Goal: Contribute content: Contribute content

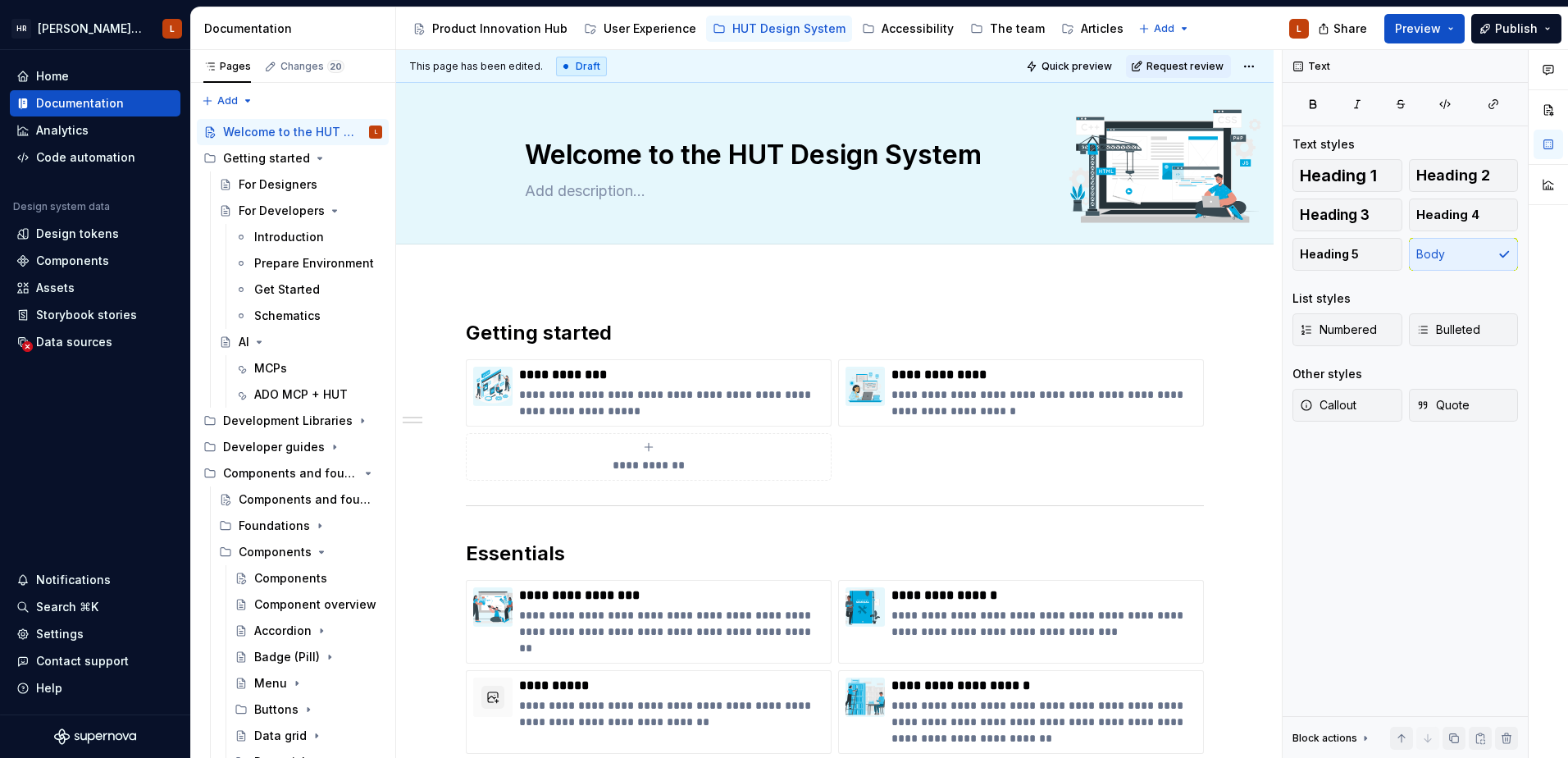
type textarea "*"
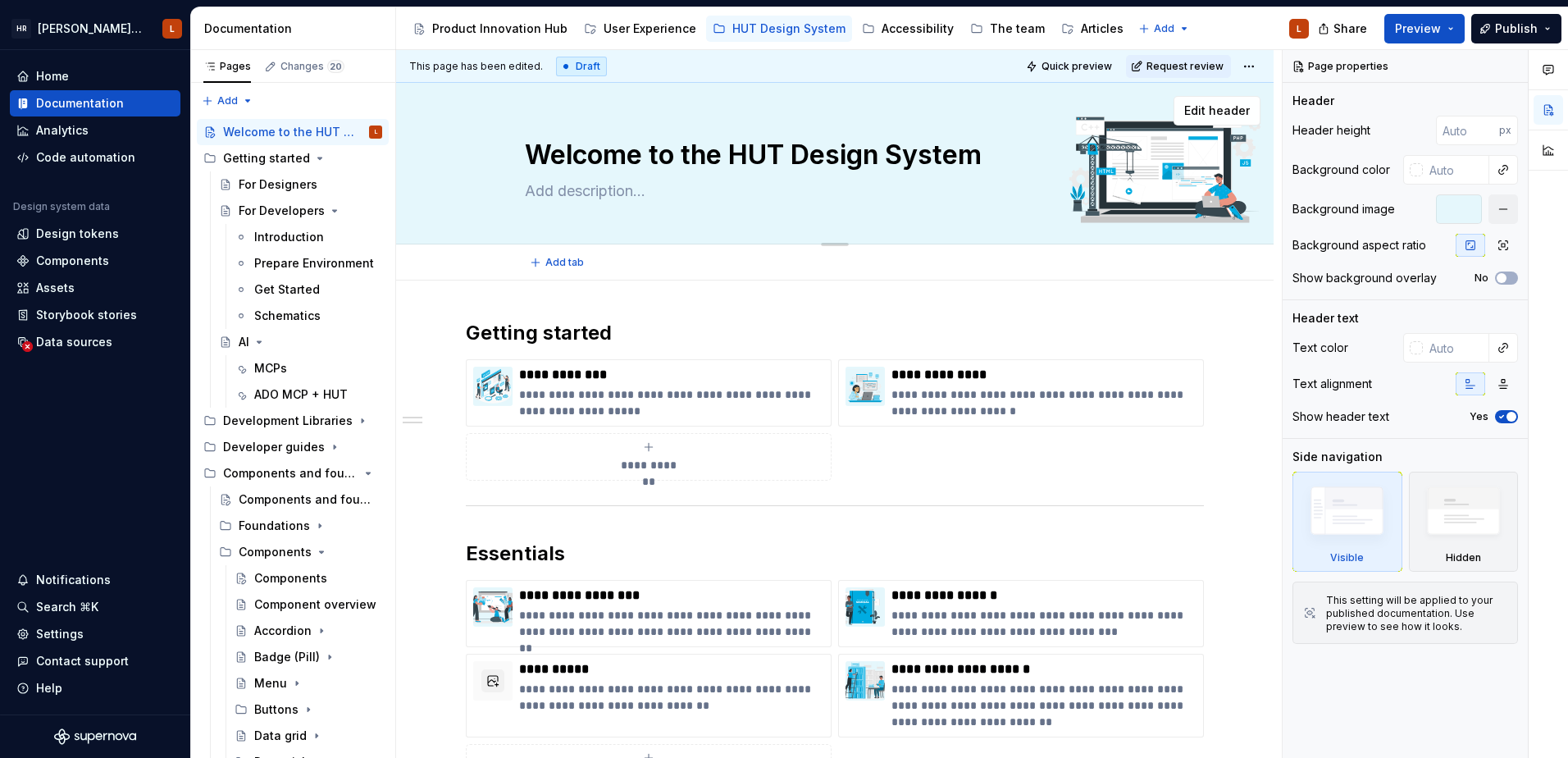
click at [707, 207] on div "Welcome to the HUT Design System" at bounding box center [835, 164] width 620 height 161
click at [500, 36] on div "Product Innovation Hub" at bounding box center [500, 29] width 136 height 16
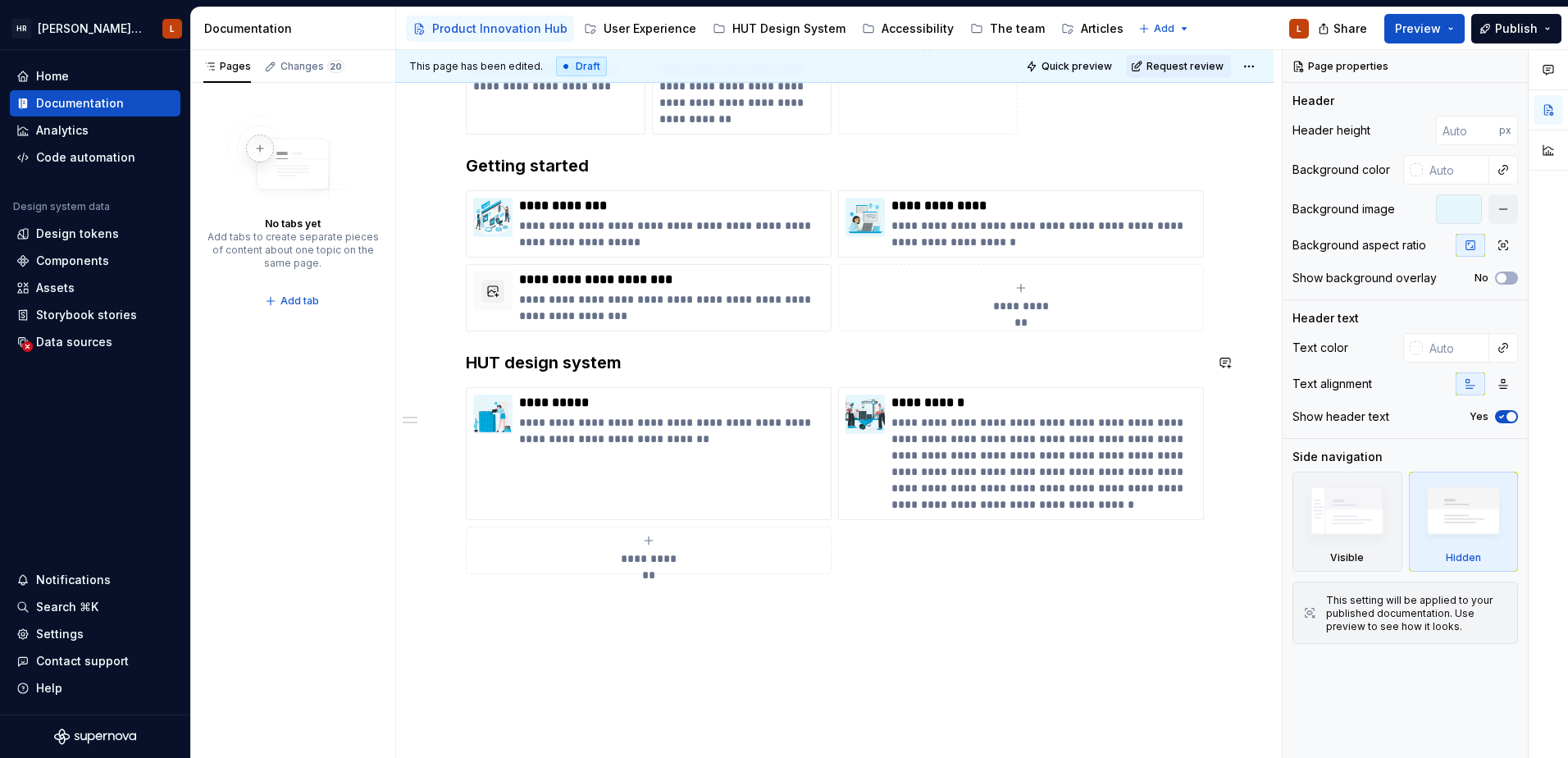
scroll to position [984, 0]
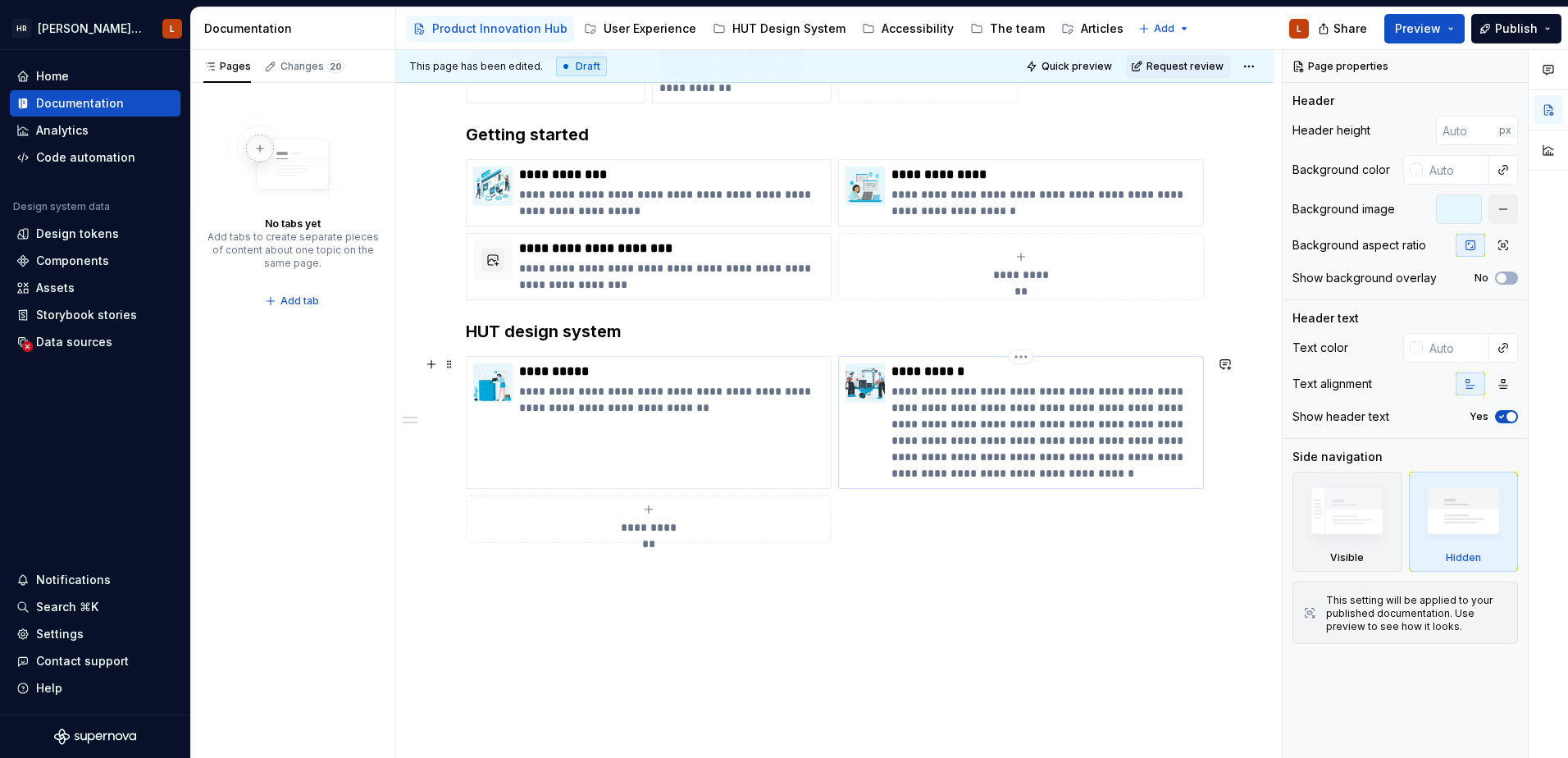
click at [1195, 471] on p "**********" at bounding box center [1045, 432] width 305 height 98
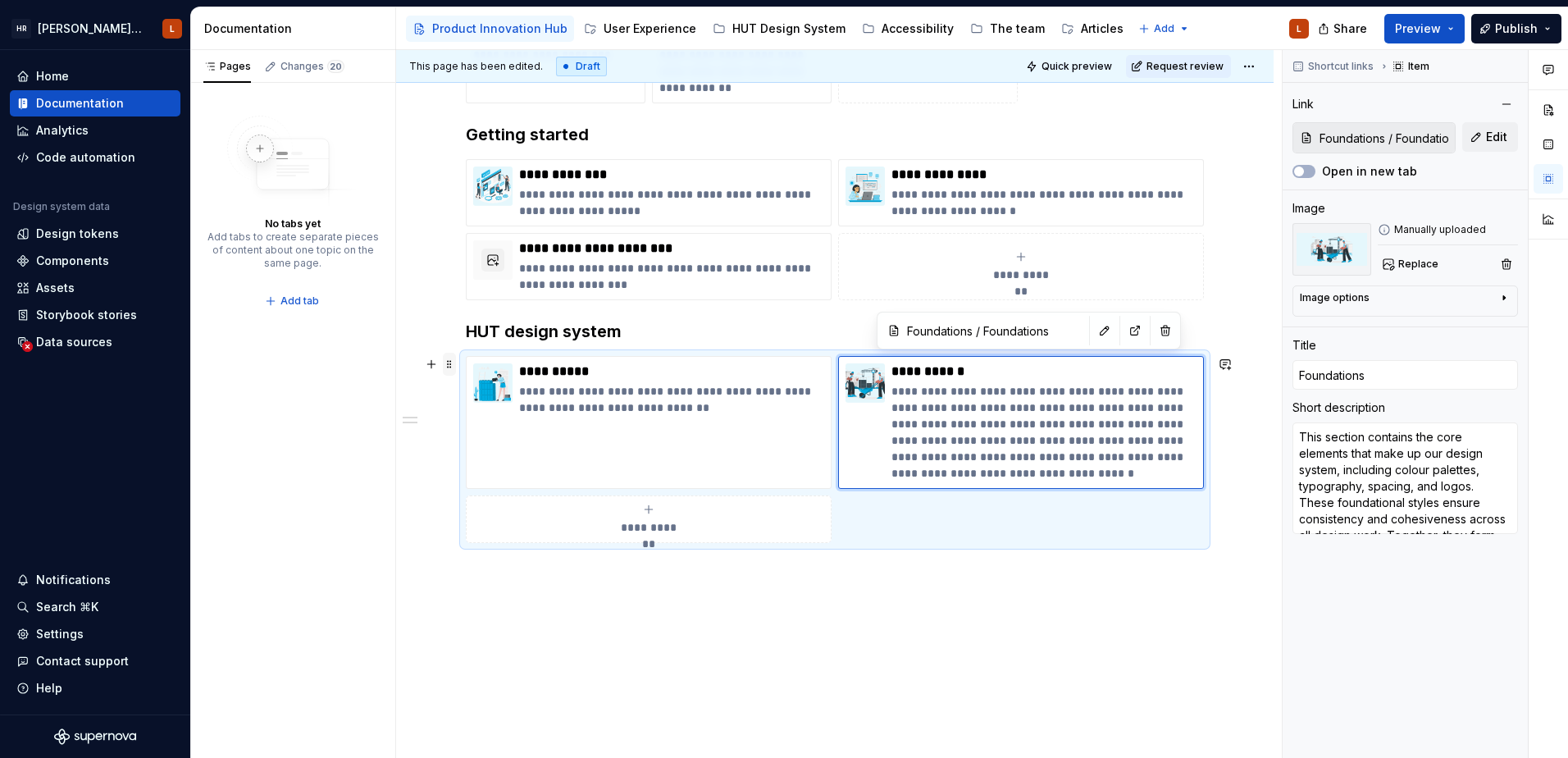
click at [446, 366] on span at bounding box center [449, 363] width 14 height 23
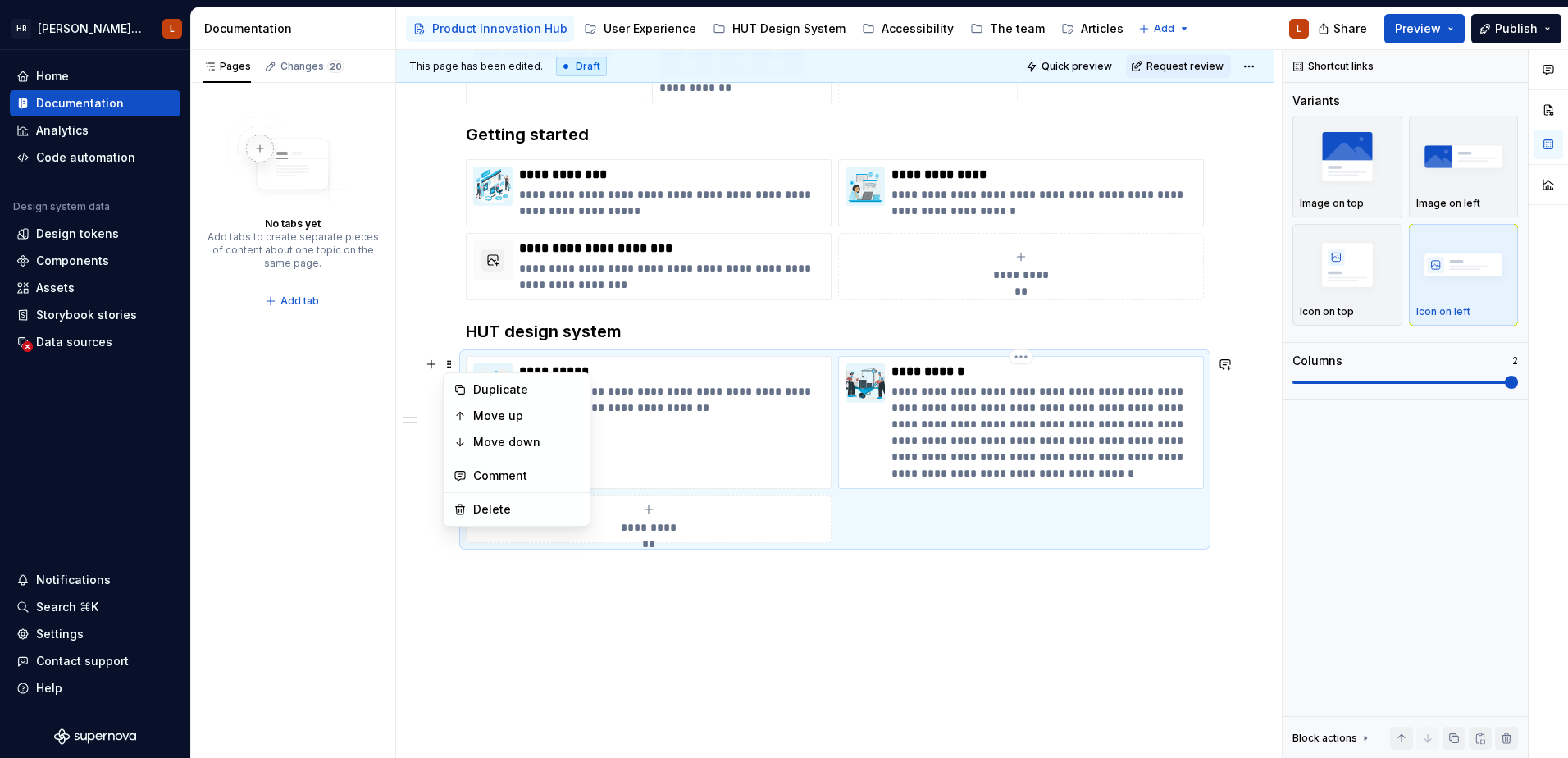
click at [963, 466] on p "**********" at bounding box center [1045, 432] width 305 height 98
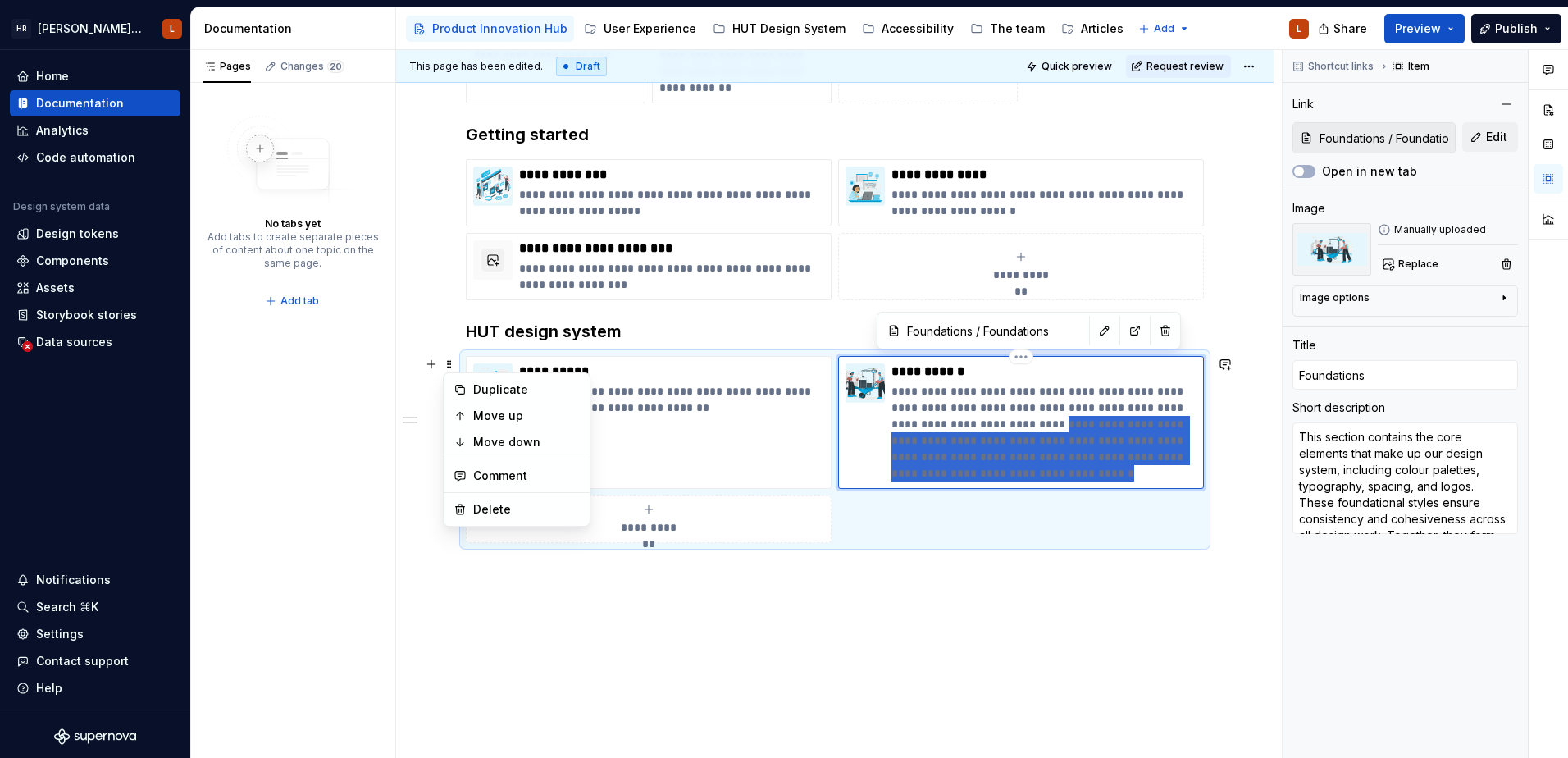
drag, startPoint x: 1067, startPoint y: 424, endPoint x: 1107, endPoint y: 469, distance: 60.2
click at [1107, 469] on p "**********" at bounding box center [1045, 432] width 305 height 98
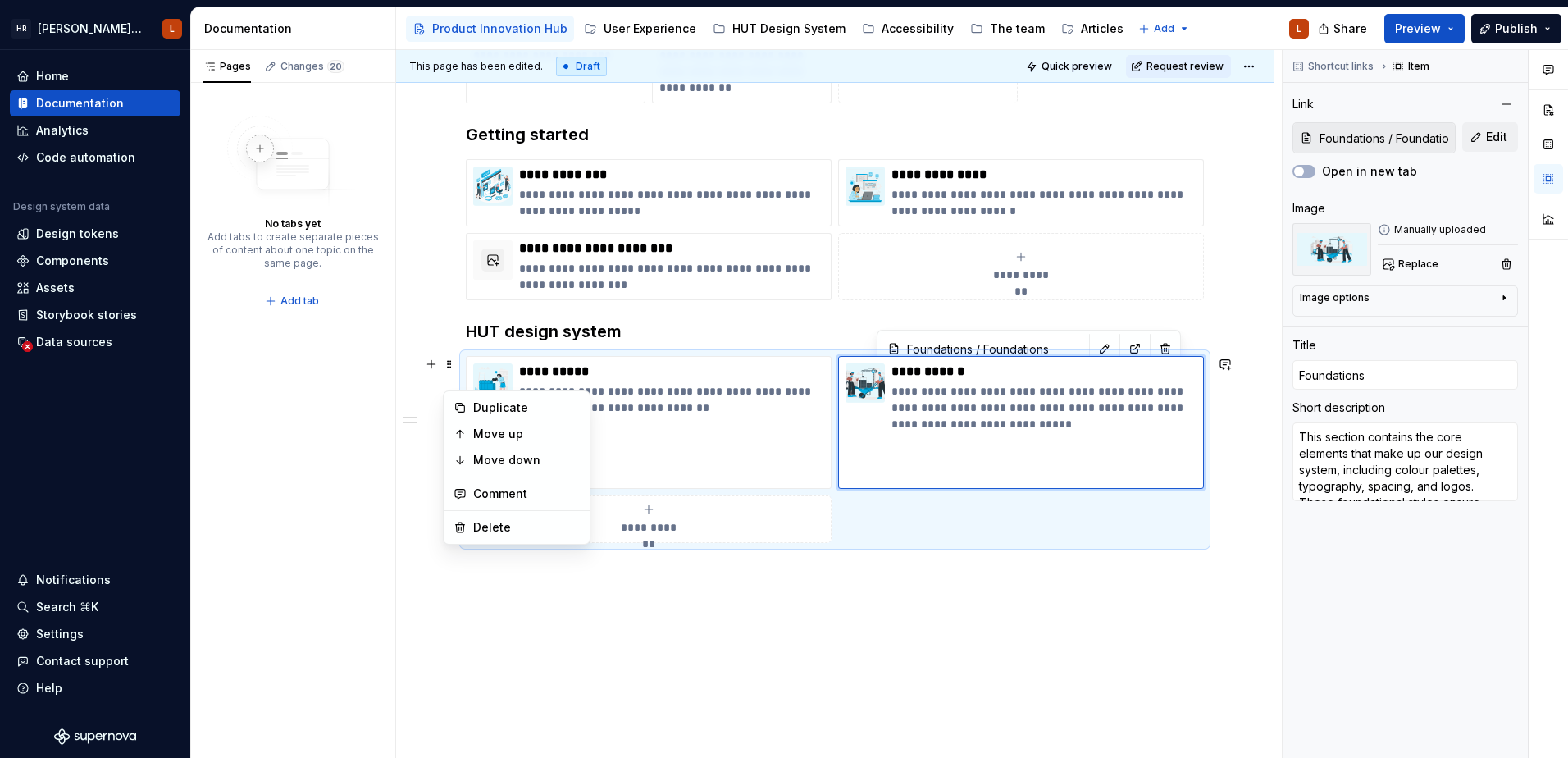
type textarea "*"
type textarea "This section contains the core elements that make up our design system, includi…"
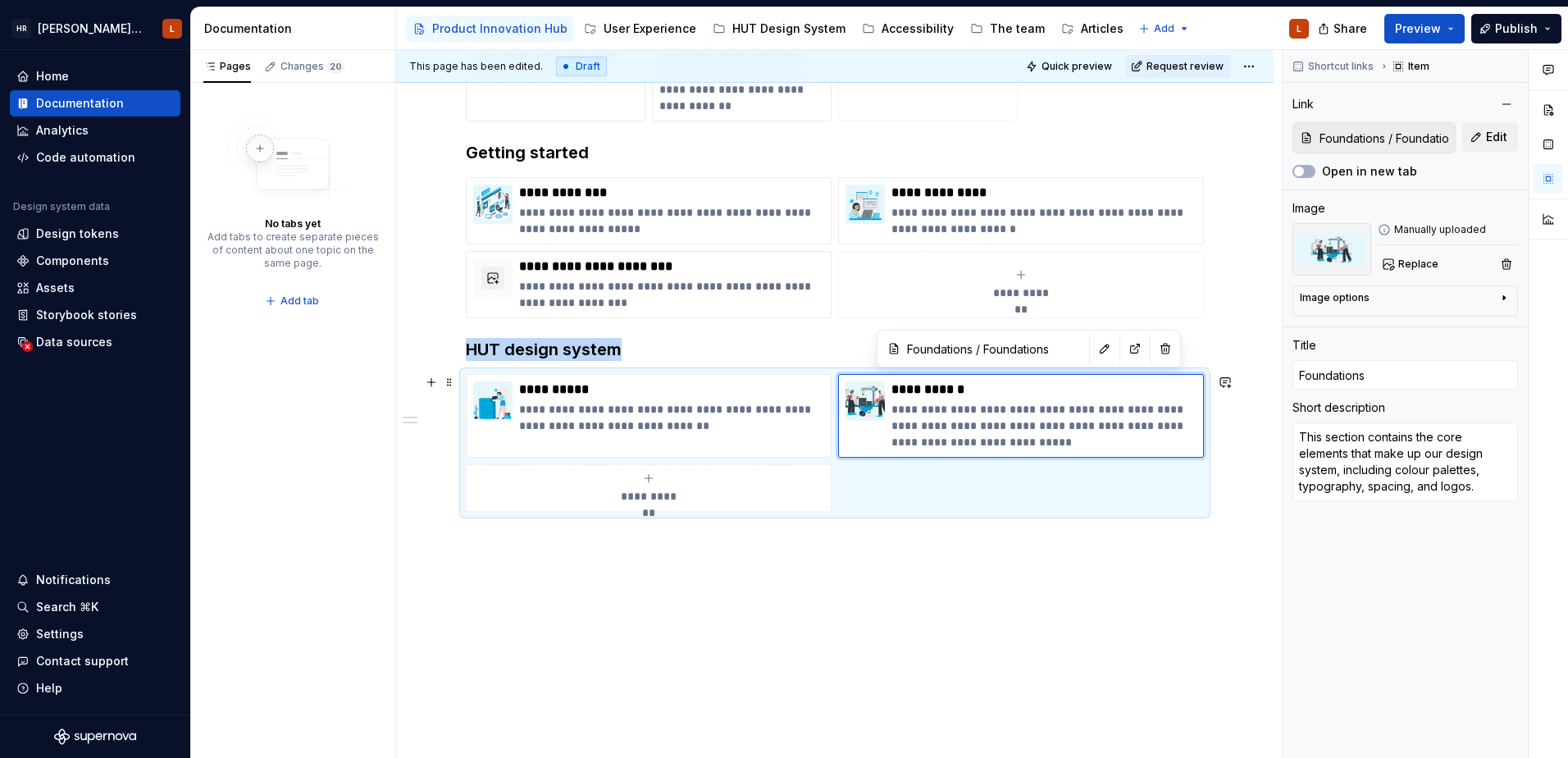
click at [1017, 607] on div "**********" at bounding box center [834, 36] width 878 height 1444
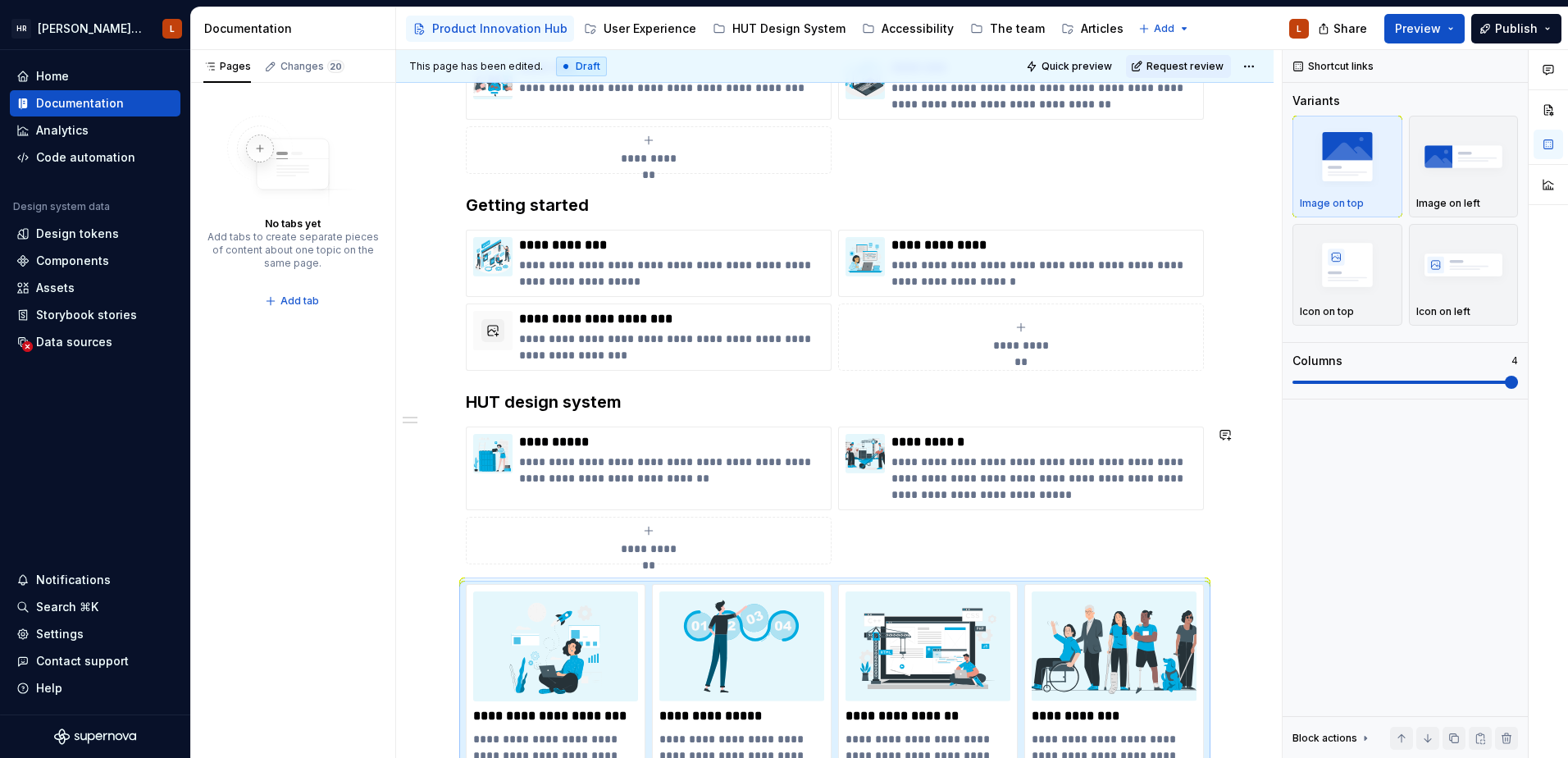
scroll to position [103, 0]
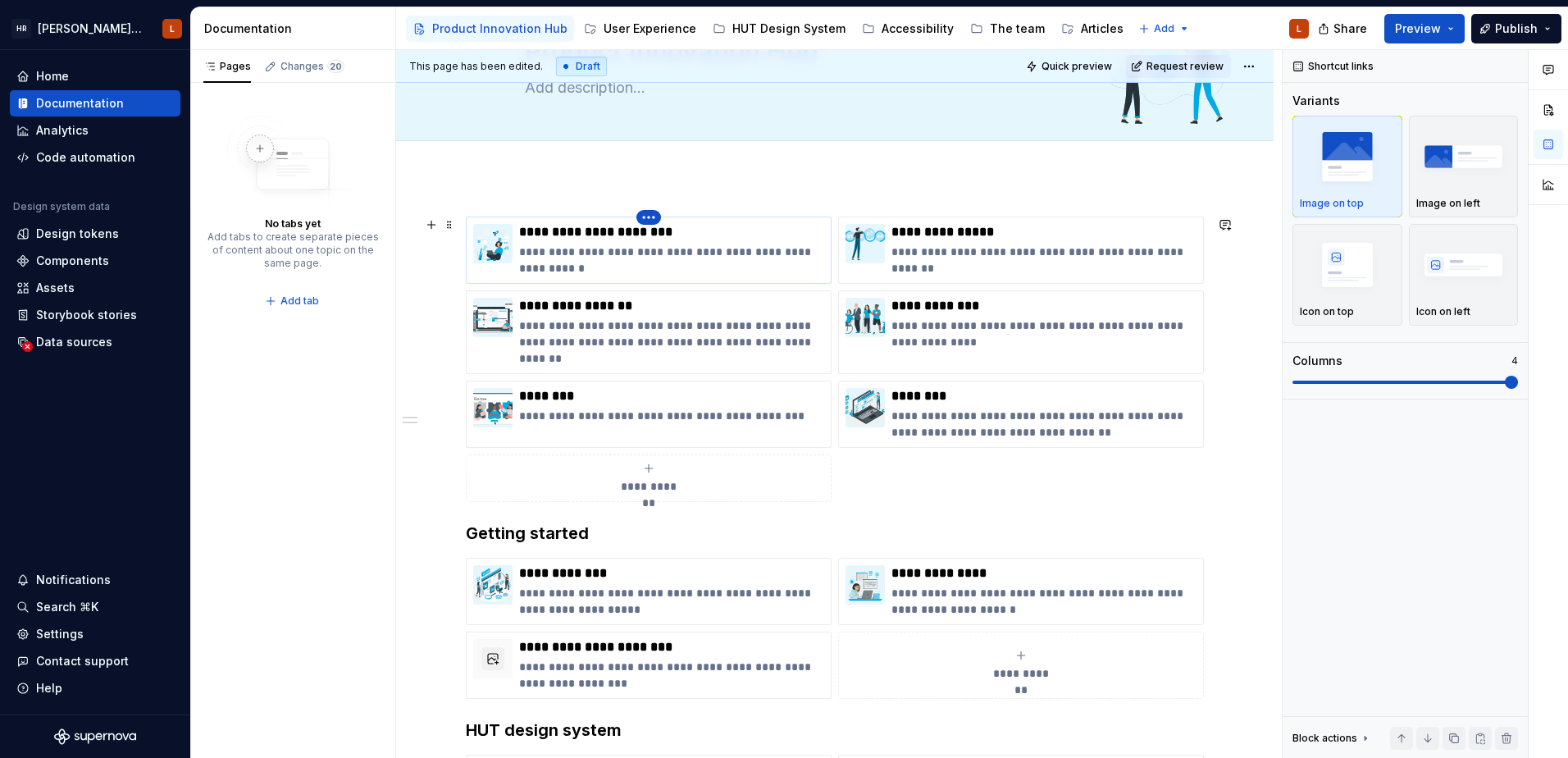
click at [646, 218] on html "[PERSON_NAME] UI Toolkit (HUT) L Home Documentation Analytics Code automation D…" at bounding box center [784, 379] width 1568 height 758
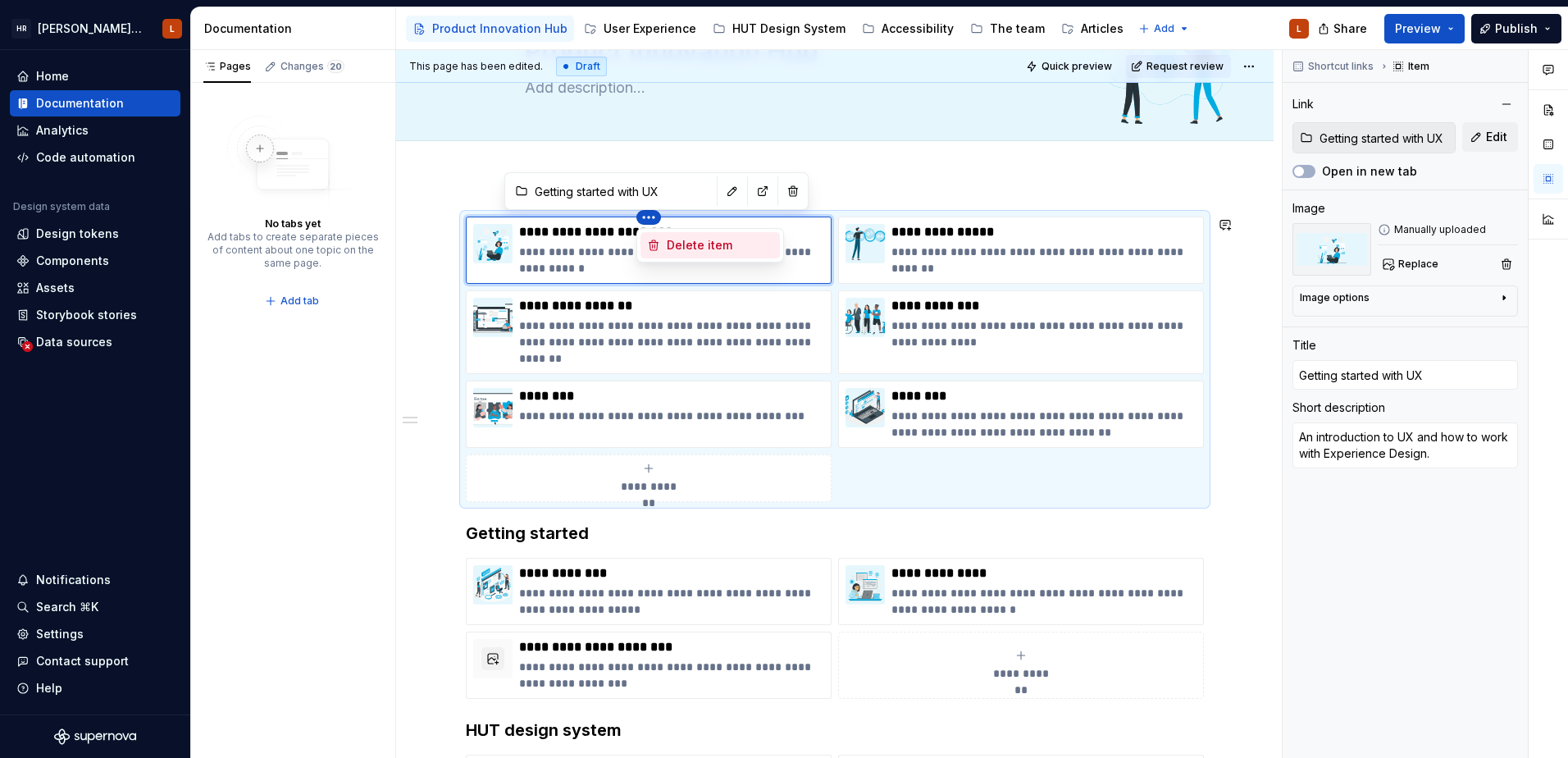
click at [665, 244] on div "Delete item" at bounding box center [710, 245] width 139 height 26
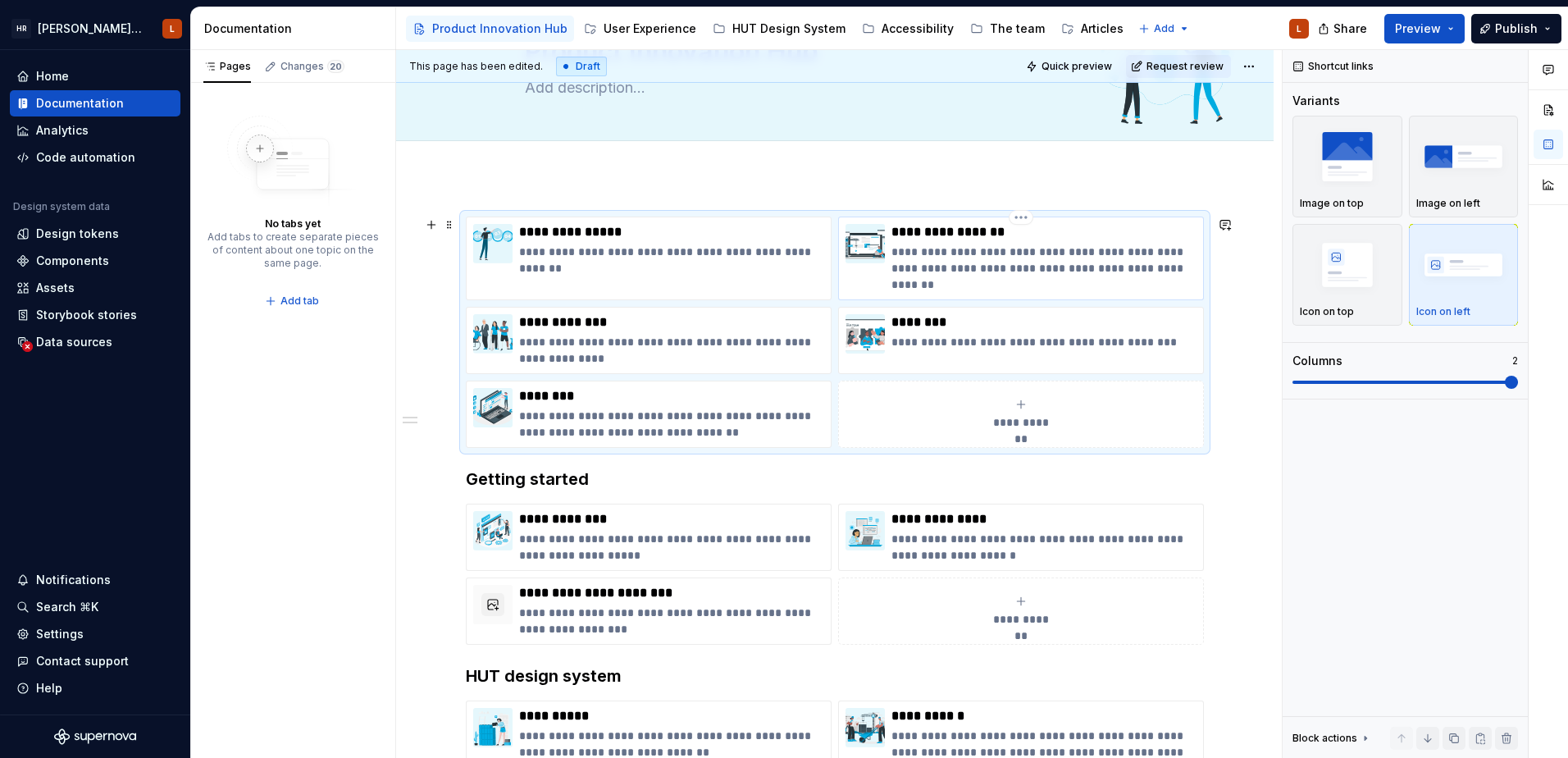
type textarea "*"
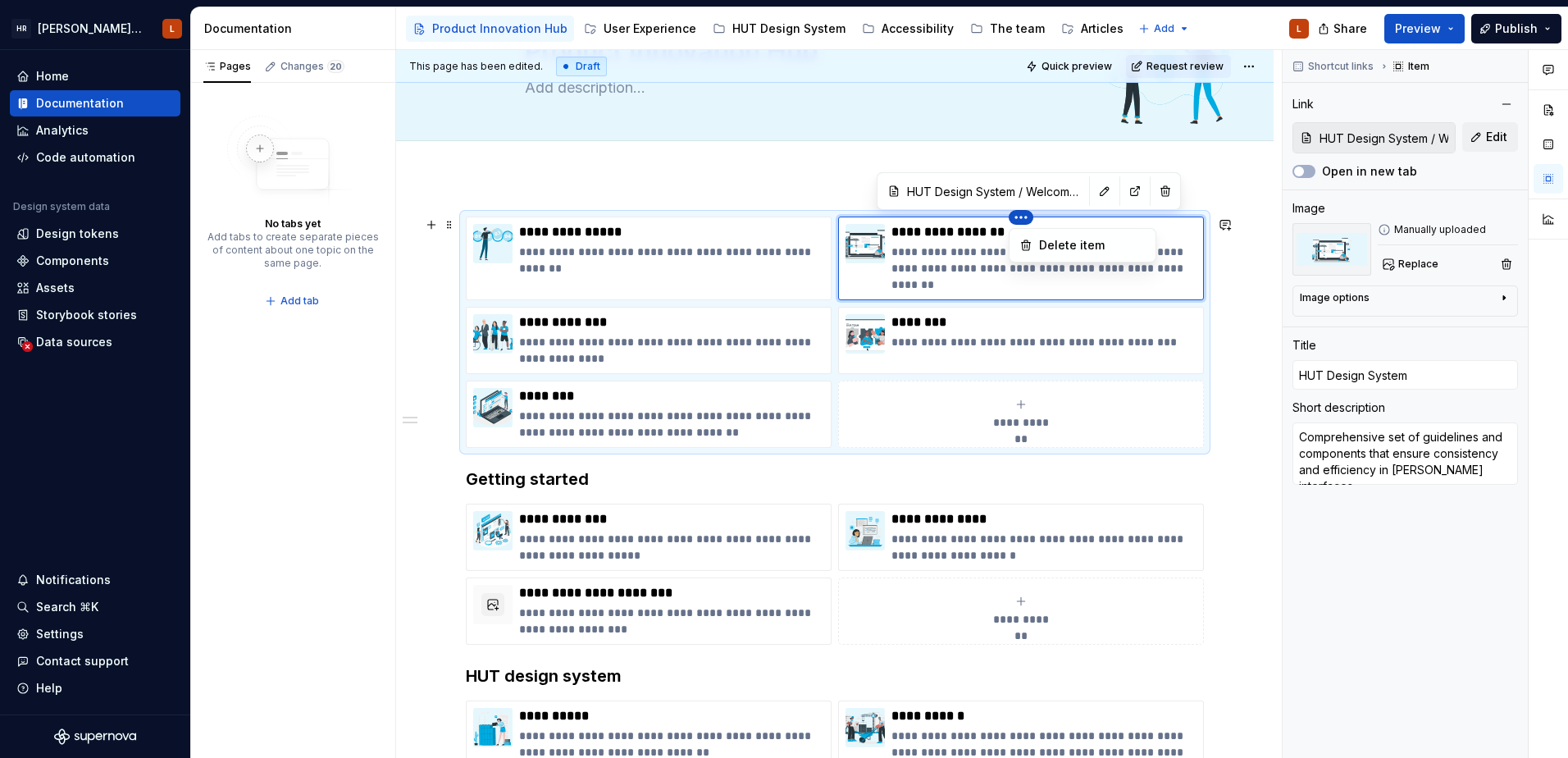
click at [1019, 223] on html "[PERSON_NAME] UI Toolkit (HUT) L Home Documentation Analytics Code automation D…" at bounding box center [784, 379] width 1568 height 758
click at [1032, 243] on icon at bounding box center [1026, 245] width 14 height 14
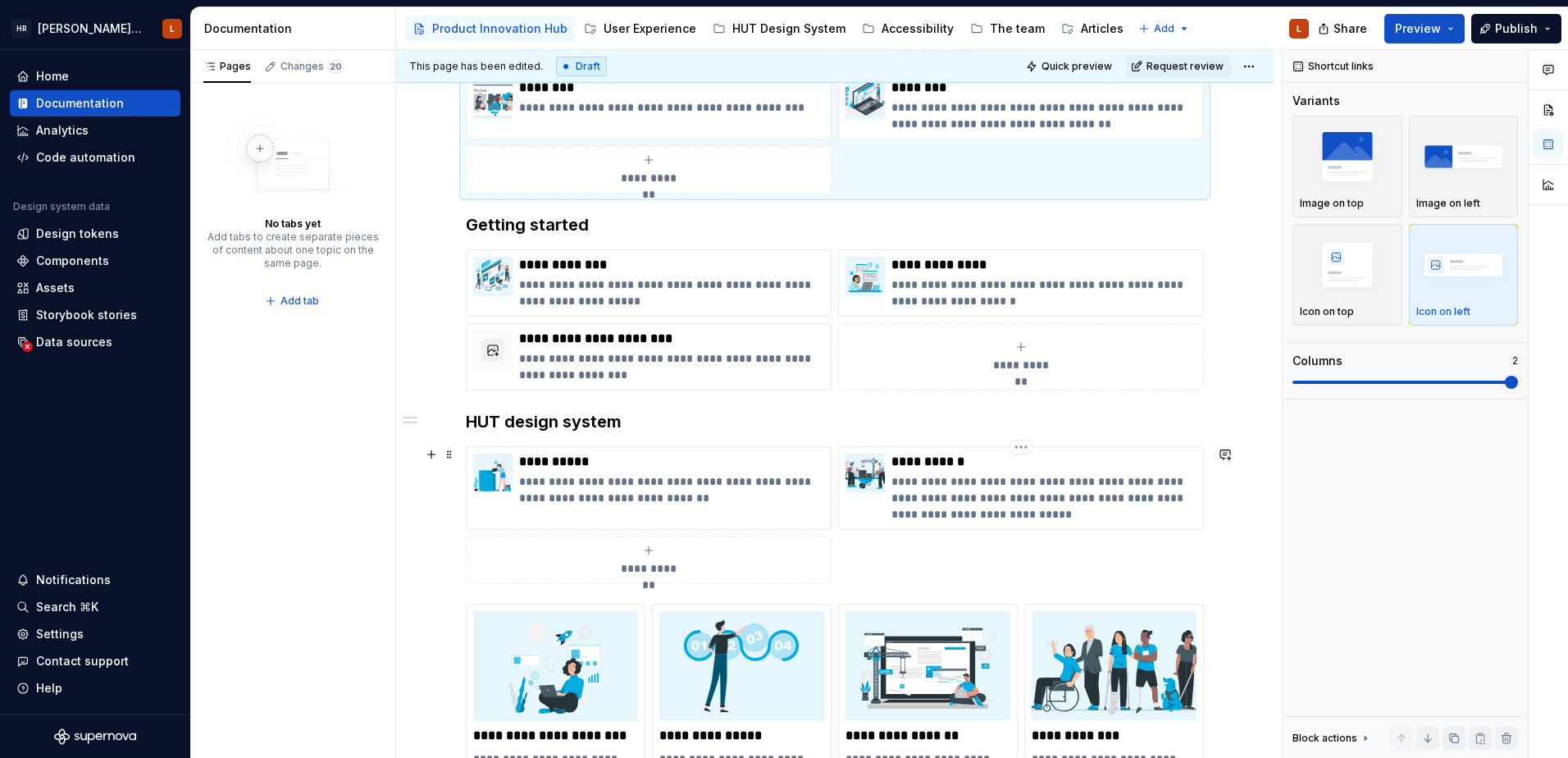
scroll to position [350, 0]
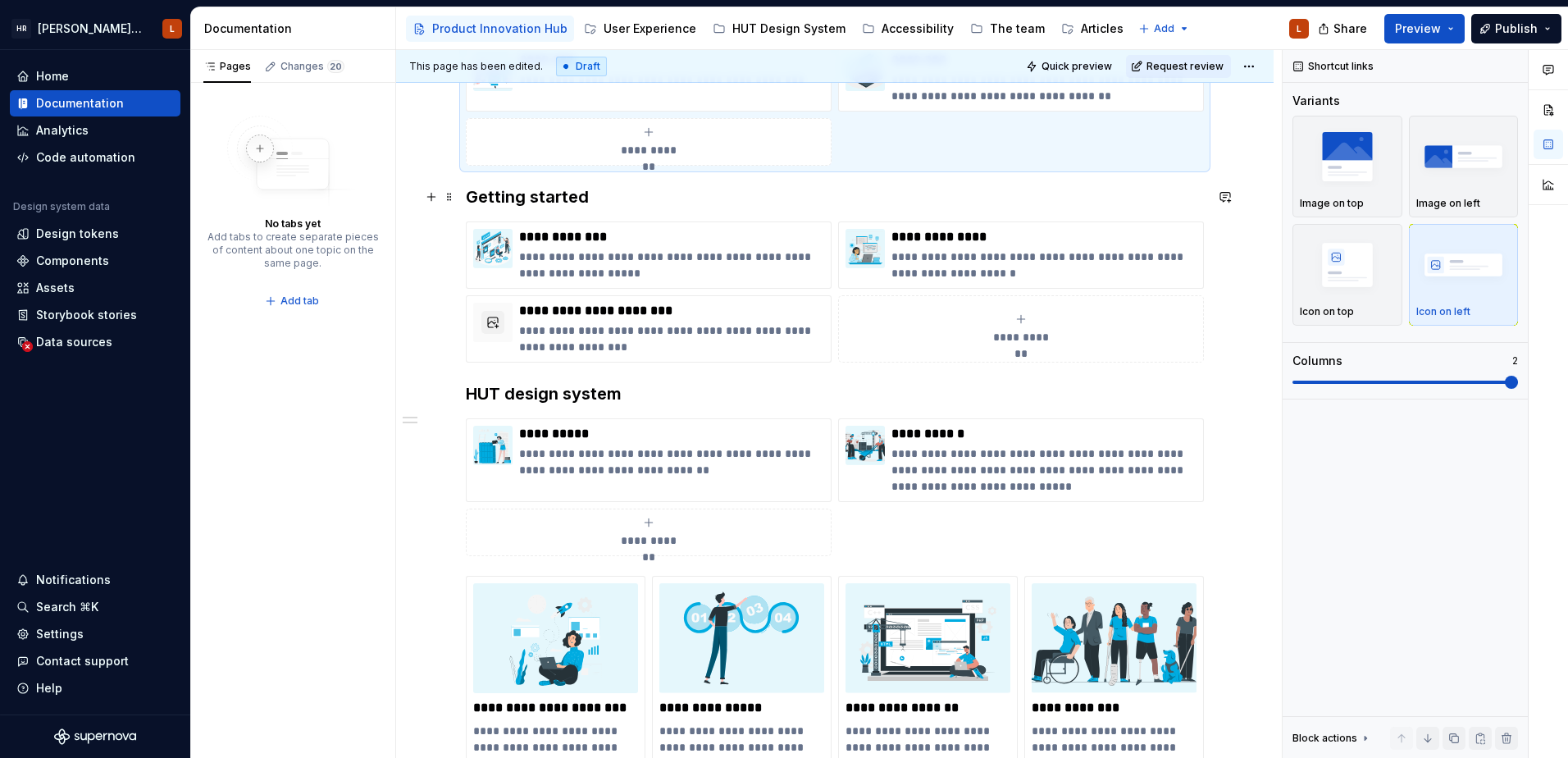
click at [468, 200] on h3 "Getting started" at bounding box center [835, 196] width 738 height 23
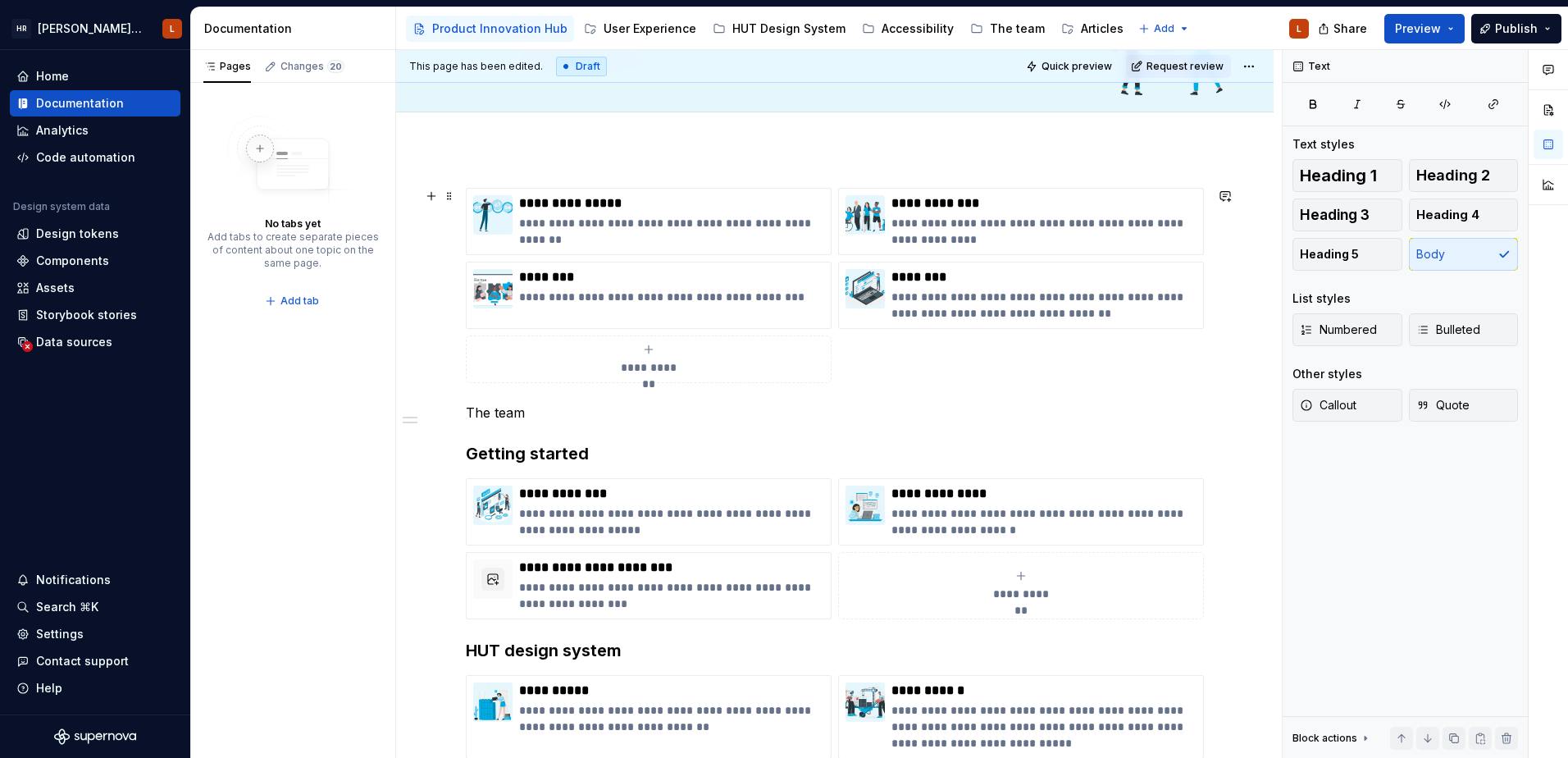
scroll to position [103, 0]
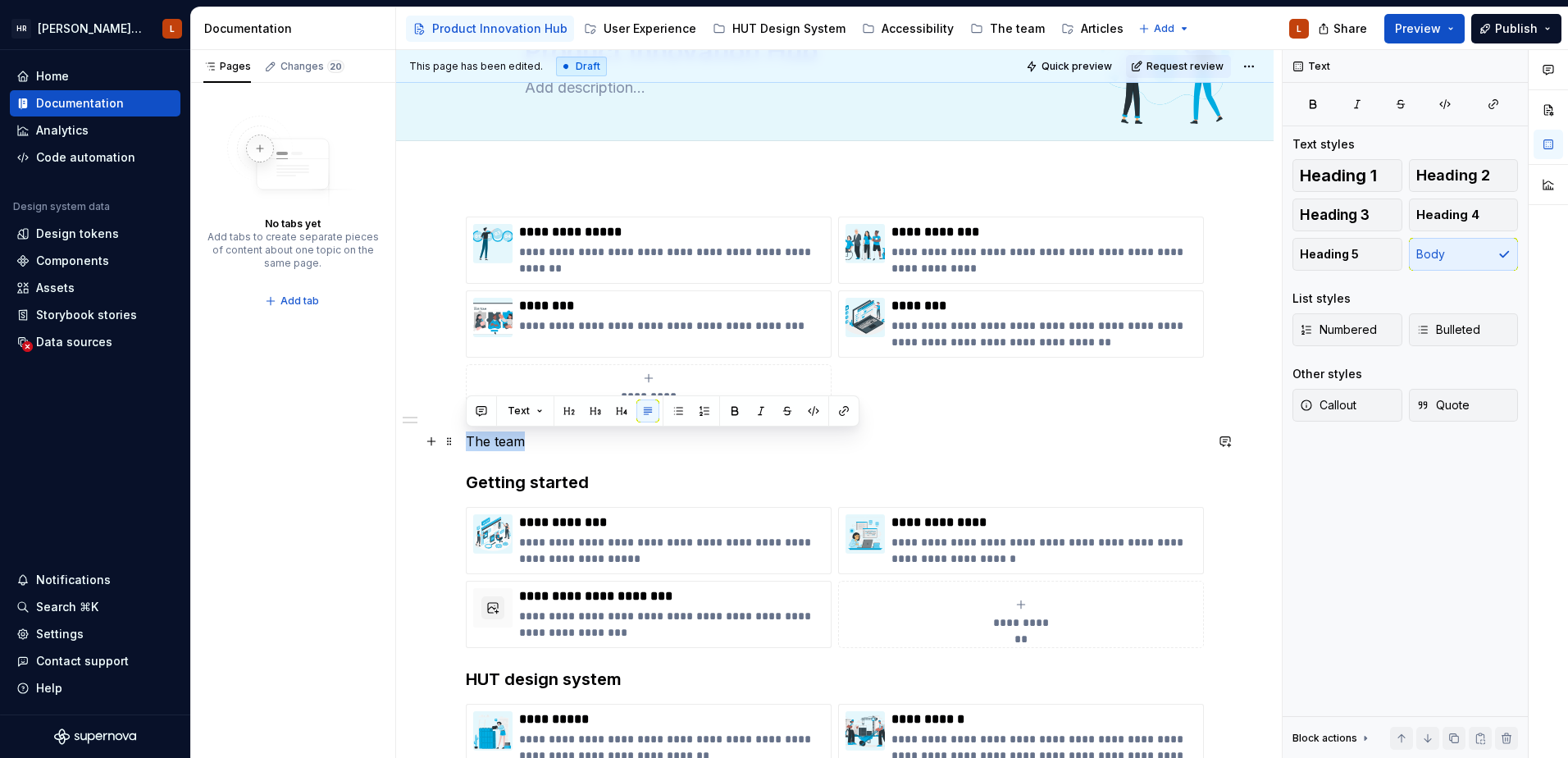
drag, startPoint x: 529, startPoint y: 440, endPoint x: 458, endPoint y: 440, distance: 71.0
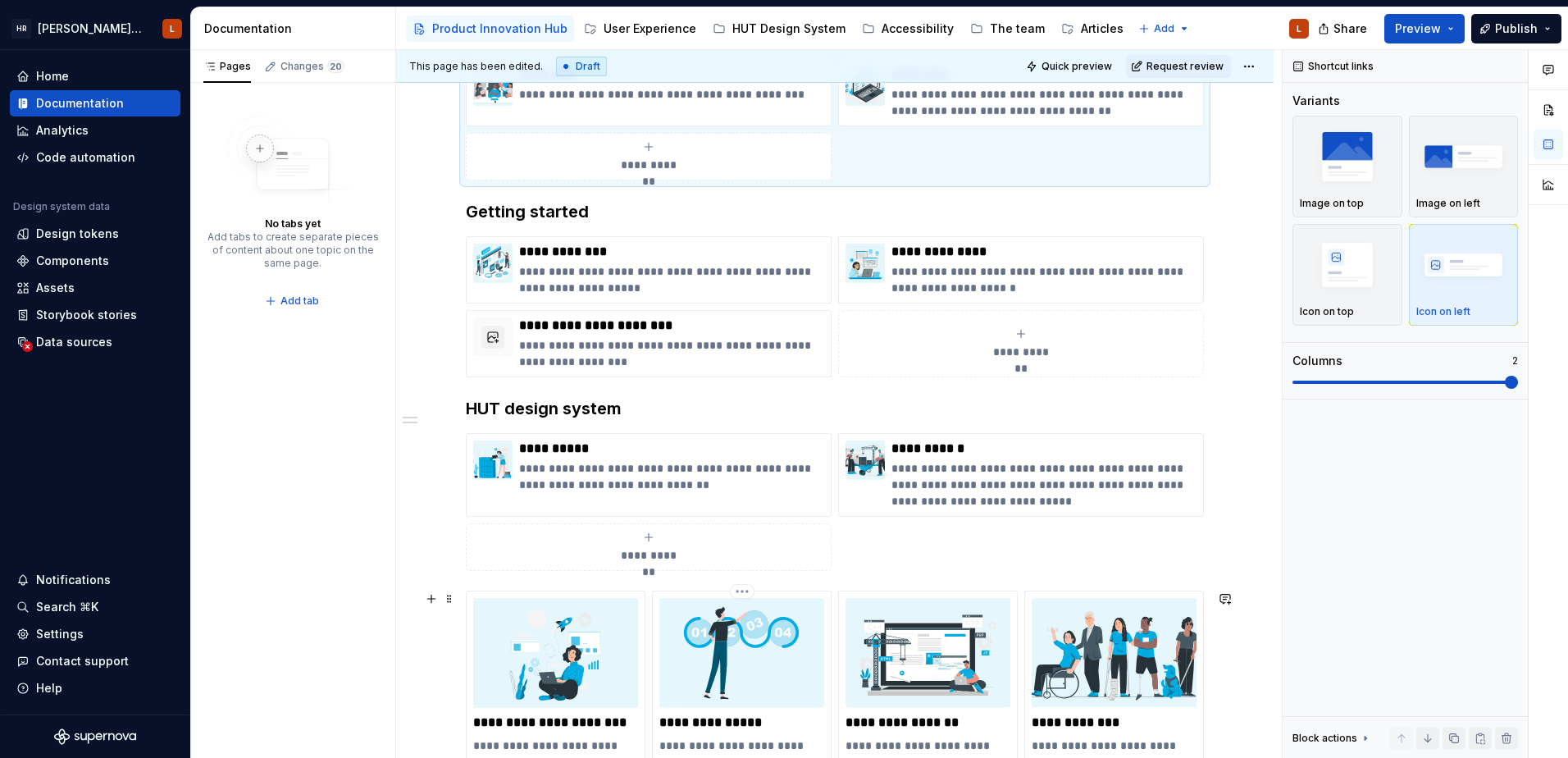
scroll to position [185, 0]
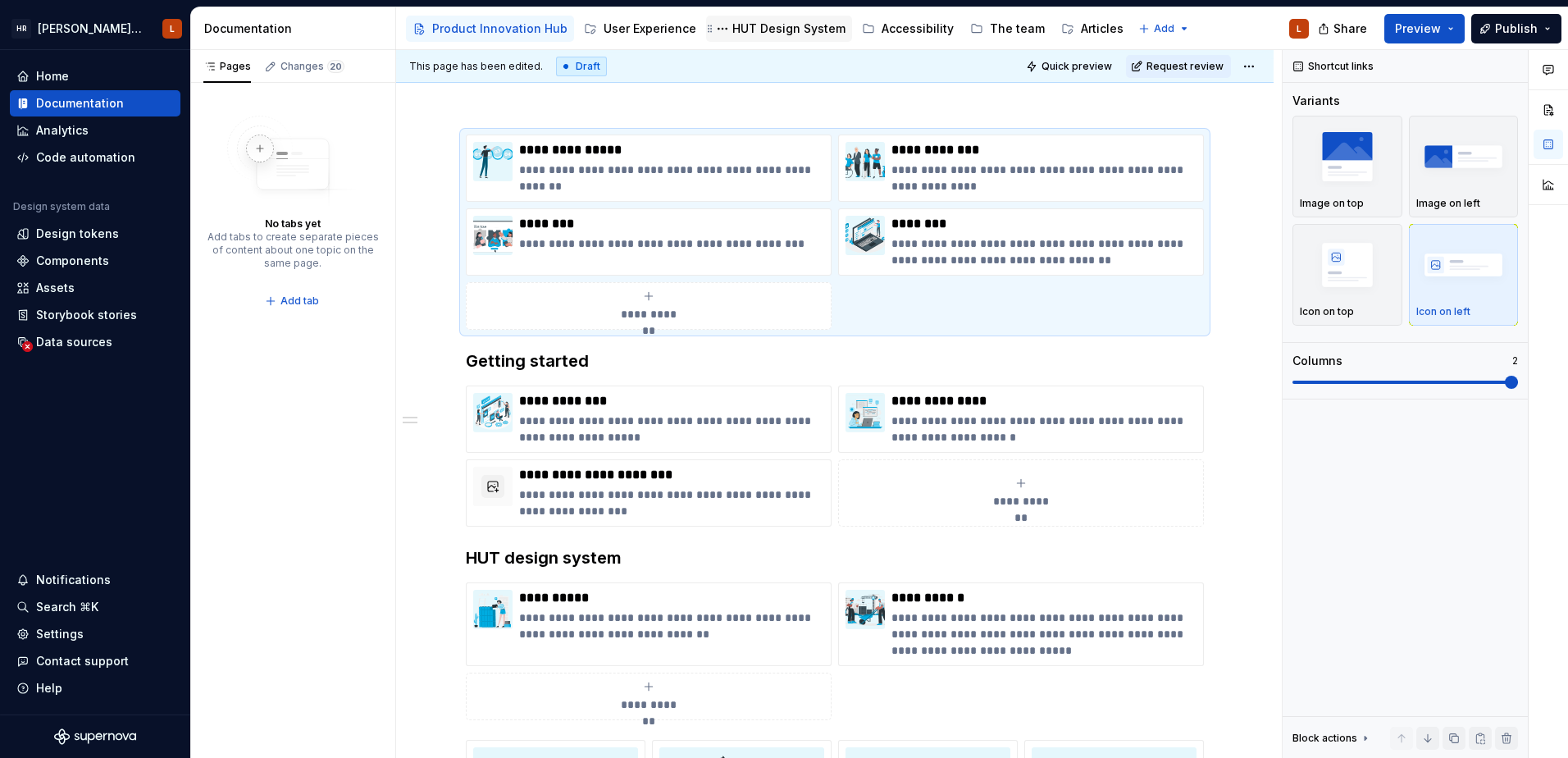
click at [774, 25] on div "HUT Design System" at bounding box center [789, 29] width 113 height 16
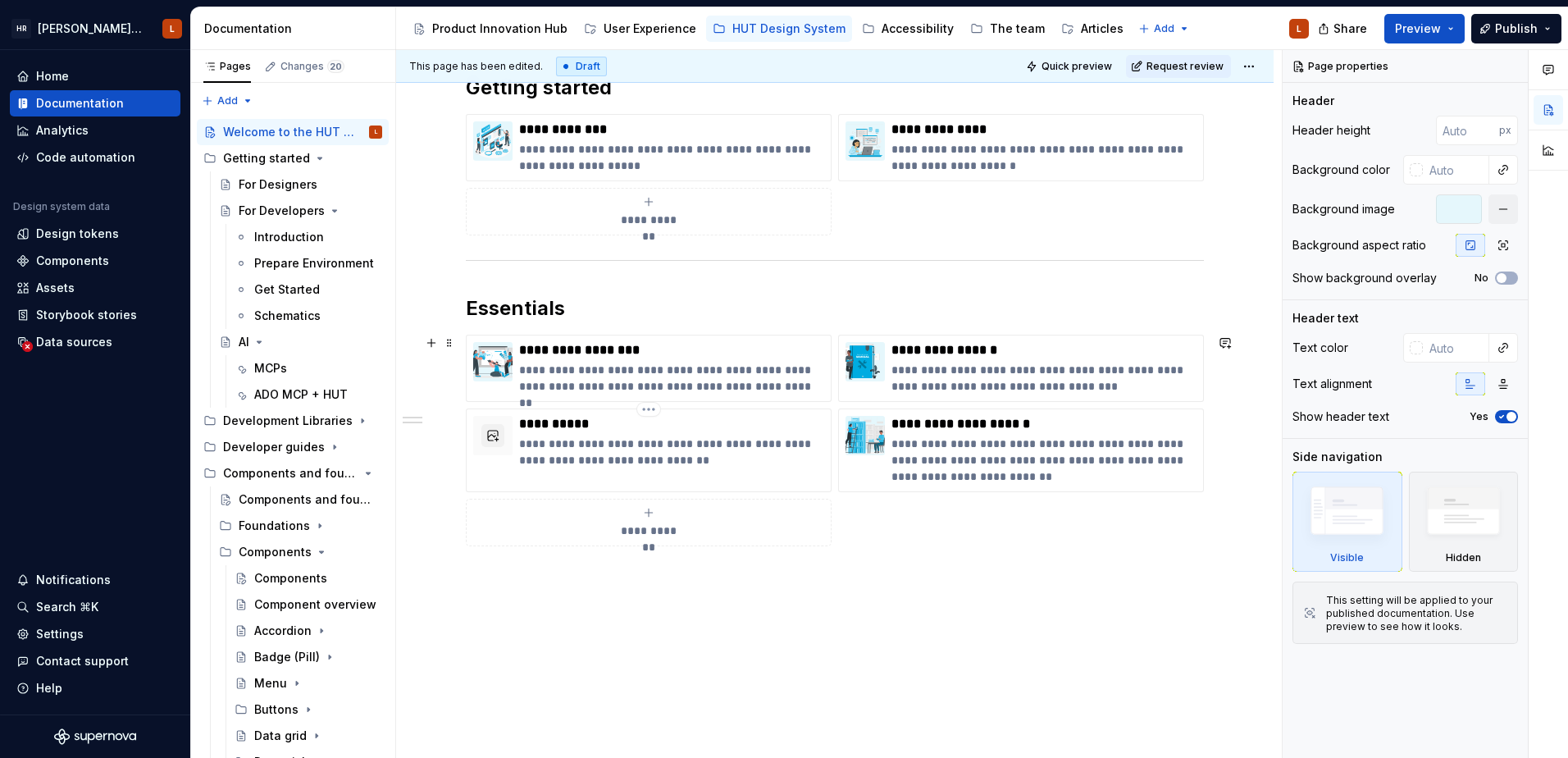
scroll to position [246, 0]
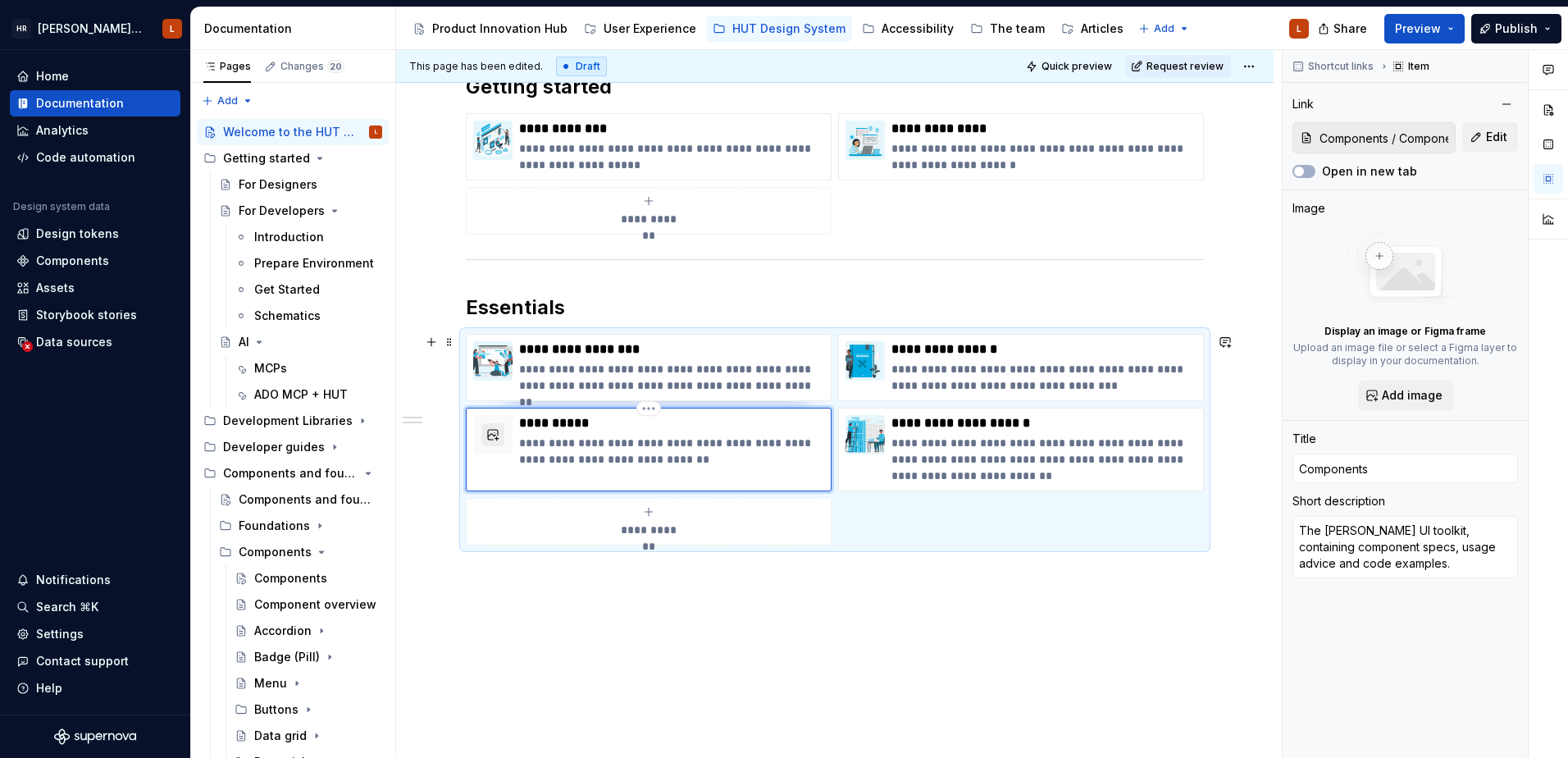
click at [493, 431] on button "button" at bounding box center [493, 434] width 23 height 23
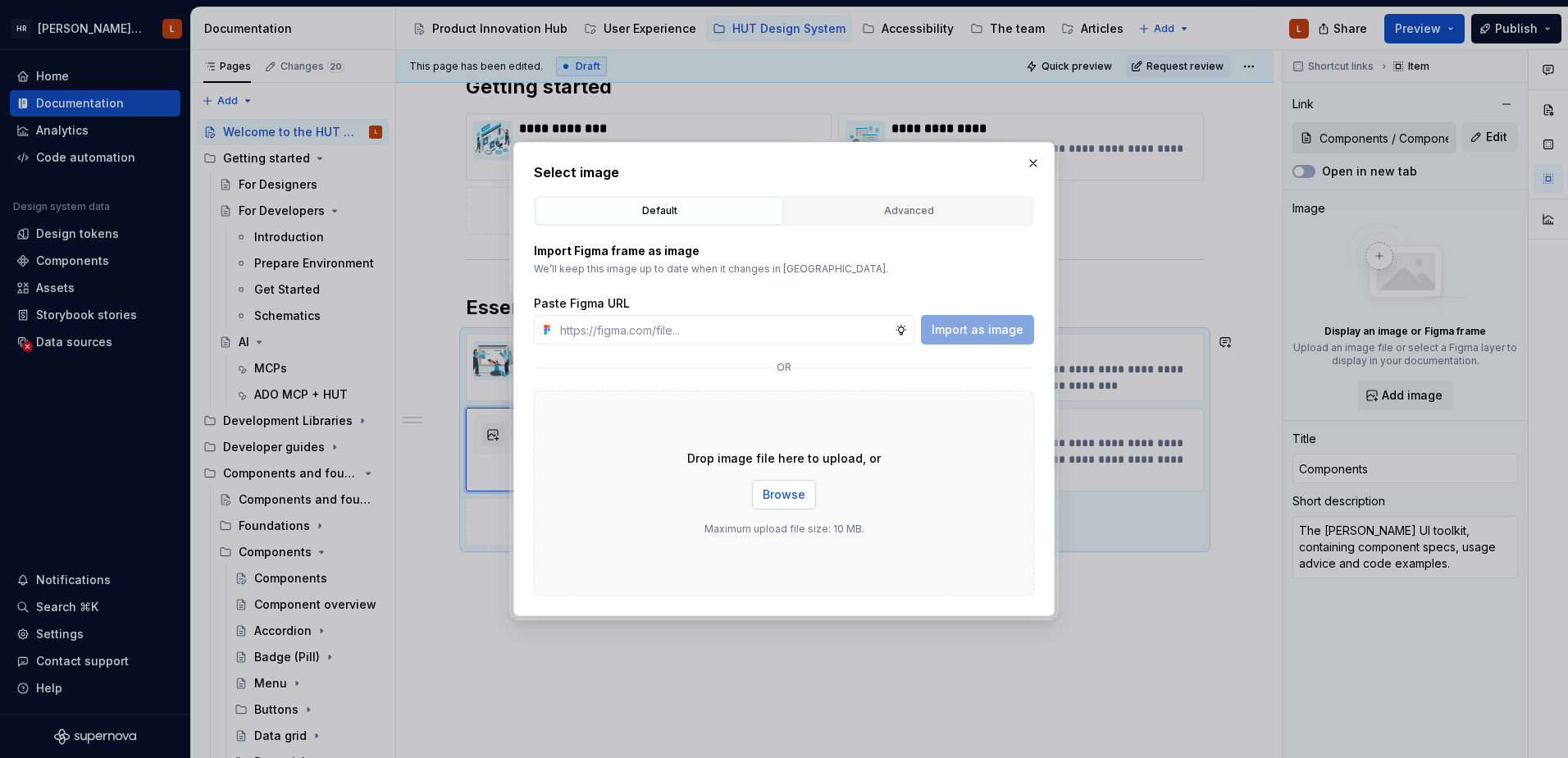
click at [791, 501] on span "Browse" at bounding box center [784, 494] width 42 height 16
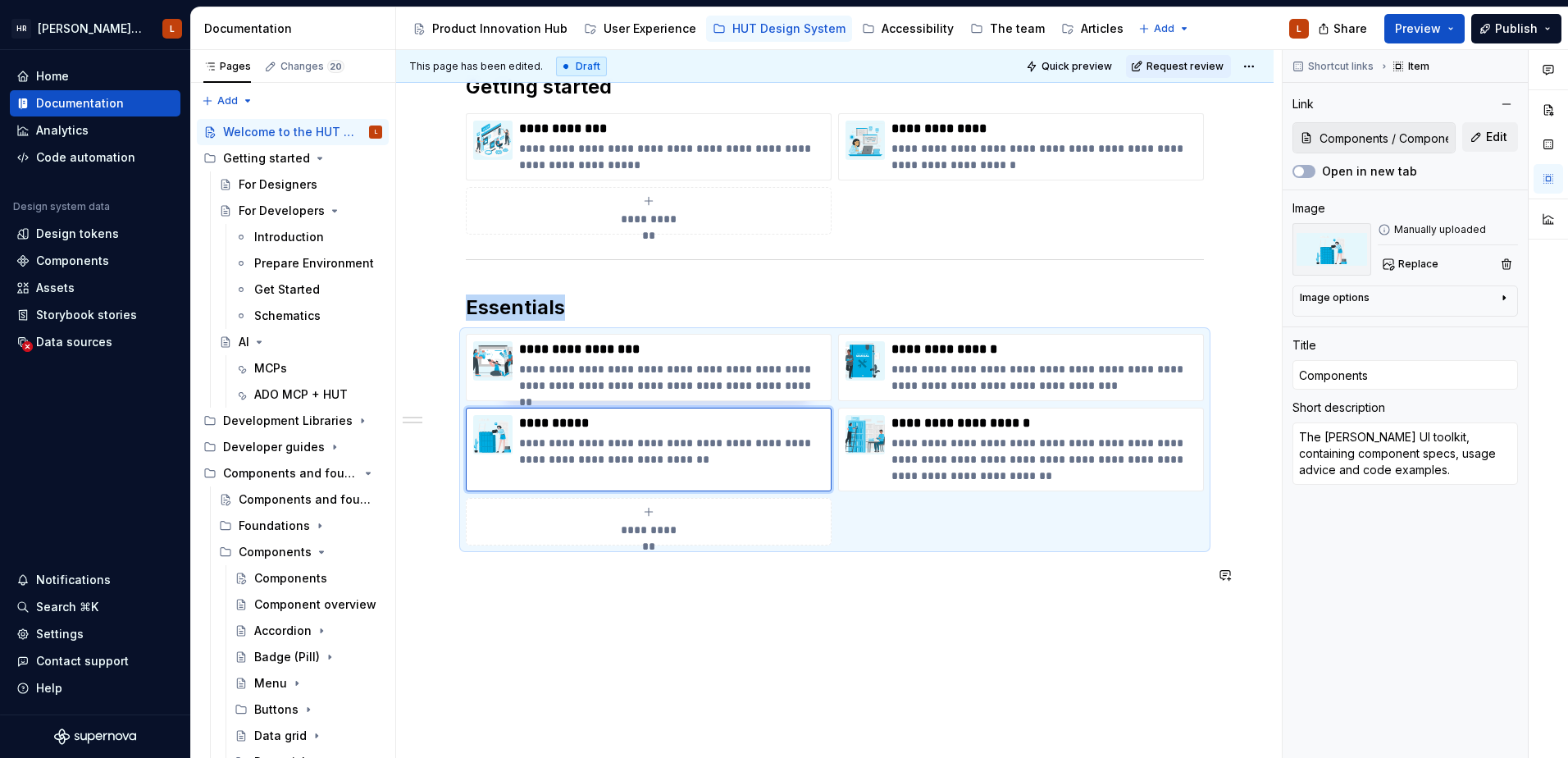
click at [831, 629] on div "**********" at bounding box center [834, 433] width 878 height 797
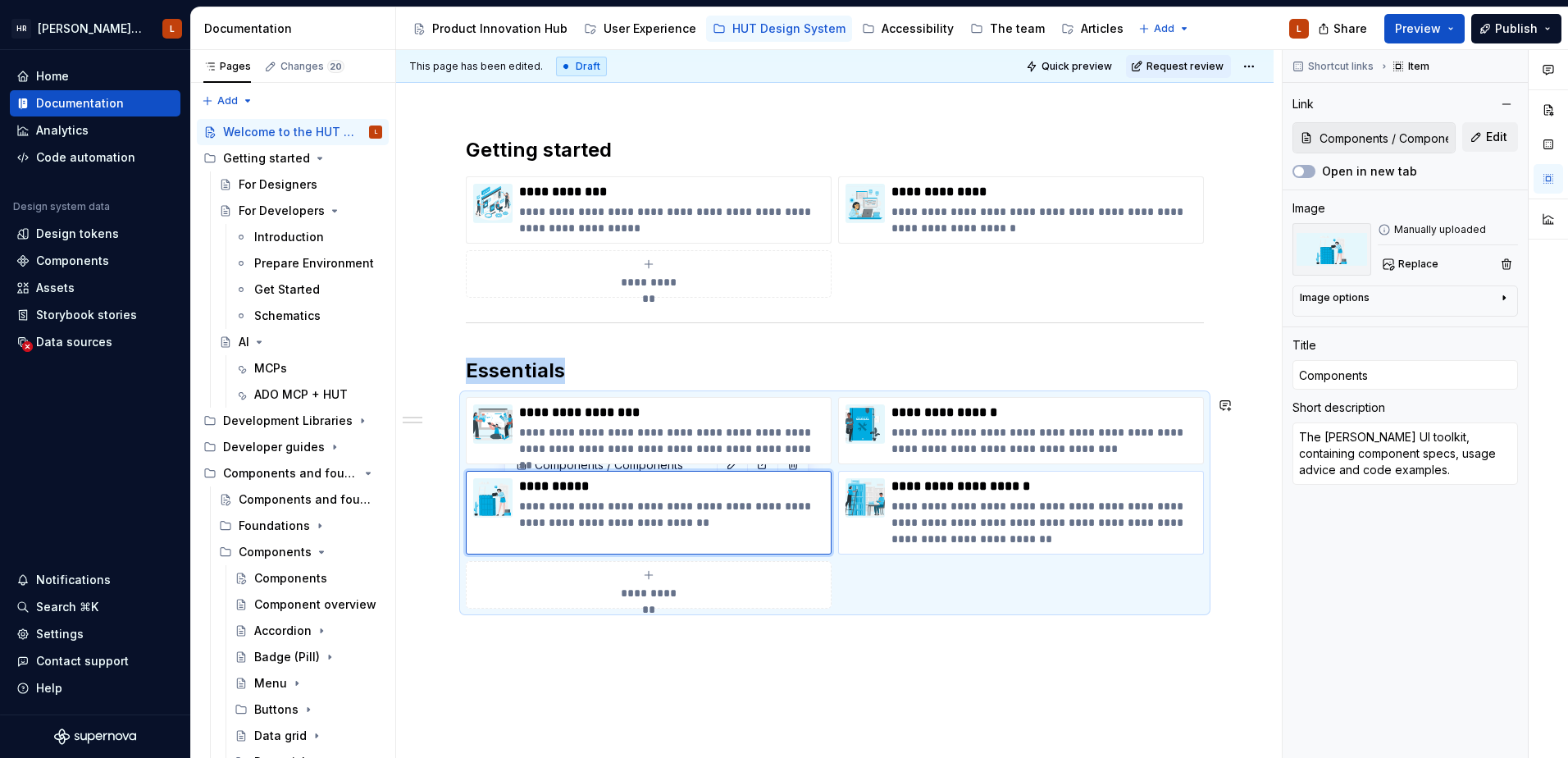
scroll to position [164, 0]
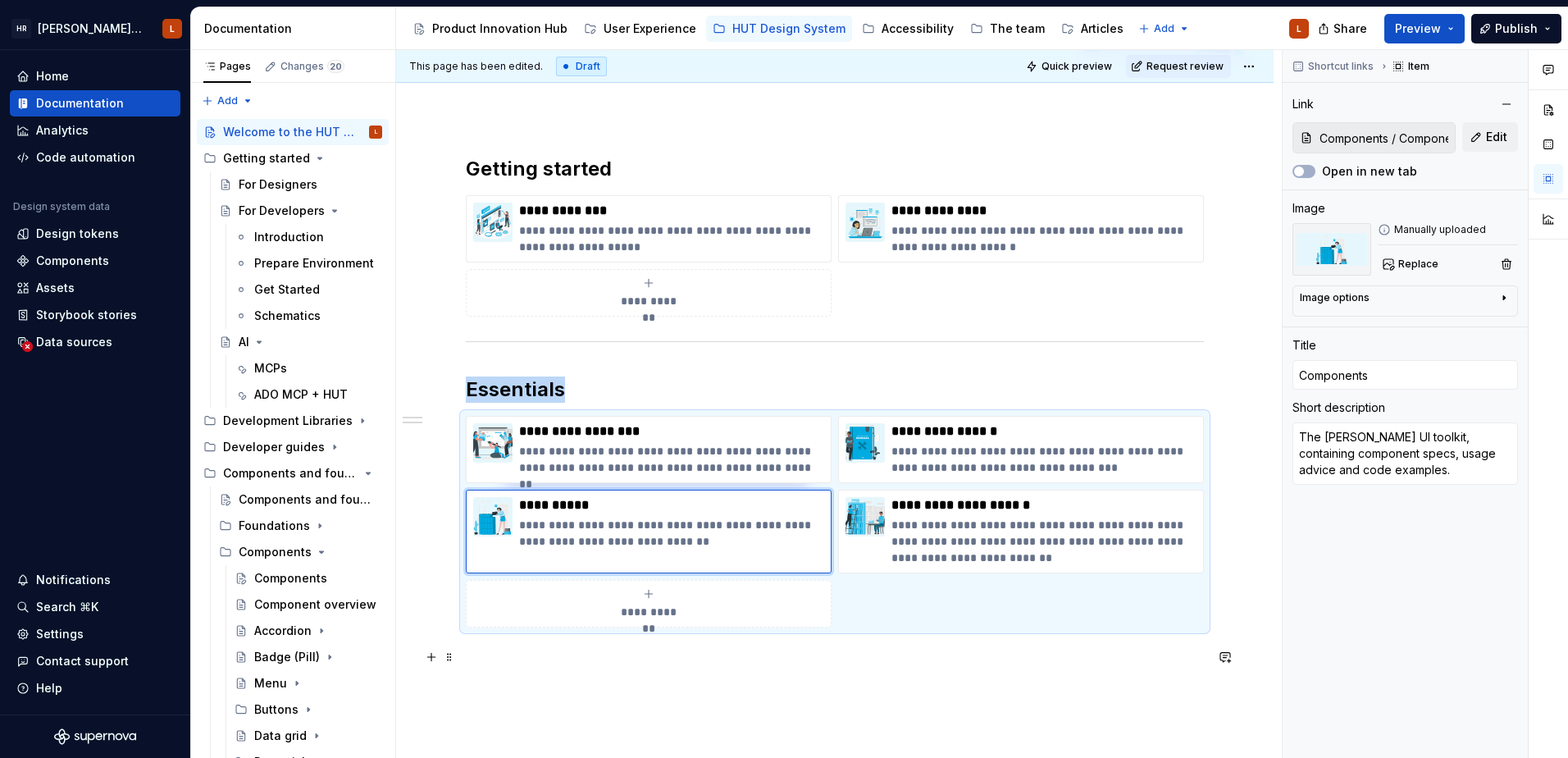
click at [859, 653] on p at bounding box center [835, 657] width 738 height 20
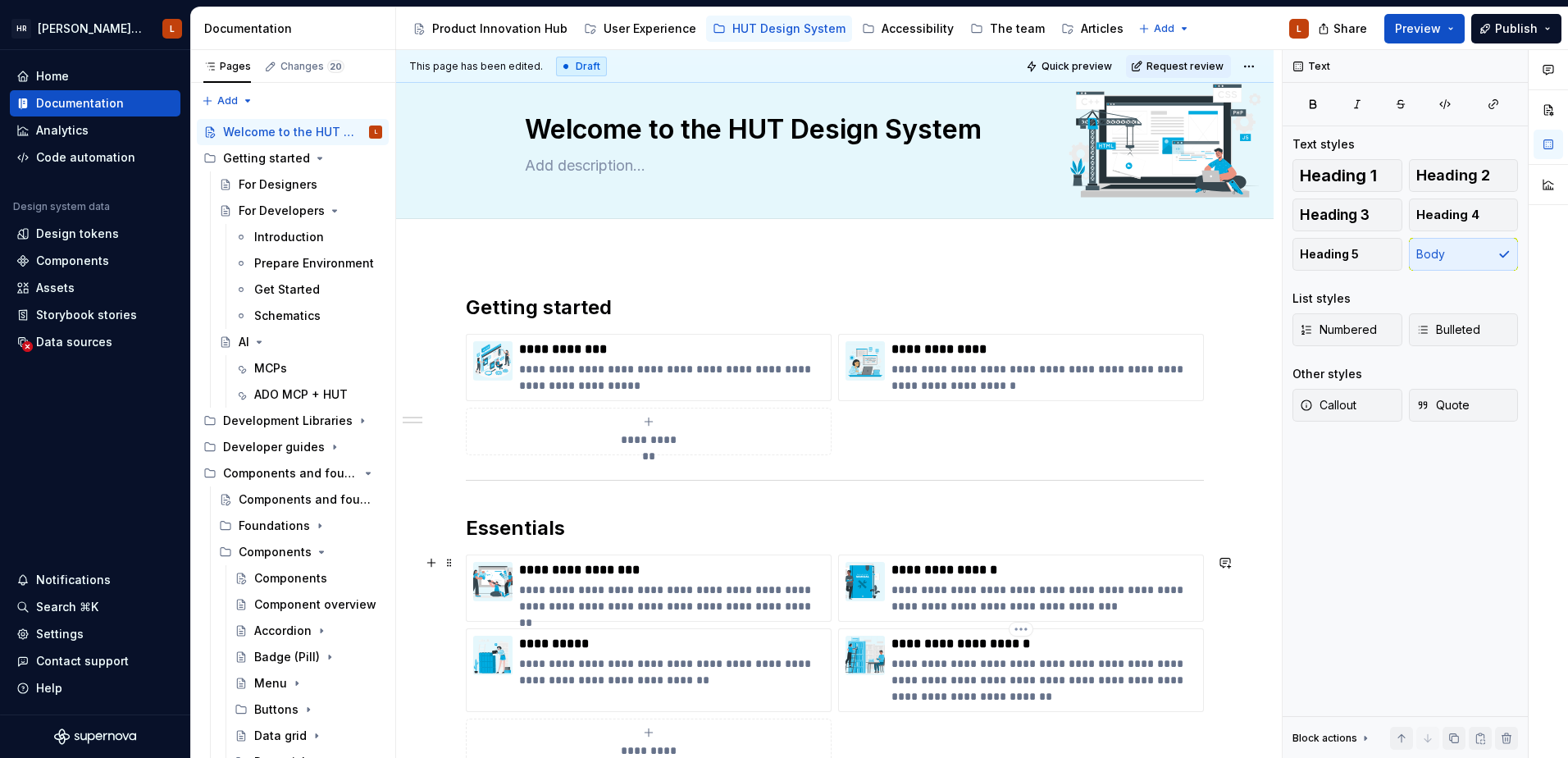
scroll to position [0, 0]
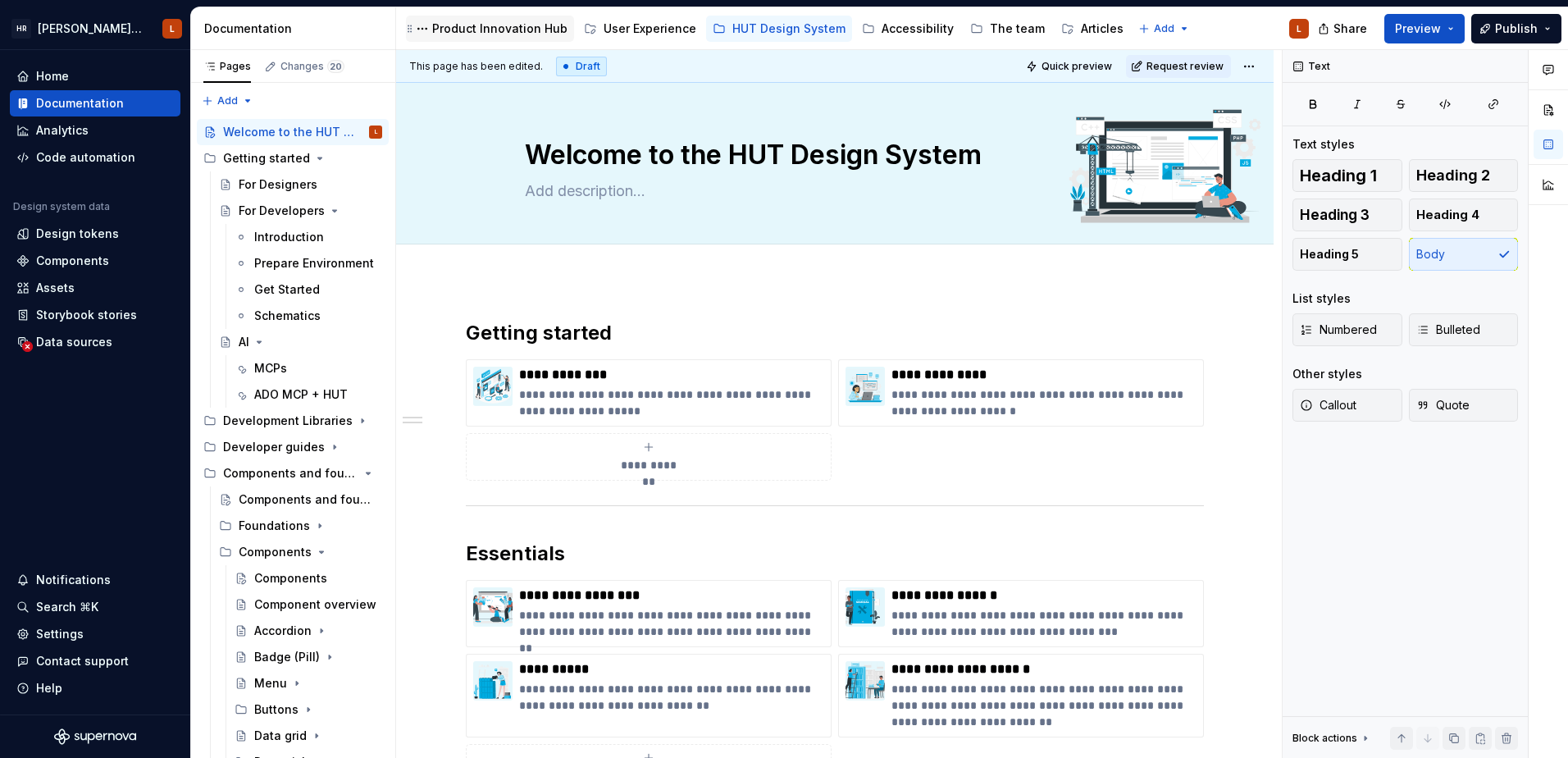
click at [484, 25] on div "Product Innovation Hub" at bounding box center [500, 29] width 136 height 16
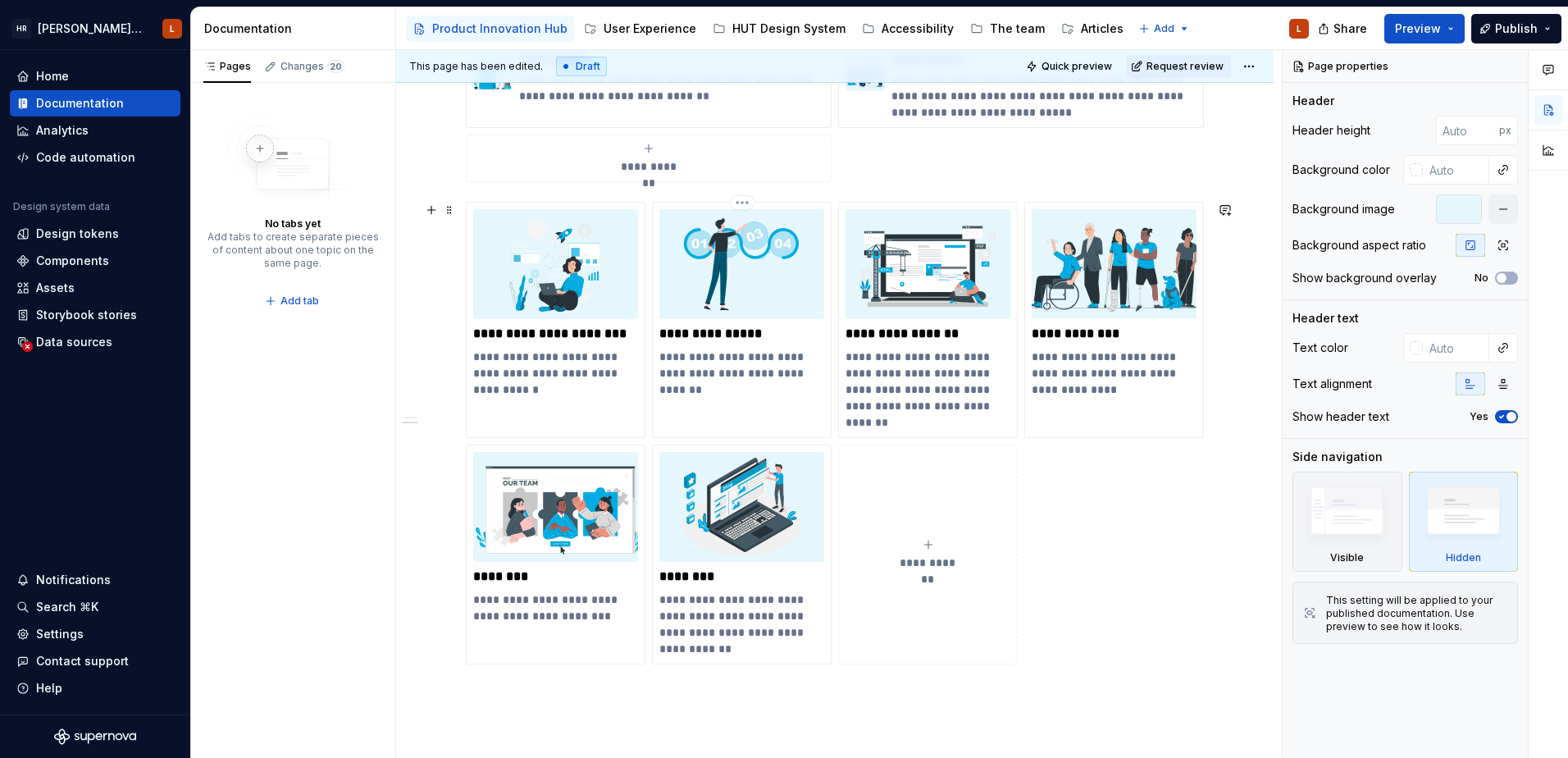
scroll to position [820, 0]
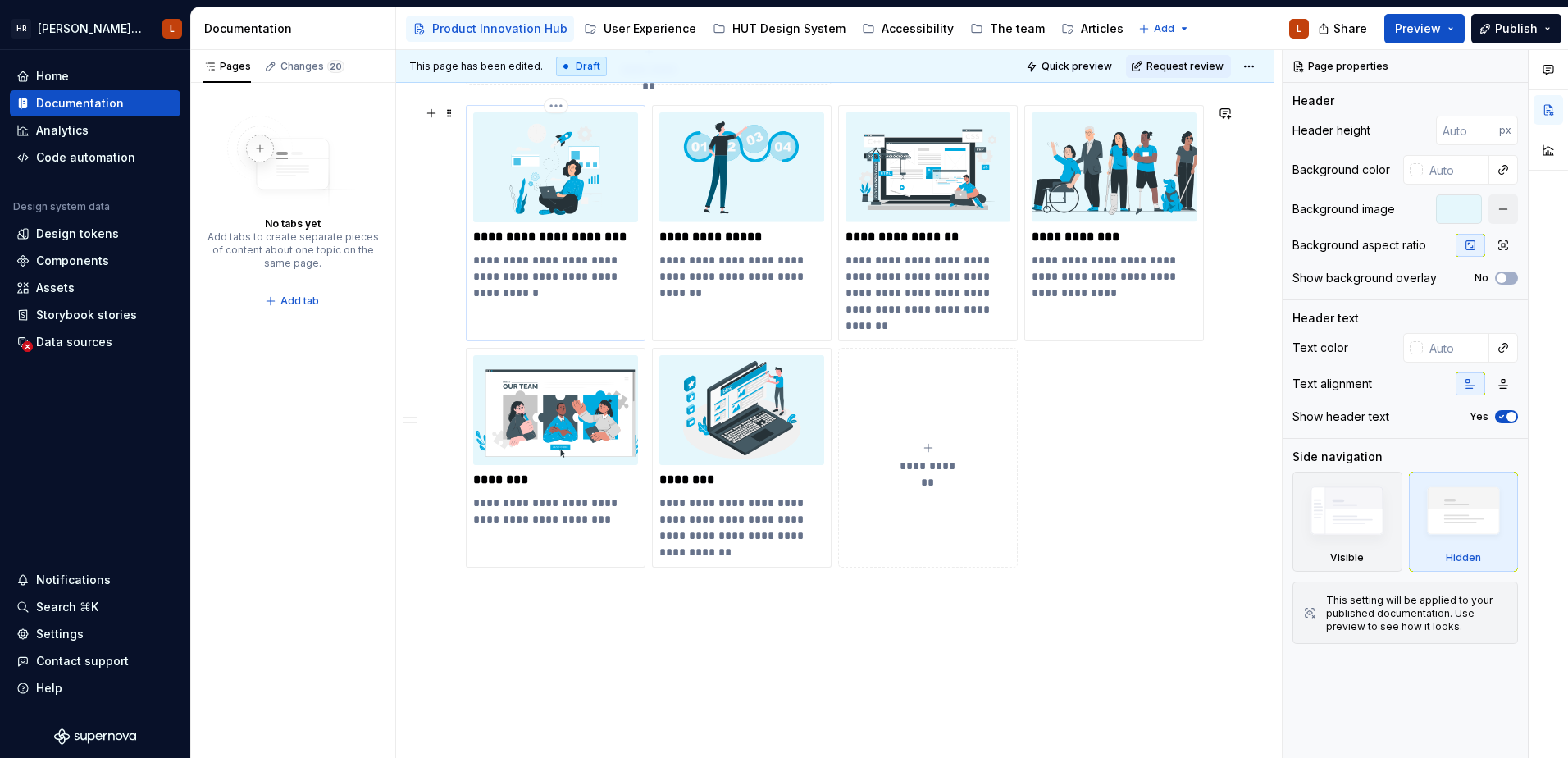
click at [515, 287] on p "**********" at bounding box center [556, 276] width 164 height 49
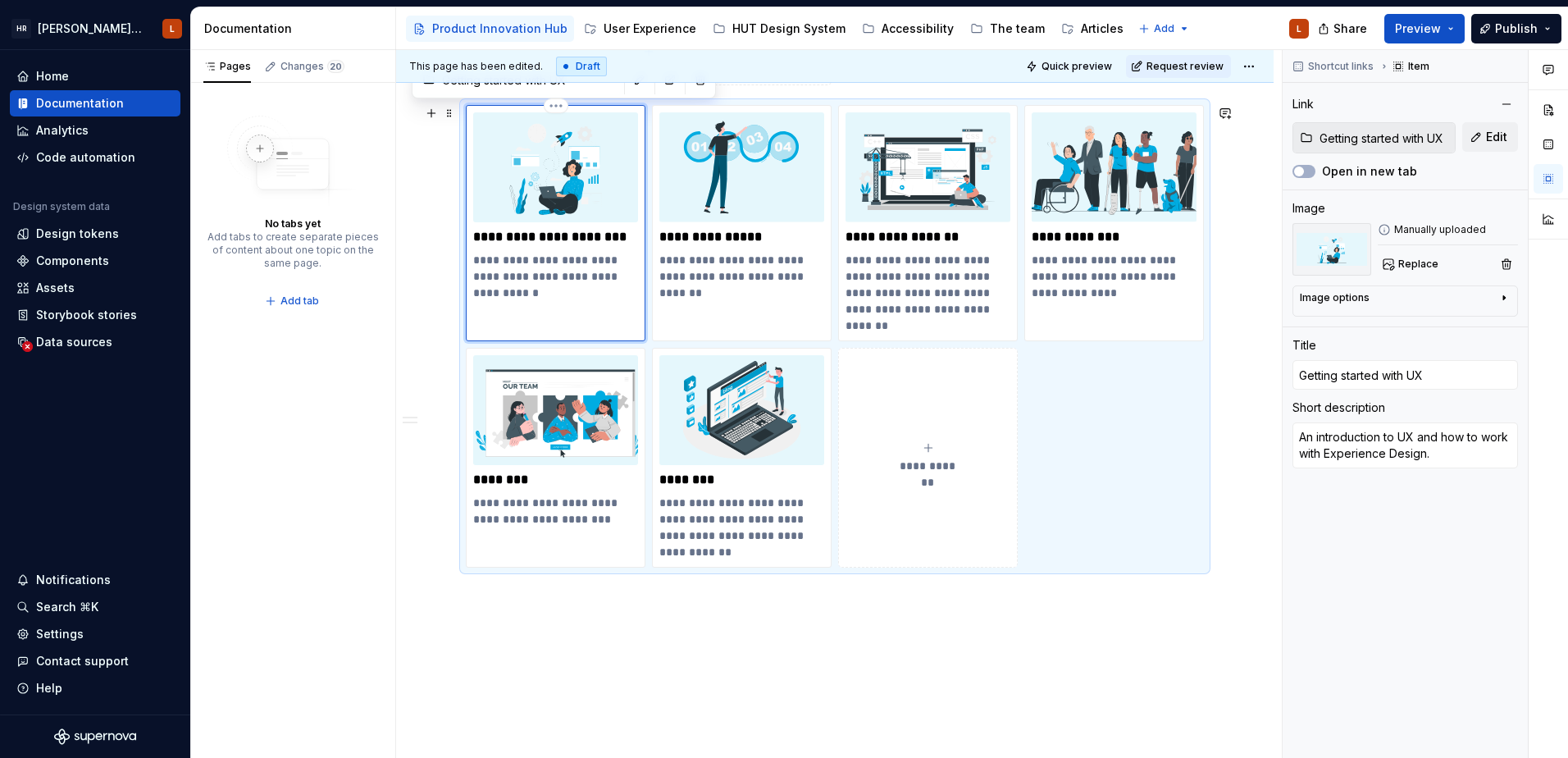
type textarea "*"
type textarea "An introduction to UX and how to work with Experience Design."
type textarea "*"
type textarea "An introduction to UX and how to work with Experience Design. R"
type textarea "*"
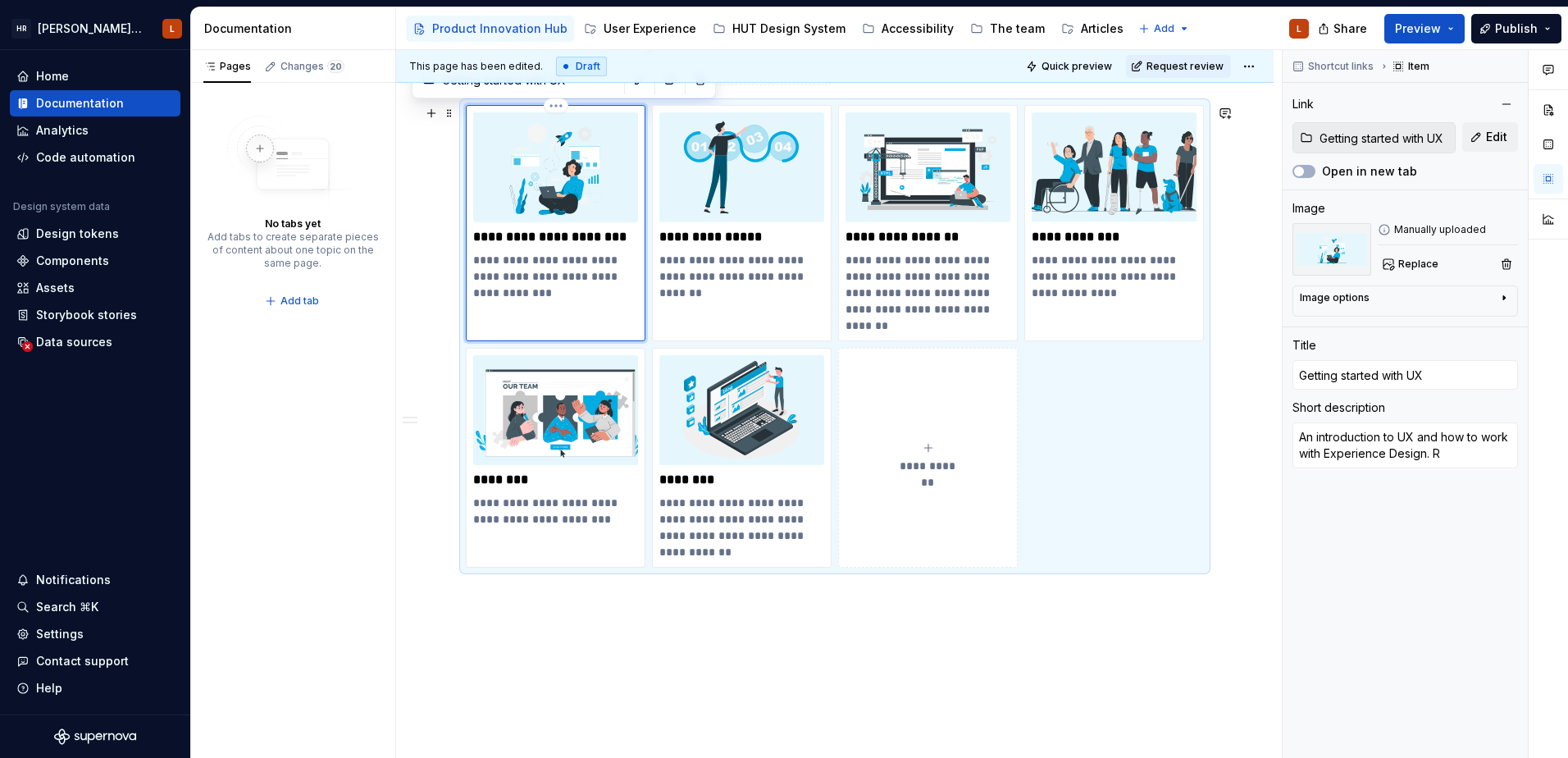
type textarea "An introduction to UX and how to work with Experience Design. Re"
type textarea "*"
type textarea "An introduction to UX and how to work with Experience Design. Rea"
type textarea "*"
type textarea "An introduction to UX and how to work with Experience Design. Read"
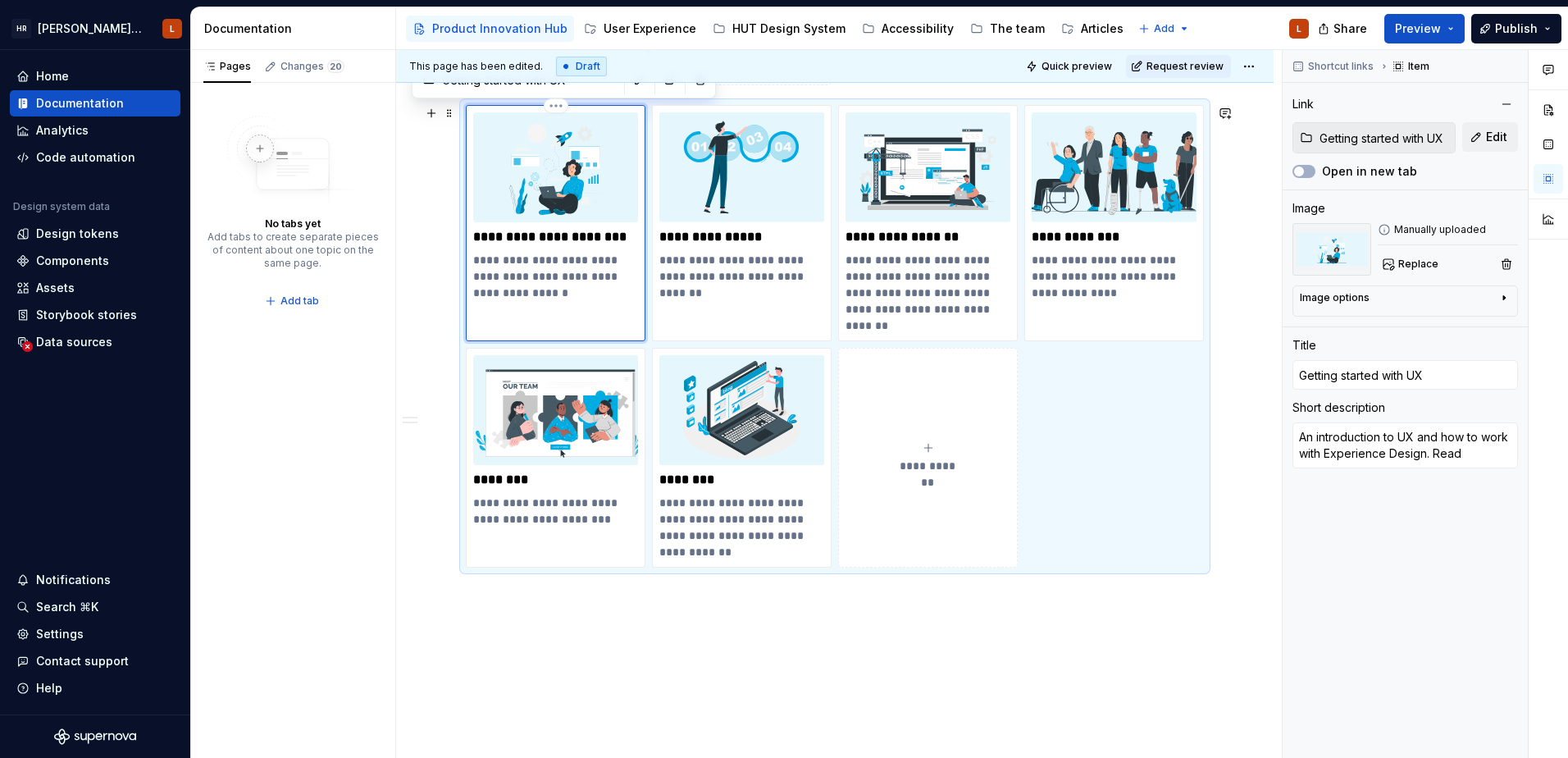
click at [533, 290] on p "**********" at bounding box center [556, 276] width 164 height 49
drag, startPoint x: 533, startPoint y: 290, endPoint x: 389, endPoint y: 401, distance: 181.8
click at [389, 401] on div "Pages Changes 20 No tabs yet Add tabs to create separate pieces of content abou…" at bounding box center [293, 404] width 205 height 708
click at [523, 288] on p "**********" at bounding box center [556, 276] width 164 height 49
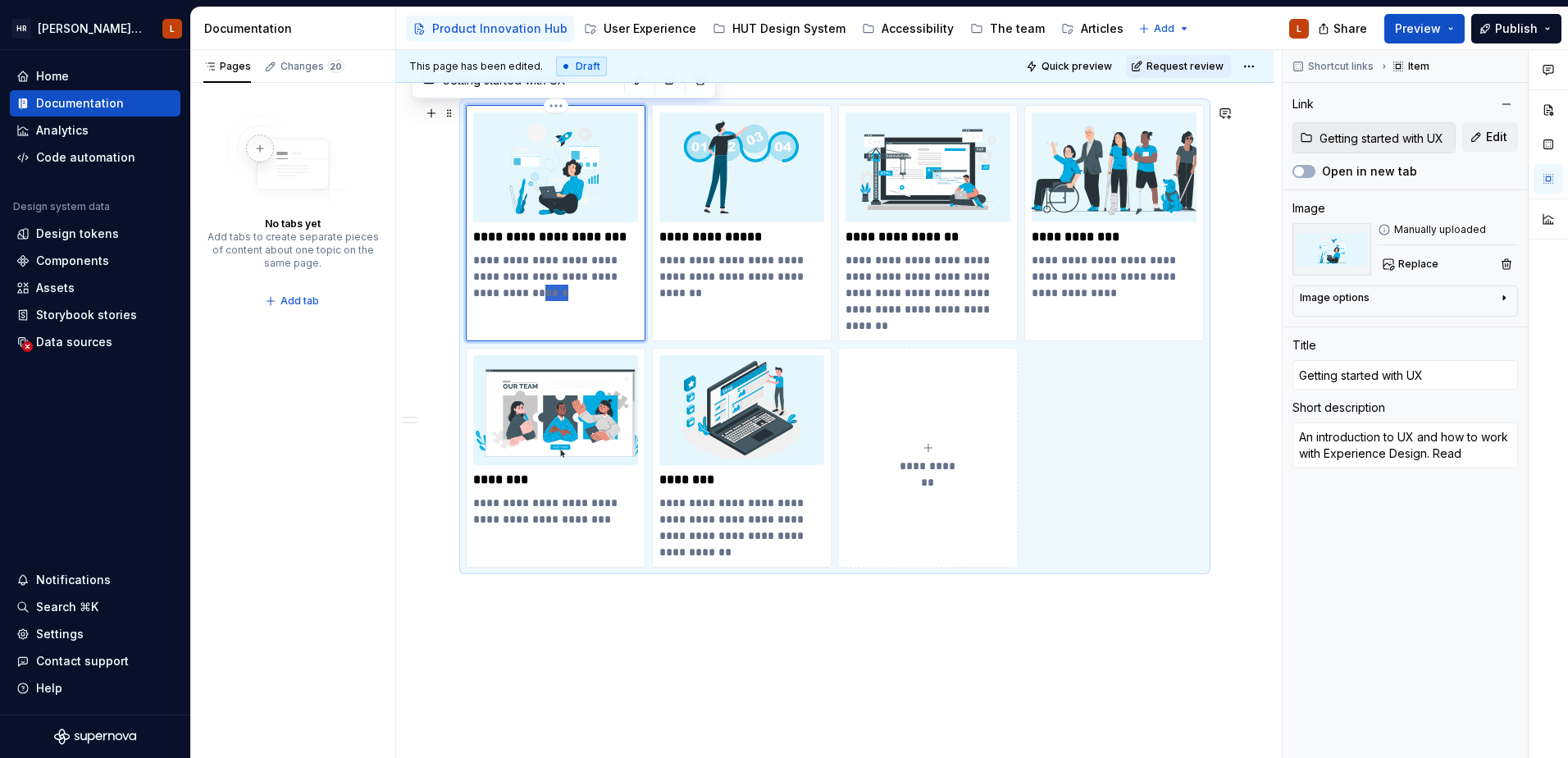
click at [523, 288] on p "**********" at bounding box center [556, 276] width 164 height 49
type textarea "*"
type textarea "An introduction to UX and how to work with Experience Design."
type textarea "*"
type textarea "An introduction to UX and how to work with Experience Design."
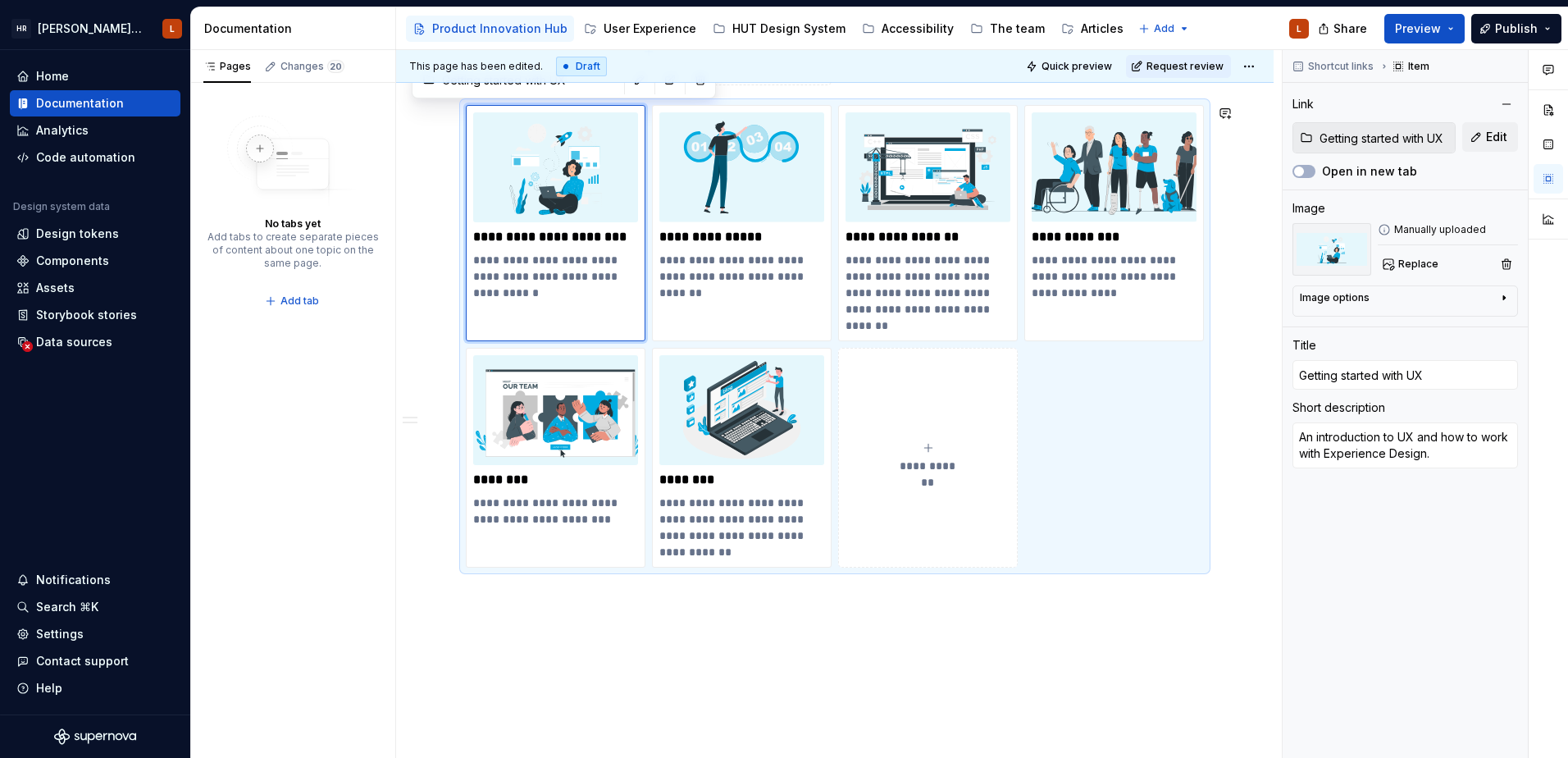
click at [656, 745] on div "**********" at bounding box center [834, 157] width 878 height 1393
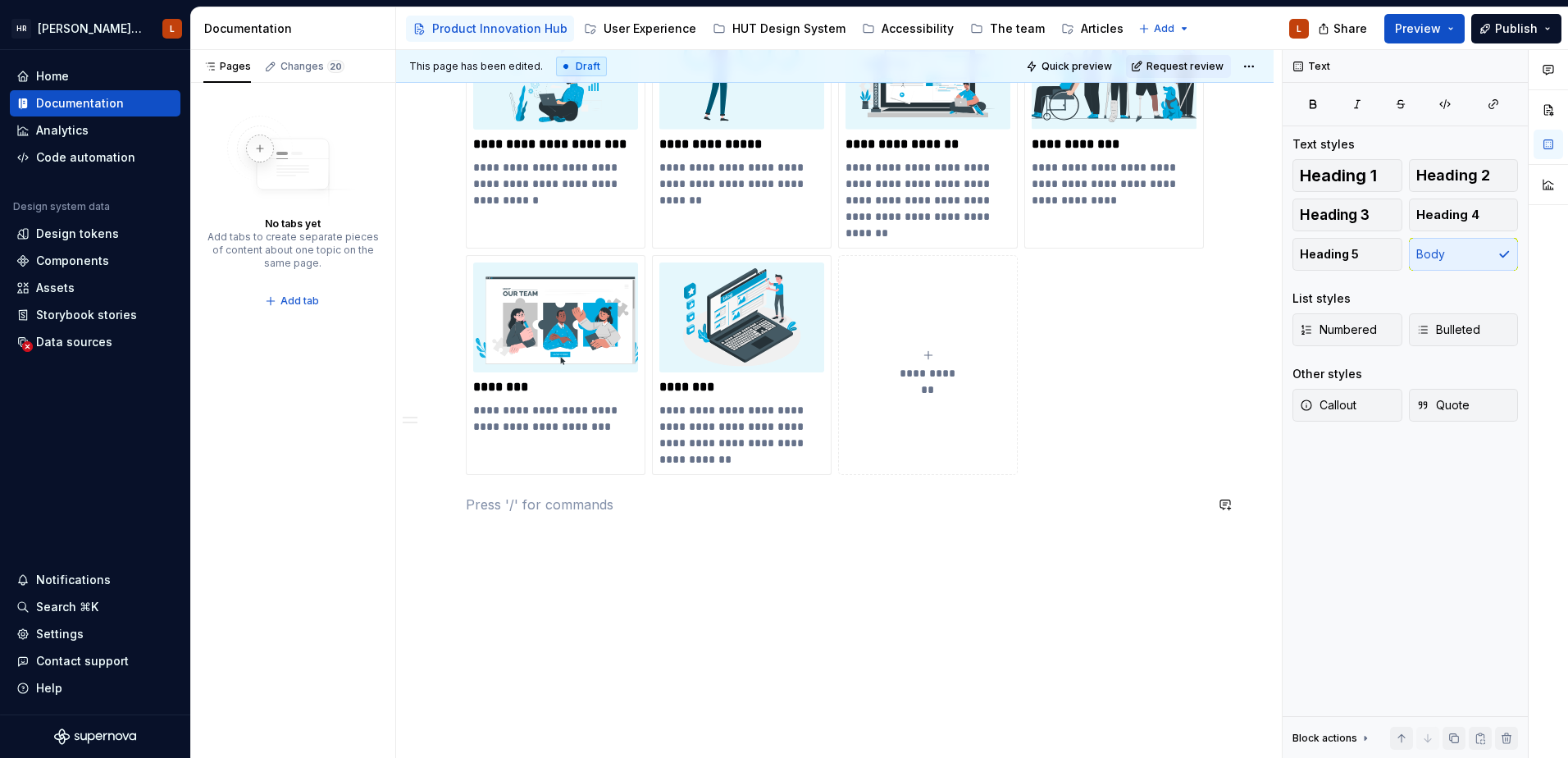
scroll to position [915, 0]
click at [534, 496] on p at bounding box center [835, 502] width 738 height 20
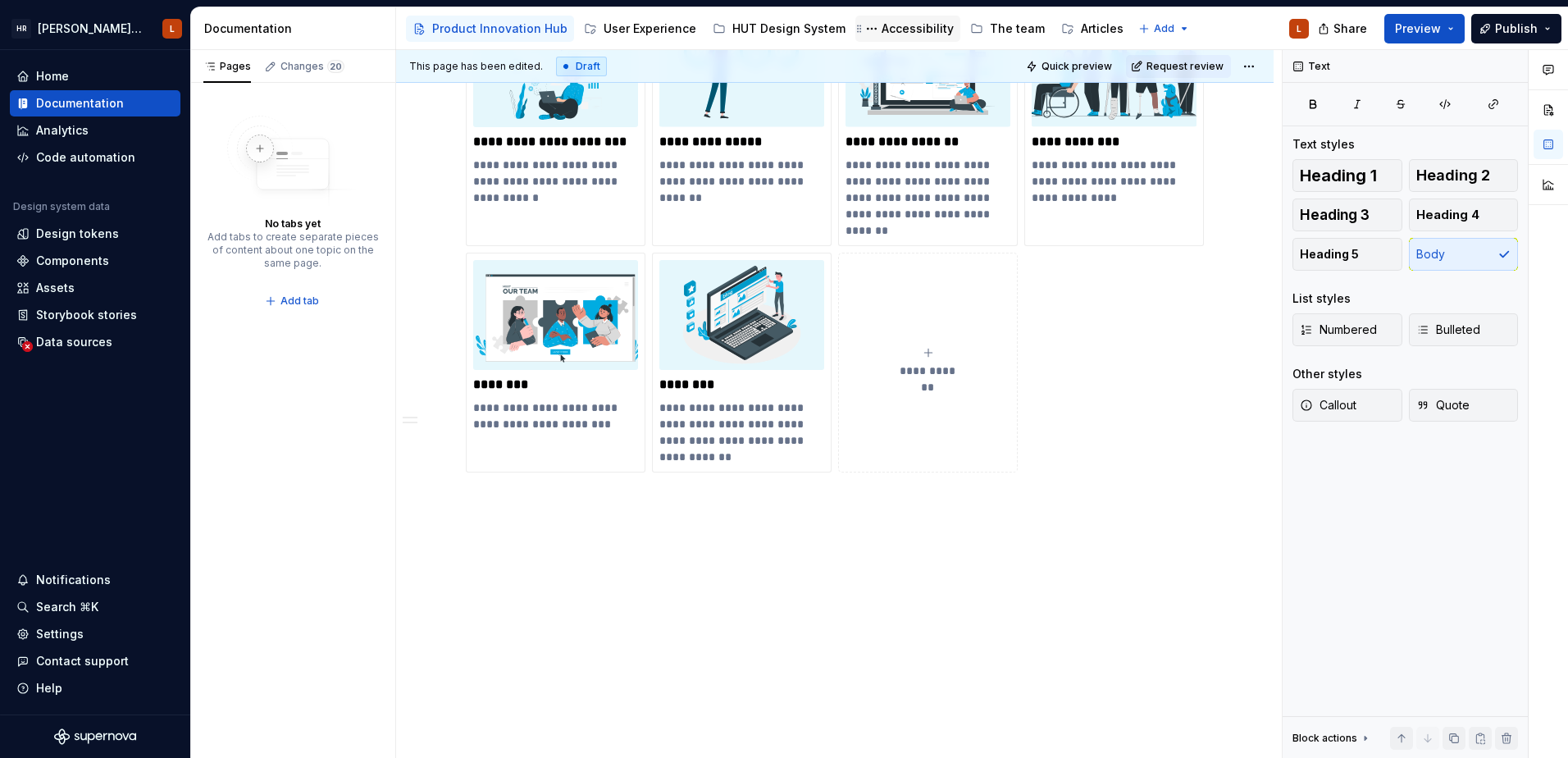
click at [897, 31] on div "Accessibility" at bounding box center [918, 29] width 72 height 16
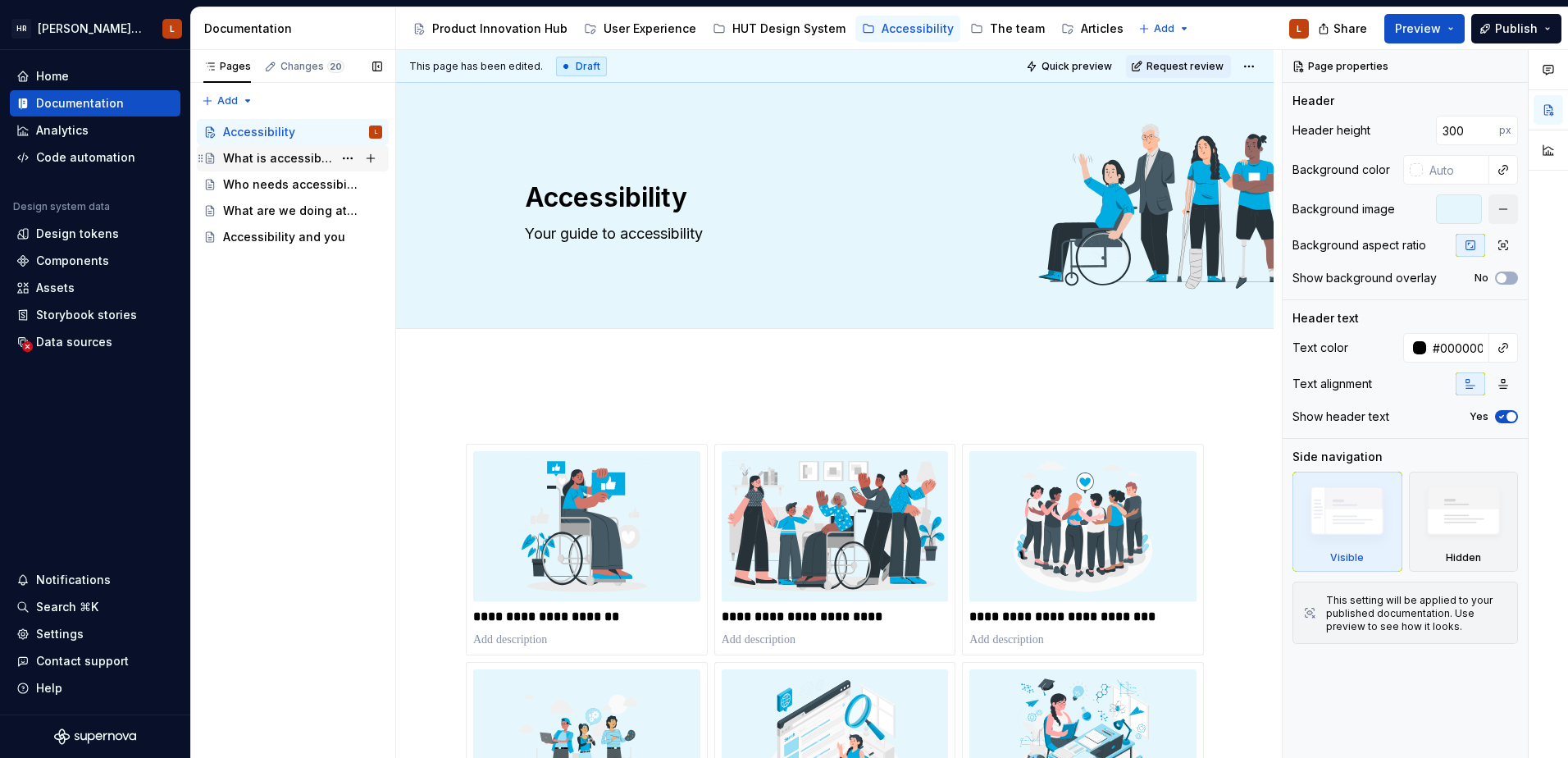
click at [278, 162] on div "What is accessibility?" at bounding box center [278, 158] width 110 height 16
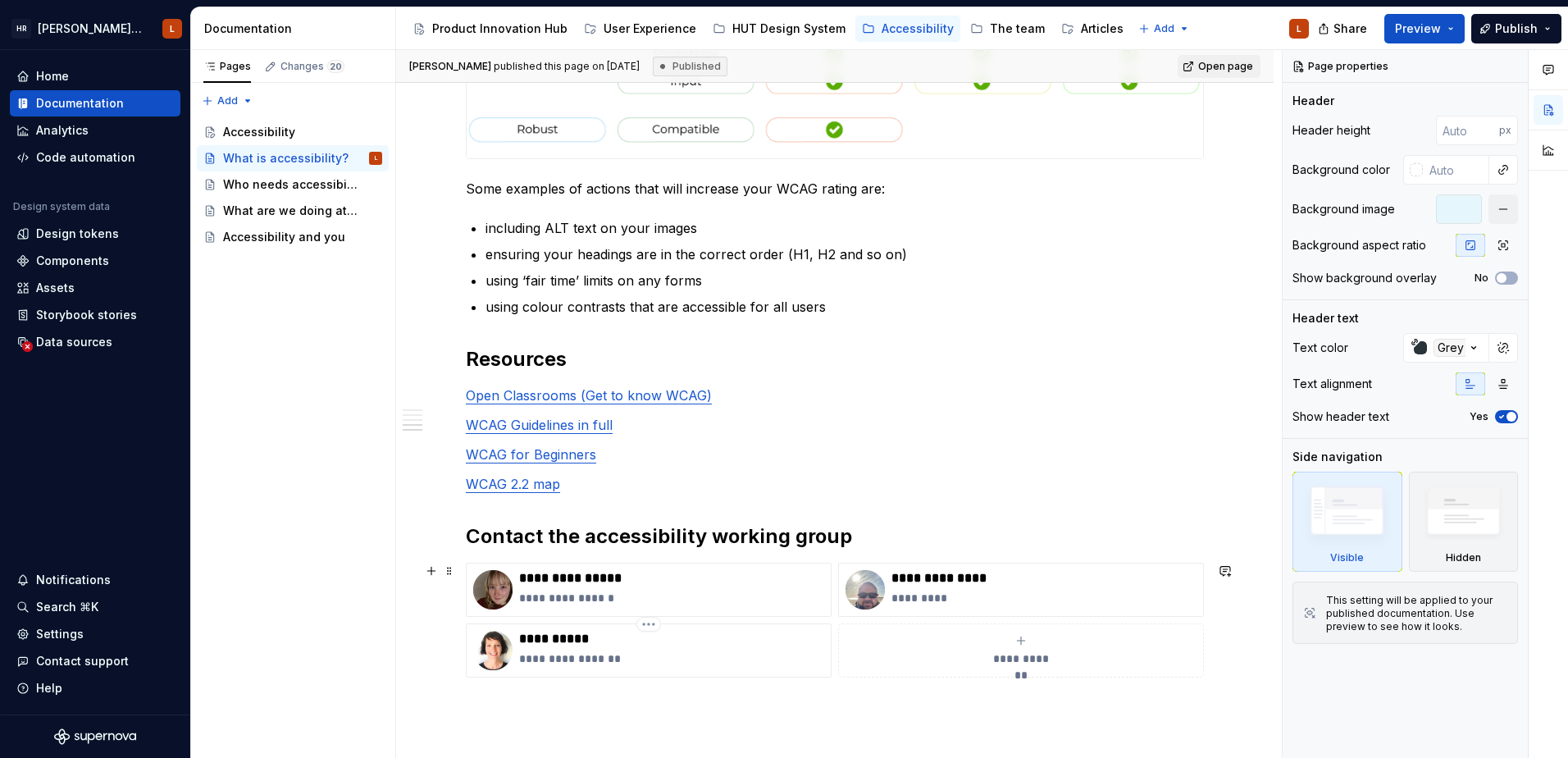
scroll to position [1904, 0]
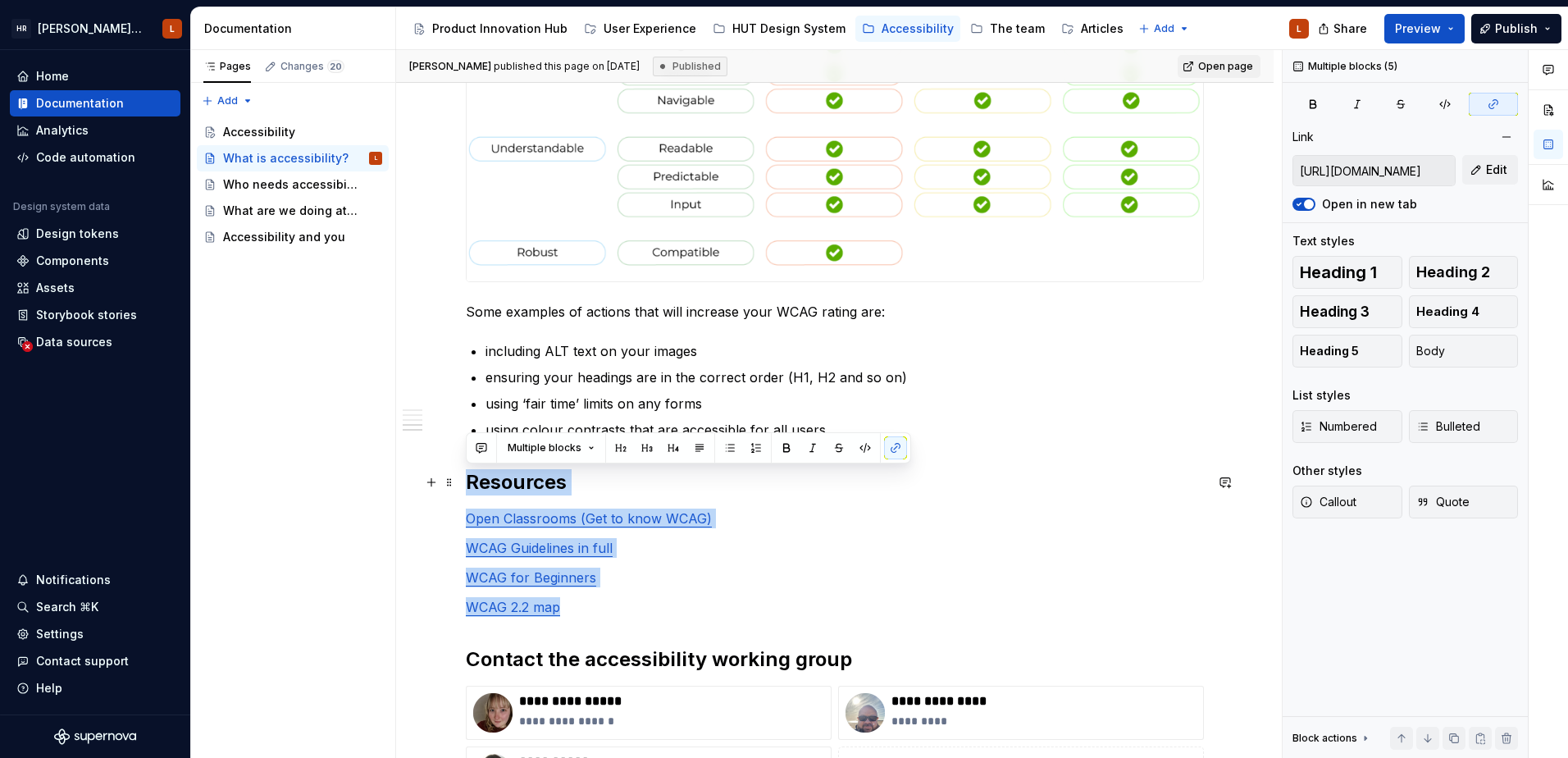
drag, startPoint x: 566, startPoint y: 609, endPoint x: 464, endPoint y: 492, distance: 155.2
copy div "Resources Open Classrooms (Get to know WCAG) WCAG Guidelines in full WCAG for B…"
click at [484, 30] on div "Product Innovation Hub" at bounding box center [500, 29] width 136 height 16
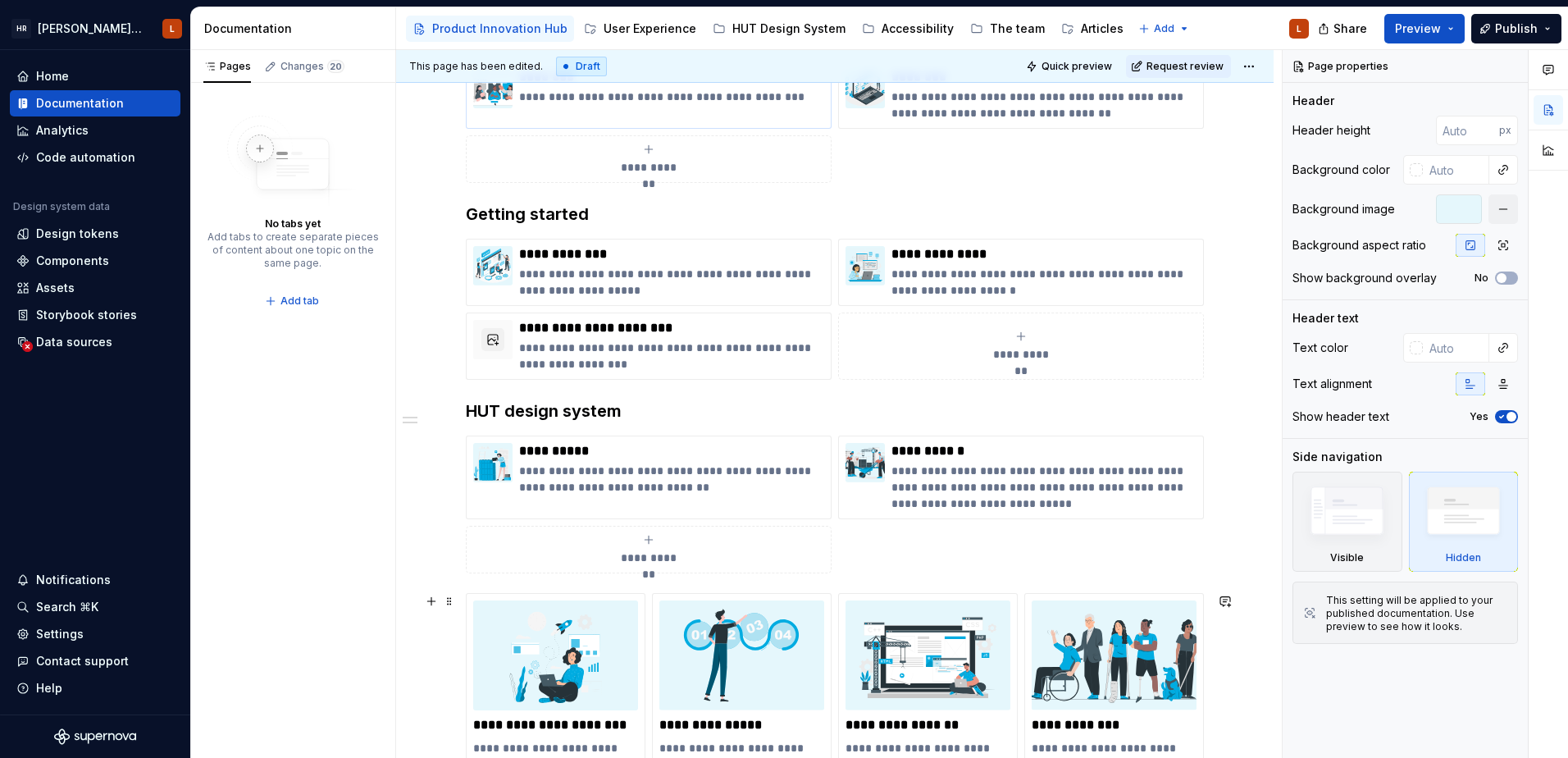
scroll to position [328, 0]
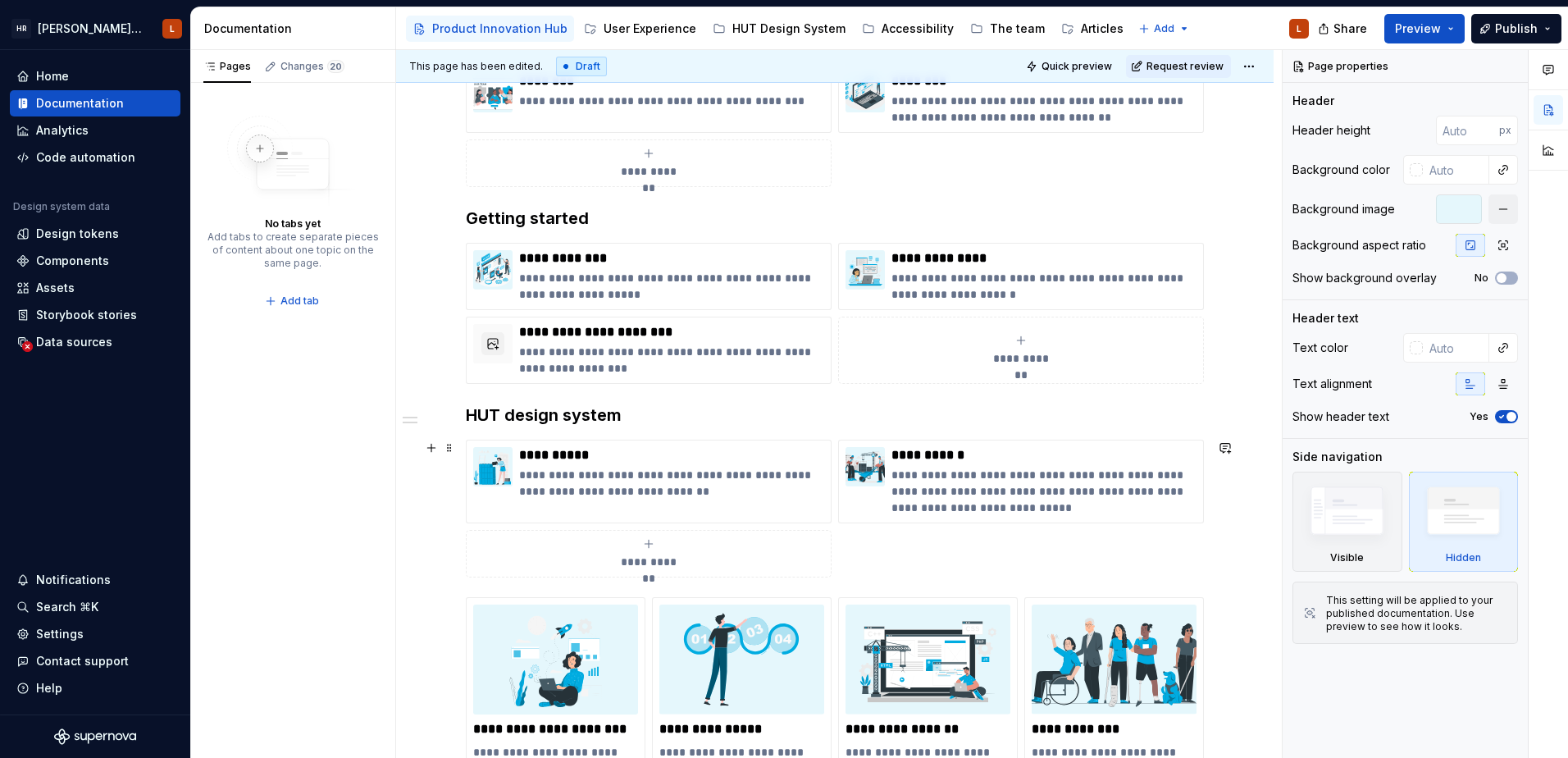
type textarea "*"
click at [927, 559] on div "**********" at bounding box center [835, 509] width 738 height 137
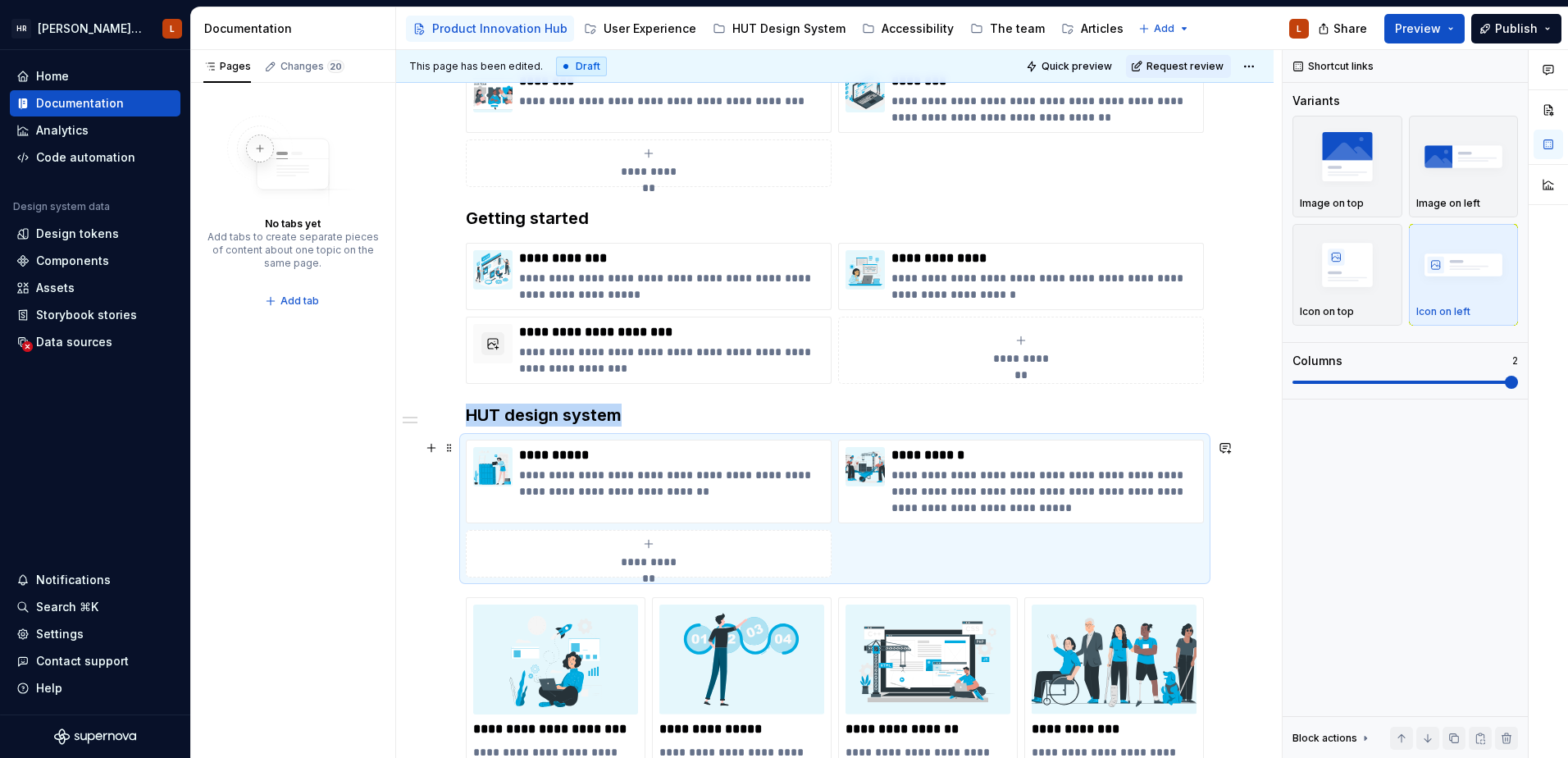
click at [1222, 568] on div "**********" at bounding box center [834, 649] width 878 height 1393
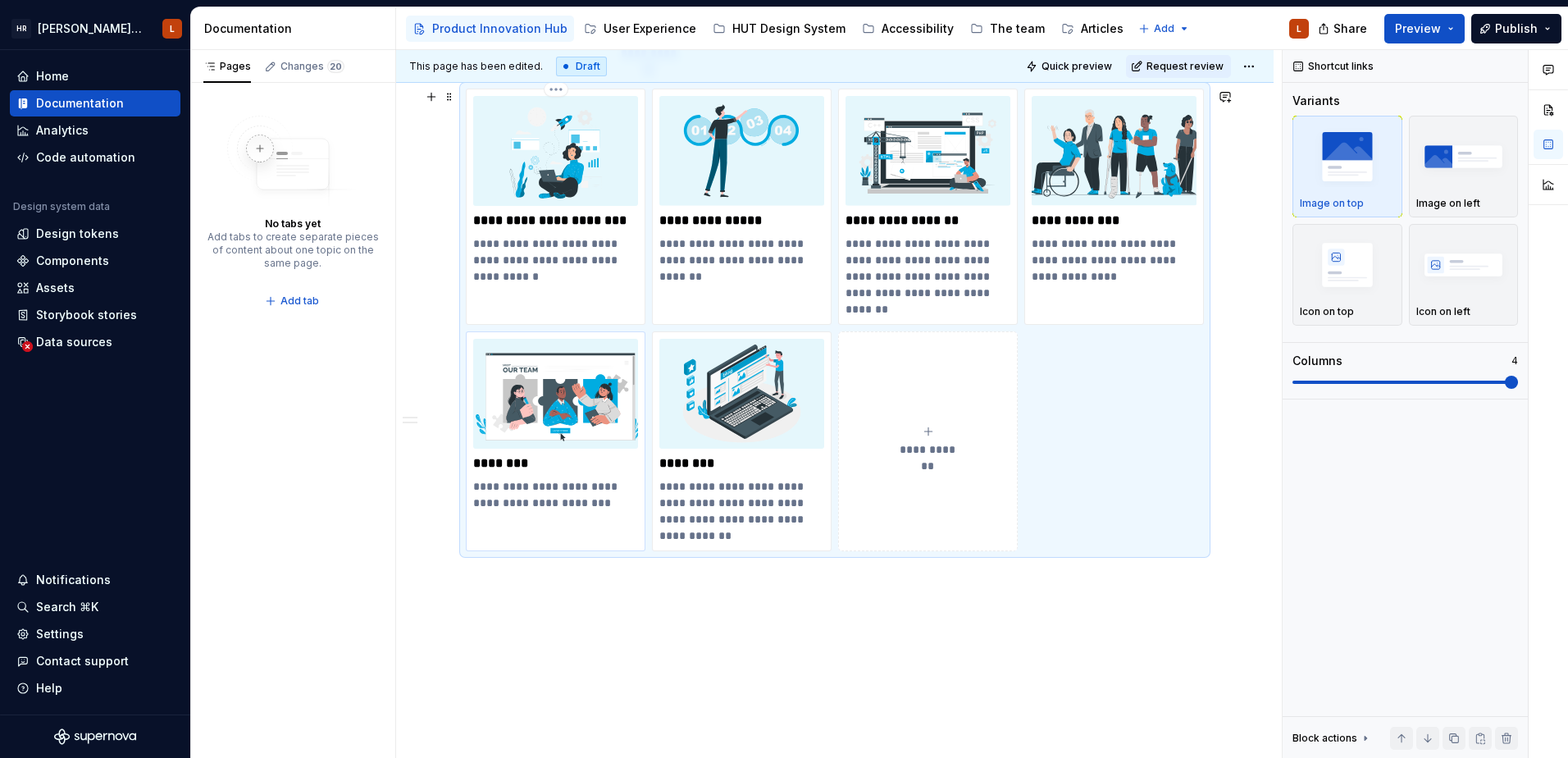
scroll to position [915, 0]
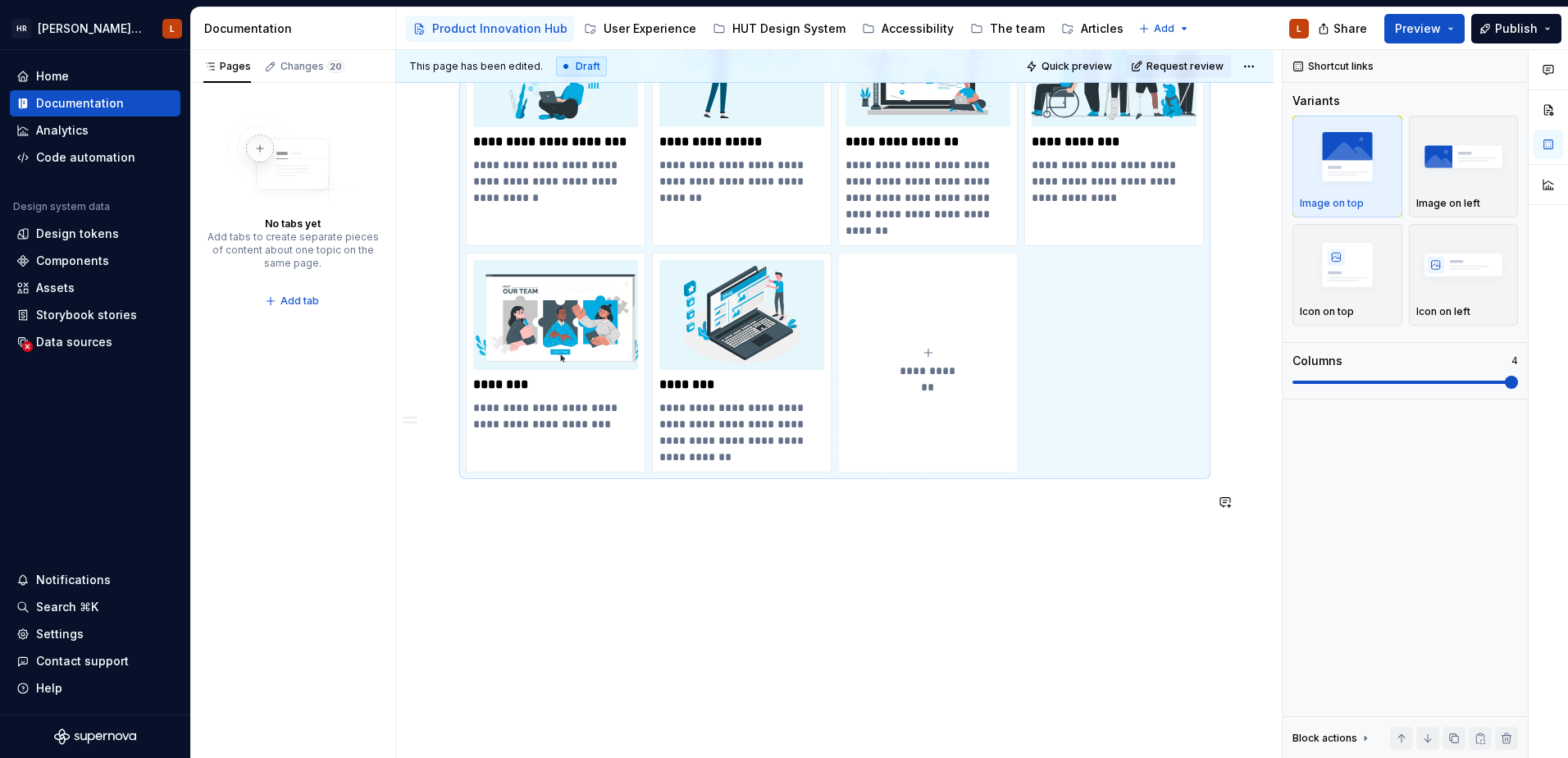
click at [511, 500] on p at bounding box center [835, 502] width 738 height 20
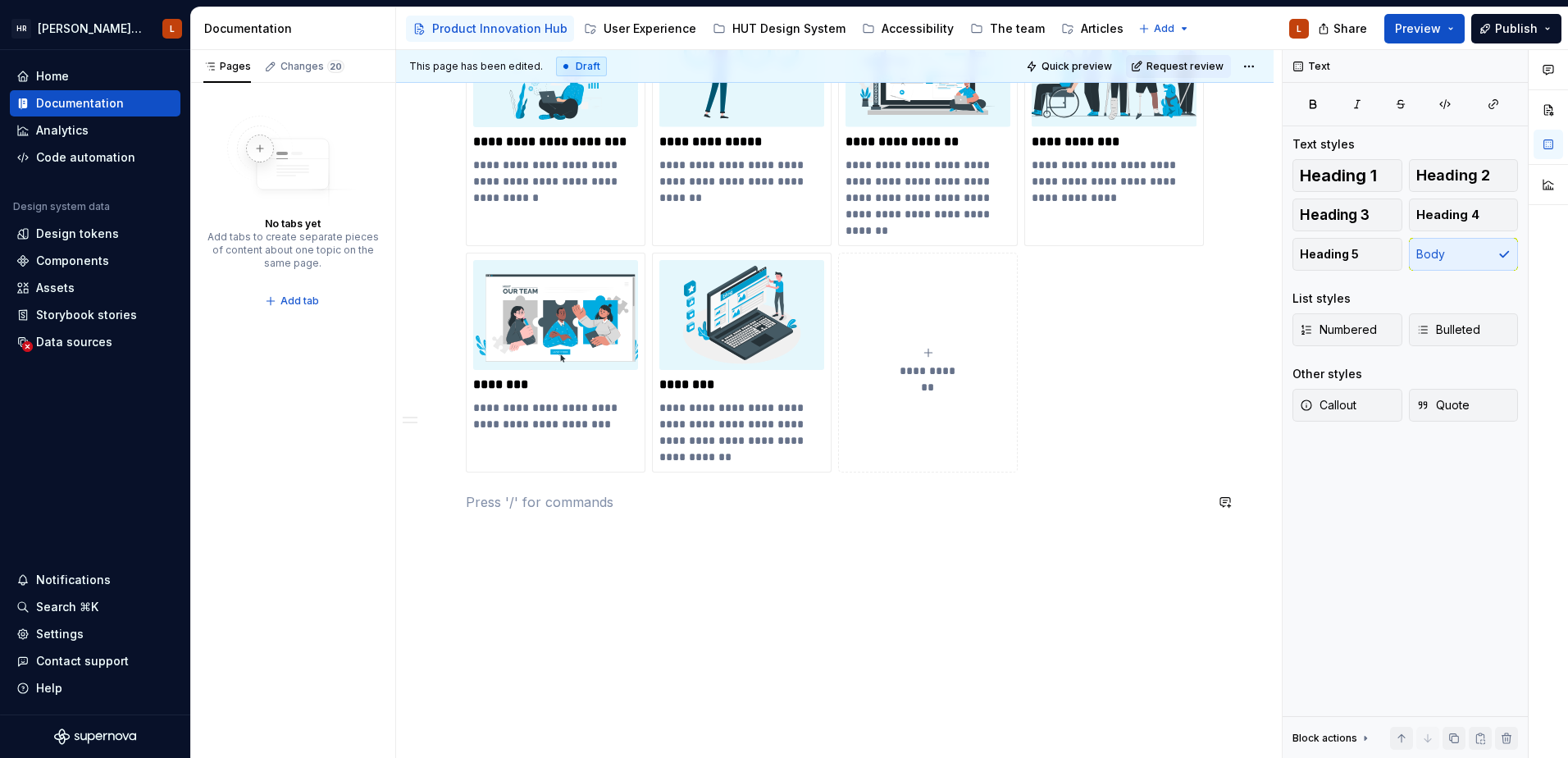
paste div
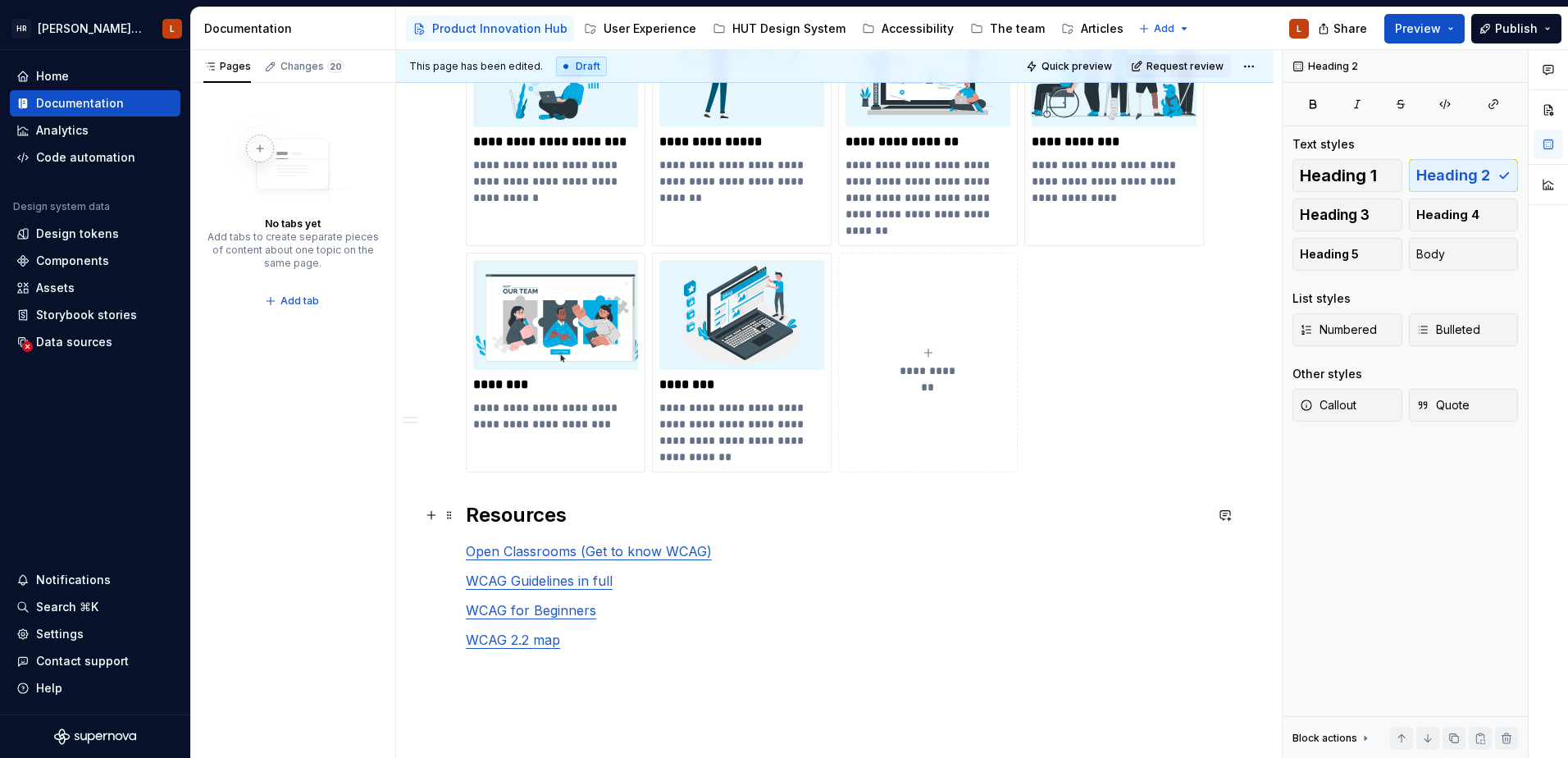
click at [514, 515] on h2 "Resources" at bounding box center [835, 514] width 738 height 26
type textarea "*"
click at [594, 547] on link "Open Classrooms (Get to know WCAG)" at bounding box center [589, 551] width 246 height 16
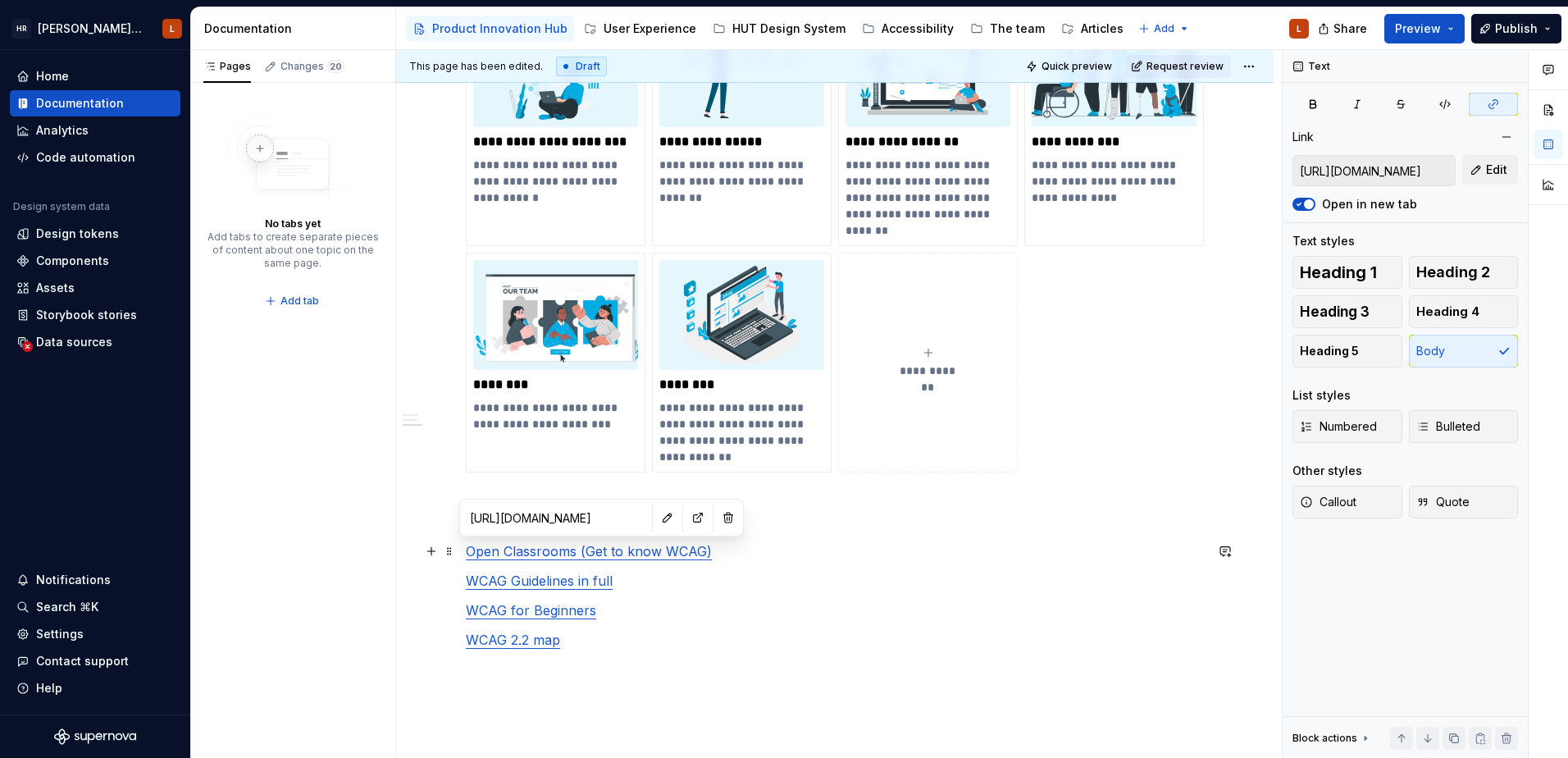
click at [583, 550] on link "Open Classrooms (Get to know WCAG)" at bounding box center [589, 551] width 246 height 16
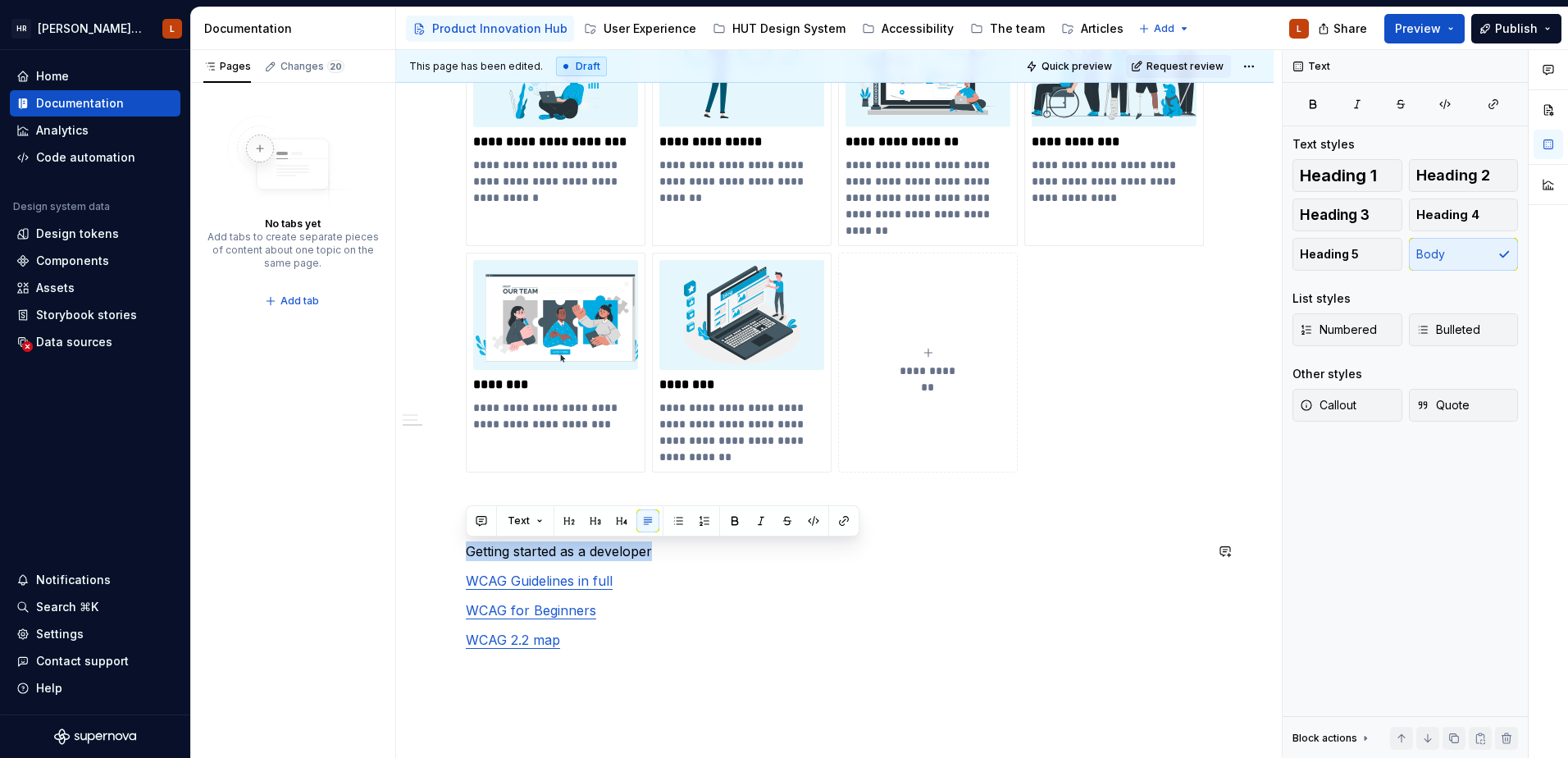
drag, startPoint x: 669, startPoint y: 556, endPoint x: 448, endPoint y: 539, distance: 221.7
click at [448, 539] on div "**********" at bounding box center [834, 130] width 878 height 1531
click at [1506, 113] on button "button" at bounding box center [1494, 104] width 49 height 23
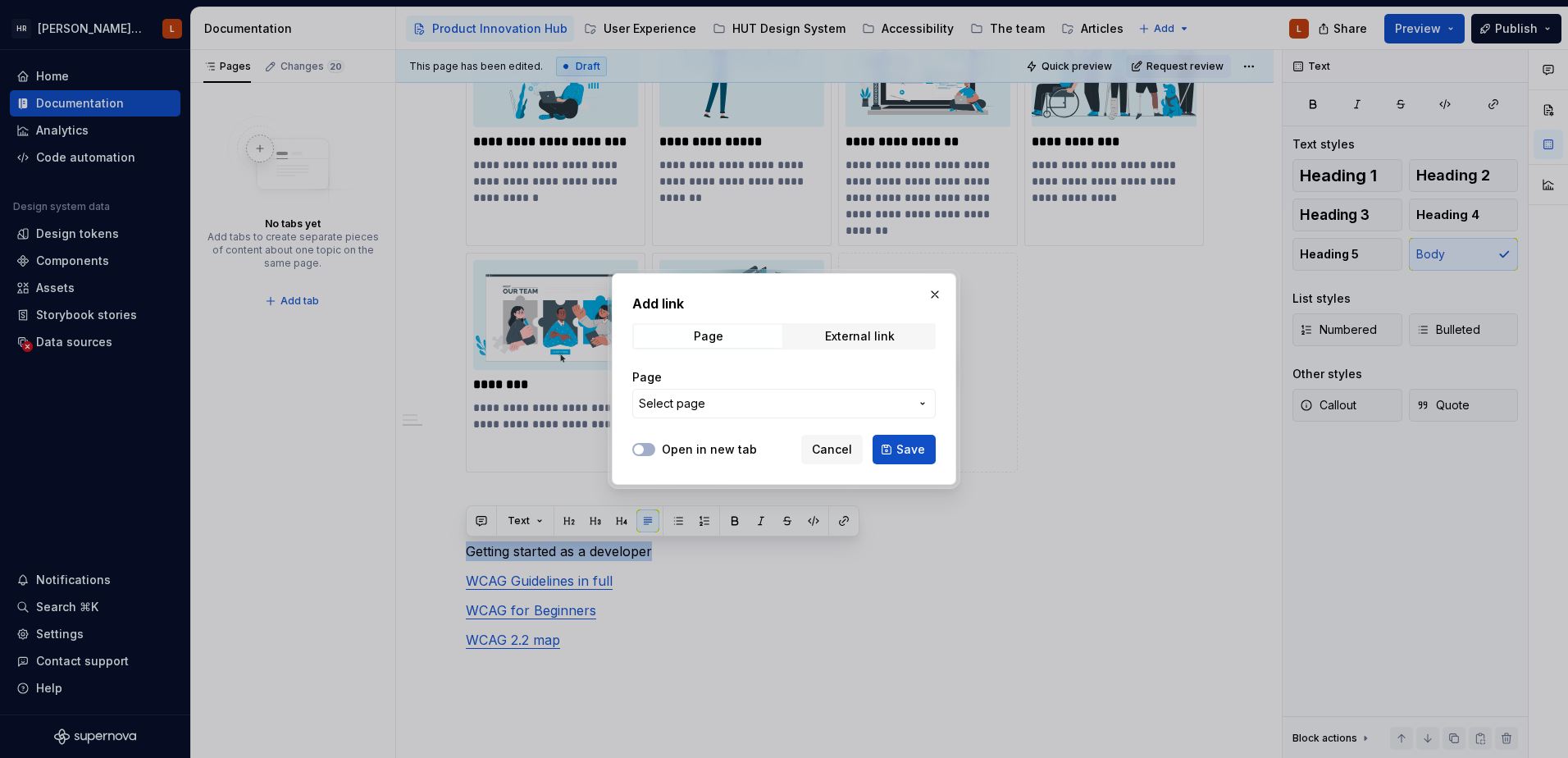
click at [723, 402] on span "Select page" at bounding box center [775, 403] width 271 height 16
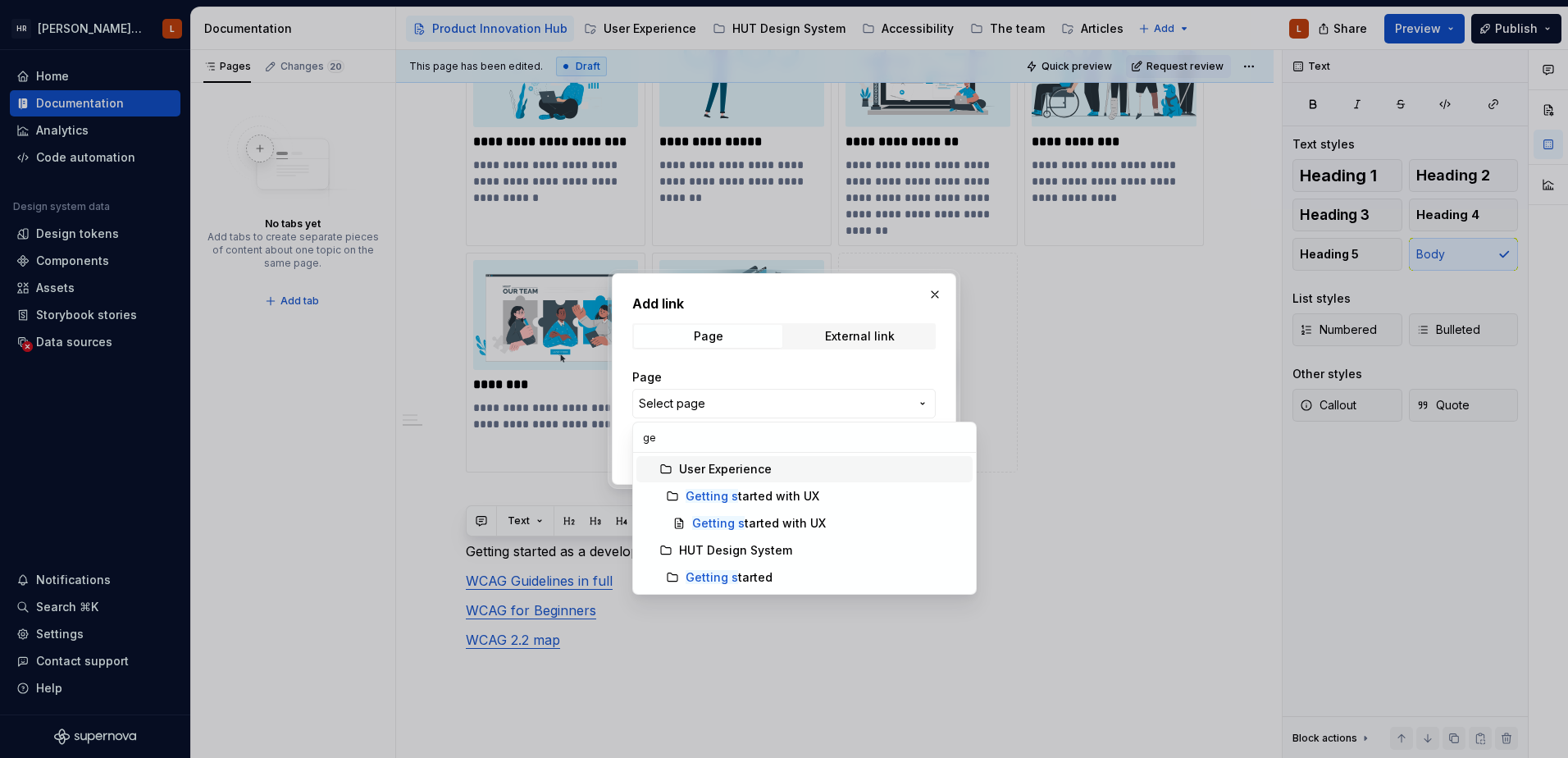
type input "g"
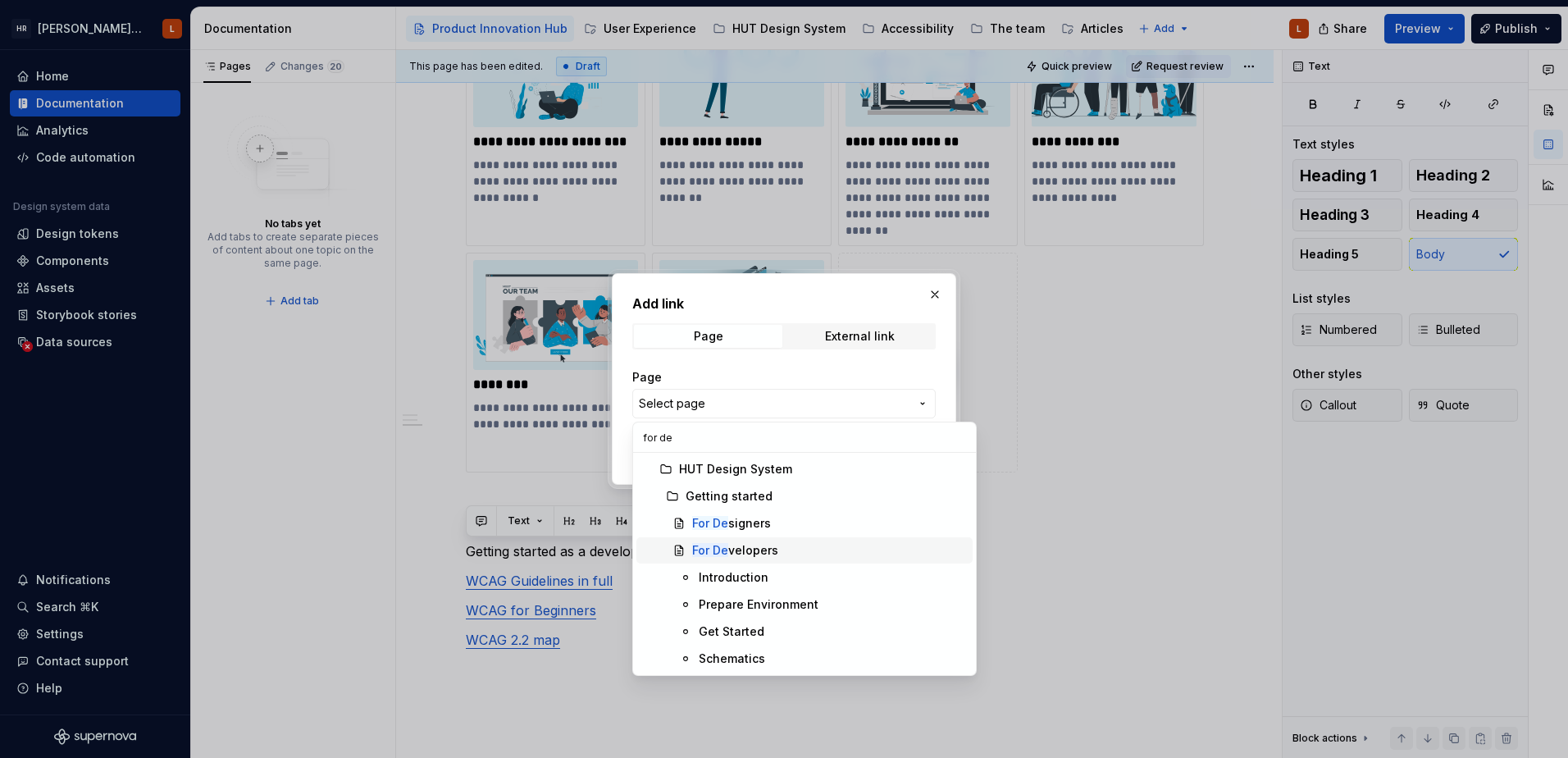
type input "for de"
click at [756, 550] on div "For De velopers" at bounding box center [735, 550] width 86 height 16
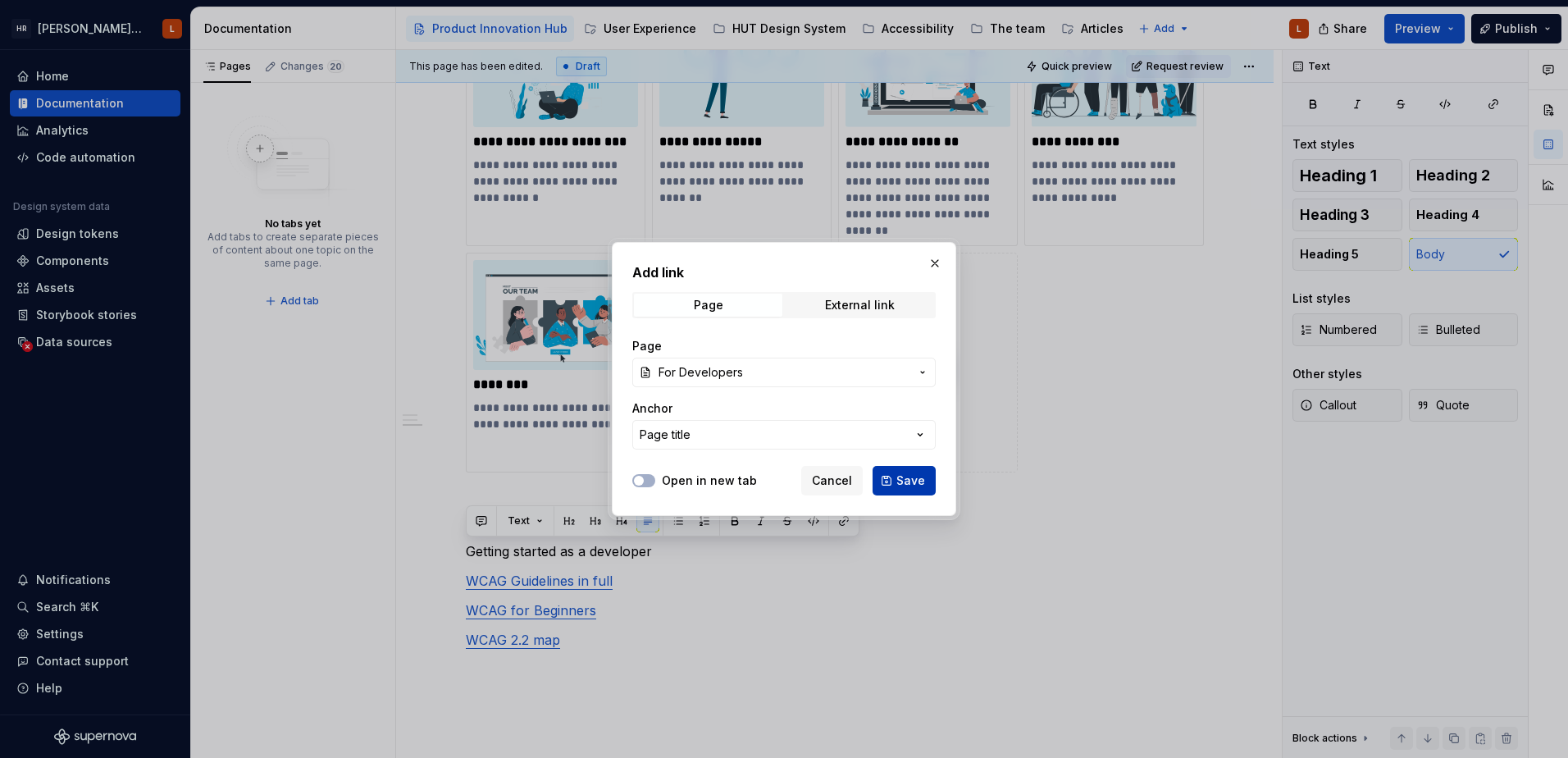
click at [904, 485] on span "Save" at bounding box center [911, 481] width 29 height 16
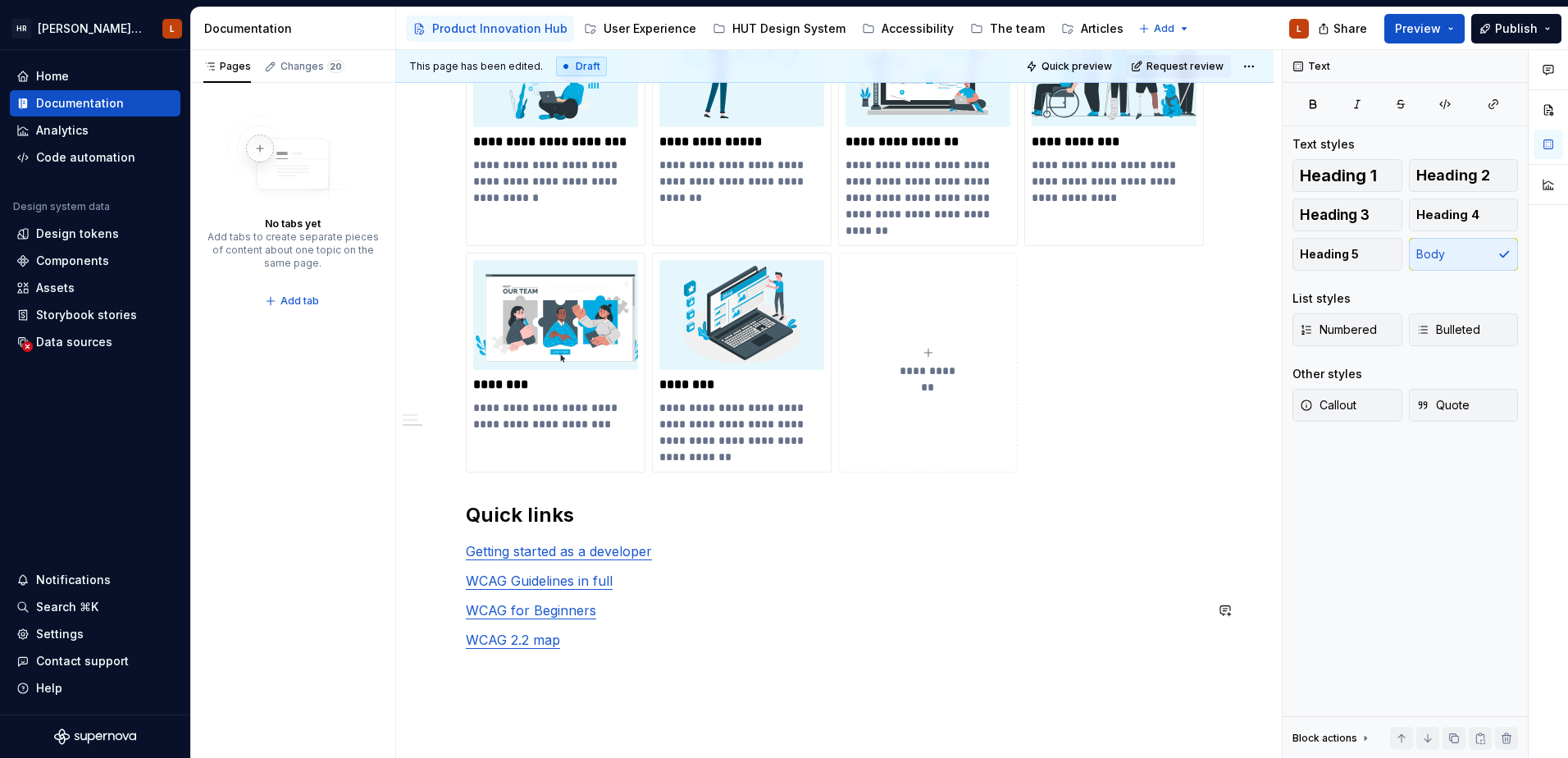
click at [680, 597] on div "**********" at bounding box center [835, 27] width 738 height 1245
click at [629, 585] on p "WCAG Guidelines in full" at bounding box center [835, 581] width 738 height 20
click at [449, 554] on span at bounding box center [449, 550] width 14 height 23
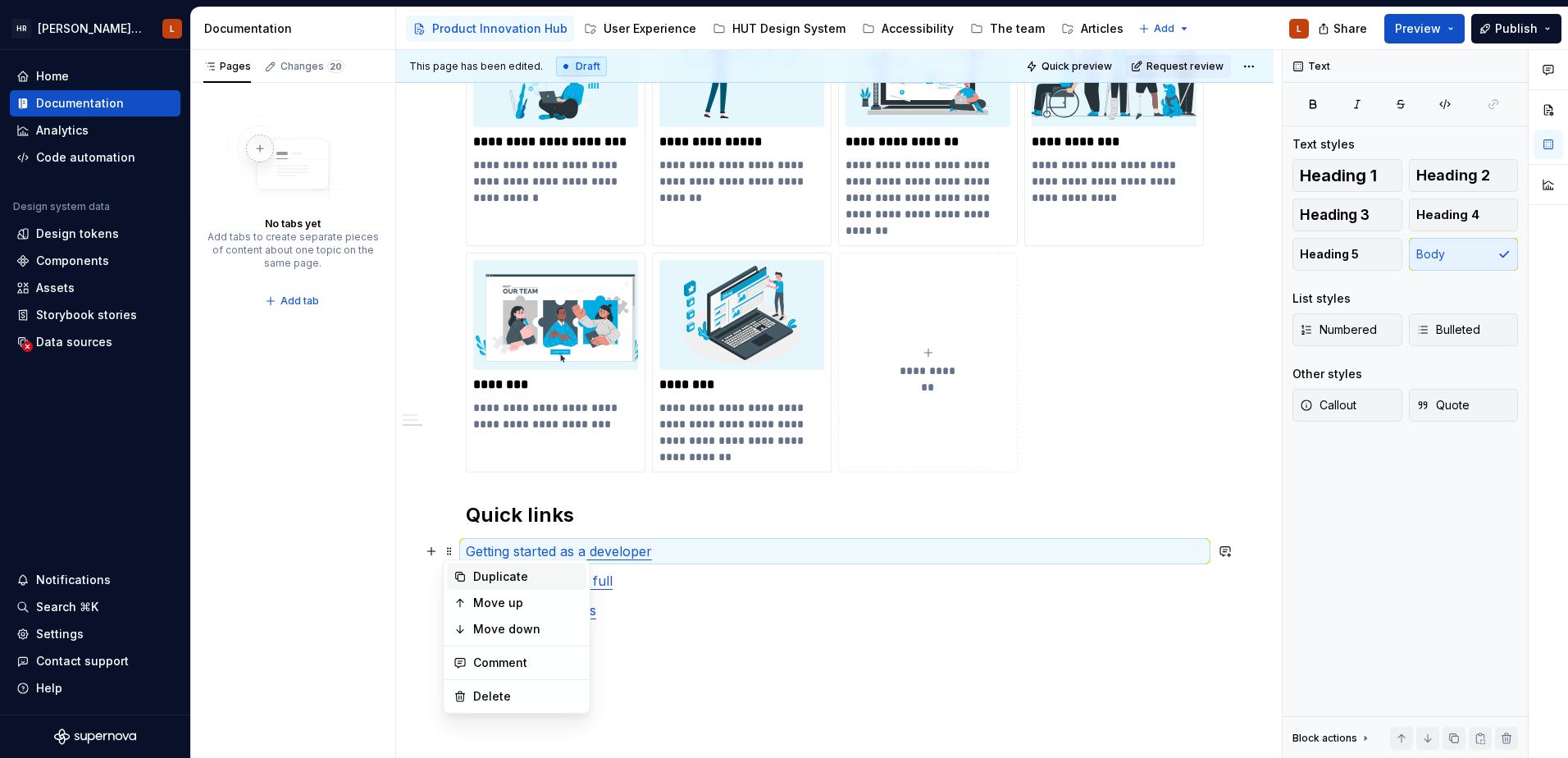
click at [476, 577] on div "Duplicate" at bounding box center [527, 576] width 107 height 16
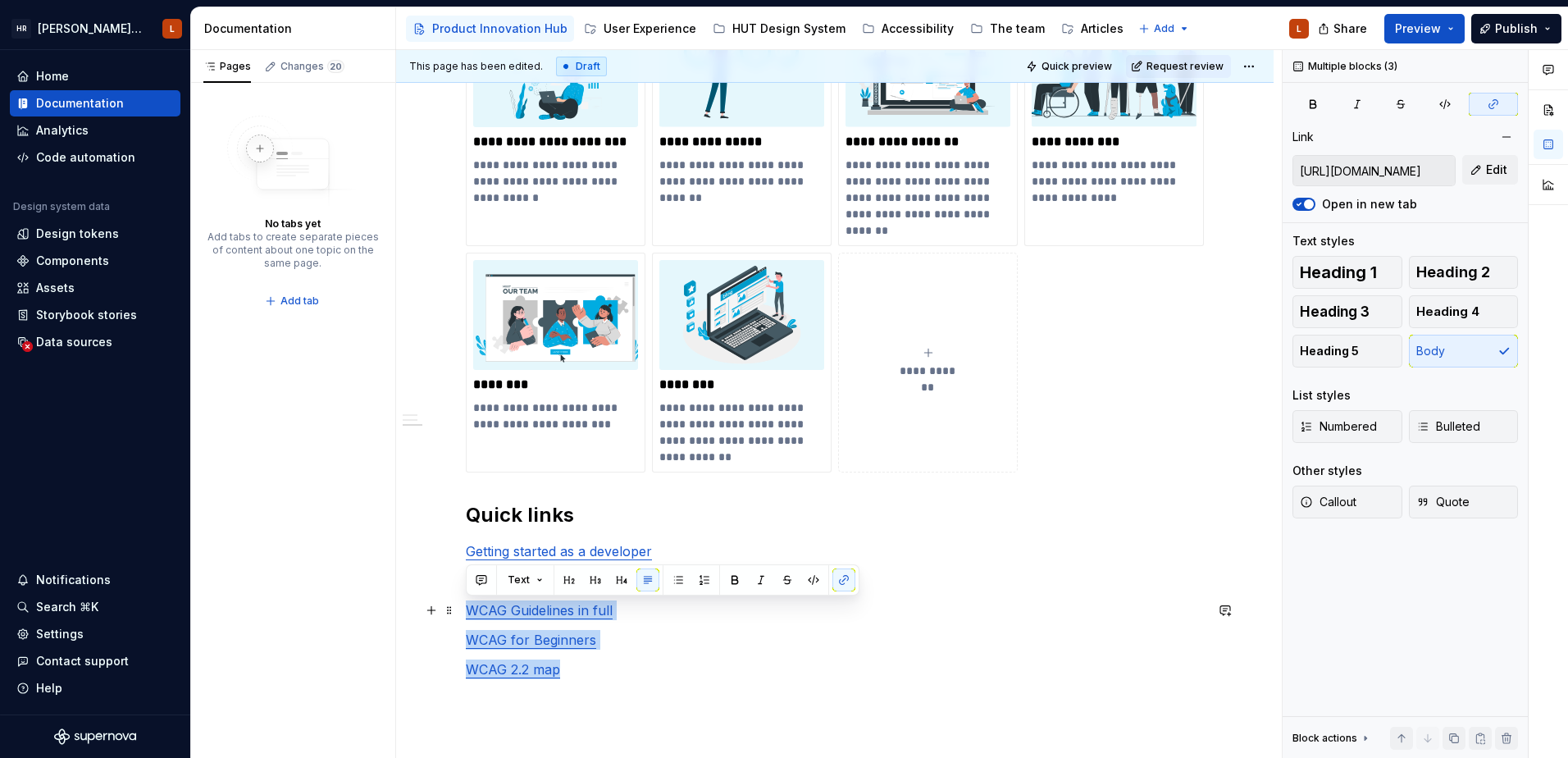
drag, startPoint x: 614, startPoint y: 678, endPoint x: 456, endPoint y: 610, distance: 172.0
click at [456, 610] on div "**********" at bounding box center [834, 145] width 878 height 1560
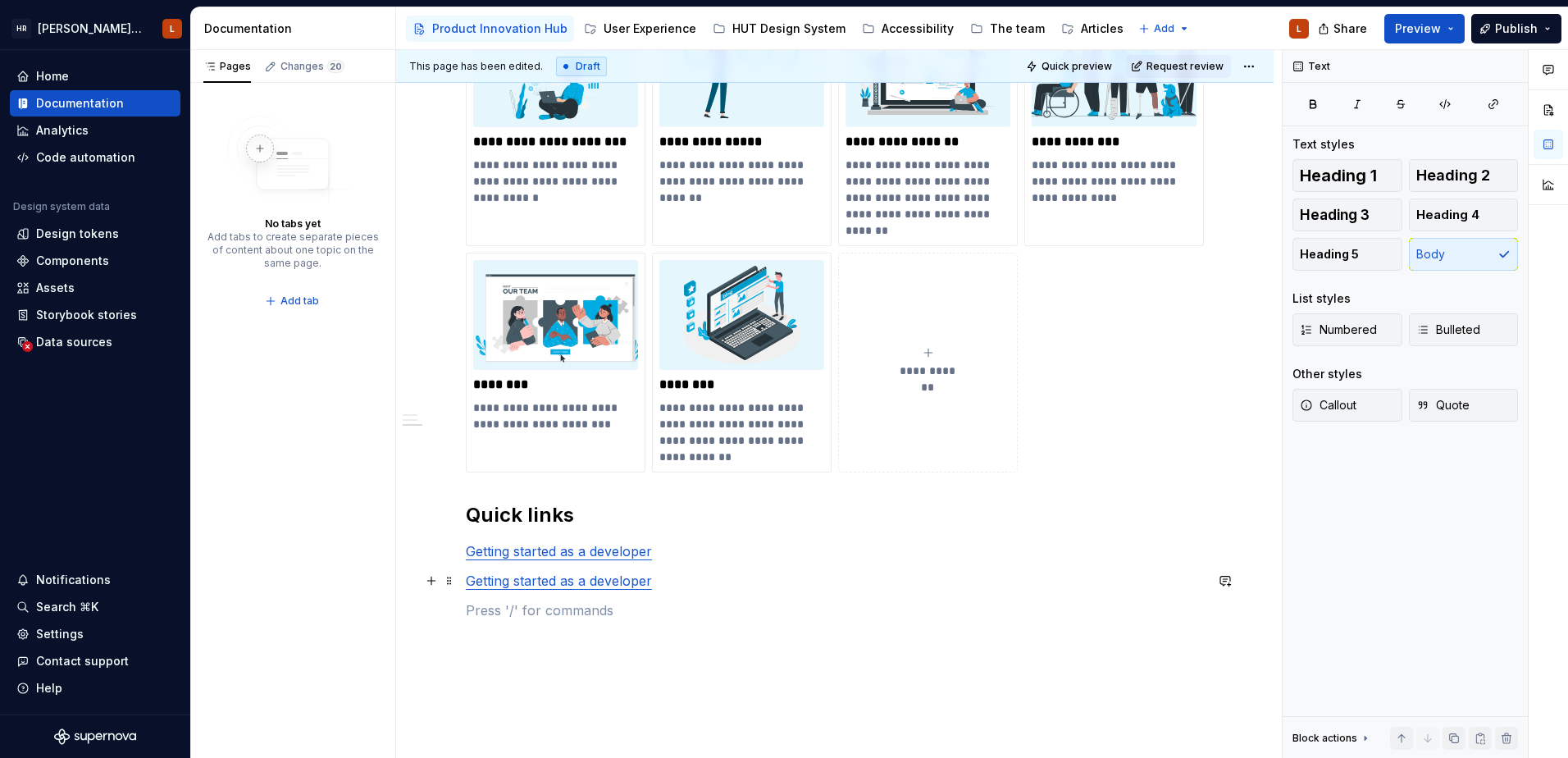
click at [617, 576] on link "Getting started as a developer" at bounding box center [559, 581] width 186 height 16
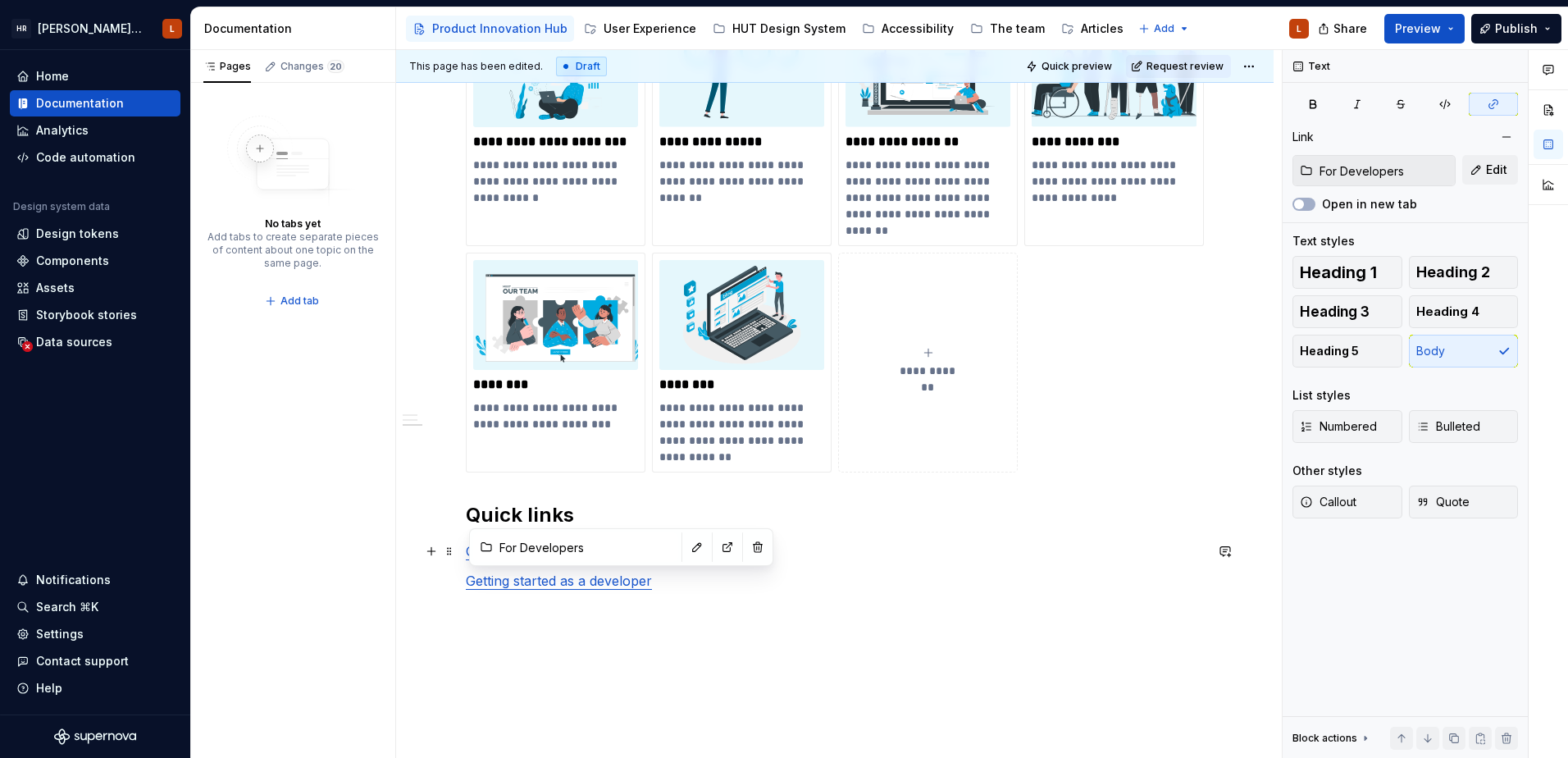
click at [531, 546] on input "For Developers" at bounding box center [586, 547] width 185 height 30
click at [479, 547] on div at bounding box center [484, 547] width 20 height 30
click at [1494, 164] on span "Edit" at bounding box center [1498, 170] width 22 height 16
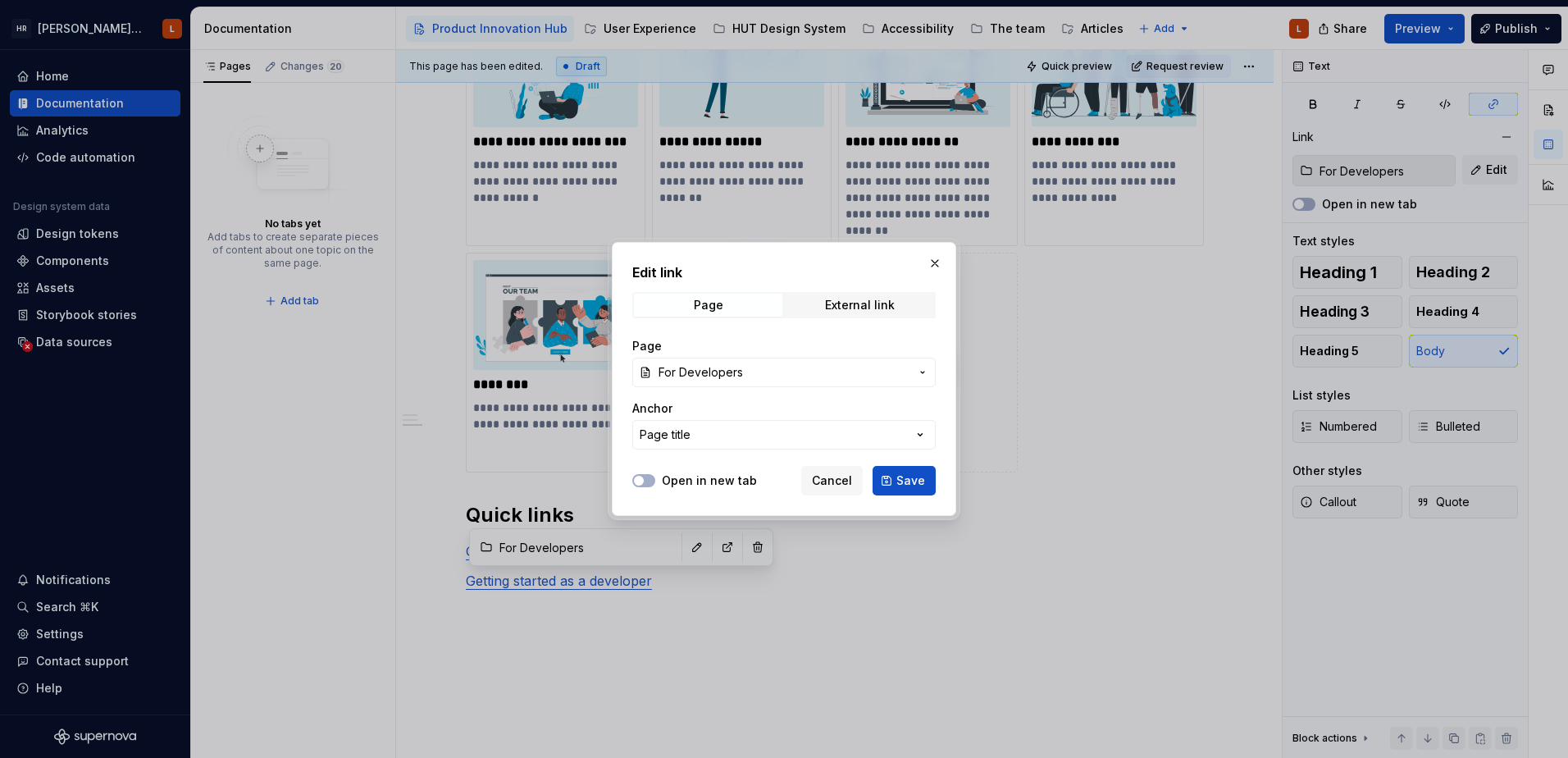
click at [740, 378] on span "For Developers" at bounding box center [700, 372] width 84 height 16
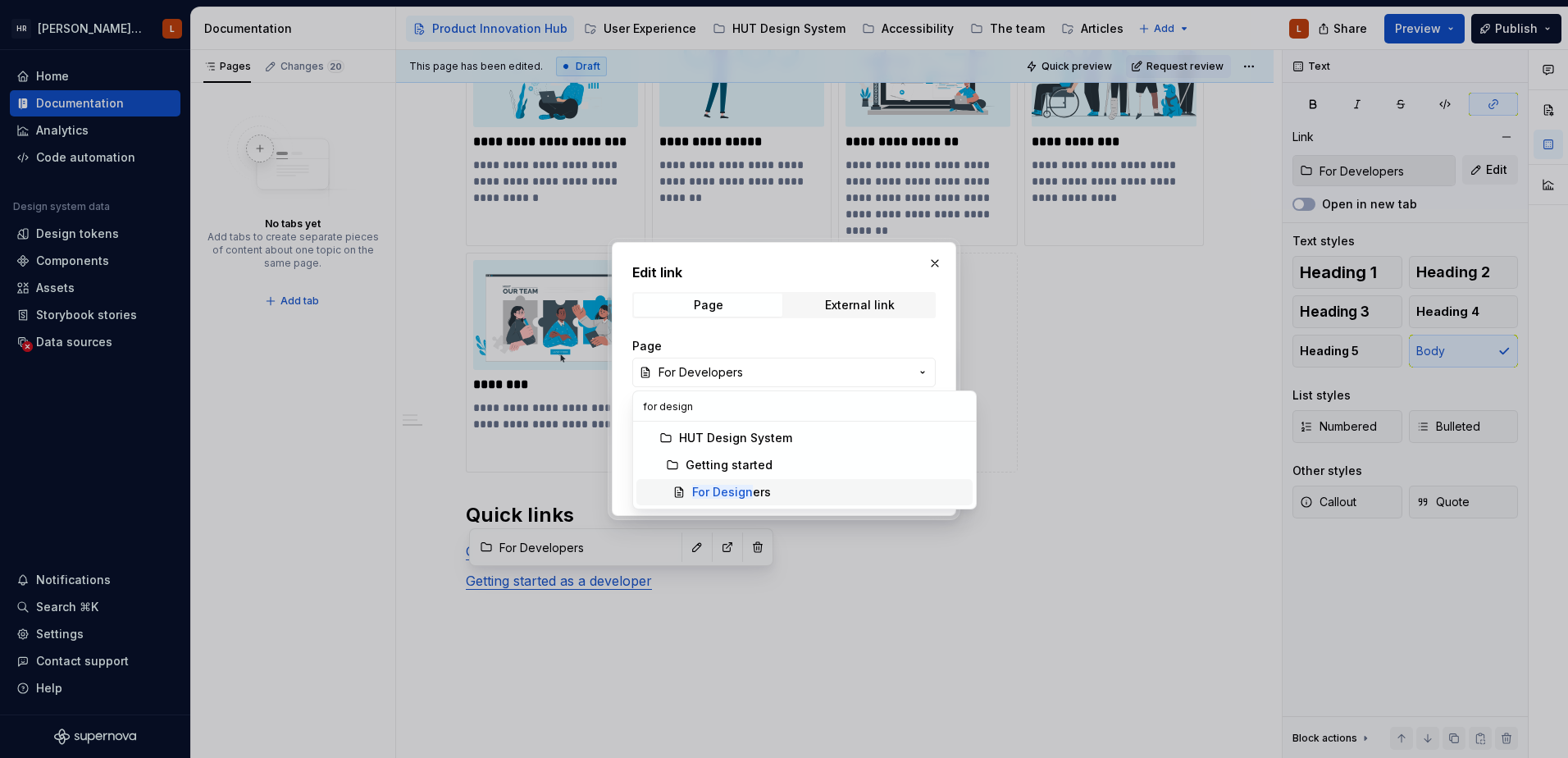
type input "for design"
click at [730, 493] on mark "For Design" at bounding box center [722, 491] width 61 height 14
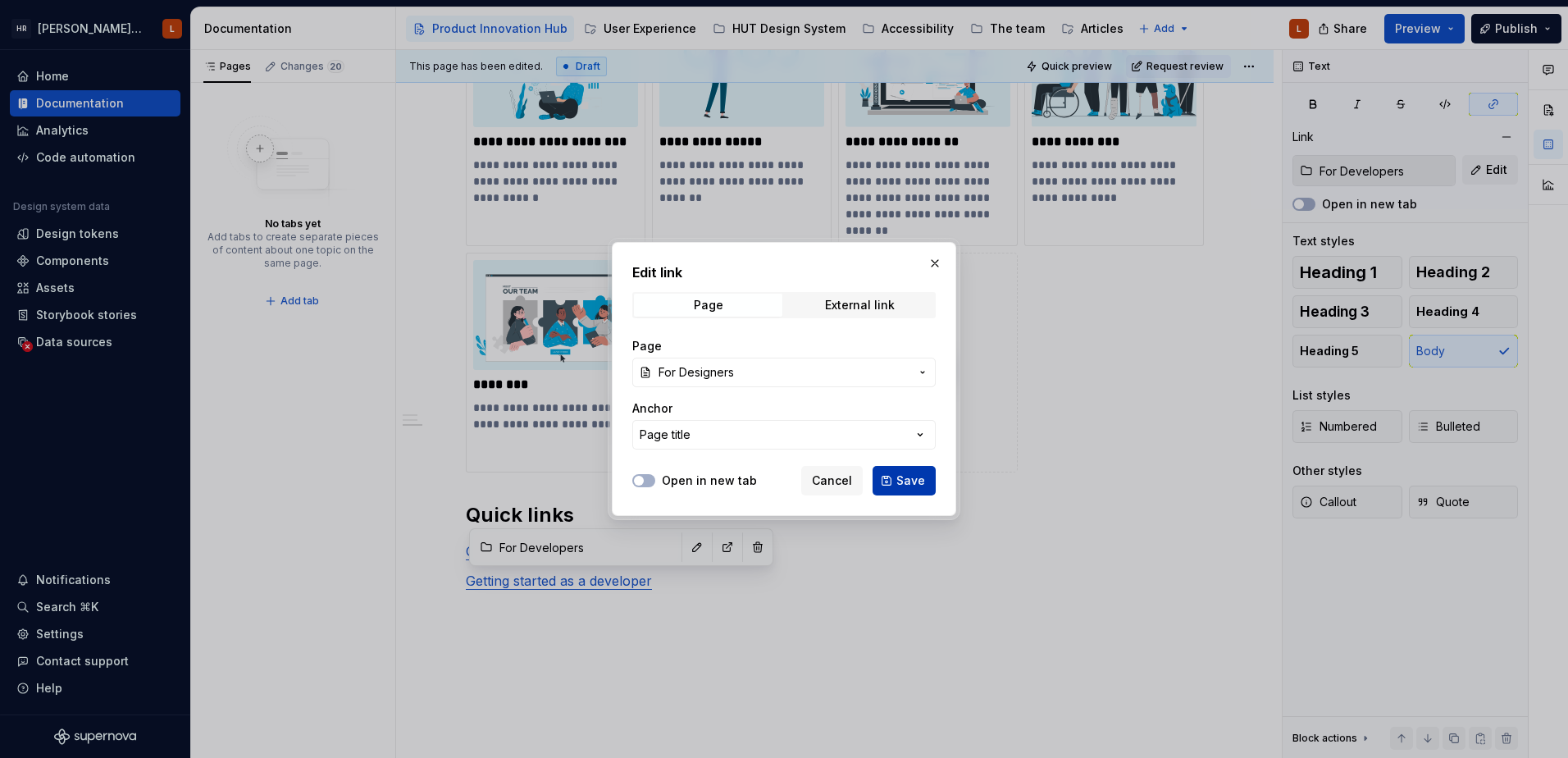
click at [897, 477] on button "Save" at bounding box center [905, 481] width 63 height 30
type input "Getting started / For Designers"
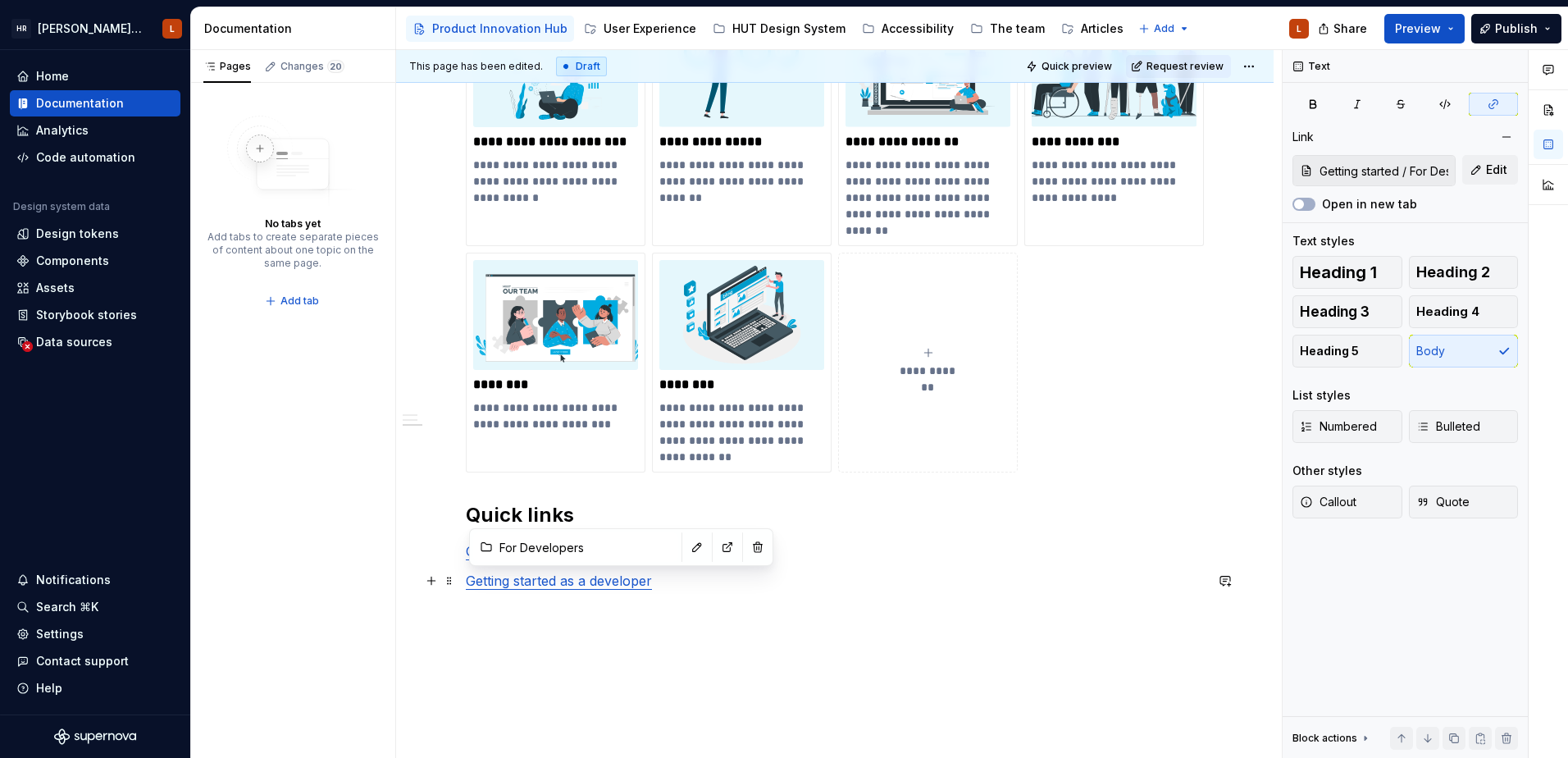
type input "Getting started / For Designers"
click at [624, 585] on link "Getting started as a developer" at bounding box center [559, 581] width 186 height 16
drag, startPoint x: 662, startPoint y: 578, endPoint x: 410, endPoint y: 564, distance: 252.4
click at [374, 566] on div "Pages Changes 20 No tabs yet Add tabs to create separate pieces of content abou…" at bounding box center [879, 404] width 1377 height 708
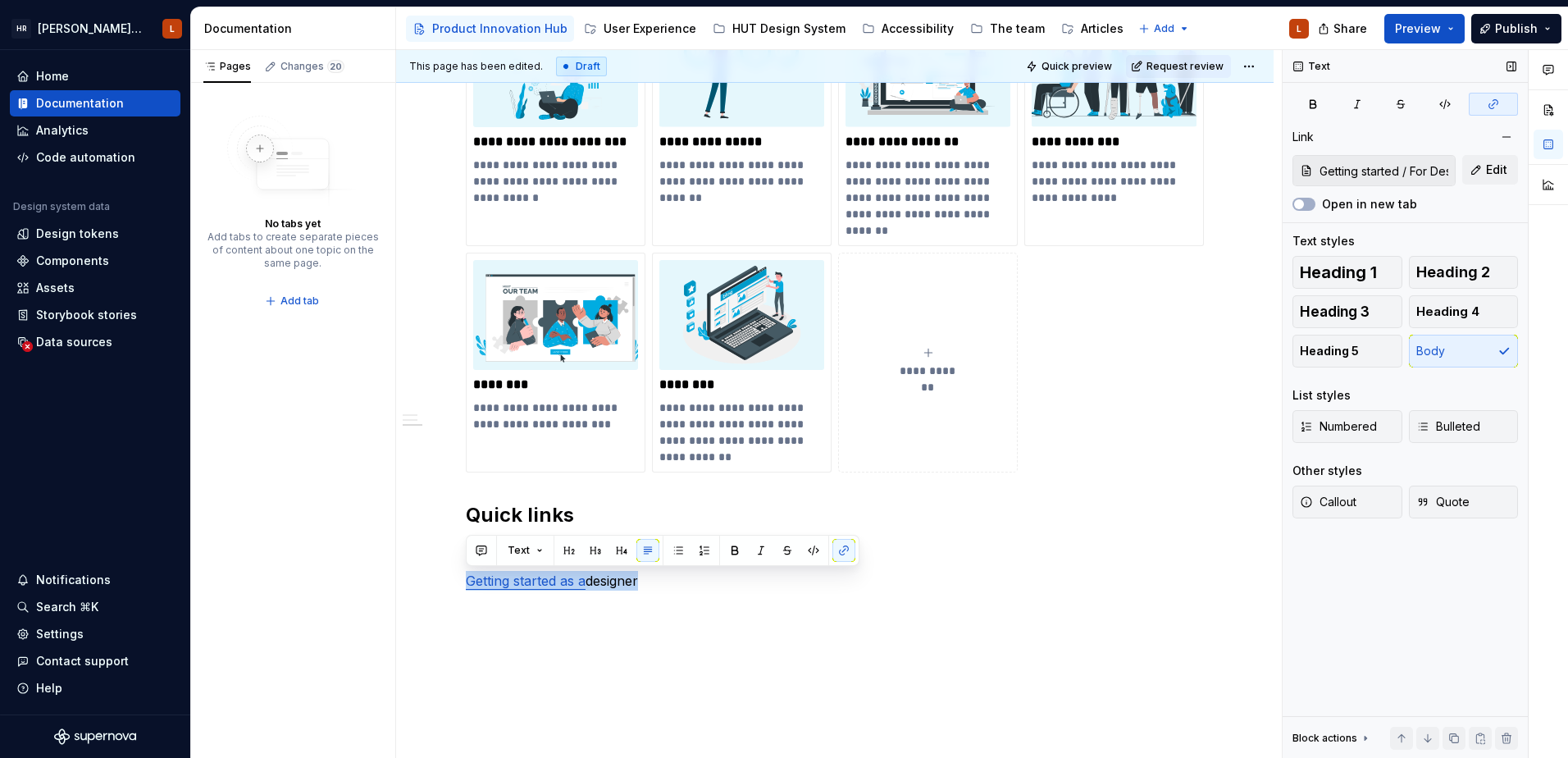
click at [1484, 107] on button "button" at bounding box center [1494, 104] width 49 height 23
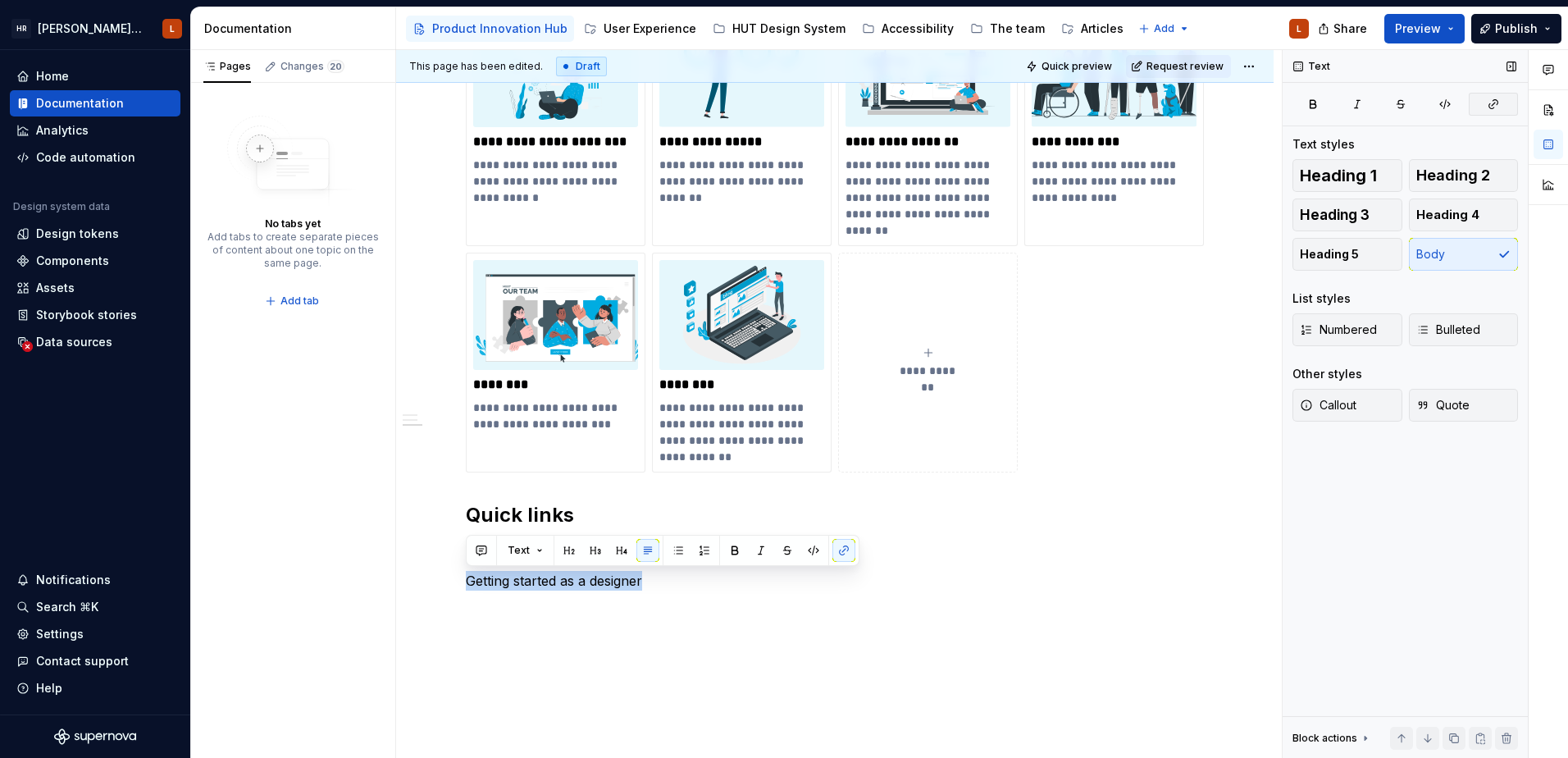
click at [1484, 107] on button "button" at bounding box center [1494, 104] width 49 height 23
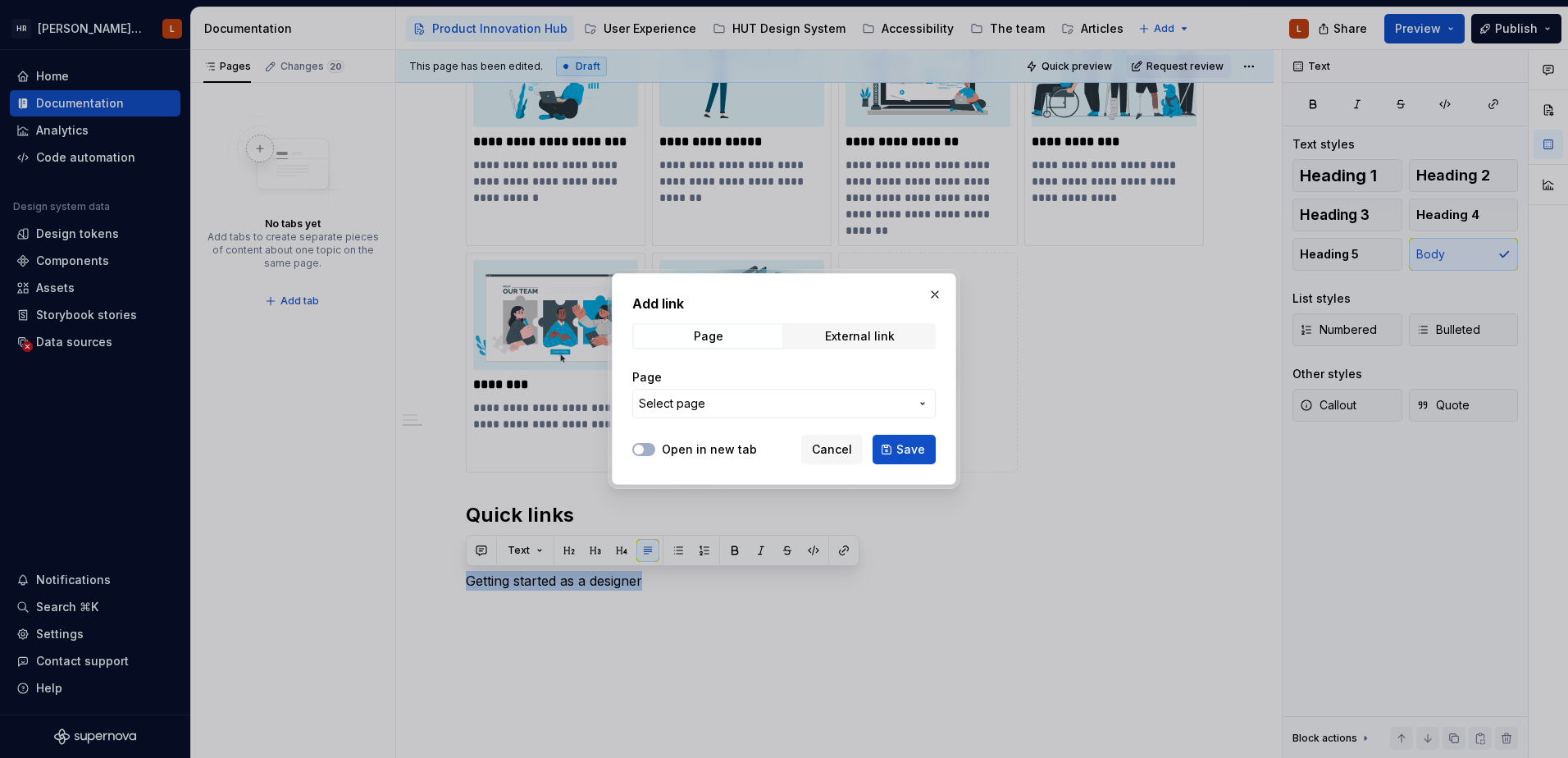
click at [737, 395] on button "Select page" at bounding box center [784, 403] width 304 height 30
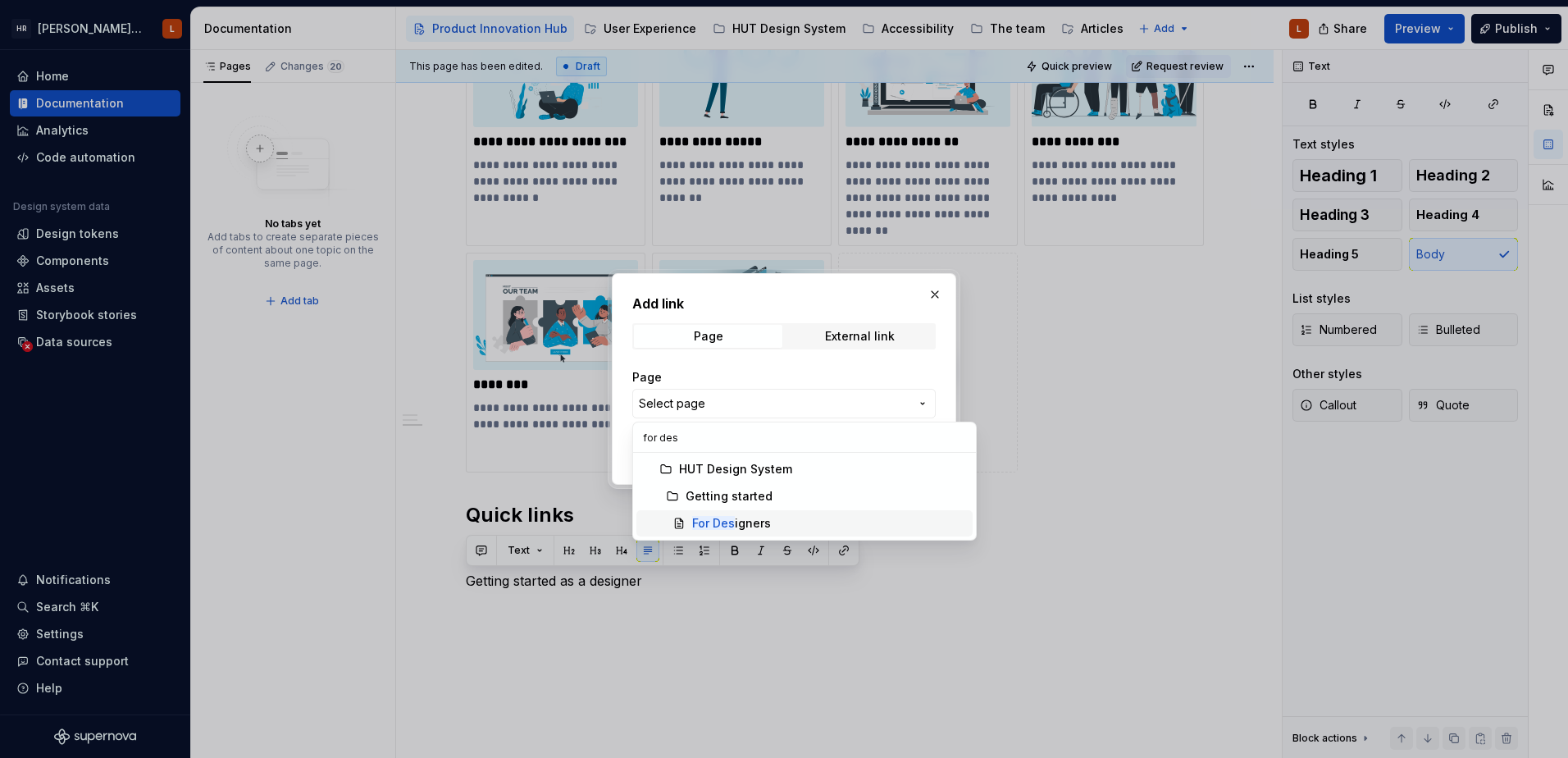
type input "for des"
click at [747, 520] on div "For Des igners" at bounding box center [731, 523] width 79 height 16
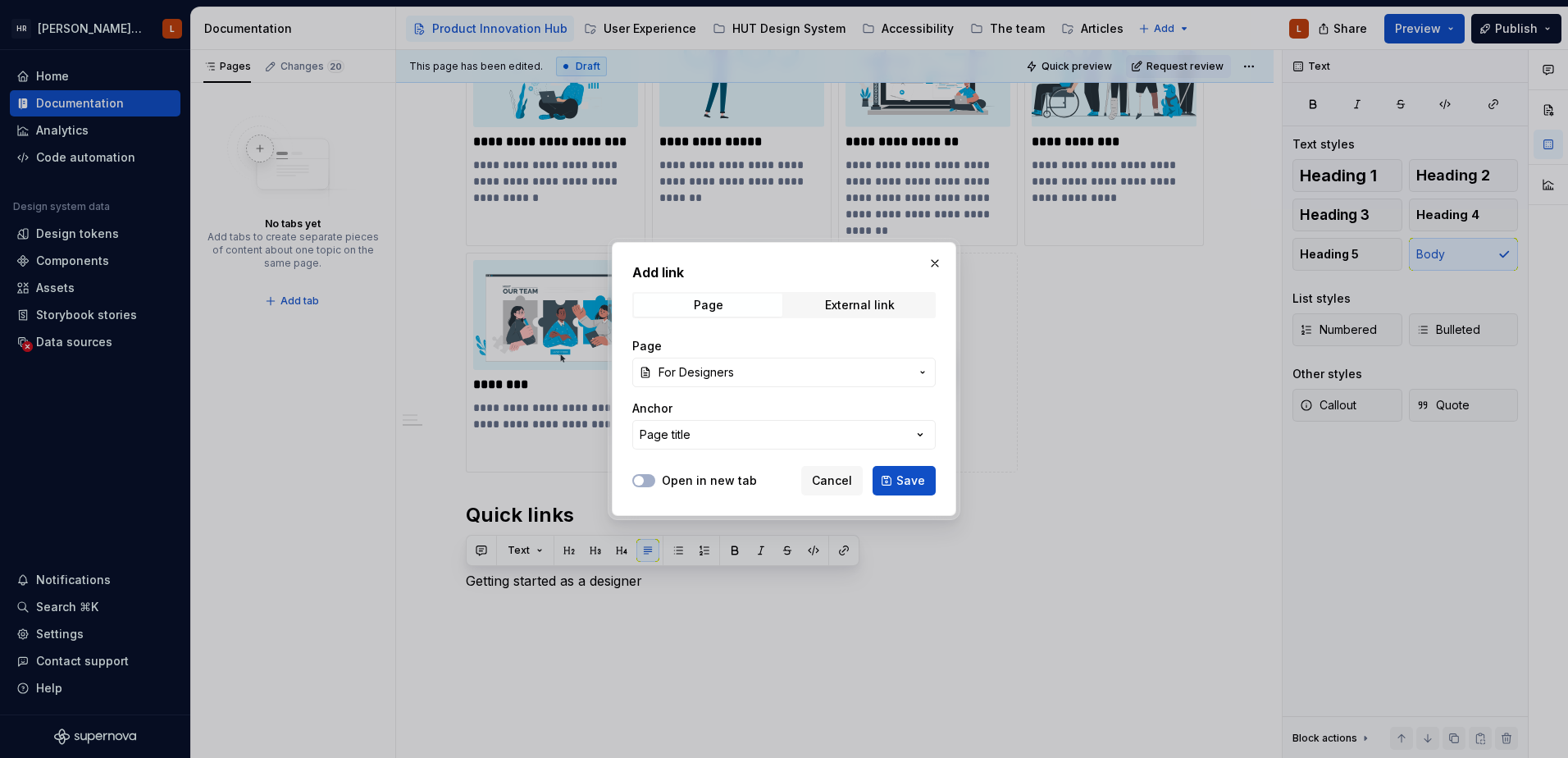
click at [910, 490] on button "Save" at bounding box center [905, 481] width 63 height 30
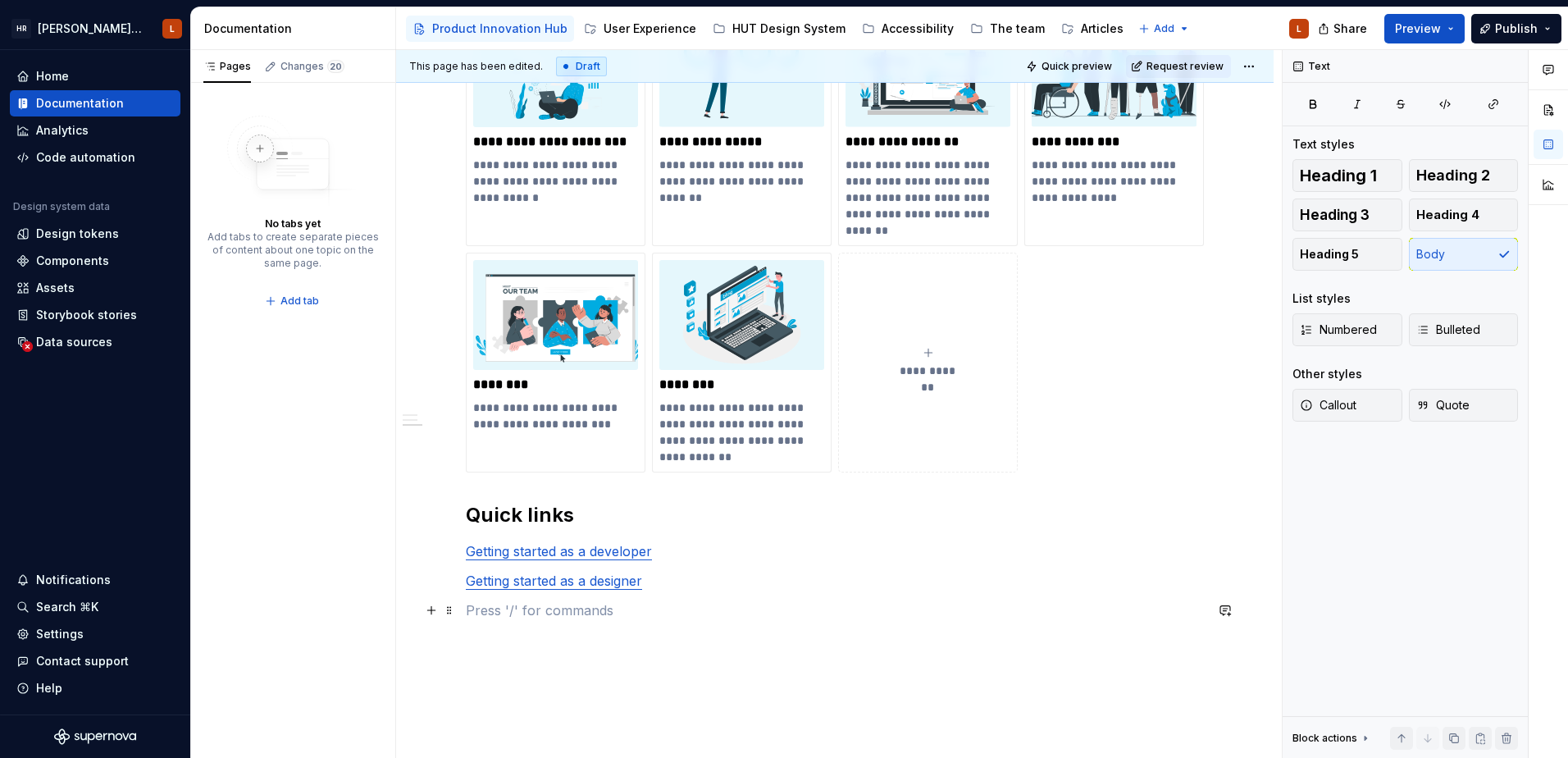
click at [703, 613] on p at bounding box center [835, 610] width 738 height 20
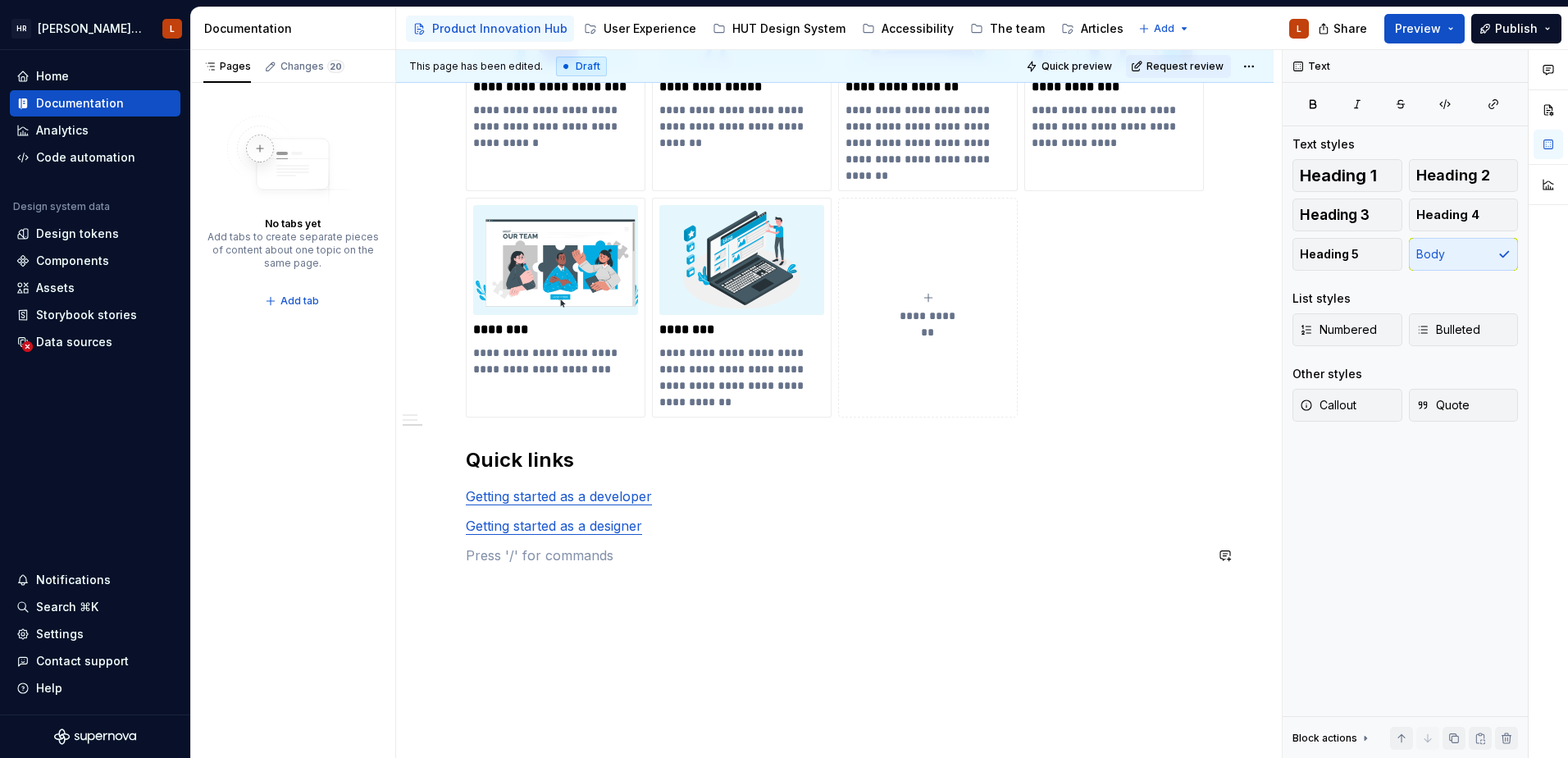
scroll to position [1024, 0]
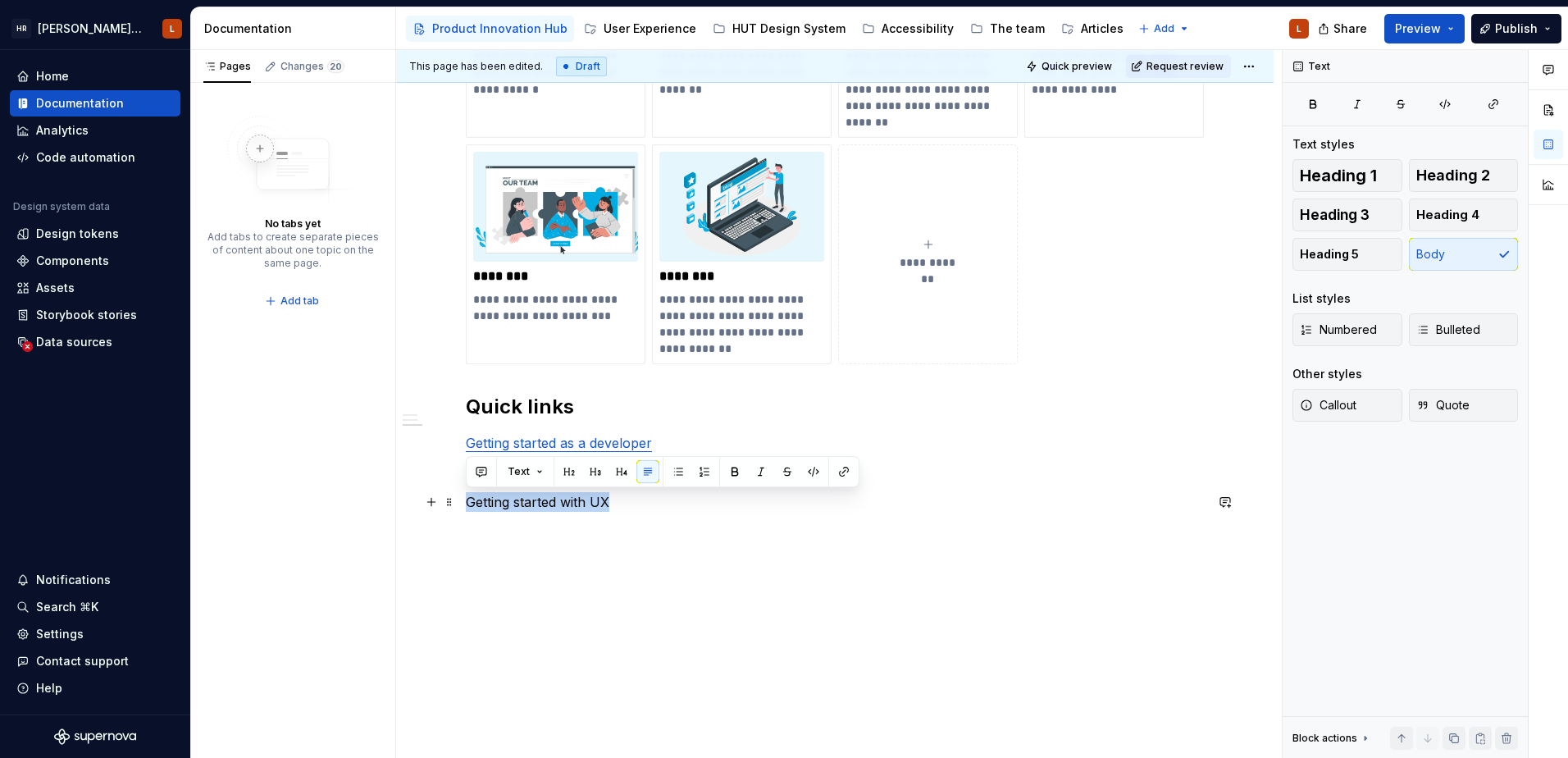
drag, startPoint x: 629, startPoint y: 497, endPoint x: 413, endPoint y: 501, distance: 216.0
click at [413, 501] on div "**********" at bounding box center [834, 8] width 878 height 1502
click at [1501, 102] on button "button" at bounding box center [1494, 104] width 49 height 23
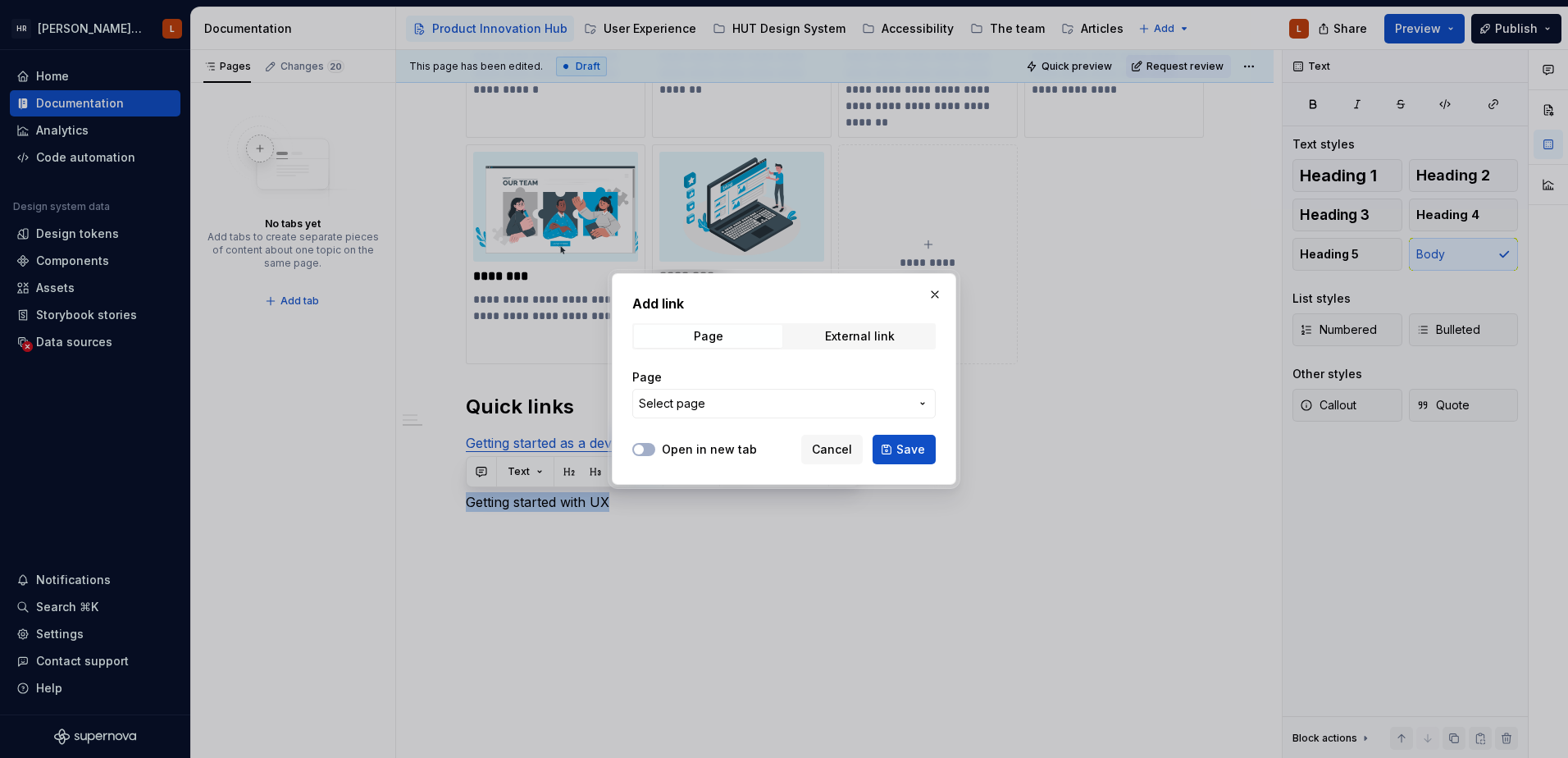
click at [815, 403] on span "Select page" at bounding box center [775, 403] width 271 height 16
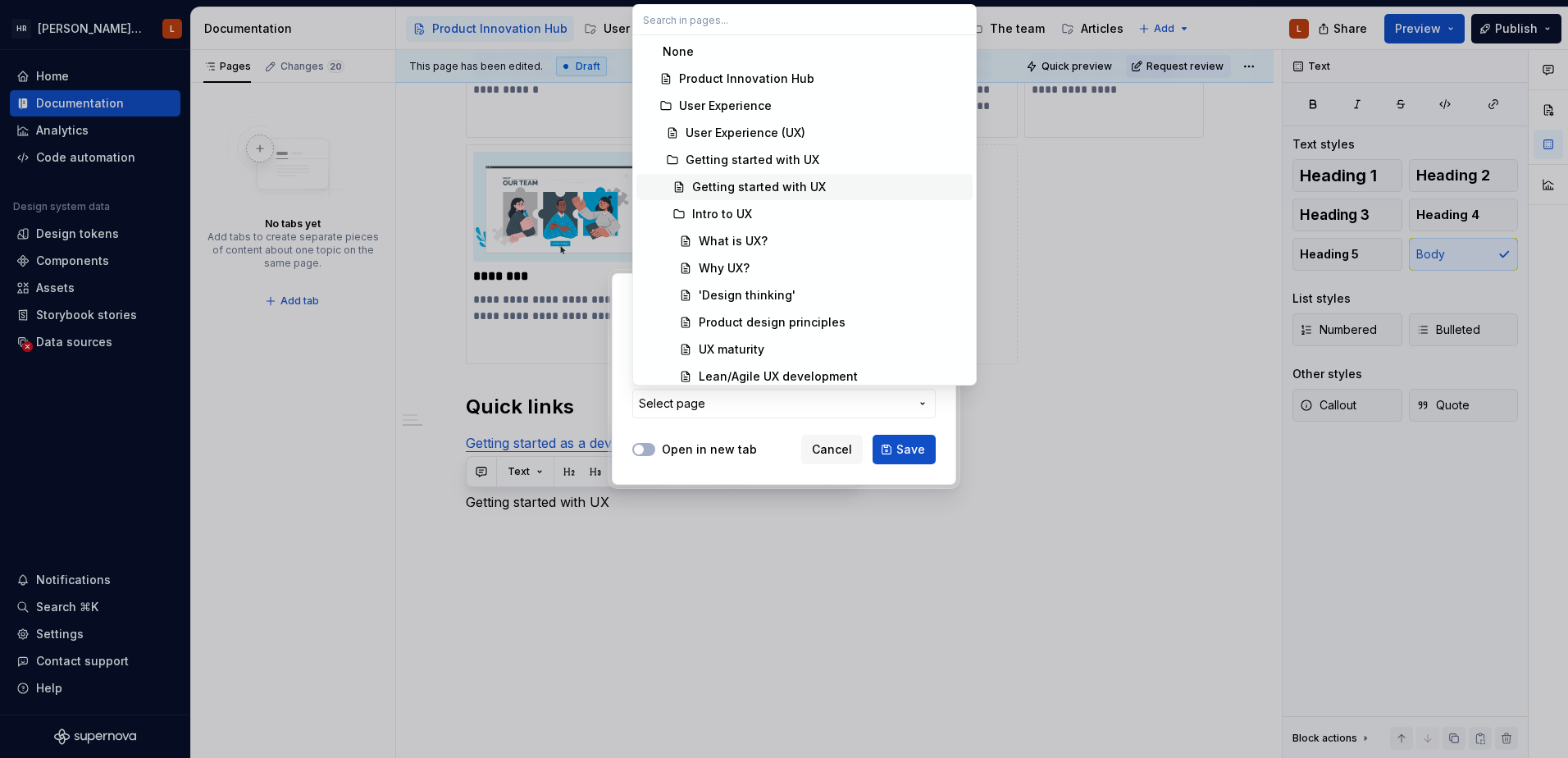
click at [763, 191] on div "Getting started with UX" at bounding box center [759, 187] width 134 height 16
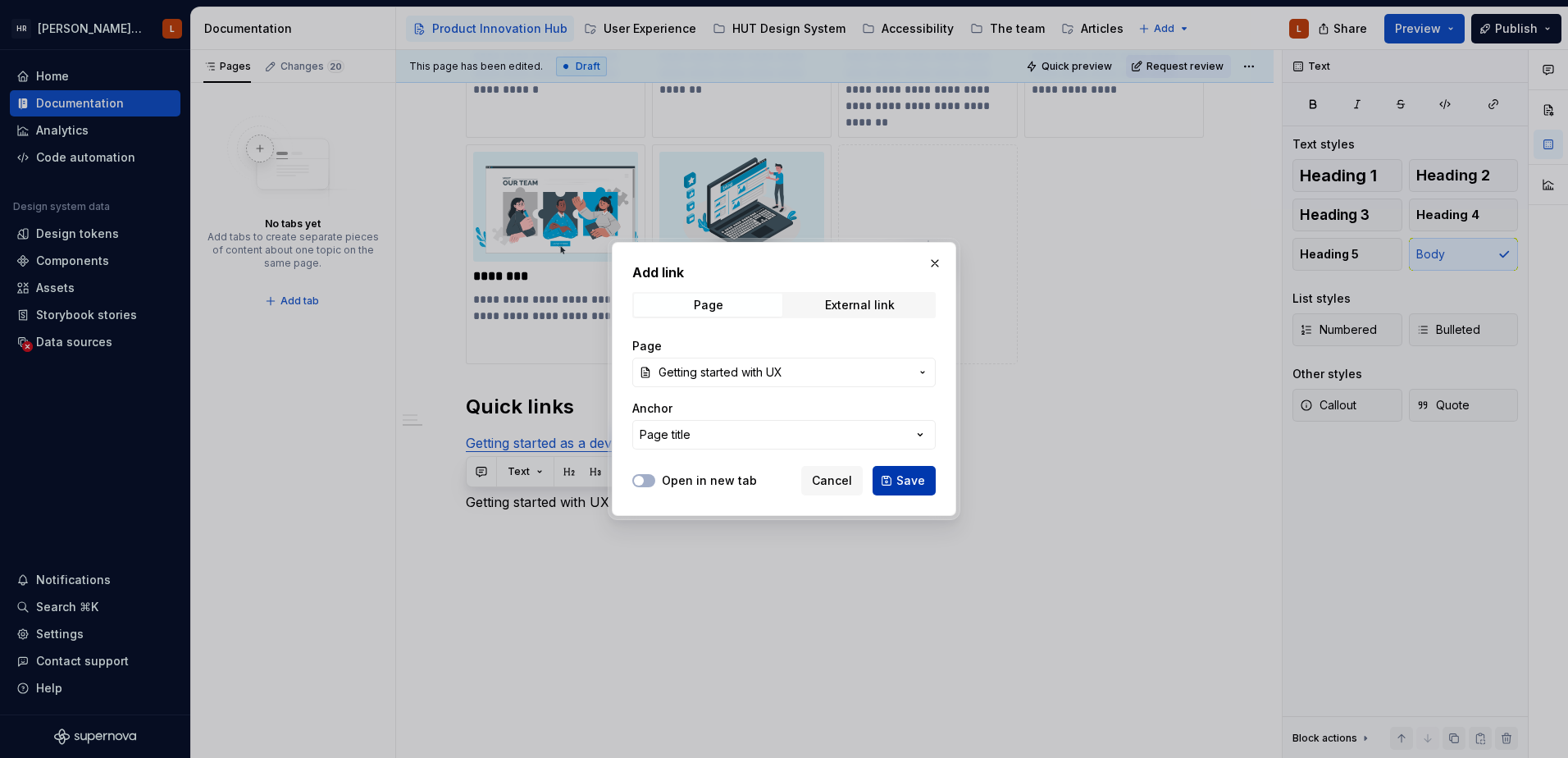
click at [902, 484] on span "Save" at bounding box center [911, 481] width 29 height 16
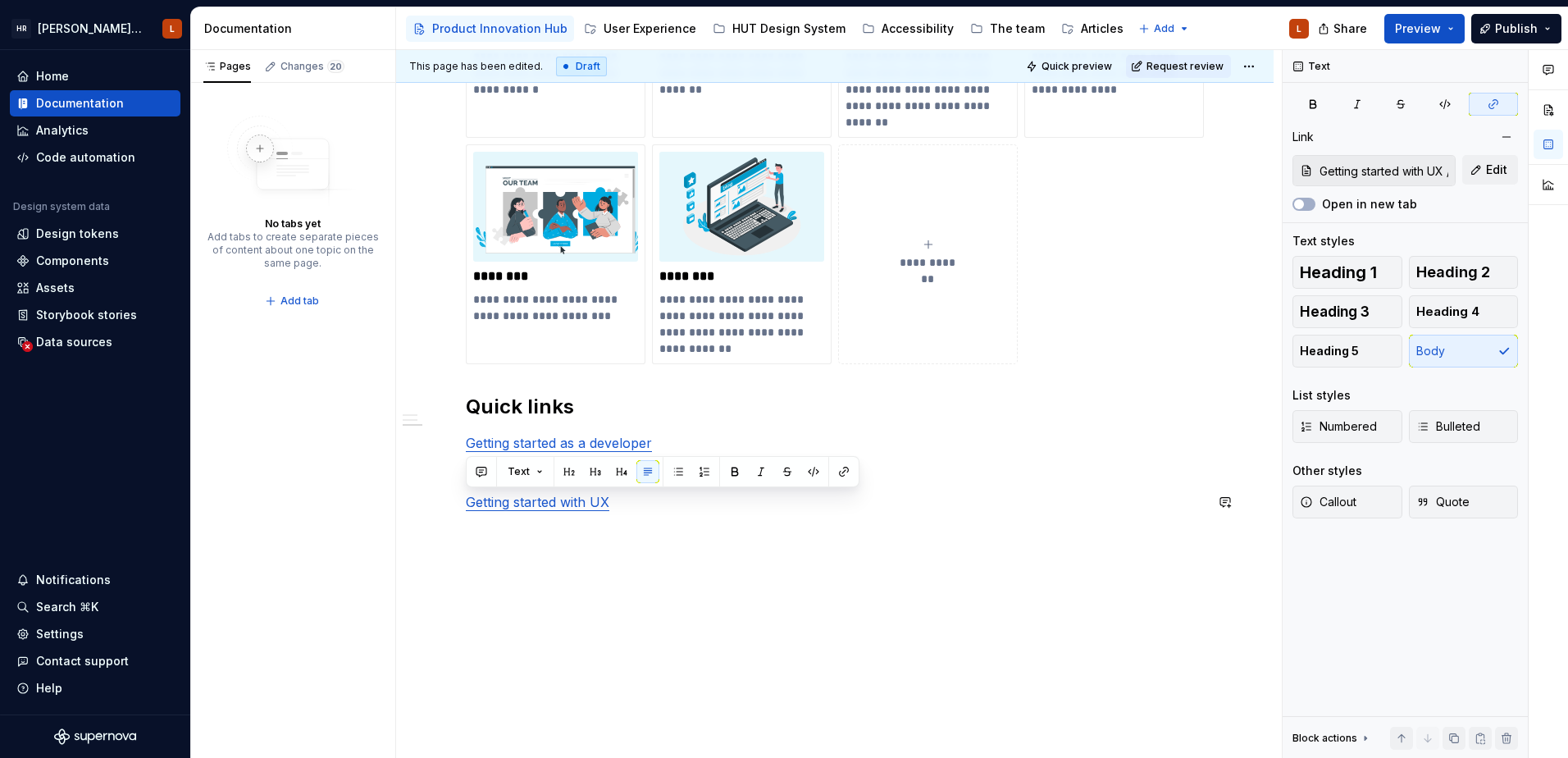
click at [737, 582] on div "**********" at bounding box center [834, 8] width 878 height 1502
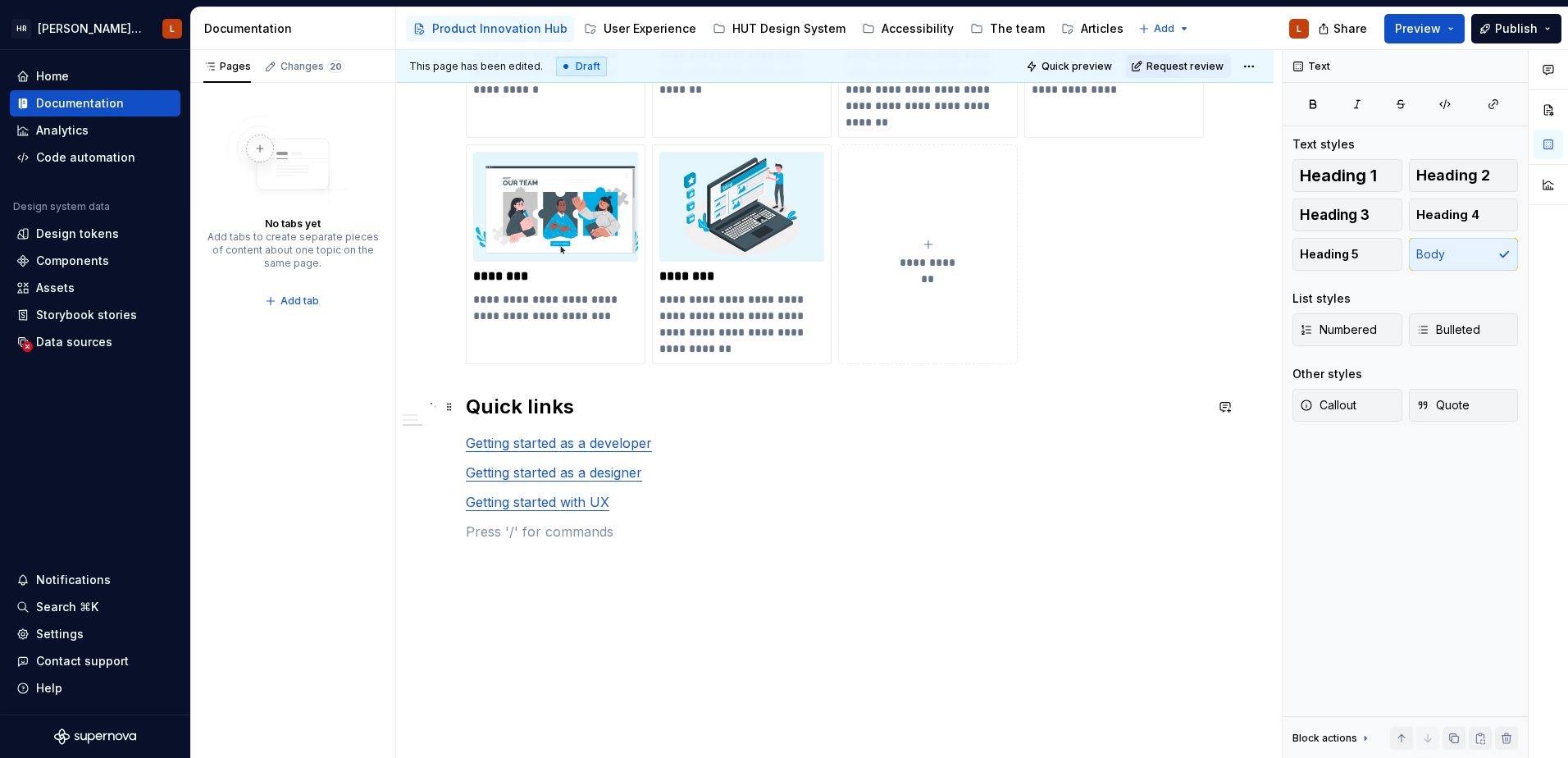
click at [498, 407] on h2 "Quick links" at bounding box center [835, 407] width 738 height 26
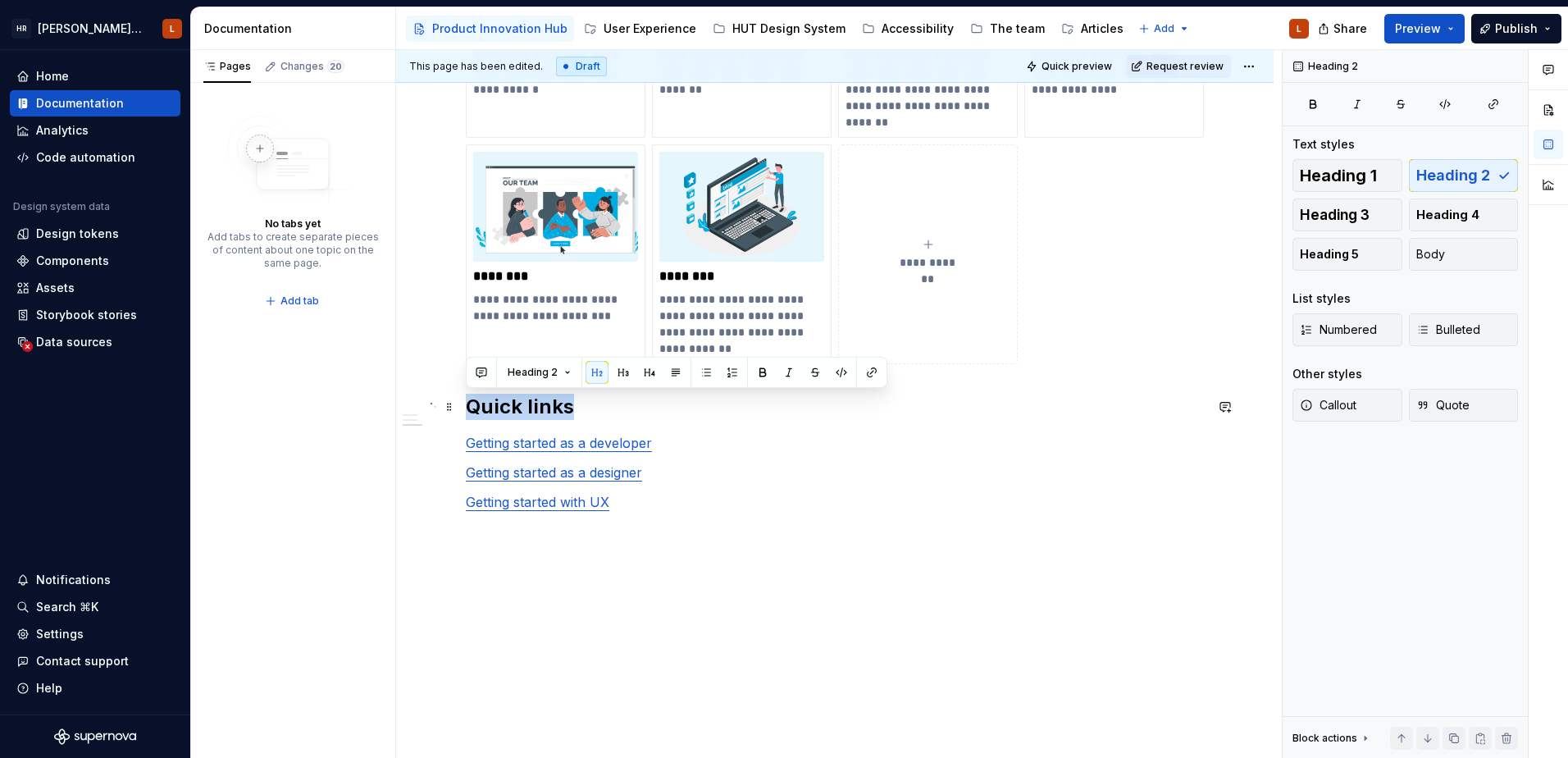
click at [498, 407] on h2 "Quick links" at bounding box center [835, 407] width 738 height 26
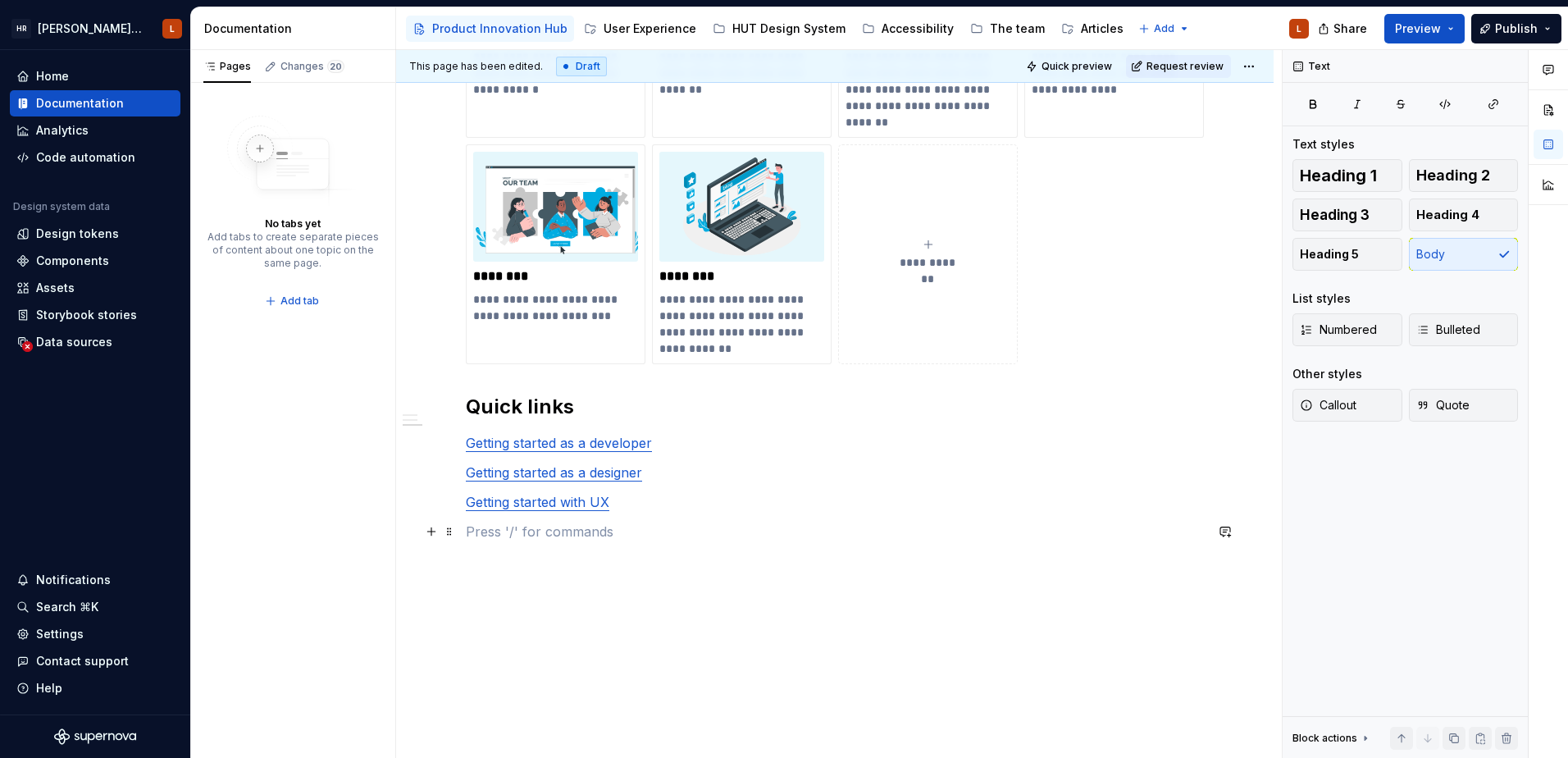
click at [676, 530] on p at bounding box center [835, 531] width 738 height 20
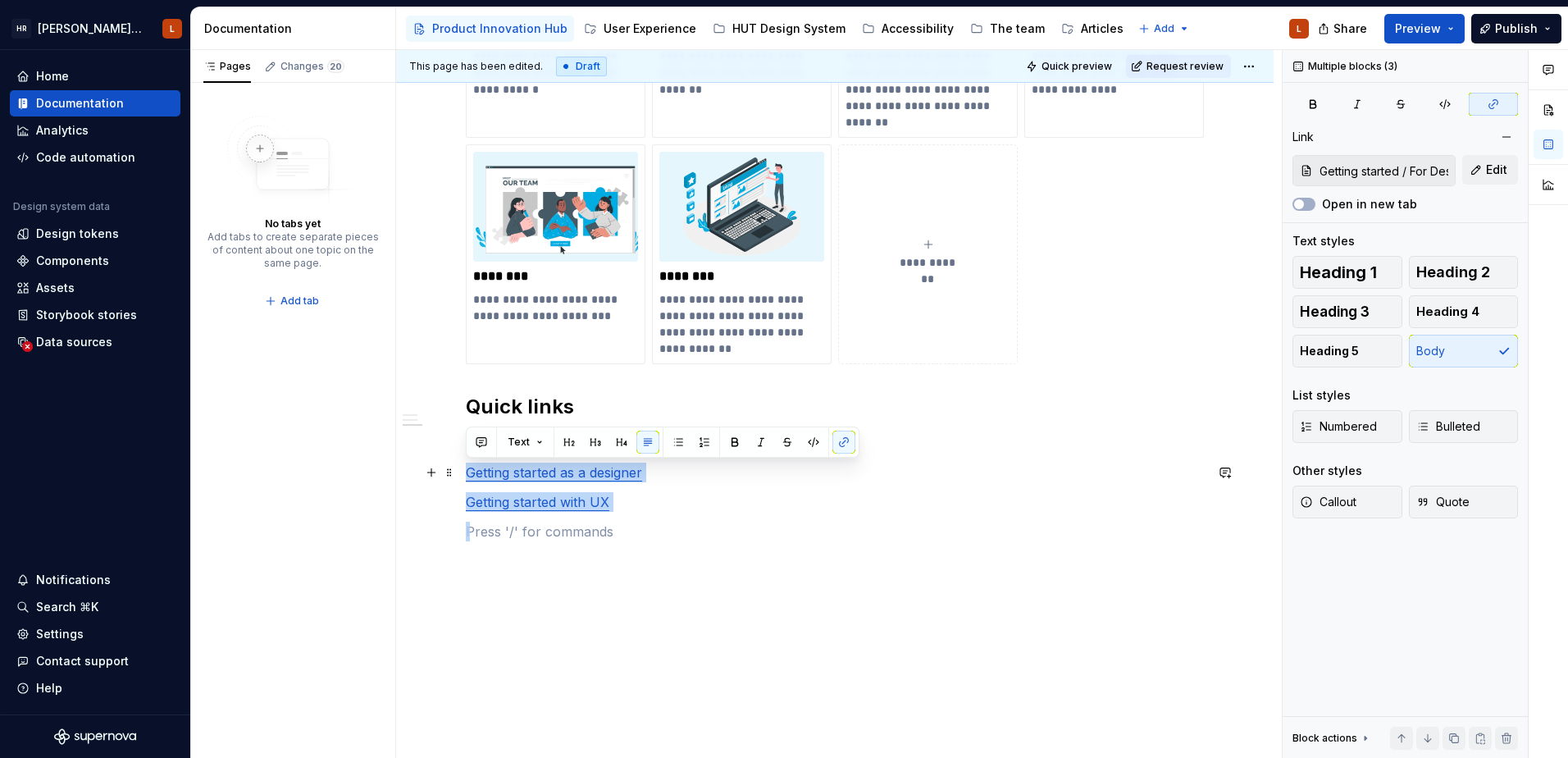
type input "For Developers"
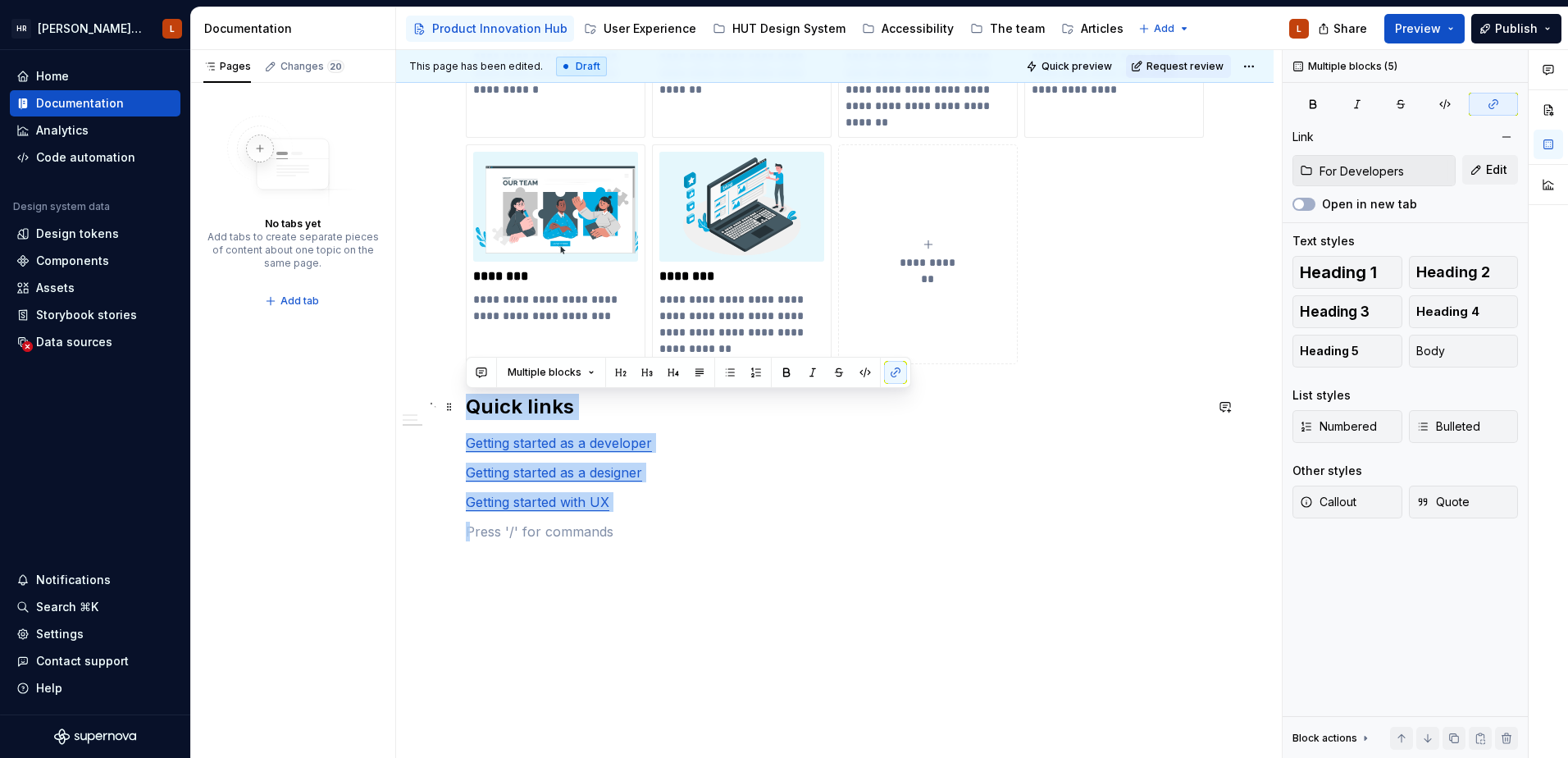
drag, startPoint x: 676, startPoint y: 513, endPoint x: 439, endPoint y: 413, distance: 257.2
copy div "Quick links Getting started as a developer Getting started as a designer Gettin…"
click at [597, 528] on p at bounding box center [835, 531] width 738 height 20
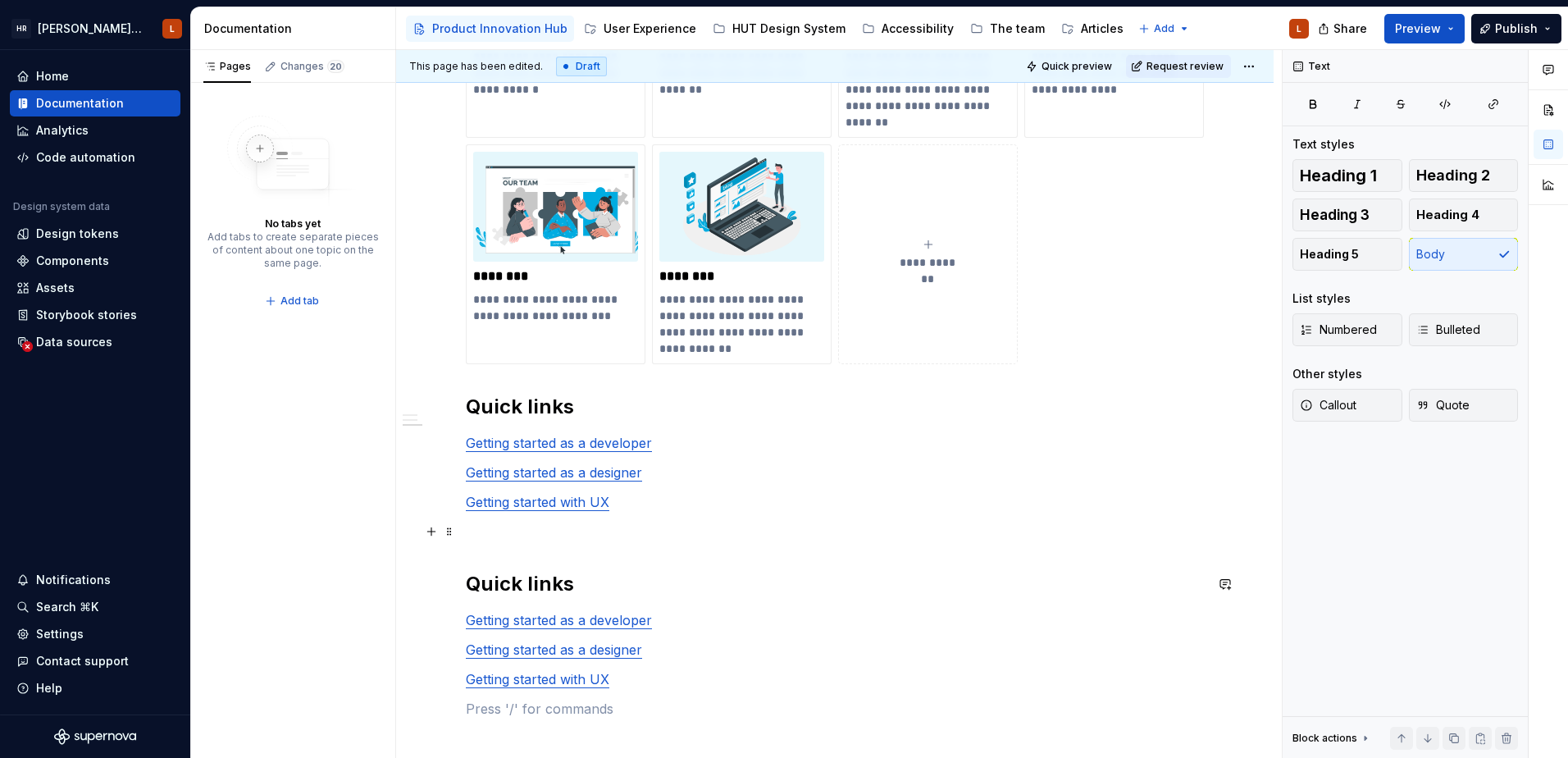
click at [496, 539] on p at bounding box center [835, 531] width 738 height 20
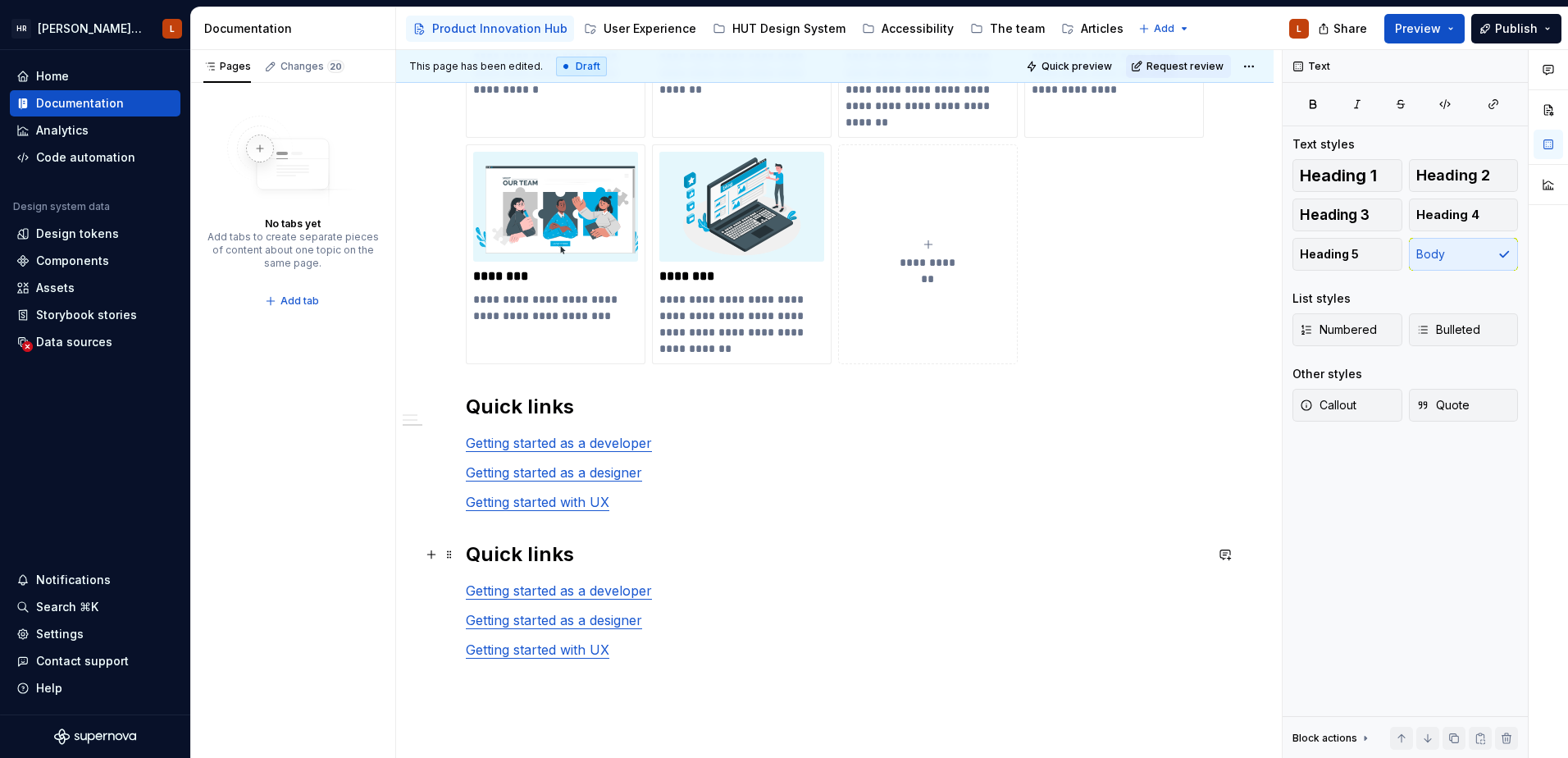
click at [518, 554] on h2 "Quick links" at bounding box center [835, 554] width 738 height 26
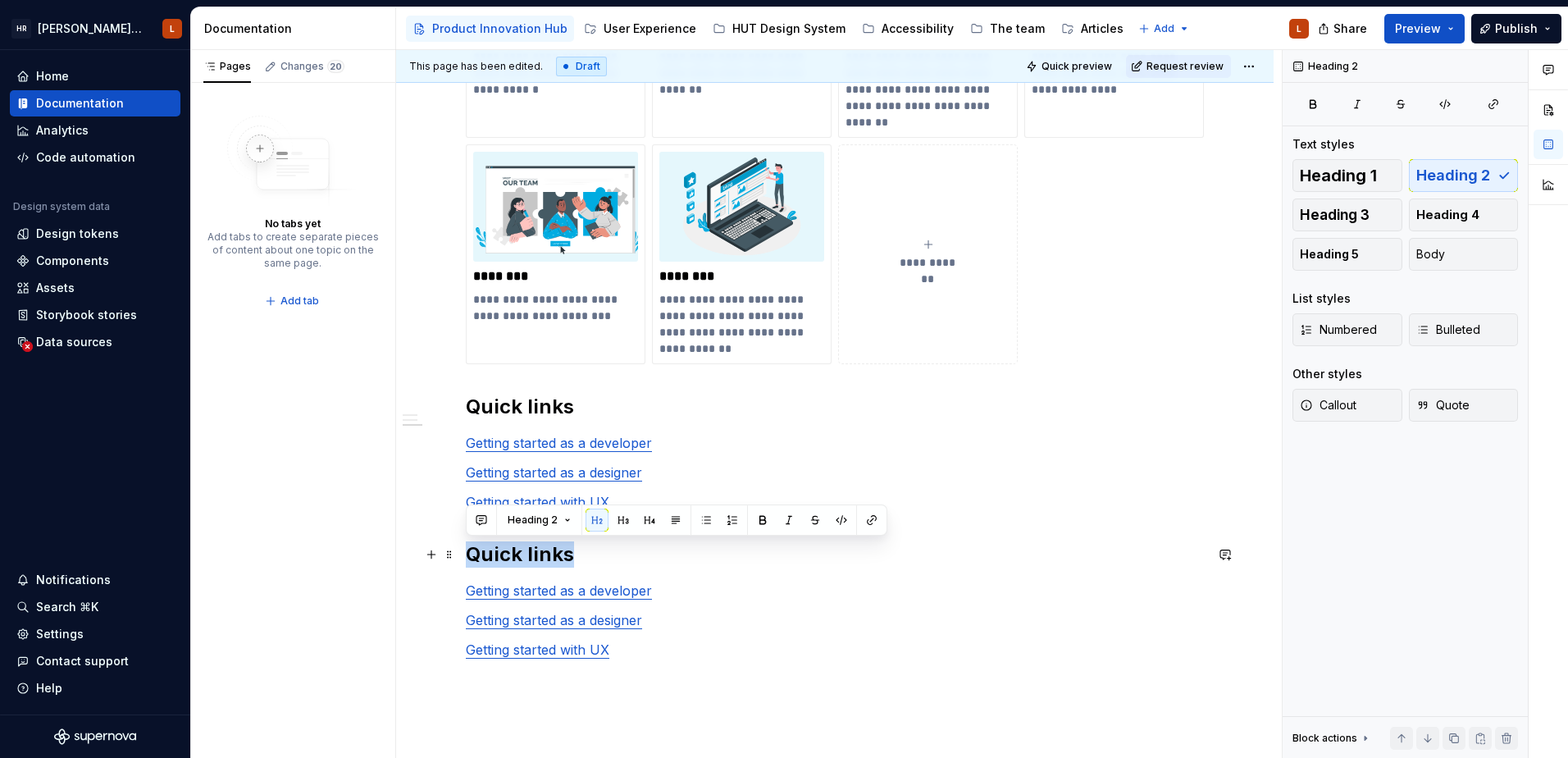
click at [518, 554] on h2 "Quick links" at bounding box center [835, 554] width 738 height 26
click at [517, 407] on h2 "Quick links" at bounding box center [835, 407] width 738 height 26
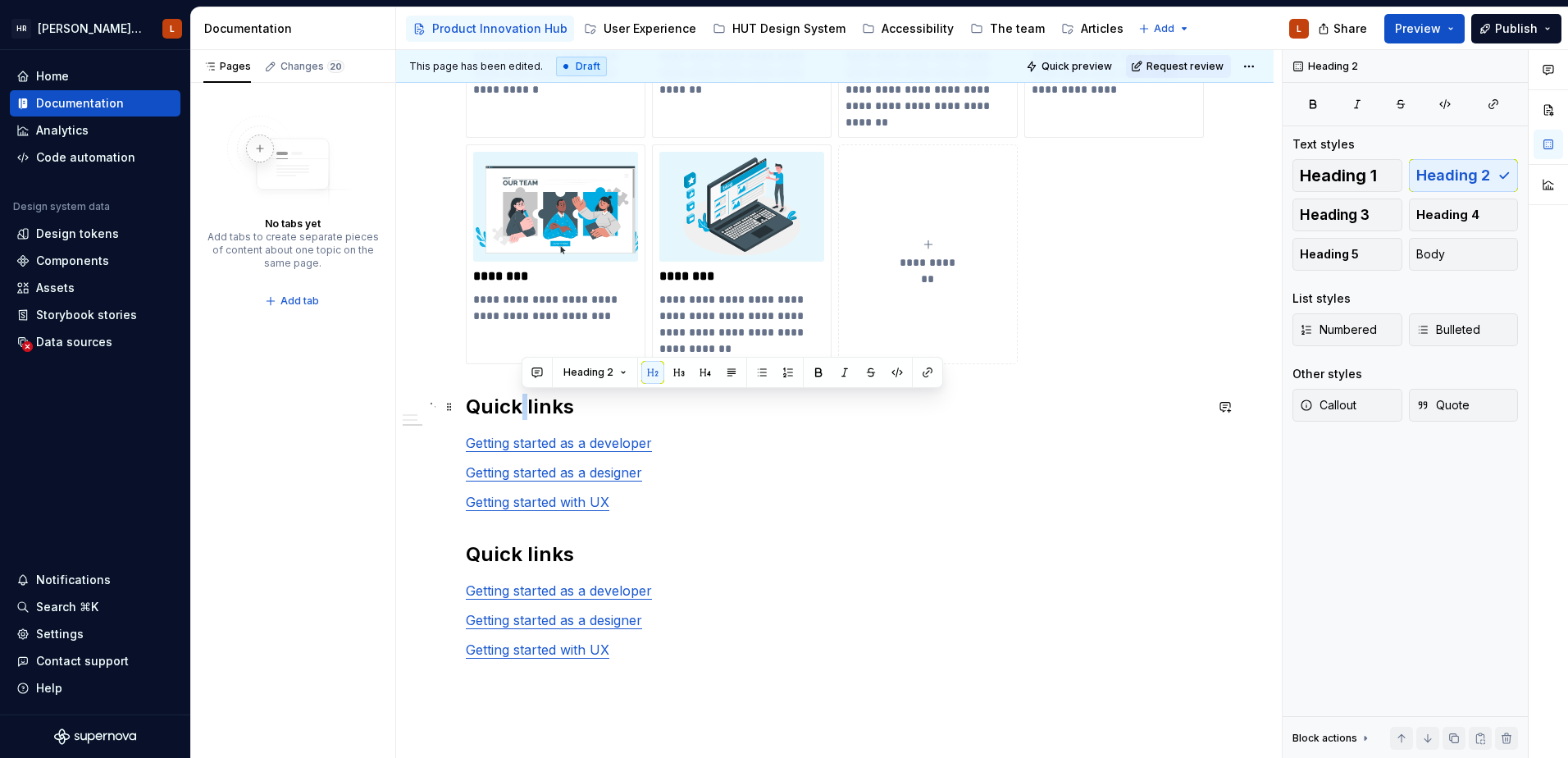
click at [517, 407] on h2 "Quick links" at bounding box center [835, 407] width 738 height 26
click at [526, 554] on h2 "Quick links" at bounding box center [835, 554] width 738 height 26
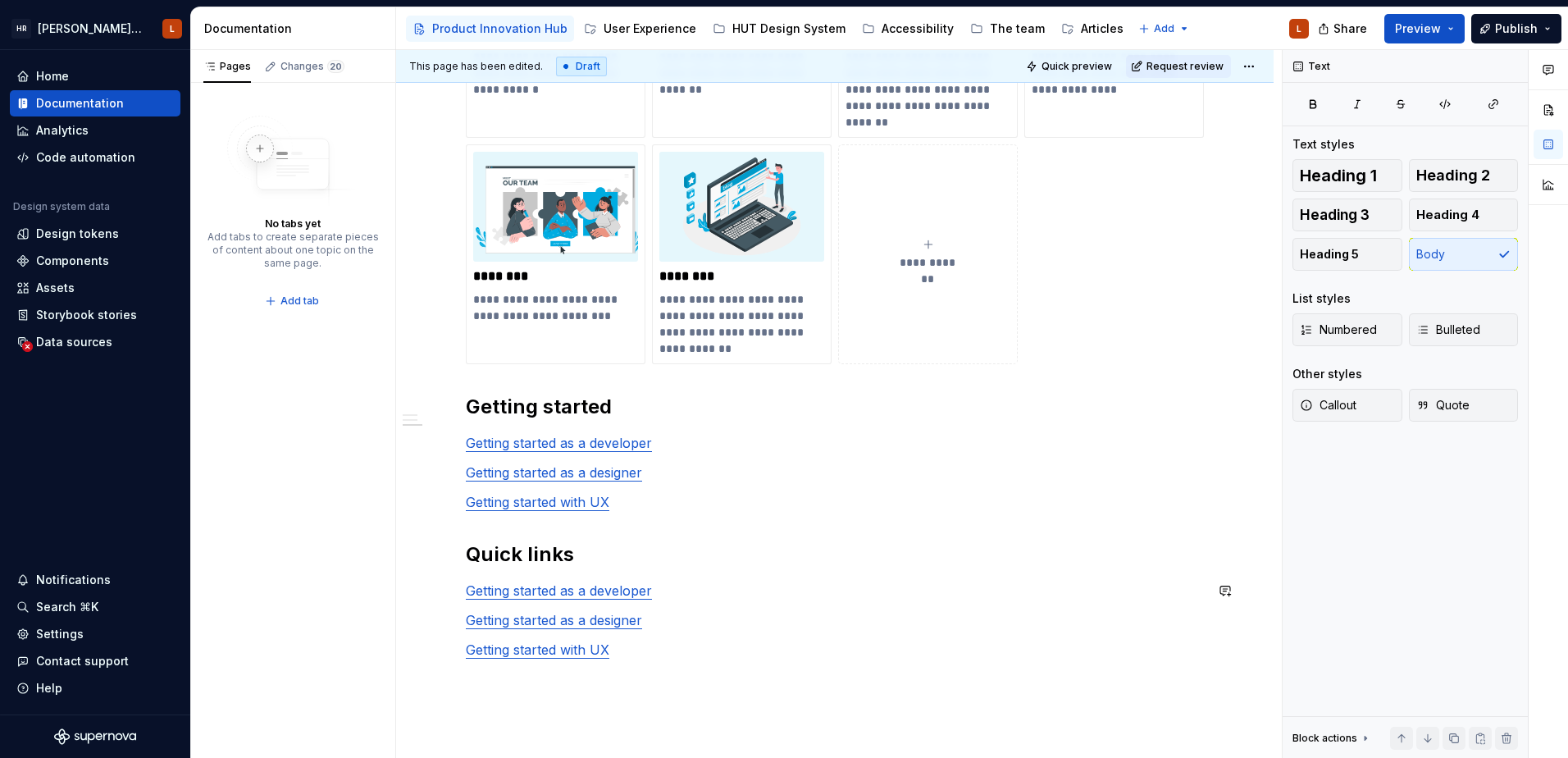
drag, startPoint x: 715, startPoint y: 602, endPoint x: 672, endPoint y: 610, distance: 43.7
click at [715, 603] on div "**********" at bounding box center [835, 7] width 738 height 1422
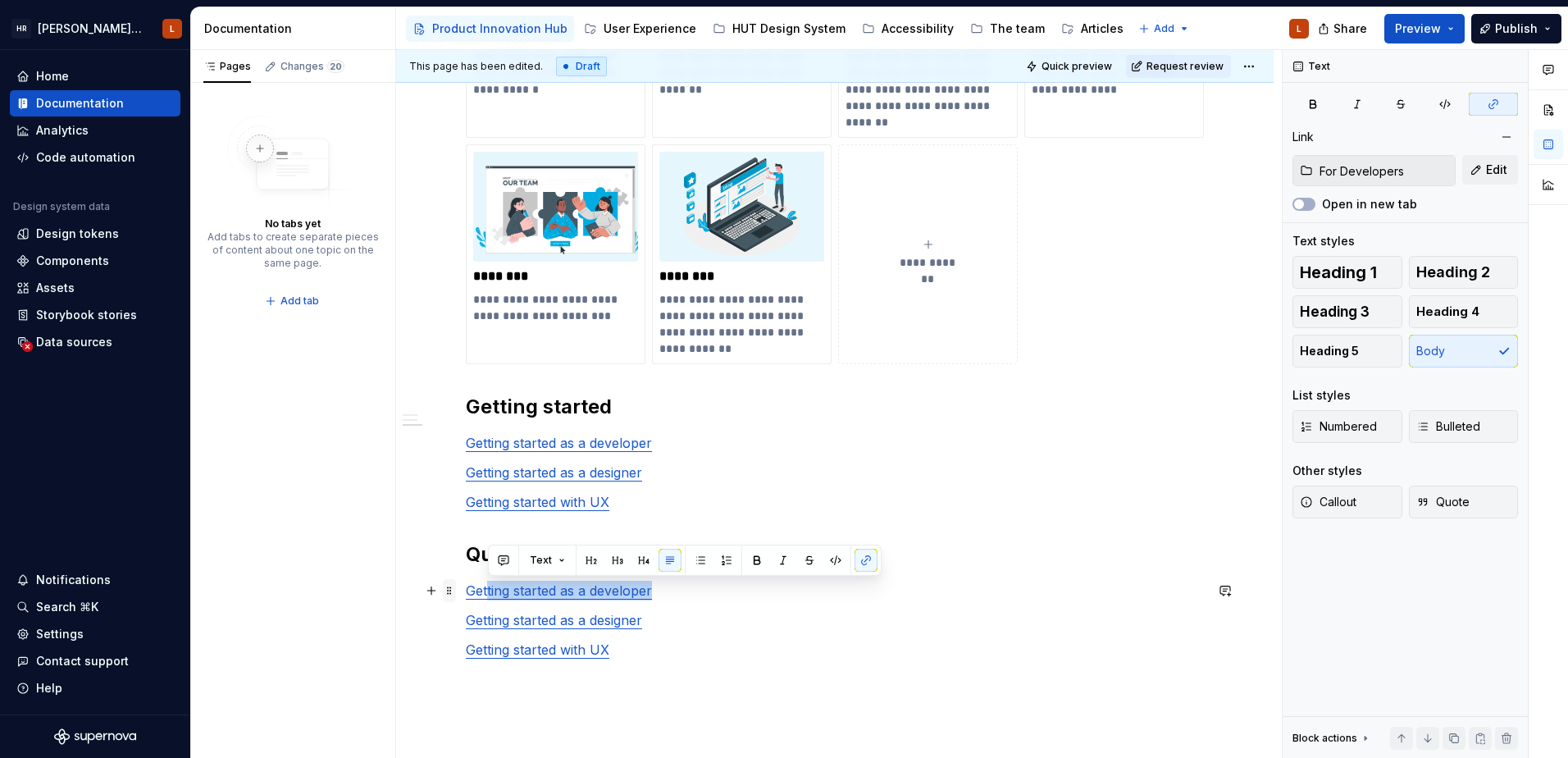
drag, startPoint x: 653, startPoint y: 598, endPoint x: 452, endPoint y: 593, distance: 201.1
click at [466, 593] on div "**********" at bounding box center [835, 17] width 738 height 1442
click at [452, 593] on span at bounding box center [449, 590] width 14 height 23
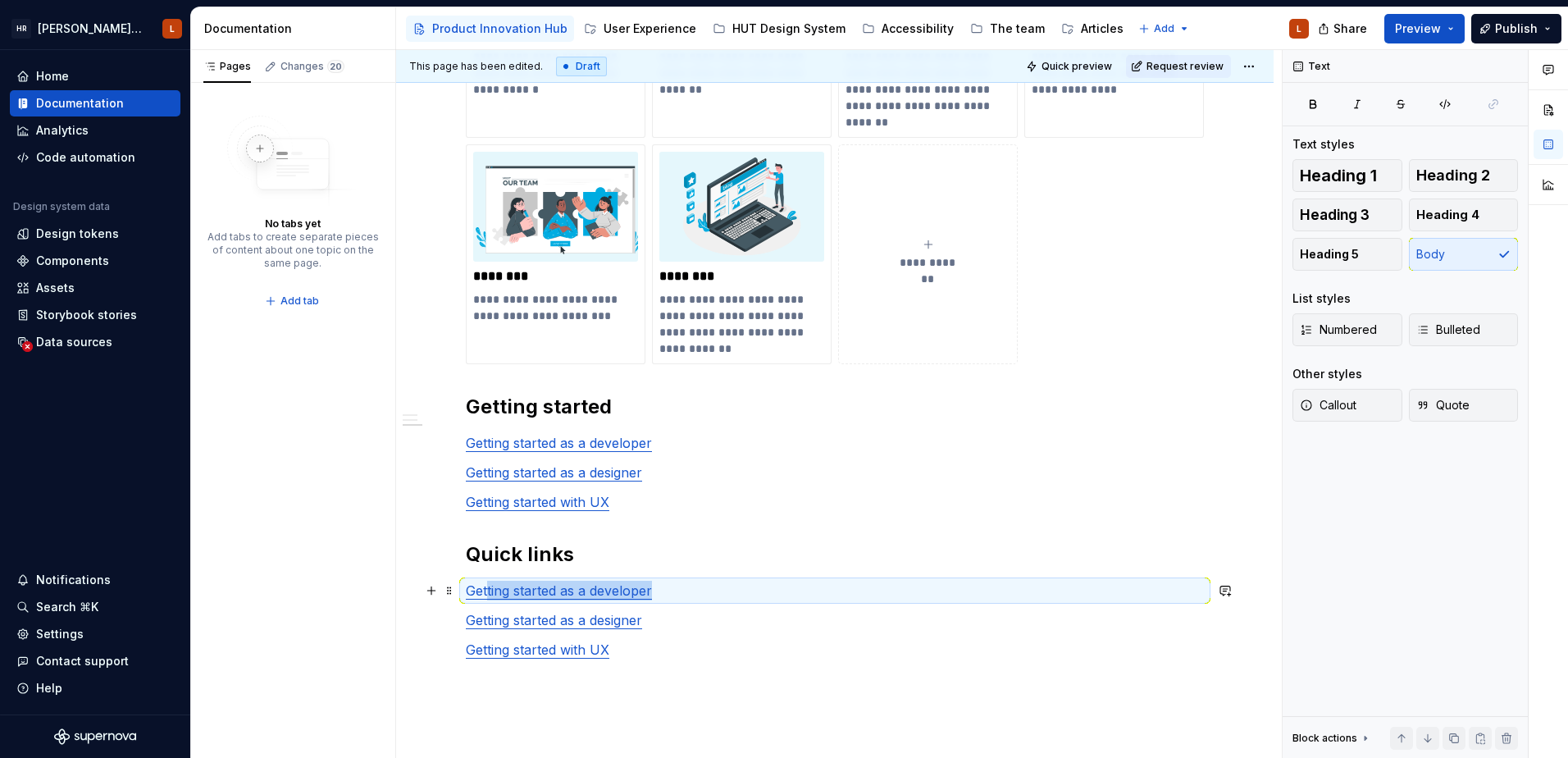
click at [601, 599] on p "Getting started as a developer" at bounding box center [835, 591] width 738 height 20
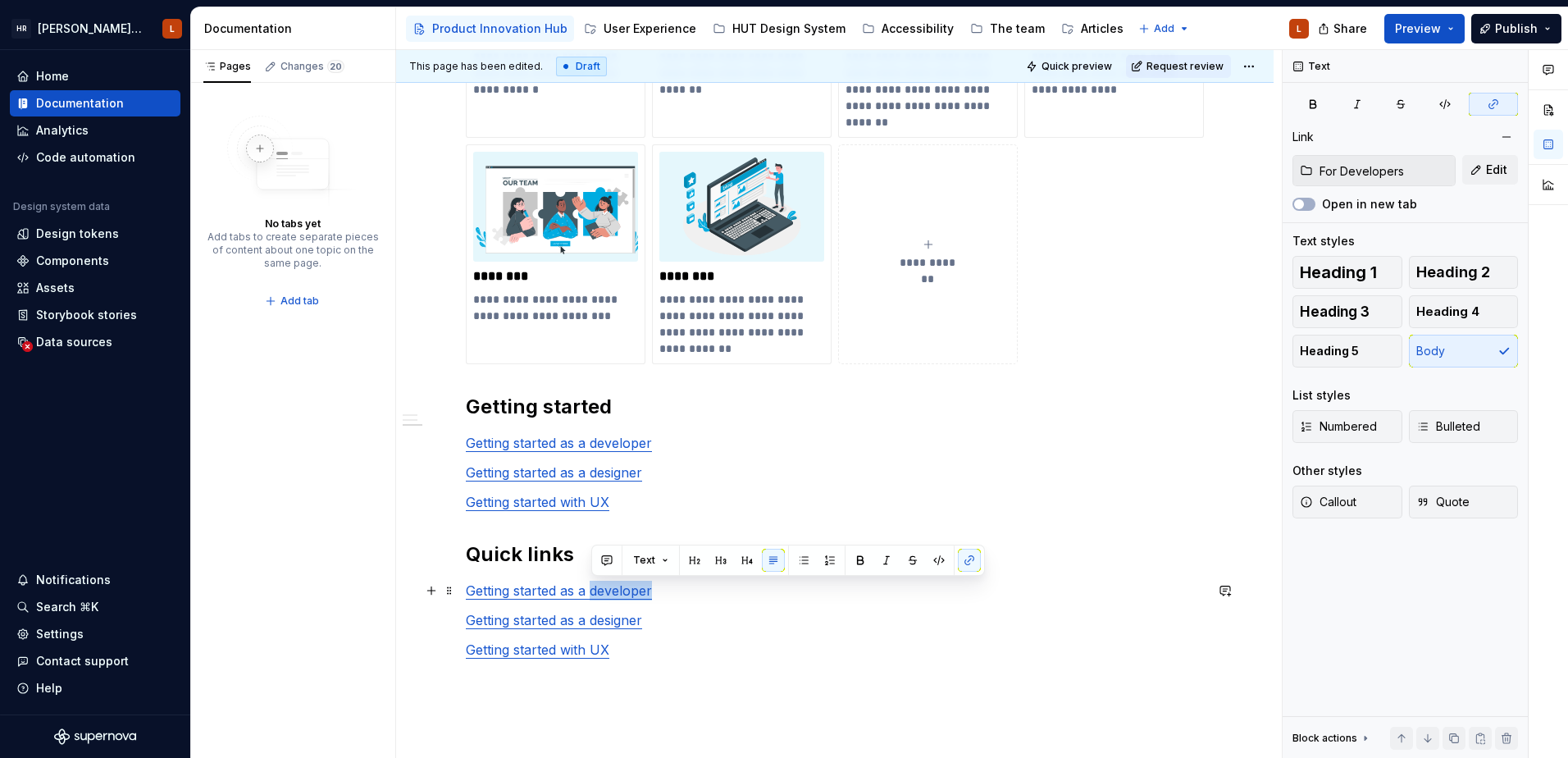
click at [601, 599] on p "Getting started as a developer" at bounding box center [835, 591] width 738 height 20
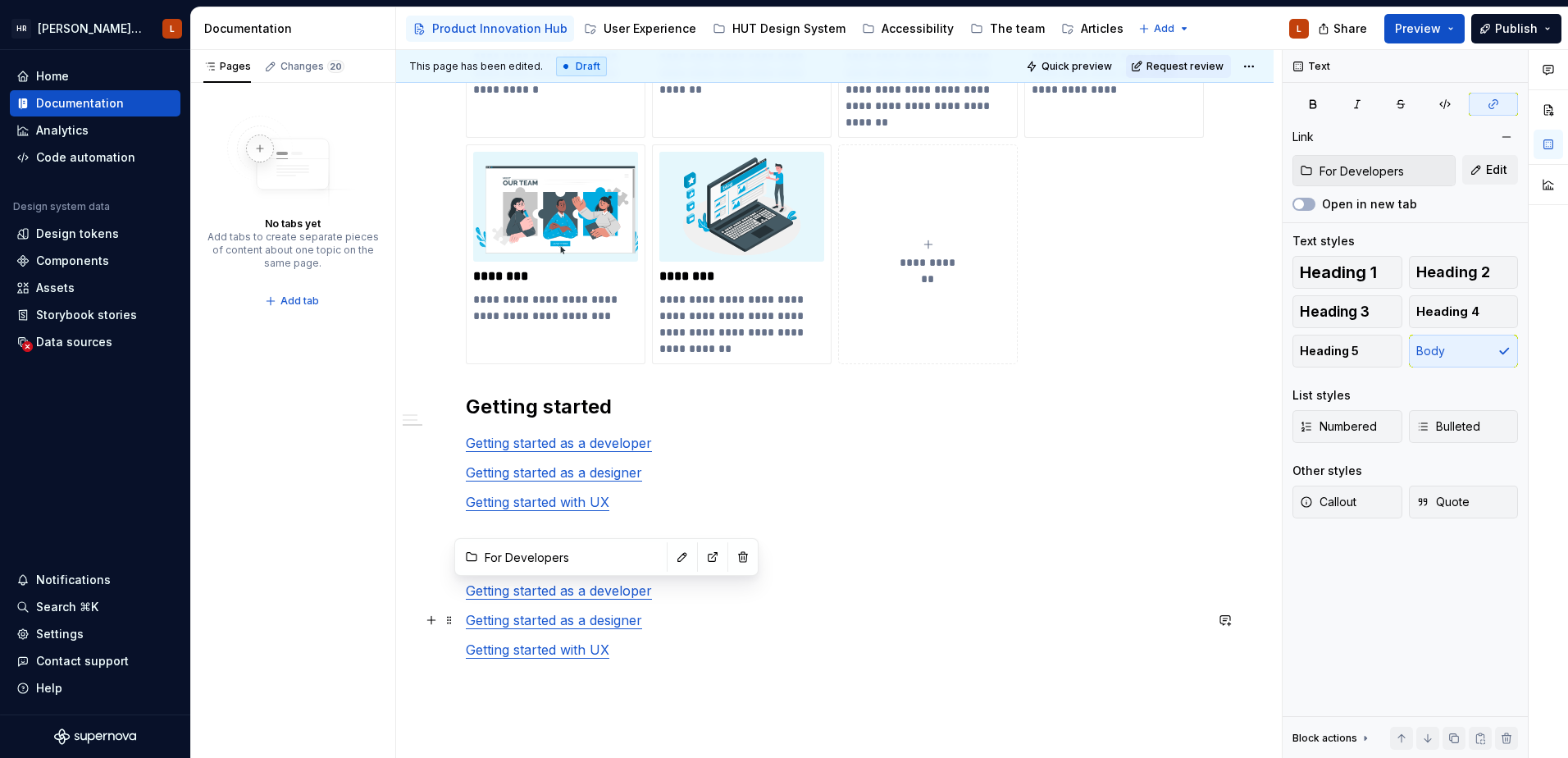
type input "Getting started / For Designers"
click at [603, 624] on link "Getting started as a designer" at bounding box center [554, 620] width 176 height 16
click at [626, 617] on link "Getting started as a designer" at bounding box center [554, 620] width 176 height 16
click at [658, 641] on p "Getting started with UX" at bounding box center [835, 650] width 738 height 20
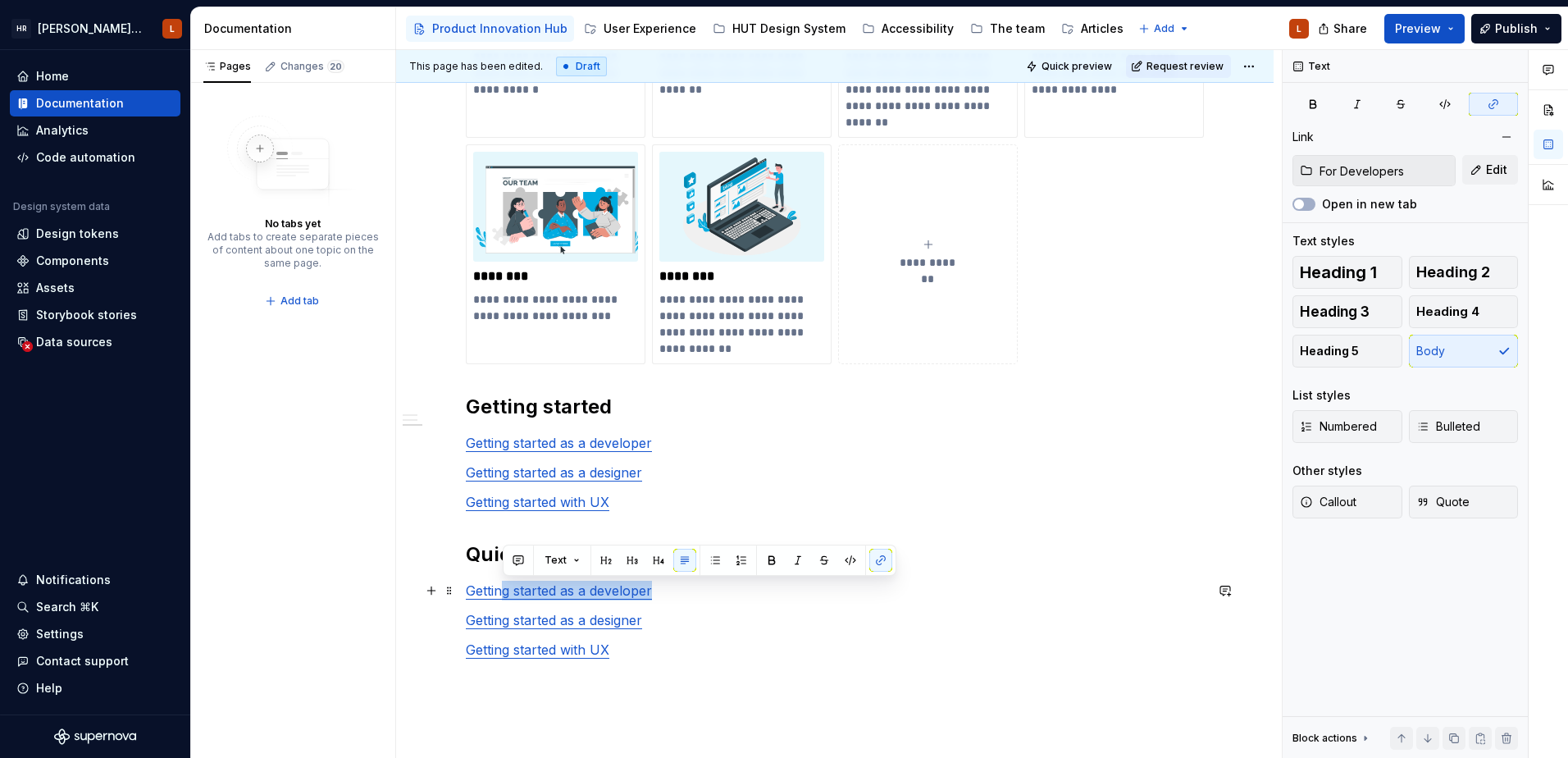
drag, startPoint x: 665, startPoint y: 594, endPoint x: 501, endPoint y: 594, distance: 164.0
click at [501, 594] on p "Getting started as a developer" at bounding box center [835, 591] width 738 height 20
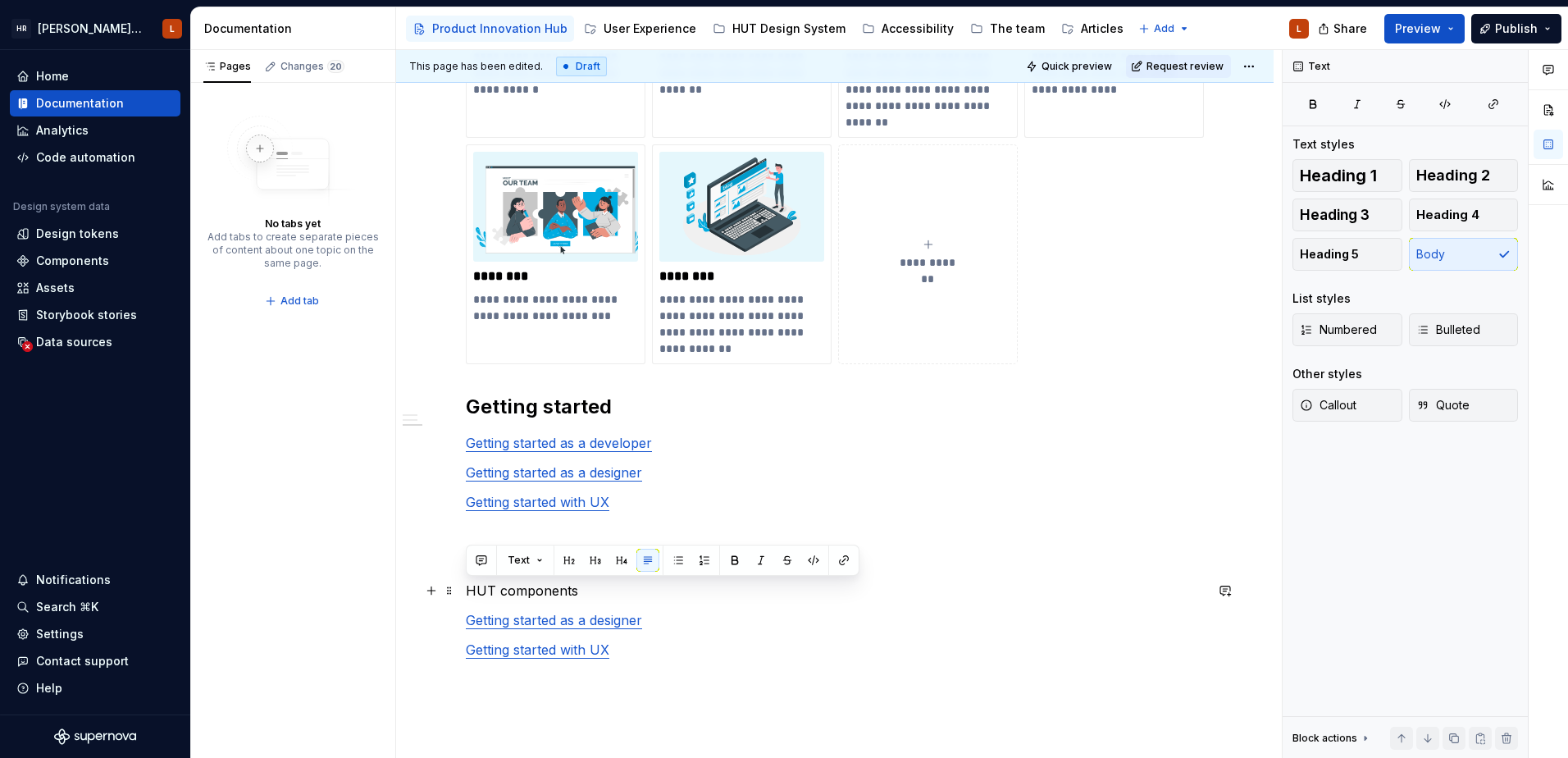
drag, startPoint x: 581, startPoint y: 588, endPoint x: 460, endPoint y: 600, distance: 121.6
click at [460, 600] on div "**********" at bounding box center [834, 111] width 878 height 1708
click at [574, 629] on p "Getting started as a designer" at bounding box center [835, 620] width 738 height 20
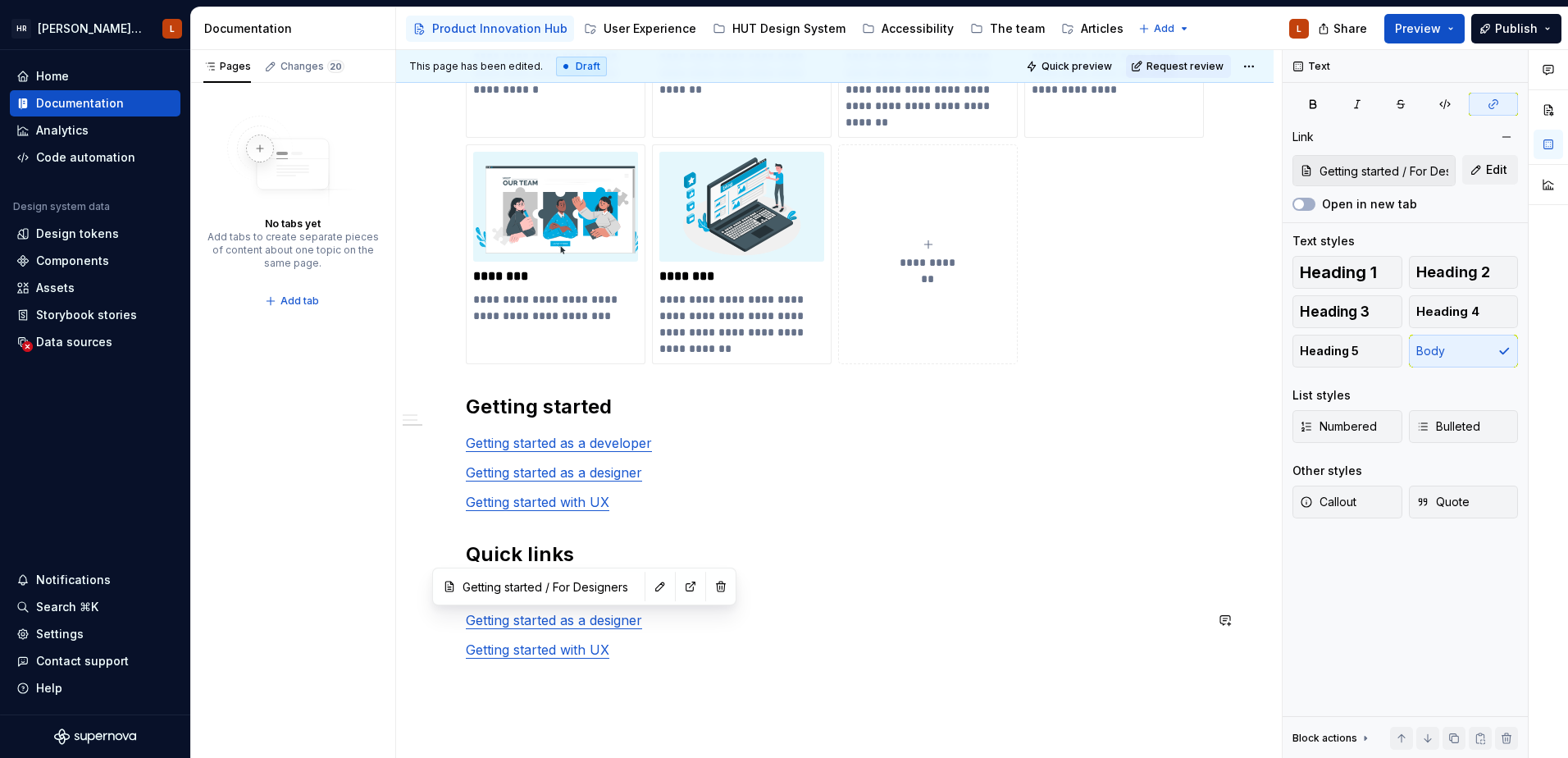
type input "Getting started with UX / Getting started with UX"
click at [551, 639] on div "**********" at bounding box center [835, 7] width 738 height 1422
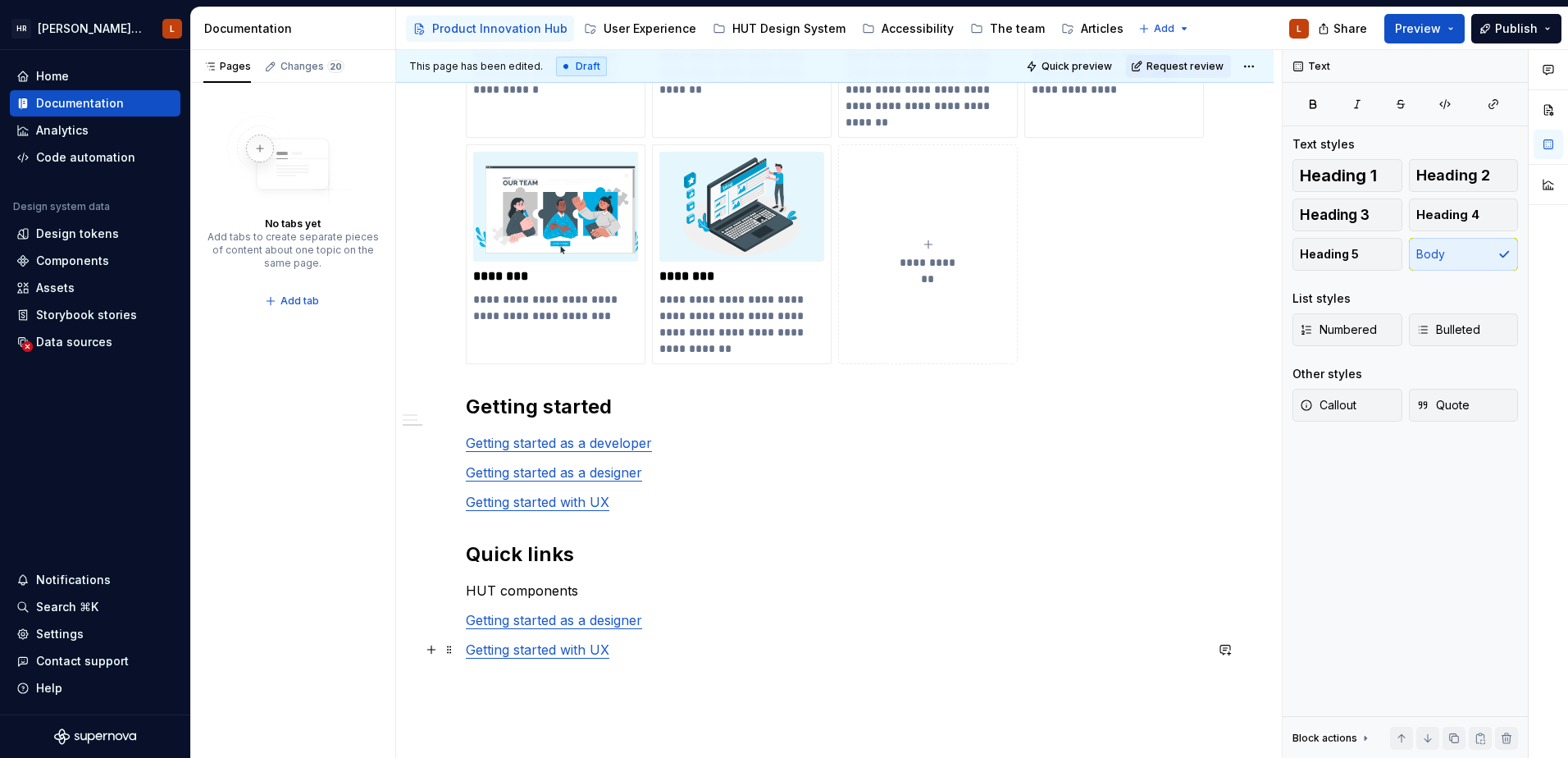
click at [689, 647] on p "Getting started with UX" at bounding box center [835, 650] width 738 height 20
click at [528, 591] on p "HUT components" at bounding box center [835, 591] width 738 height 20
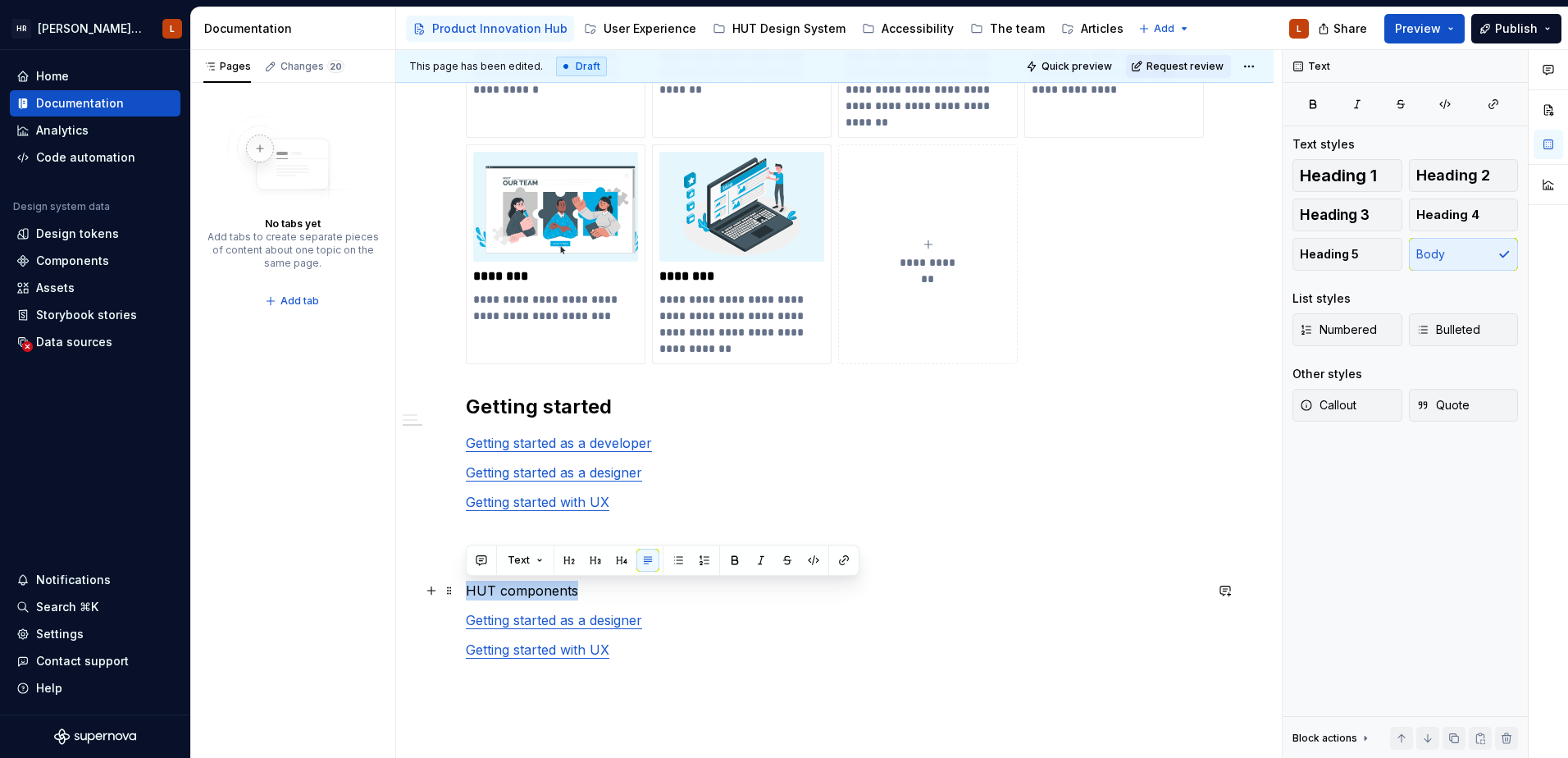
click at [528, 591] on p "HUT components" at bounding box center [835, 591] width 738 height 20
copy p "HUT components"
click at [539, 612] on link "Getting started as a designer" at bounding box center [554, 620] width 176 height 16
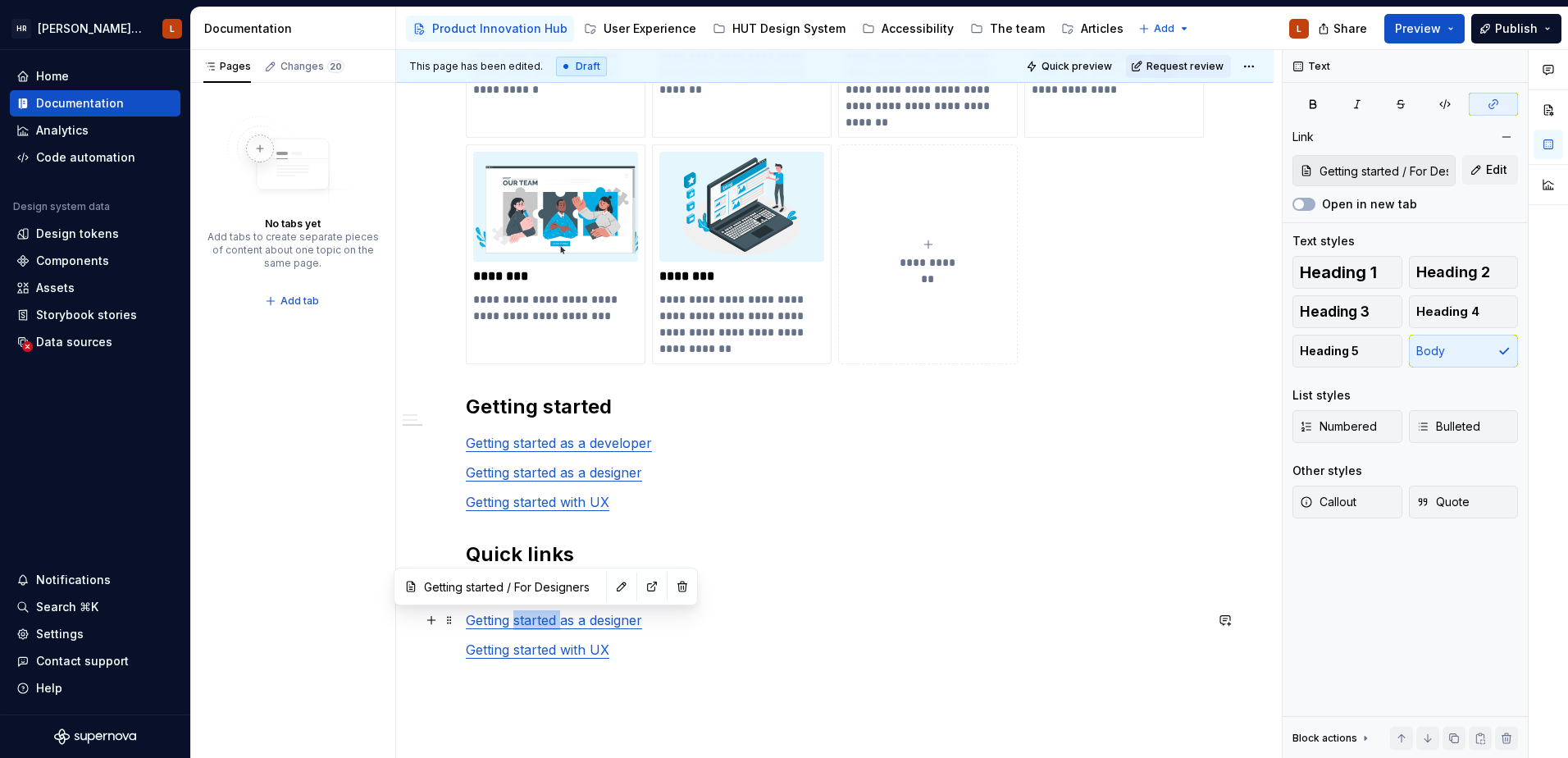
click at [539, 612] on link "Getting started as a designer" at bounding box center [554, 620] width 176 height 16
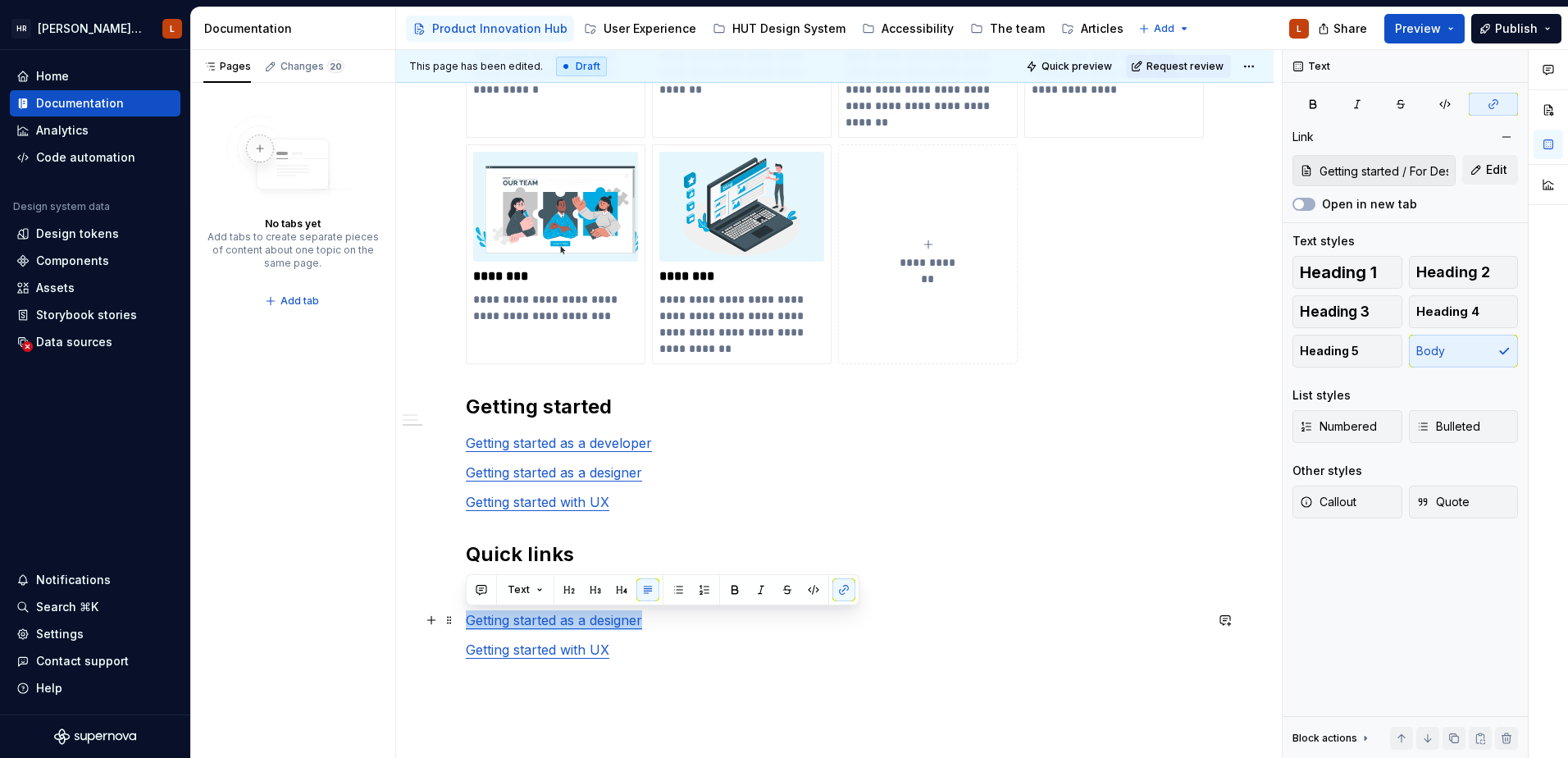
click at [539, 612] on link "Getting started as a designer" at bounding box center [554, 620] width 176 height 16
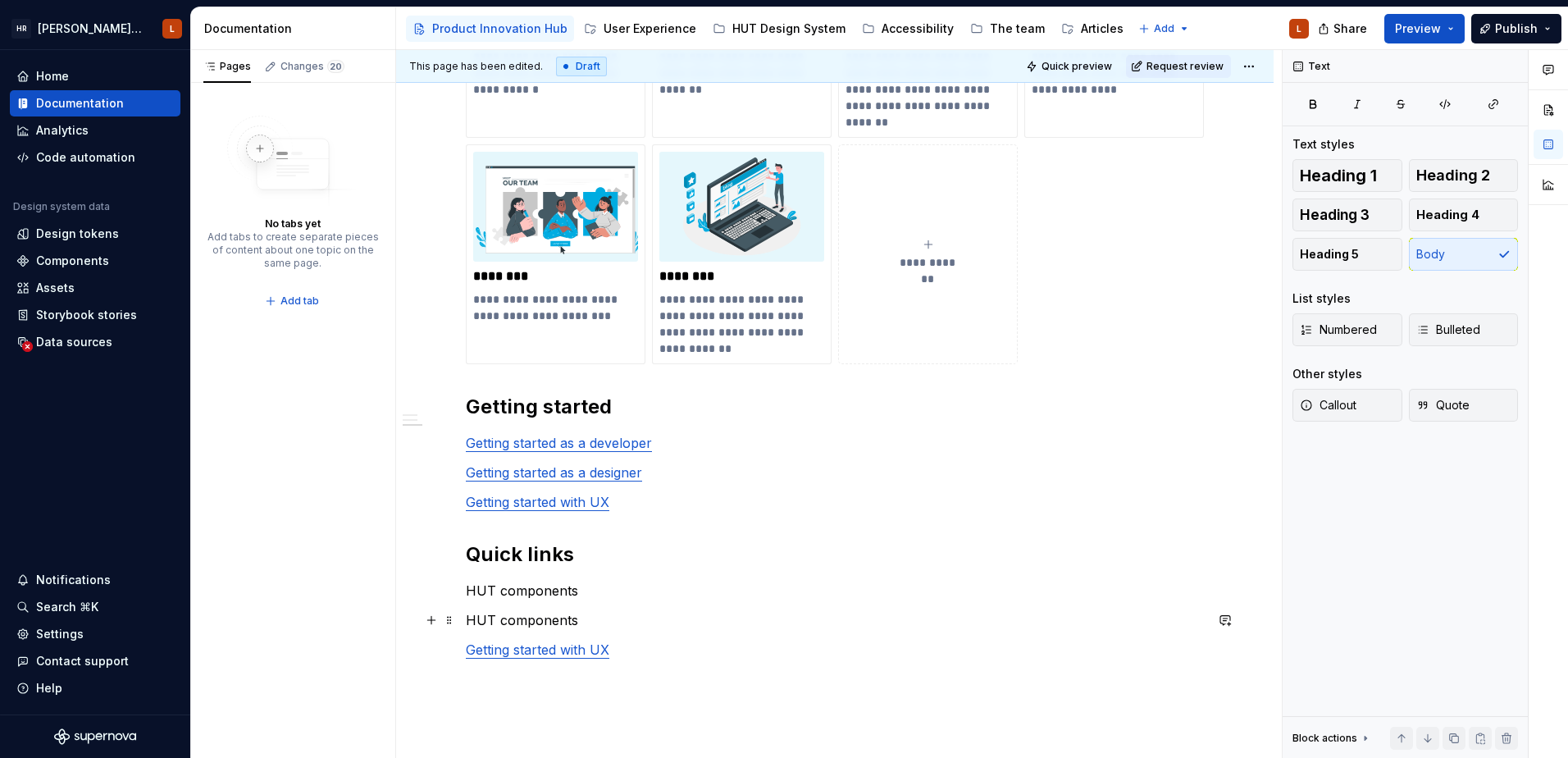
click at [513, 622] on p "HUT components" at bounding box center [835, 620] width 738 height 20
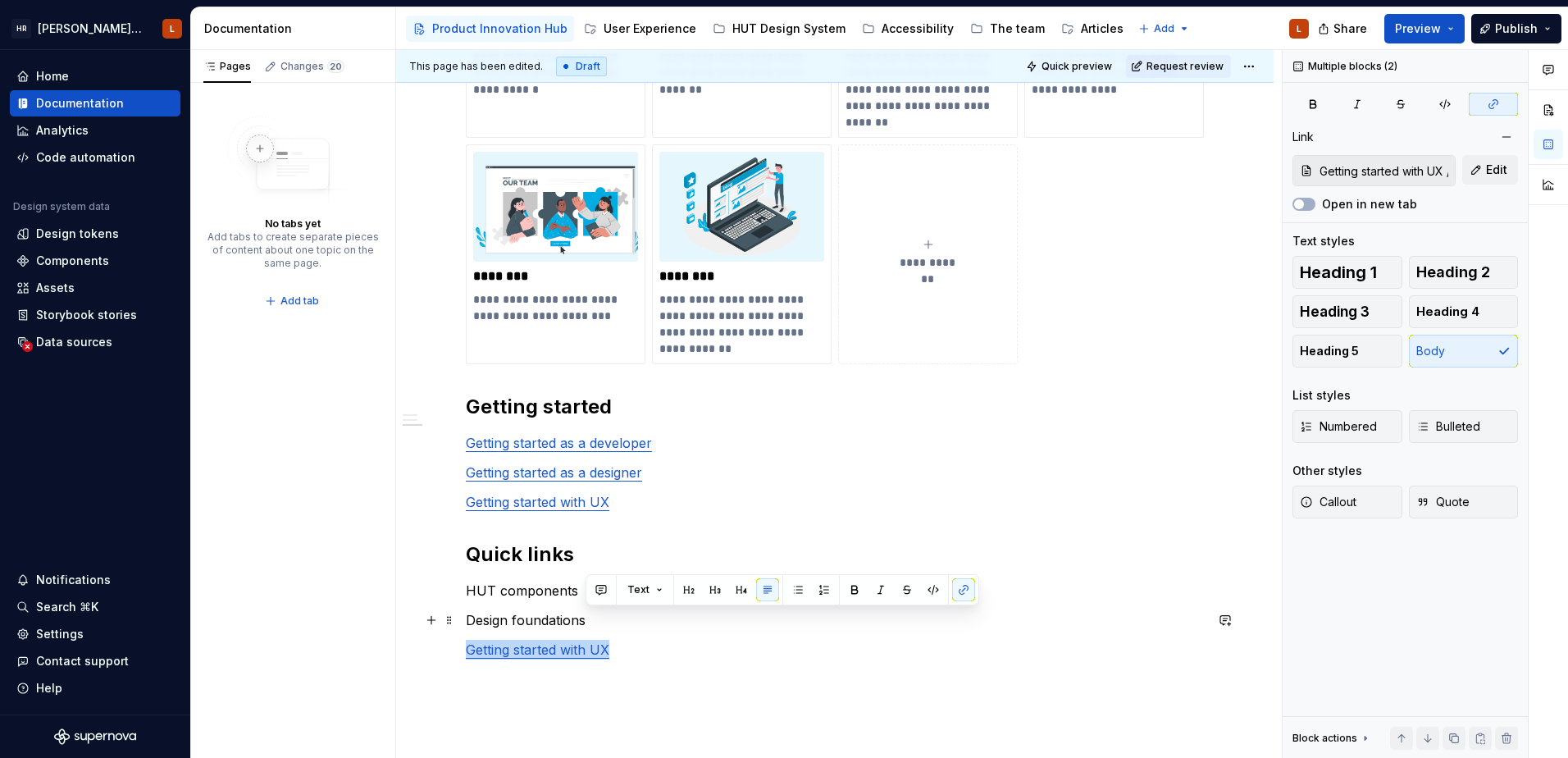
drag, startPoint x: 640, startPoint y: 649, endPoint x: 633, endPoint y: 626, distance: 24.0
click at [633, 626] on div "**********" at bounding box center [835, 7] width 738 height 1422
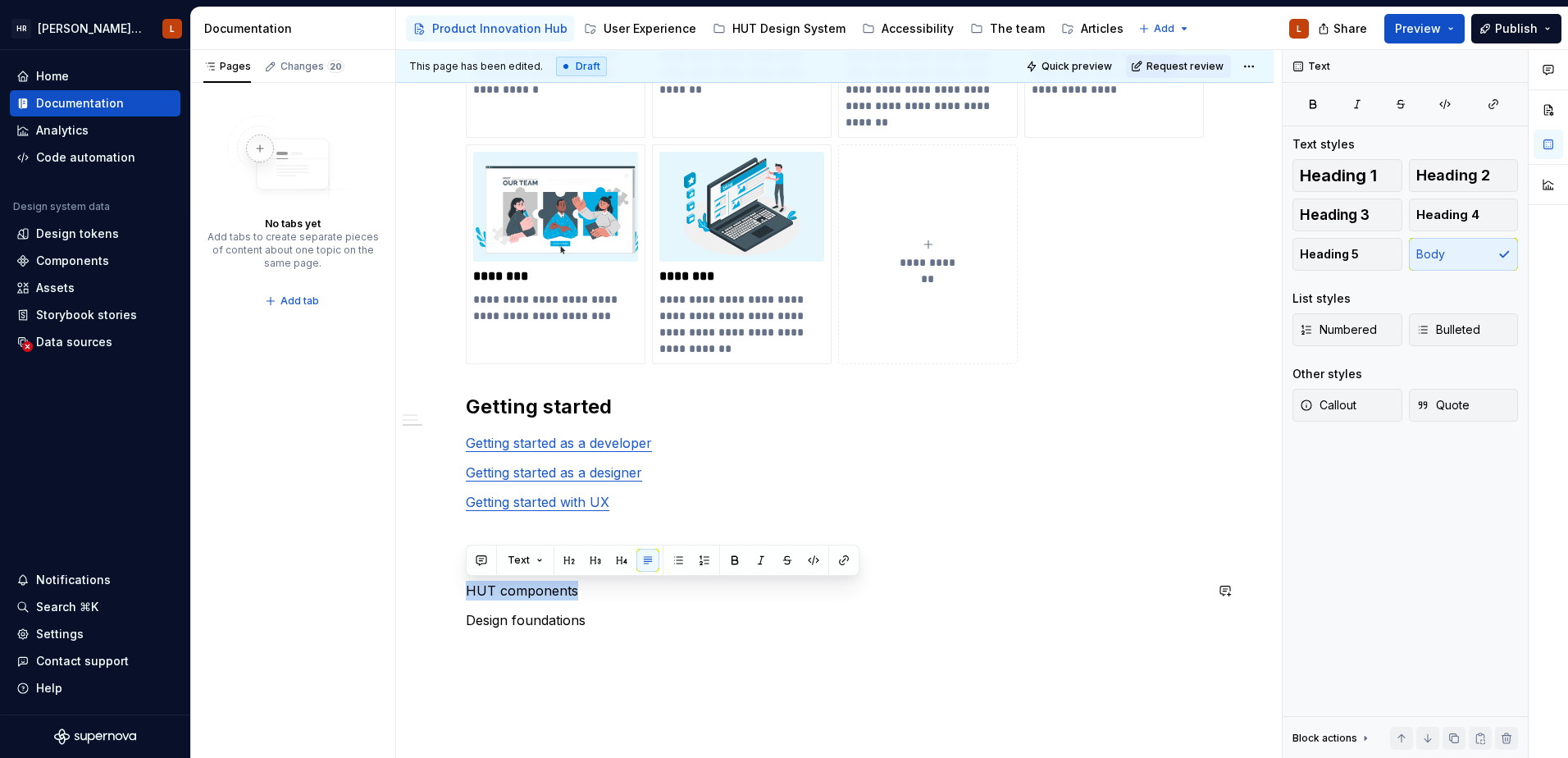
drag, startPoint x: 581, startPoint y: 588, endPoint x: 440, endPoint y: 580, distance: 141.2
click at [440, 580] on div "**********" at bounding box center [834, 97] width 878 height 1679
click at [1504, 110] on button "button" at bounding box center [1494, 104] width 49 height 23
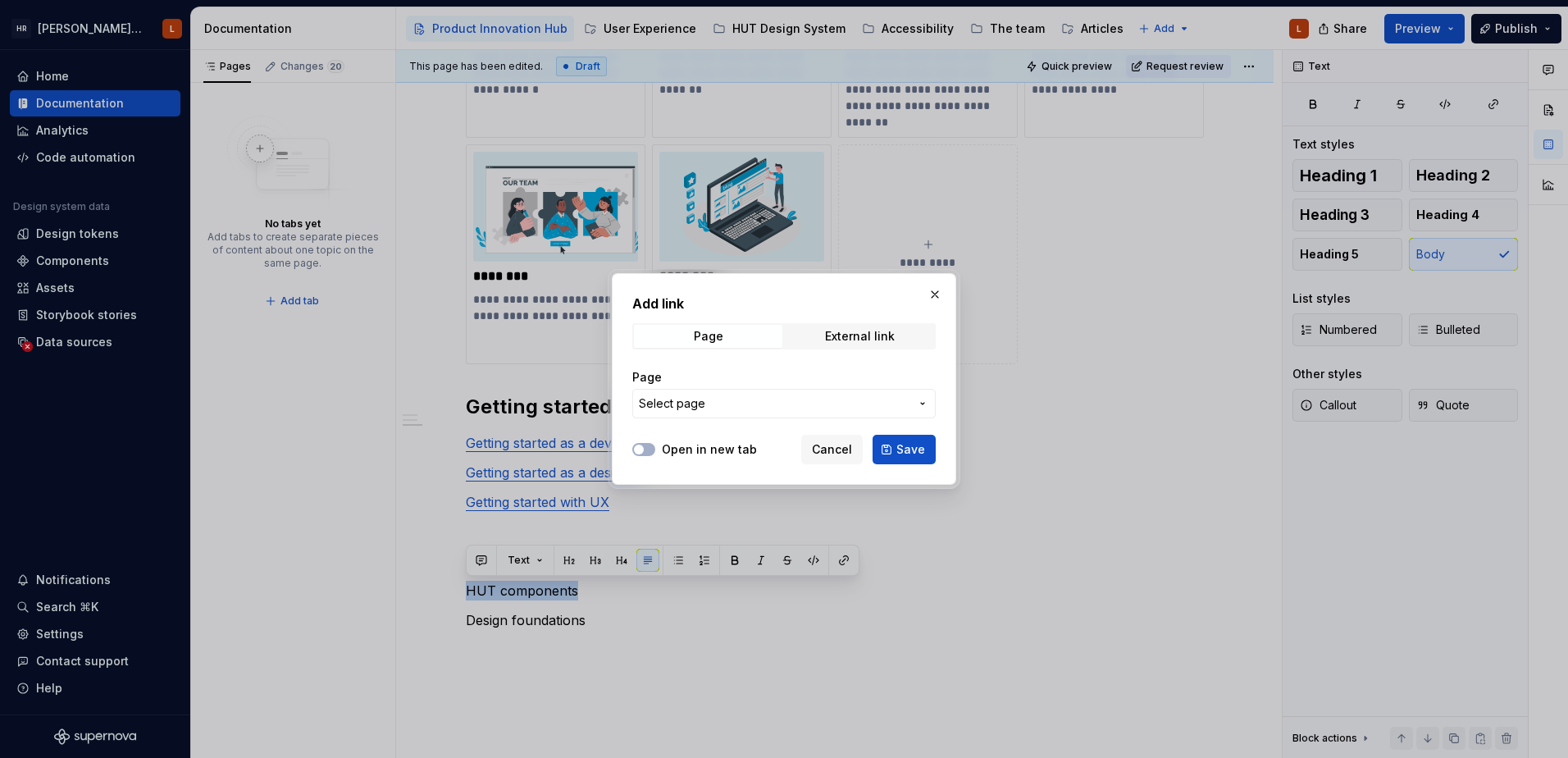
click at [729, 412] on button "Select page" at bounding box center [784, 403] width 304 height 30
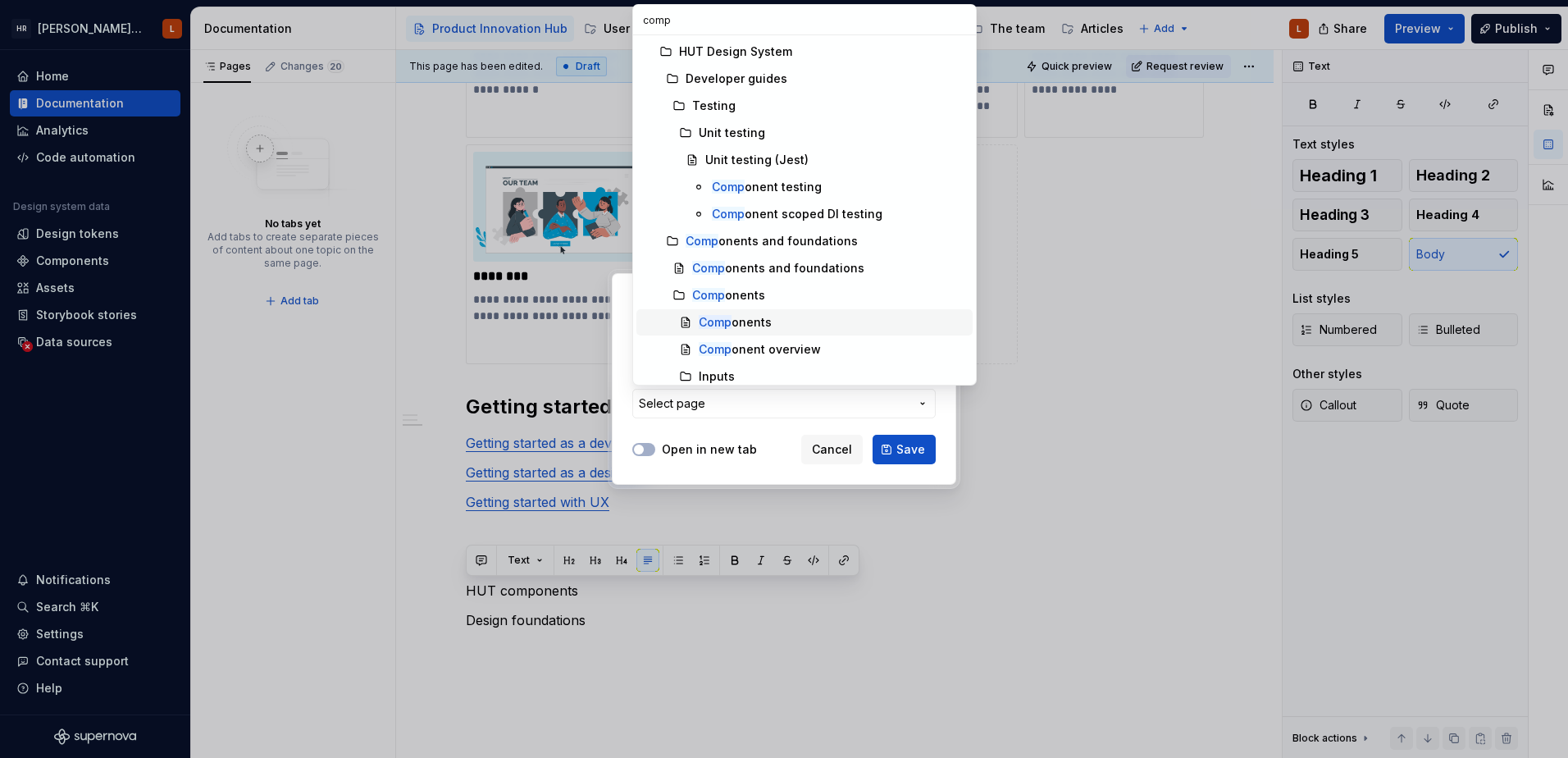
type input "comp"
click at [766, 317] on div "Comp onents" at bounding box center [735, 323] width 73 height 16
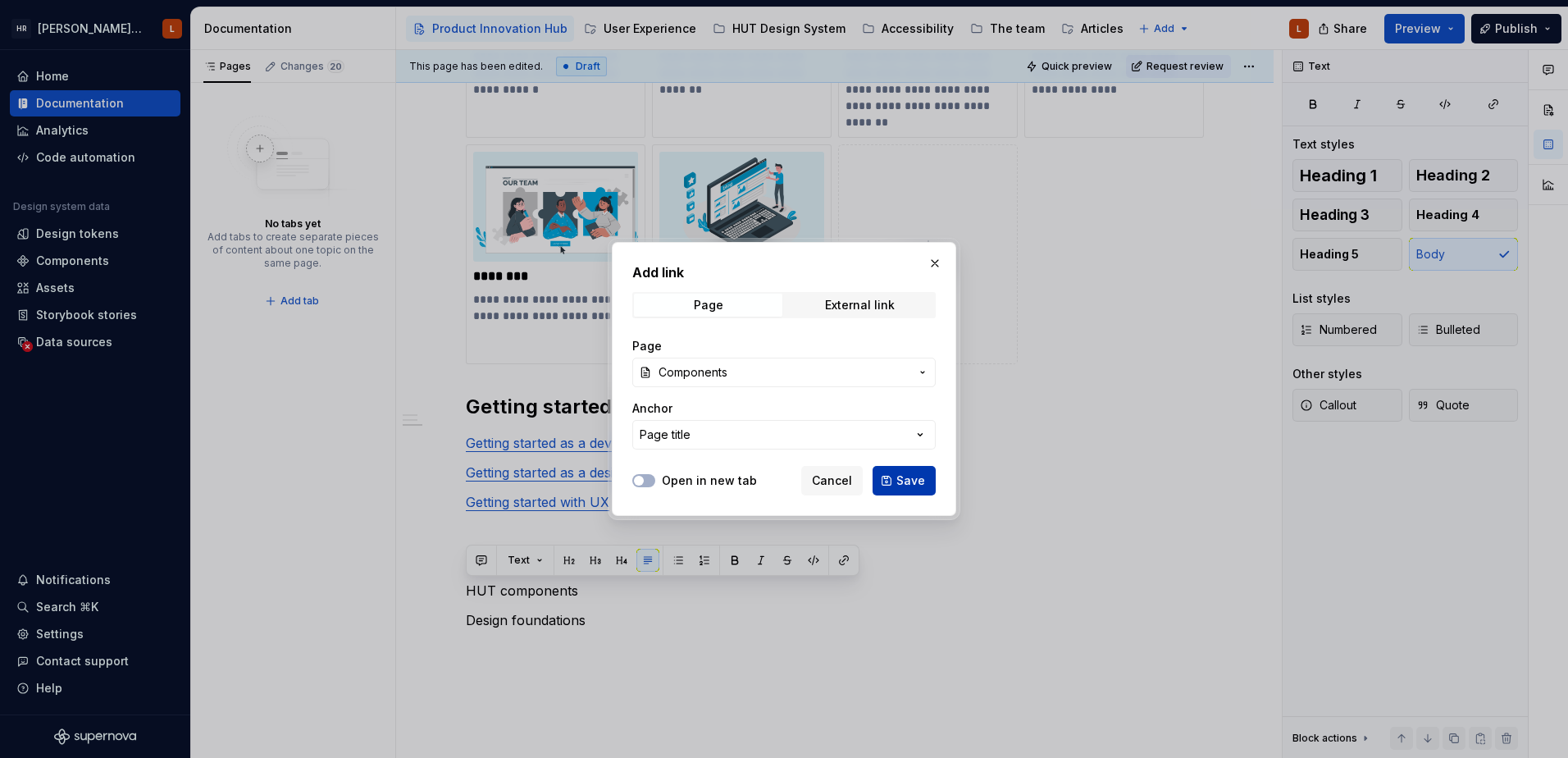
click at [917, 488] on span "Save" at bounding box center [911, 481] width 29 height 16
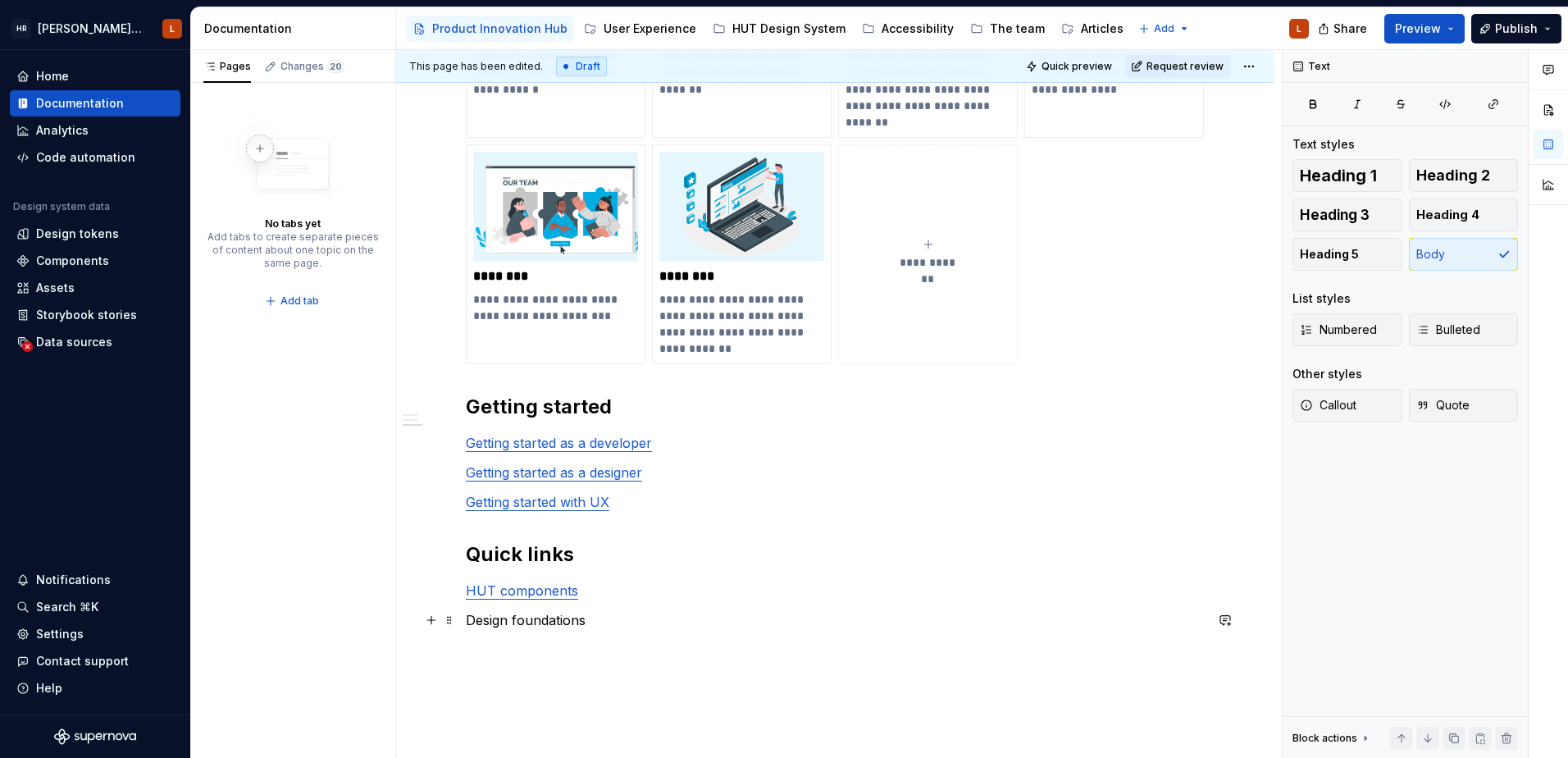
click at [511, 627] on p "Design foundations" at bounding box center [835, 620] width 738 height 20
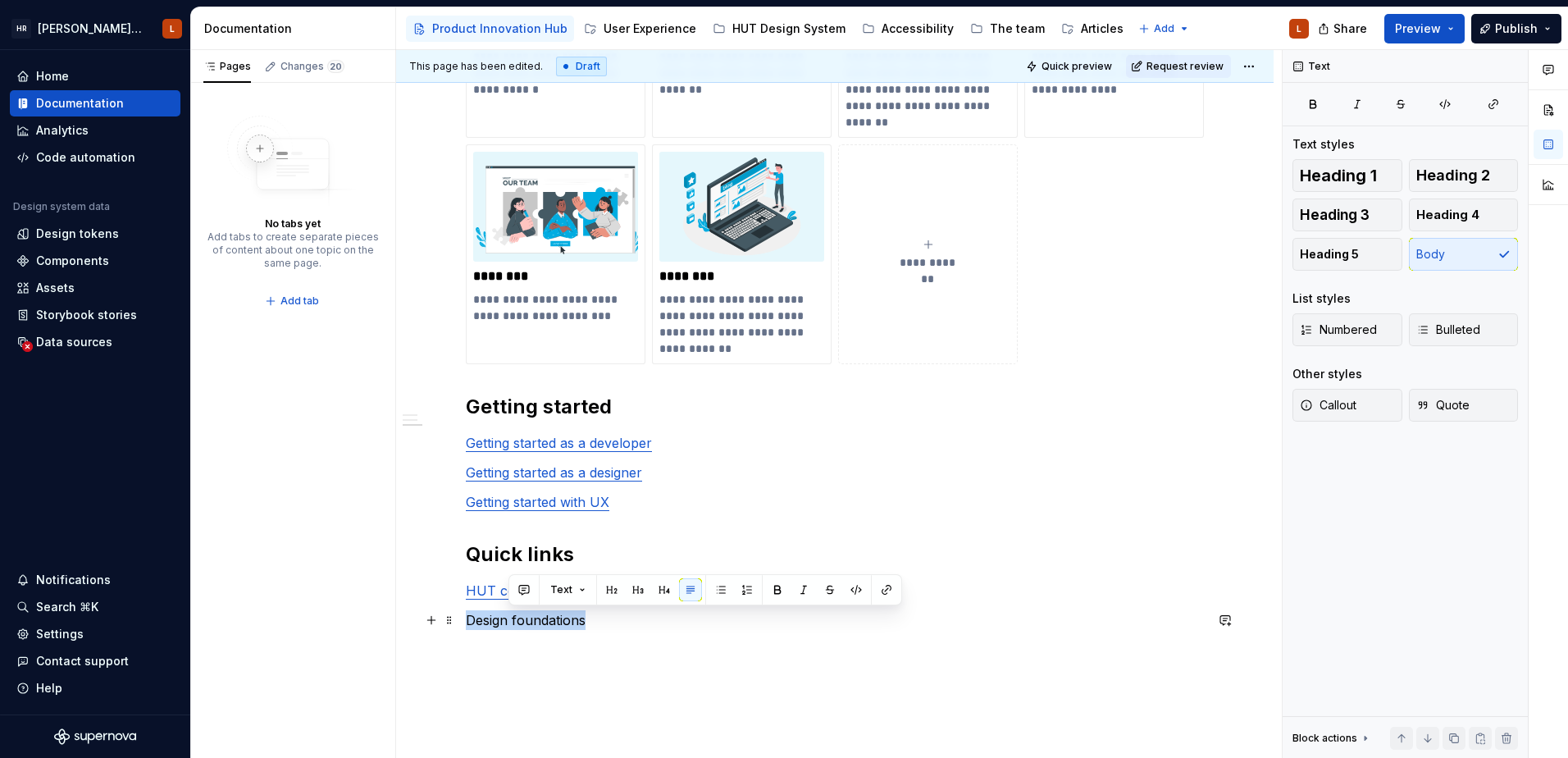
click at [511, 627] on p "Design foundations" at bounding box center [835, 620] width 738 height 20
click at [1506, 102] on button "button" at bounding box center [1494, 104] width 49 height 23
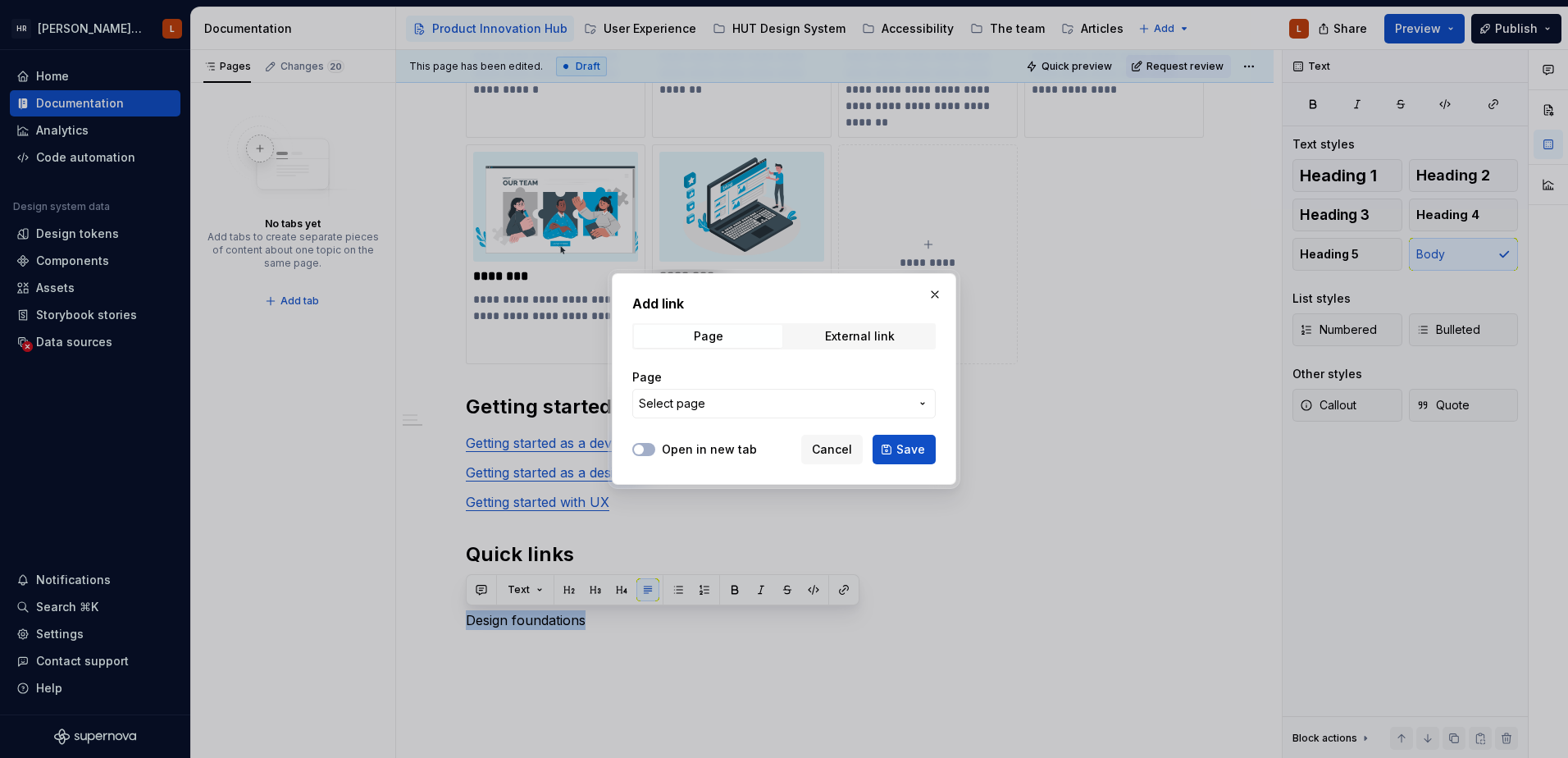
click at [719, 406] on span "Select page" at bounding box center [775, 403] width 271 height 16
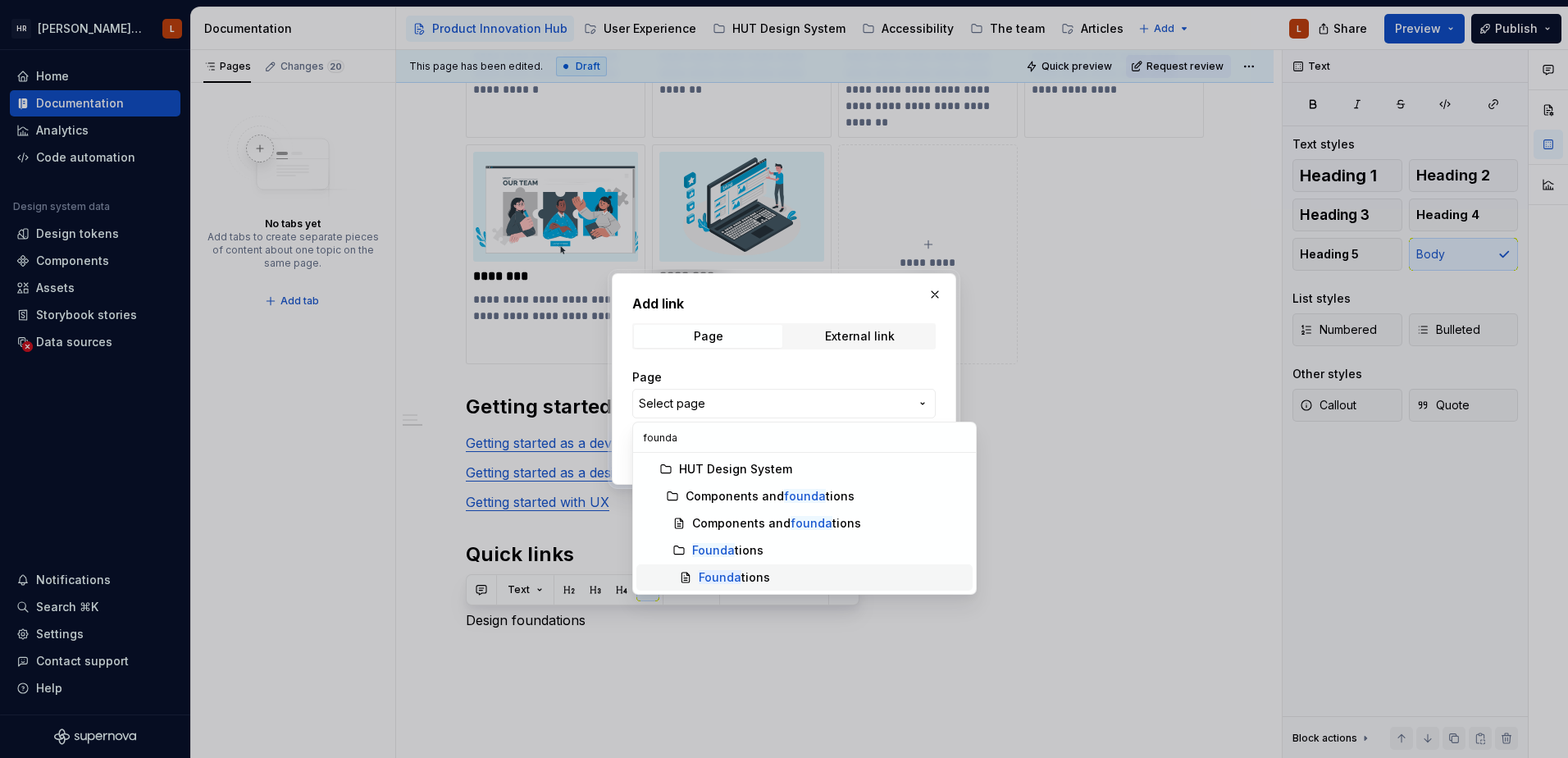
type input "founda"
click at [739, 571] on mark "Founda" at bounding box center [719, 576] width 42 height 14
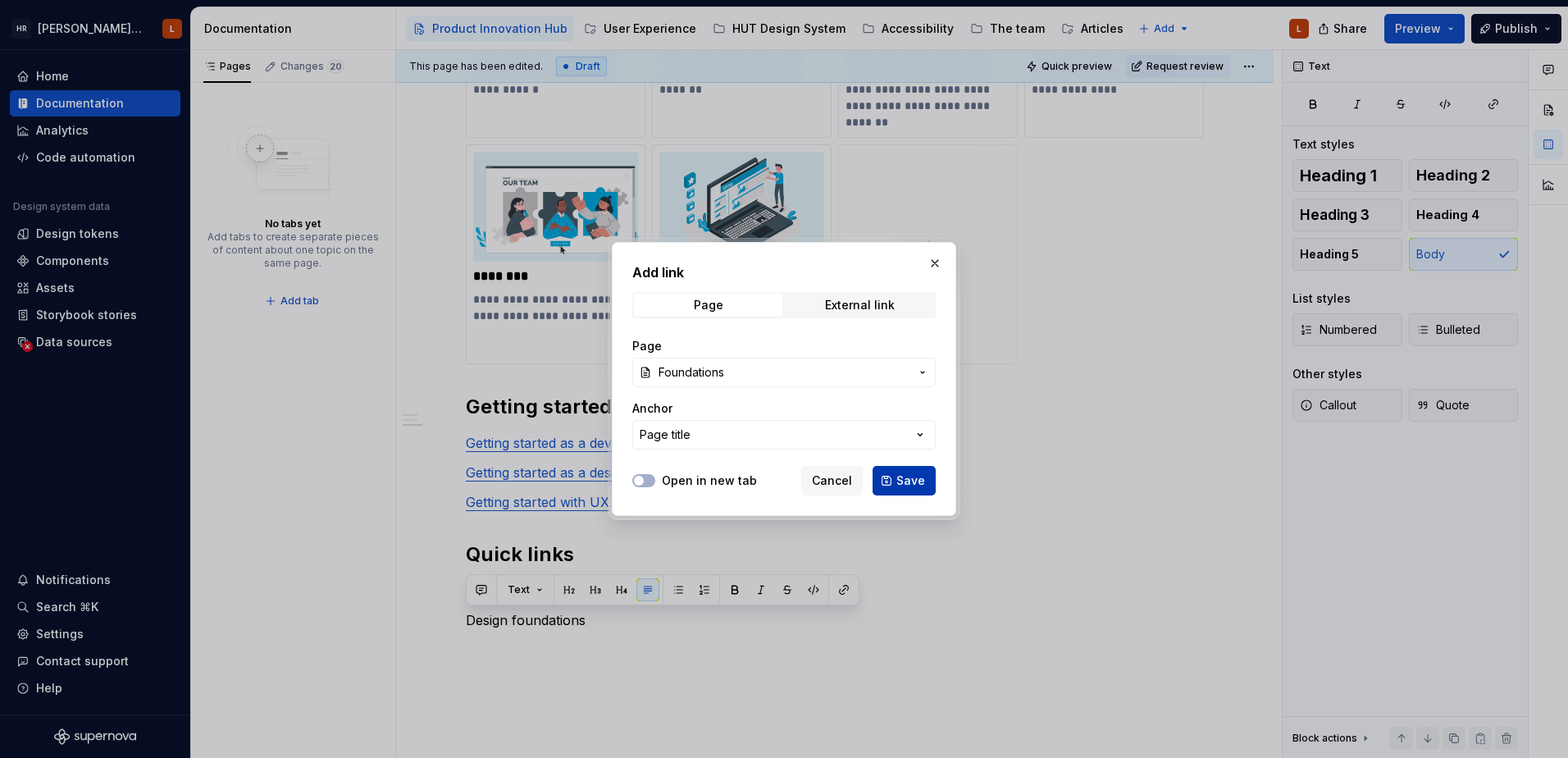
click at [894, 480] on button "Save" at bounding box center [905, 481] width 63 height 30
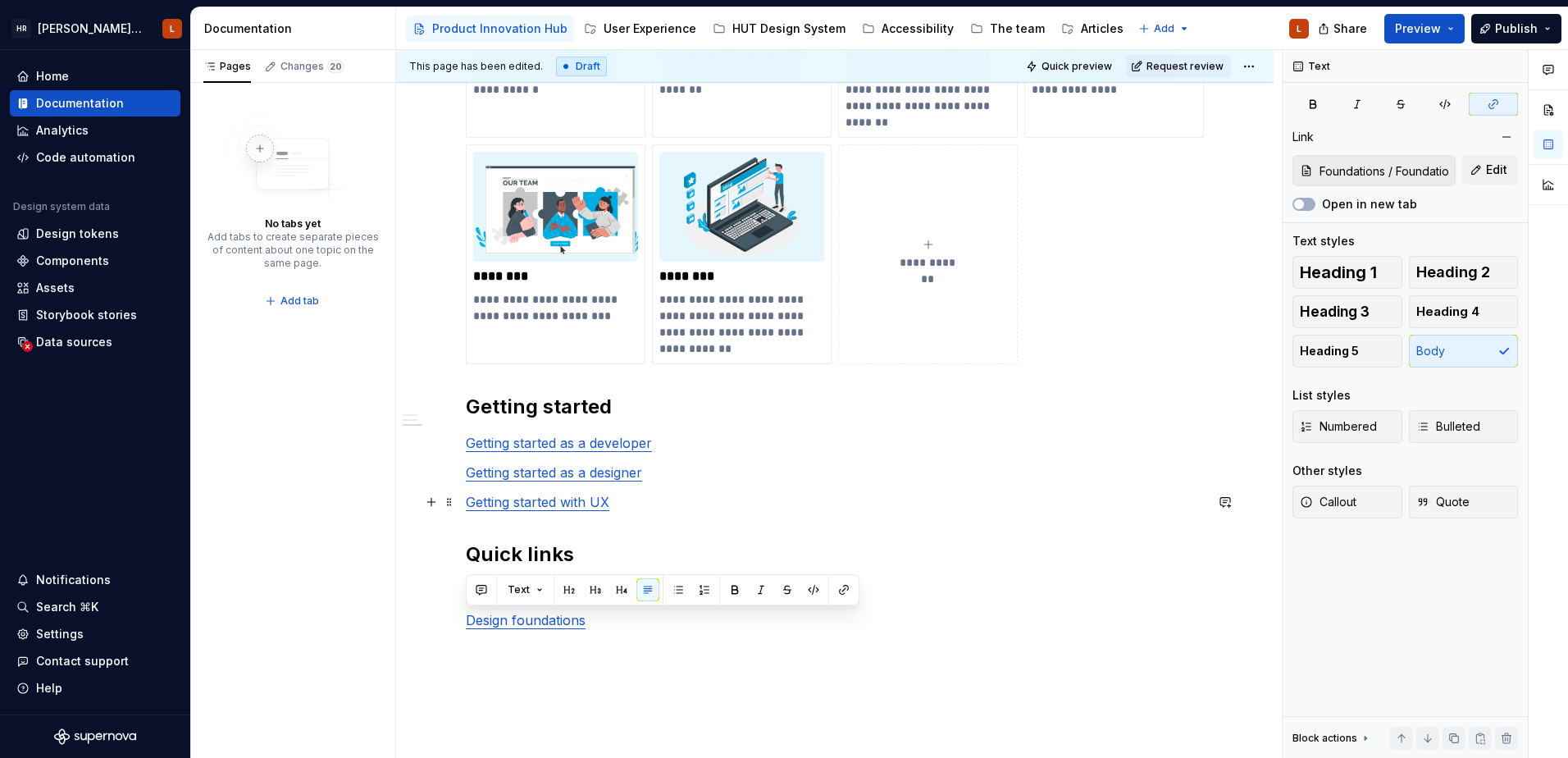
click at [911, 498] on p "Getting started with UX" at bounding box center [835, 502] width 738 height 20
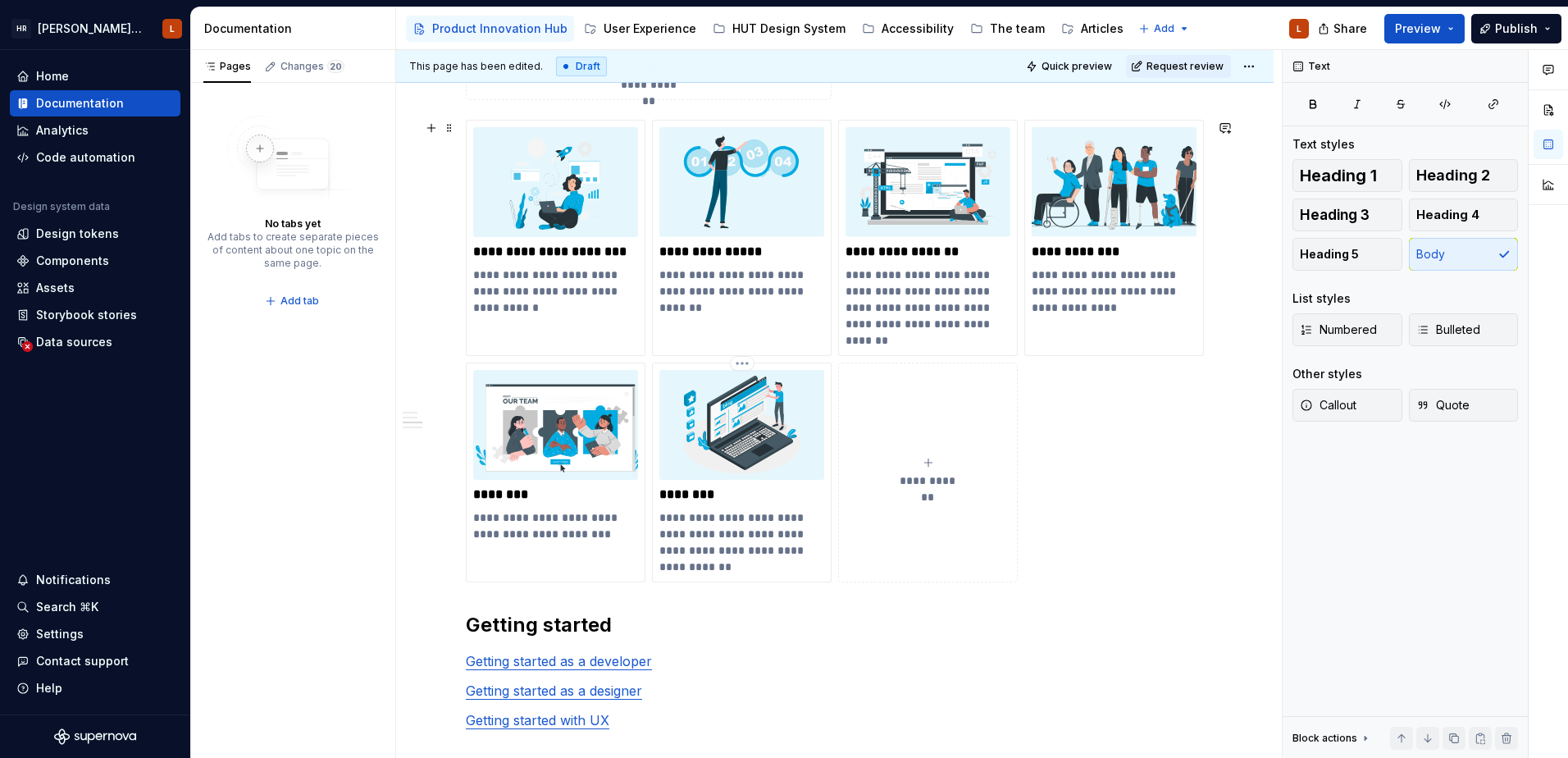
scroll to position [1066, 0]
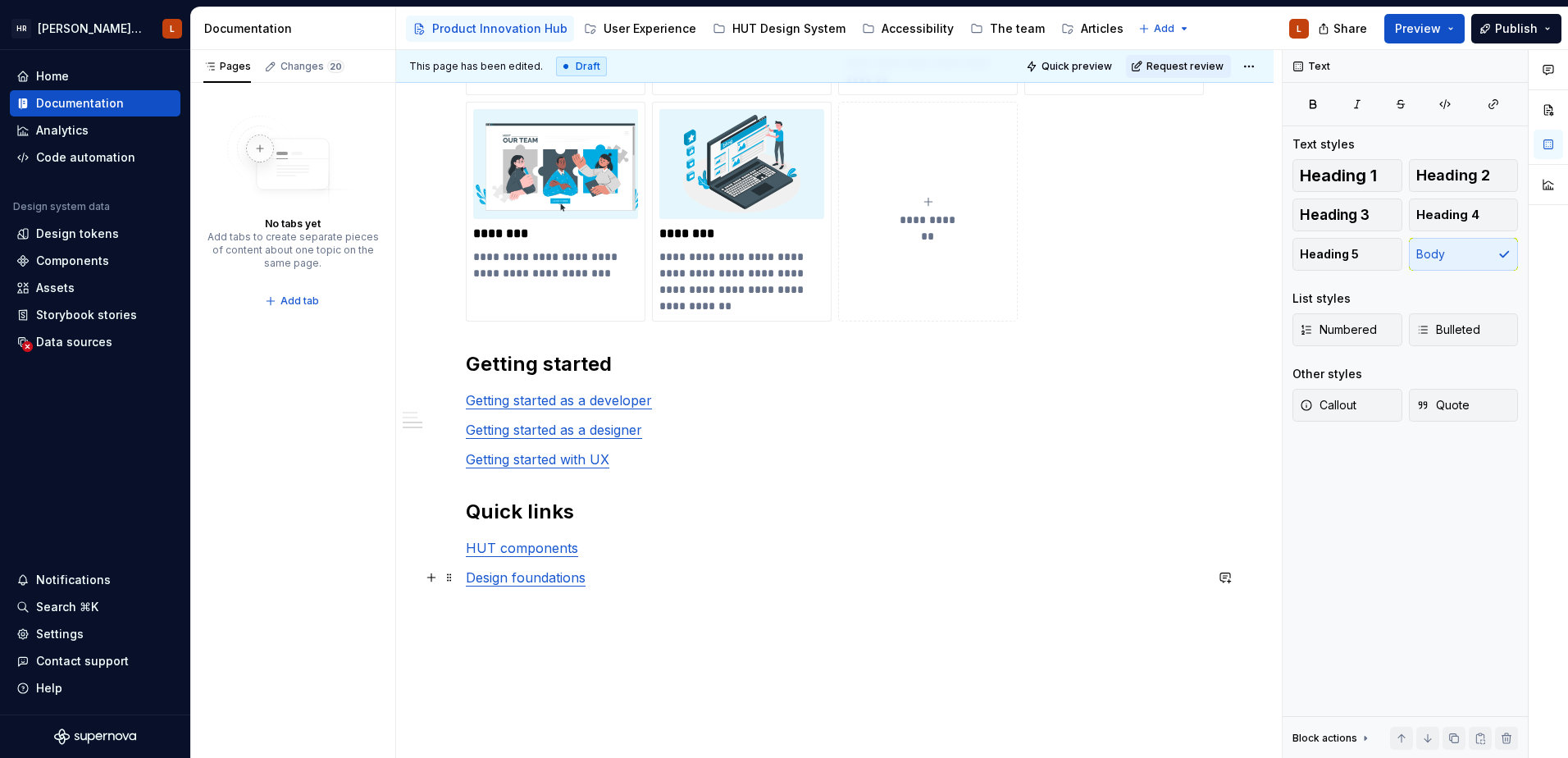
click at [639, 584] on p "Design foundations" at bounding box center [835, 577] width 738 height 20
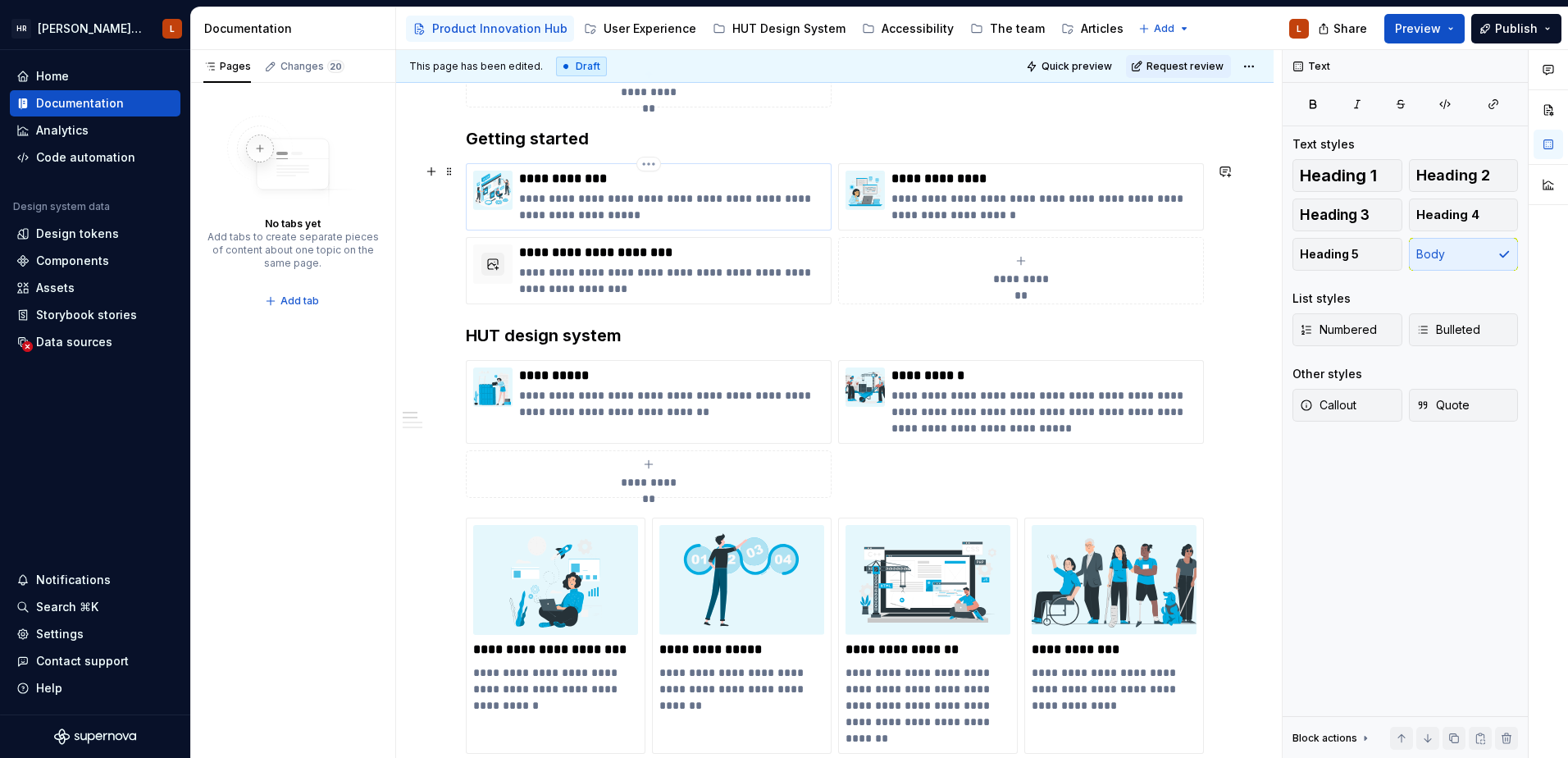
scroll to position [328, 0]
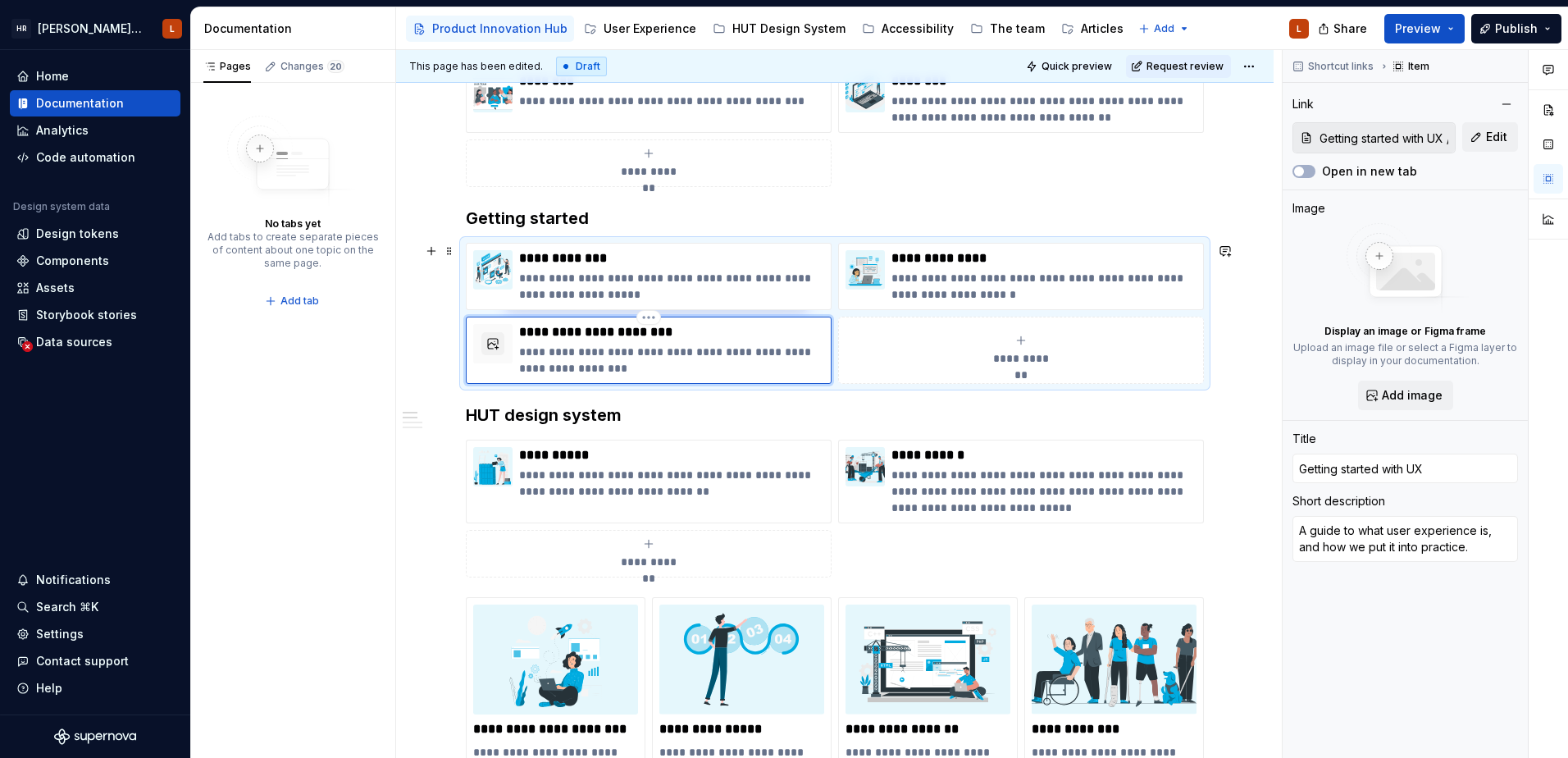
click at [517, 345] on div "**********" at bounding box center [649, 351] width 351 height 52
click at [489, 344] on button "button" at bounding box center [493, 343] width 23 height 23
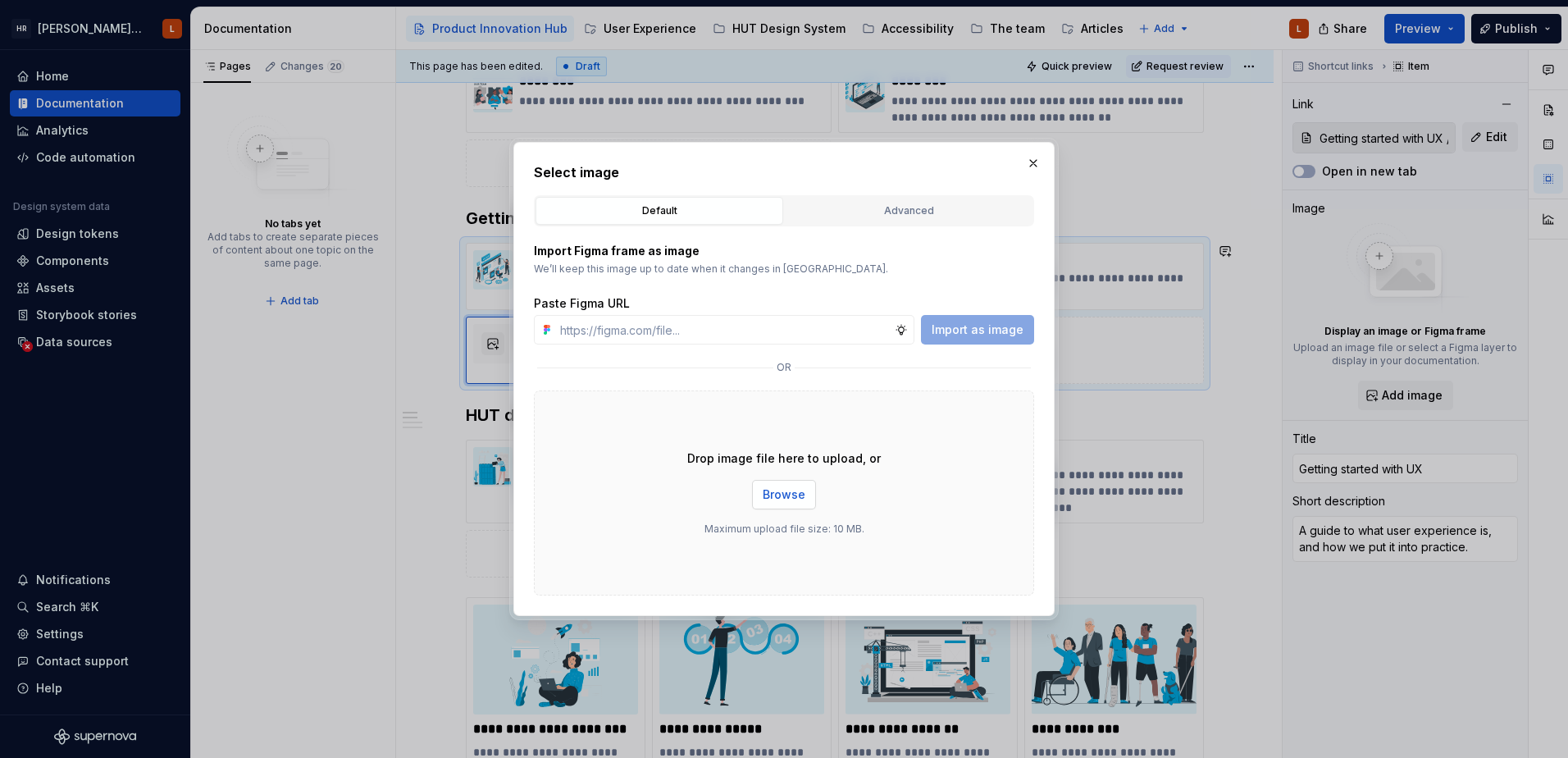
click at [782, 493] on span "Browse" at bounding box center [784, 494] width 42 height 16
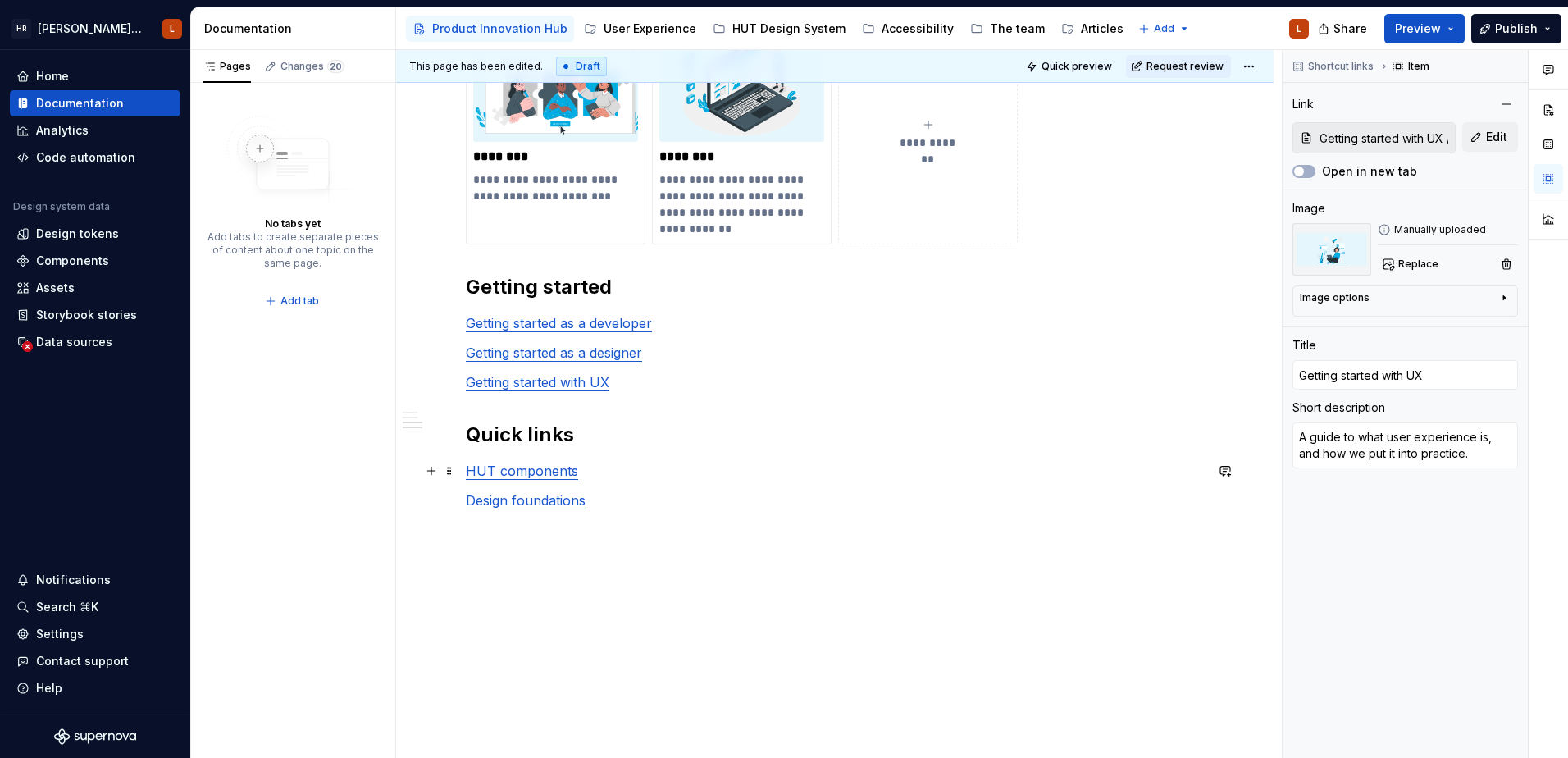
scroll to position [1148, 0]
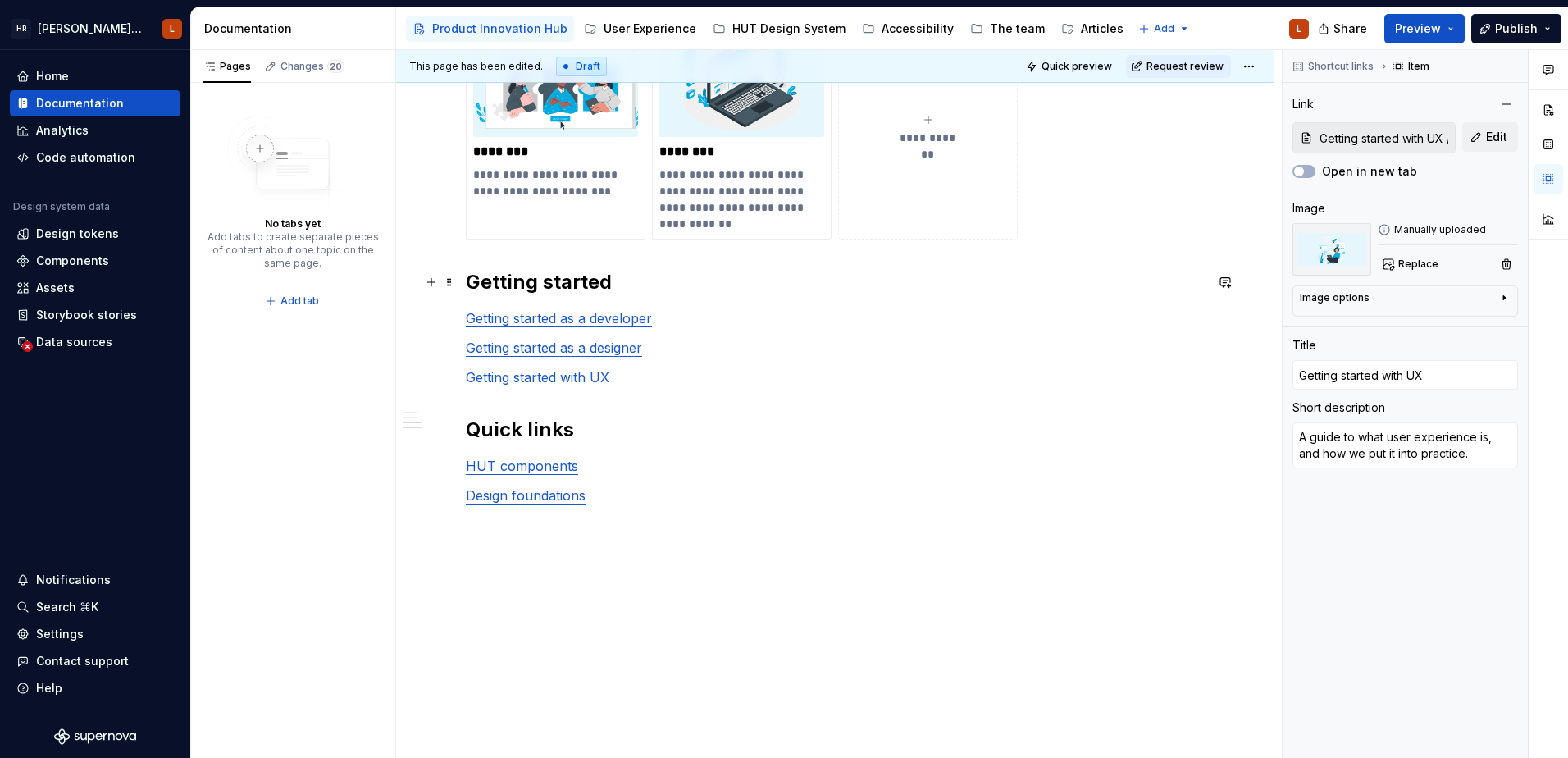
click at [471, 281] on h2 "Getting started" at bounding box center [835, 282] width 738 height 26
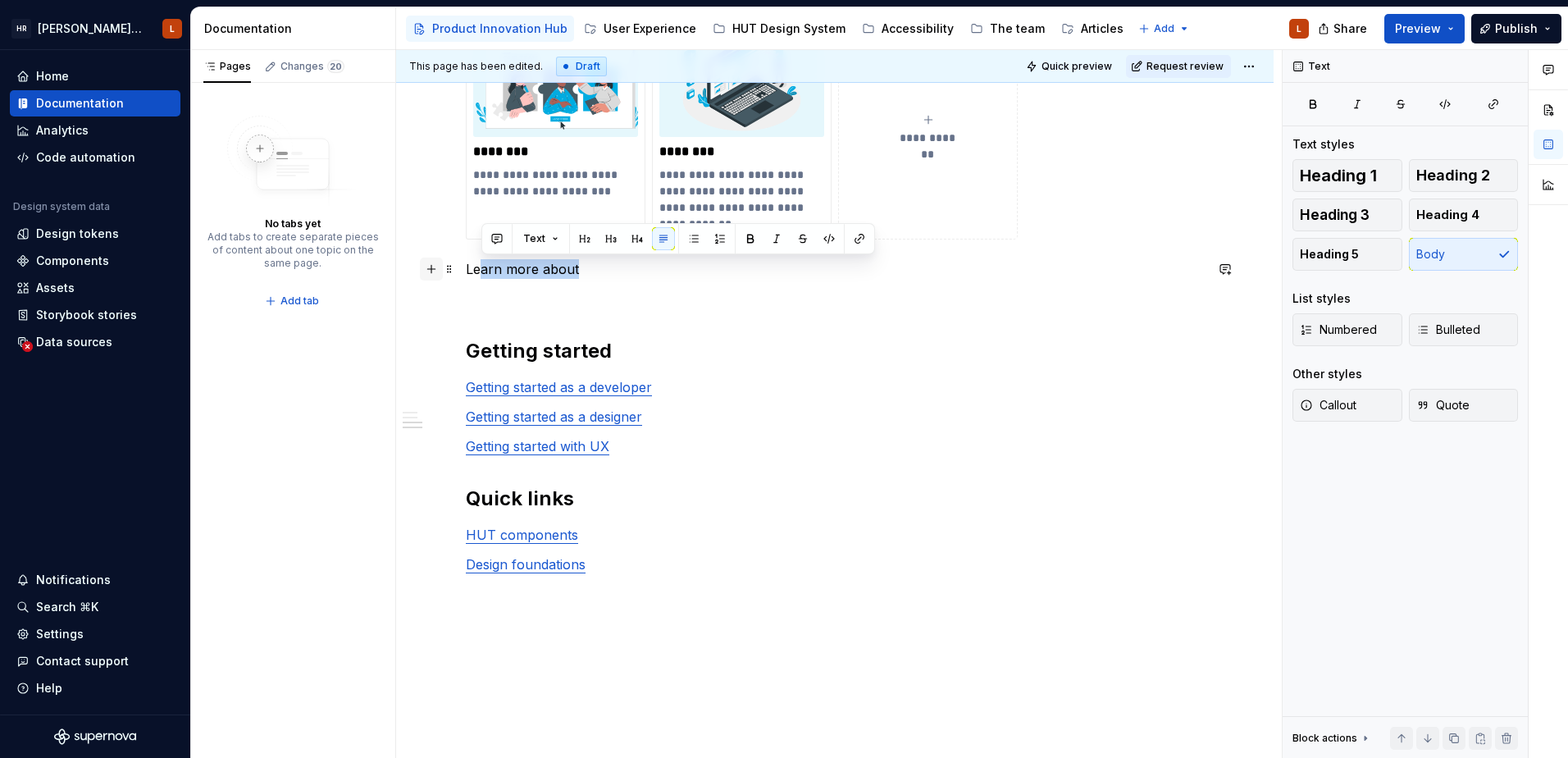
drag, startPoint x: 592, startPoint y: 269, endPoint x: 442, endPoint y: 271, distance: 150.0
click at [515, 261] on p "Learn more about" at bounding box center [835, 269] width 738 height 20
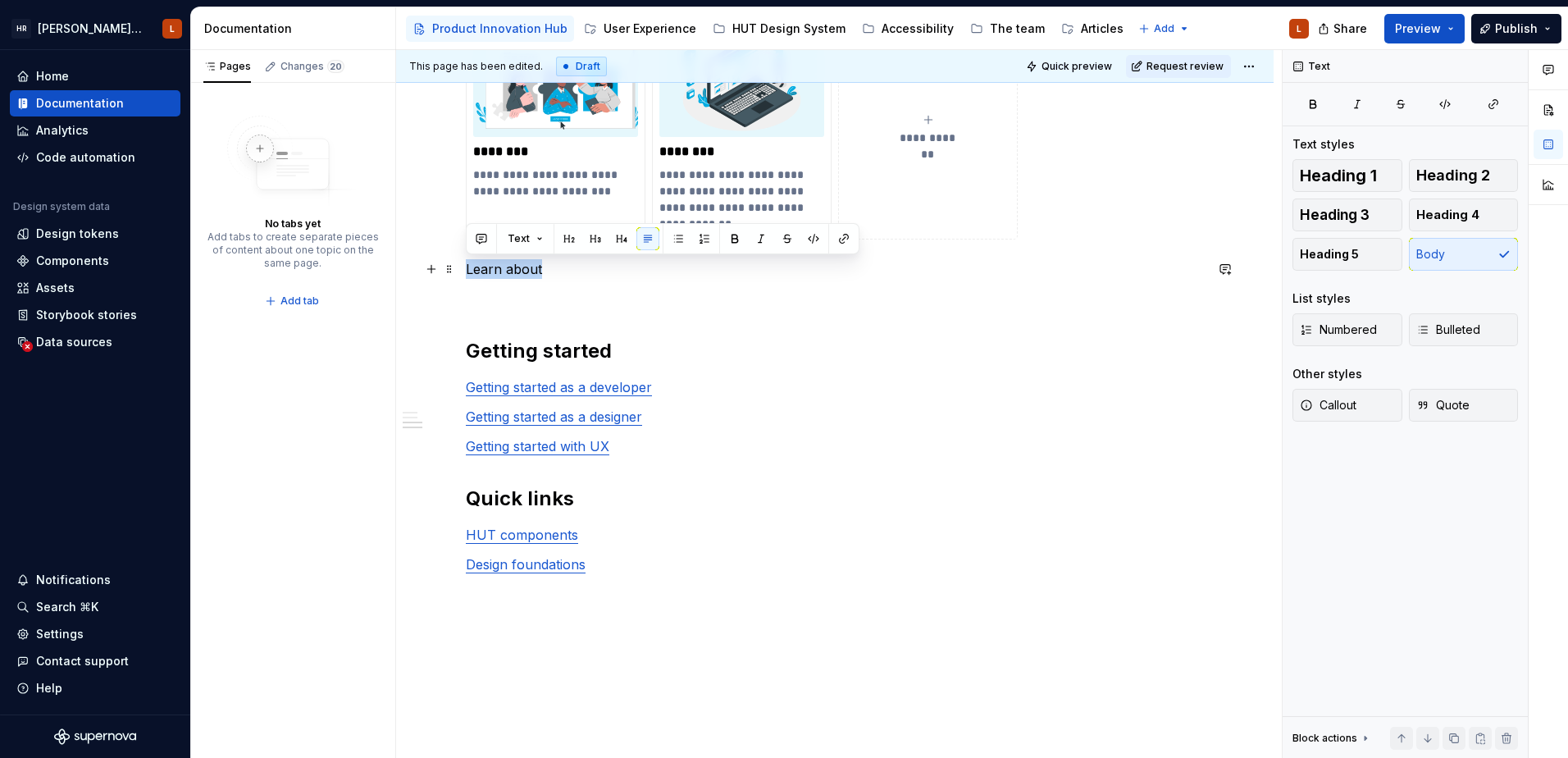
drag, startPoint x: 546, startPoint y: 267, endPoint x: 456, endPoint y: 276, distance: 90.4
click at [456, 276] on div "**********" at bounding box center [834, 6] width 878 height 1747
drag, startPoint x: 595, startPoint y: 240, endPoint x: 587, endPoint y: 286, distance: 46.7
click at [595, 240] on button "button" at bounding box center [595, 238] width 23 height 23
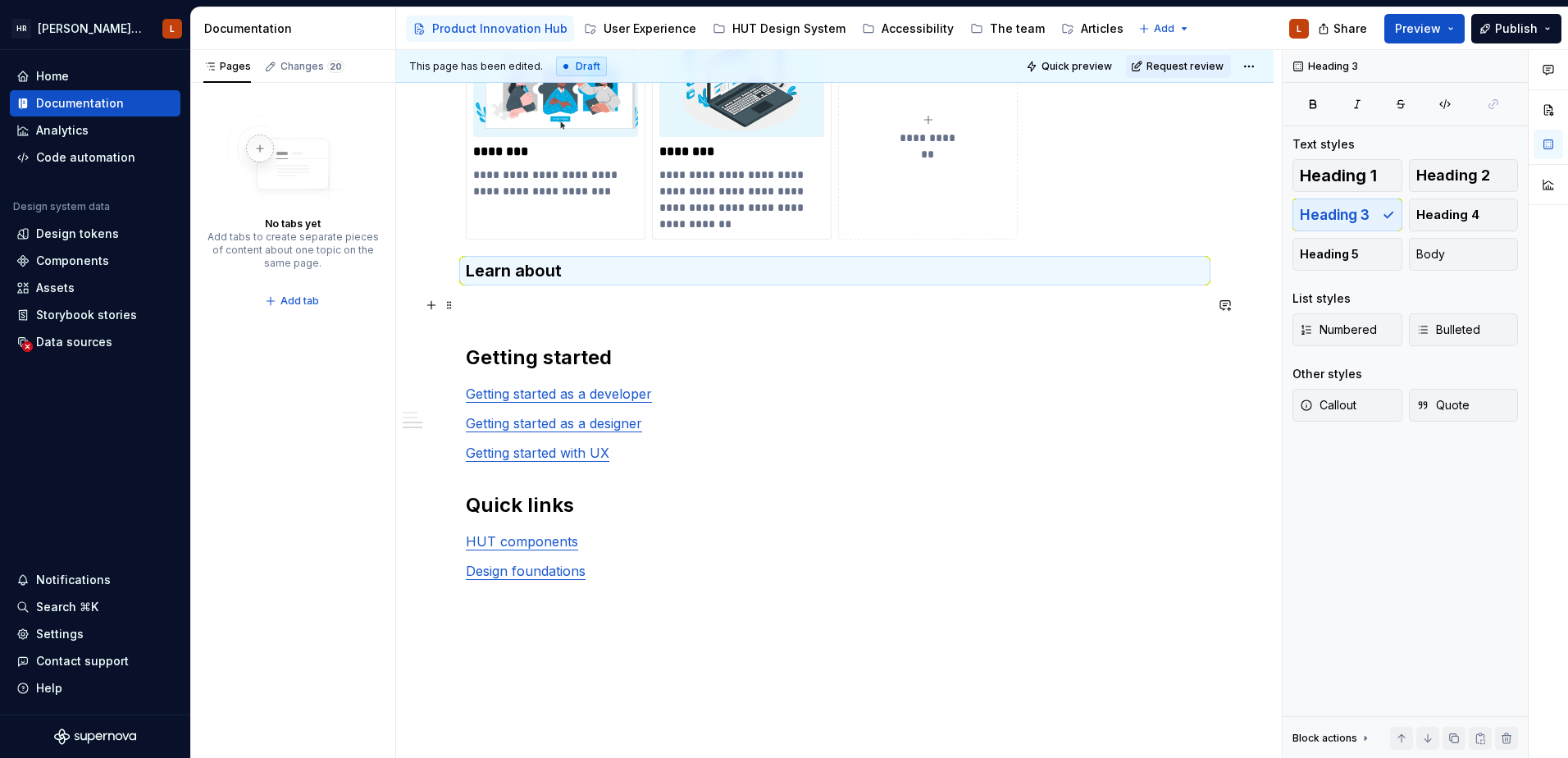
click at [564, 302] on p at bounding box center [835, 305] width 738 height 20
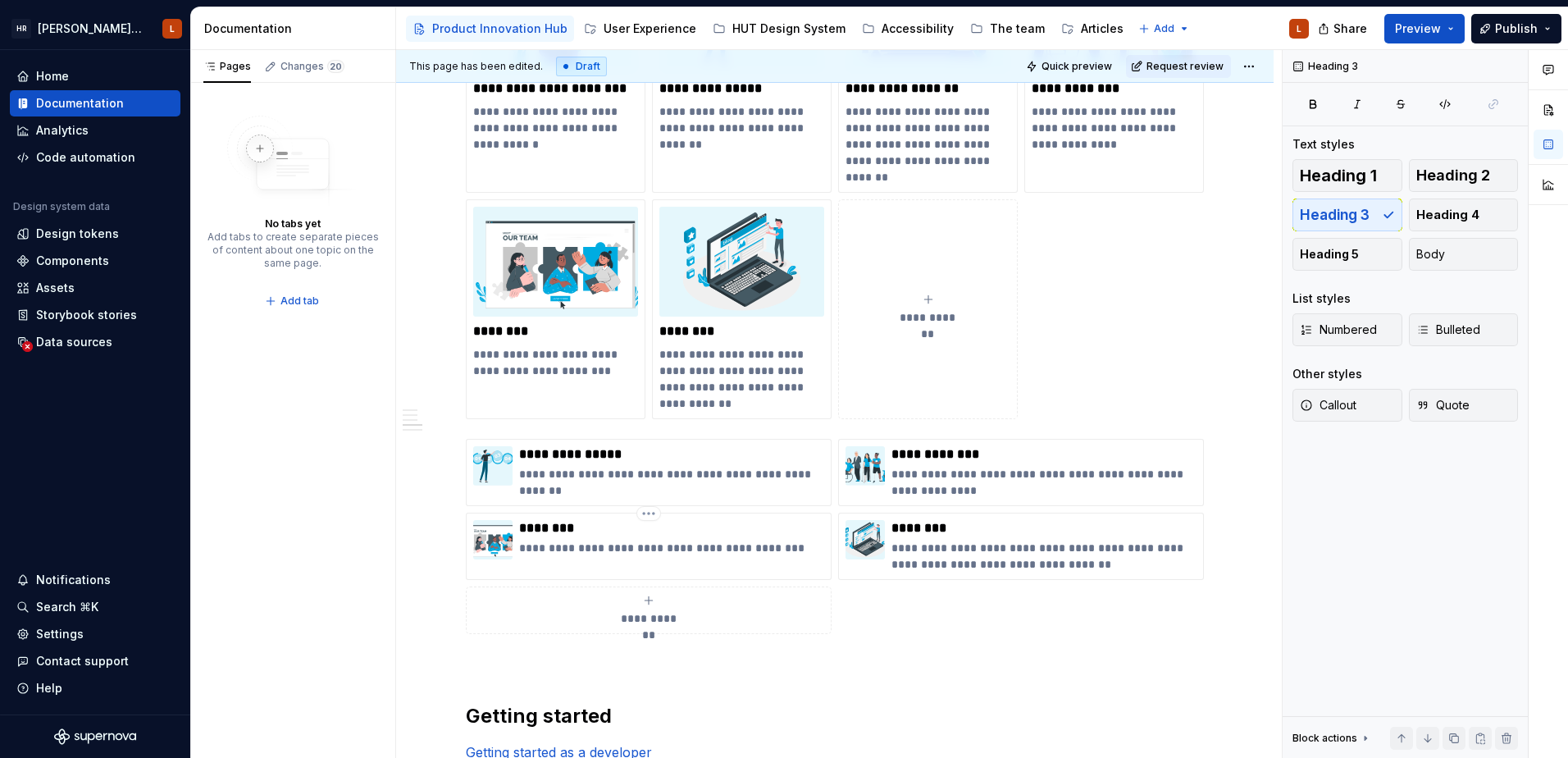
scroll to position [820, 0]
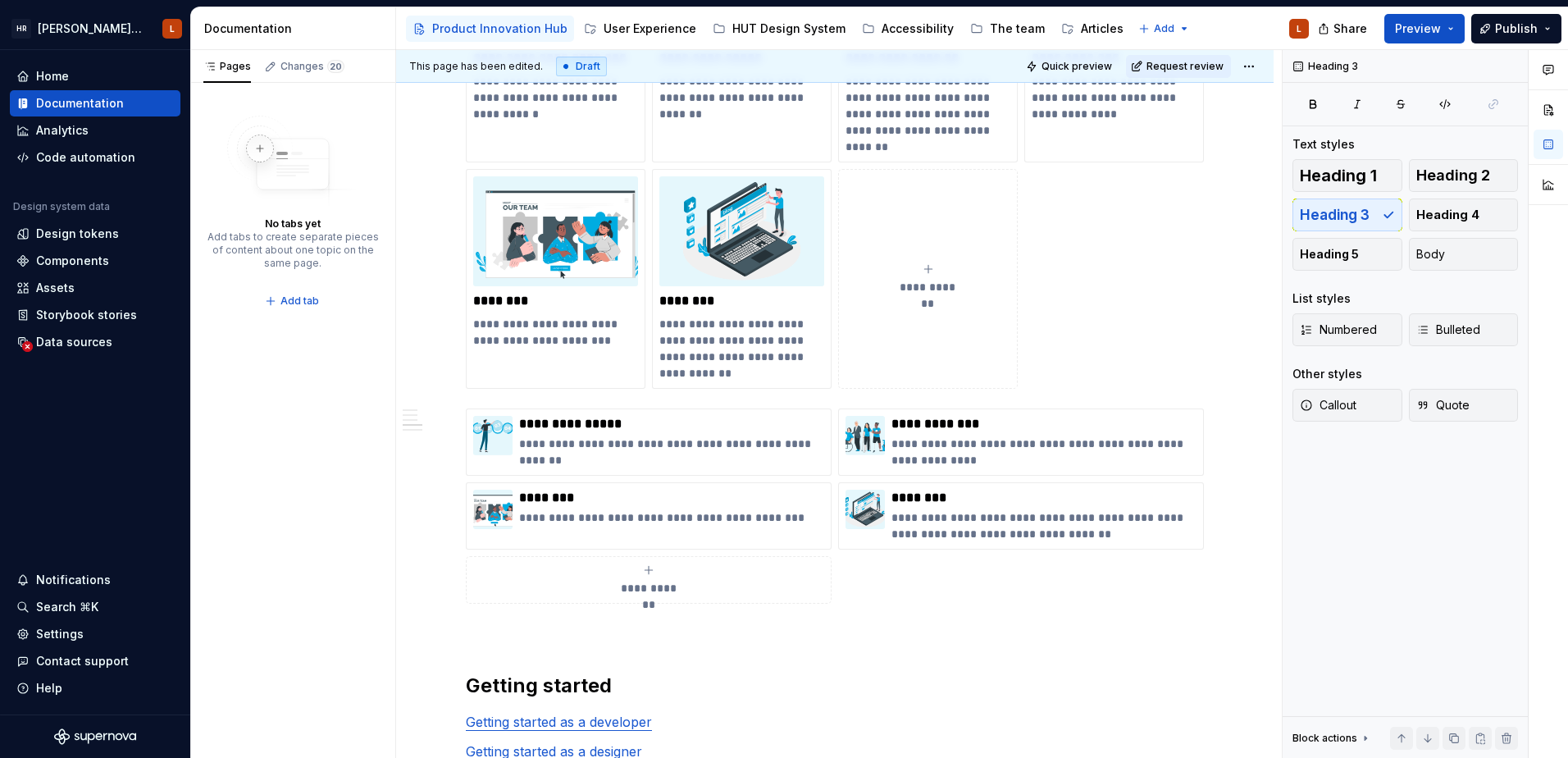
drag, startPoint x: 451, startPoint y: 415, endPoint x: 493, endPoint y: 14, distance: 403.2
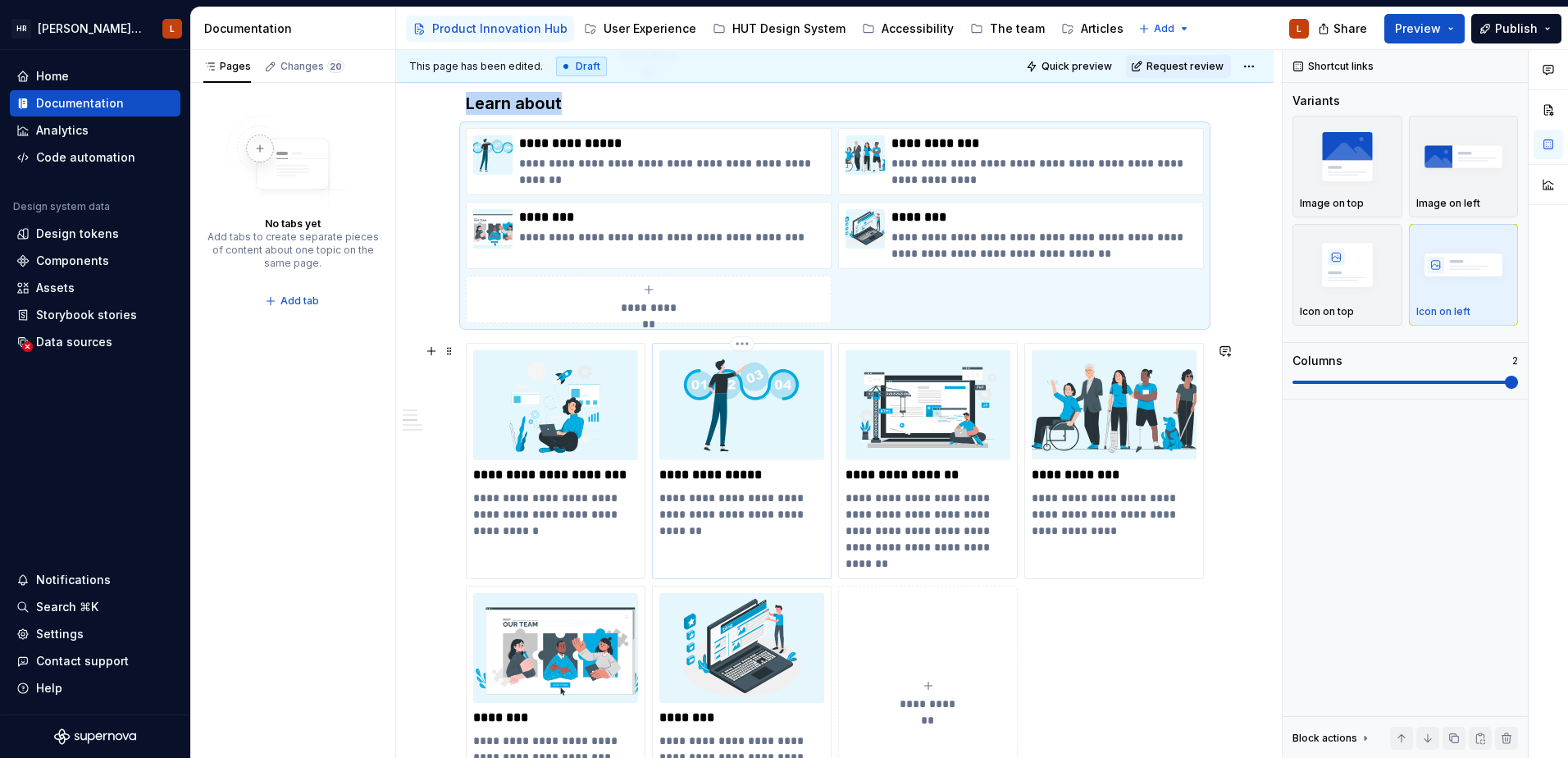
scroll to position [1028, 0]
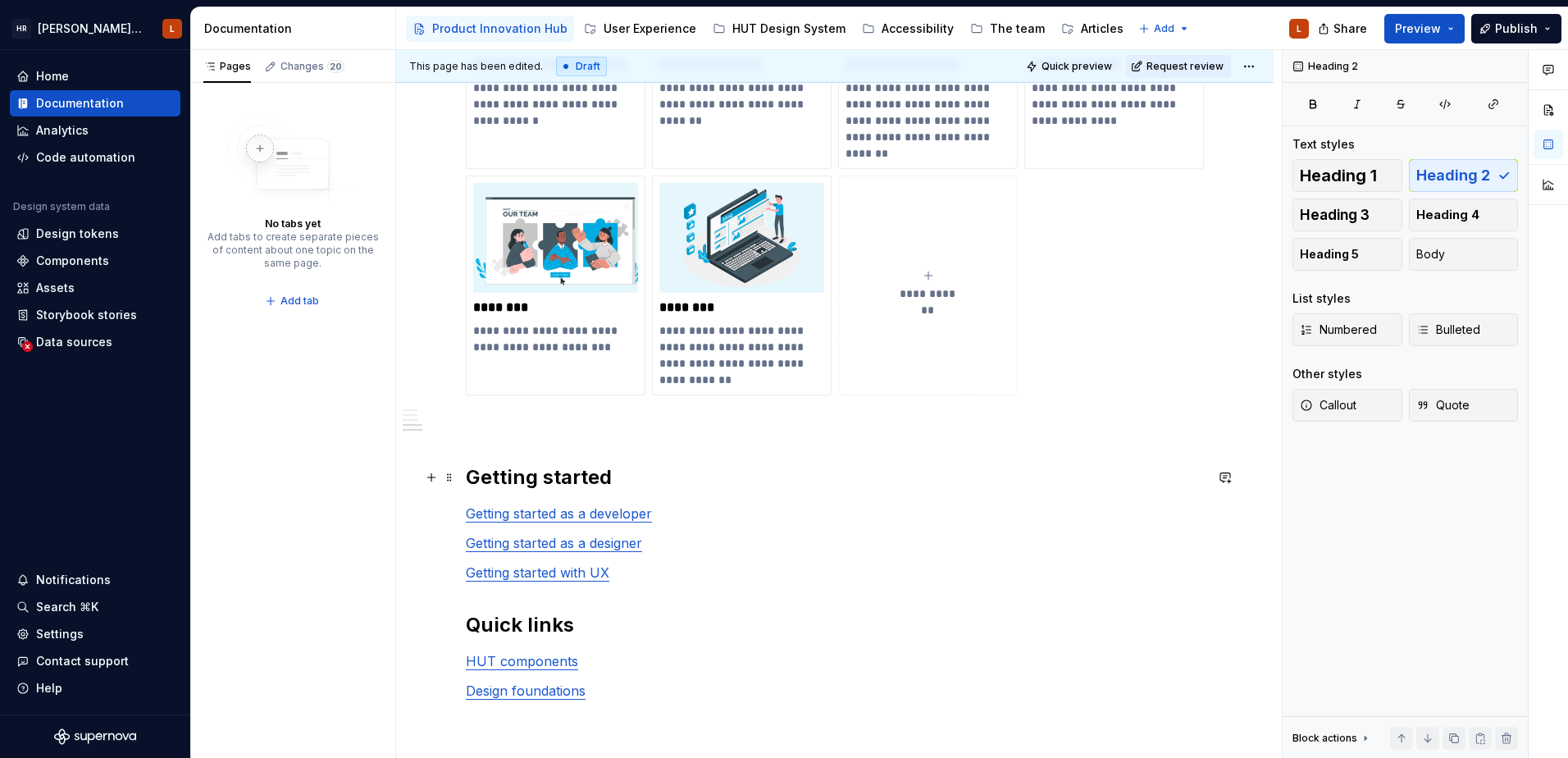
click at [493, 478] on h2 "Getting started" at bounding box center [835, 477] width 738 height 26
click at [451, 478] on span at bounding box center [449, 477] width 14 height 23
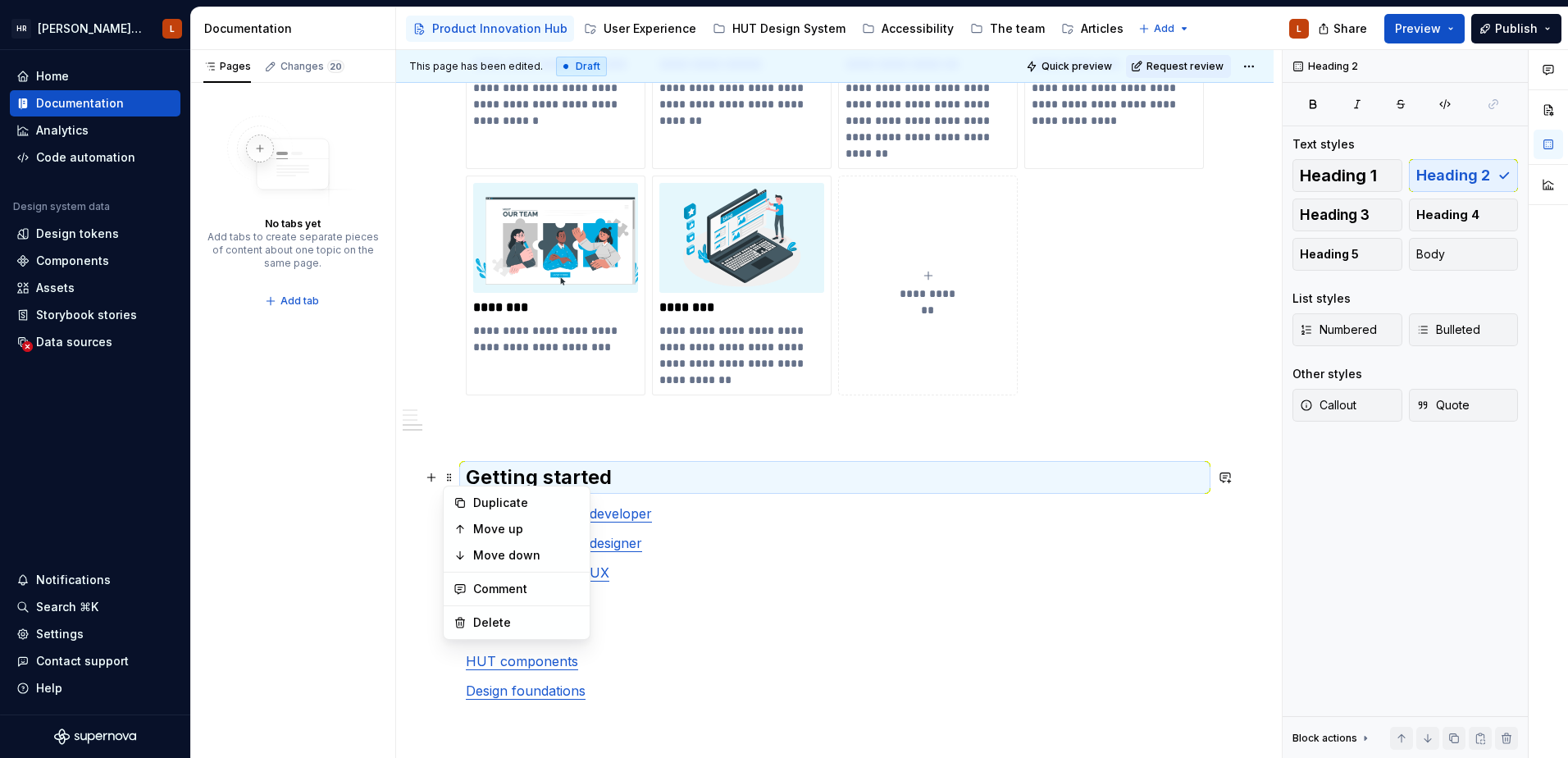
click at [694, 493] on div "**********" at bounding box center [835, 25] width 738 height 1468
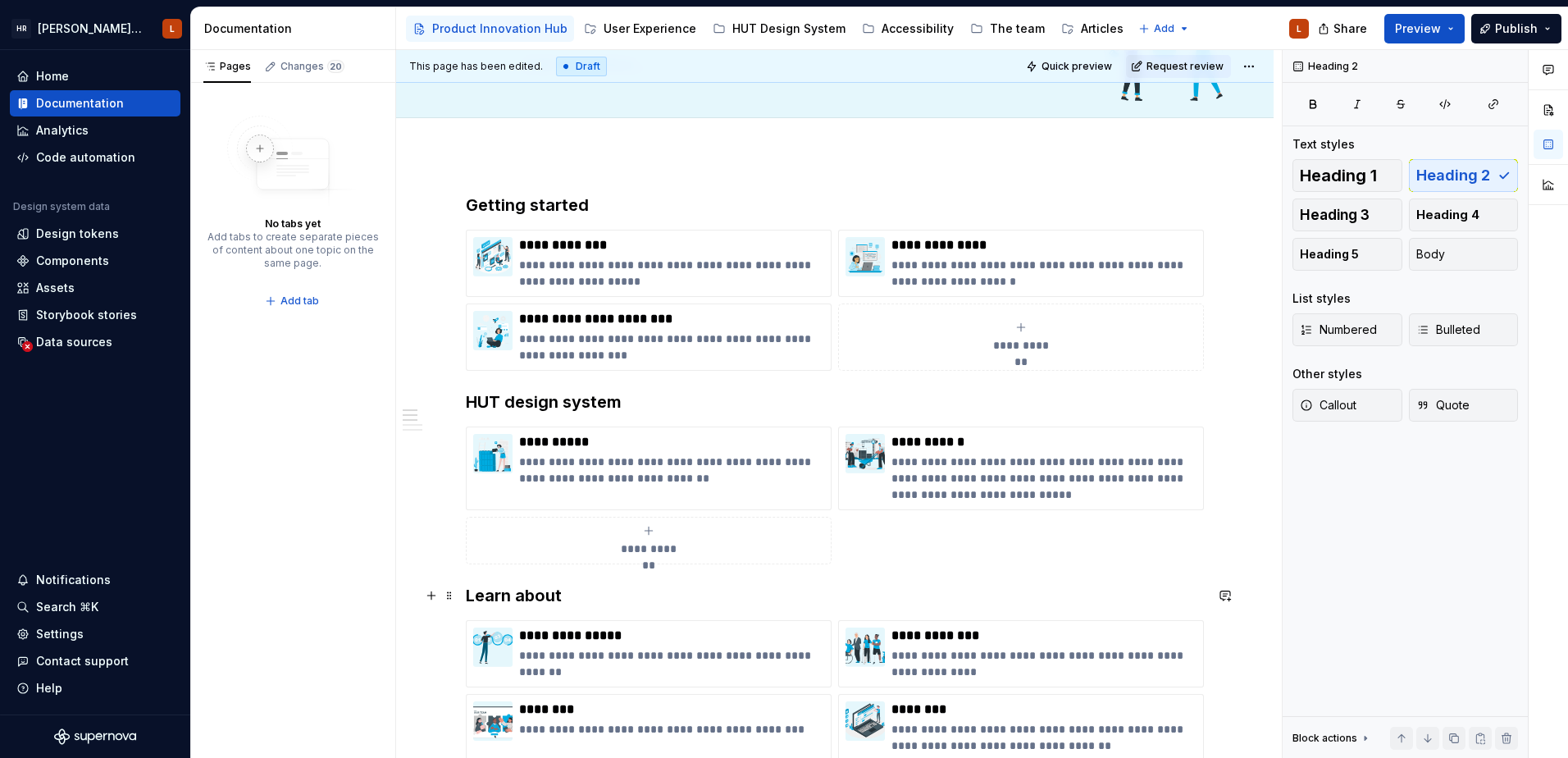
scroll to position [372, 0]
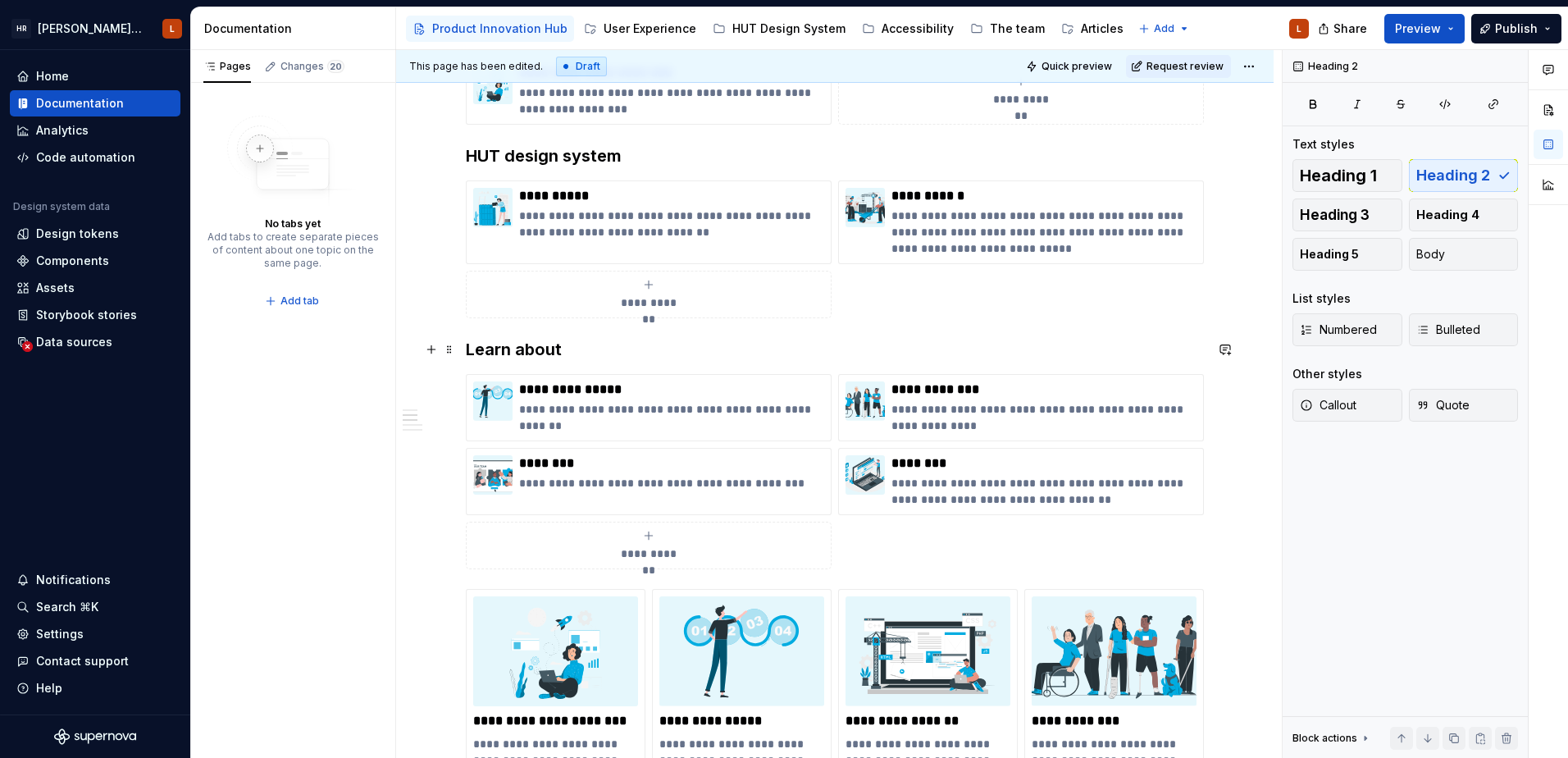
click at [488, 351] on h3 "Learn about" at bounding box center [835, 349] width 738 height 23
click at [529, 346] on h3 "Learn about" at bounding box center [835, 349] width 738 height 23
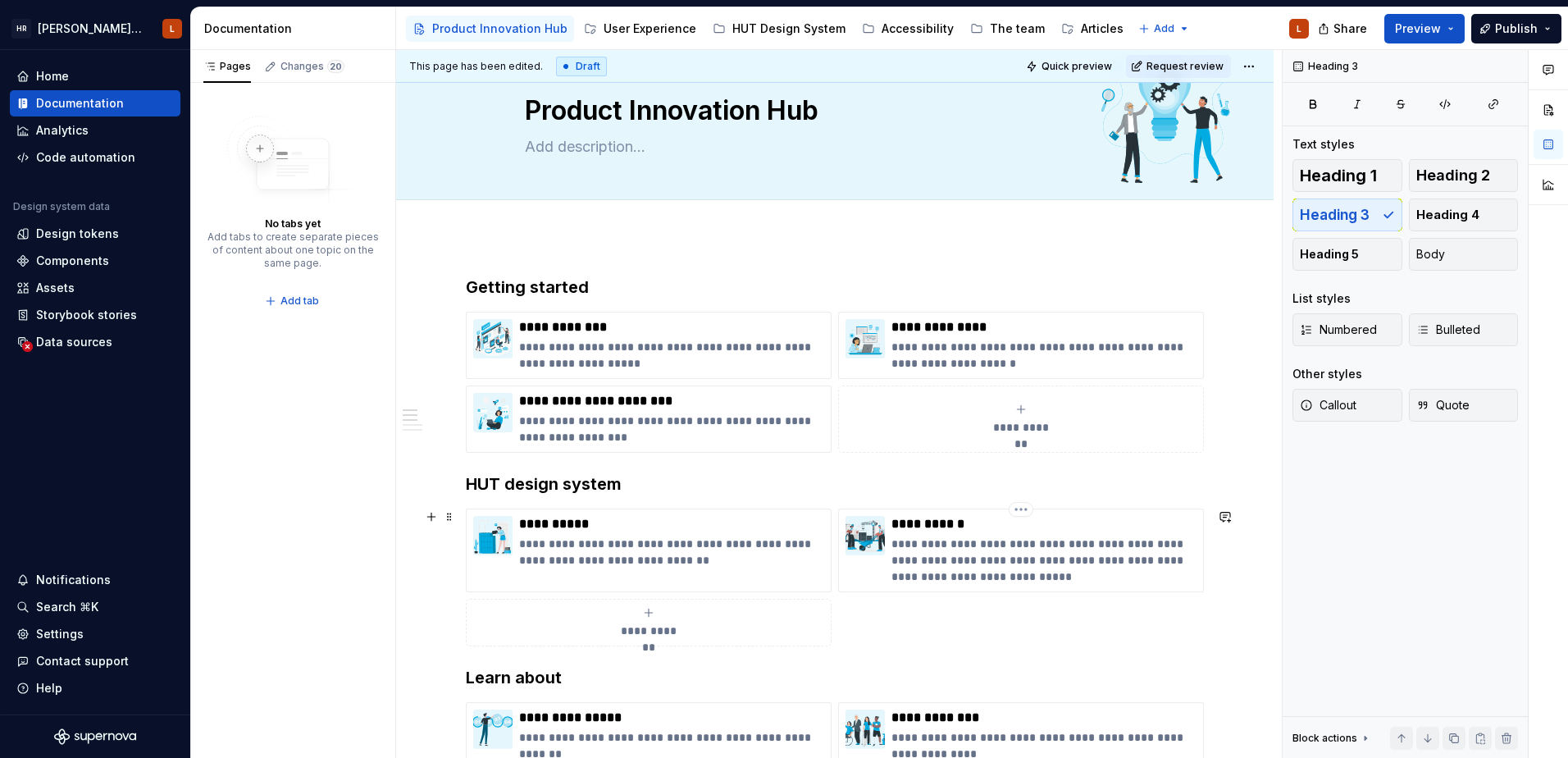
scroll to position [0, 0]
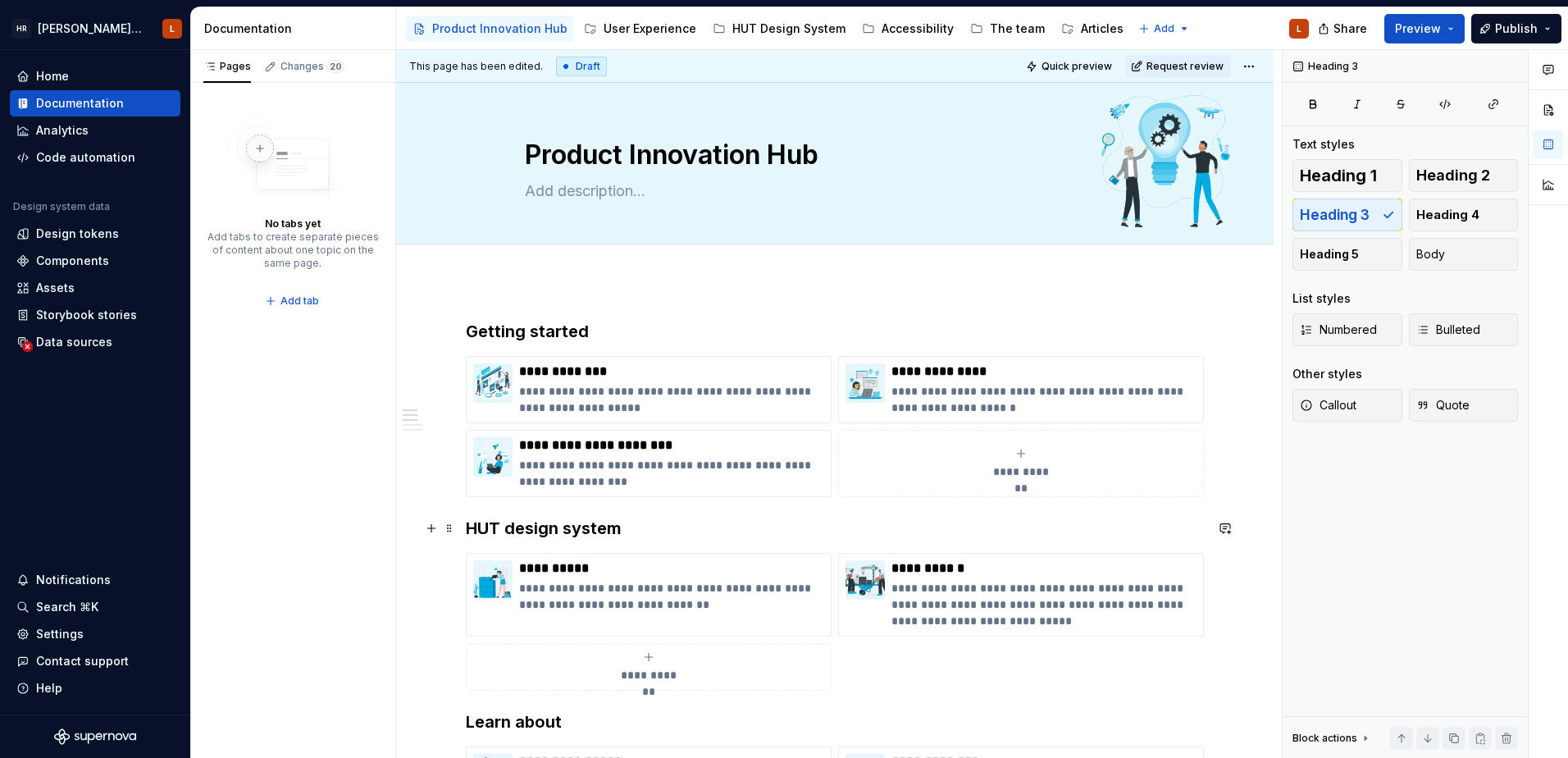
click at [467, 529] on h3 "HUT design system" at bounding box center [835, 528] width 738 height 23
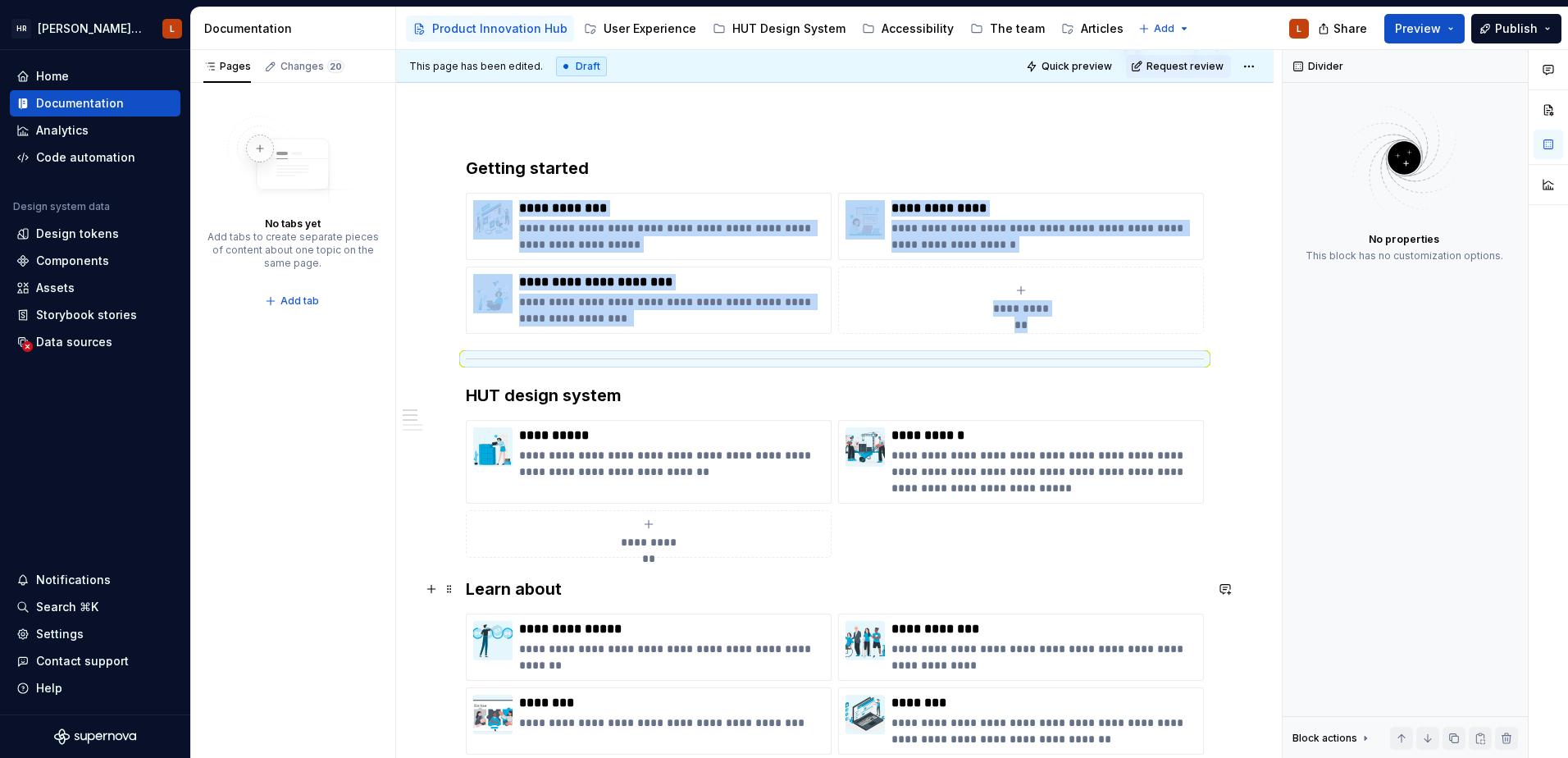
scroll to position [164, 0]
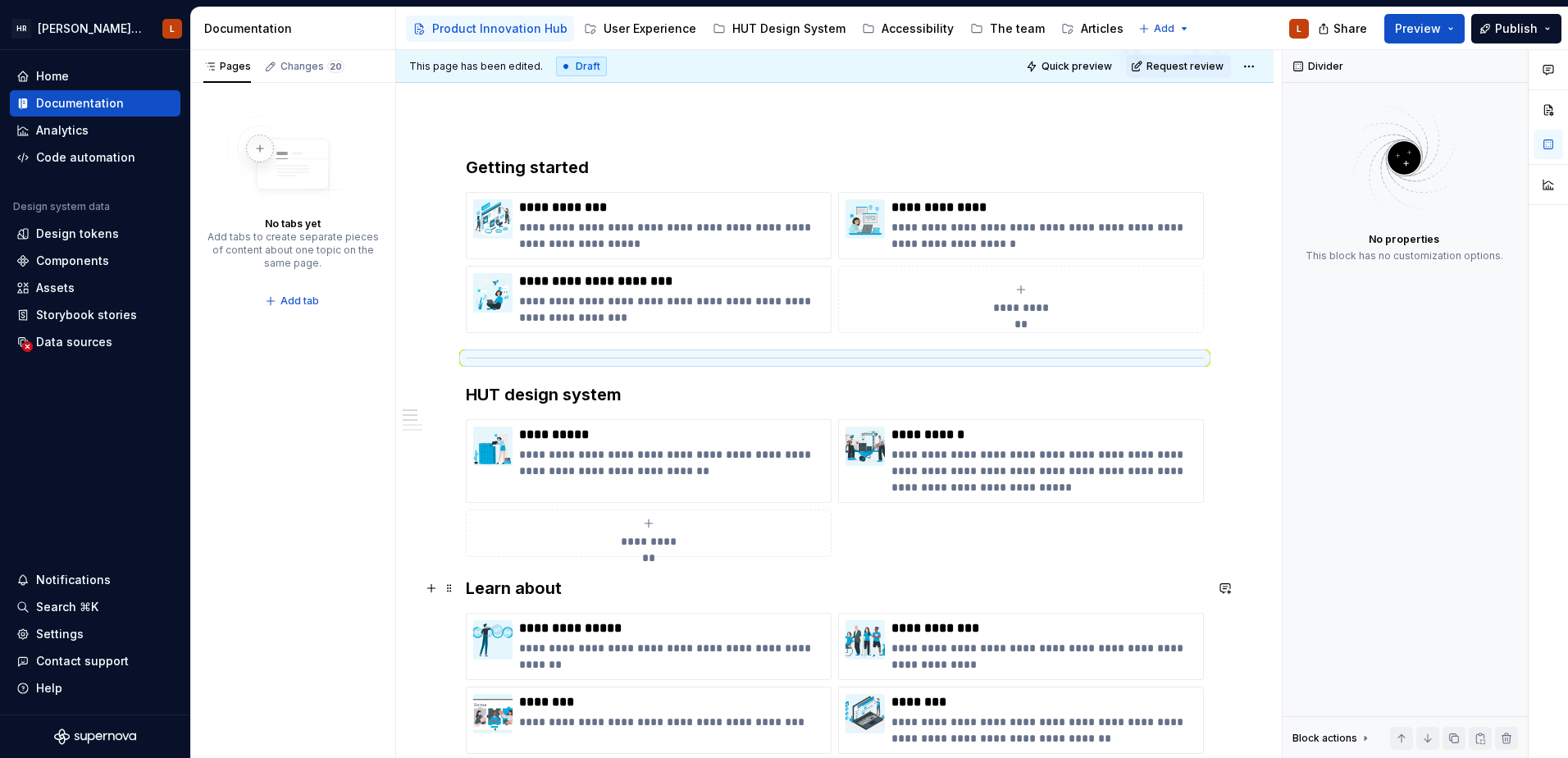
click at [467, 591] on h3 "Learn about" at bounding box center [835, 587] width 738 height 23
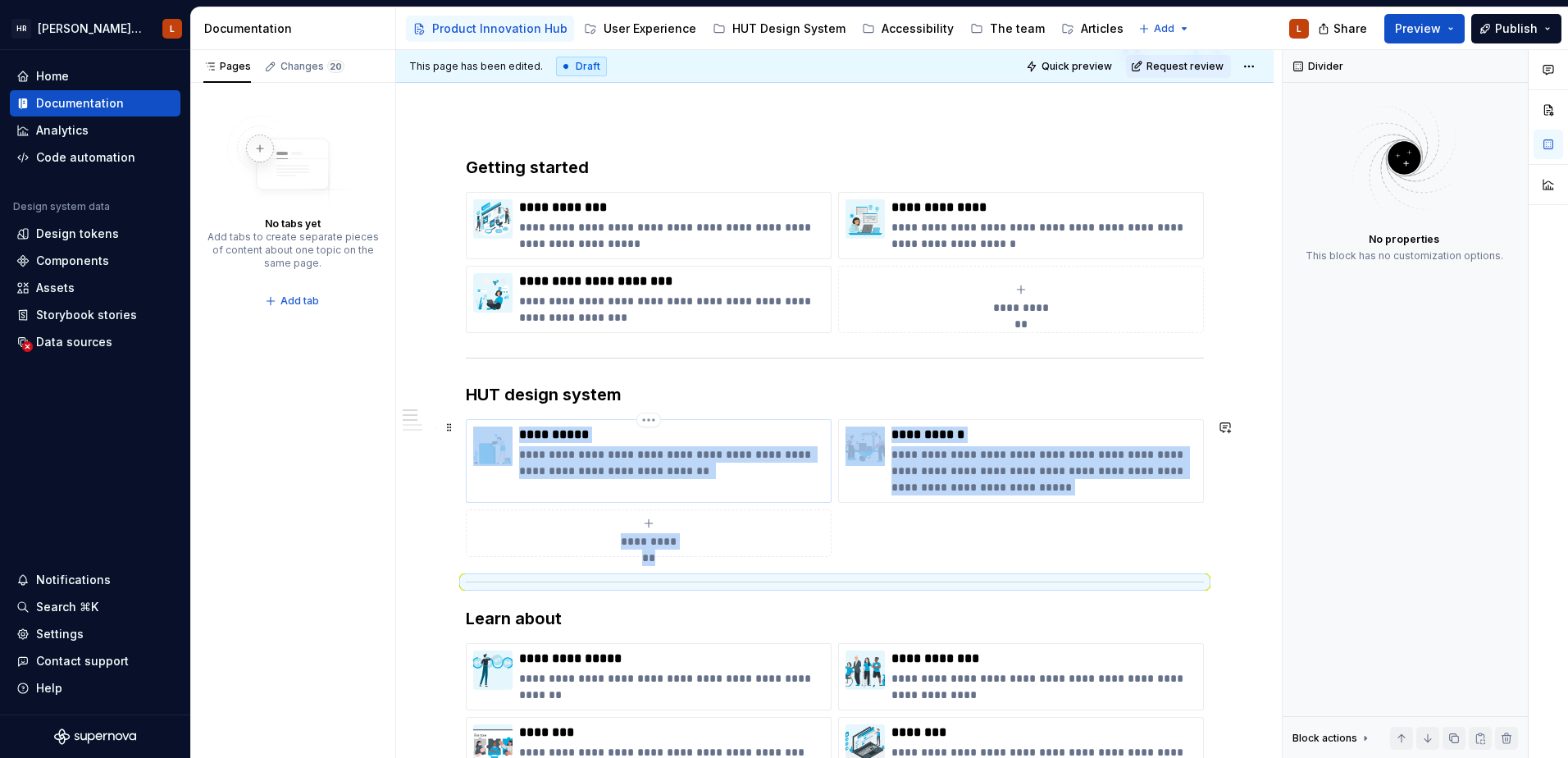
scroll to position [82, 0]
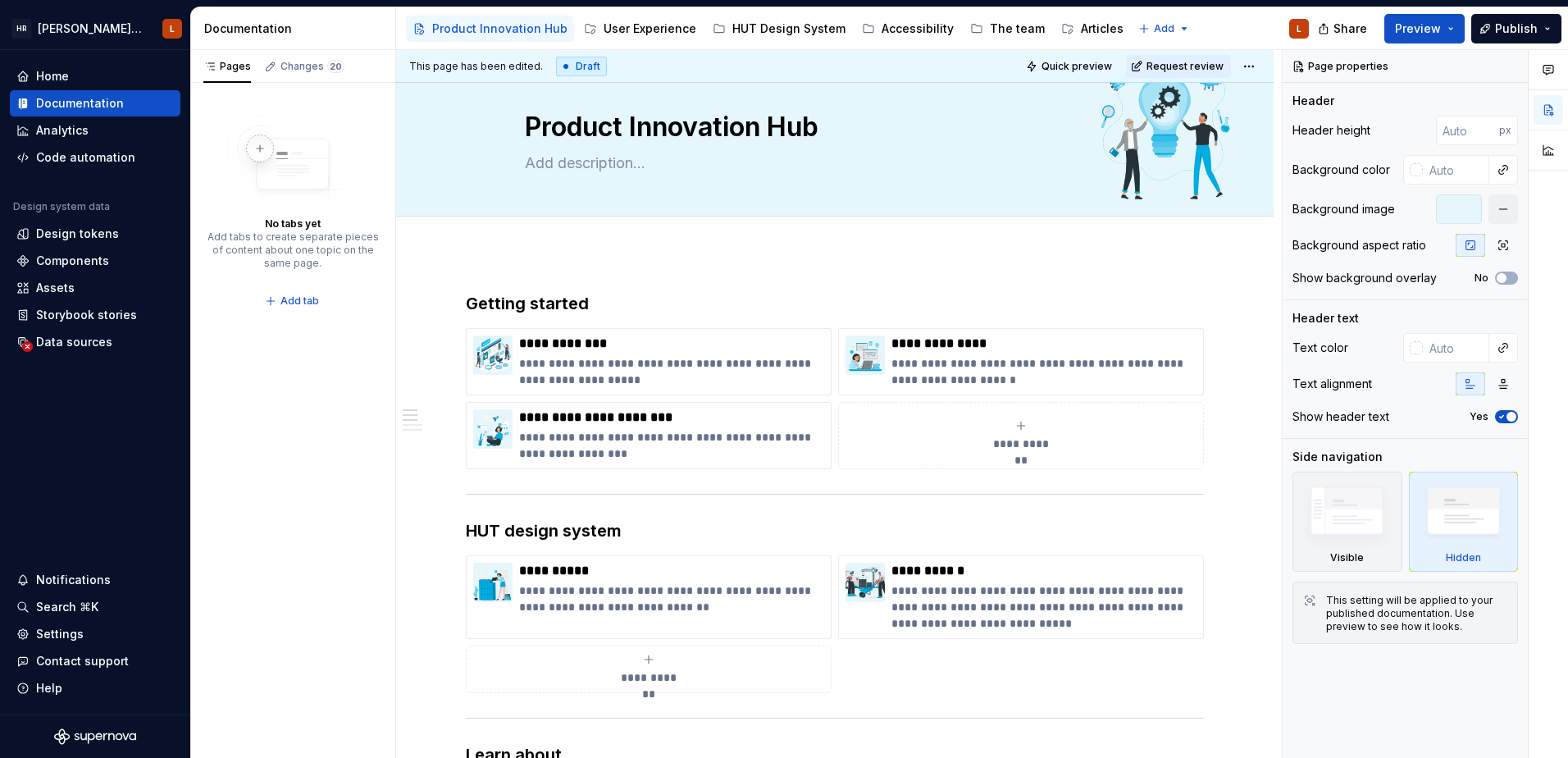
scroll to position [0, 0]
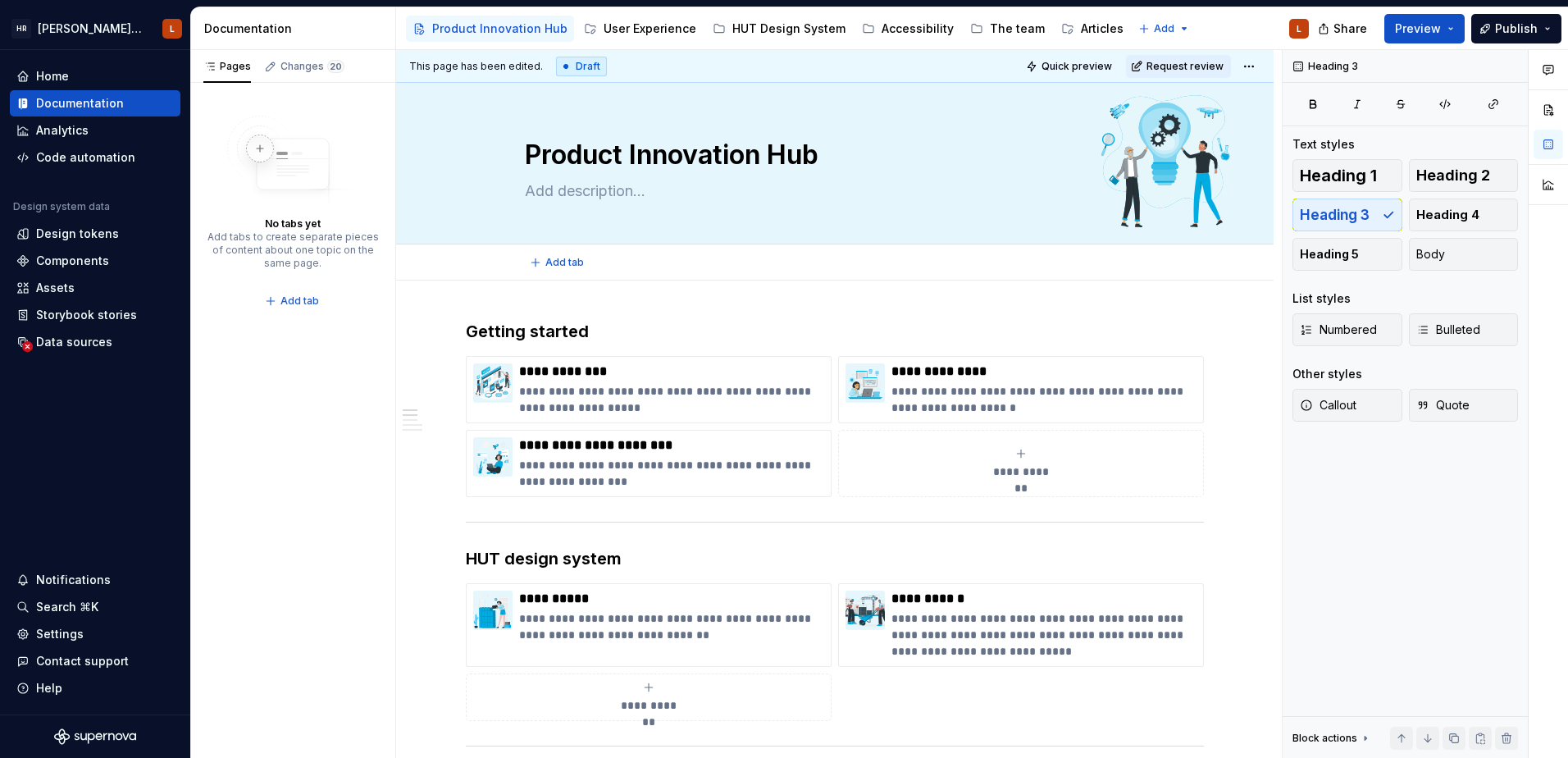
click at [524, 261] on div "Add tab" at bounding box center [835, 262] width 746 height 23
drag, startPoint x: 521, startPoint y: 451, endPoint x: 625, endPoint y: 442, distance: 104.4
click at [625, 442] on p "**********" at bounding box center [672, 445] width 305 height 16
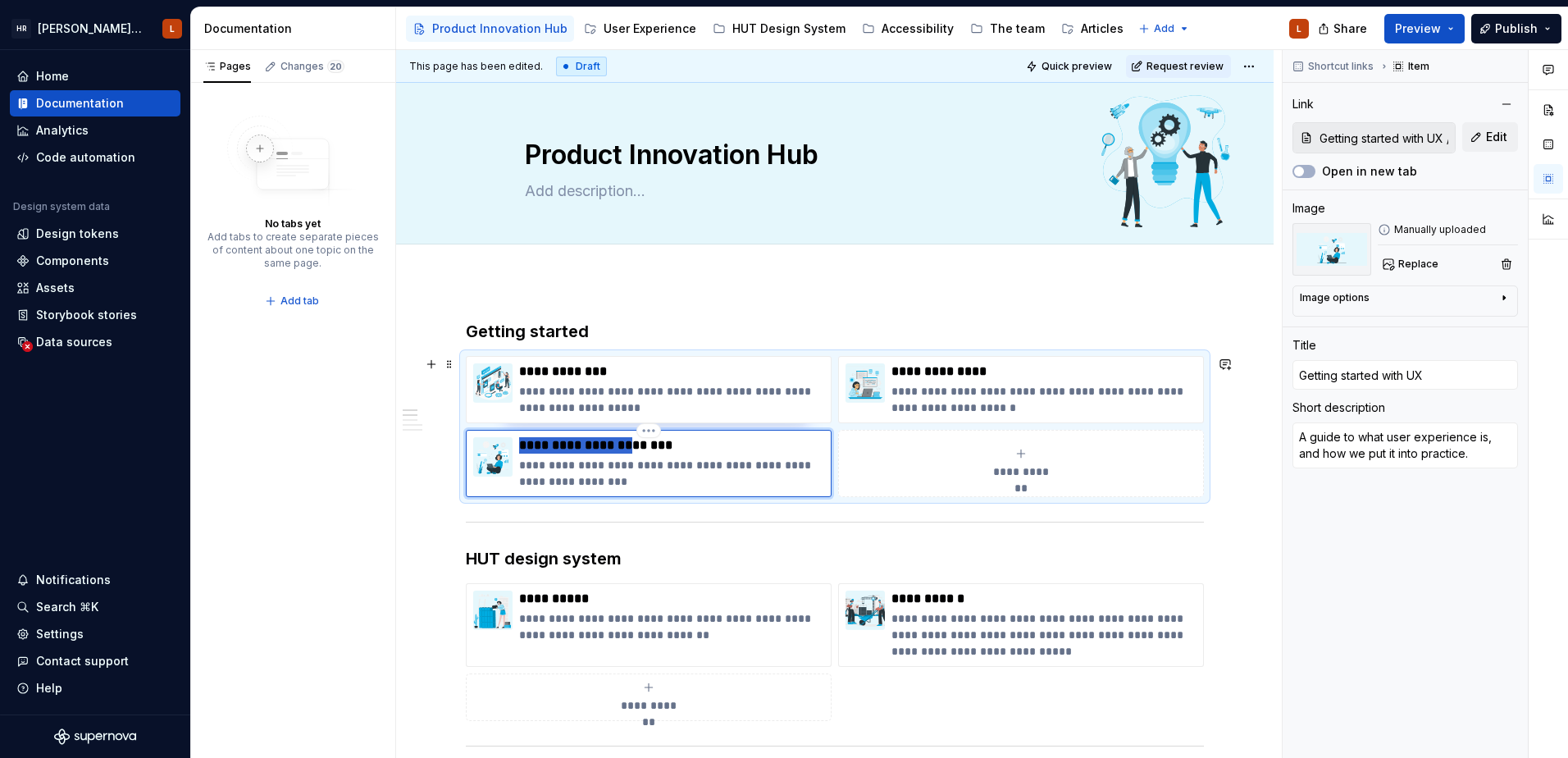
type textarea "*"
type input "ith UX"
type textarea "*"
type input "With UX"
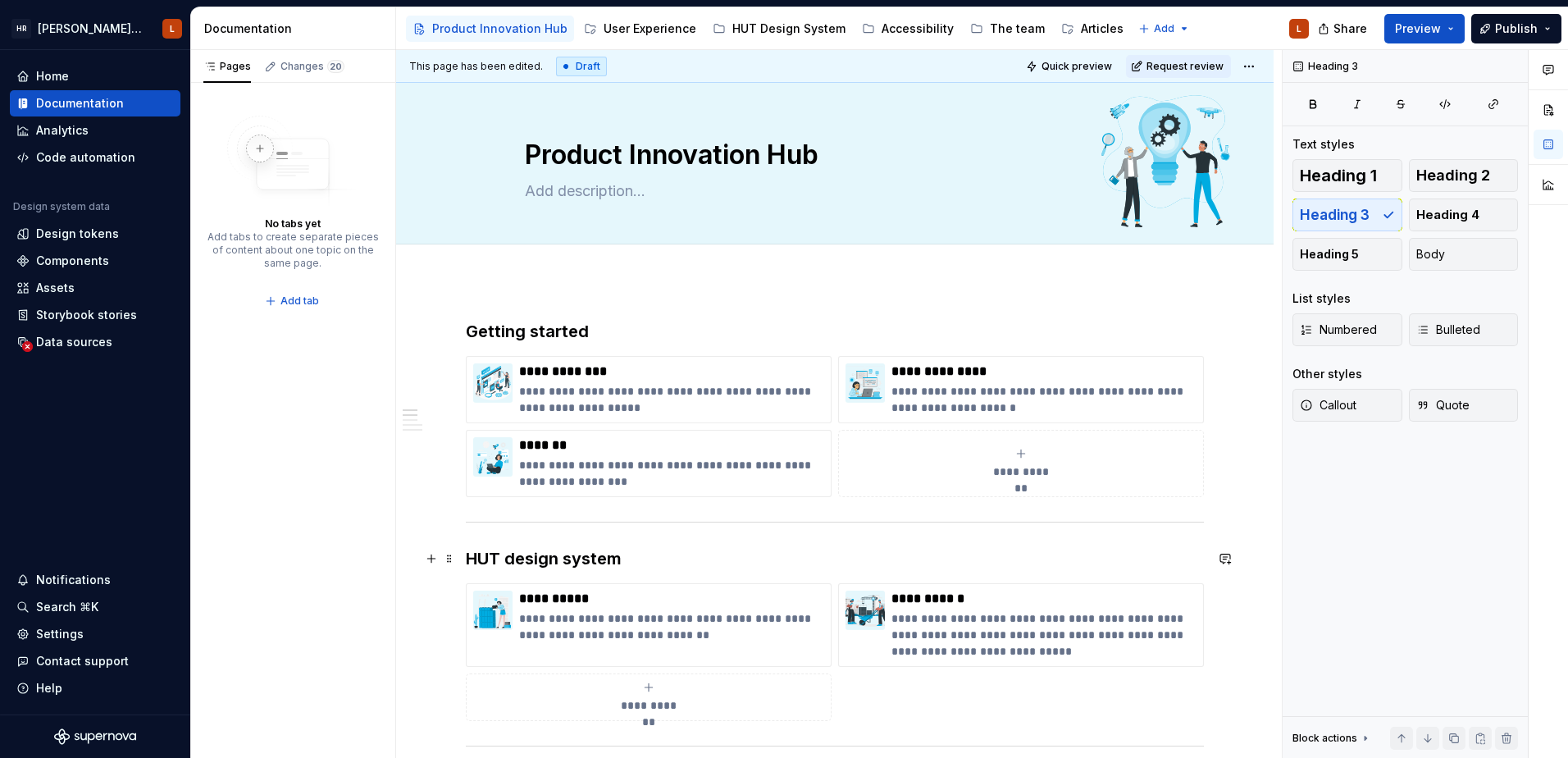
click at [674, 566] on h3 "HUT design system" at bounding box center [835, 557] width 738 height 23
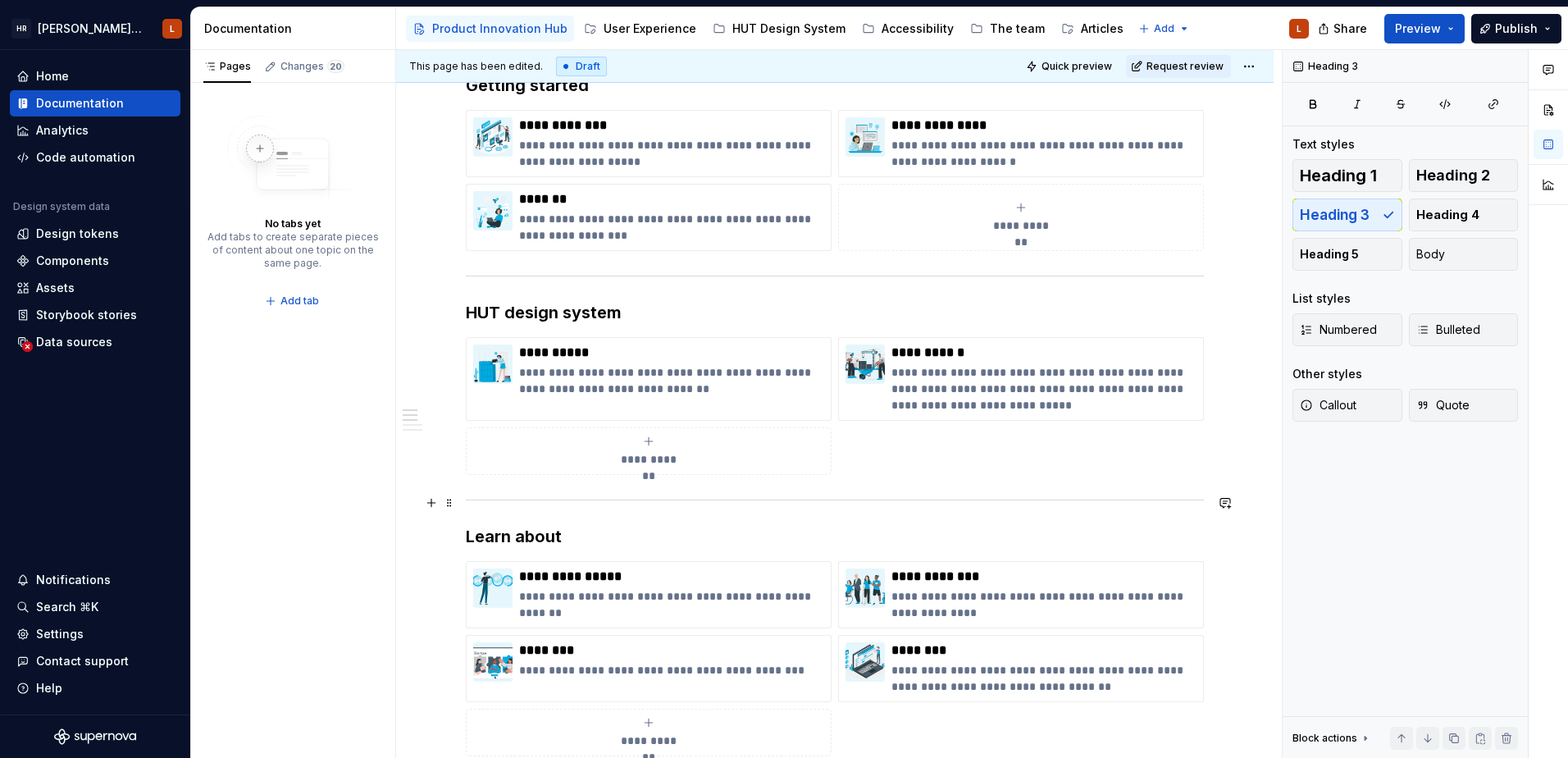
scroll to position [164, 0]
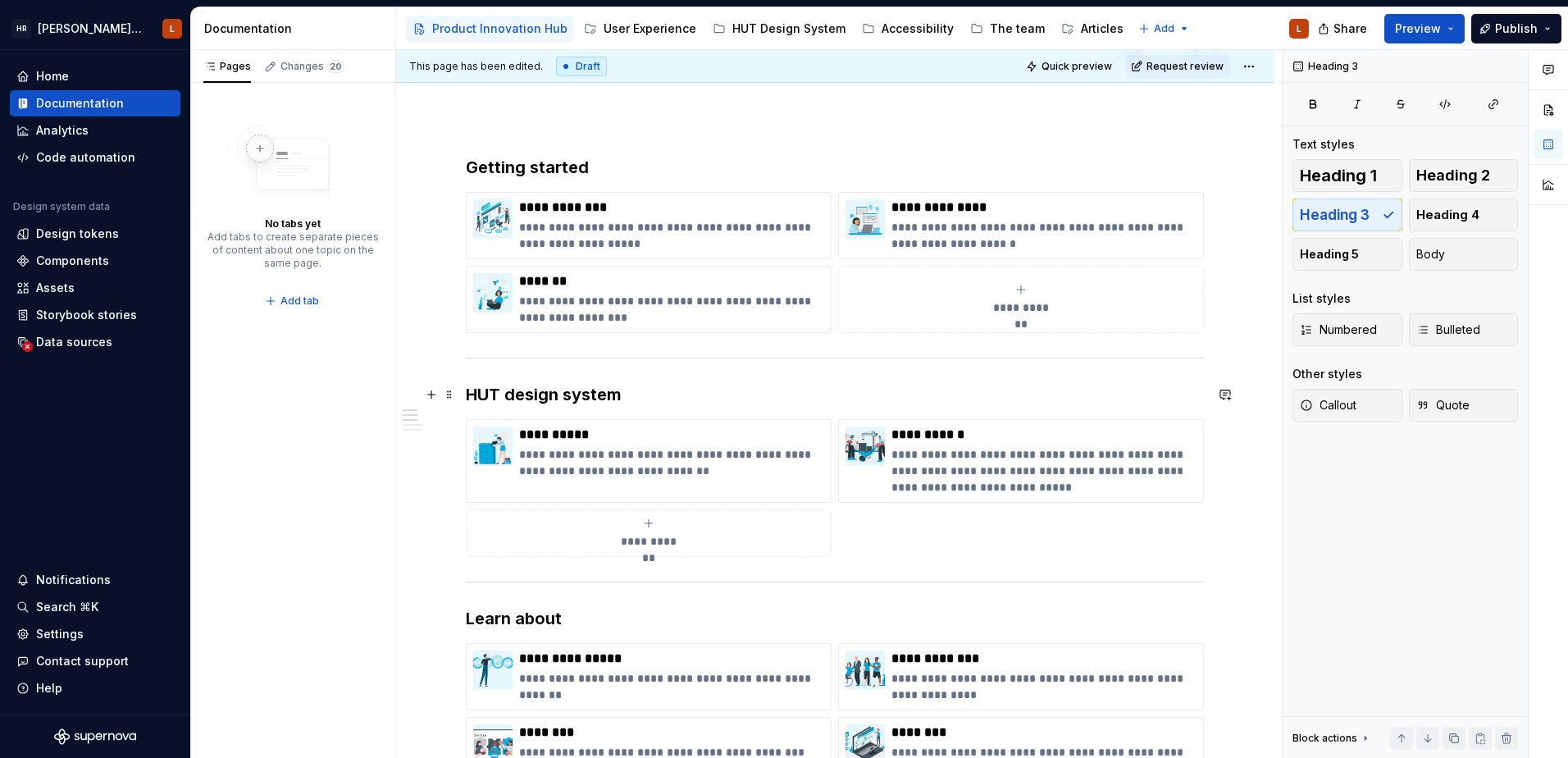
click at [492, 391] on h3 "HUT design system" at bounding box center [835, 394] width 738 height 23
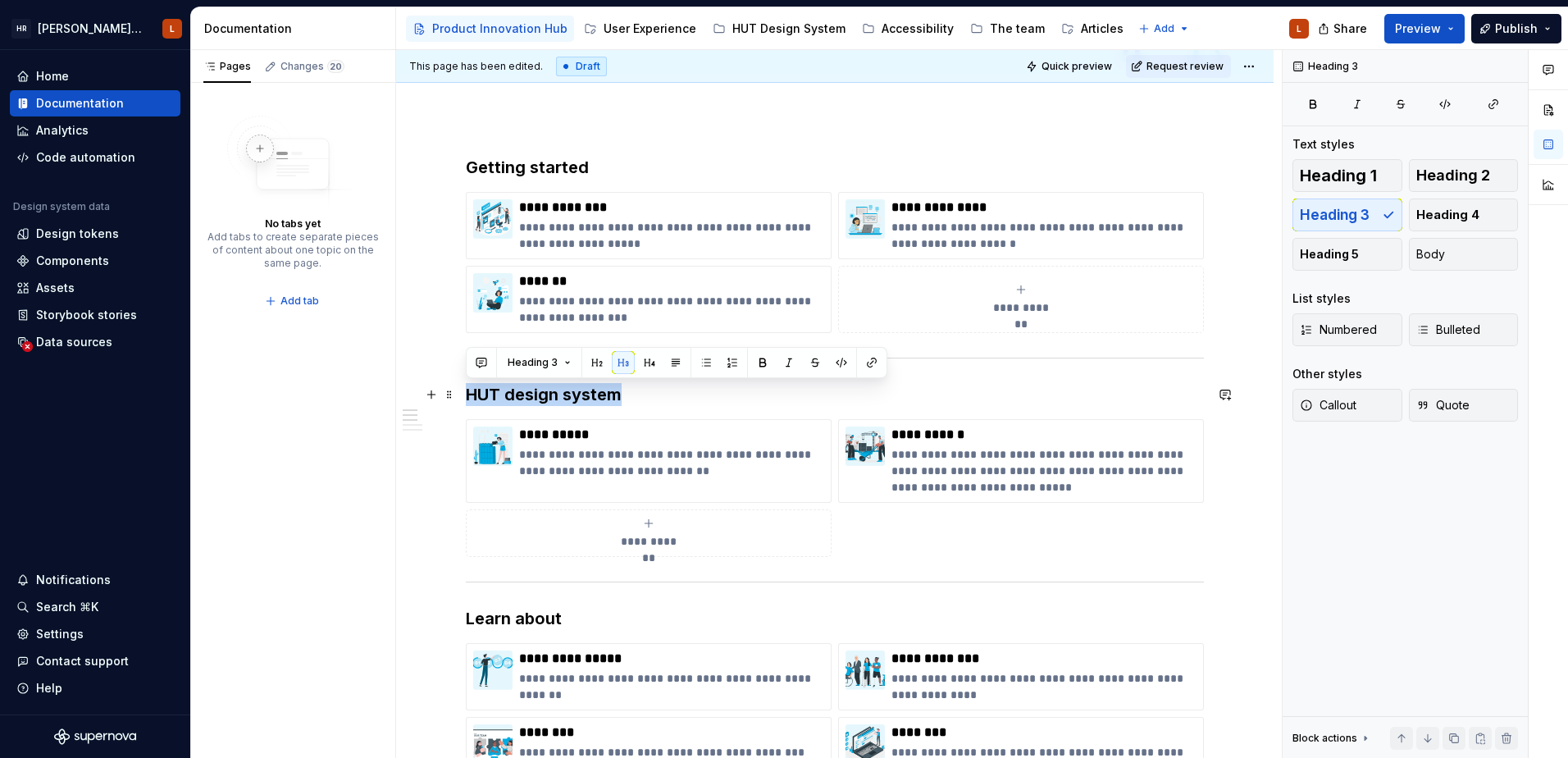
click at [492, 391] on h3 "HUT design system" at bounding box center [835, 394] width 738 height 23
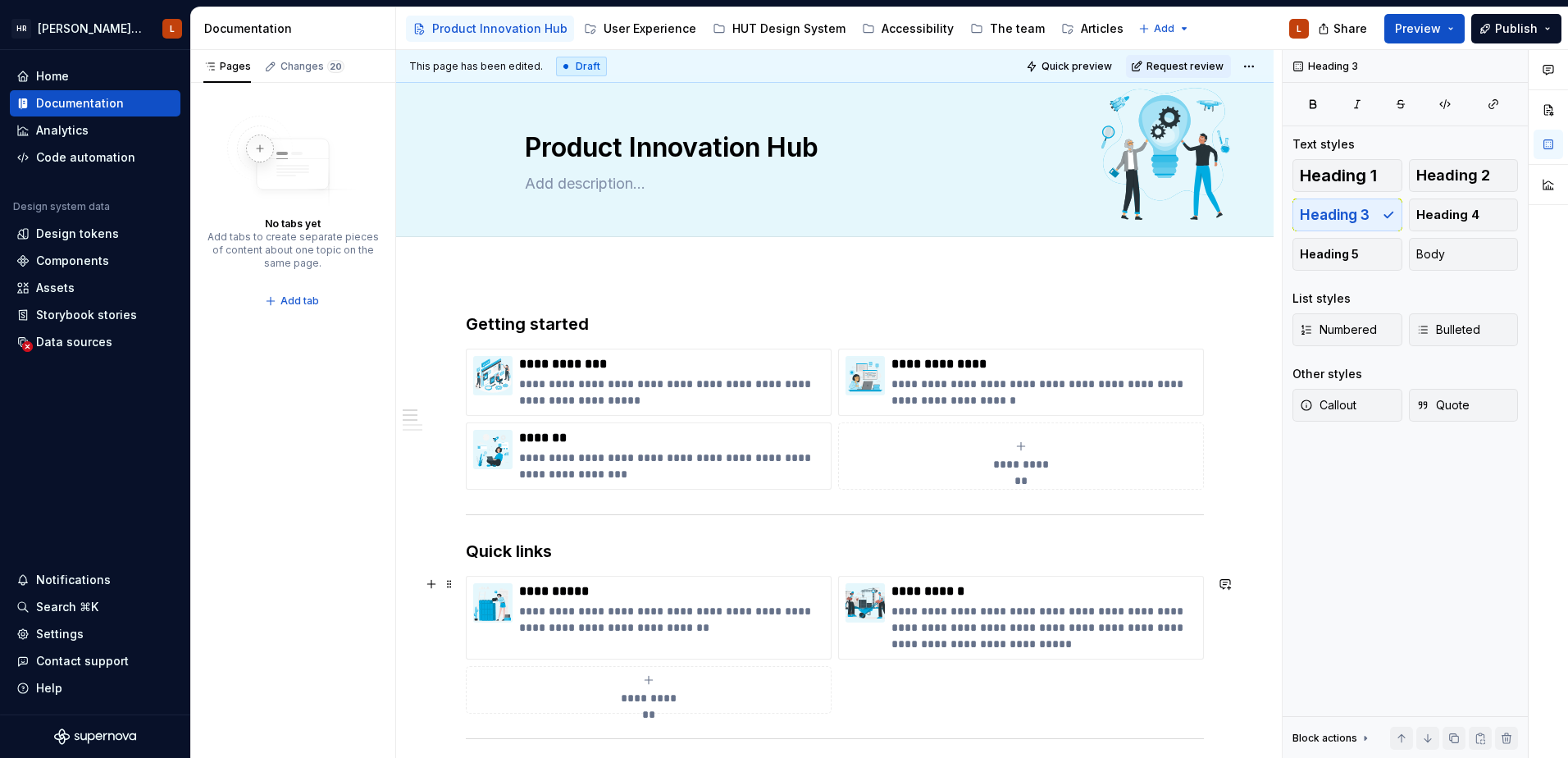
scroll to position [0, 0]
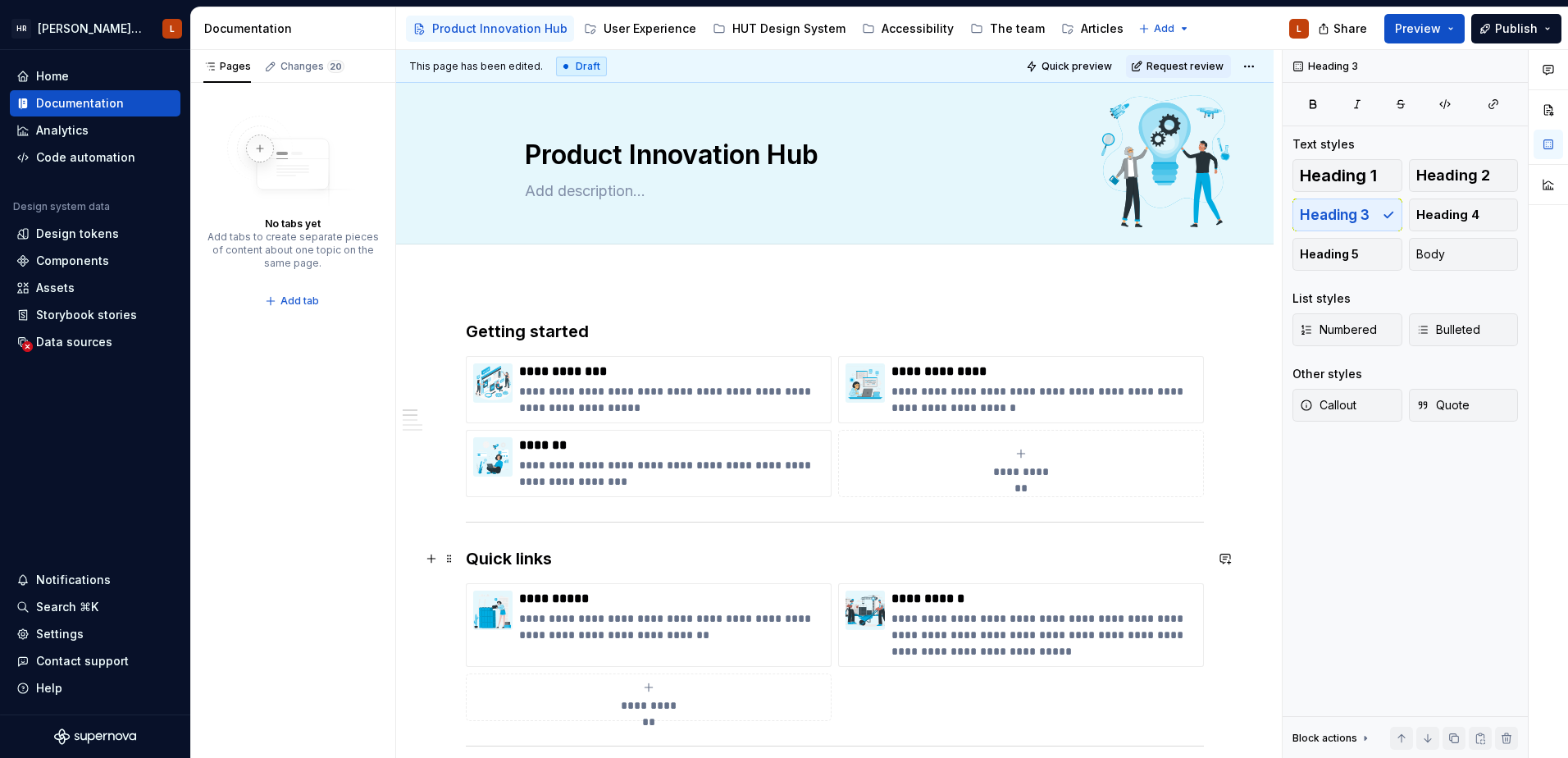
click at [665, 555] on h3 "Quick links" at bounding box center [835, 557] width 738 height 23
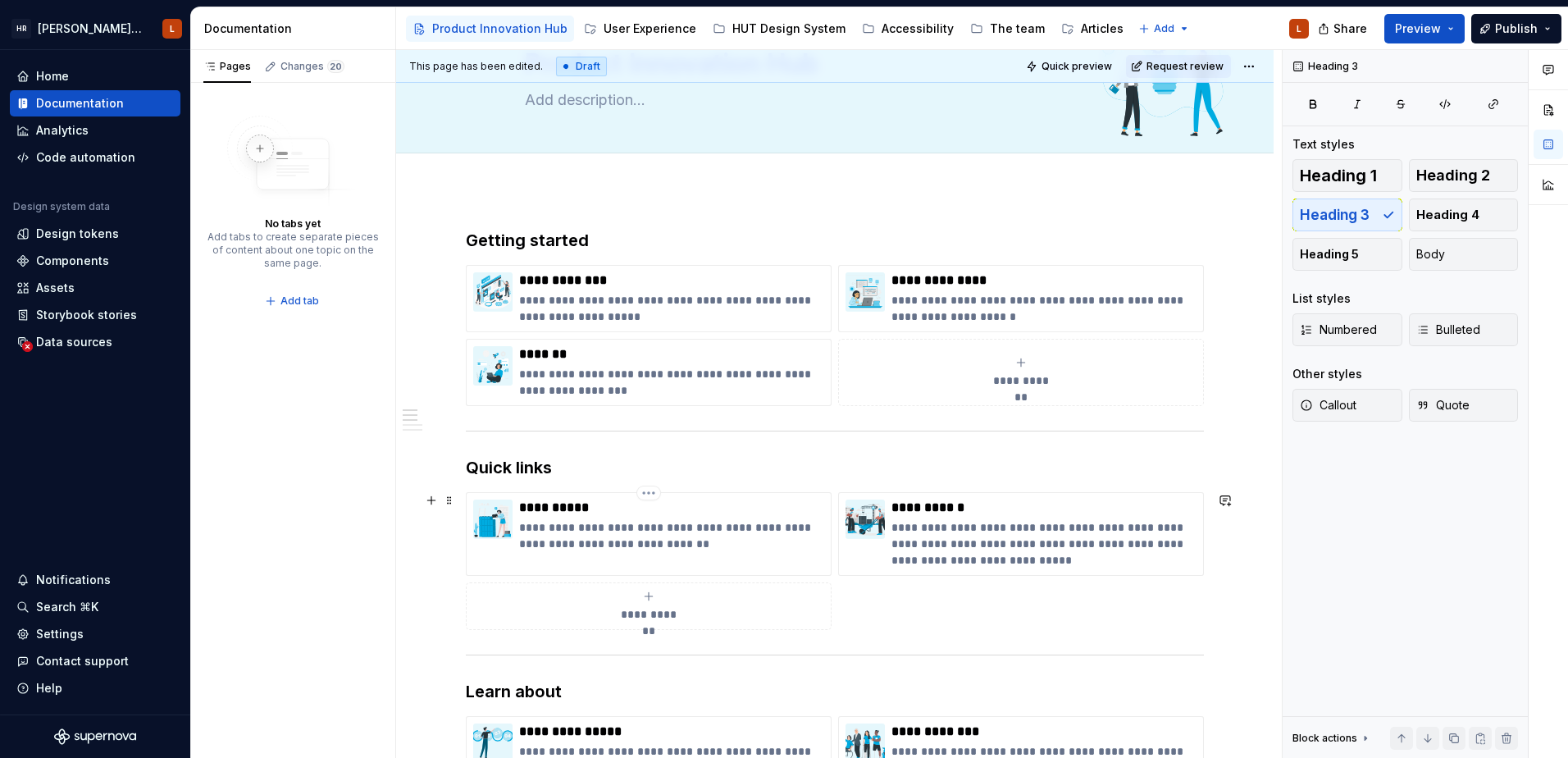
scroll to position [246, 0]
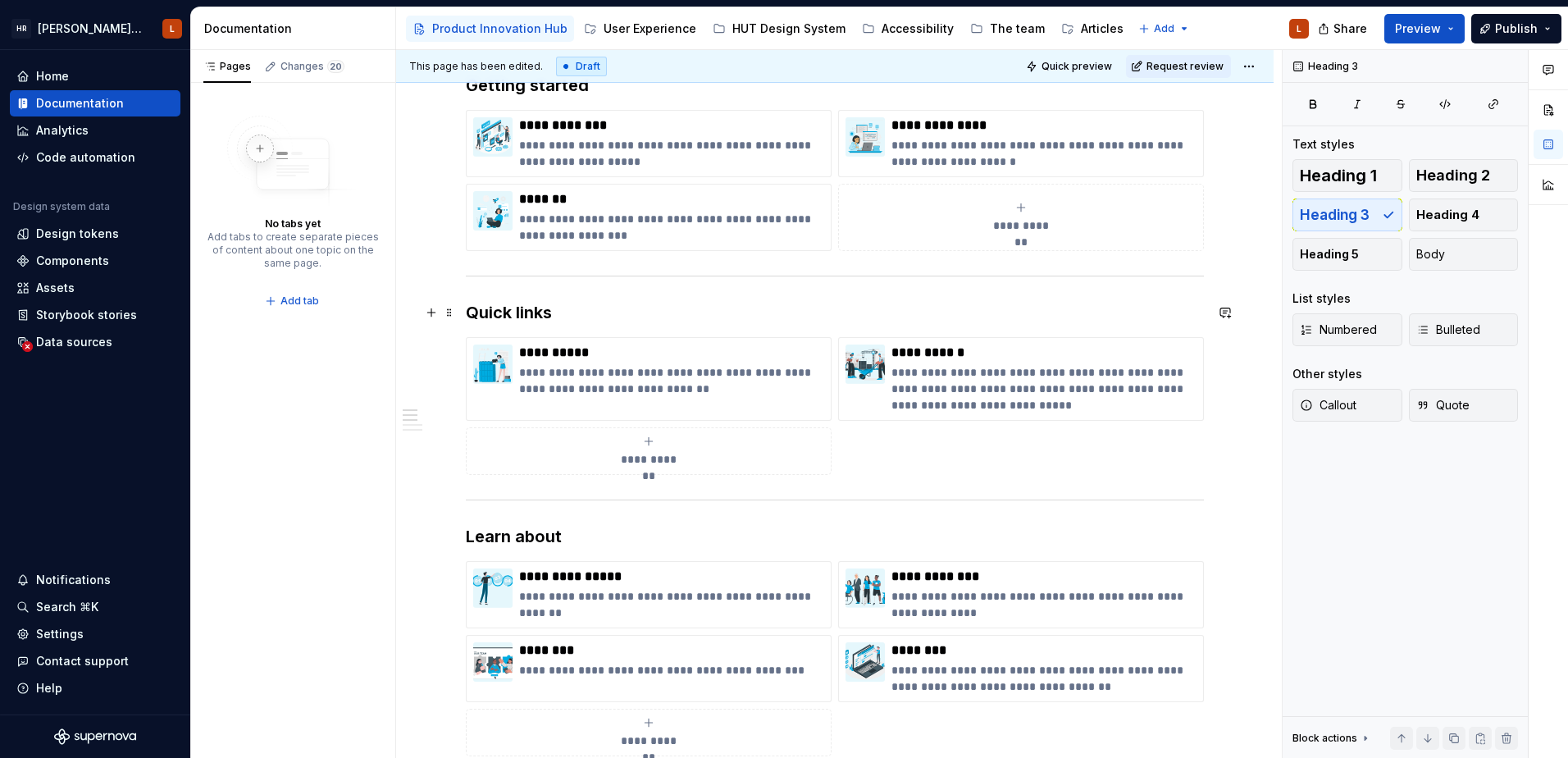
click at [498, 313] on h3 "Quick links" at bounding box center [835, 312] width 738 height 23
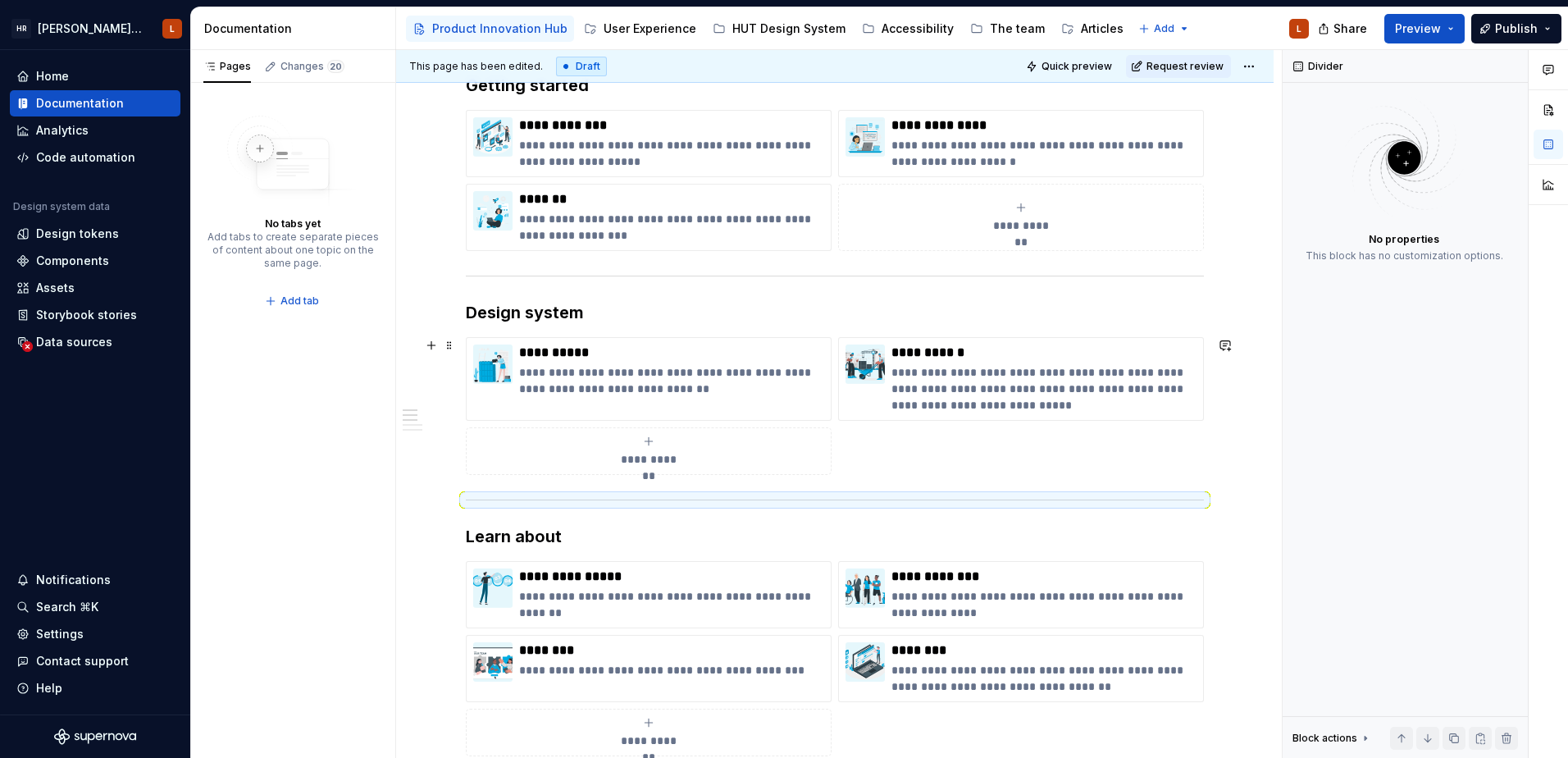
click at [484, 315] on h3 "Design system" at bounding box center [835, 312] width 738 height 23
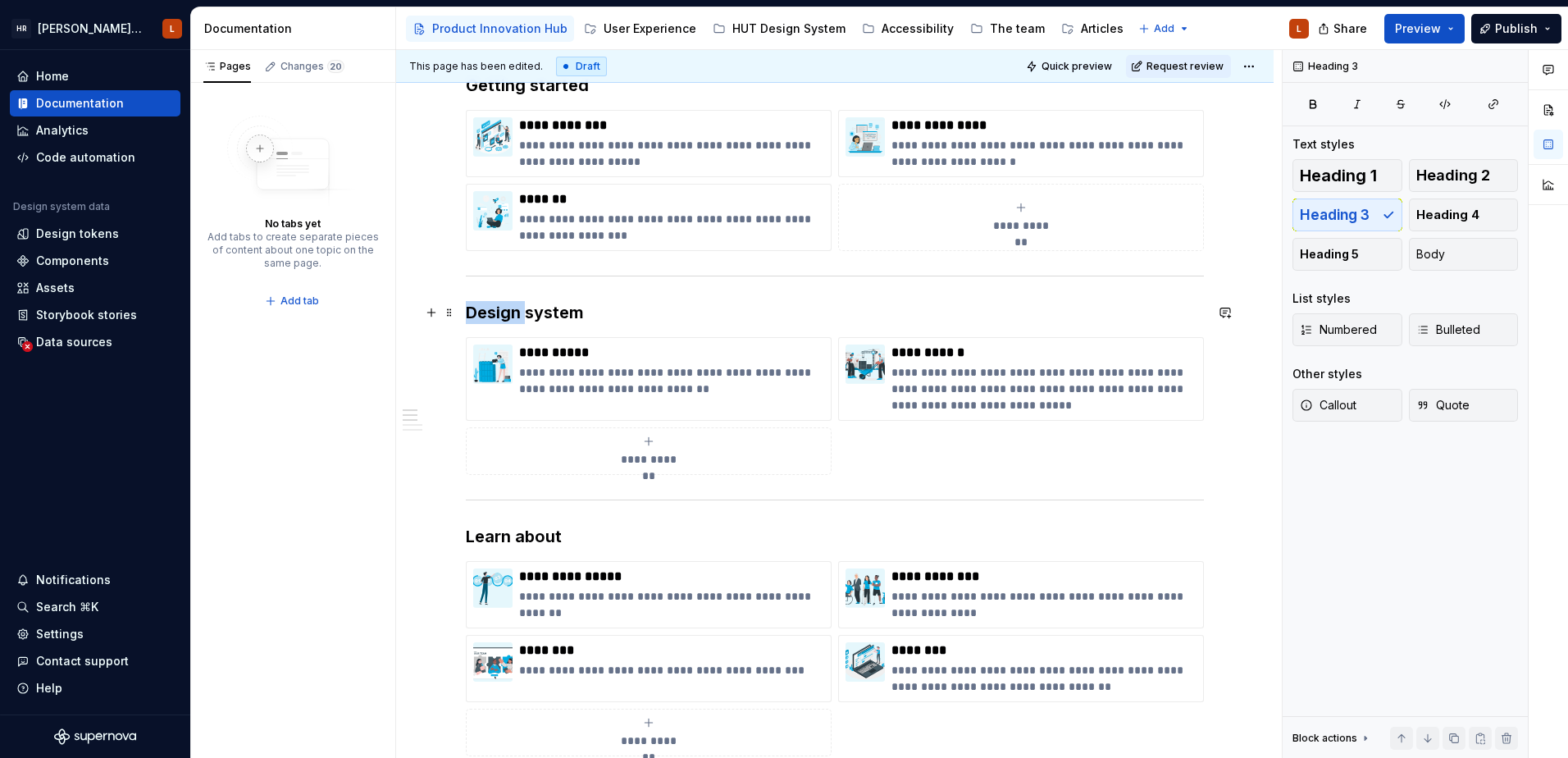
click at [484, 315] on h3 "Design system" at bounding box center [835, 312] width 738 height 23
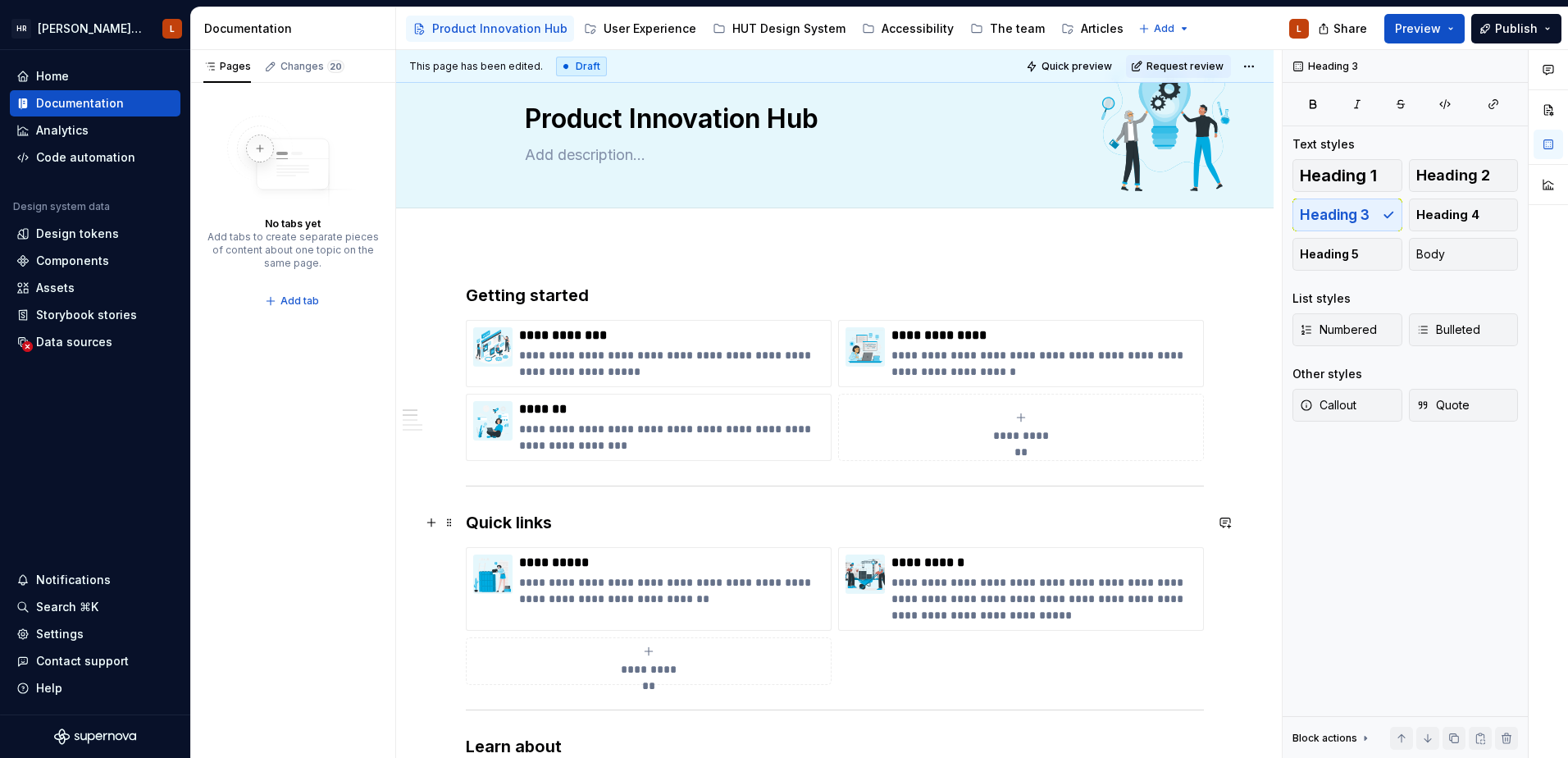
scroll to position [0, 0]
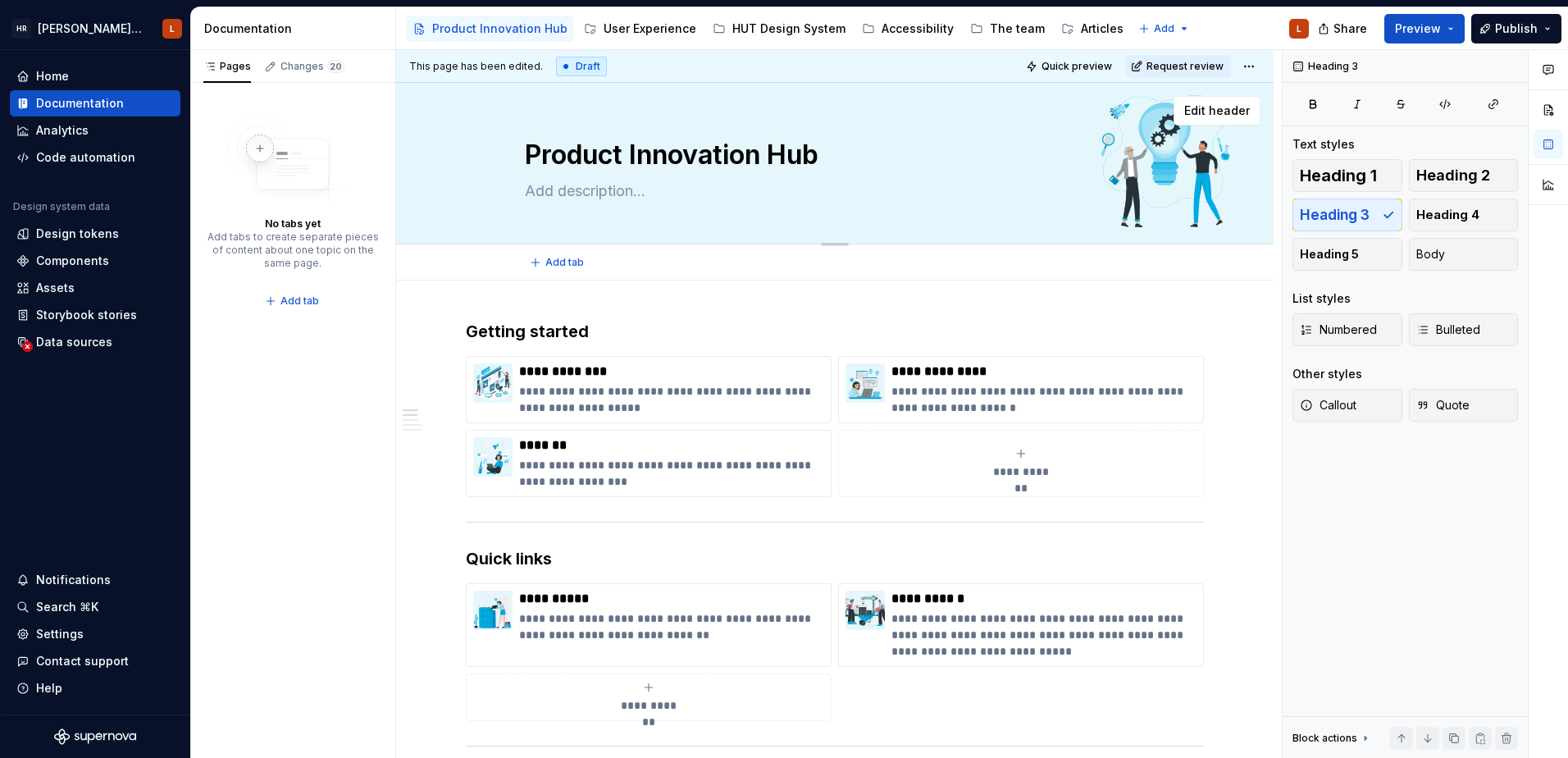
click at [869, 198] on textarea at bounding box center [831, 191] width 620 height 26
click at [1220, 106] on span "Edit header" at bounding box center [1217, 110] width 66 height 16
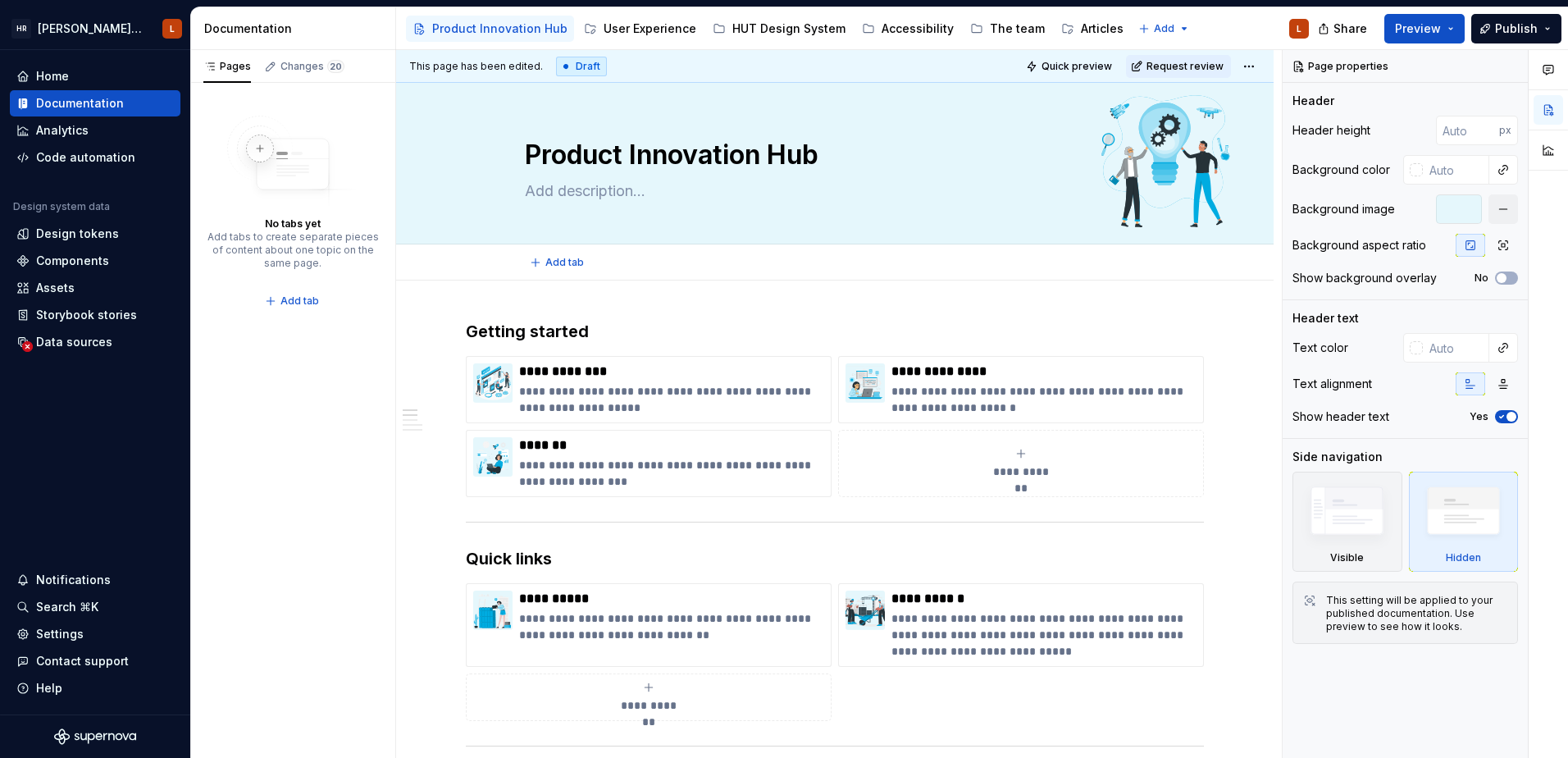
click at [1103, 273] on div "Add tab" at bounding box center [835, 262] width 620 height 23
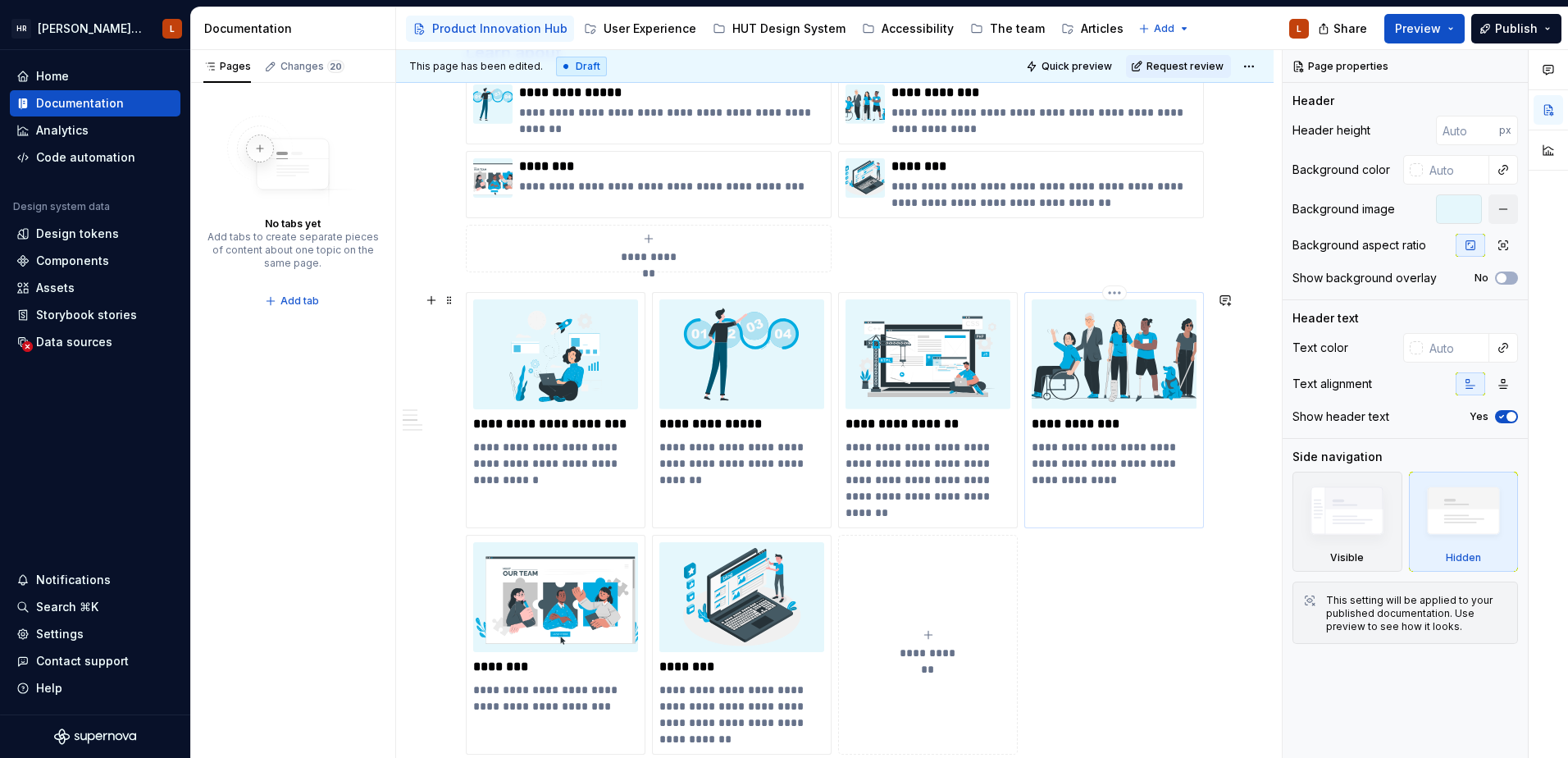
scroll to position [820, 0]
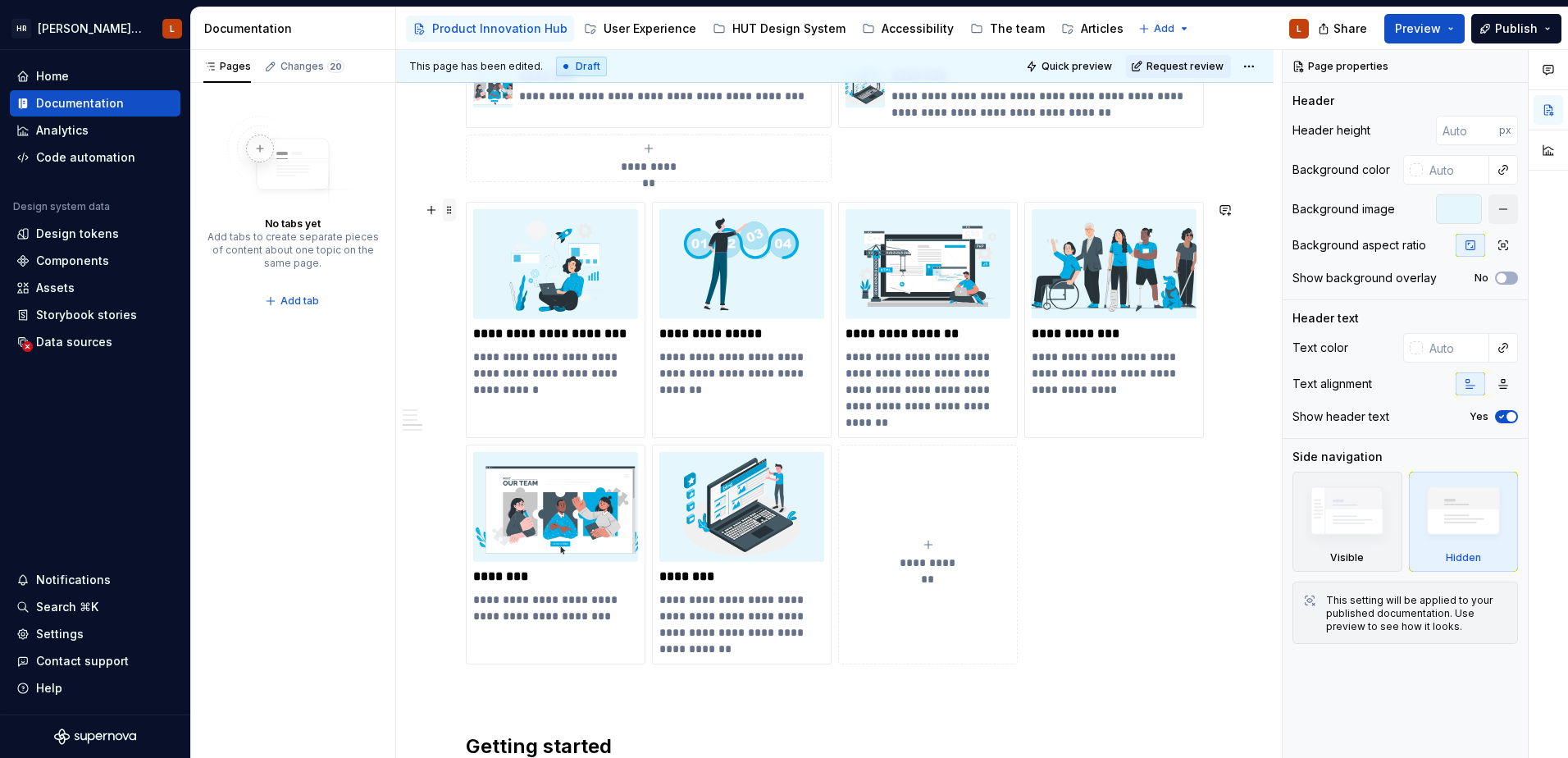
click at [450, 213] on span at bounding box center [449, 210] width 14 height 23
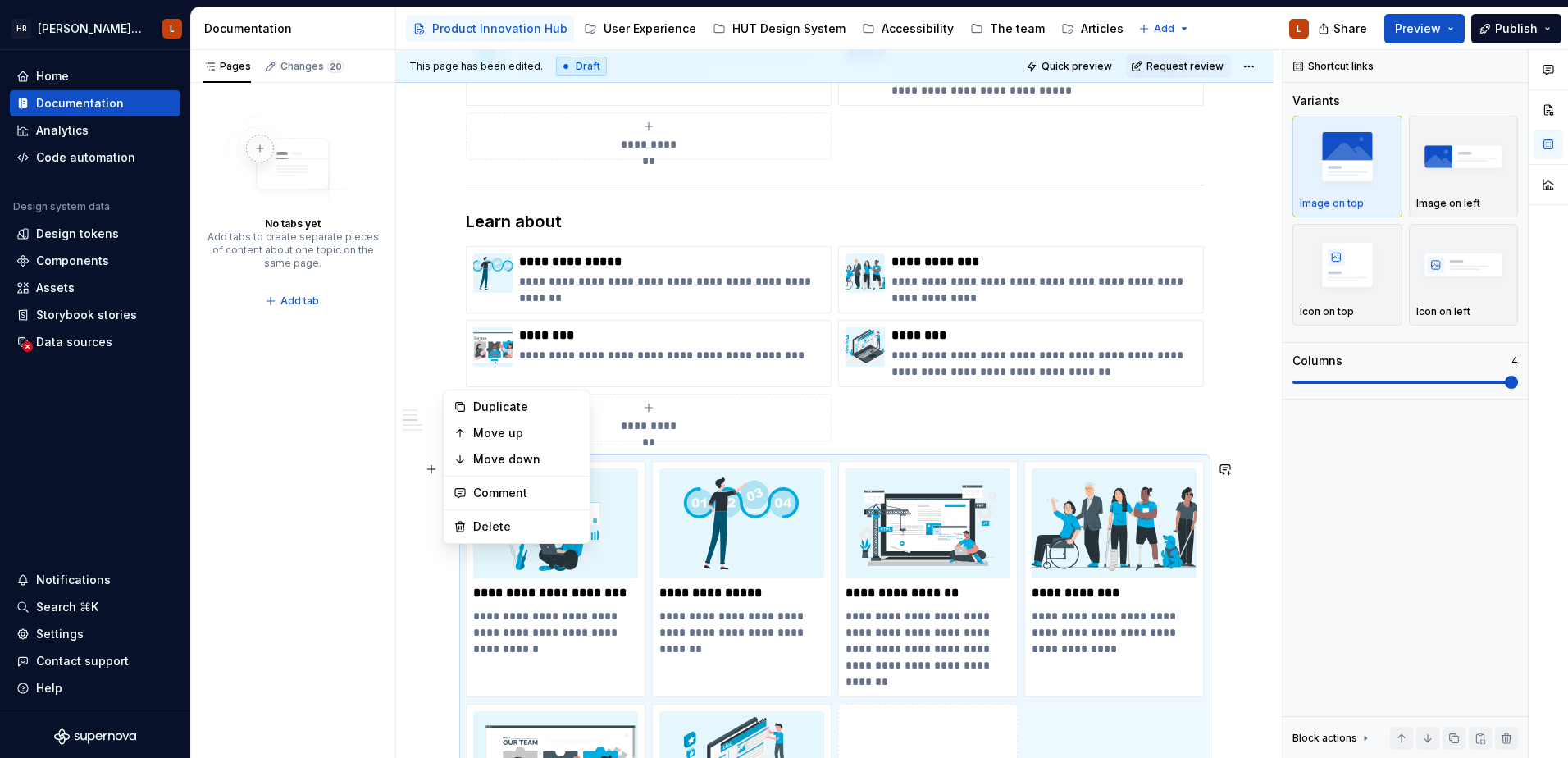
scroll to position [656, 0]
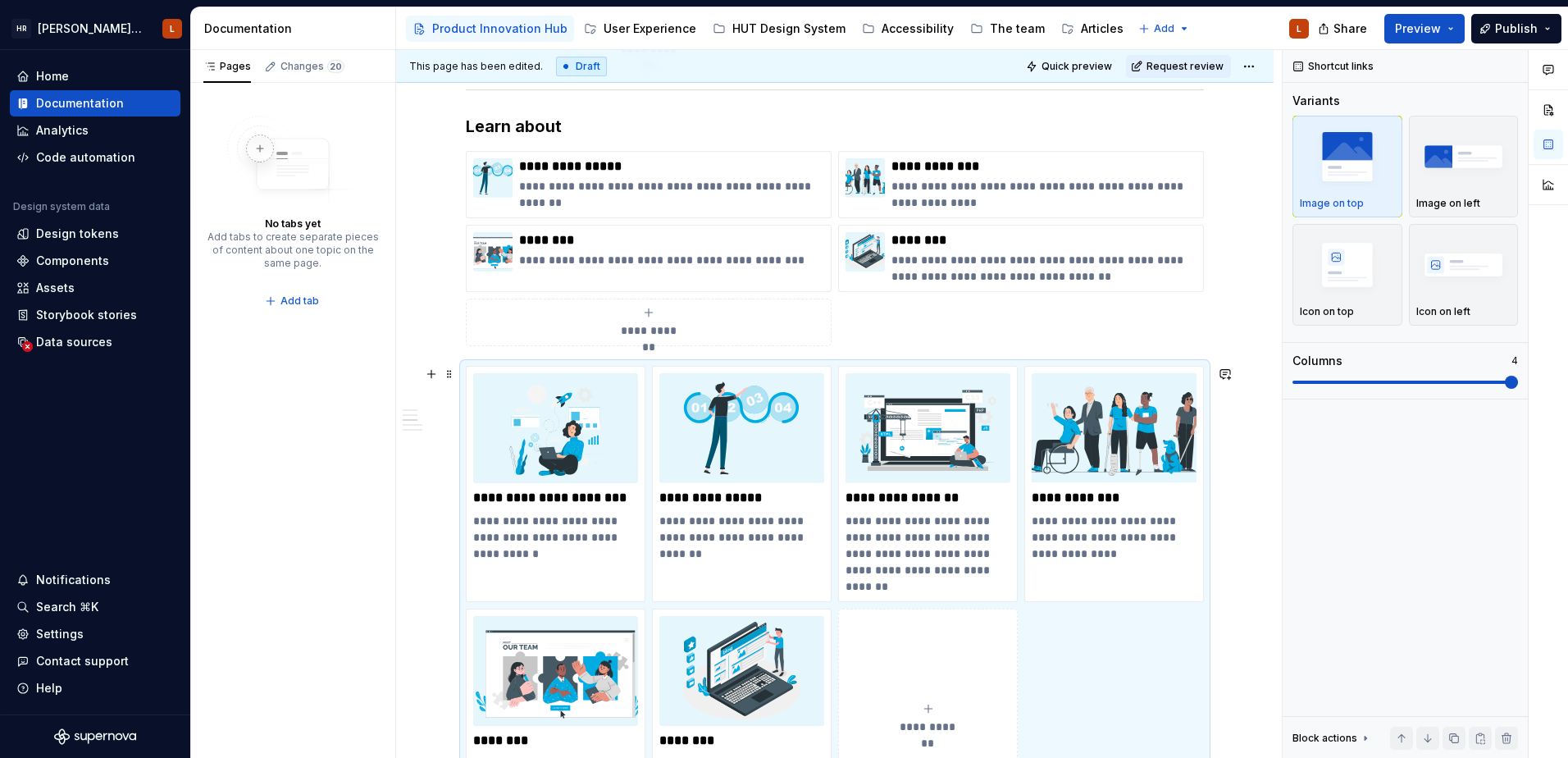
click at [436, 568] on div "**********" at bounding box center [834, 531] width 878 height 1815
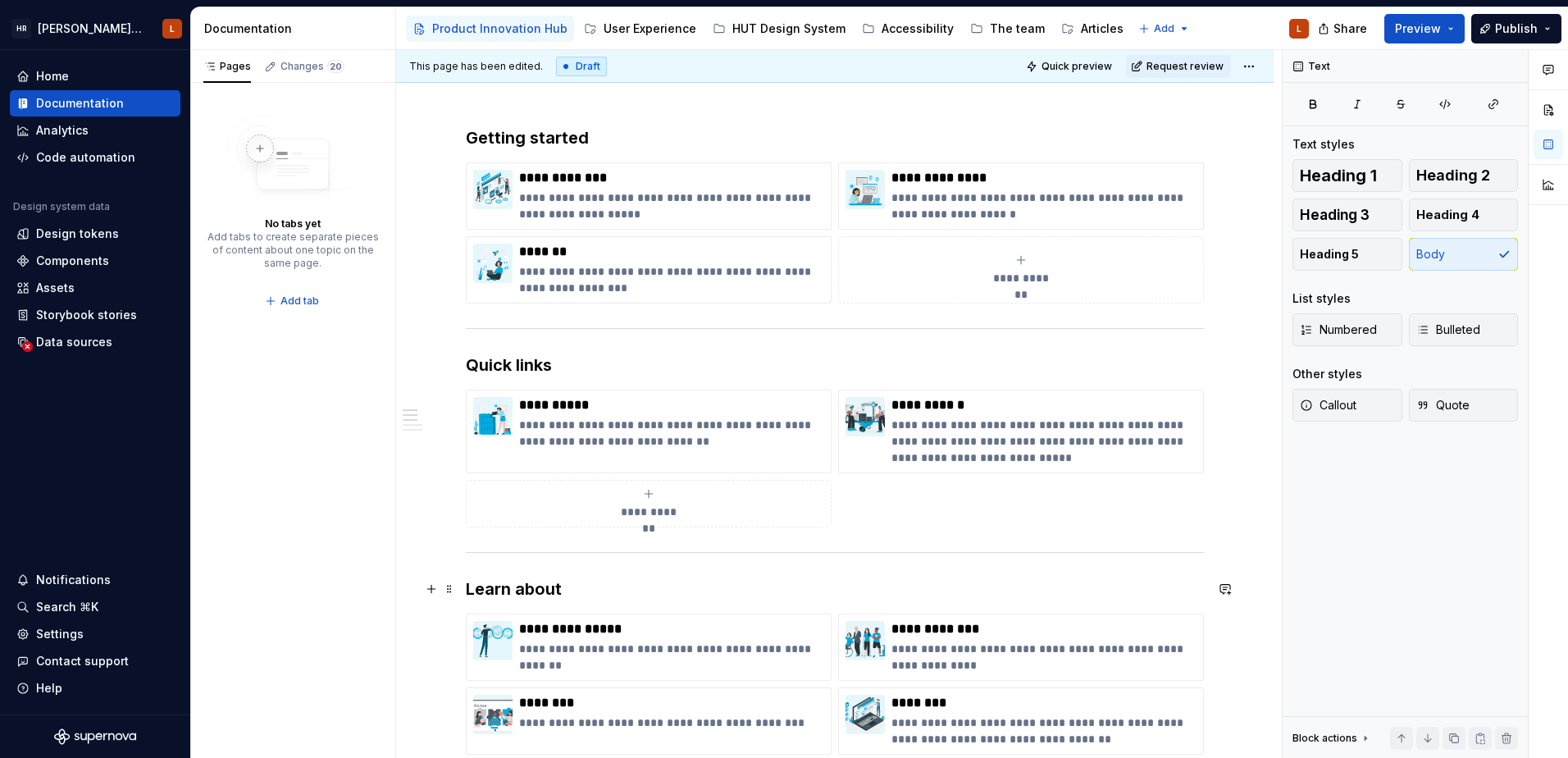
scroll to position [276, 0]
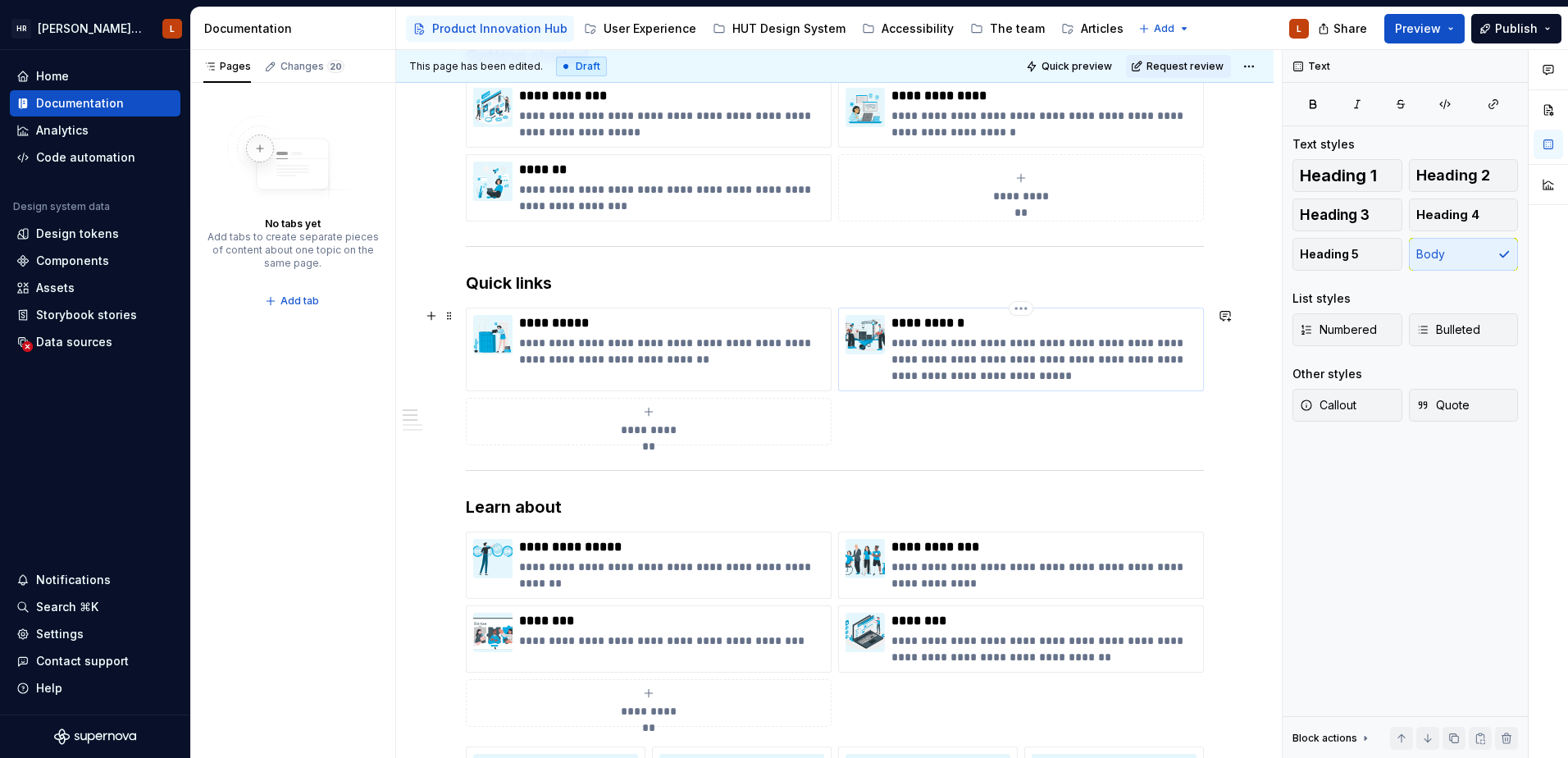
click at [1019, 321] on p "**********" at bounding box center [1045, 323] width 305 height 16
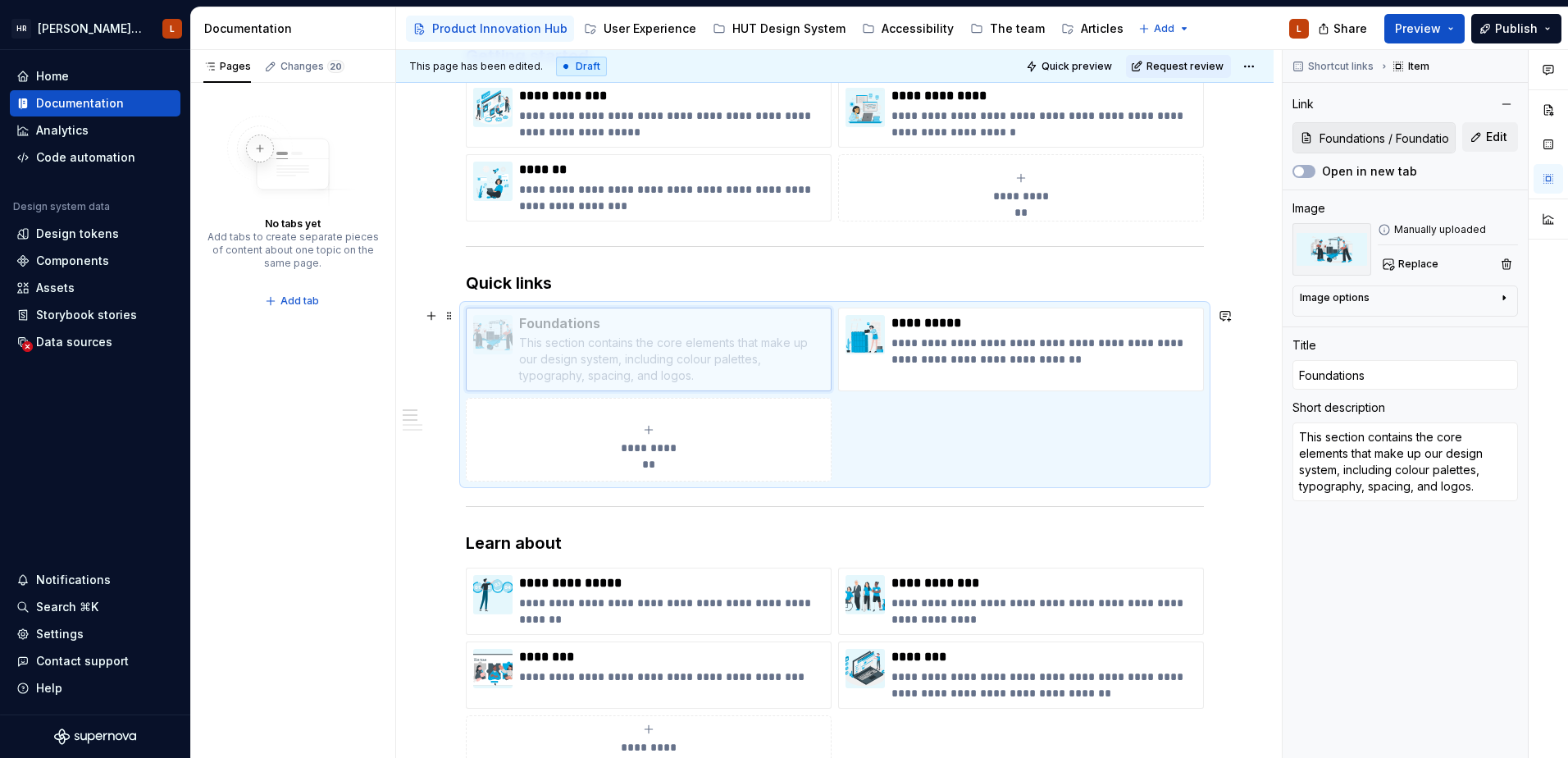
drag, startPoint x: 1038, startPoint y: 333, endPoint x: 661, endPoint y: 342, distance: 377.1
click at [661, 342] on body "[PERSON_NAME] UI Toolkit (HUT) L Home Documentation Analytics Code automation D…" at bounding box center [784, 379] width 1568 height 758
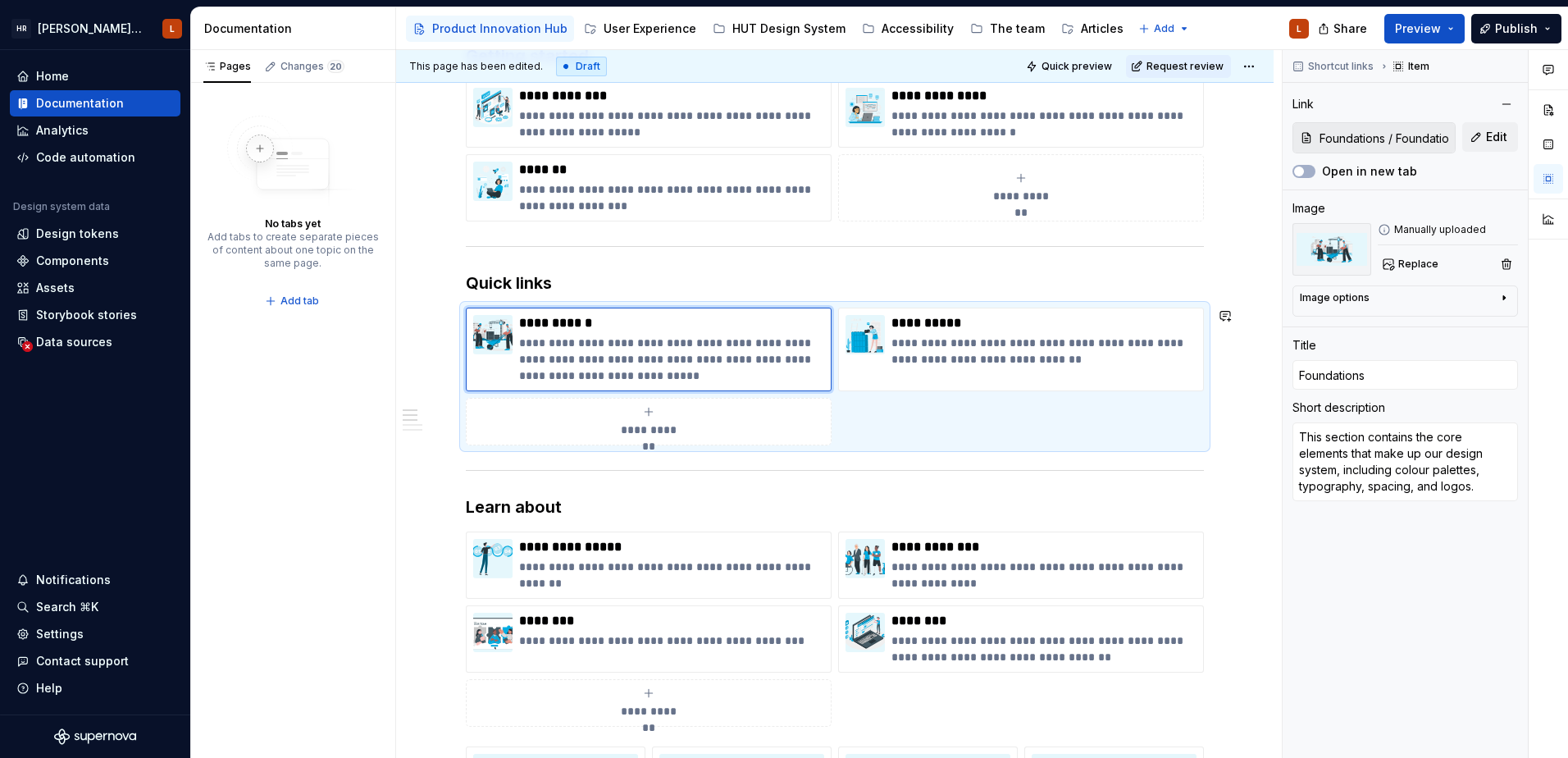
click at [887, 280] on h3 "Quick links" at bounding box center [835, 282] width 738 height 23
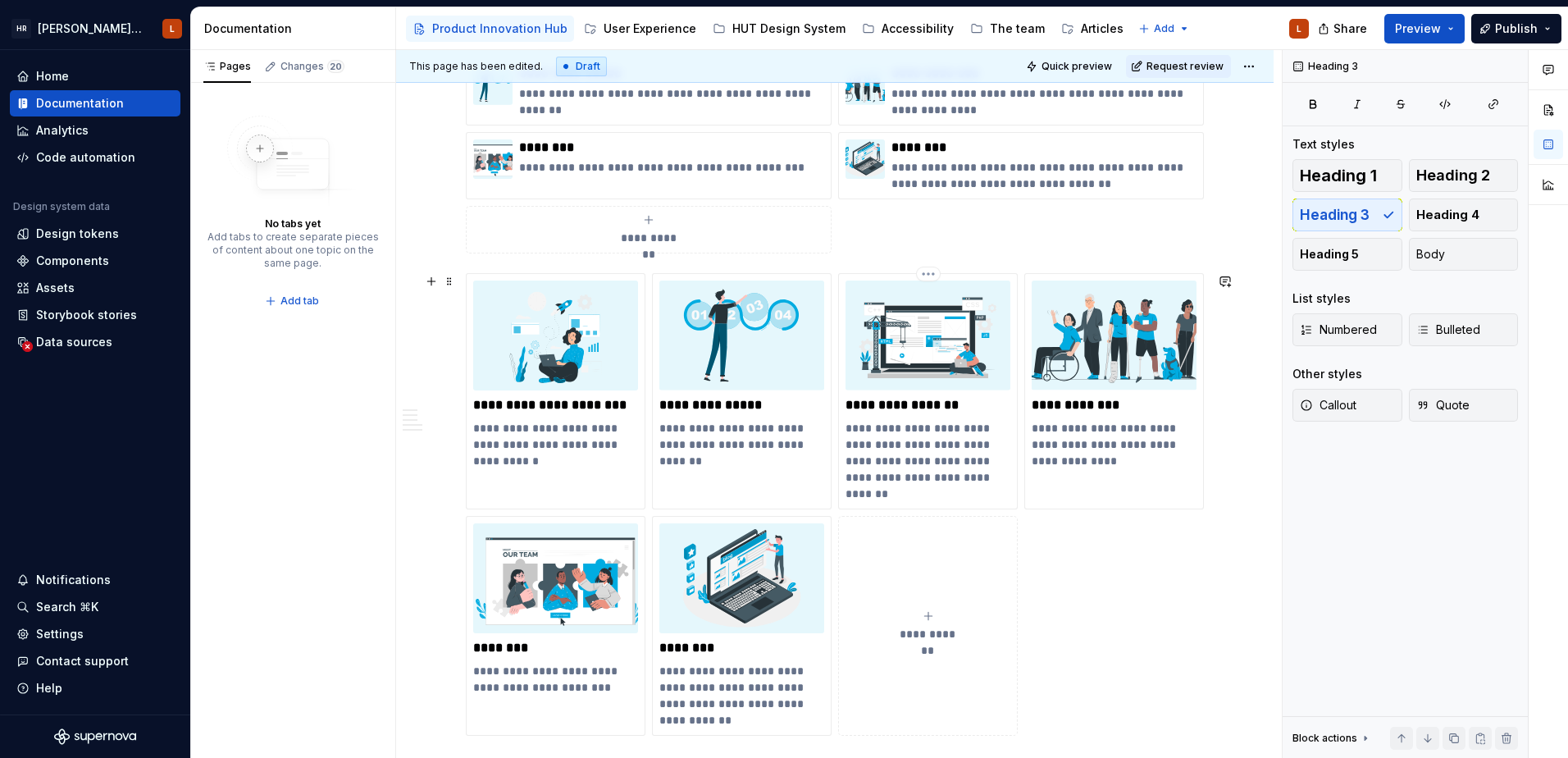
scroll to position [768, 0]
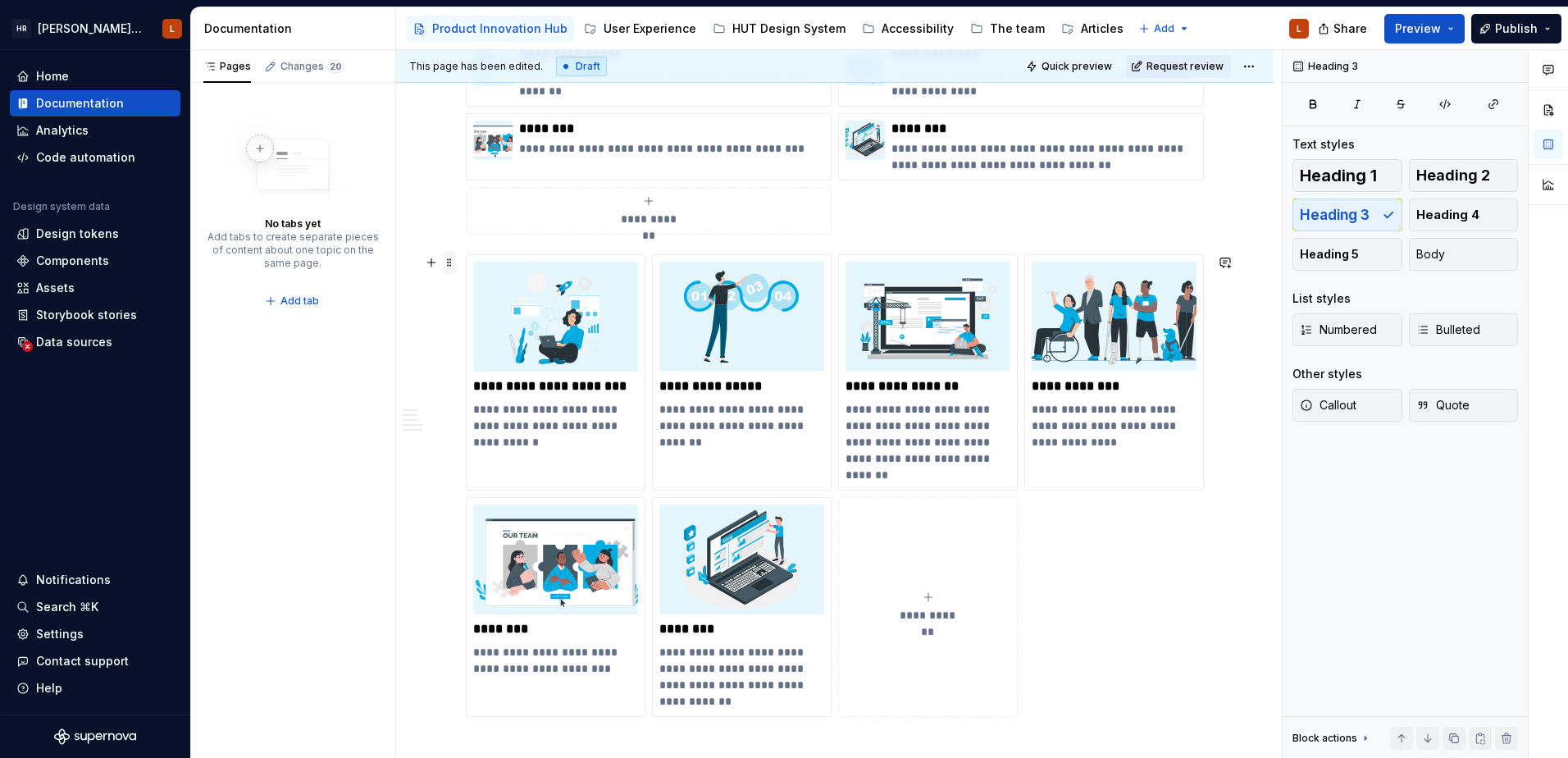
click at [448, 265] on span at bounding box center [449, 262] width 14 height 23
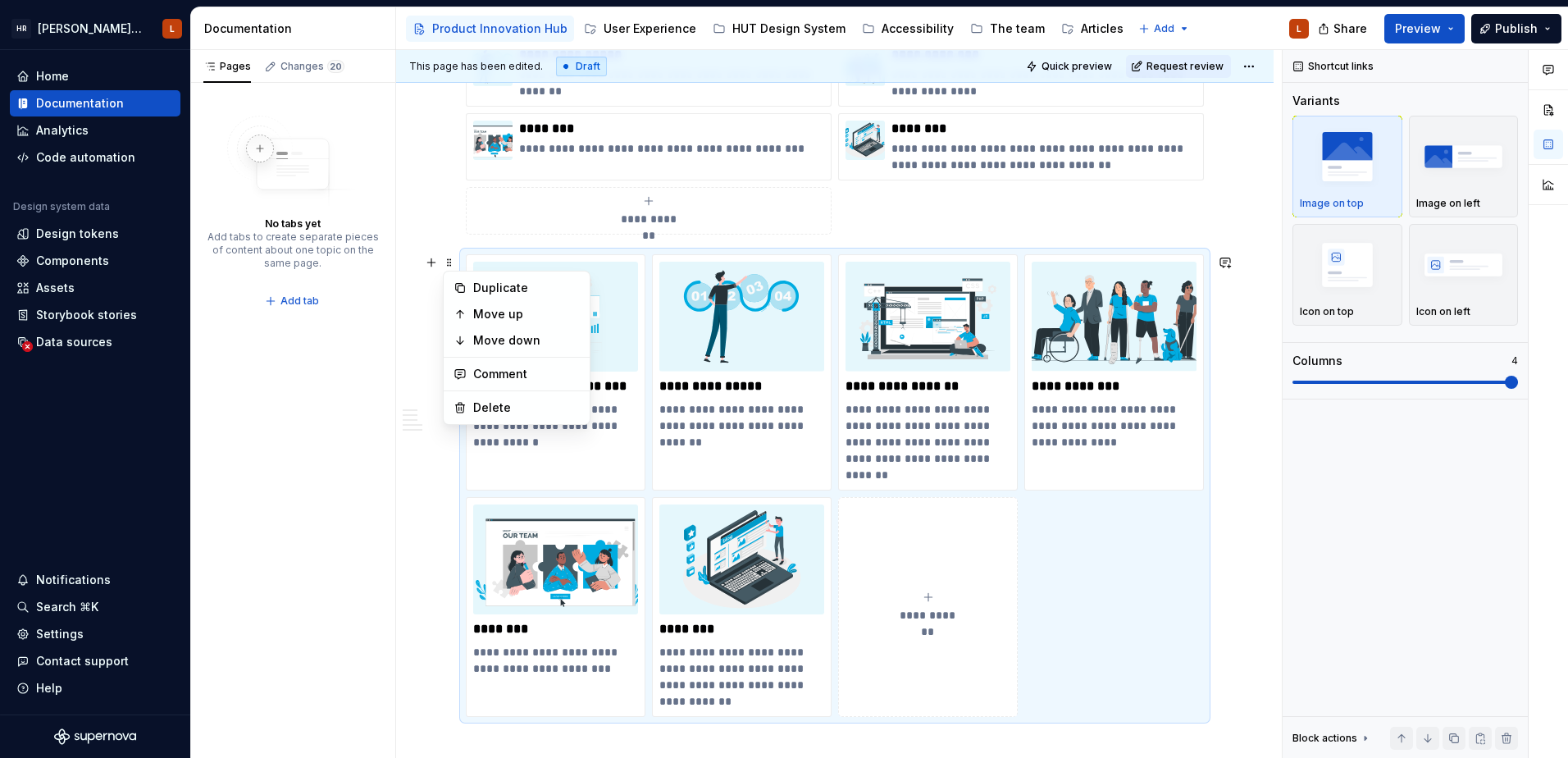
click at [406, 471] on div "**********" at bounding box center [839, 404] width 886 height 708
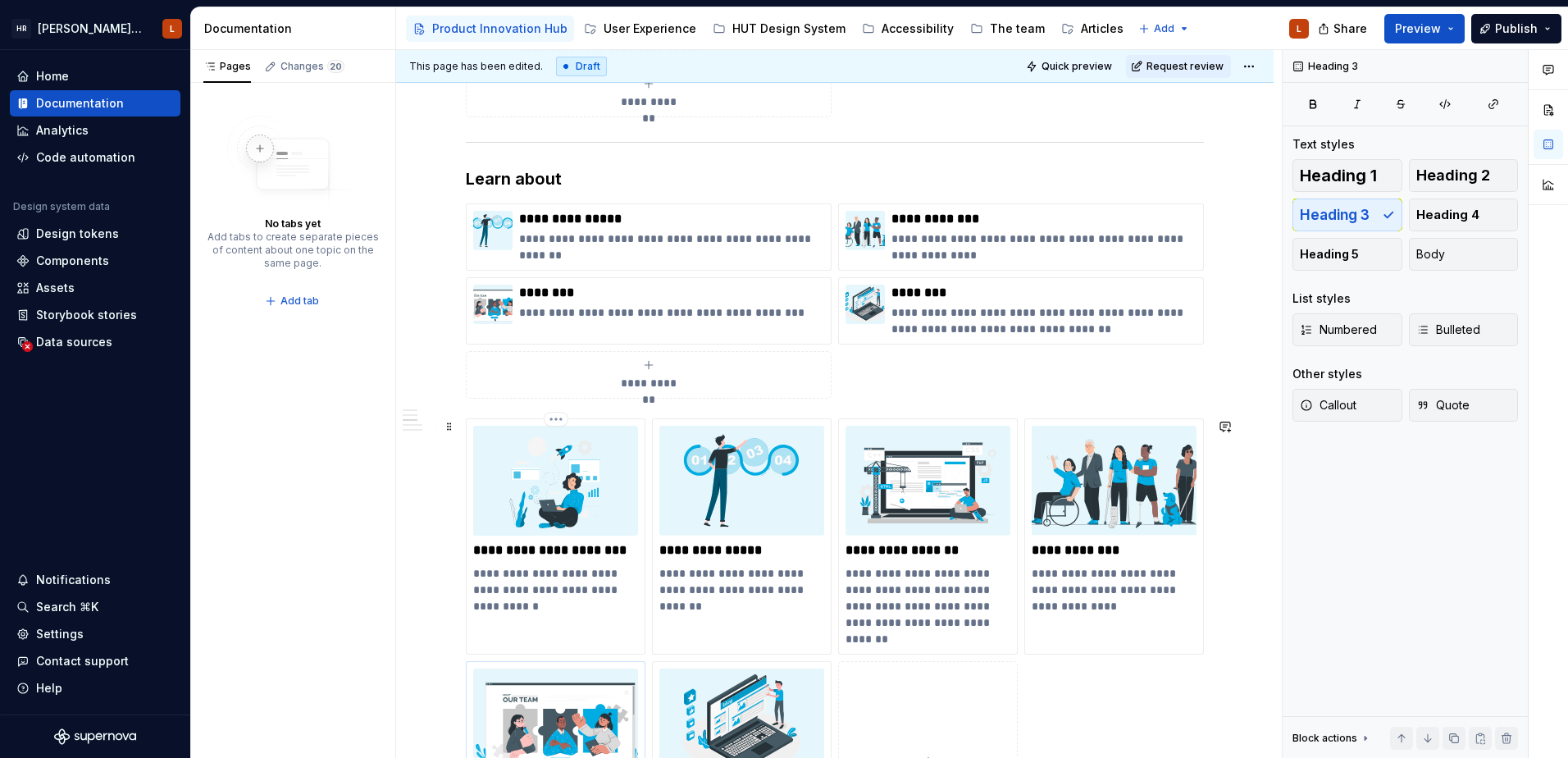
scroll to position [595, 0]
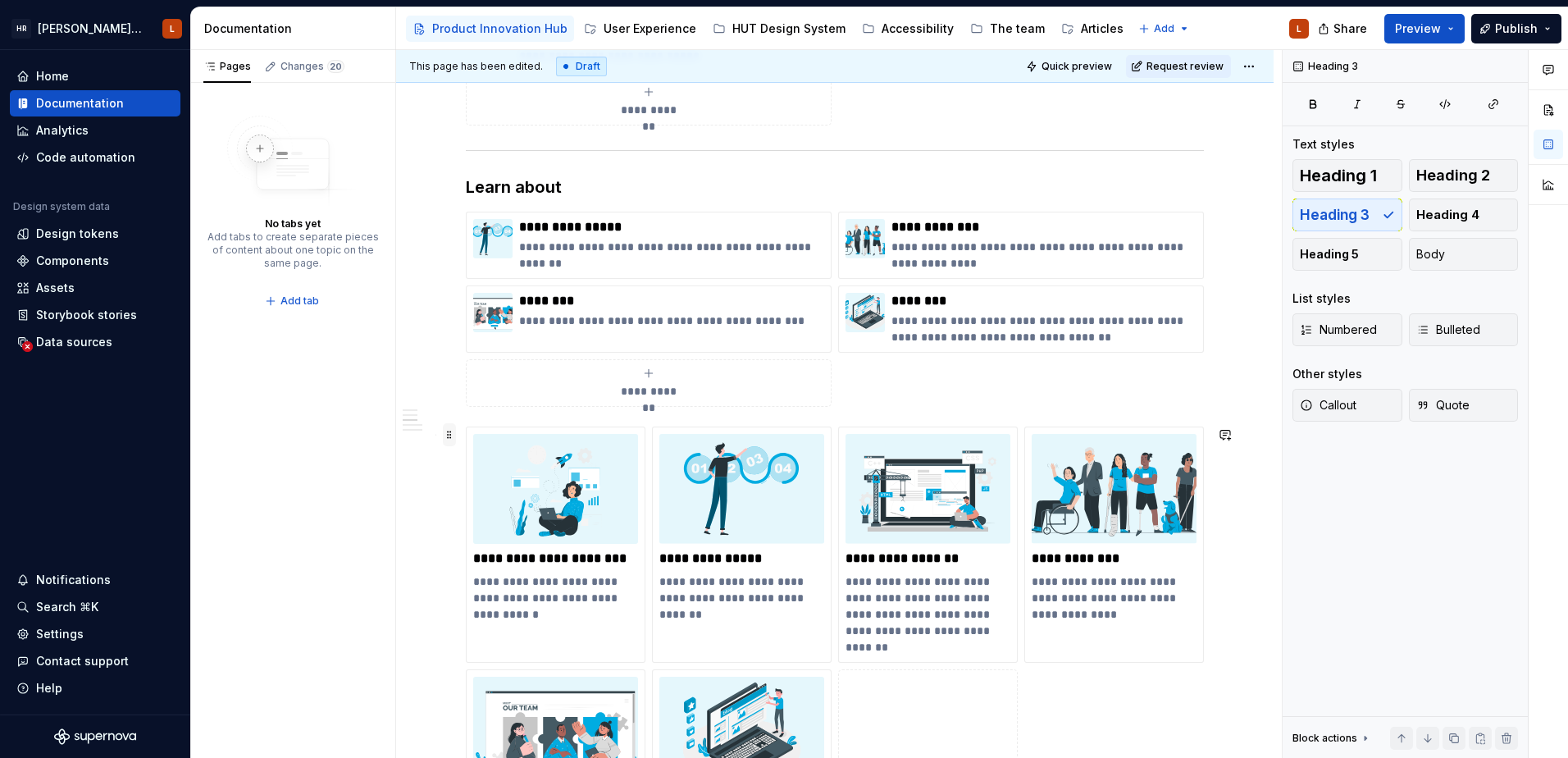
click at [450, 440] on span at bounding box center [449, 434] width 14 height 23
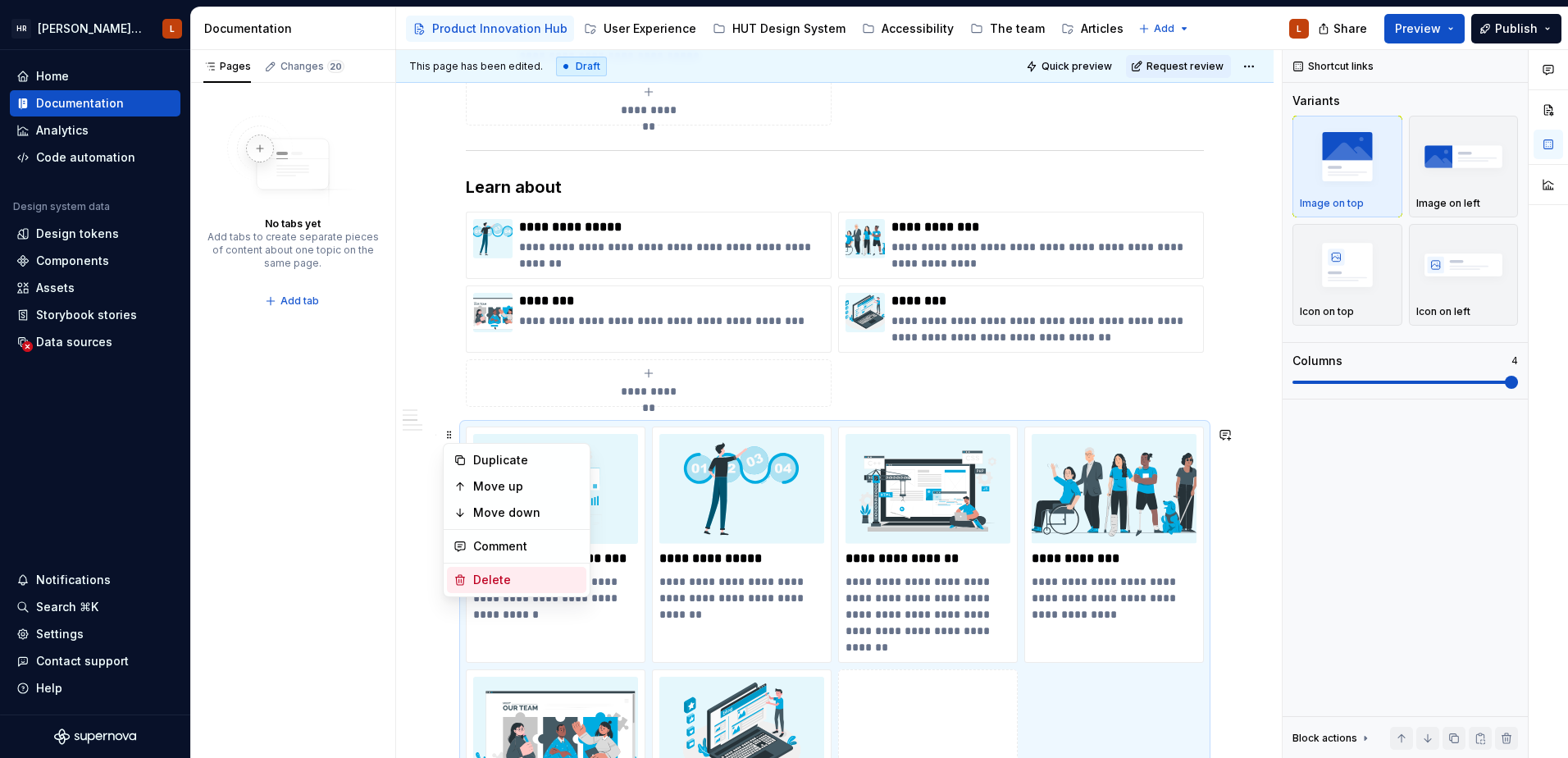
click at [530, 585] on div "Delete" at bounding box center [527, 580] width 107 height 16
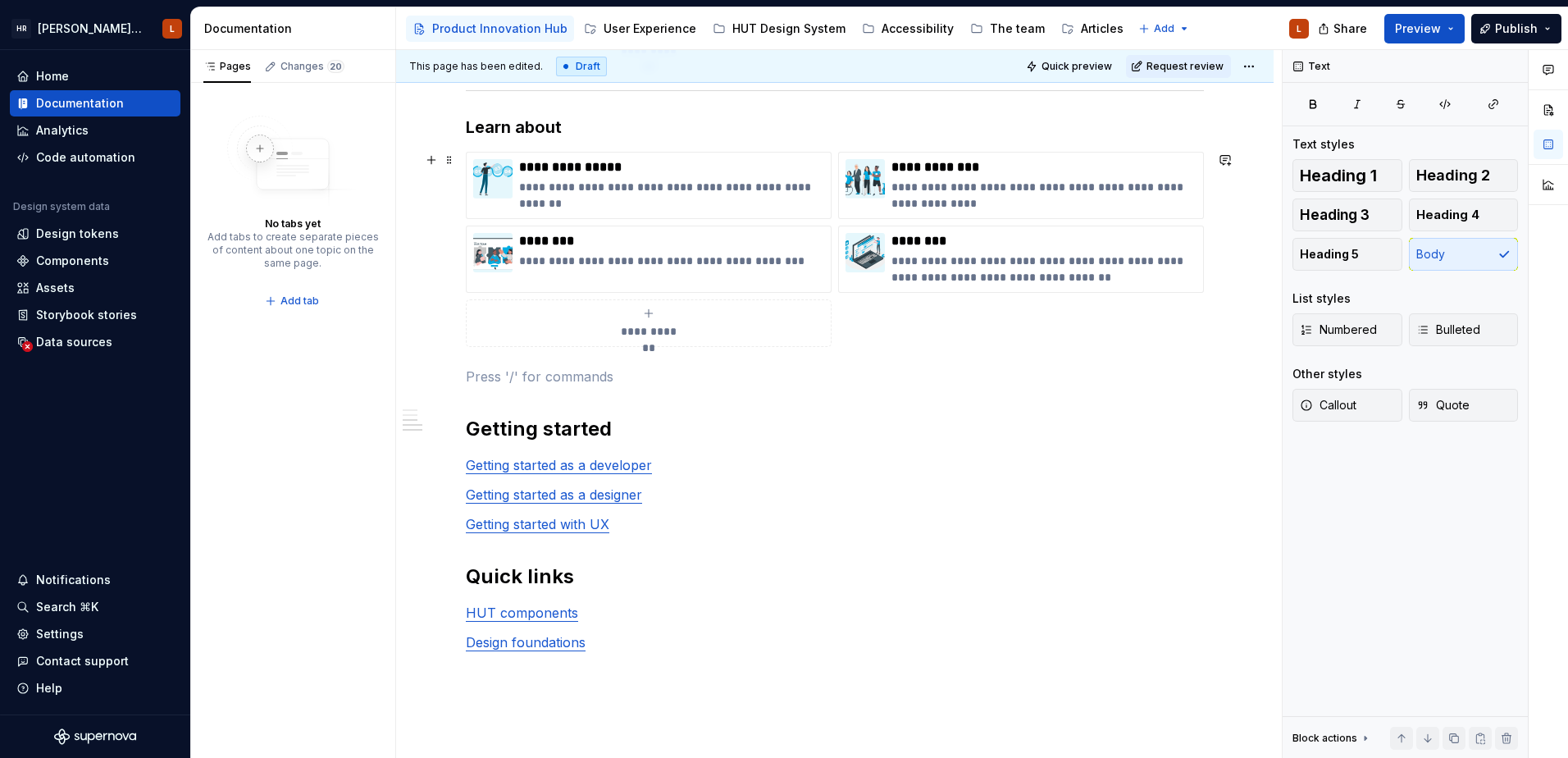
scroll to position [656, 0]
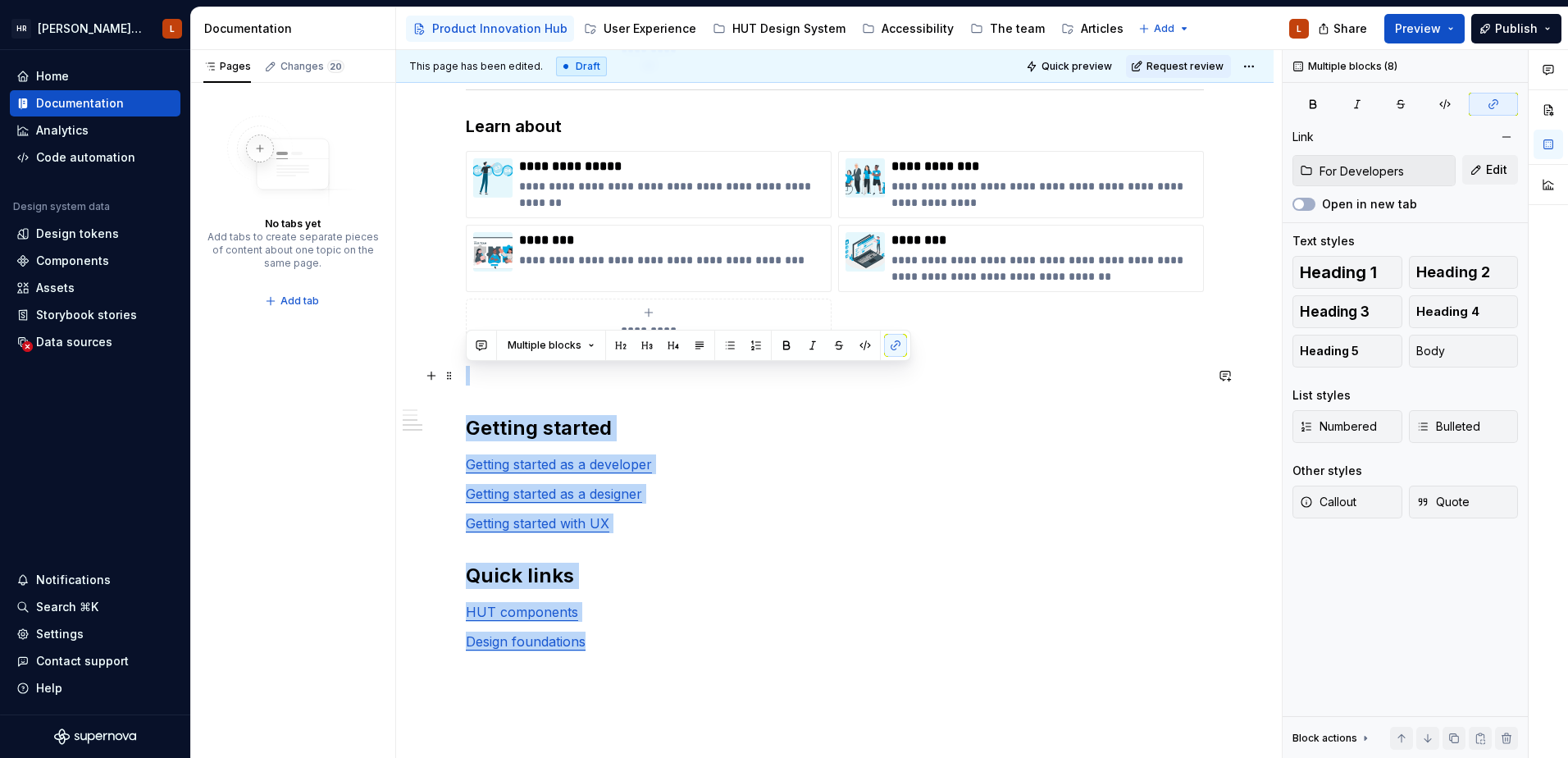
drag, startPoint x: 654, startPoint y: 651, endPoint x: 405, endPoint y: 379, distance: 368.8
click at [405, 379] on div "**********" at bounding box center [834, 290] width 878 height 1333
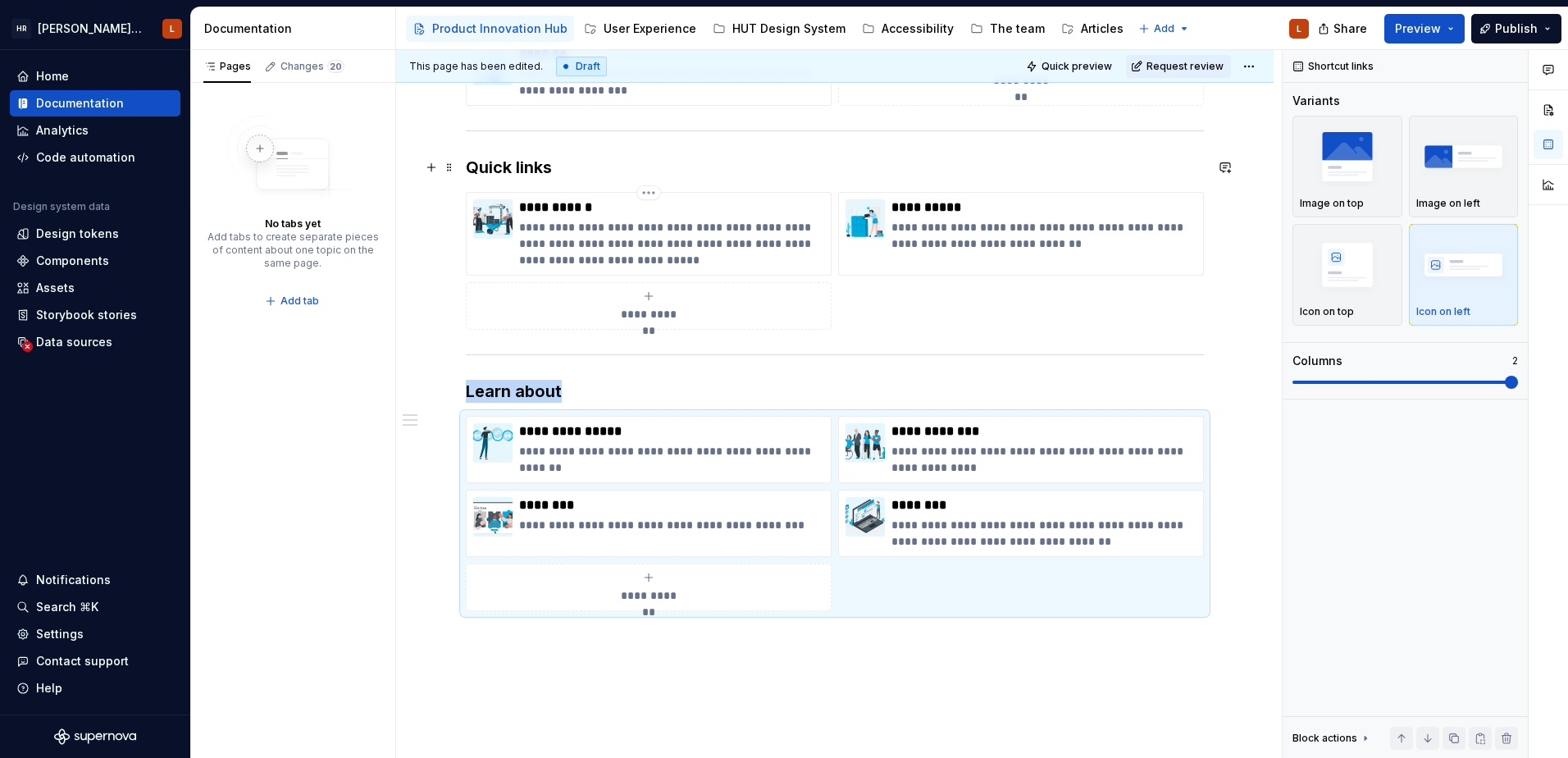
scroll to position [410, 0]
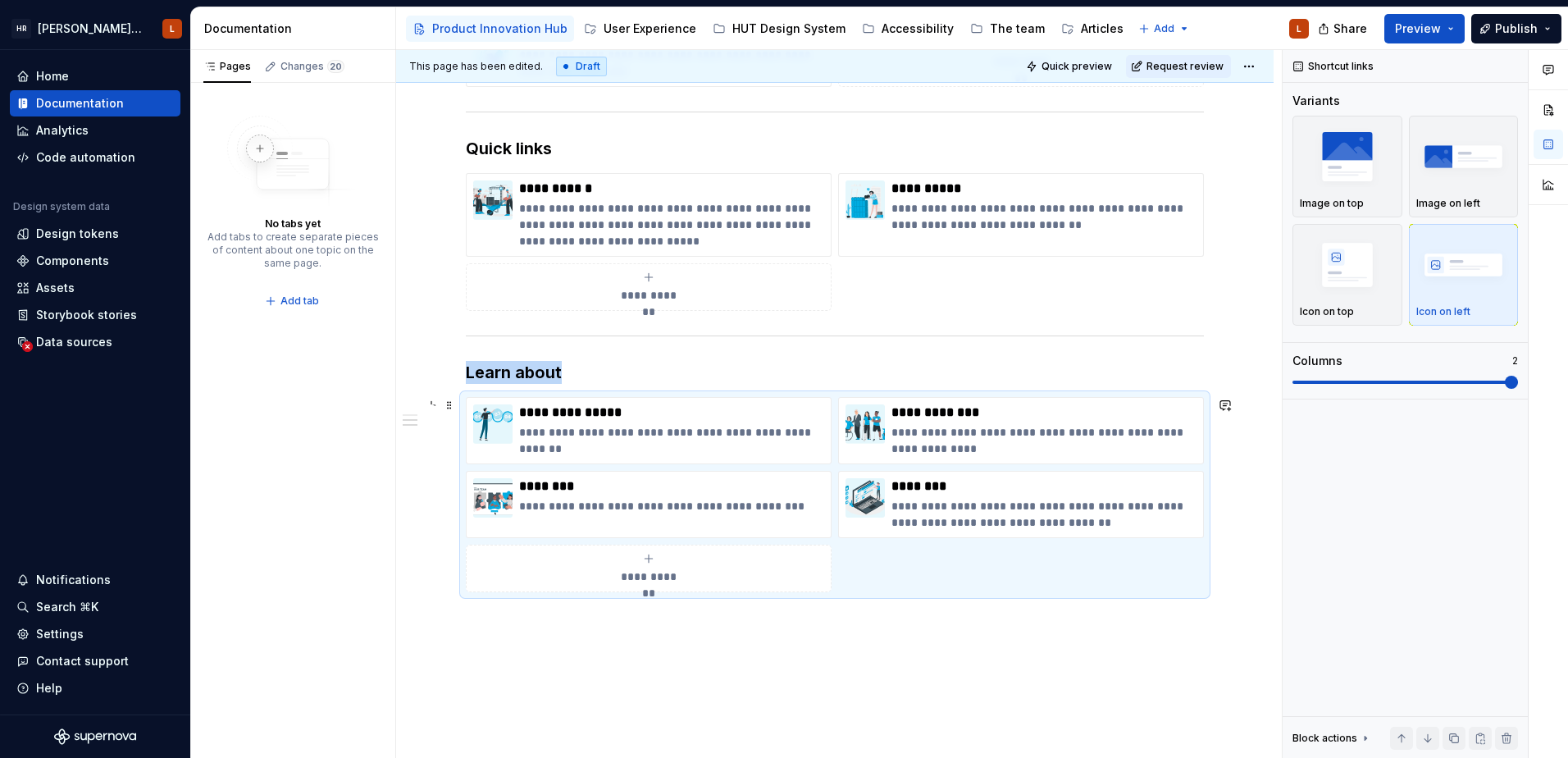
click at [915, 562] on div "**********" at bounding box center [835, 494] width 738 height 195
click at [1460, 201] on p "Image on left" at bounding box center [1449, 203] width 64 height 14
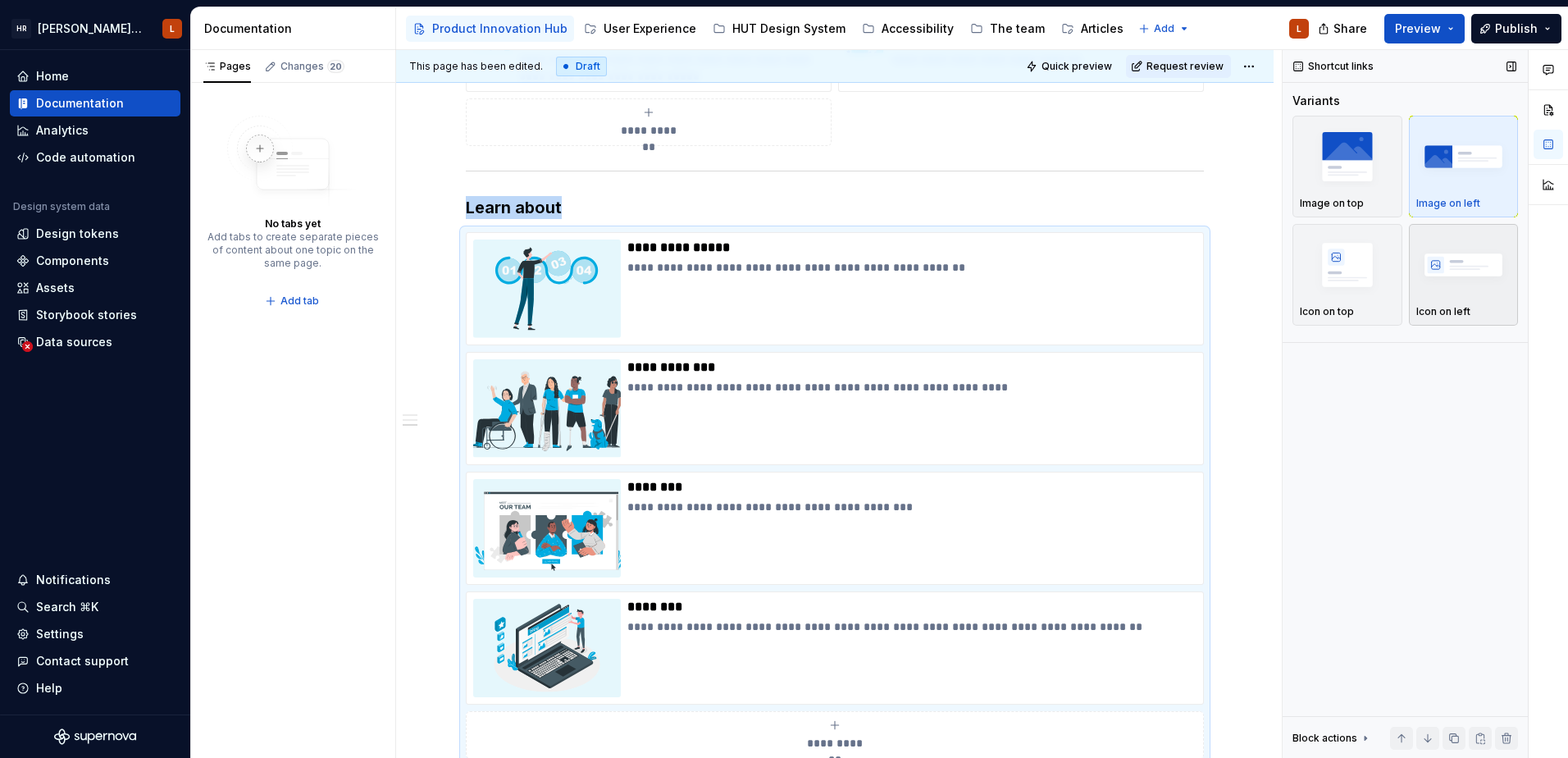
click at [1457, 269] on img "button" at bounding box center [1464, 265] width 95 height 60
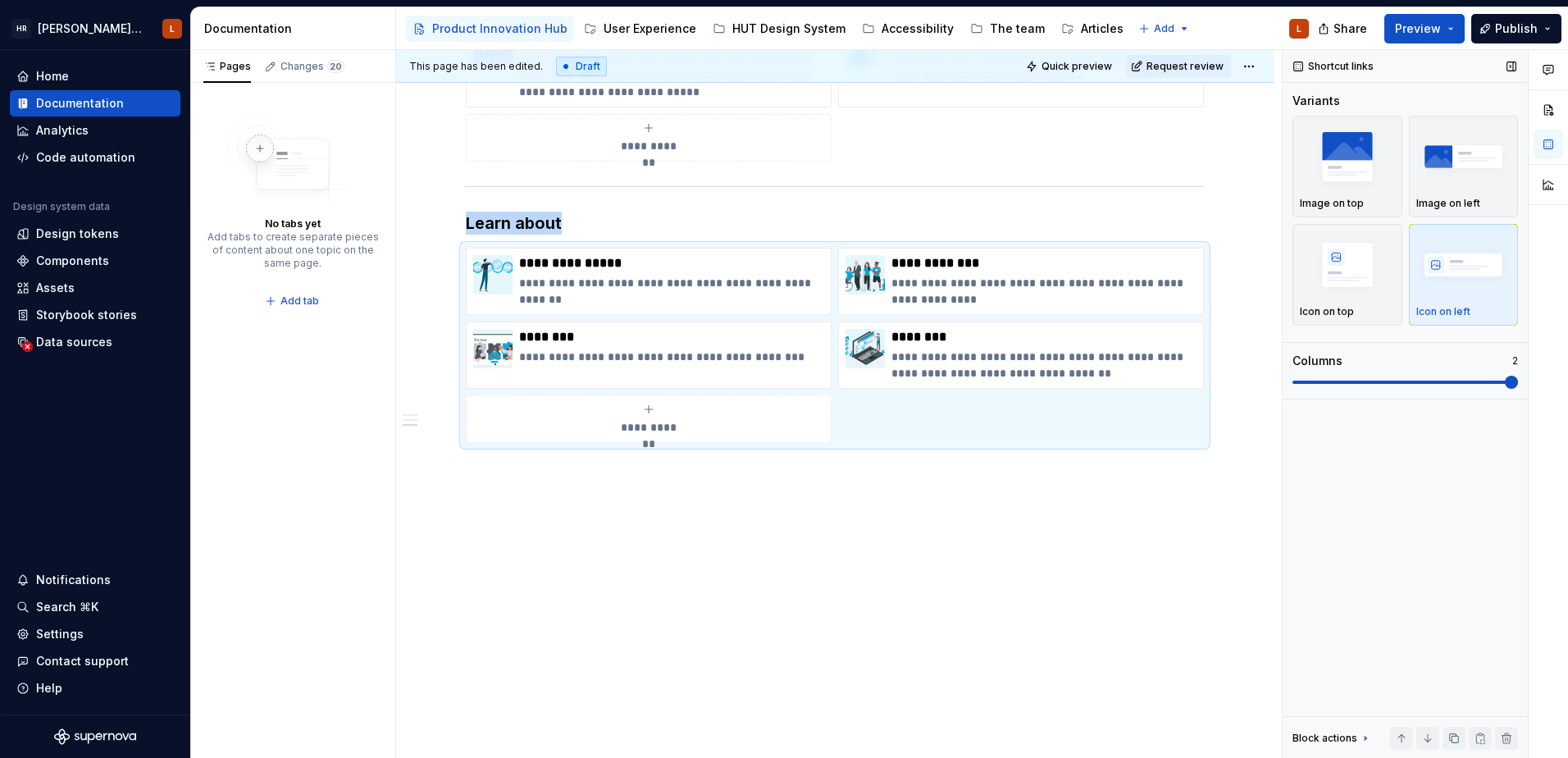
scroll to position [559, 0]
click at [1518, 381] on span at bounding box center [1512, 382] width 14 height 14
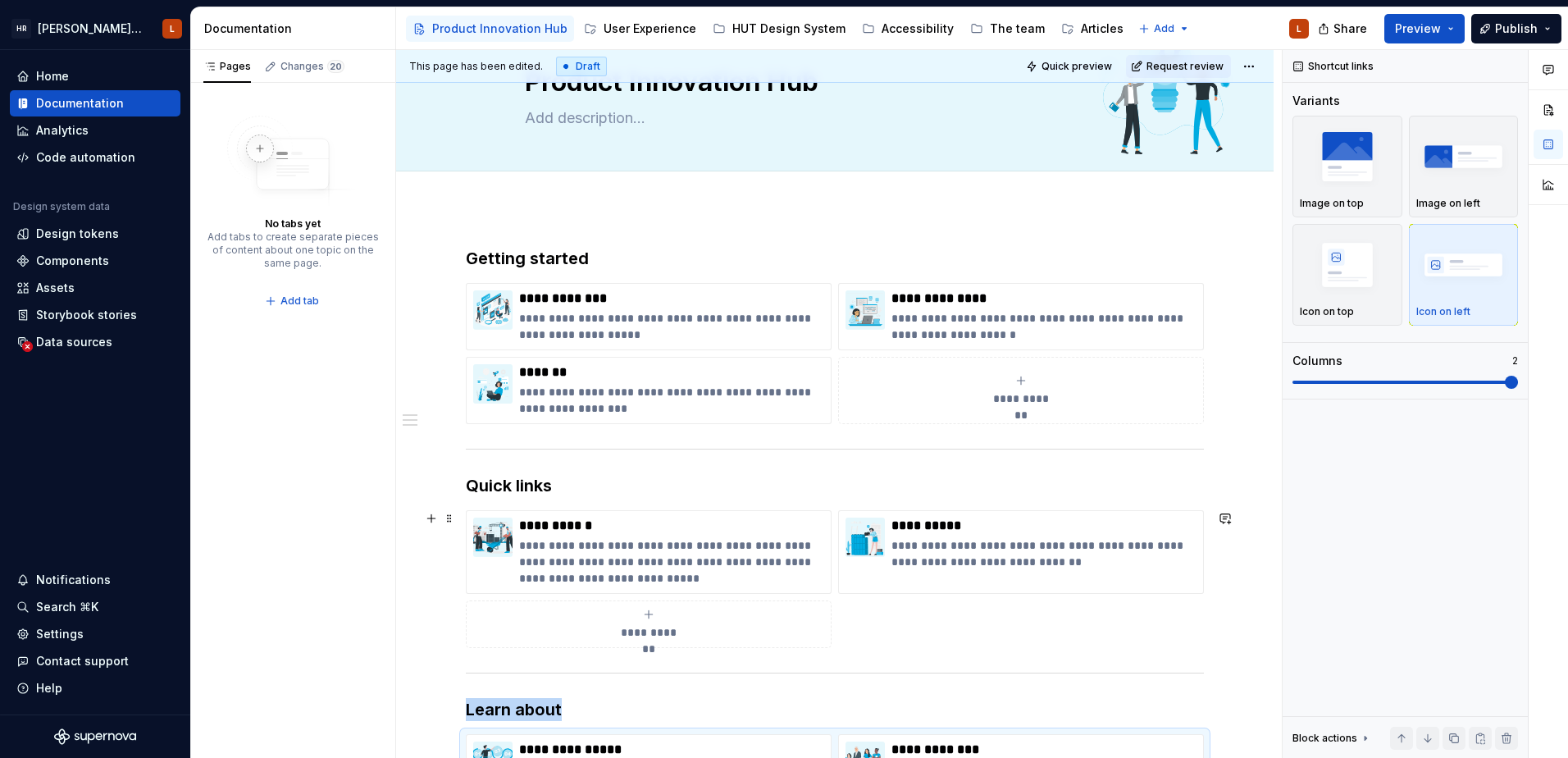
scroll to position [0, 0]
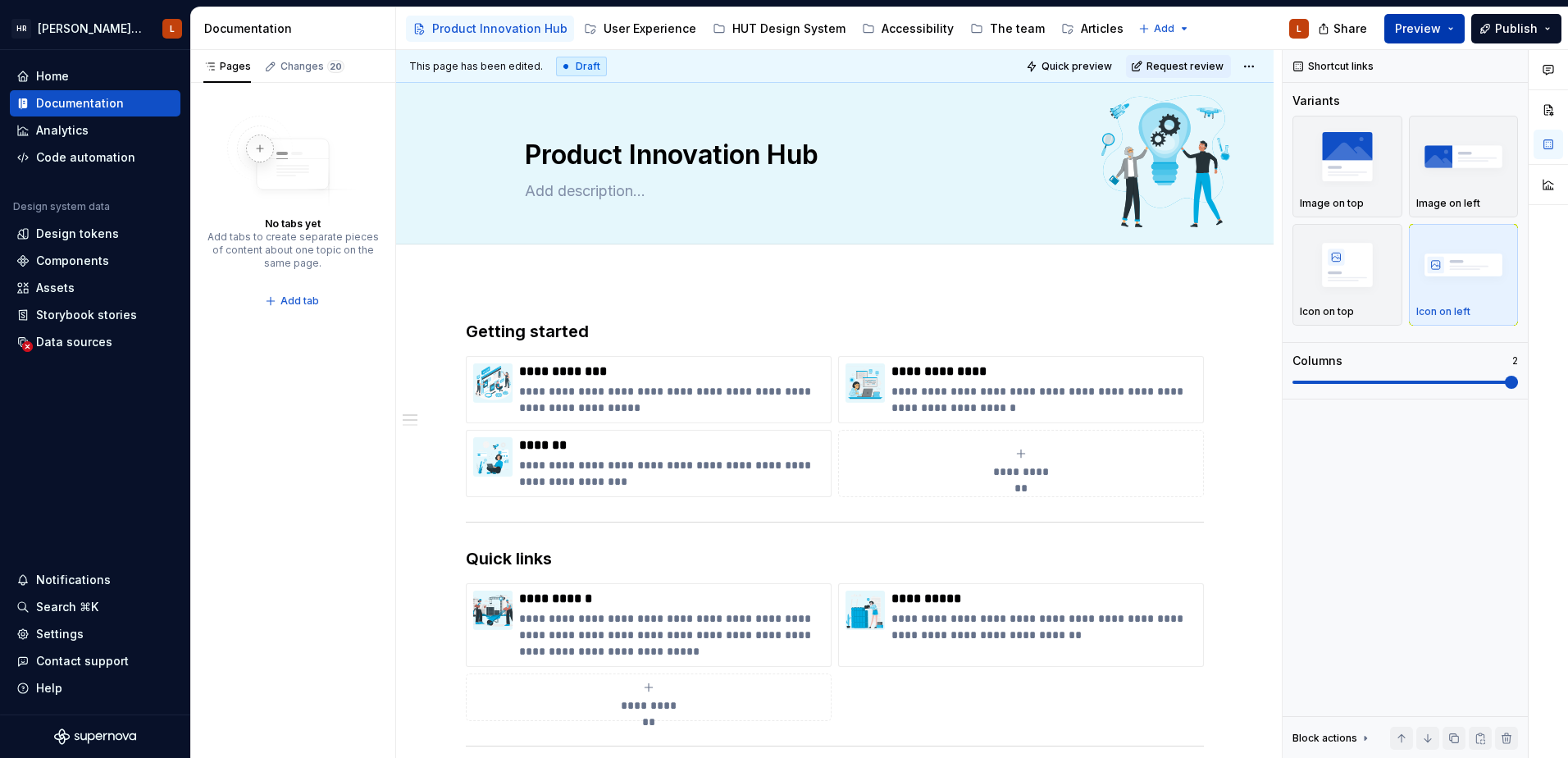
click at [1452, 29] on button "Preview" at bounding box center [1424, 28] width 80 height 30
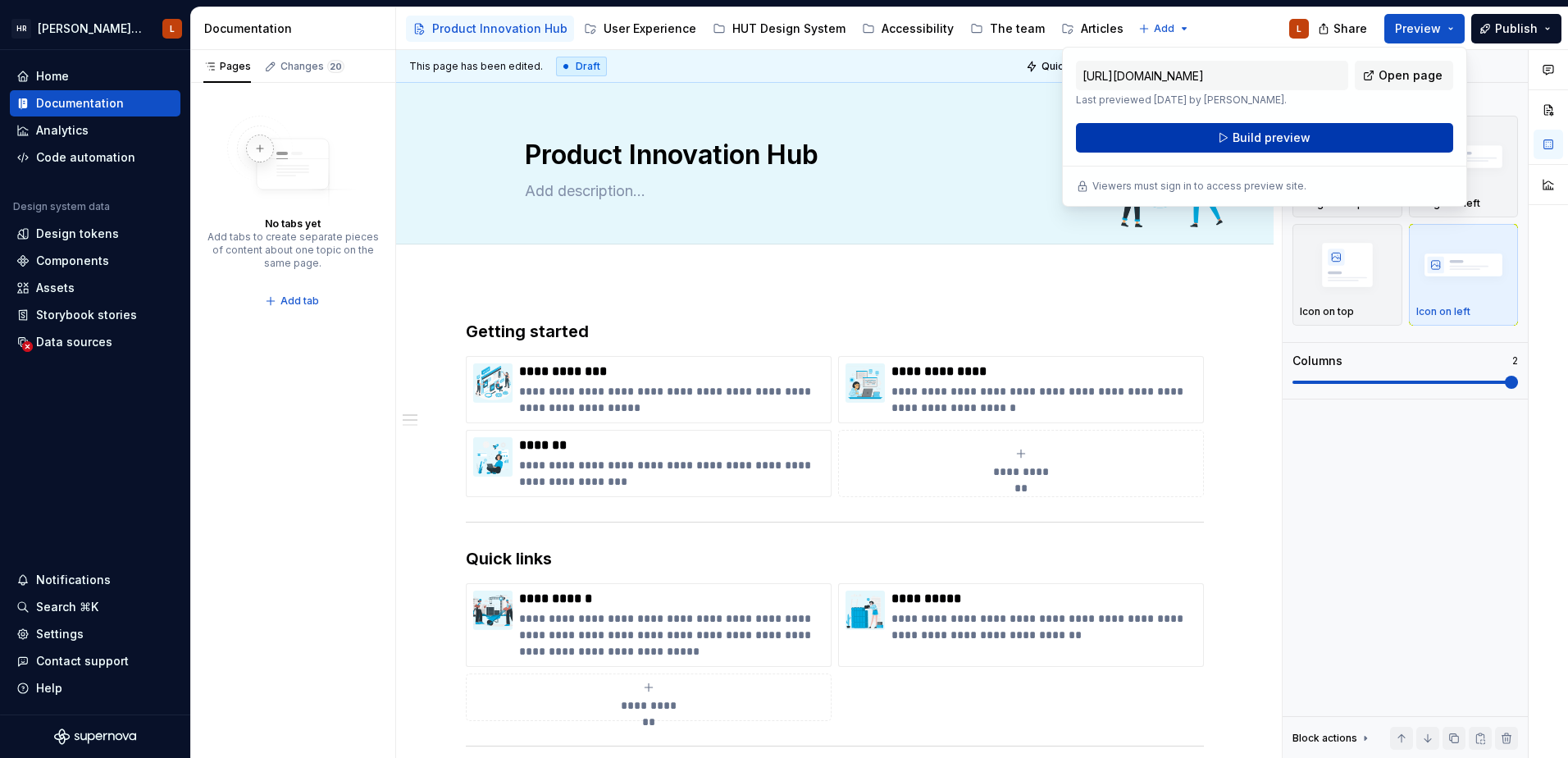
click at [1253, 143] on span "Build preview" at bounding box center [1272, 137] width 78 height 16
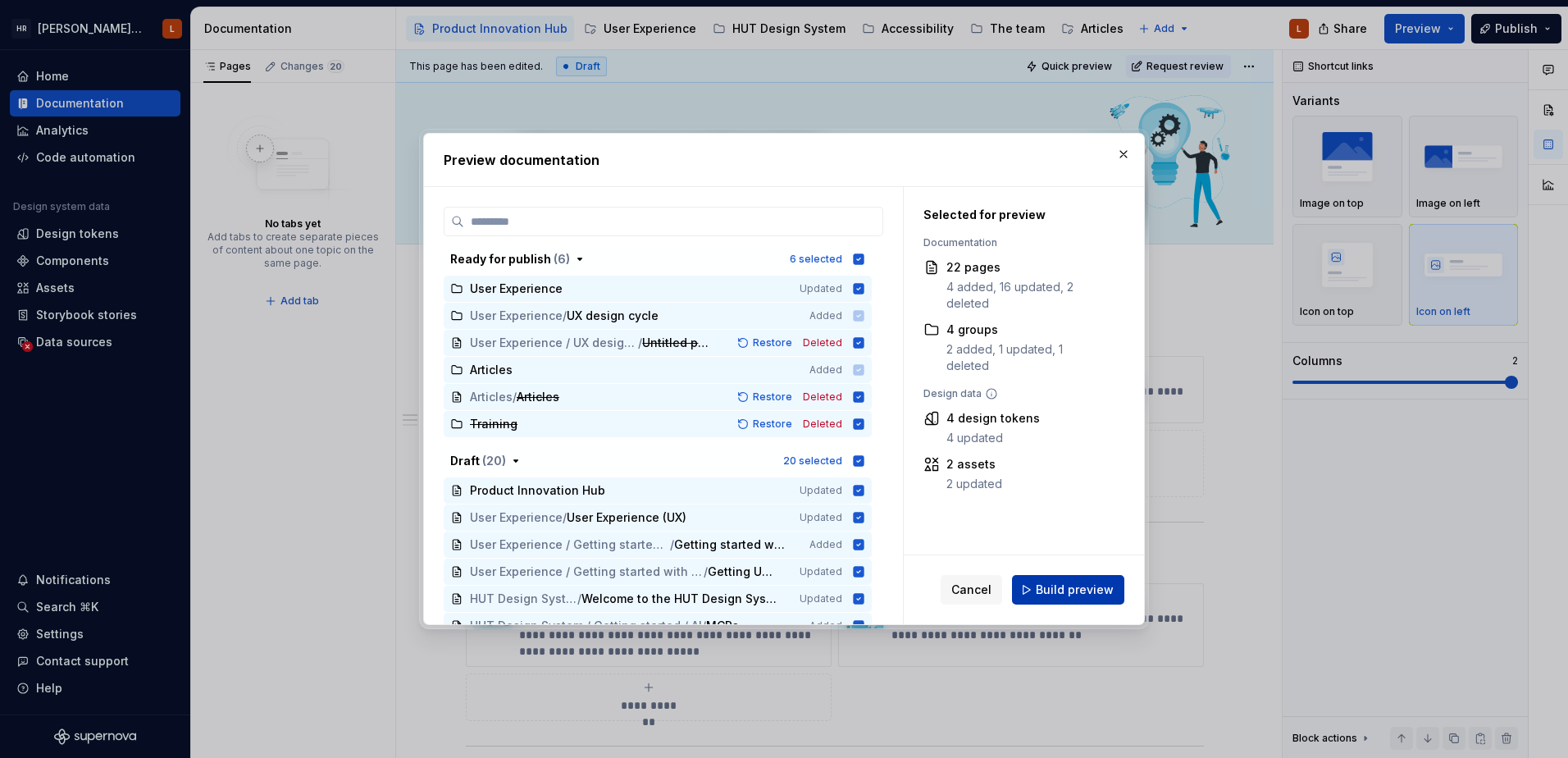
click at [1050, 589] on span "Build preview" at bounding box center [1075, 590] width 78 height 16
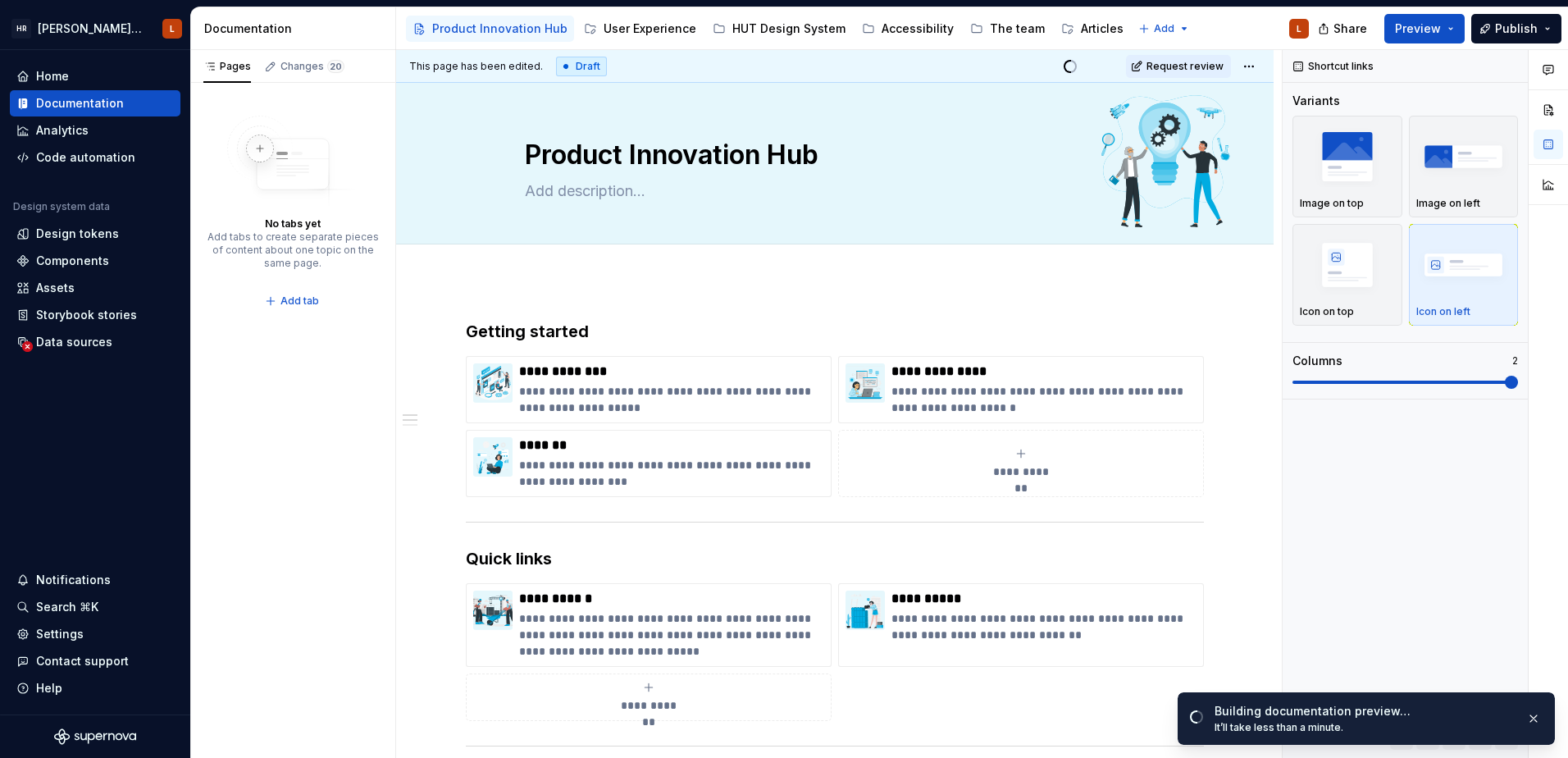
drag, startPoint x: 1531, startPoint y: 713, endPoint x: 1484, endPoint y: 697, distance: 49.6
click at [1531, 713] on button "button" at bounding box center [1535, 717] width 22 height 23
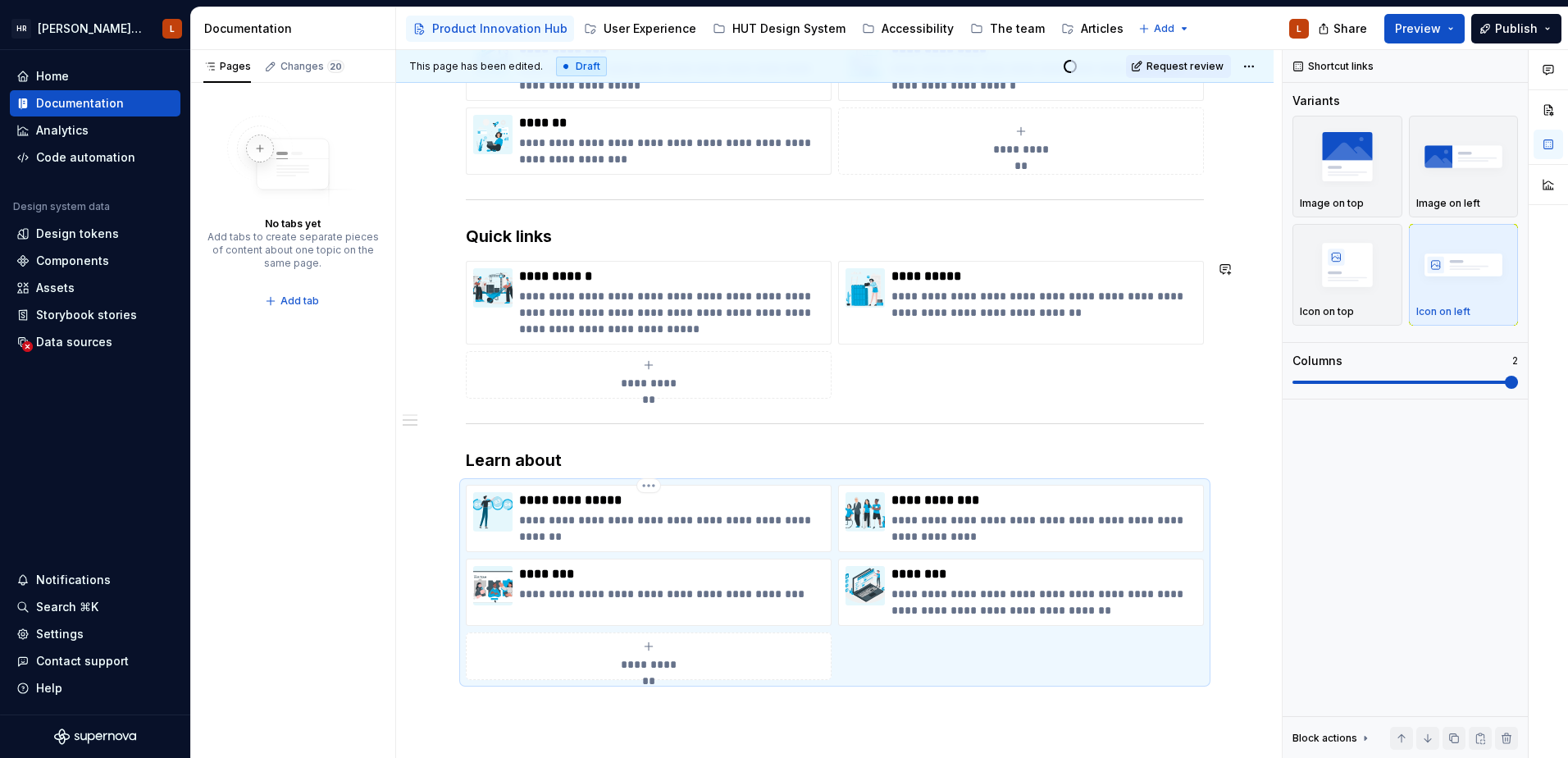
scroll to position [328, 0]
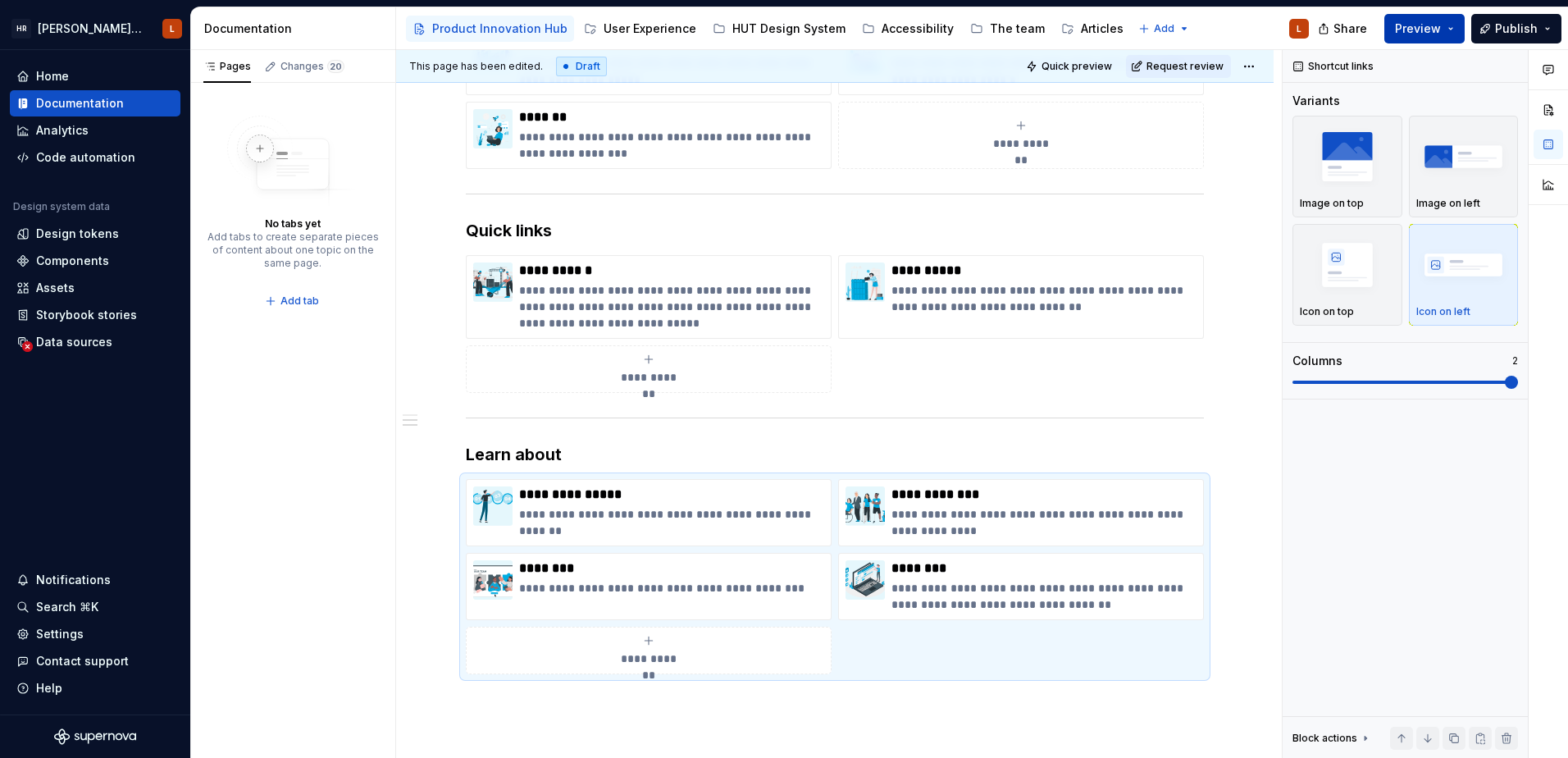
click at [1452, 33] on button "Preview" at bounding box center [1424, 28] width 80 height 30
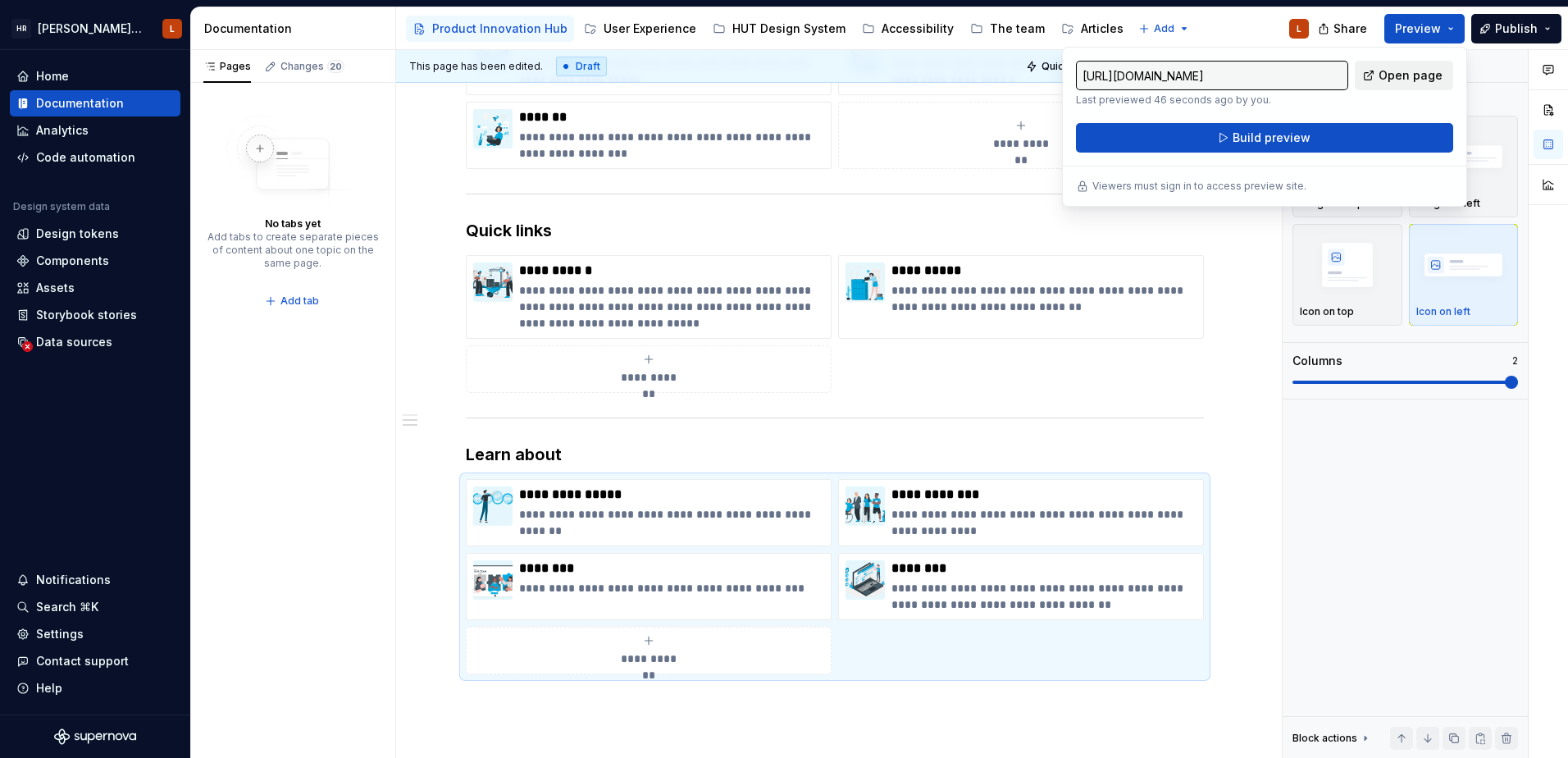
drag, startPoint x: 1452, startPoint y: 33, endPoint x: 1394, endPoint y: 73, distance: 70.5
click at [1394, 73] on span "Open page" at bounding box center [1411, 75] width 64 height 16
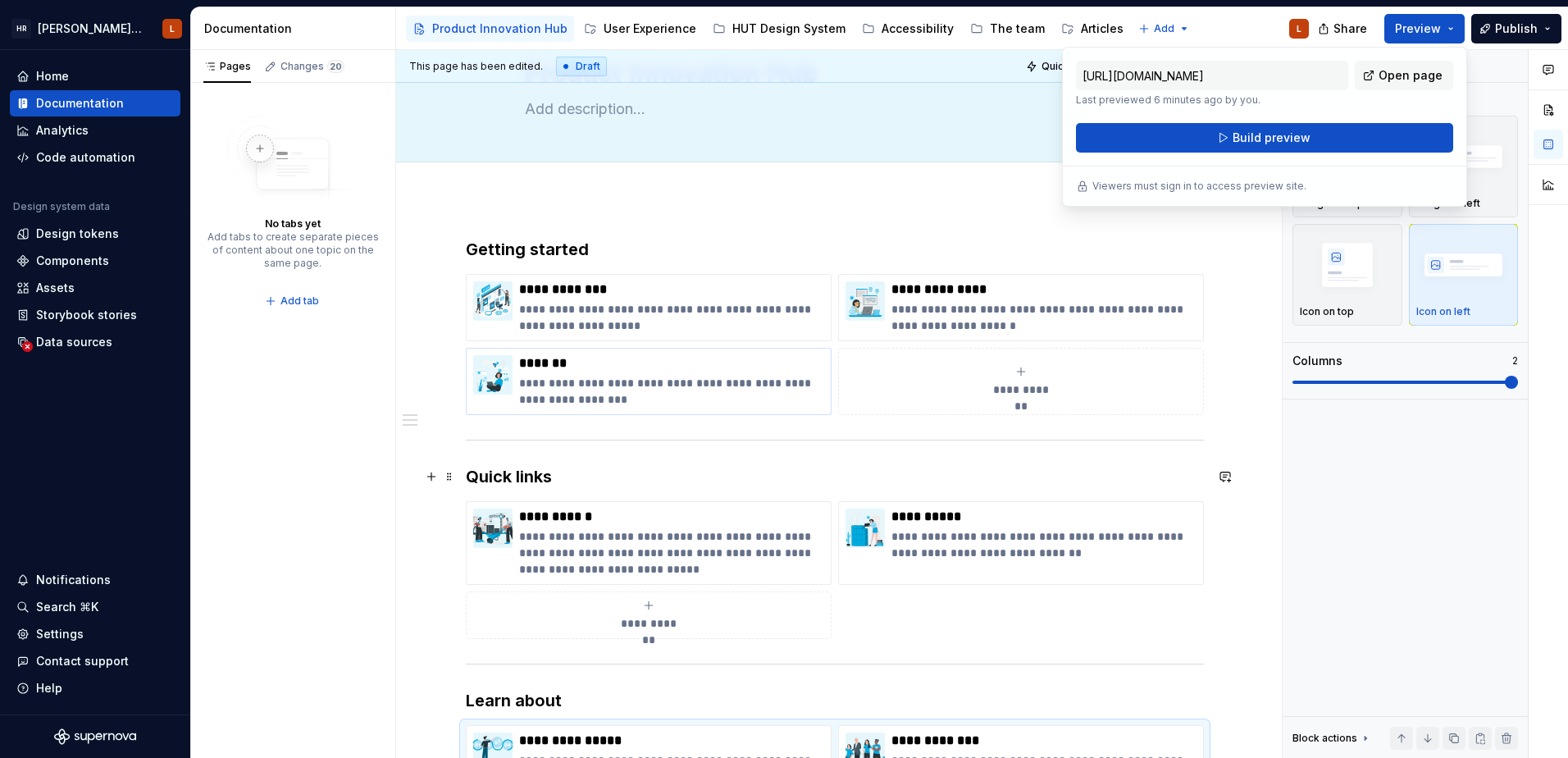
scroll to position [164, 0]
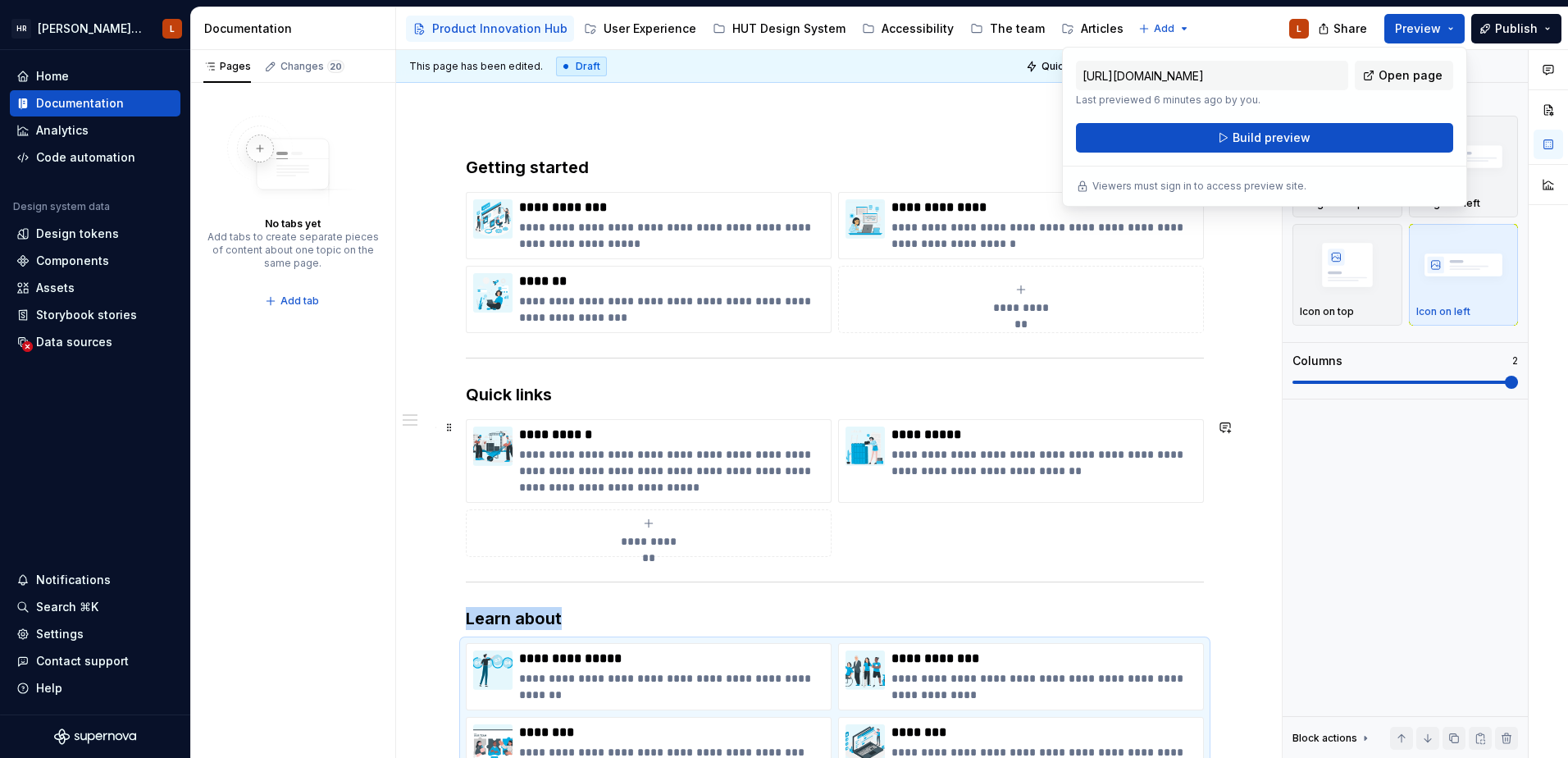
click at [662, 530] on div "**********" at bounding box center [649, 533] width 351 height 33
type textarea "*"
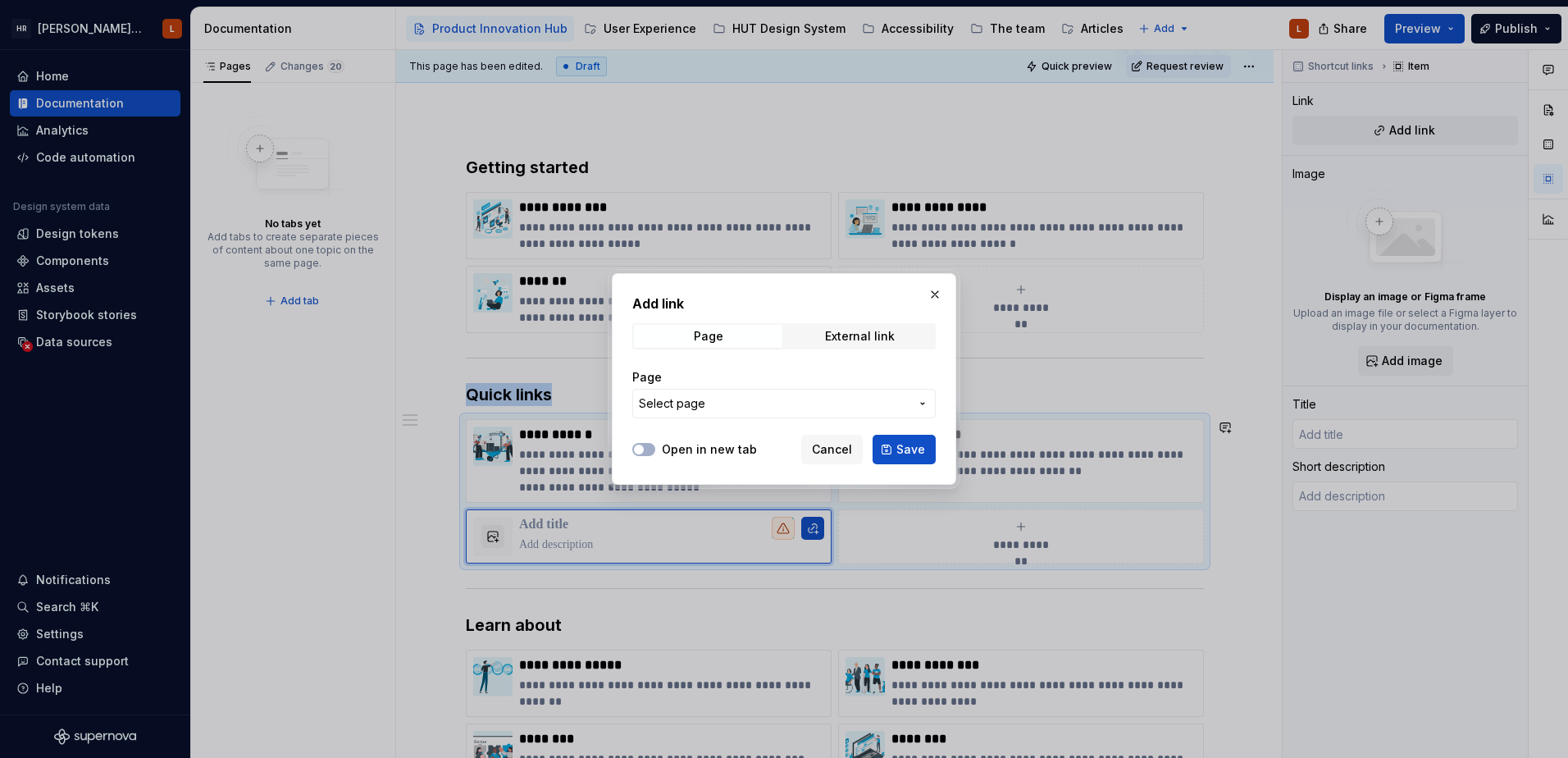
click at [718, 407] on span "Select page" at bounding box center [775, 403] width 271 height 16
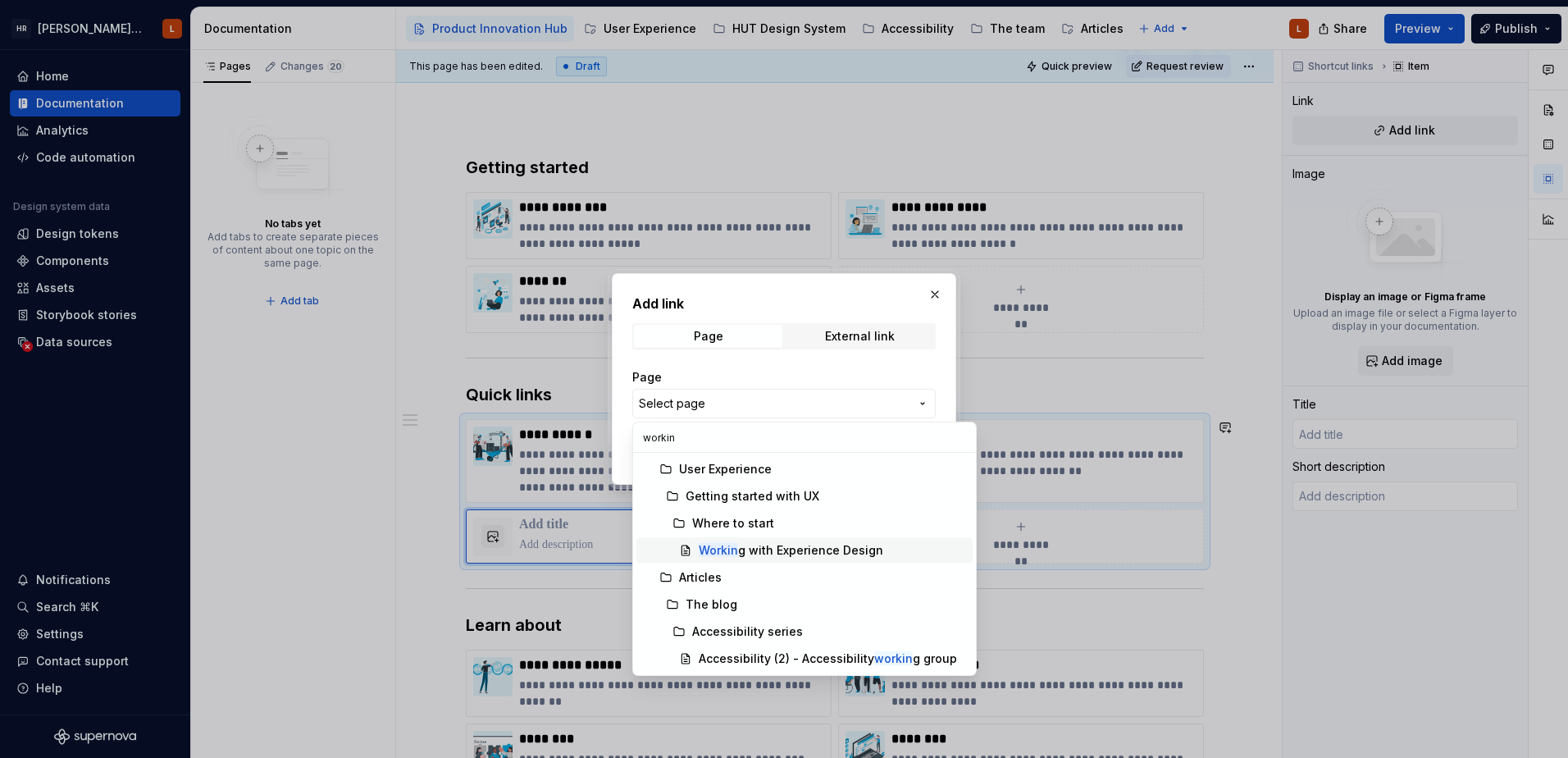
type input "workin"
click at [770, 562] on span "Workin g with Experience Design" at bounding box center [804, 550] width 336 height 26
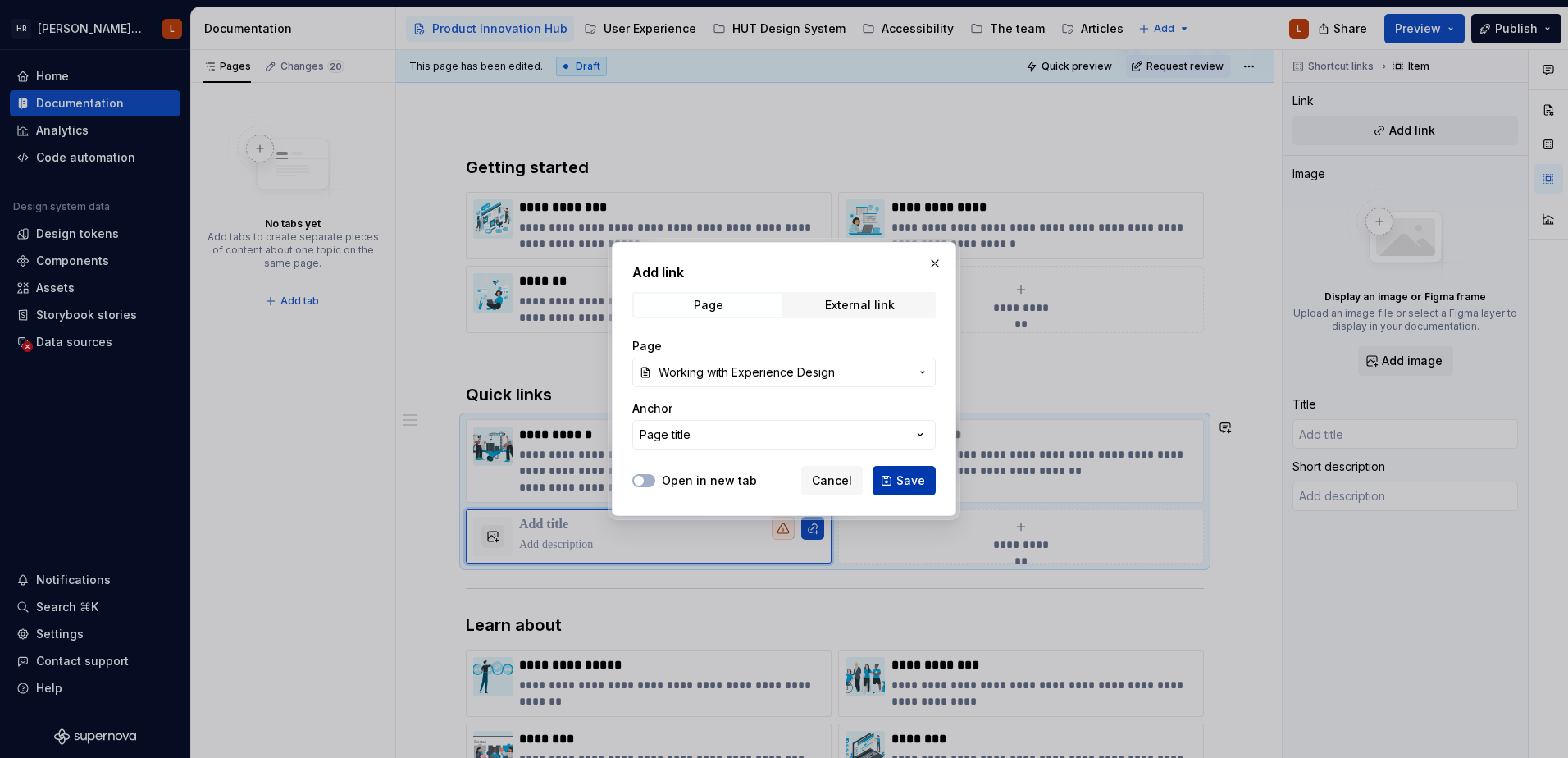
click at [909, 478] on span "Save" at bounding box center [911, 481] width 29 height 16
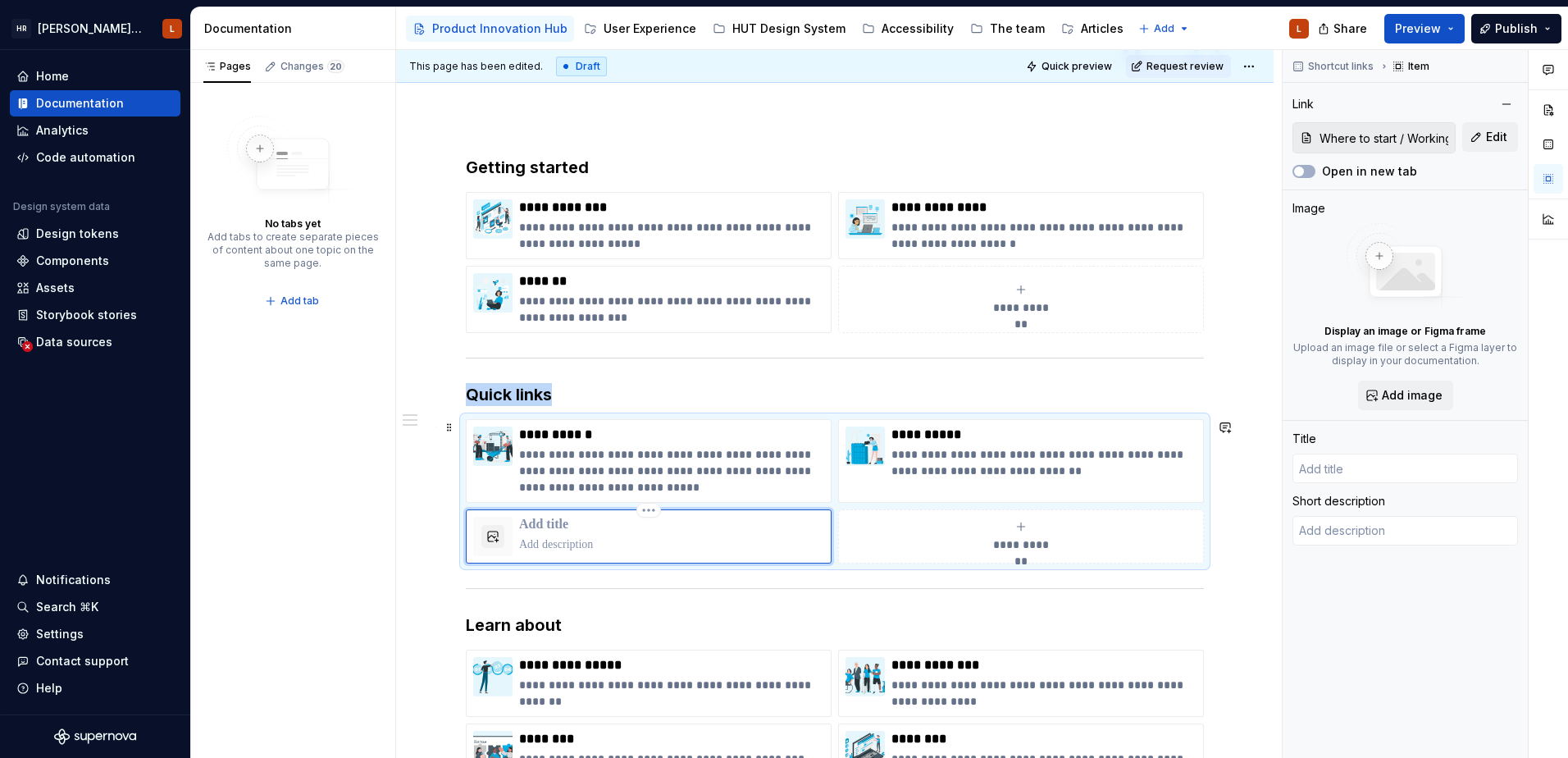
type textarea "*"
type input "Working with Experience Design"
type textarea "When to contact, what we need and what you'll need to do."
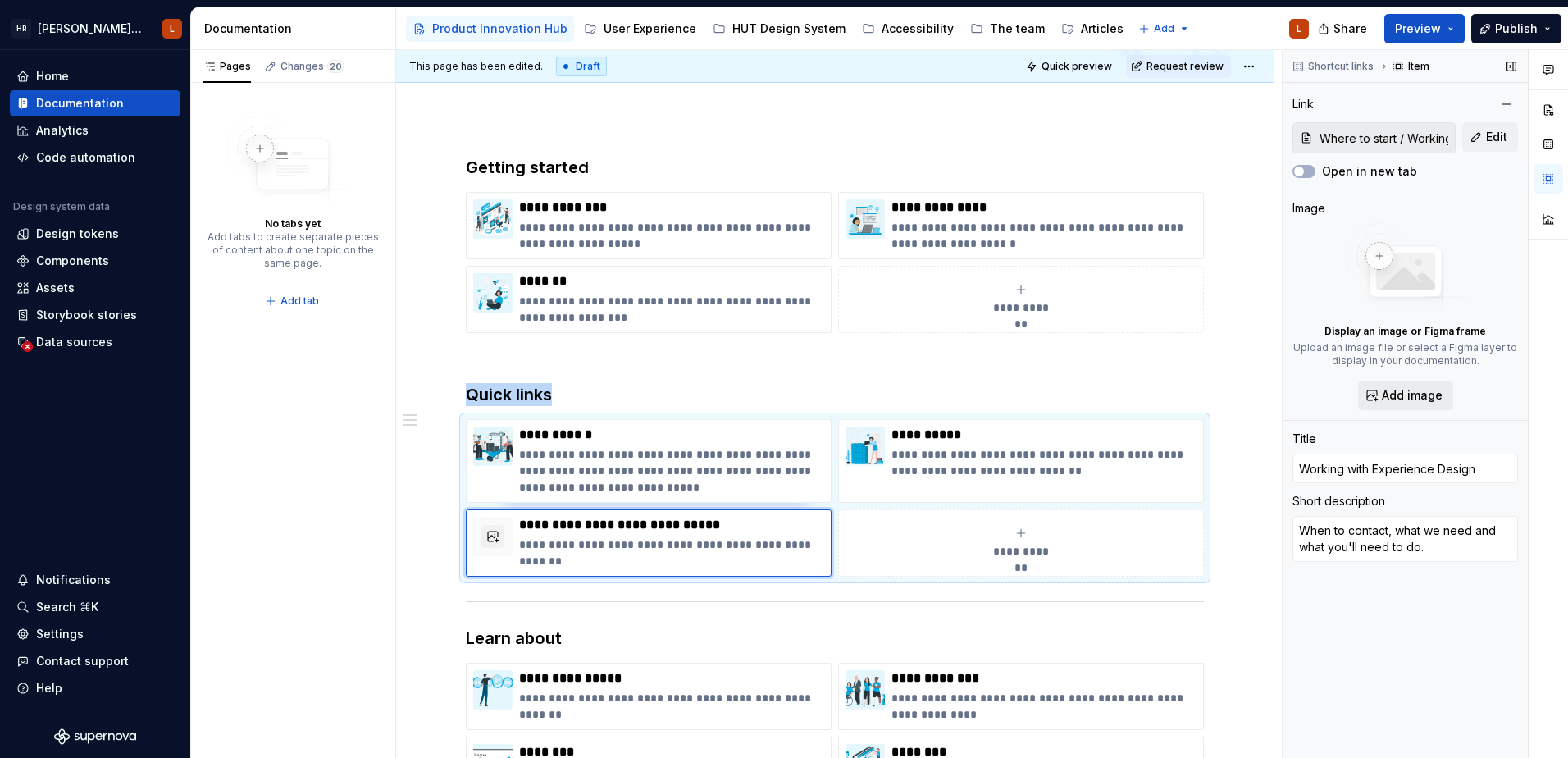
click at [1397, 398] on span "Add image" at bounding box center [1412, 395] width 61 height 16
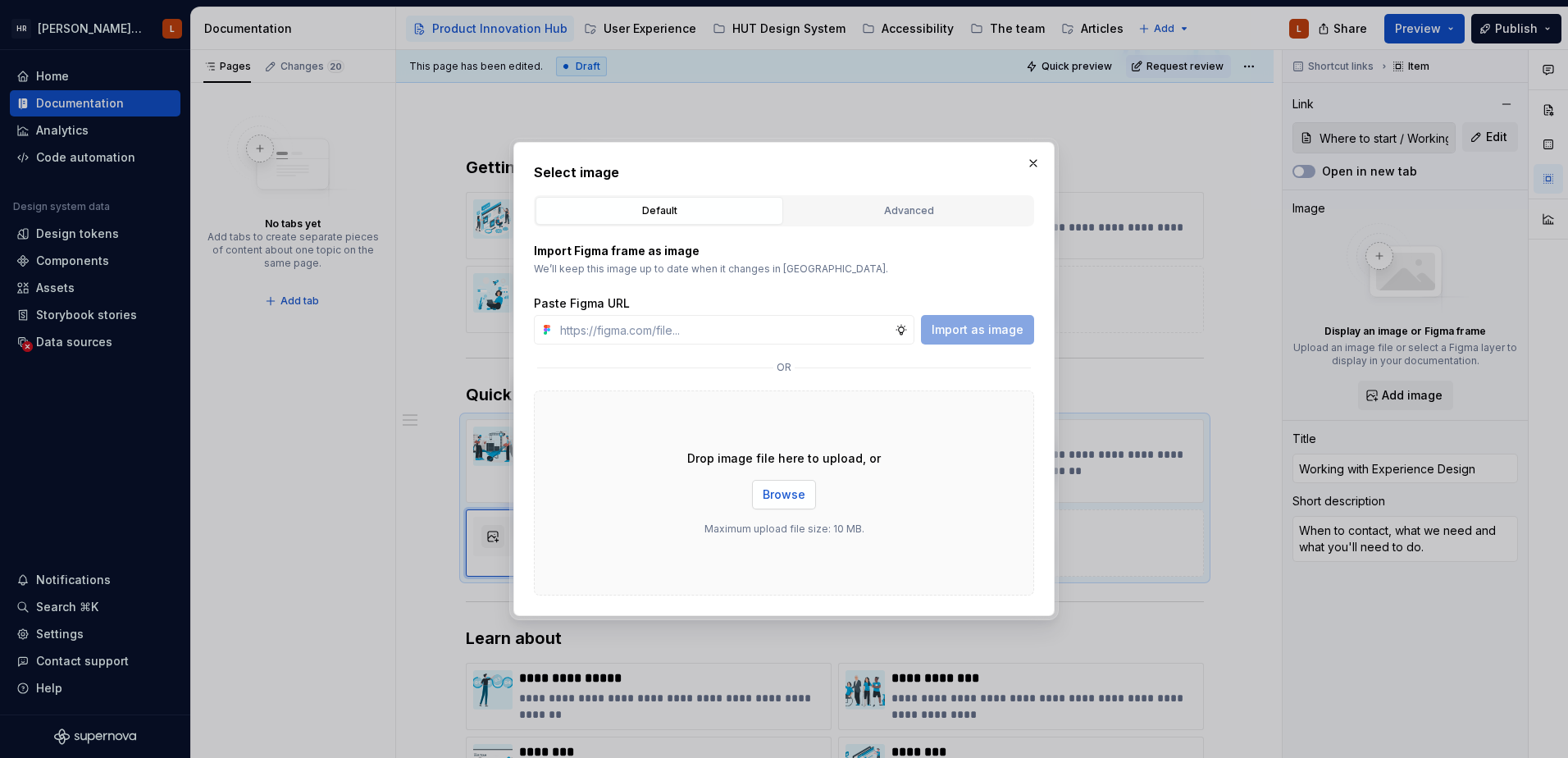
click at [786, 498] on span "Browse" at bounding box center [784, 494] width 42 height 16
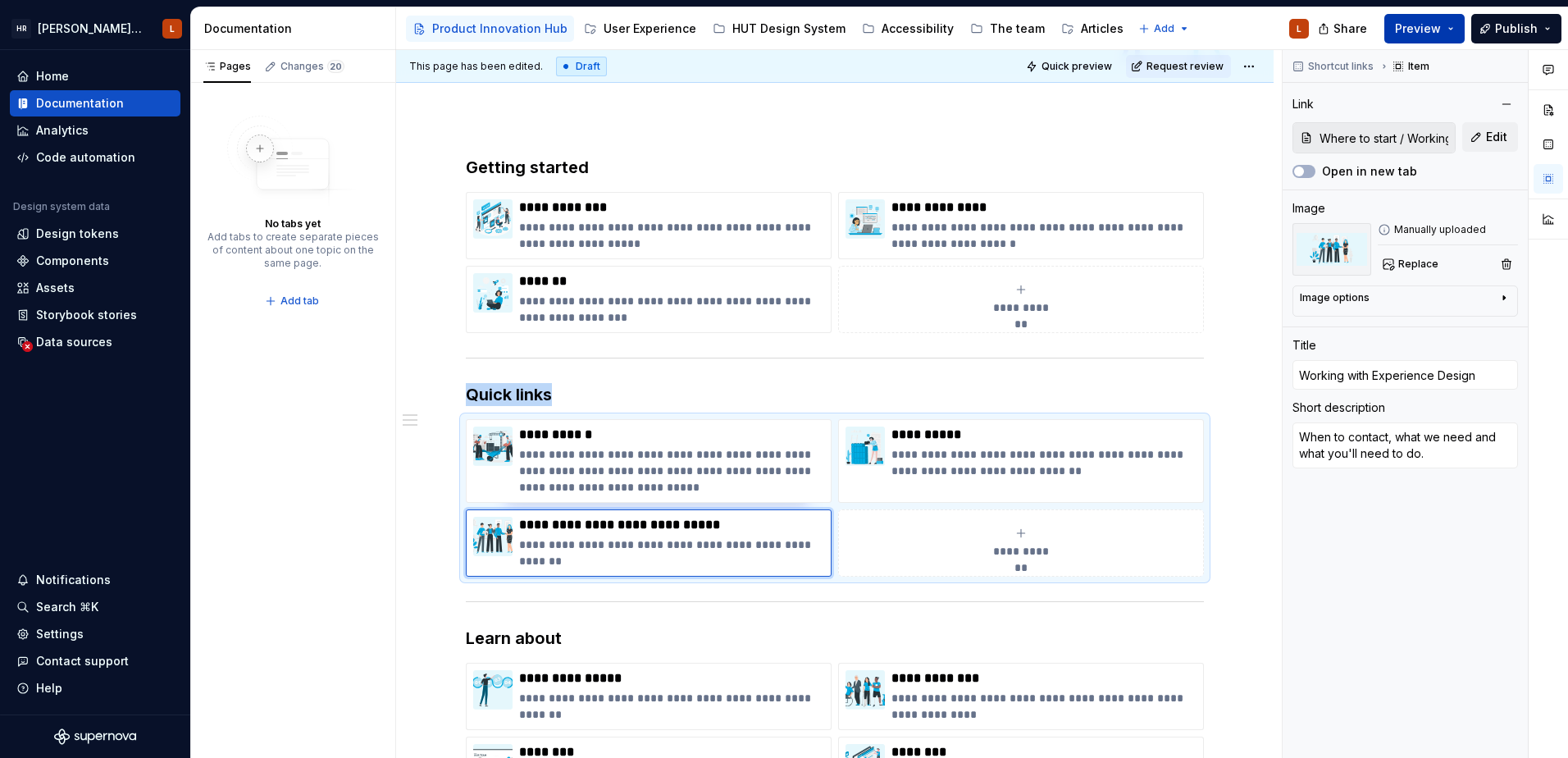
click at [1453, 33] on button "Preview" at bounding box center [1424, 28] width 80 height 30
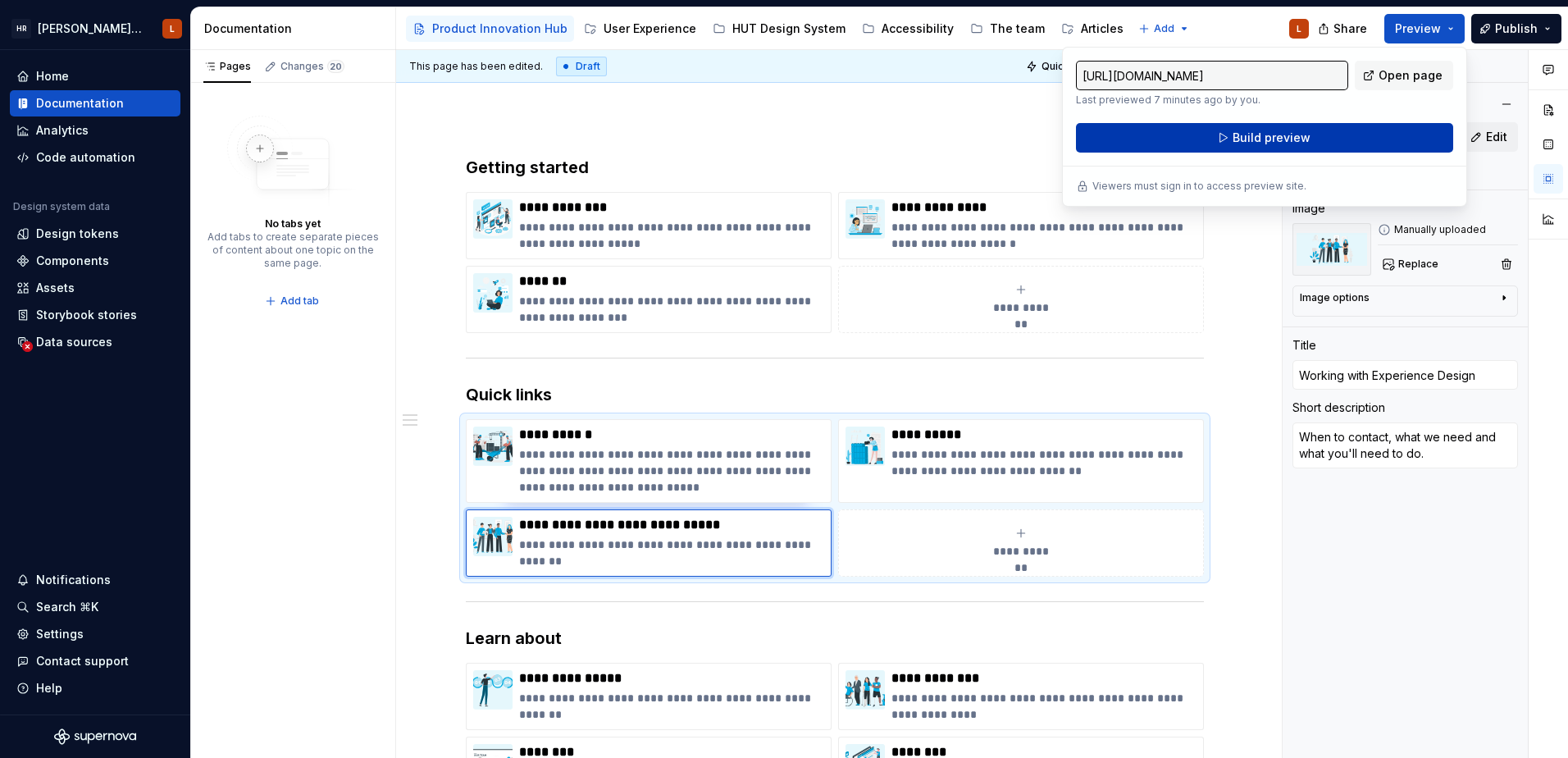
click at [1298, 139] on span "Build preview" at bounding box center [1272, 137] width 78 height 16
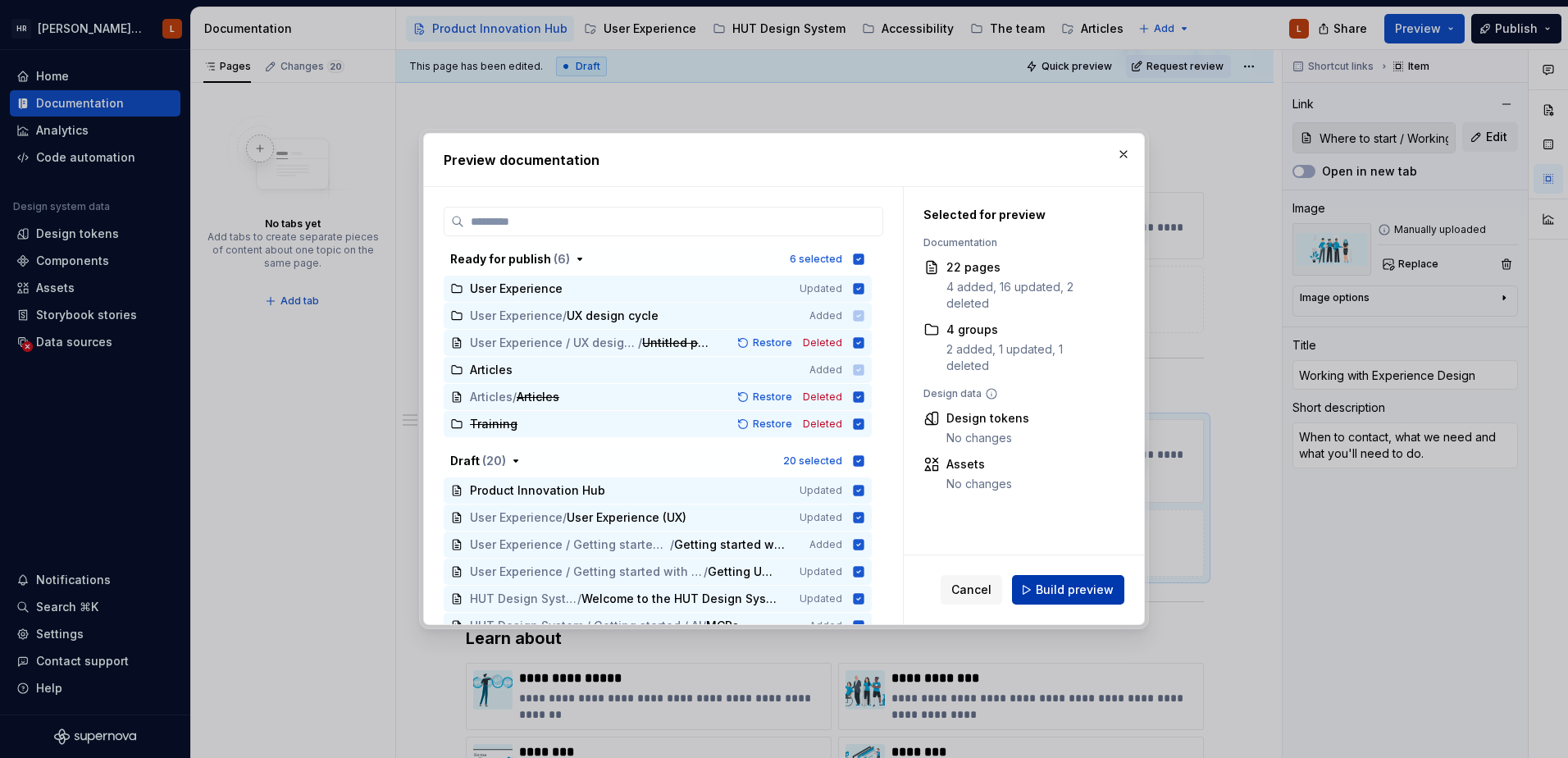
click at [1080, 591] on span "Build preview" at bounding box center [1075, 590] width 78 height 16
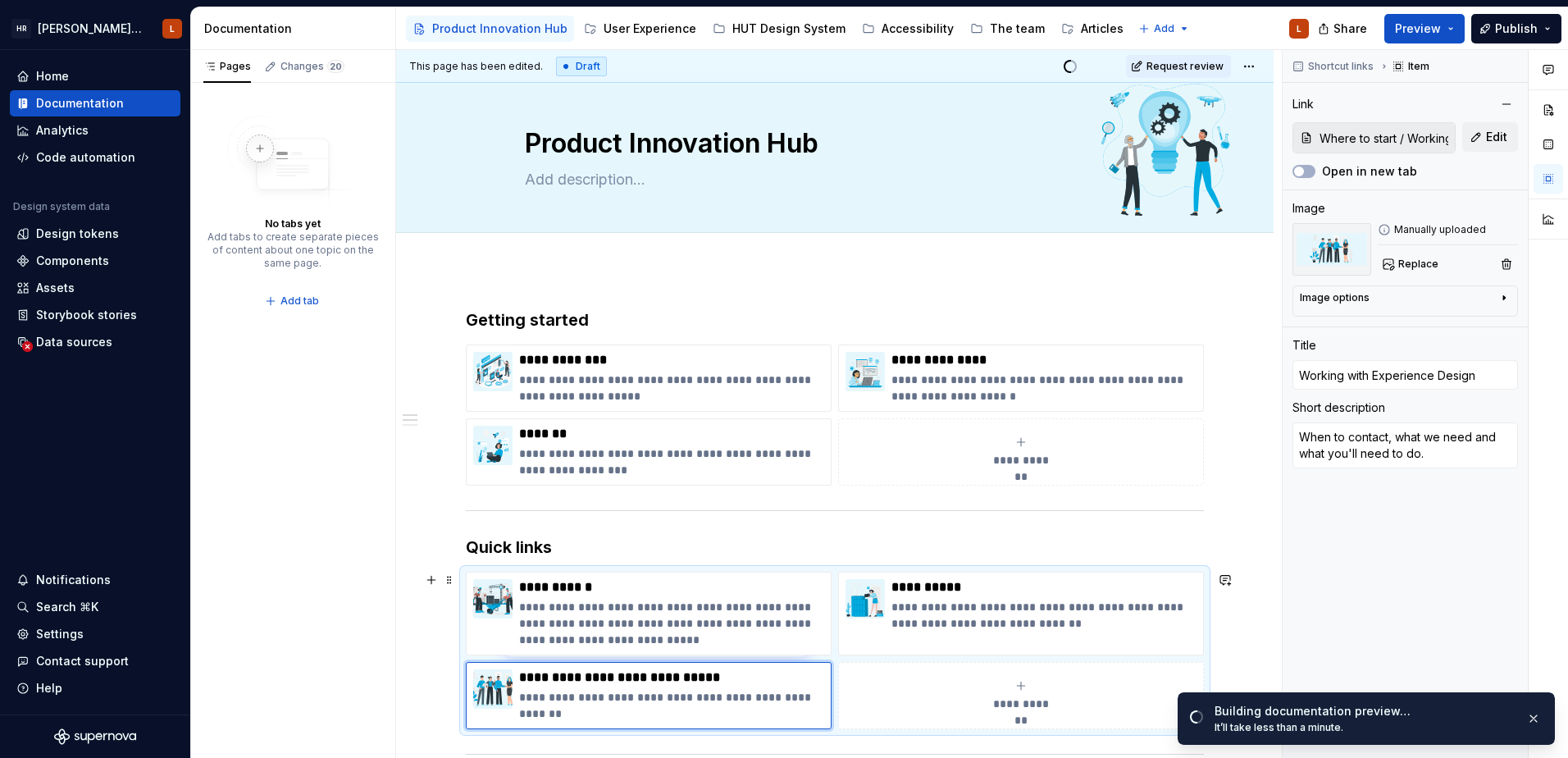
scroll to position [0, 0]
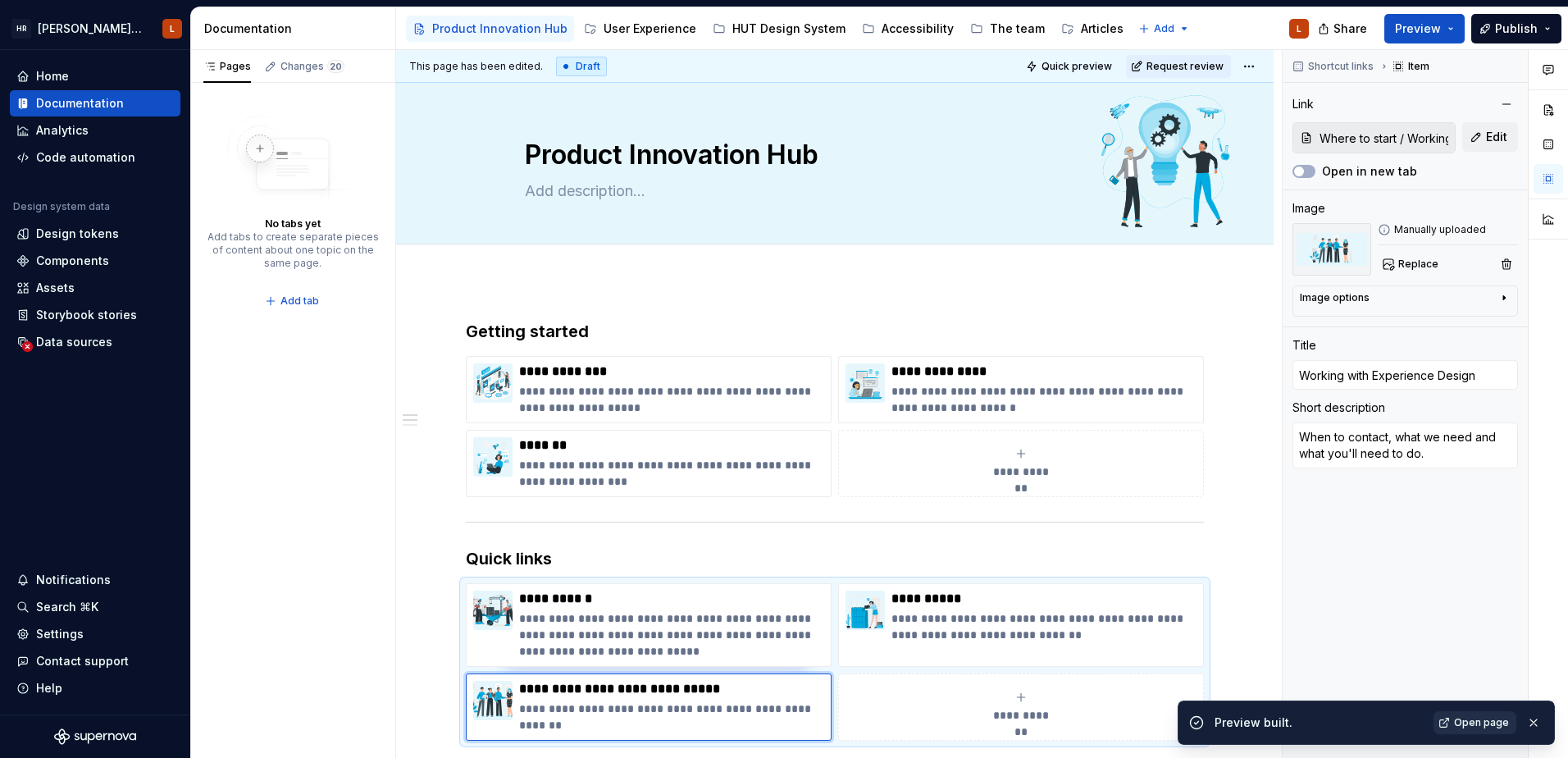
click at [1460, 718] on span "Open page" at bounding box center [1481, 722] width 55 height 14
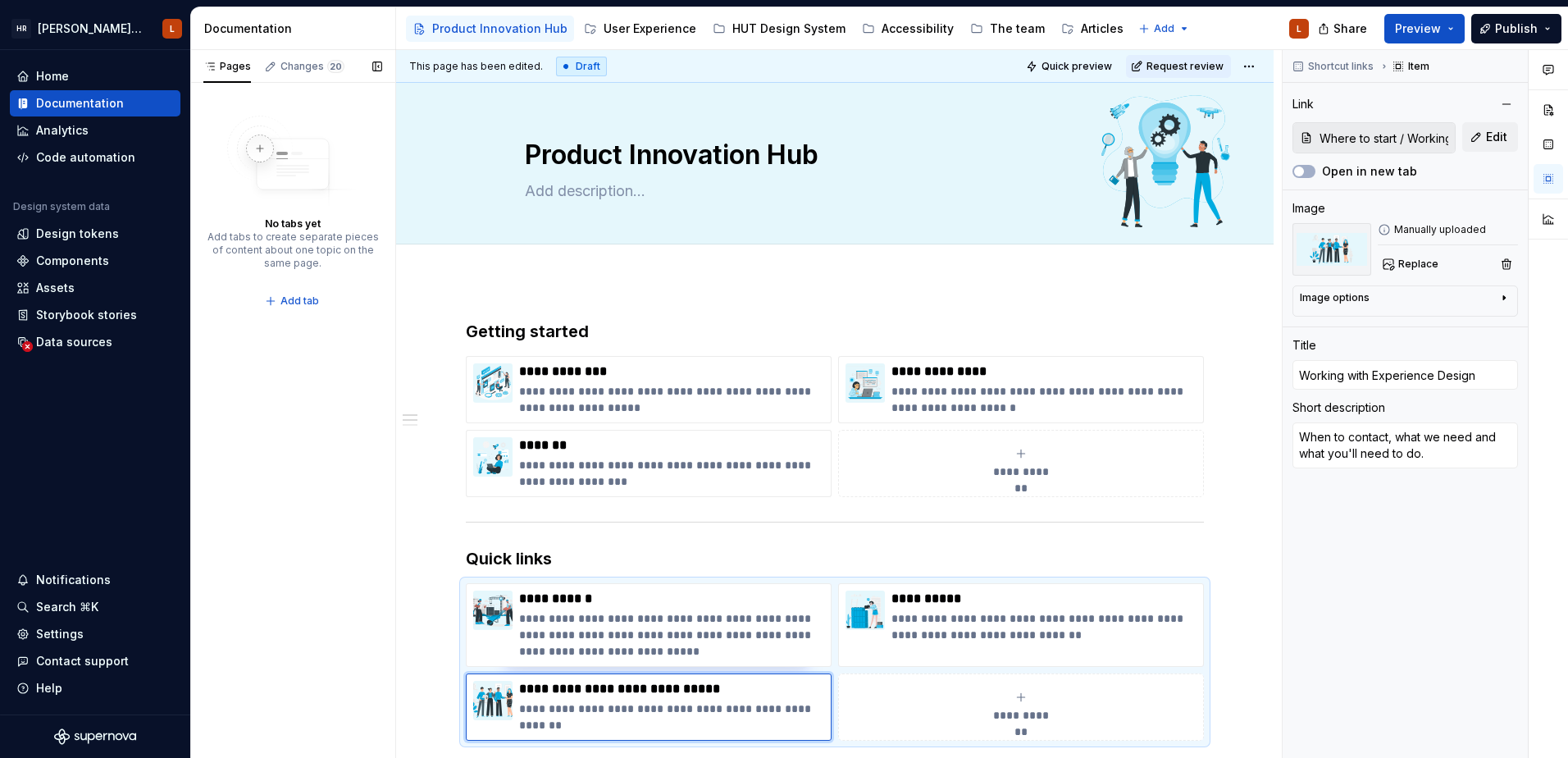
click at [377, 547] on div "Pages Changes 20 No tabs yet Add tabs to create separate pieces of content abou…" at bounding box center [293, 404] width 205 height 708
click at [456, 29] on div "Product Innovation Hub" at bounding box center [500, 29] width 136 height 16
click at [643, 23] on div "User Experience" at bounding box center [650, 29] width 93 height 16
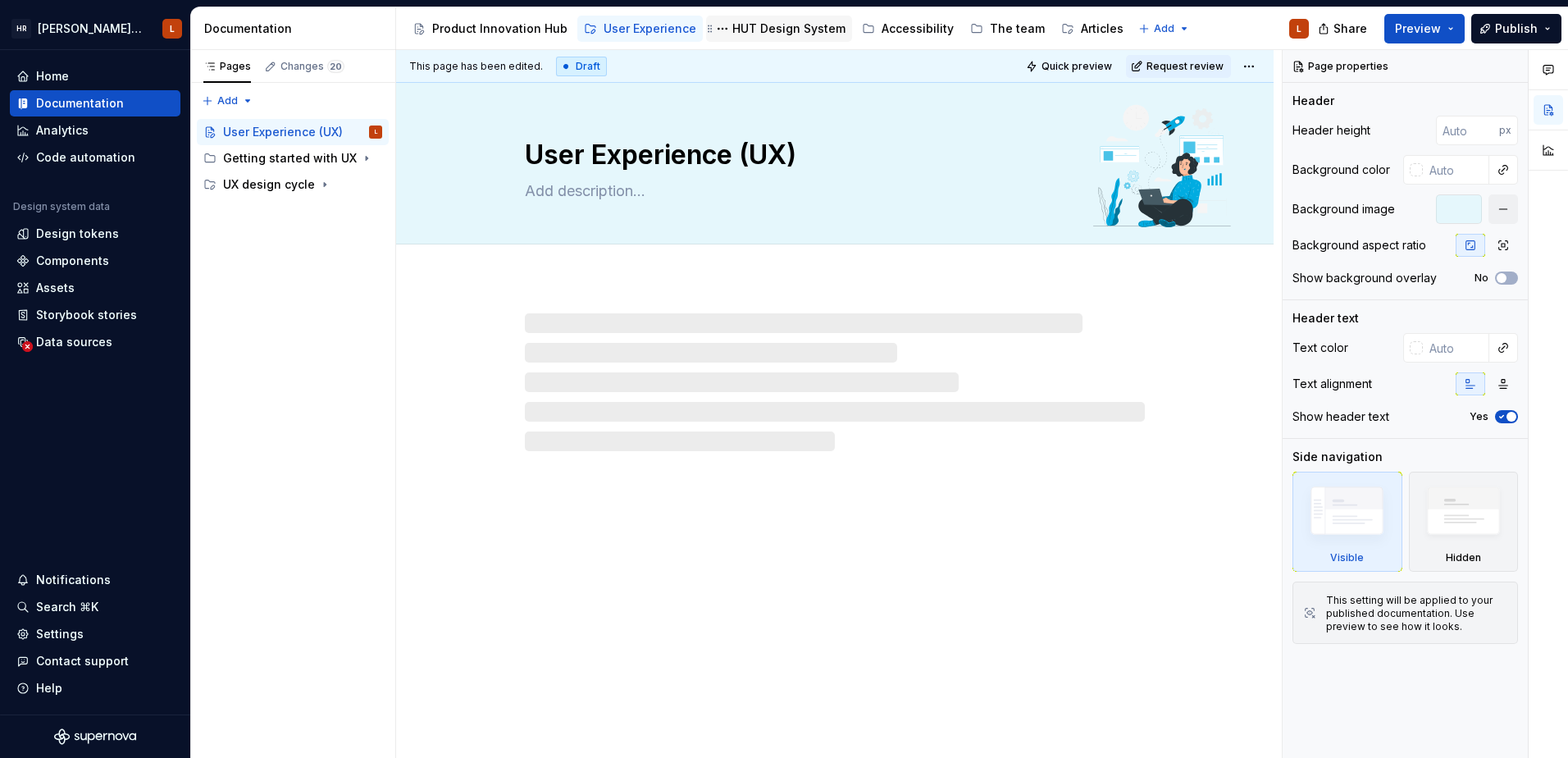
click at [752, 29] on div "HUT Design System" at bounding box center [789, 29] width 113 height 16
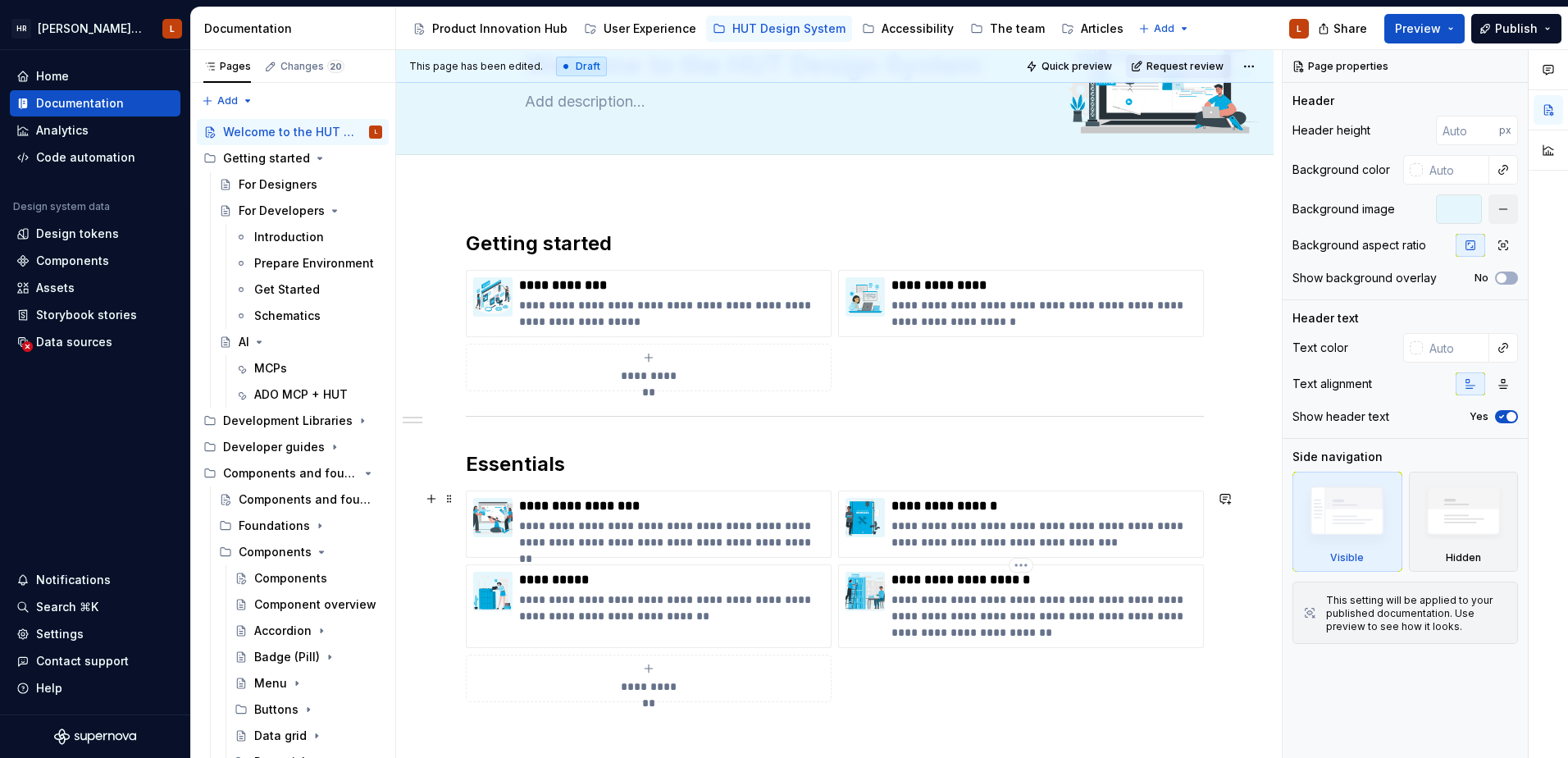
scroll to position [73, 0]
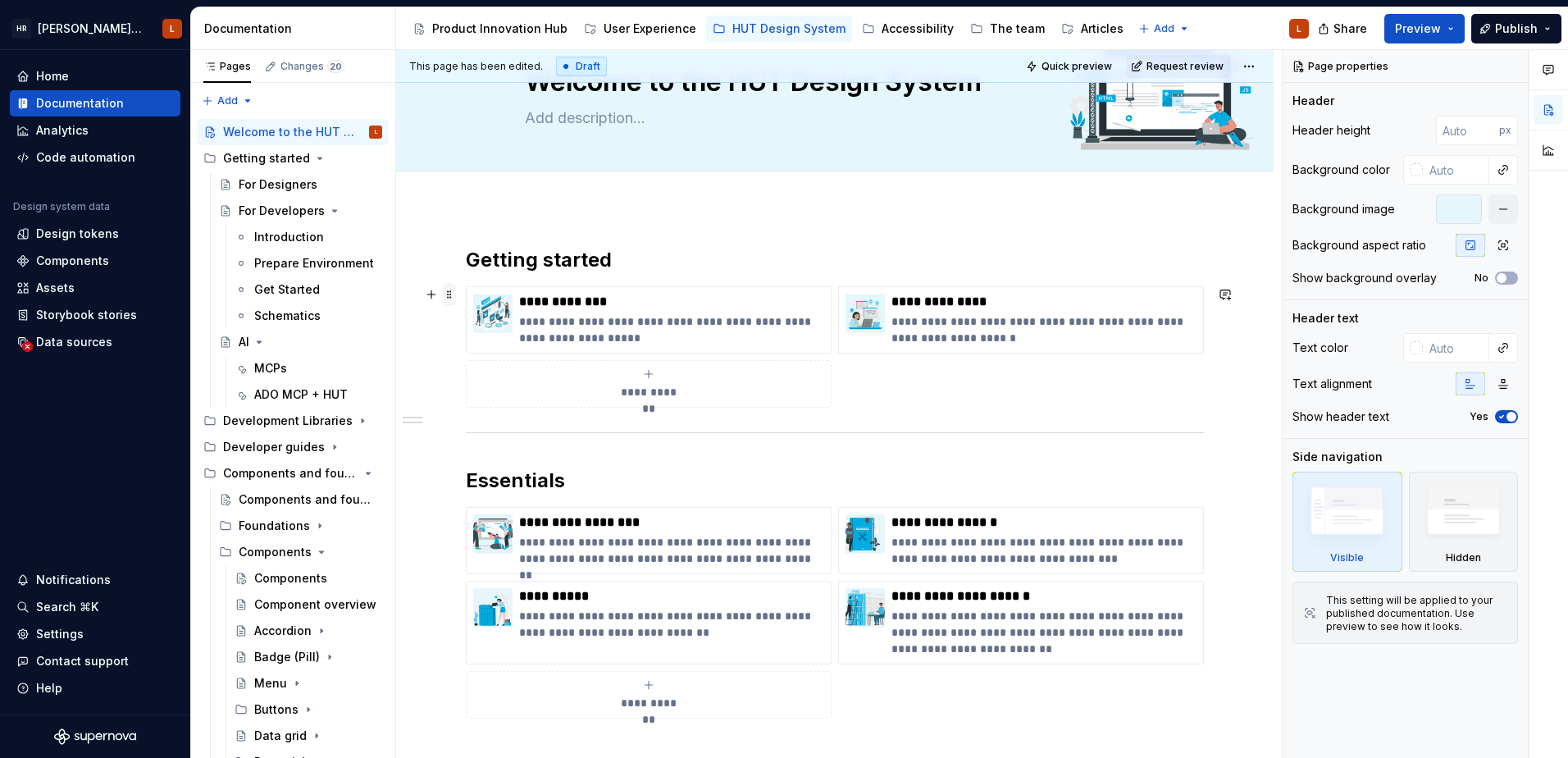
click at [448, 297] on span at bounding box center [449, 294] width 14 height 23
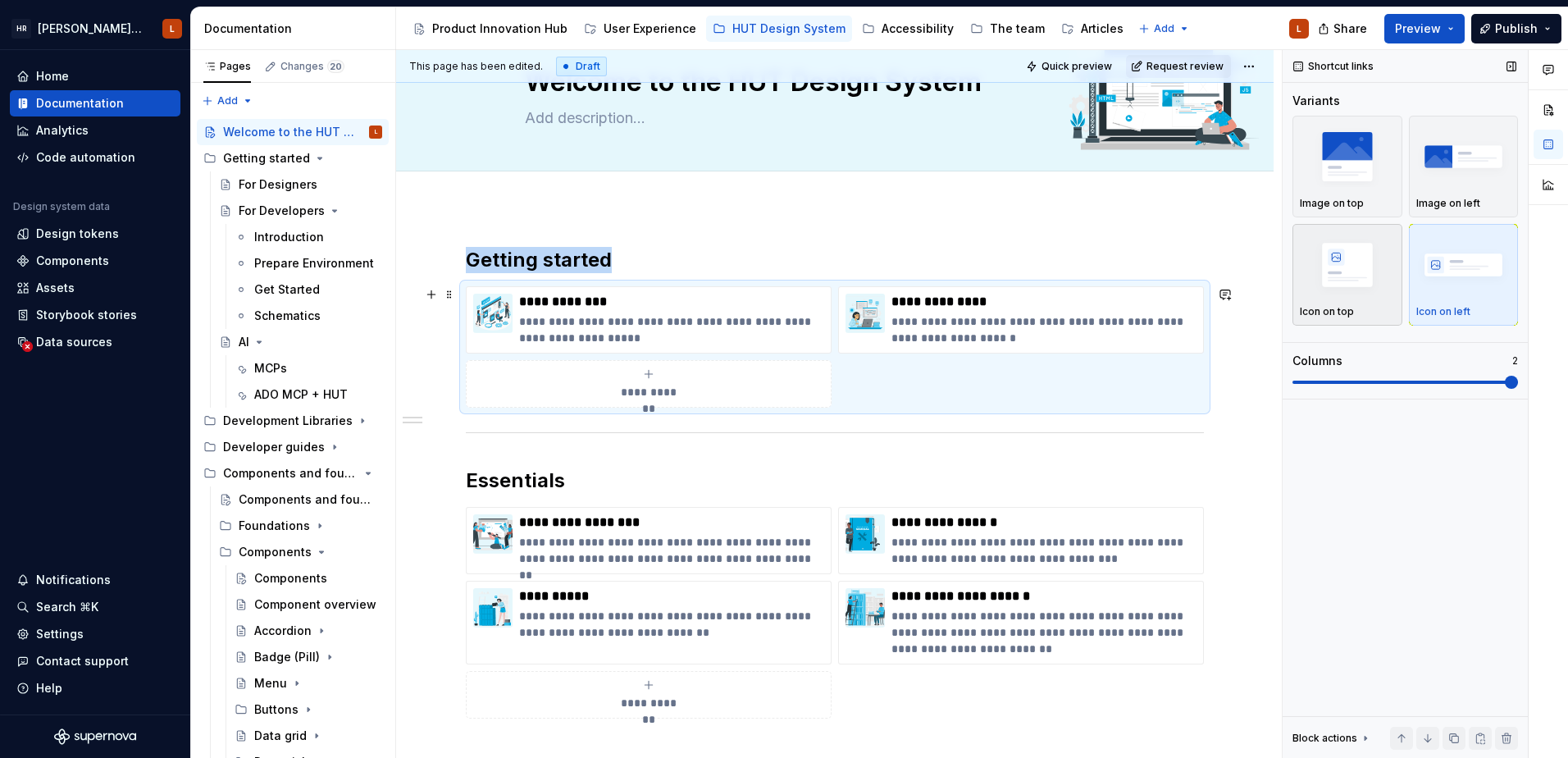
click at [1334, 270] on img "button" at bounding box center [1347, 265] width 95 height 60
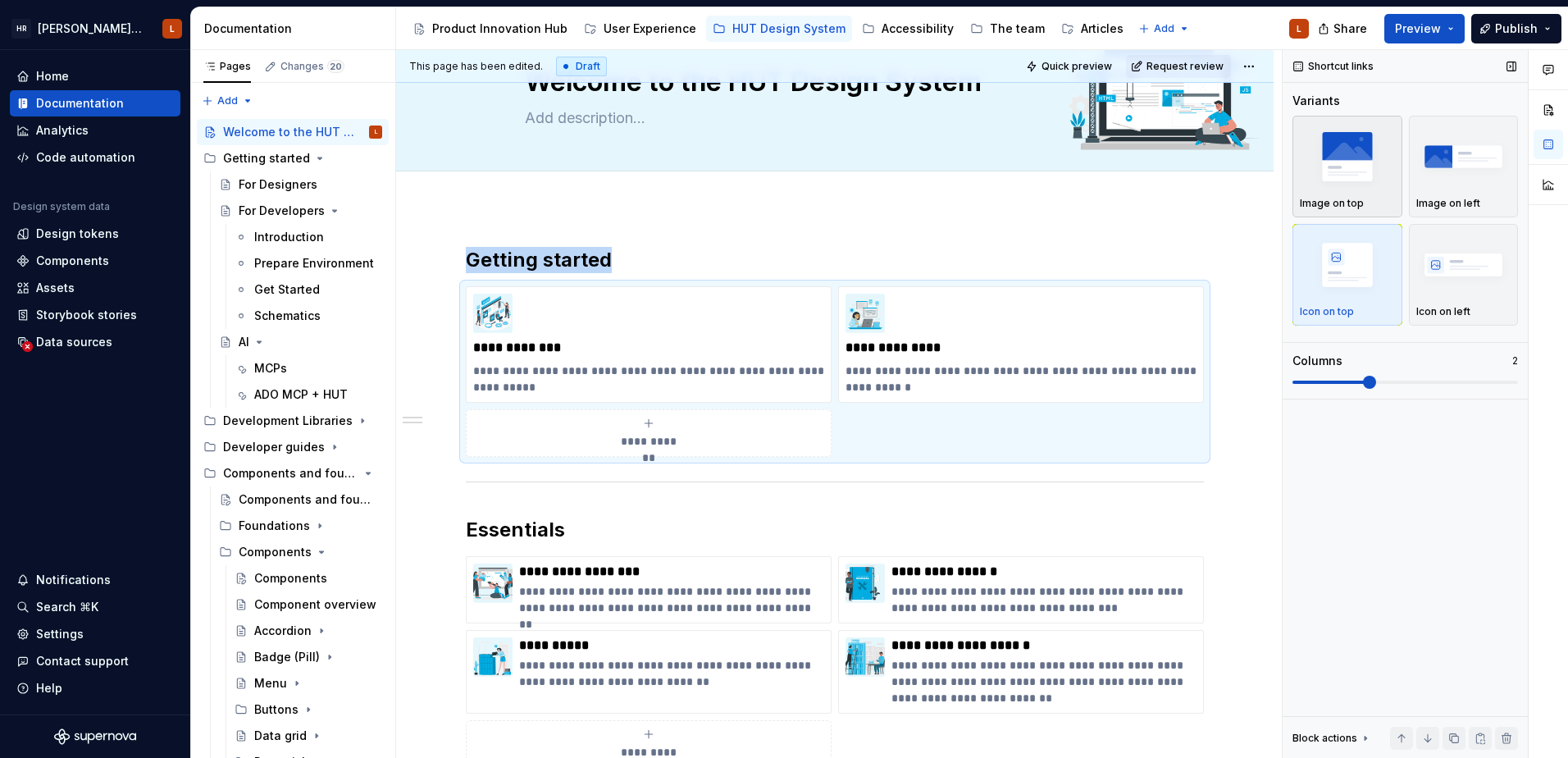
click at [1339, 179] on img "button" at bounding box center [1347, 156] width 95 height 60
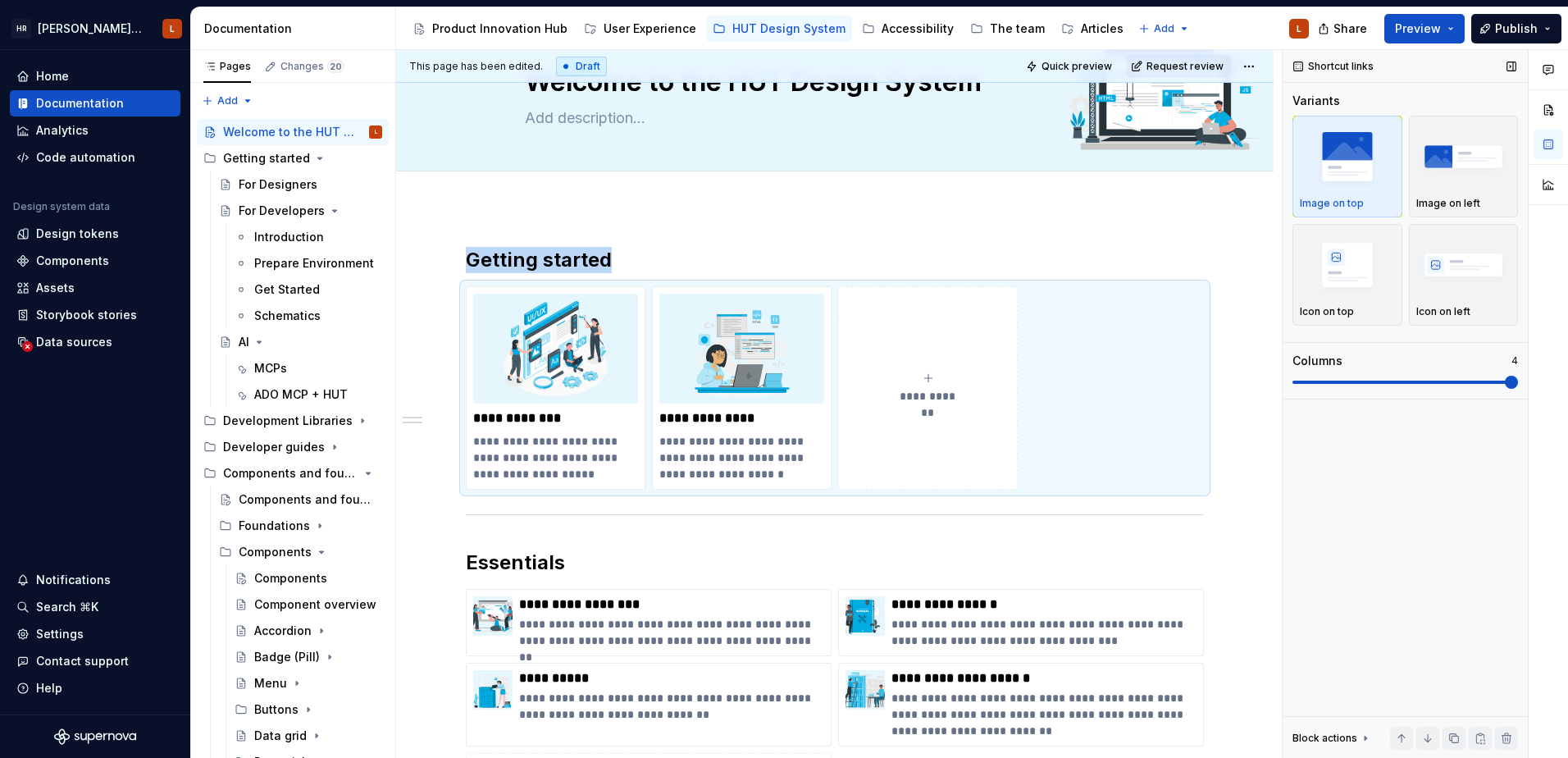
click at [1516, 378] on span at bounding box center [1512, 382] width 14 height 14
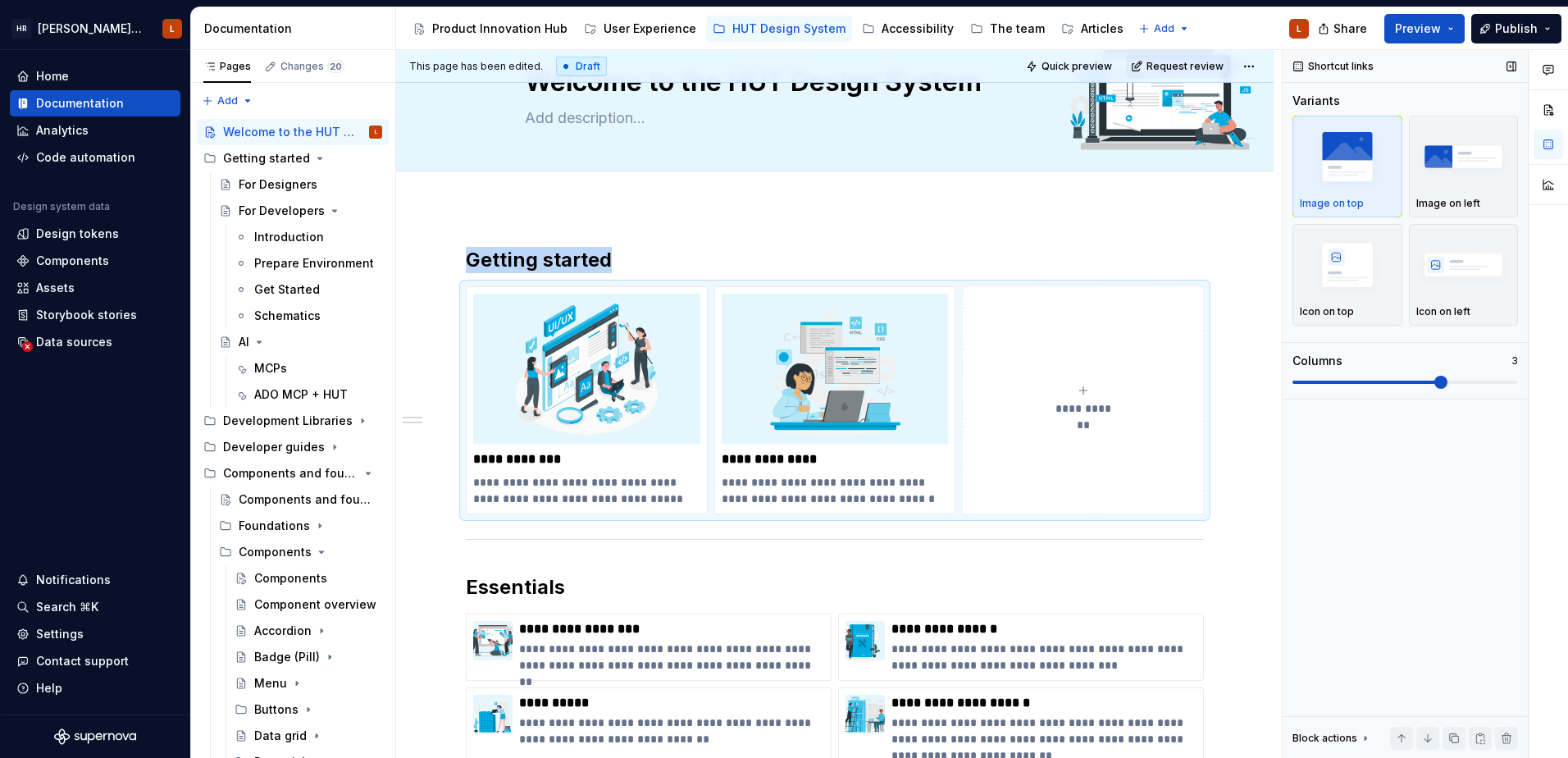
click at [1448, 380] on span at bounding box center [1441, 382] width 14 height 14
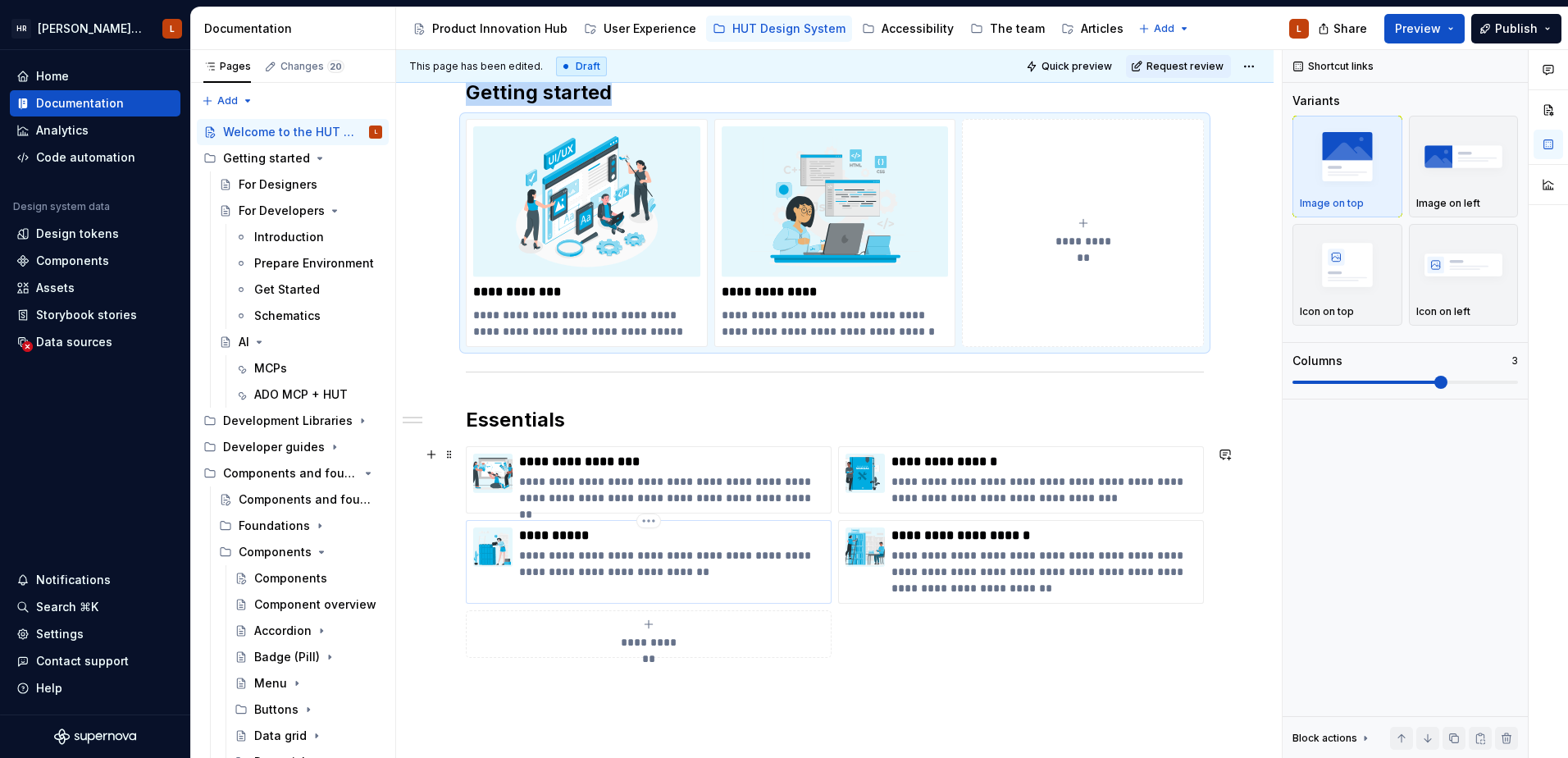
scroll to position [155, 0]
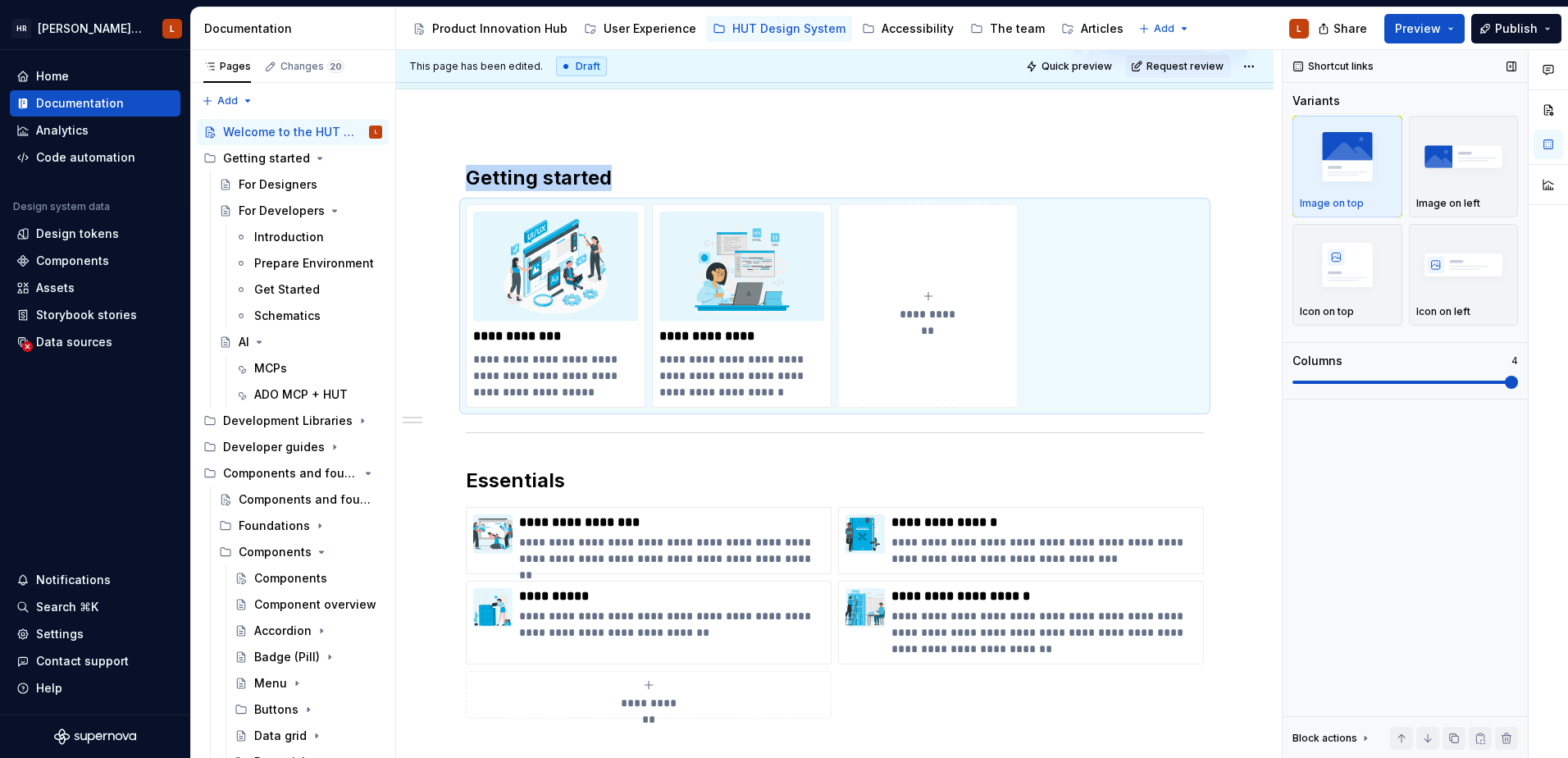
click at [1518, 385] on span at bounding box center [1512, 382] width 14 height 14
click at [448, 517] on span at bounding box center [449, 514] width 14 height 23
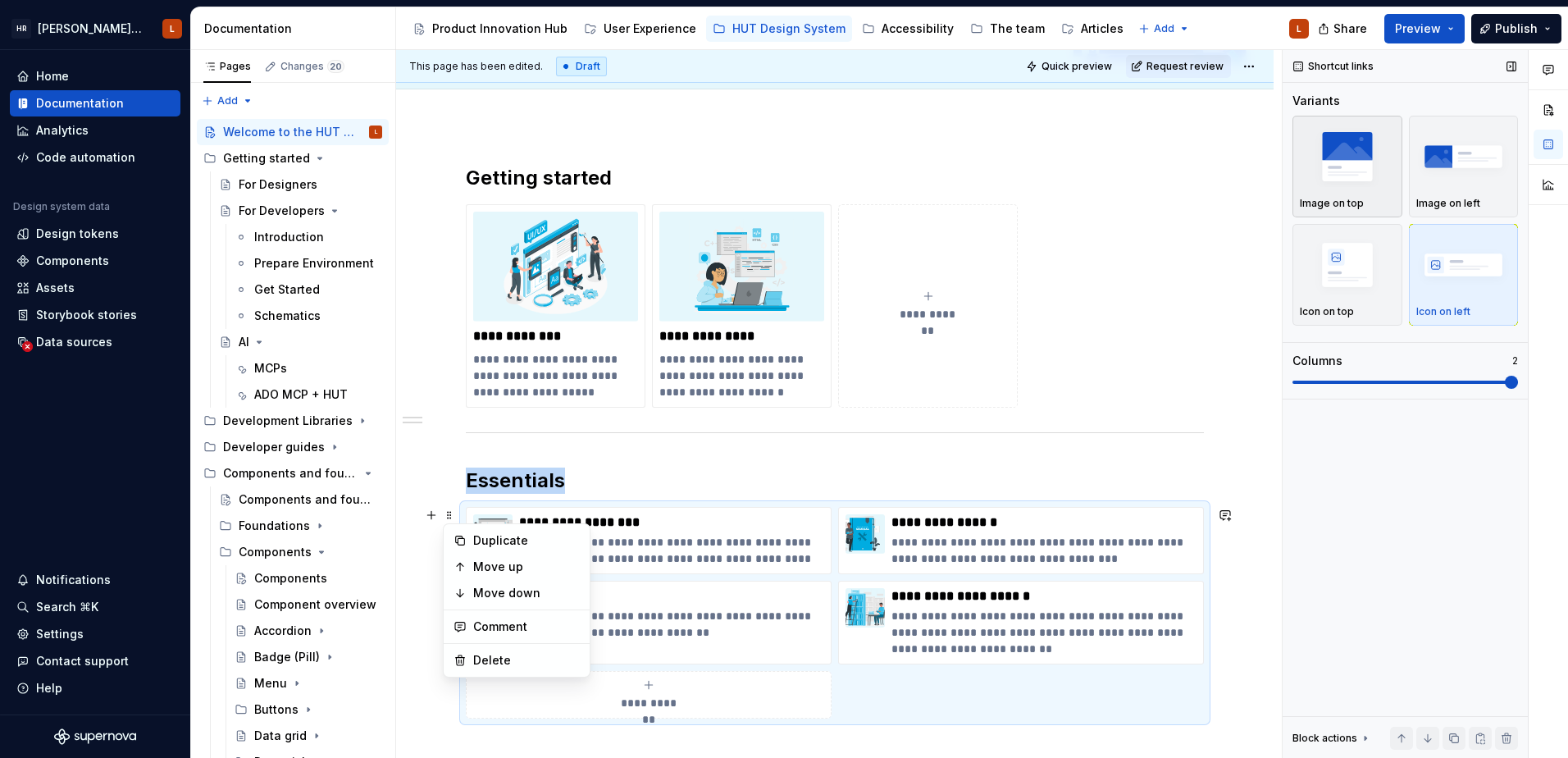
click at [1360, 190] on div "button" at bounding box center [1347, 156] width 95 height 67
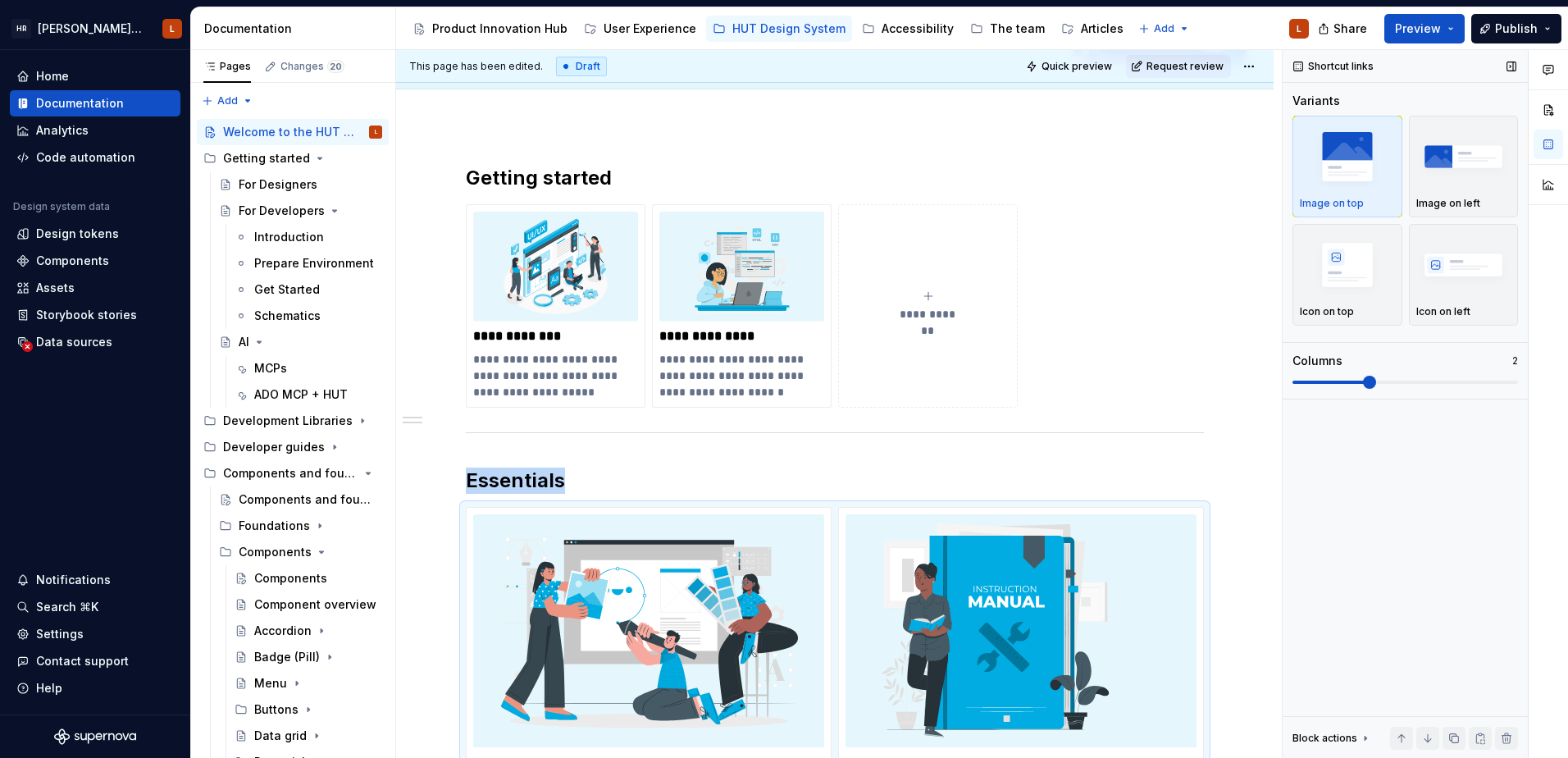
scroll to position [416, 0]
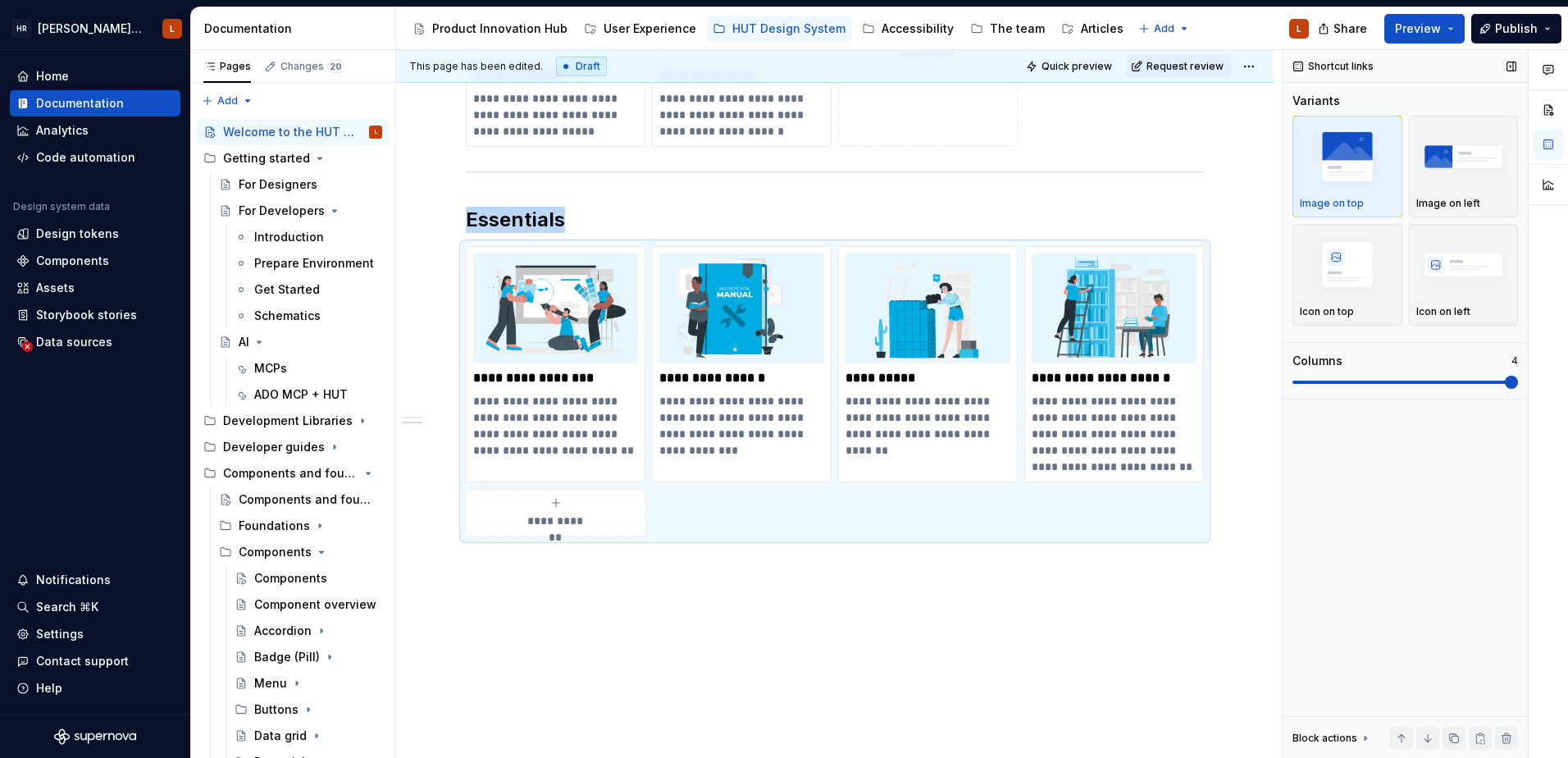
click at [1506, 386] on span at bounding box center [1512, 382] width 14 height 14
click at [893, 604] on div "**********" at bounding box center [834, 343] width 878 height 958
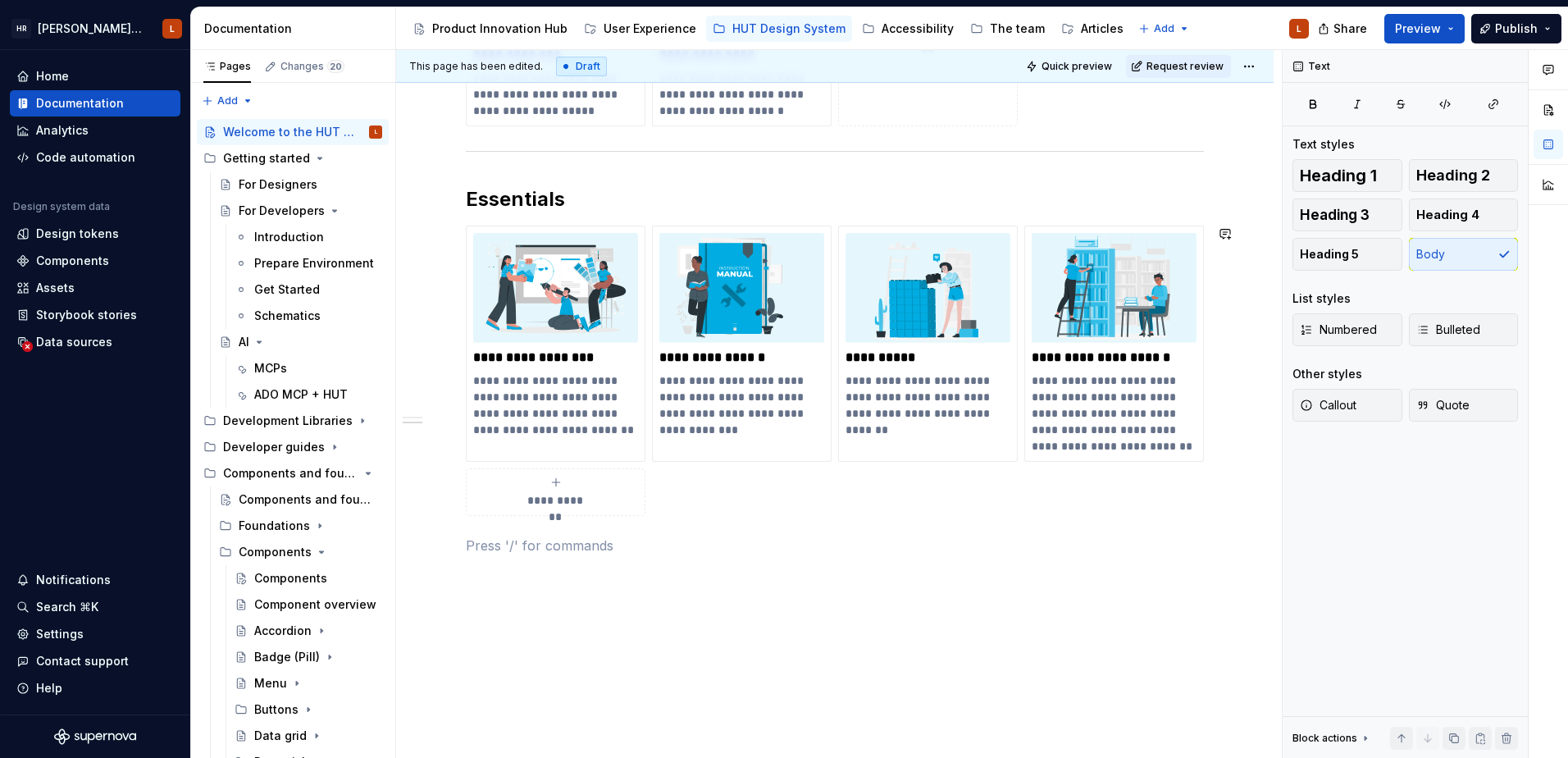
scroll to position [398, 0]
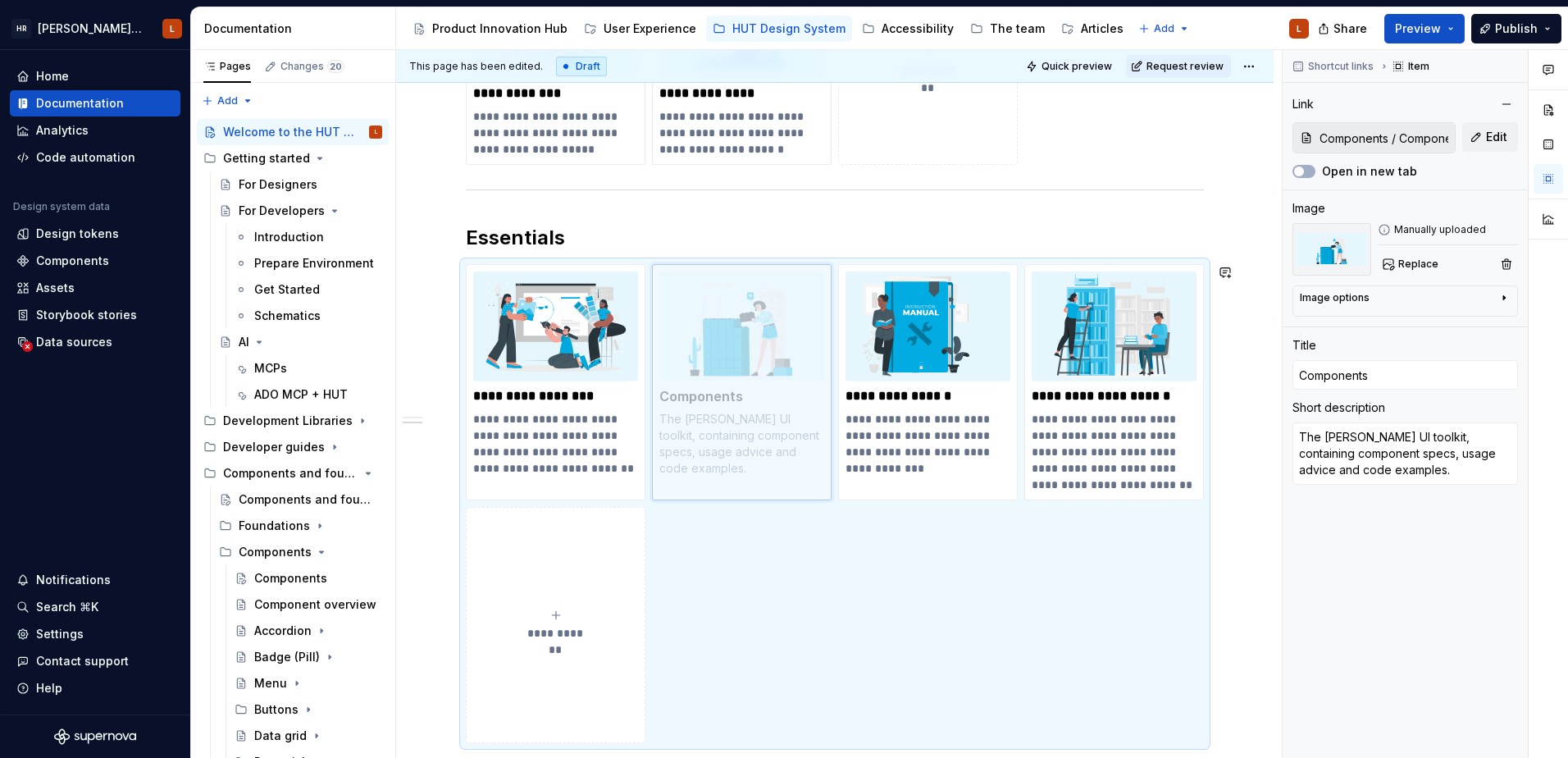
drag, startPoint x: 957, startPoint y: 361, endPoint x: 788, endPoint y: 347, distance: 169.6
click at [788, 347] on body "[PERSON_NAME] UI Toolkit (HUT) L Home Documentation Analytics Code automation D…" at bounding box center [784, 379] width 1568 height 758
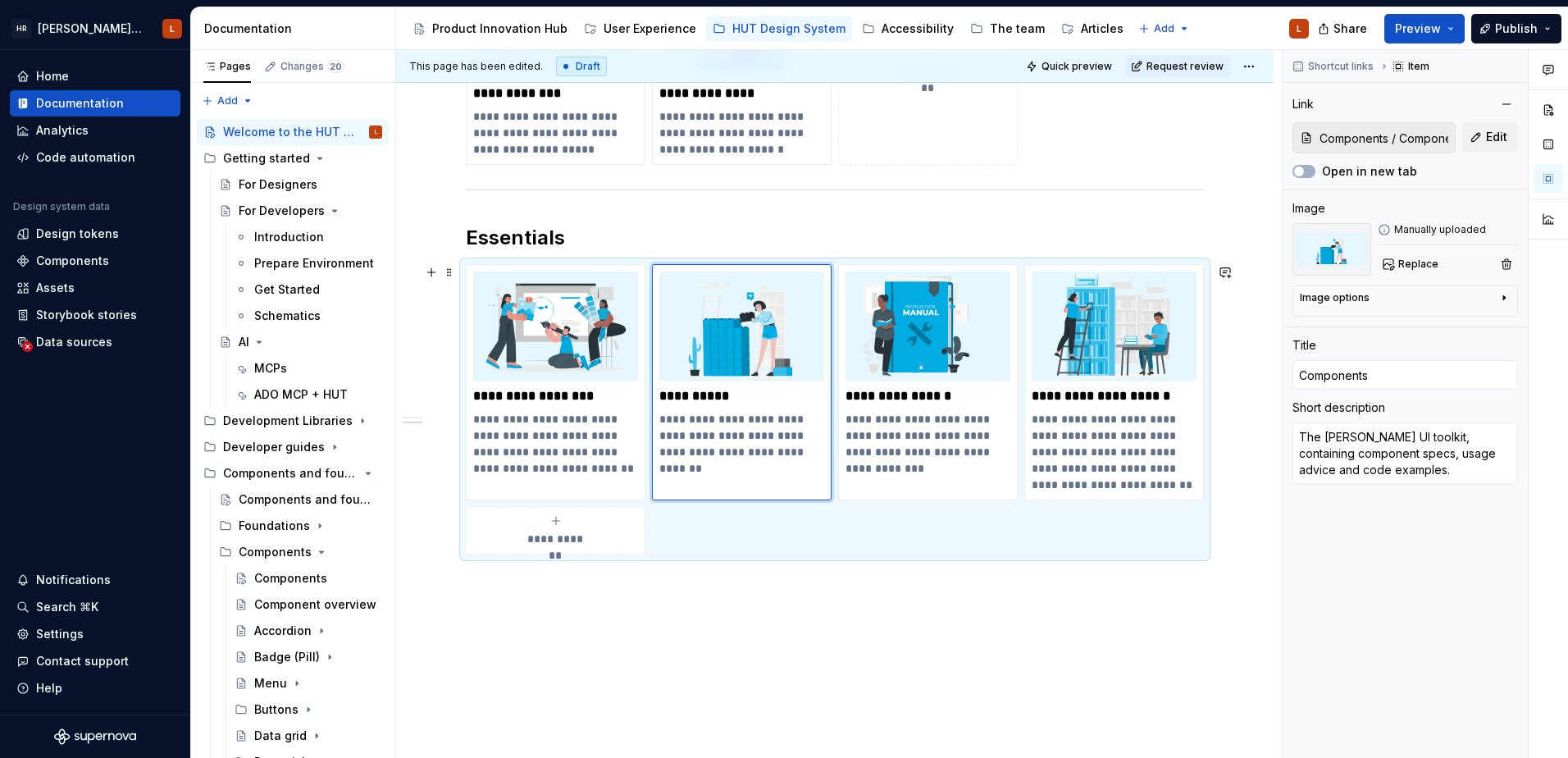
scroll to position [152, 0]
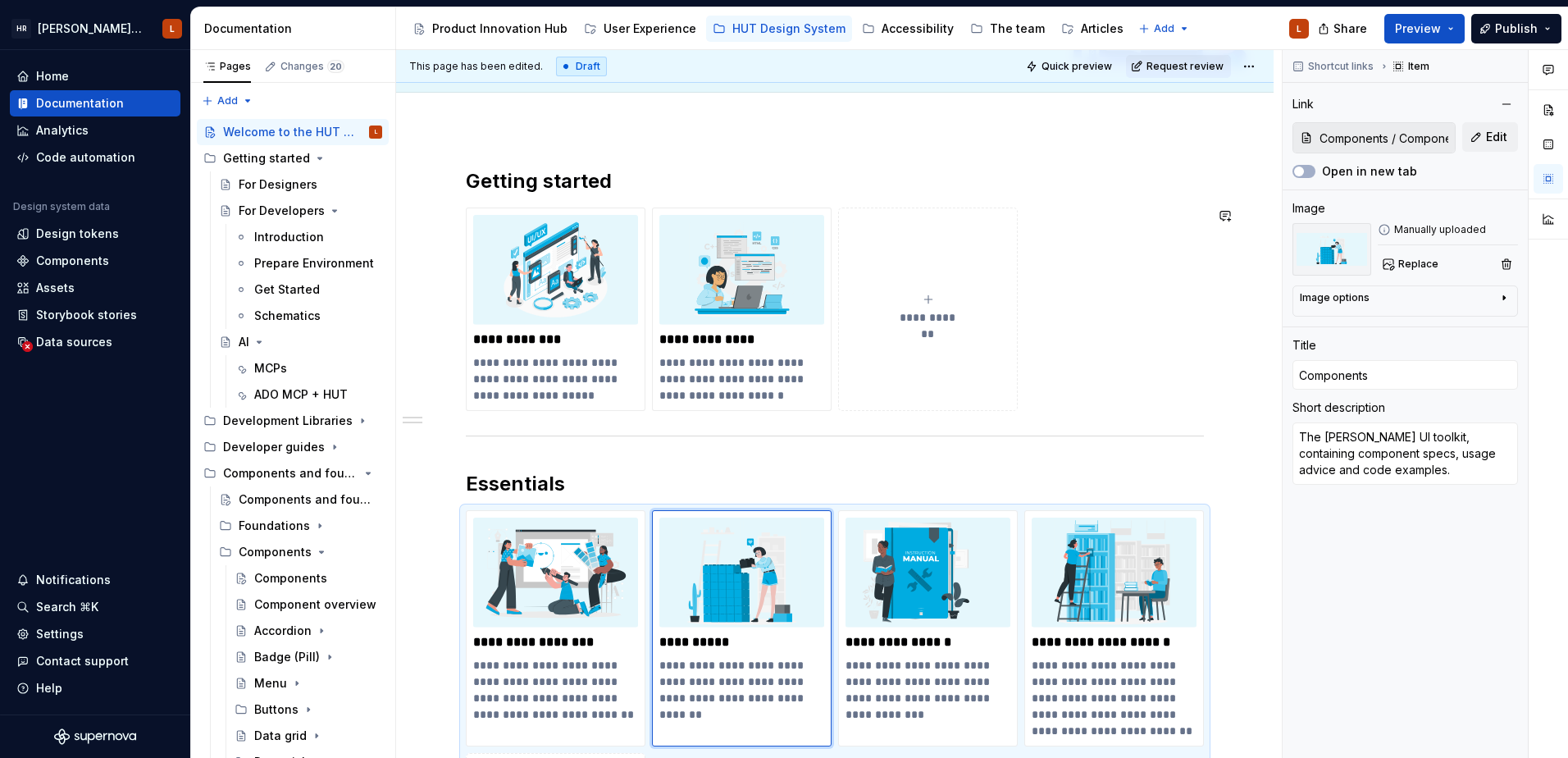
click at [928, 429] on div "**********" at bounding box center [835, 503] width 738 height 671
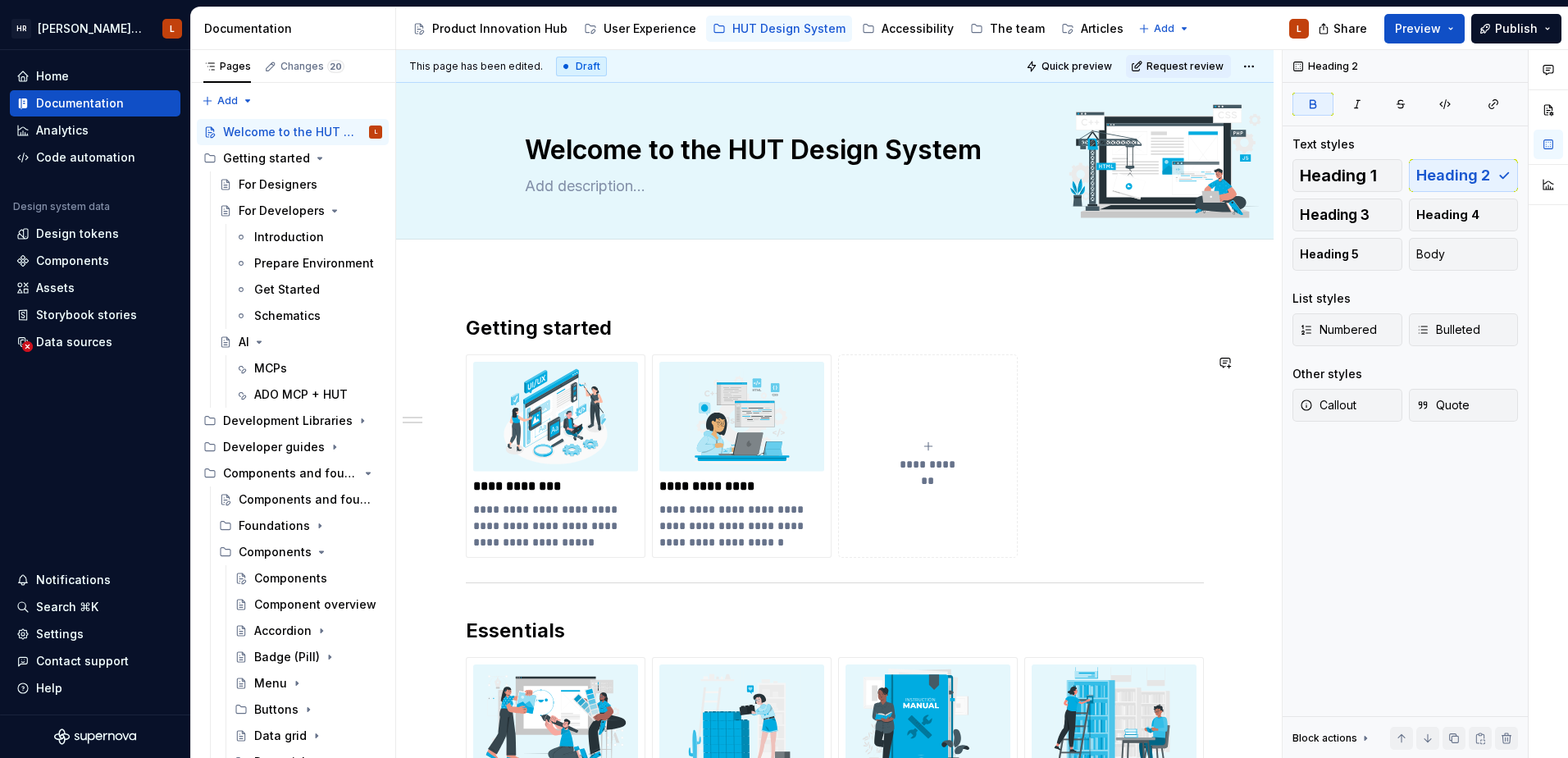
scroll to position [0, 0]
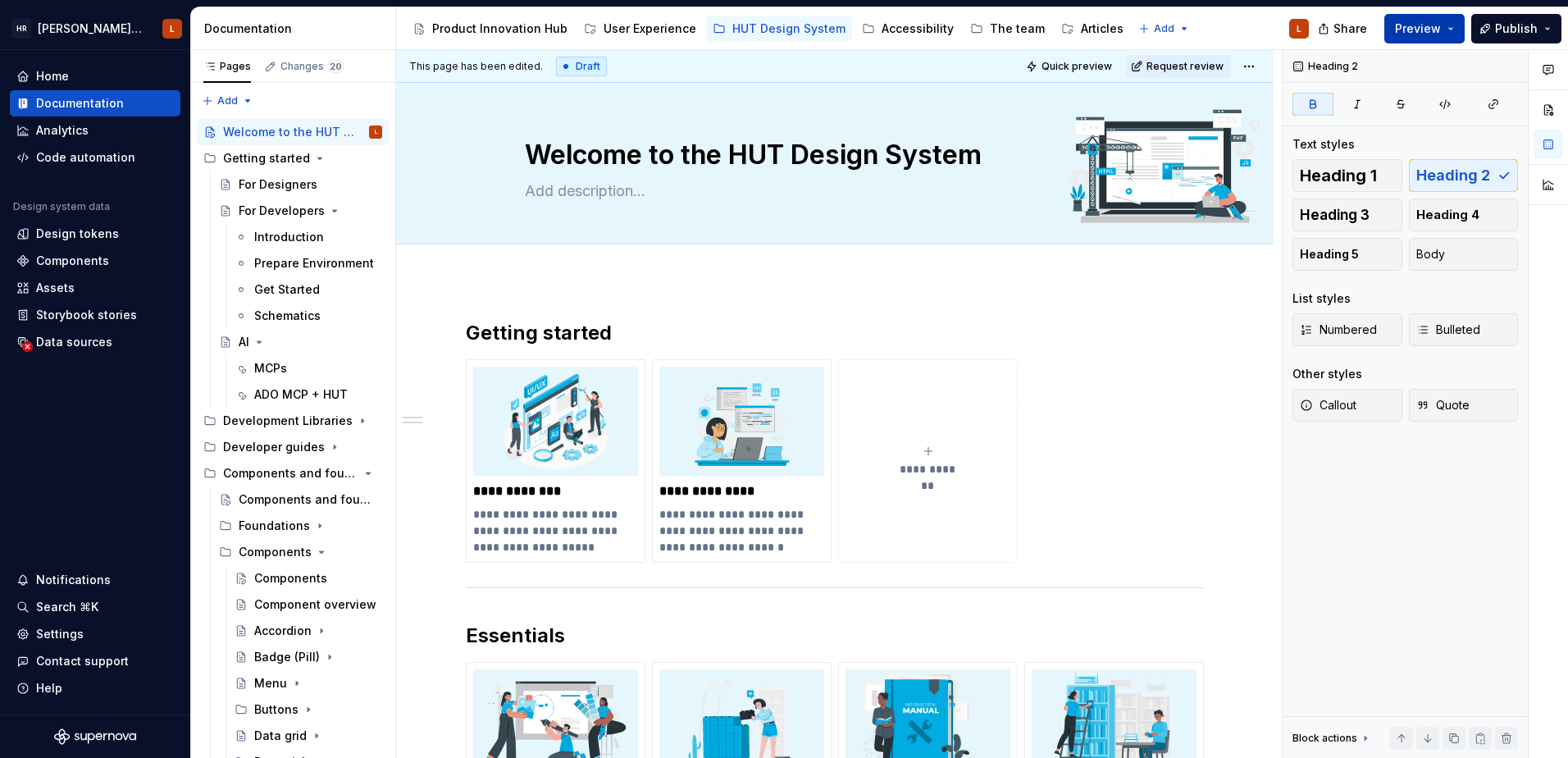
click at [1451, 28] on button "Preview" at bounding box center [1424, 28] width 80 height 30
click at [1190, 346] on div "**********" at bounding box center [835, 655] width 738 height 671
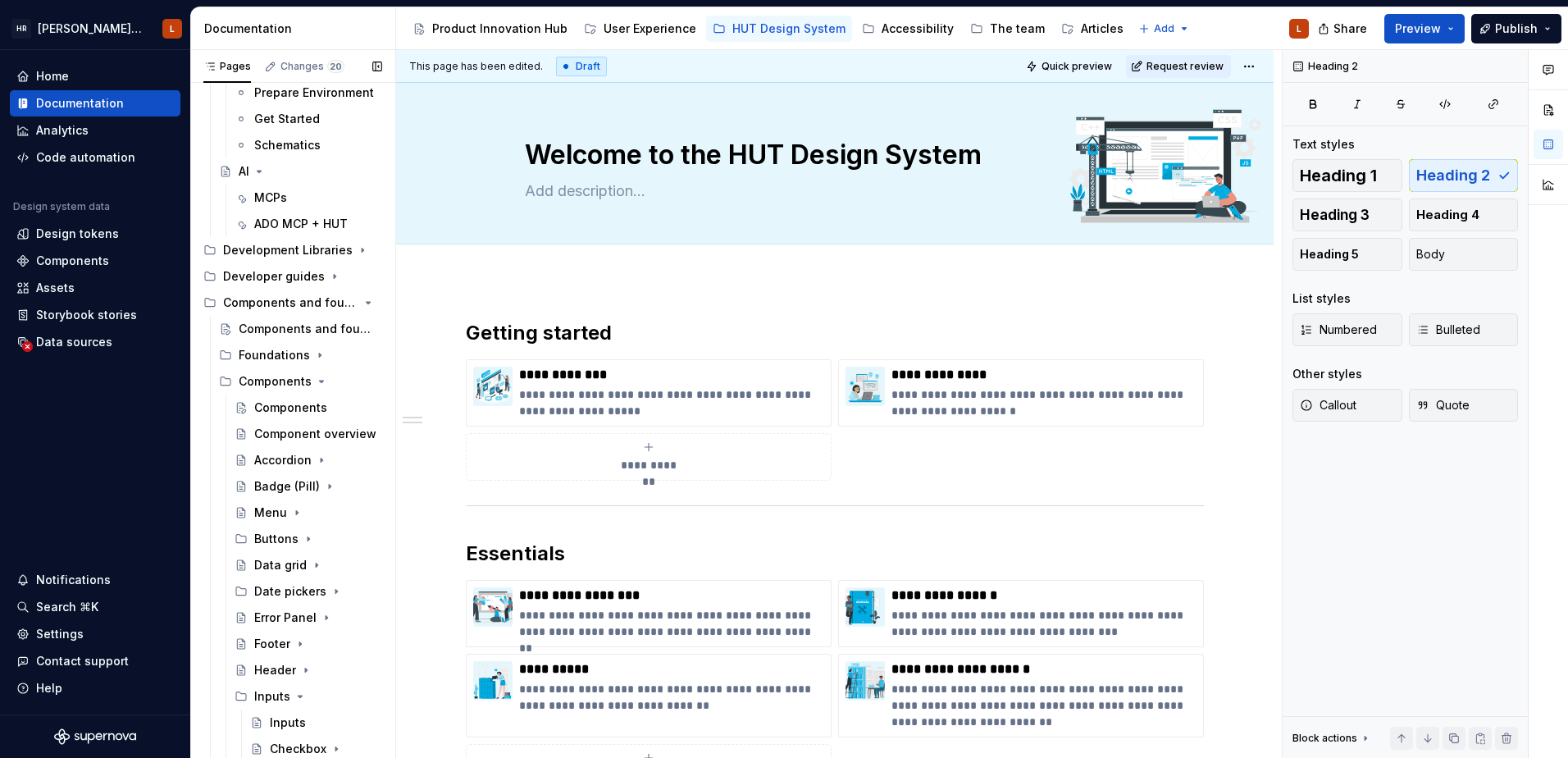
scroll to position [104, 0]
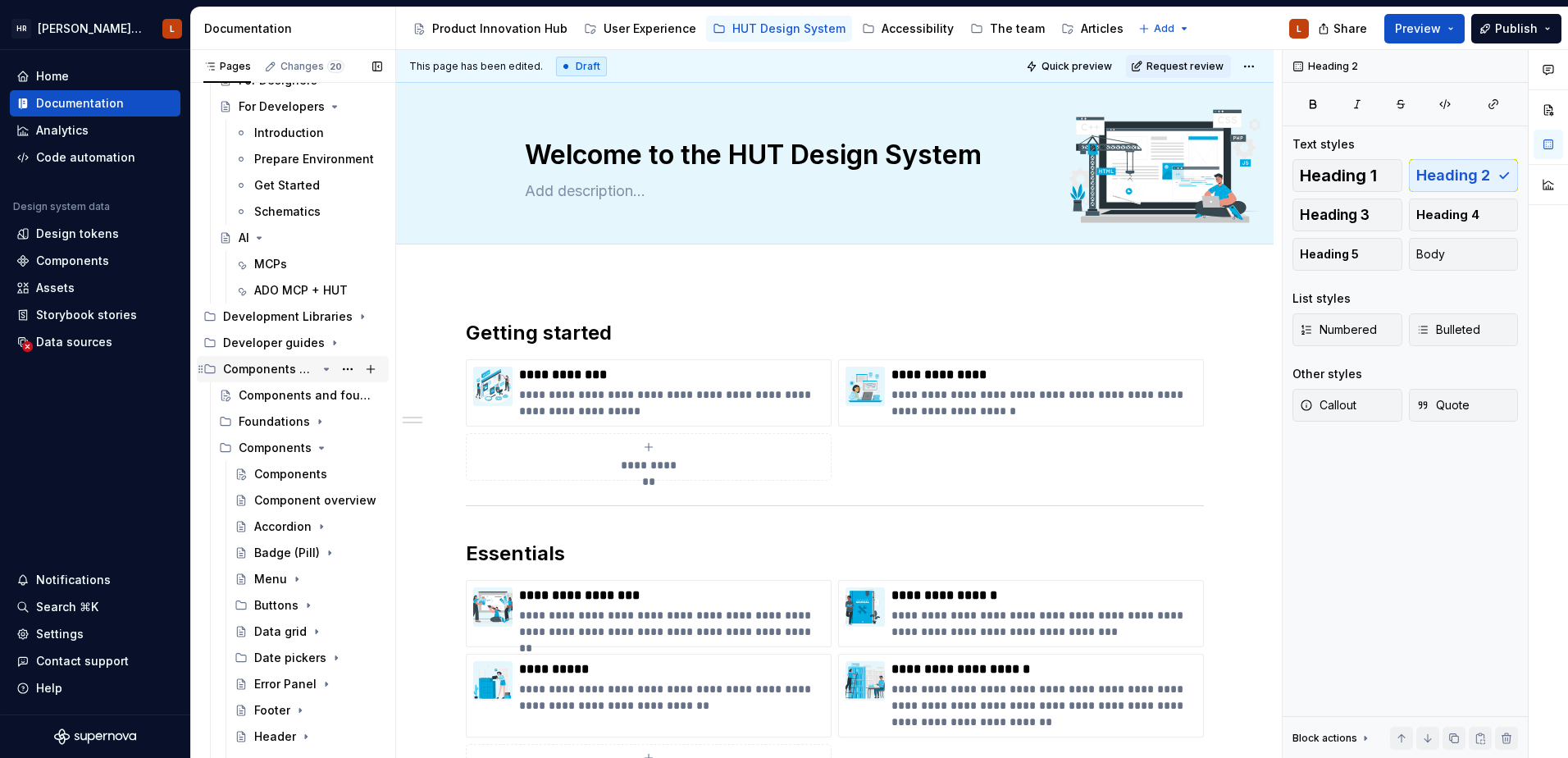
click at [225, 366] on div "Components and foundations" at bounding box center [269, 369] width 93 height 16
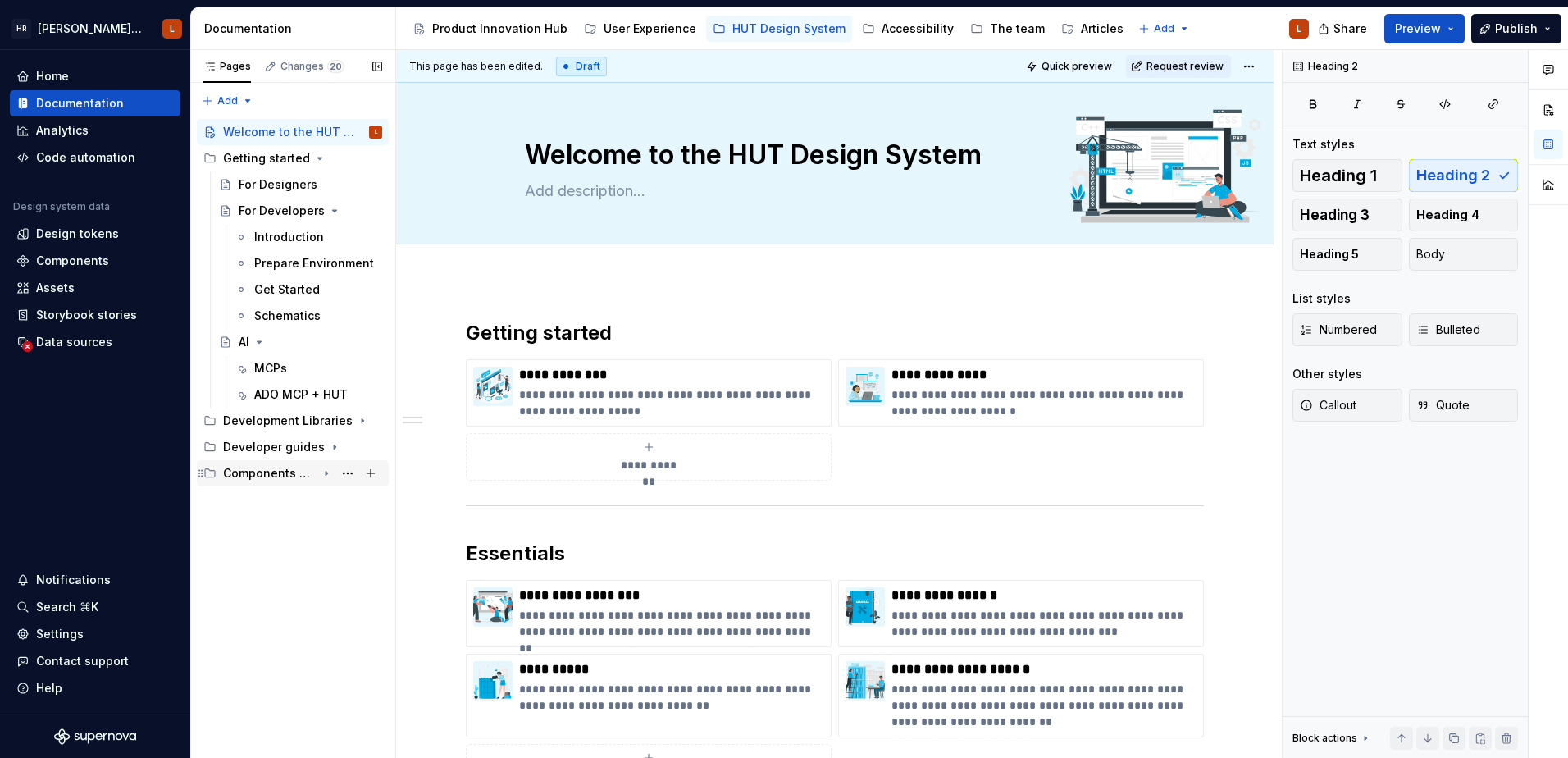
scroll to position [0, 0]
click at [279, 155] on div "Getting started" at bounding box center [267, 158] width 87 height 16
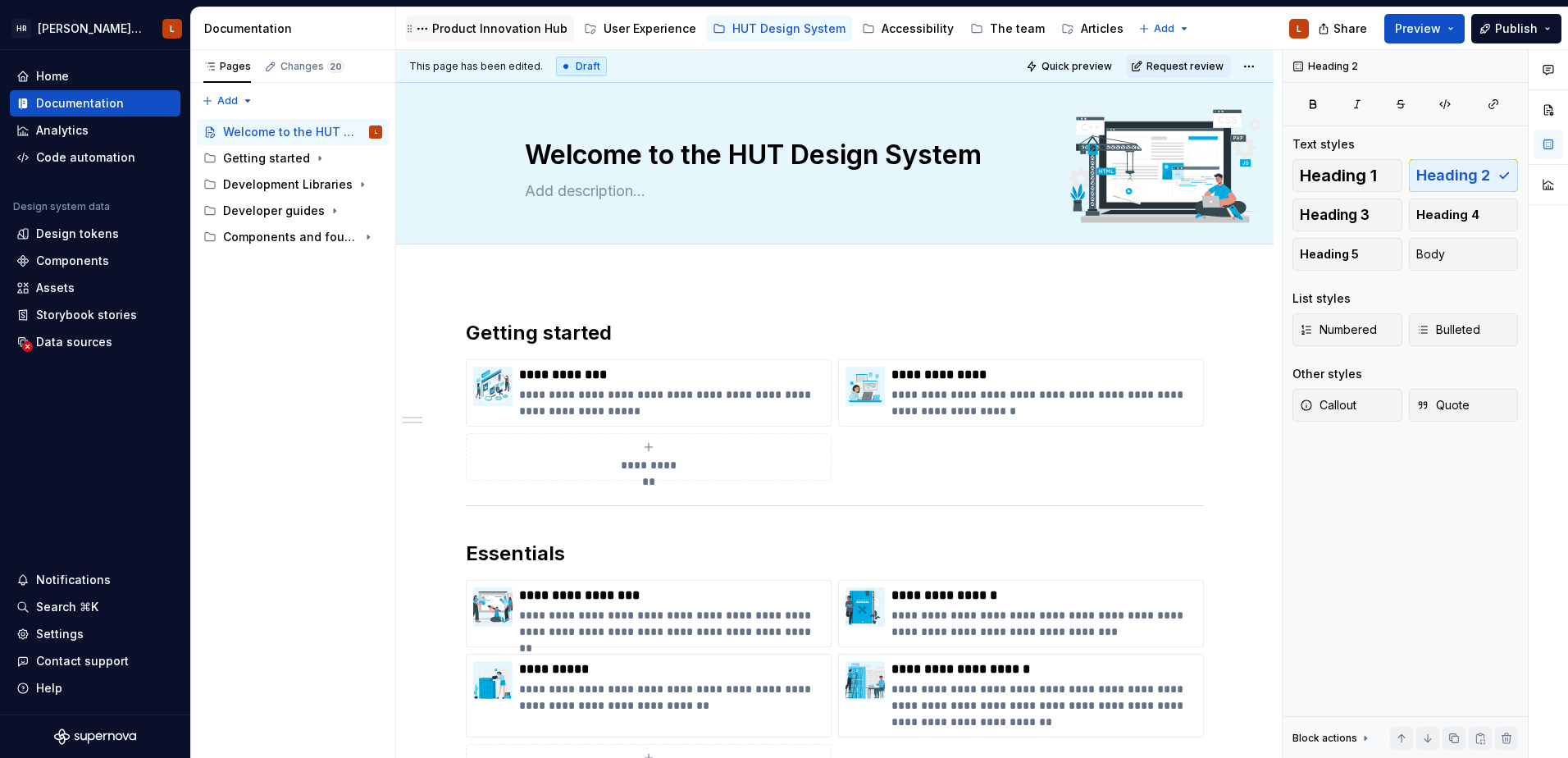
click at [520, 24] on div "Product Innovation Hub" at bounding box center [500, 29] width 136 height 16
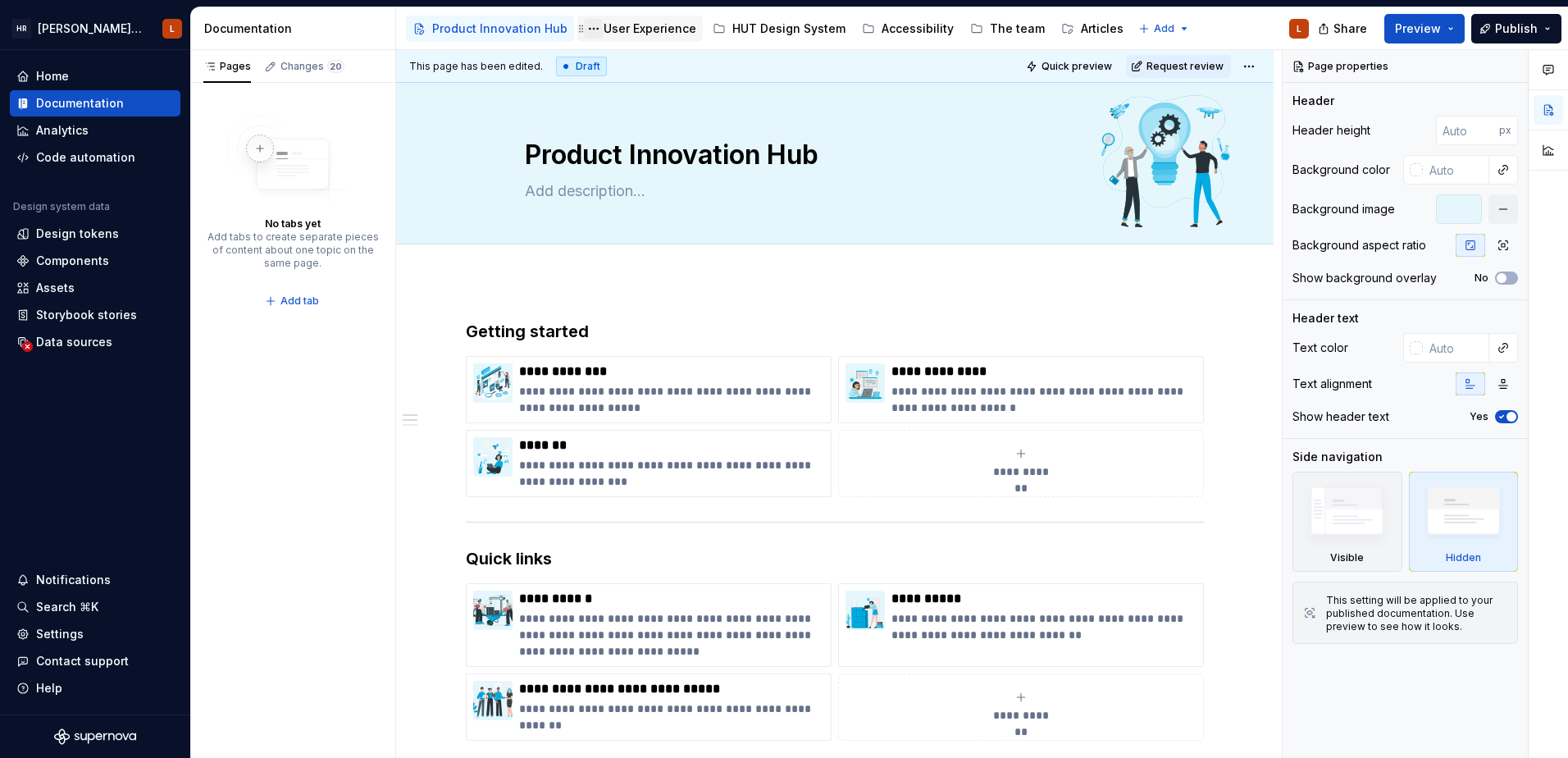
click at [588, 29] on button "Page tree" at bounding box center [594, 29] width 20 height 20
click at [453, 265] on html "[PERSON_NAME] UI Toolkit (HUT) L Home Documentation Analytics Code automation D…" at bounding box center [784, 379] width 1568 height 758
click at [1454, 30] on button "Preview" at bounding box center [1424, 28] width 80 height 30
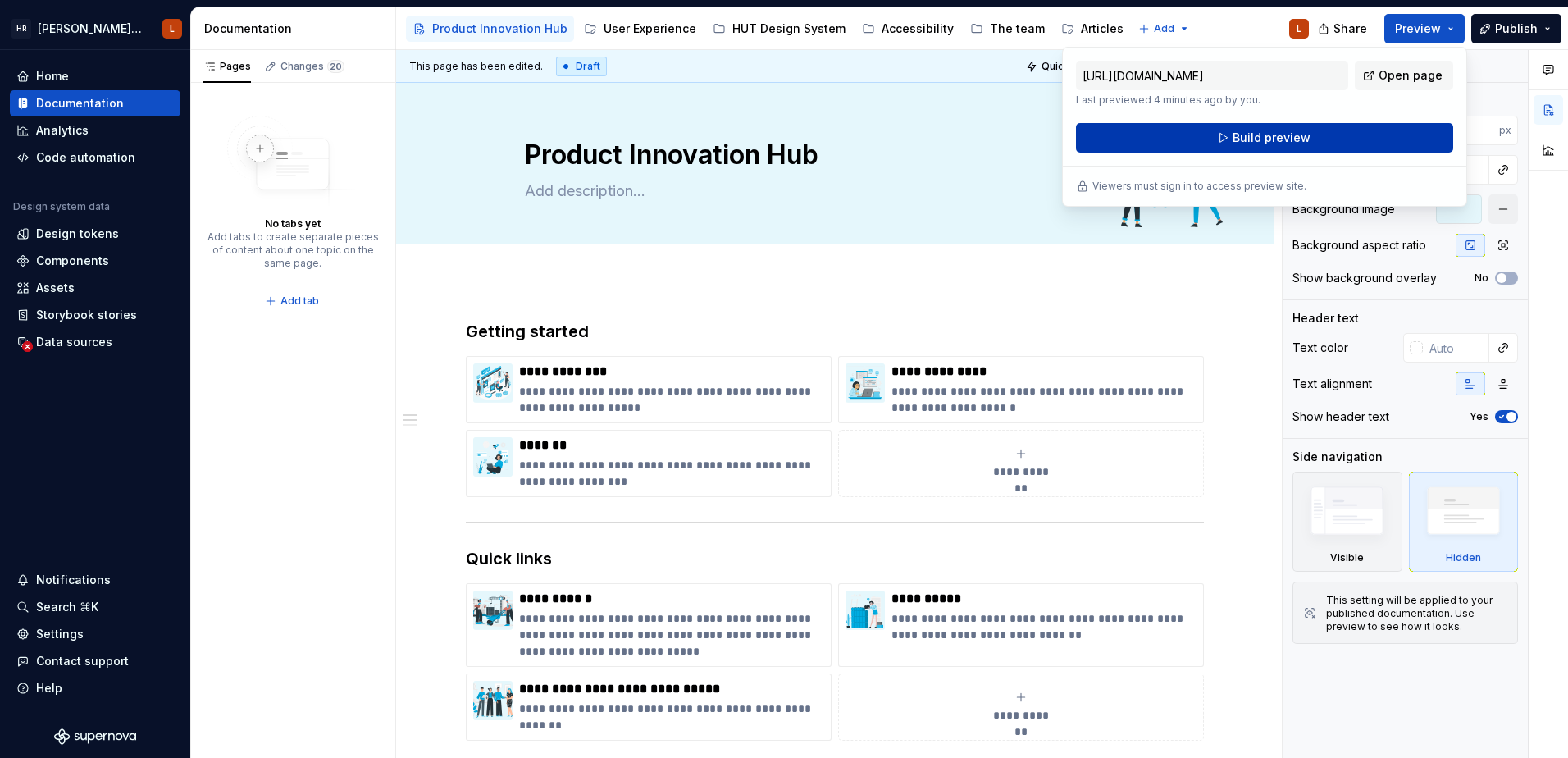
drag, startPoint x: 1454, startPoint y: 30, endPoint x: 1352, endPoint y: 134, distance: 145.7
click at [1352, 134] on button "Build preview" at bounding box center [1265, 137] width 378 height 30
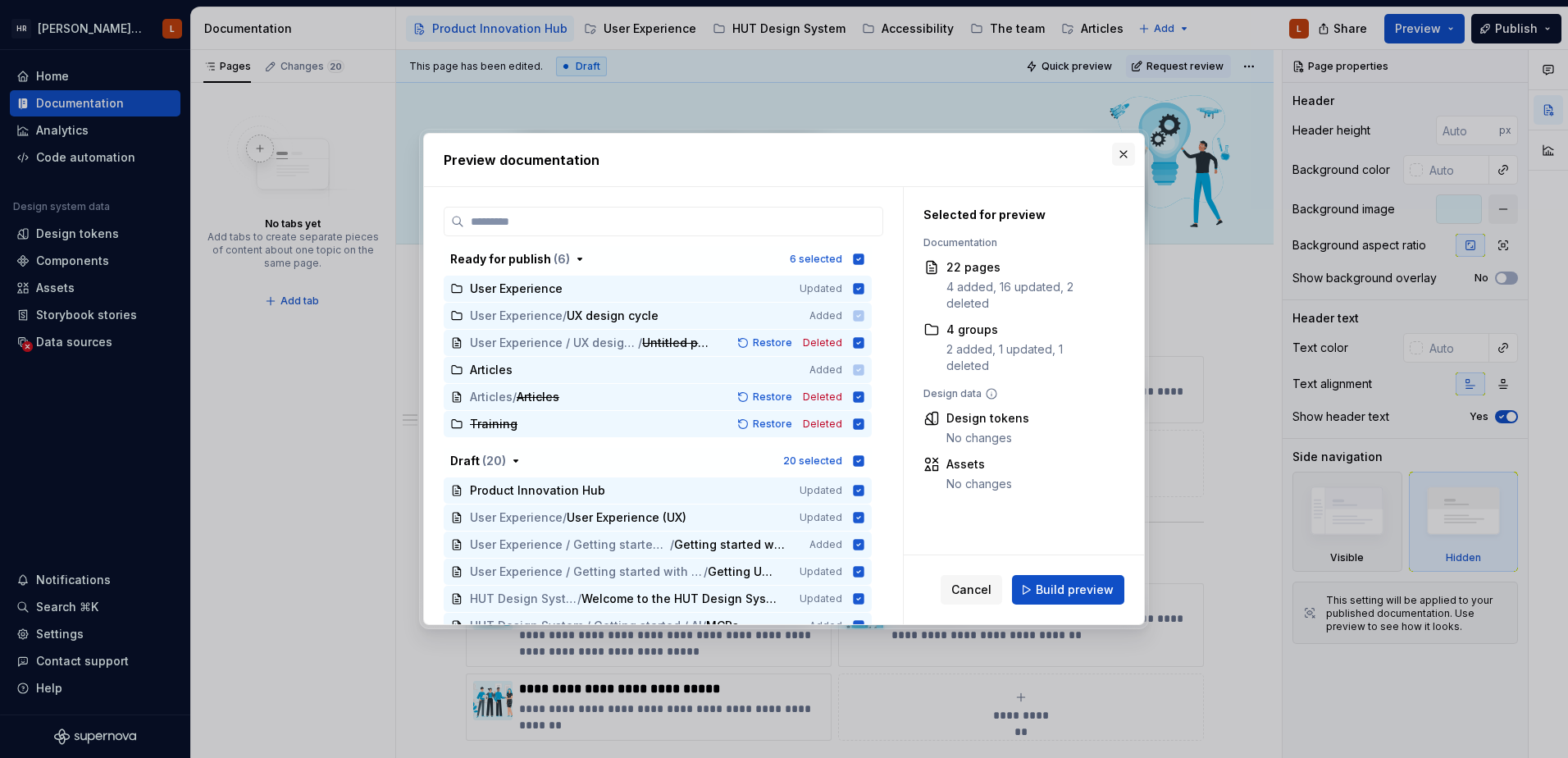
click at [1124, 153] on button "button" at bounding box center [1123, 154] width 23 height 23
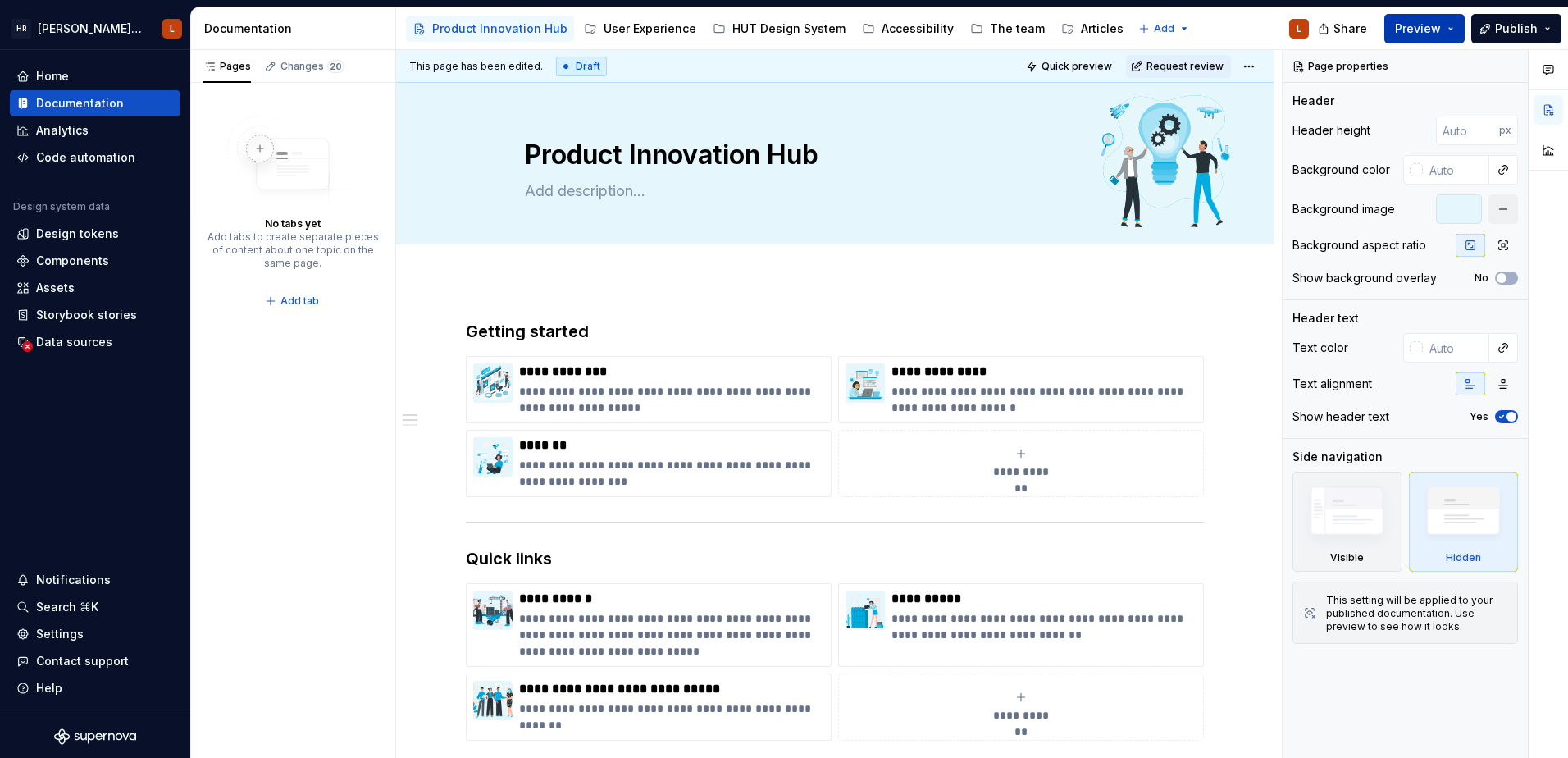
click at [1455, 23] on button "Preview" at bounding box center [1424, 28] width 80 height 30
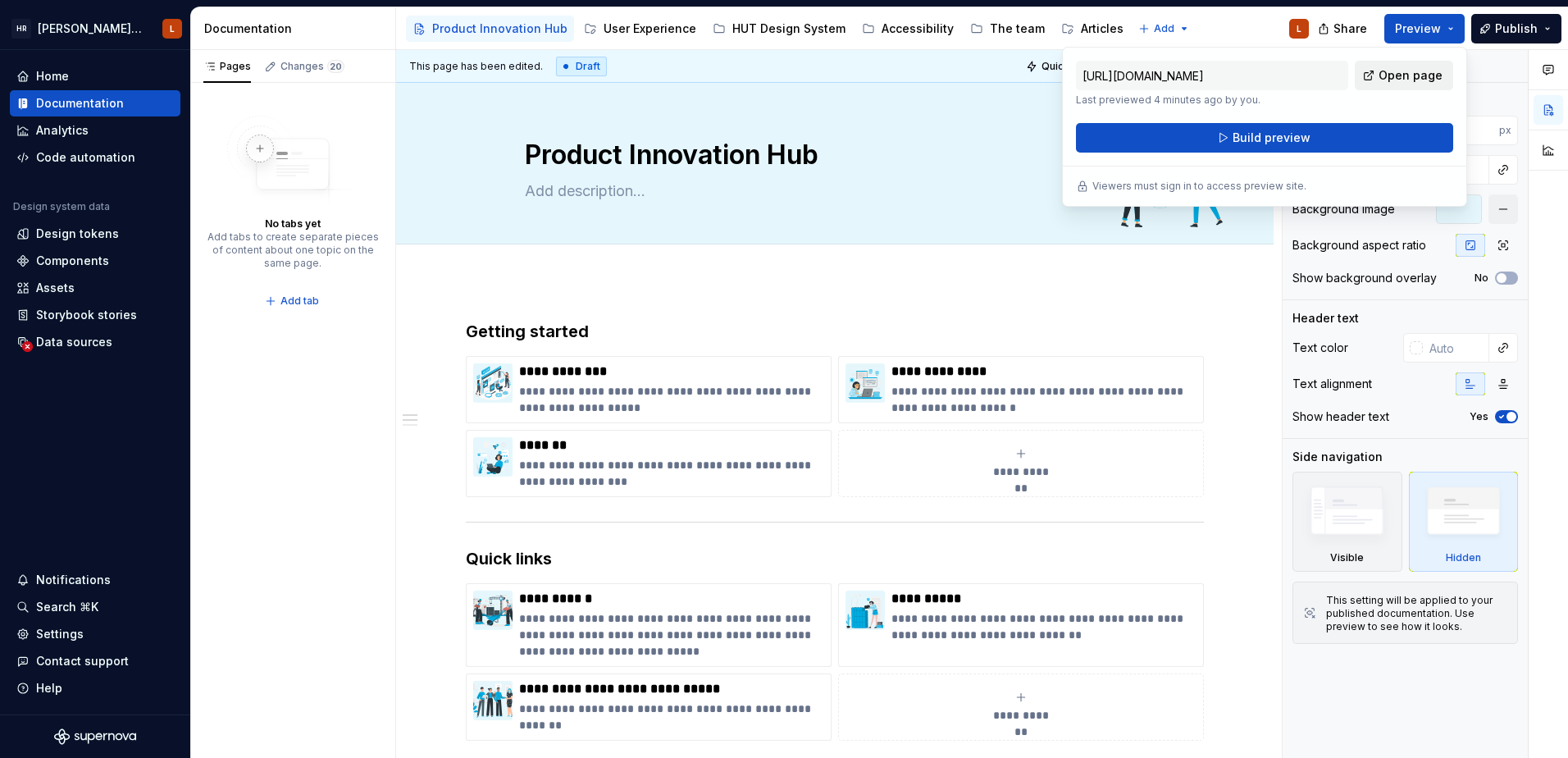
drag, startPoint x: 1455, startPoint y: 23, endPoint x: 1390, endPoint y: 70, distance: 80.2
click at [1390, 70] on span "Open page" at bounding box center [1411, 75] width 64 height 16
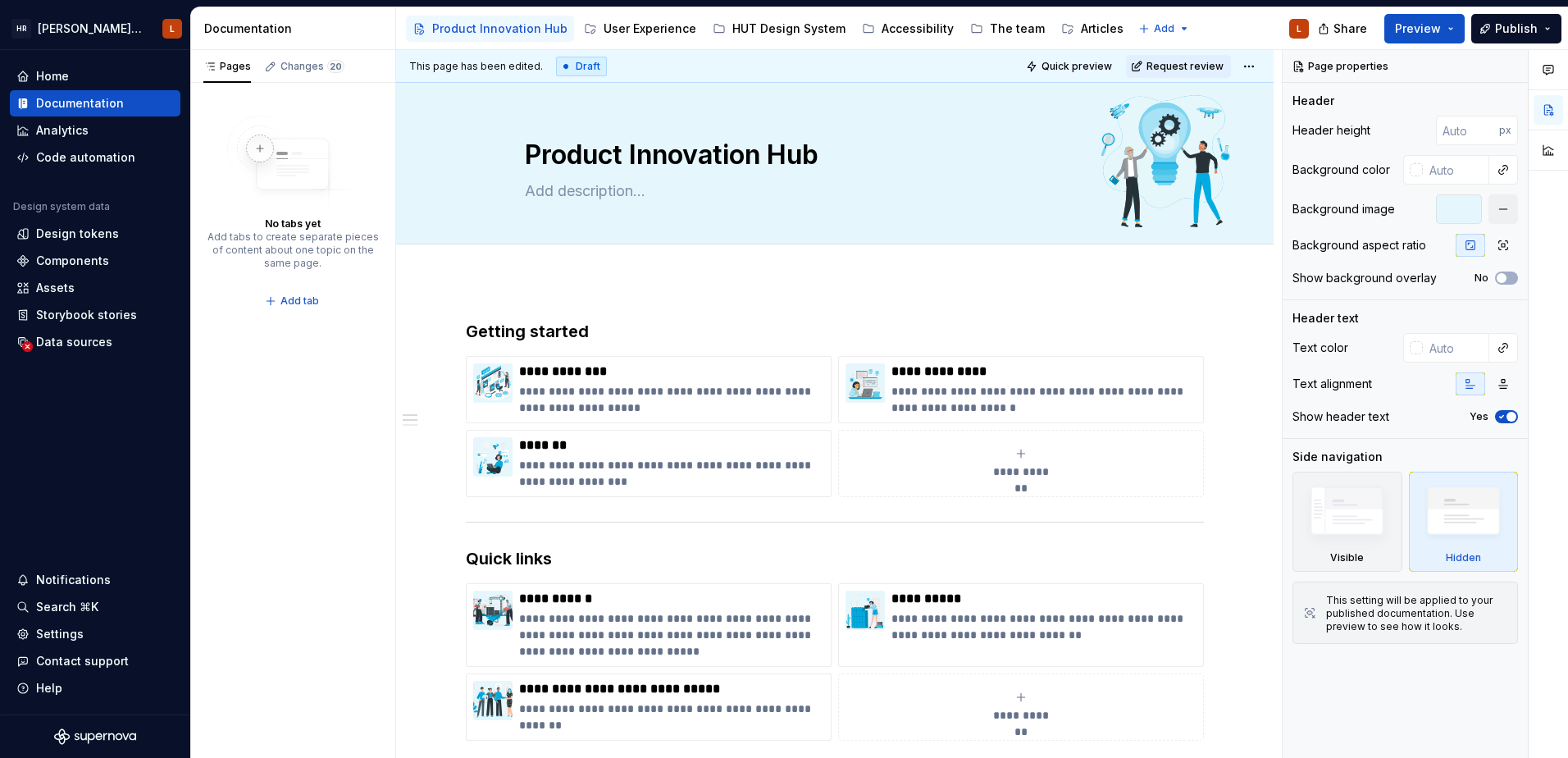
click at [815, 295] on div "**********" at bounding box center [839, 404] width 886 height 708
click at [452, 366] on span at bounding box center [449, 363] width 14 height 23
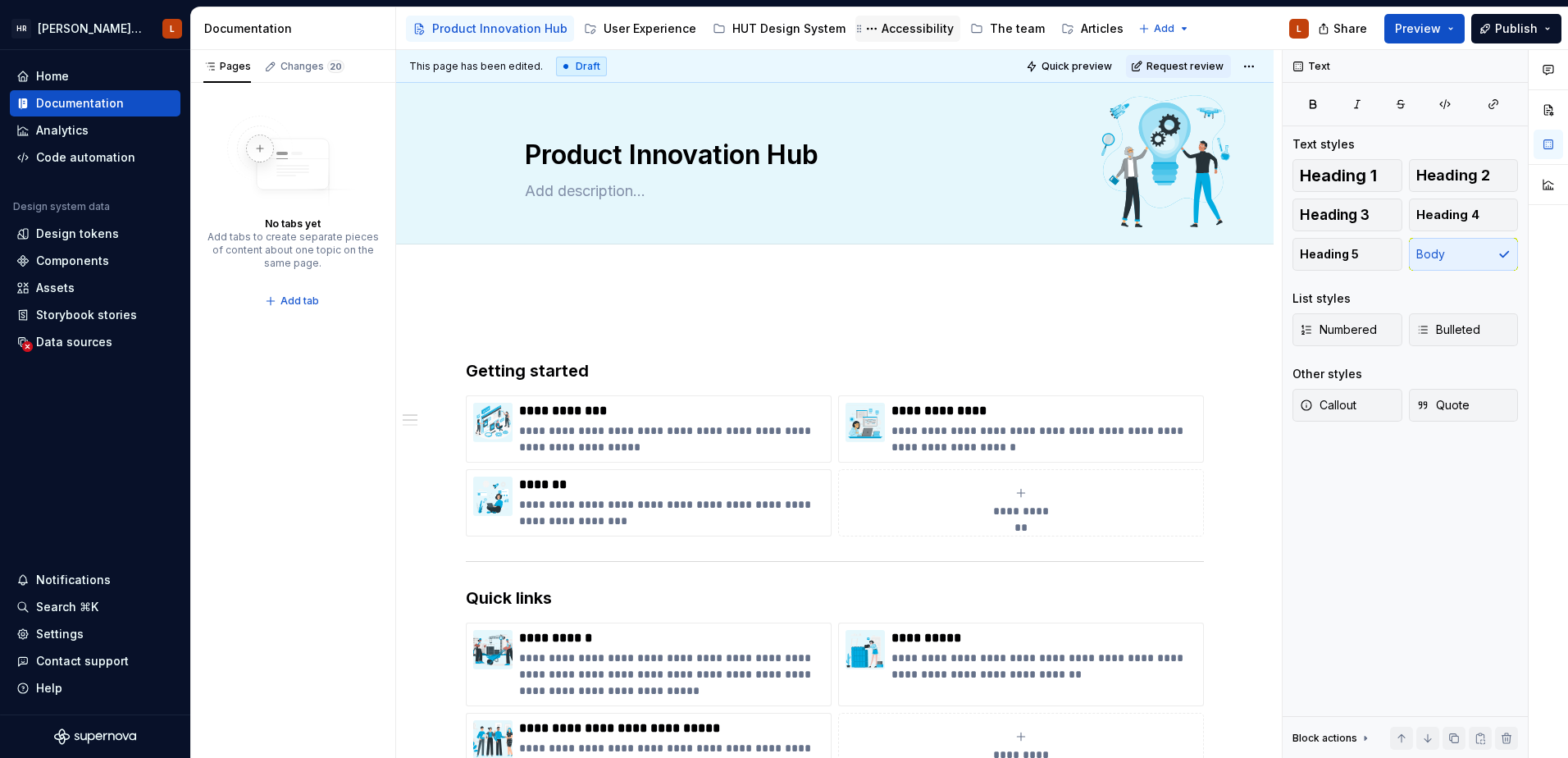
click at [908, 30] on div "Accessibility" at bounding box center [918, 29] width 72 height 16
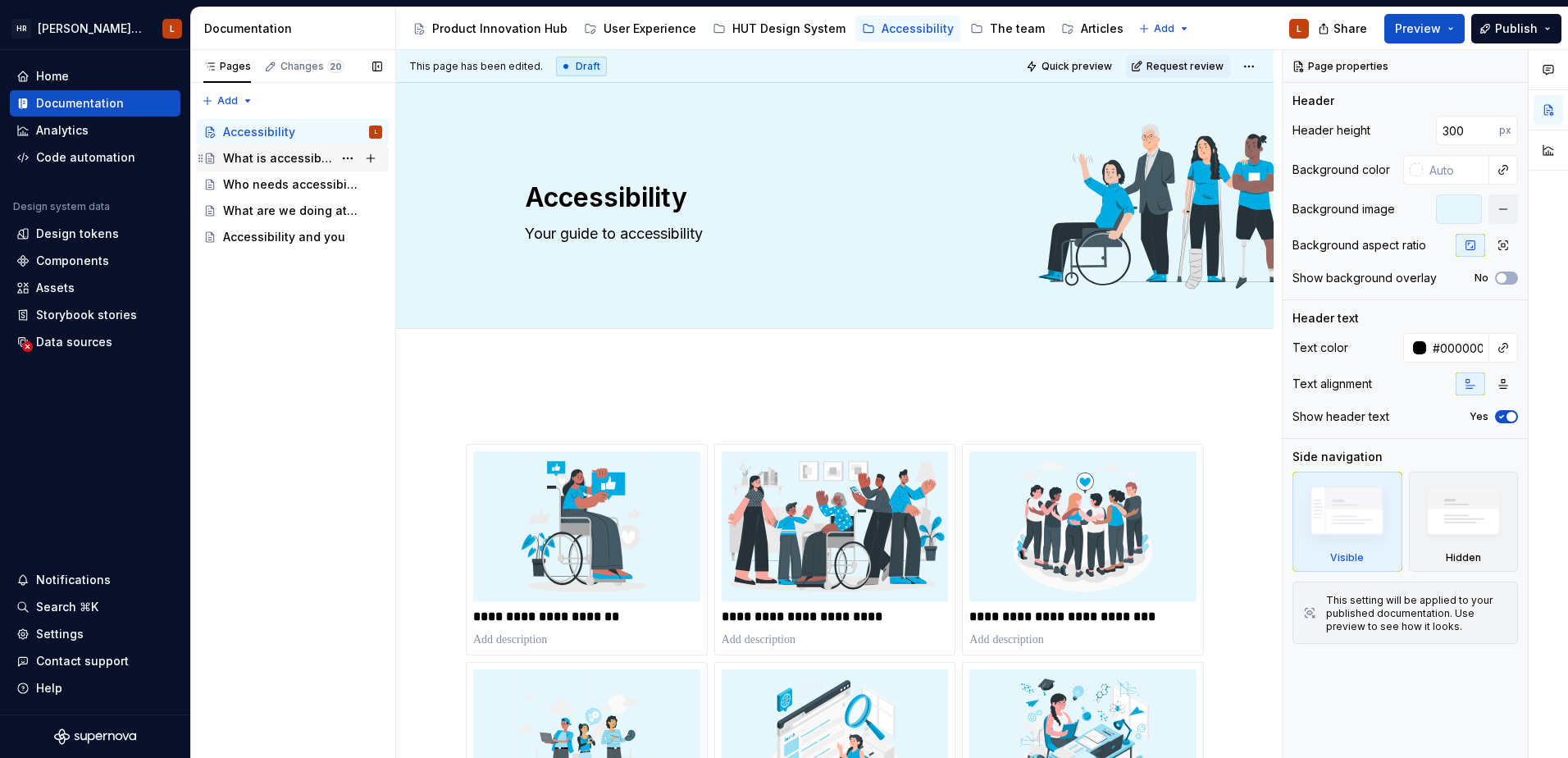
click at [311, 160] on div "What is accessibility?" at bounding box center [278, 158] width 110 height 16
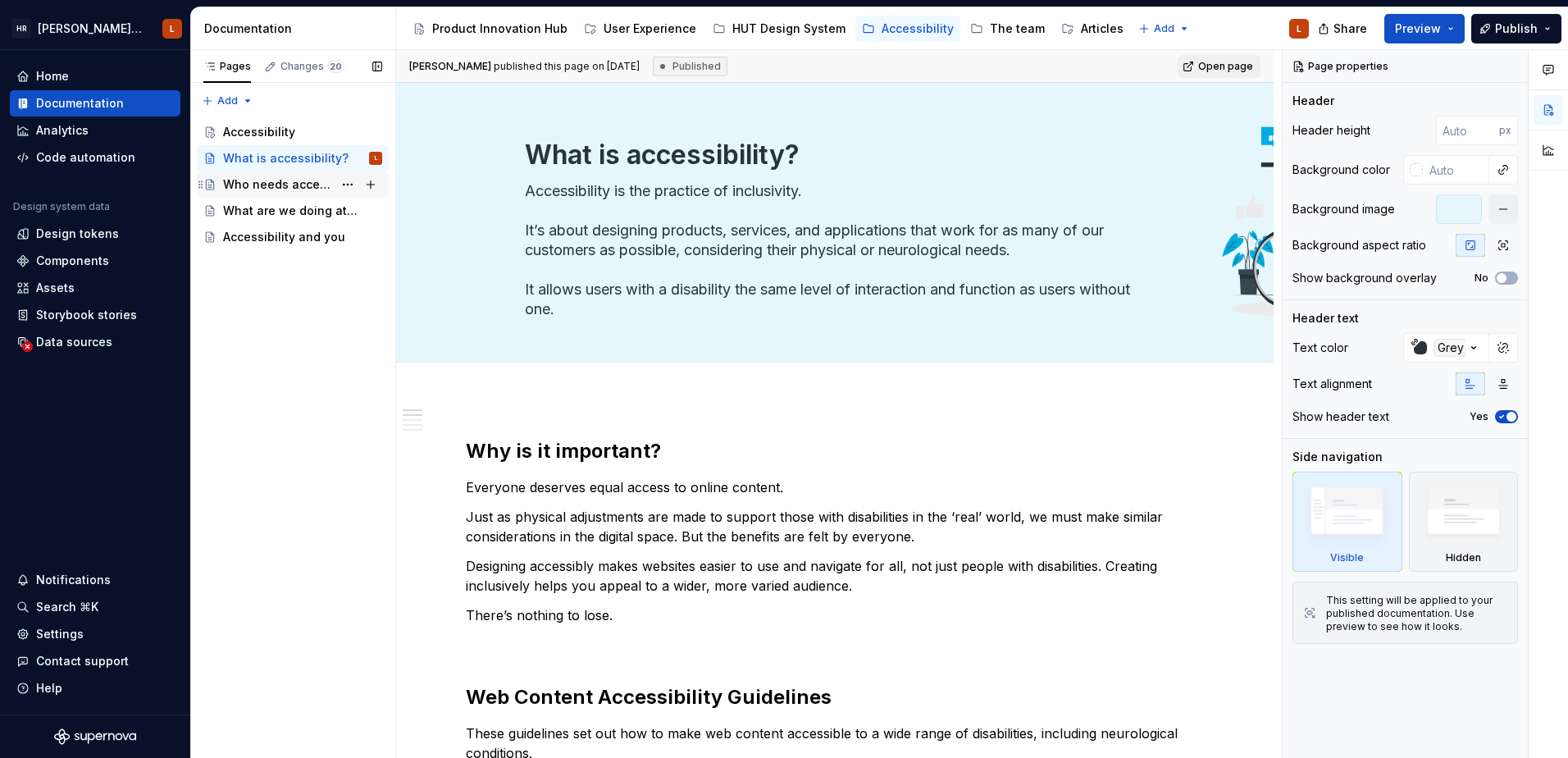
click at [290, 182] on div "Who needs accessibility?" at bounding box center [278, 184] width 110 height 16
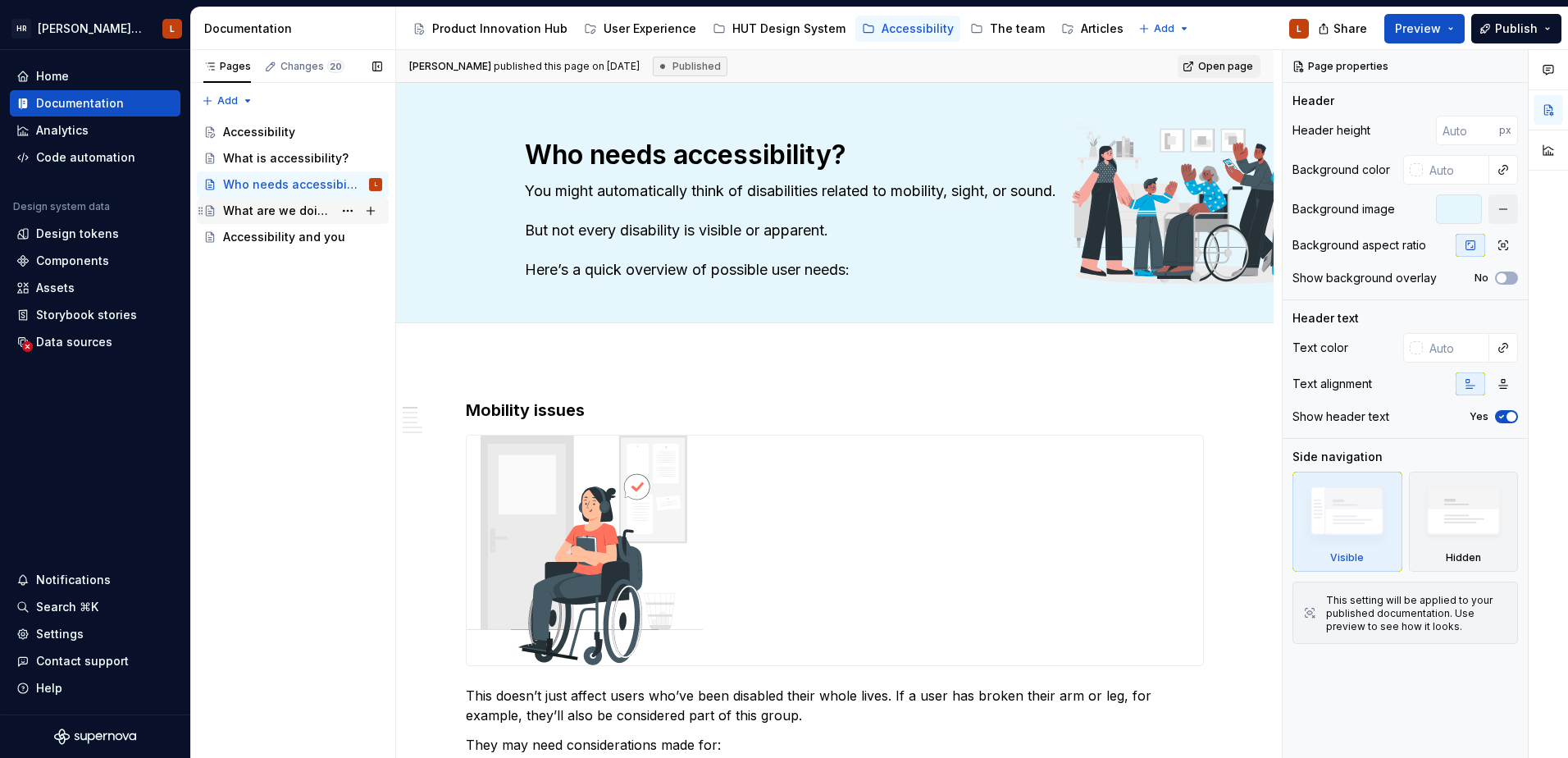
click at [295, 206] on div "What are we doing at [GEOGRAPHIC_DATA]?" at bounding box center [278, 211] width 110 height 16
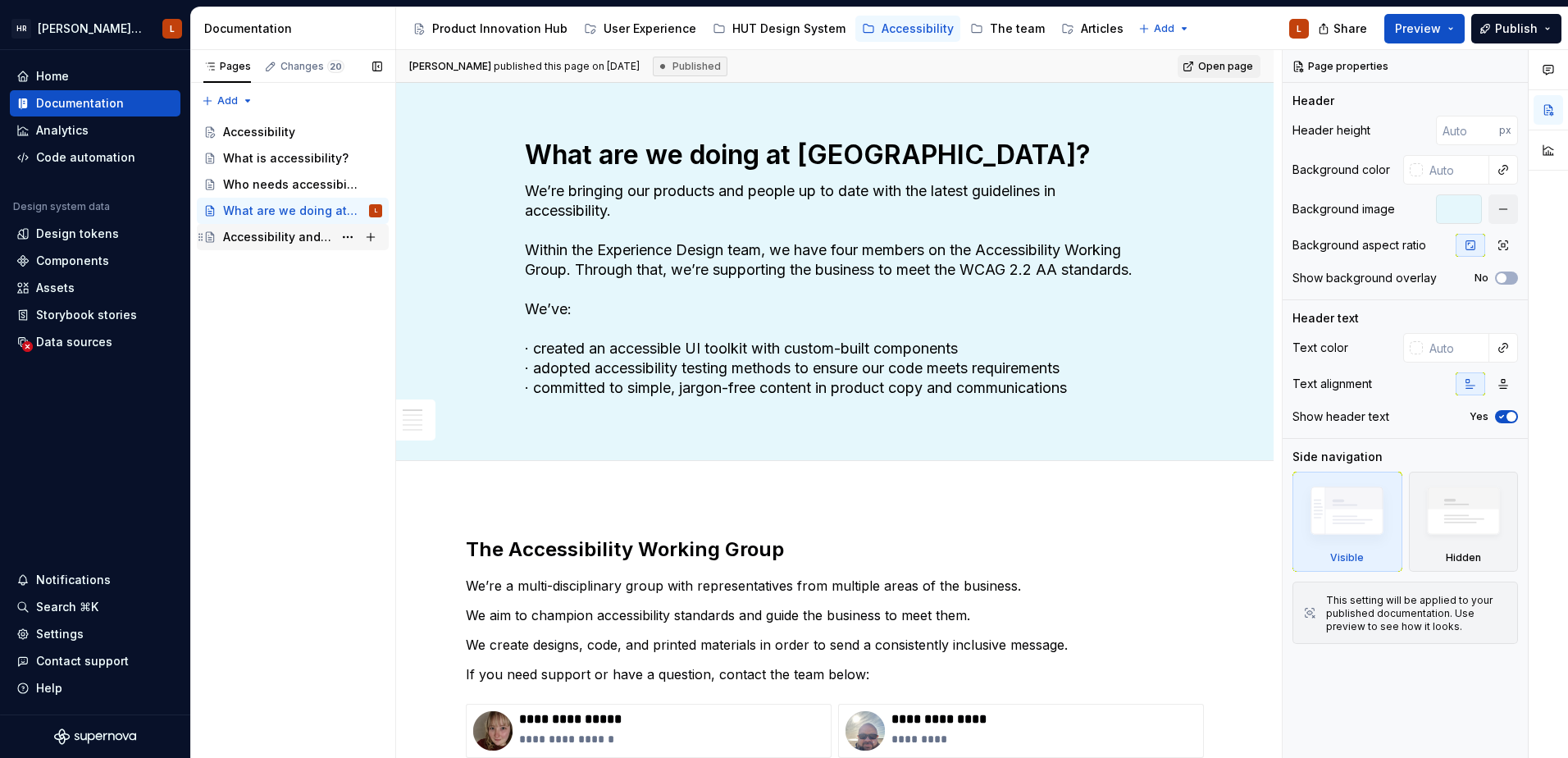
click at [286, 243] on div "Accessibility and you" at bounding box center [278, 237] width 110 height 16
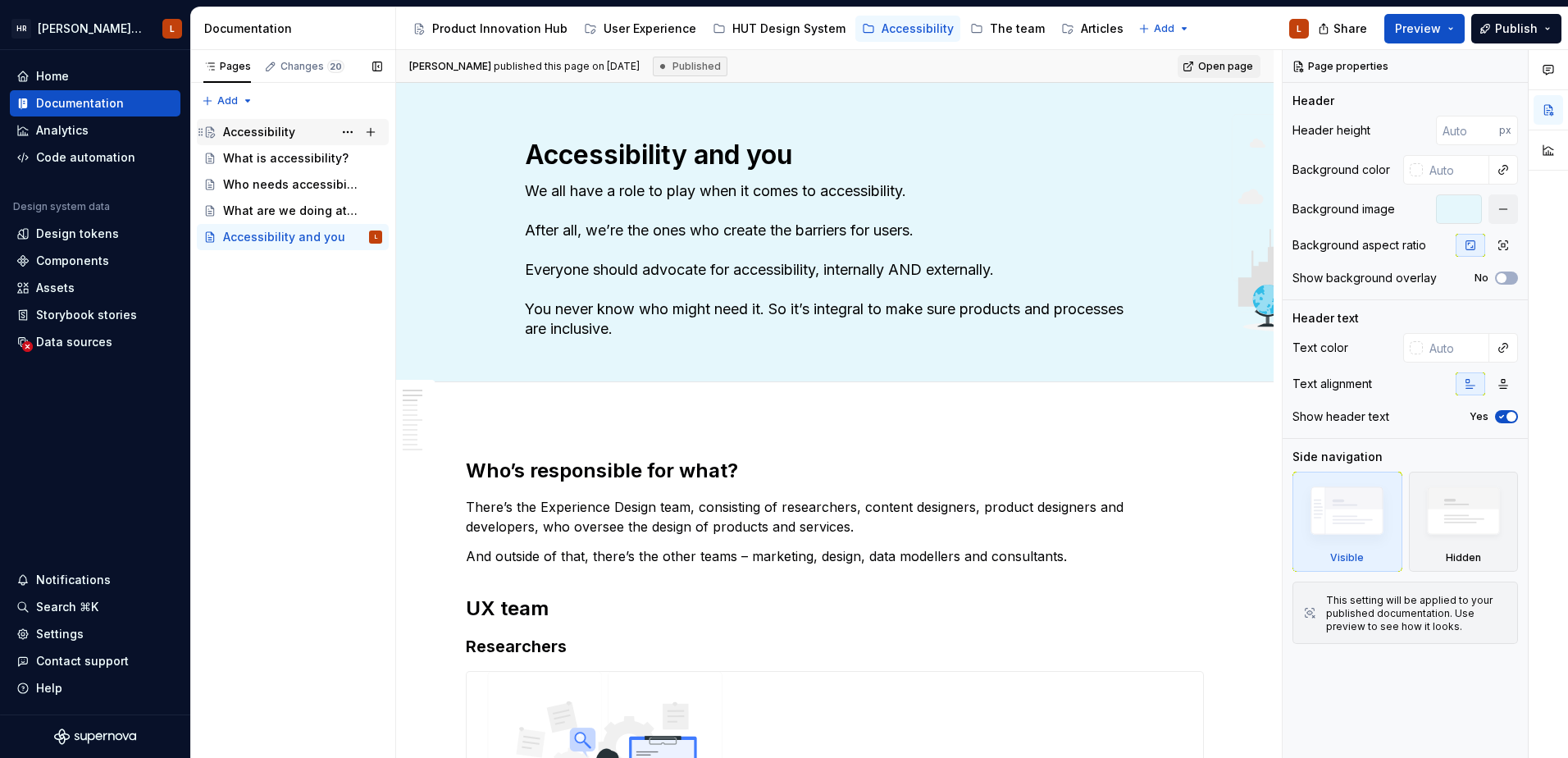
click at [262, 133] on div "Accessibility" at bounding box center [259, 132] width 72 height 16
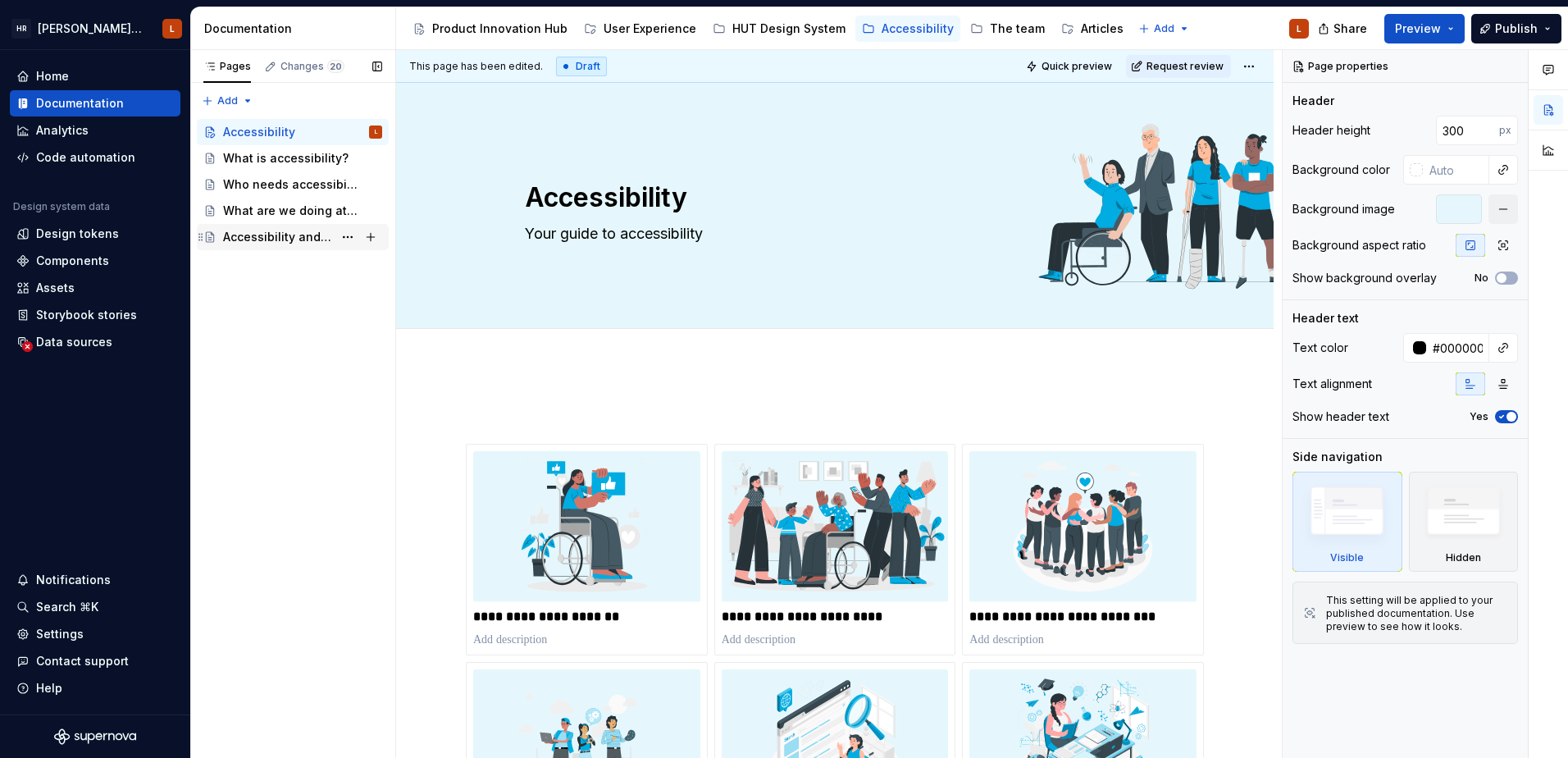
click at [256, 241] on div "Accessibility and you" at bounding box center [278, 237] width 110 height 16
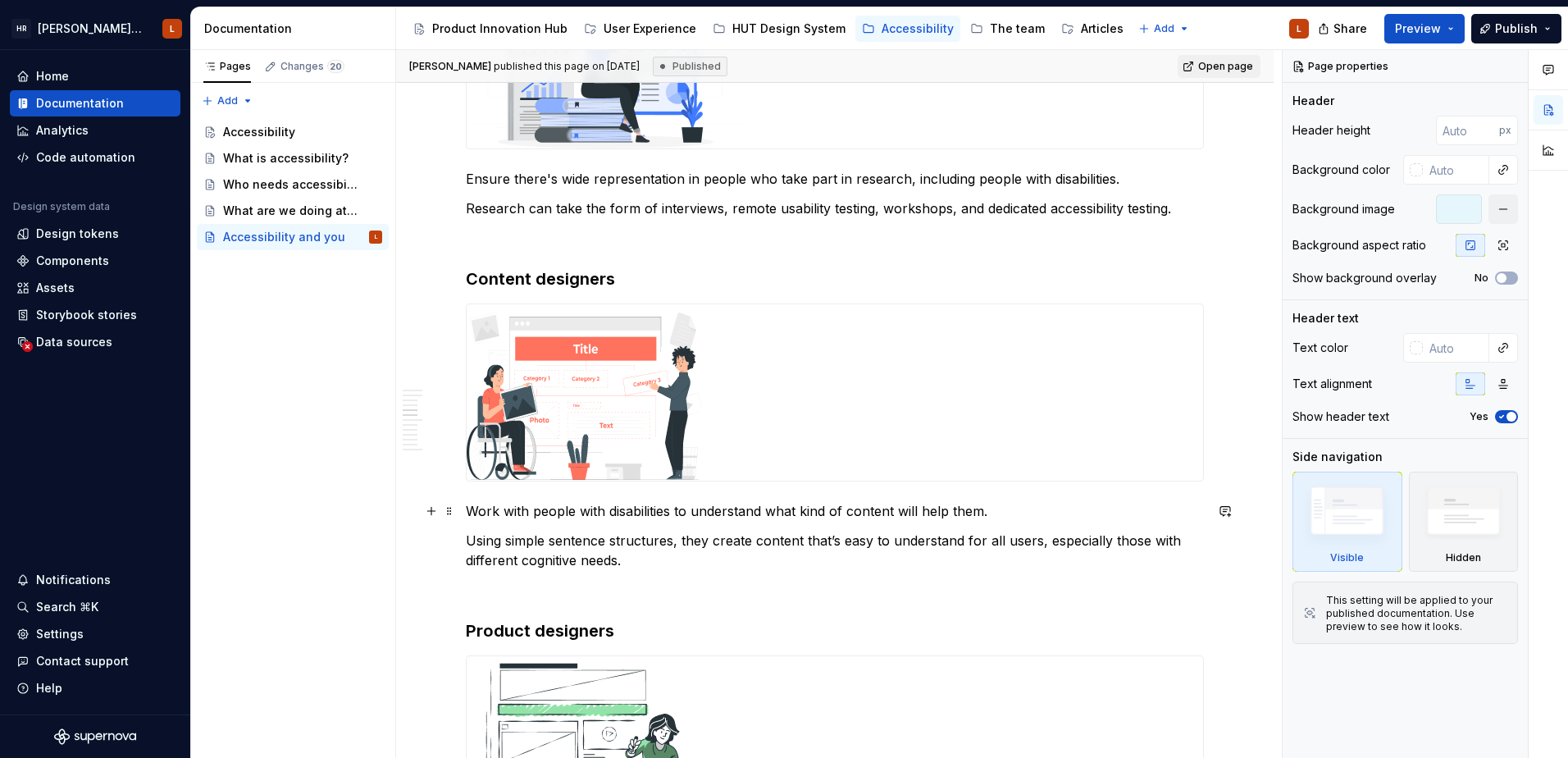
scroll to position [1148, 0]
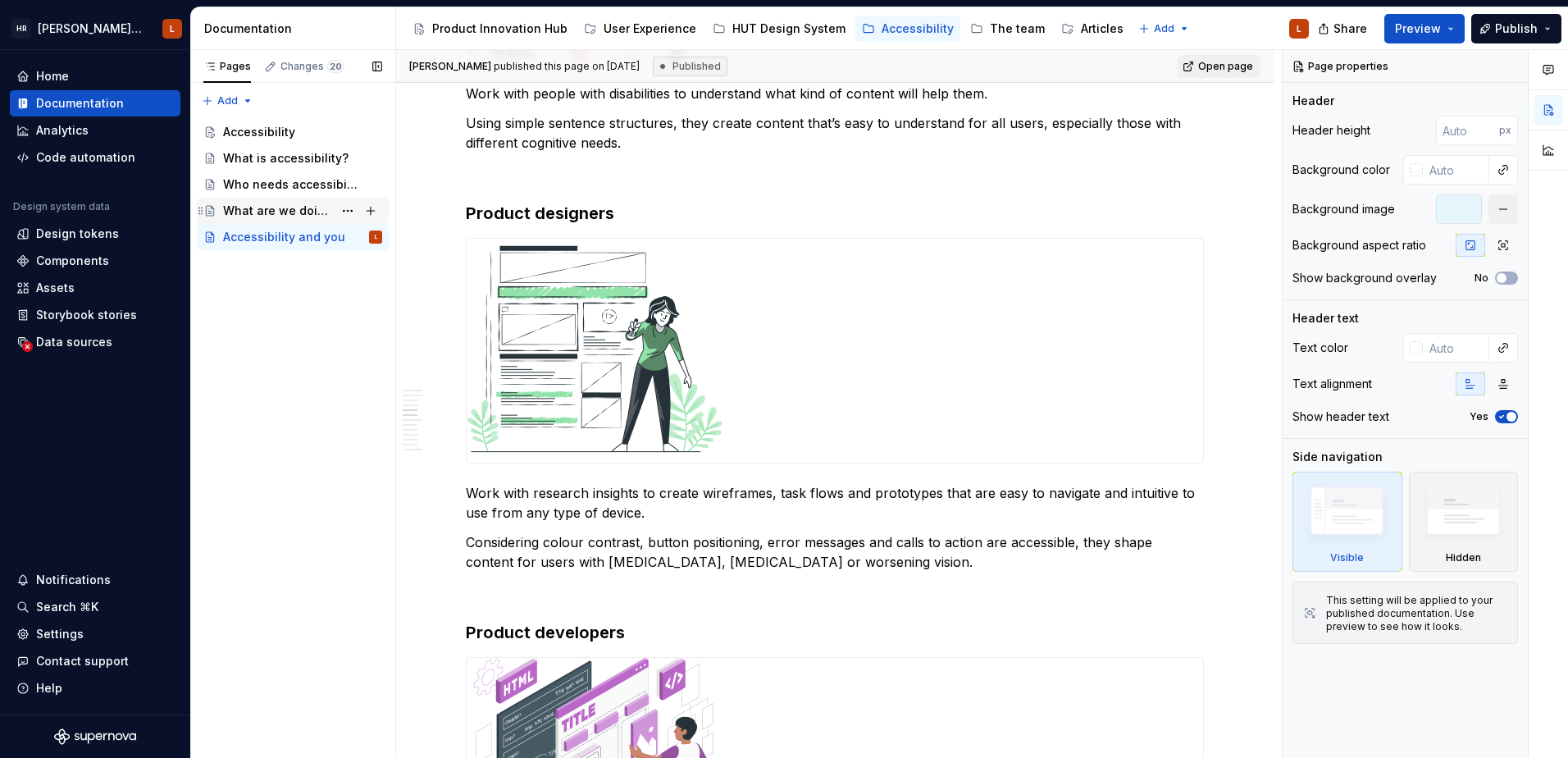
click at [266, 200] on div "What are we doing at [GEOGRAPHIC_DATA]?" at bounding box center [303, 211] width 159 height 23
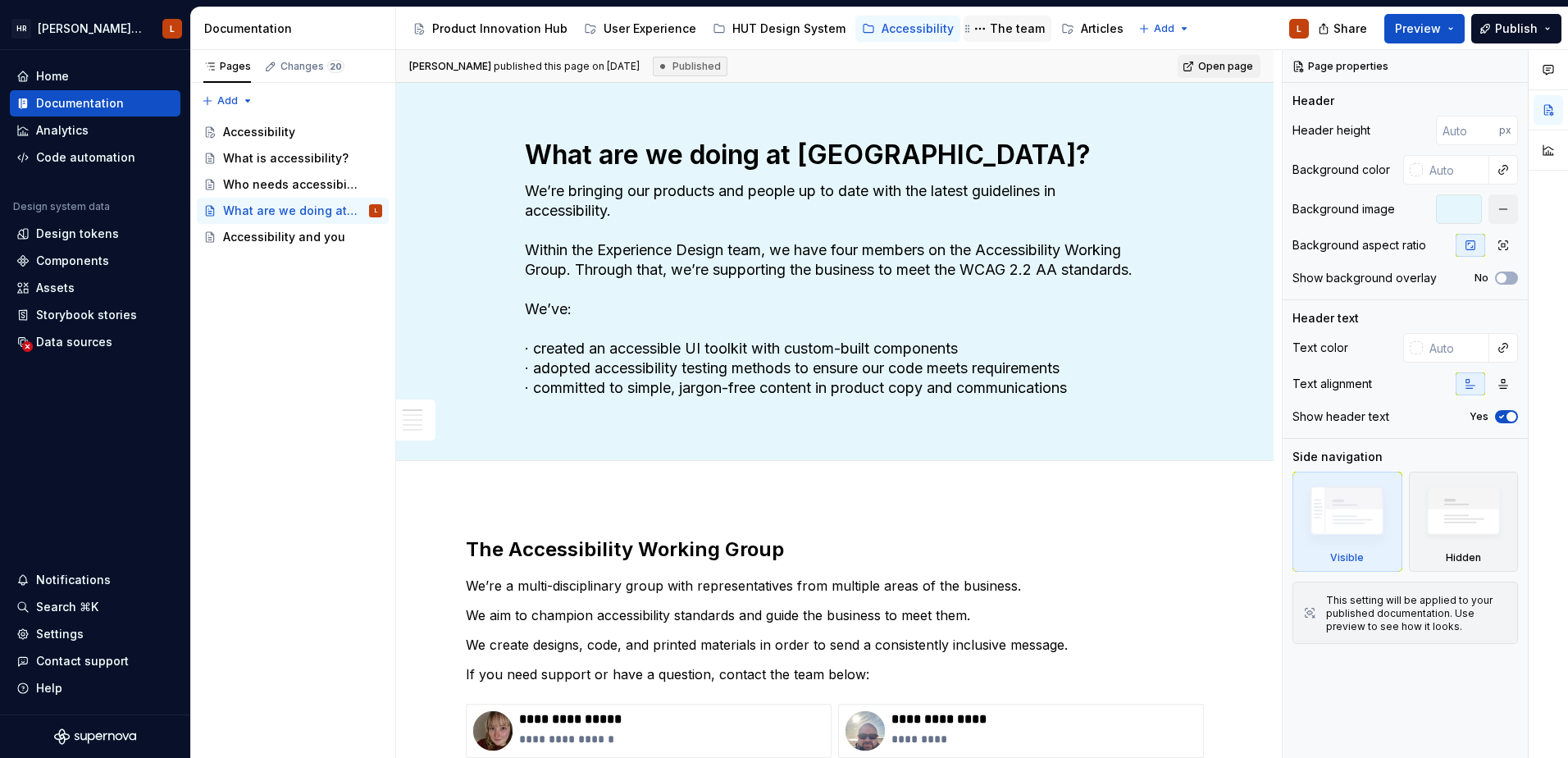
click at [999, 23] on div "The team" at bounding box center [1018, 29] width 55 height 16
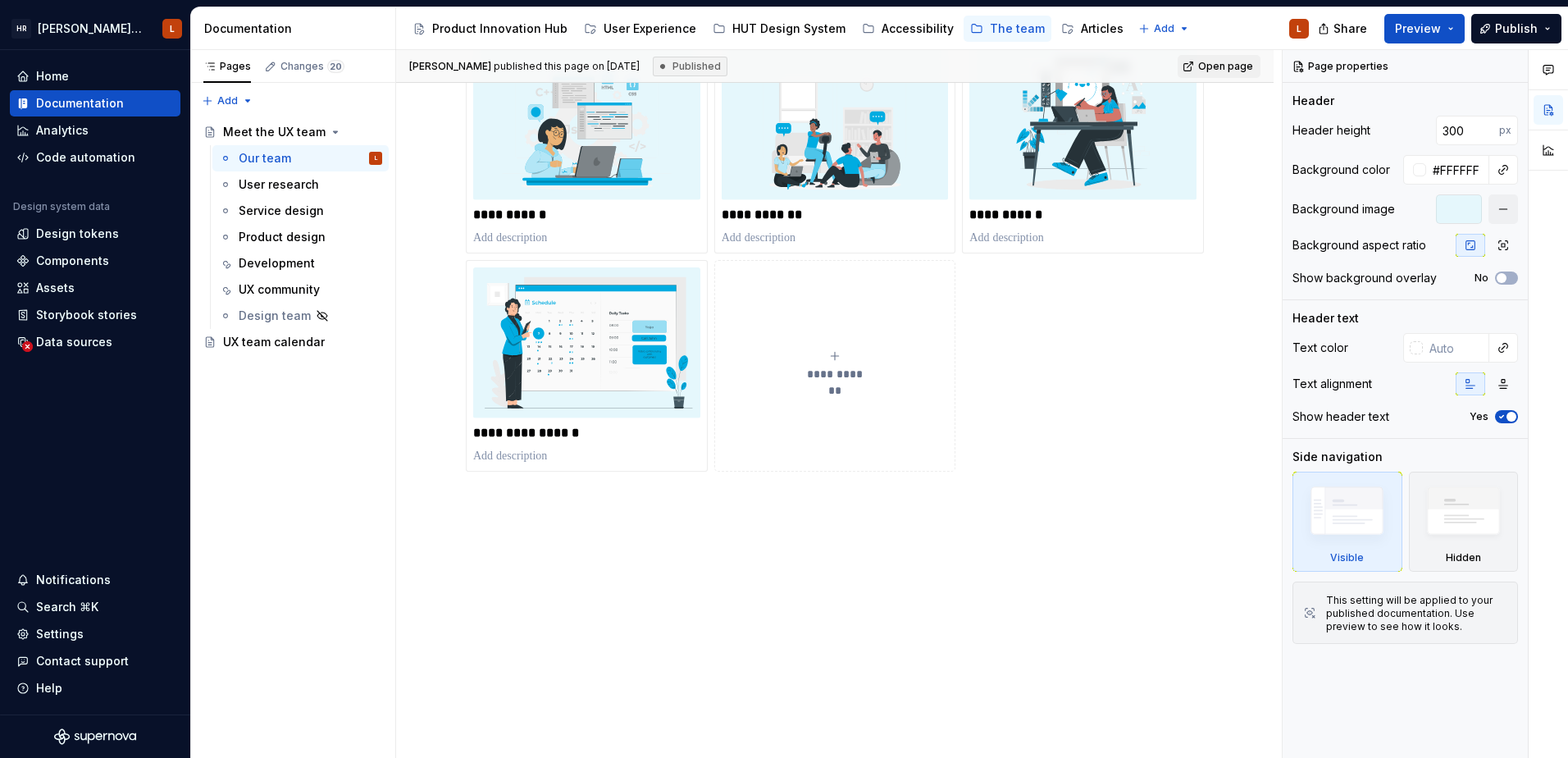
scroll to position [139, 0]
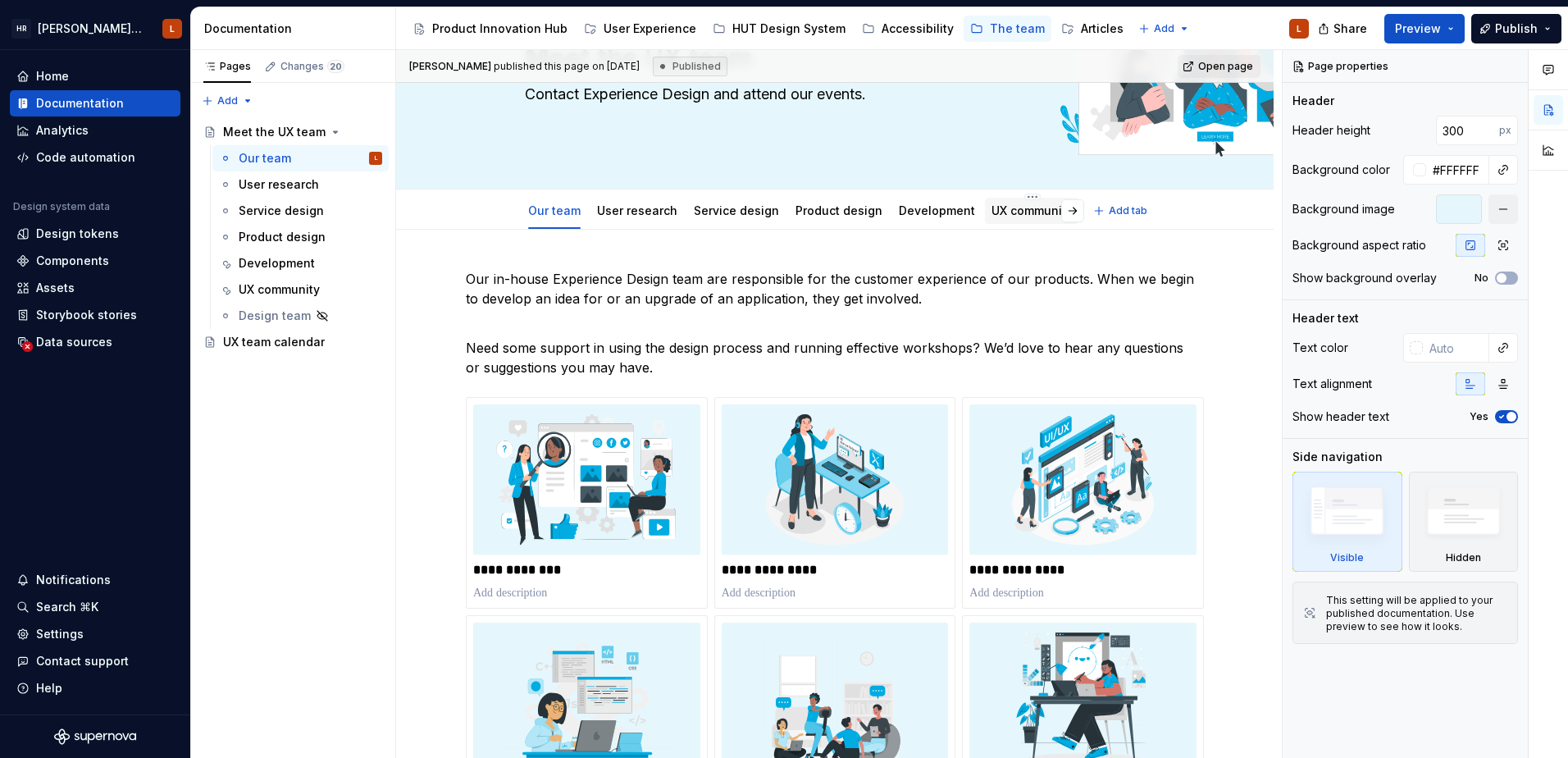
click at [1000, 215] on link "UX community" at bounding box center [1032, 210] width 81 height 14
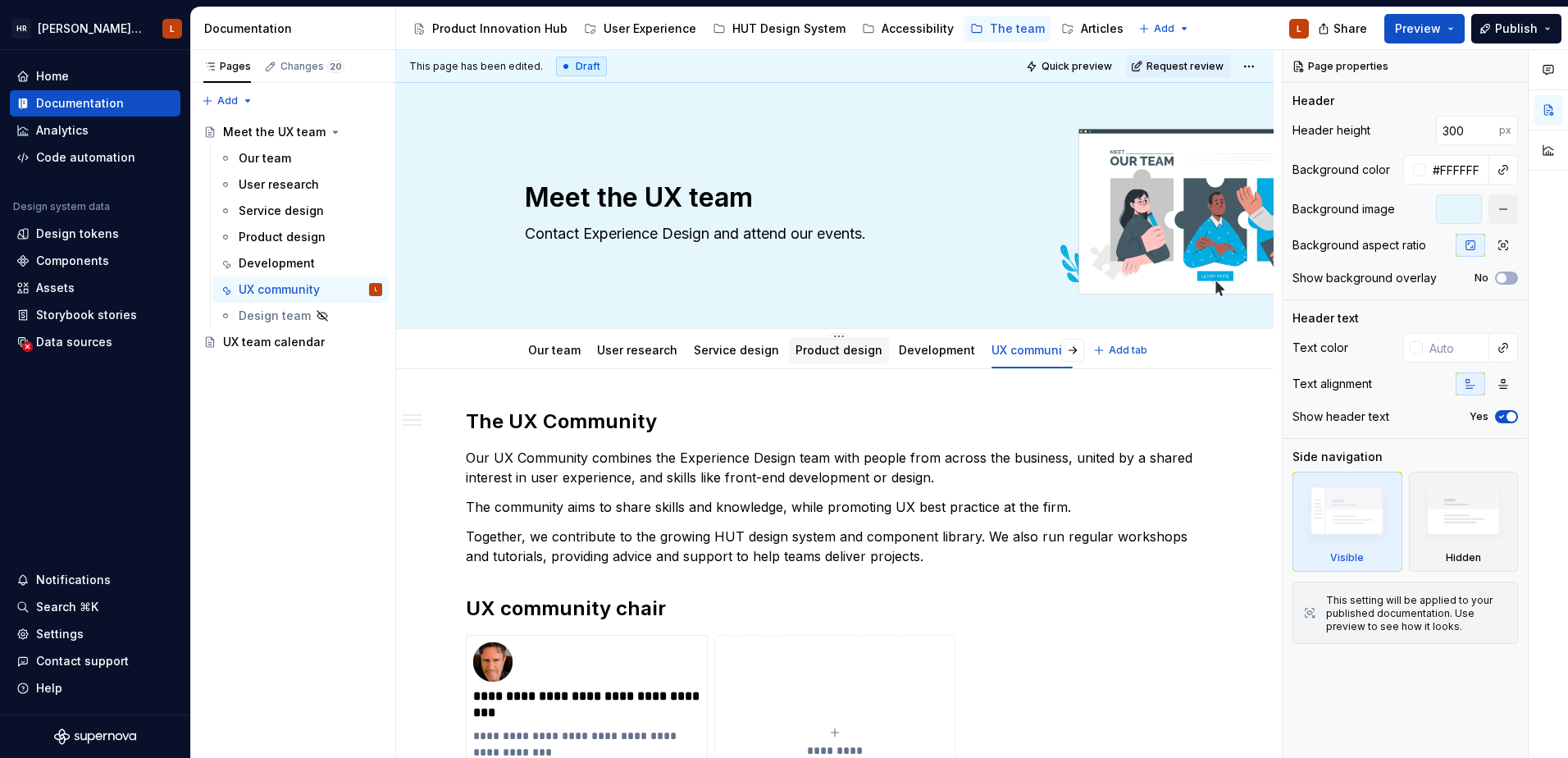
click at [840, 357] on div "Product design" at bounding box center [839, 350] width 87 height 16
click at [853, 350] on link "Product design" at bounding box center [839, 349] width 87 height 14
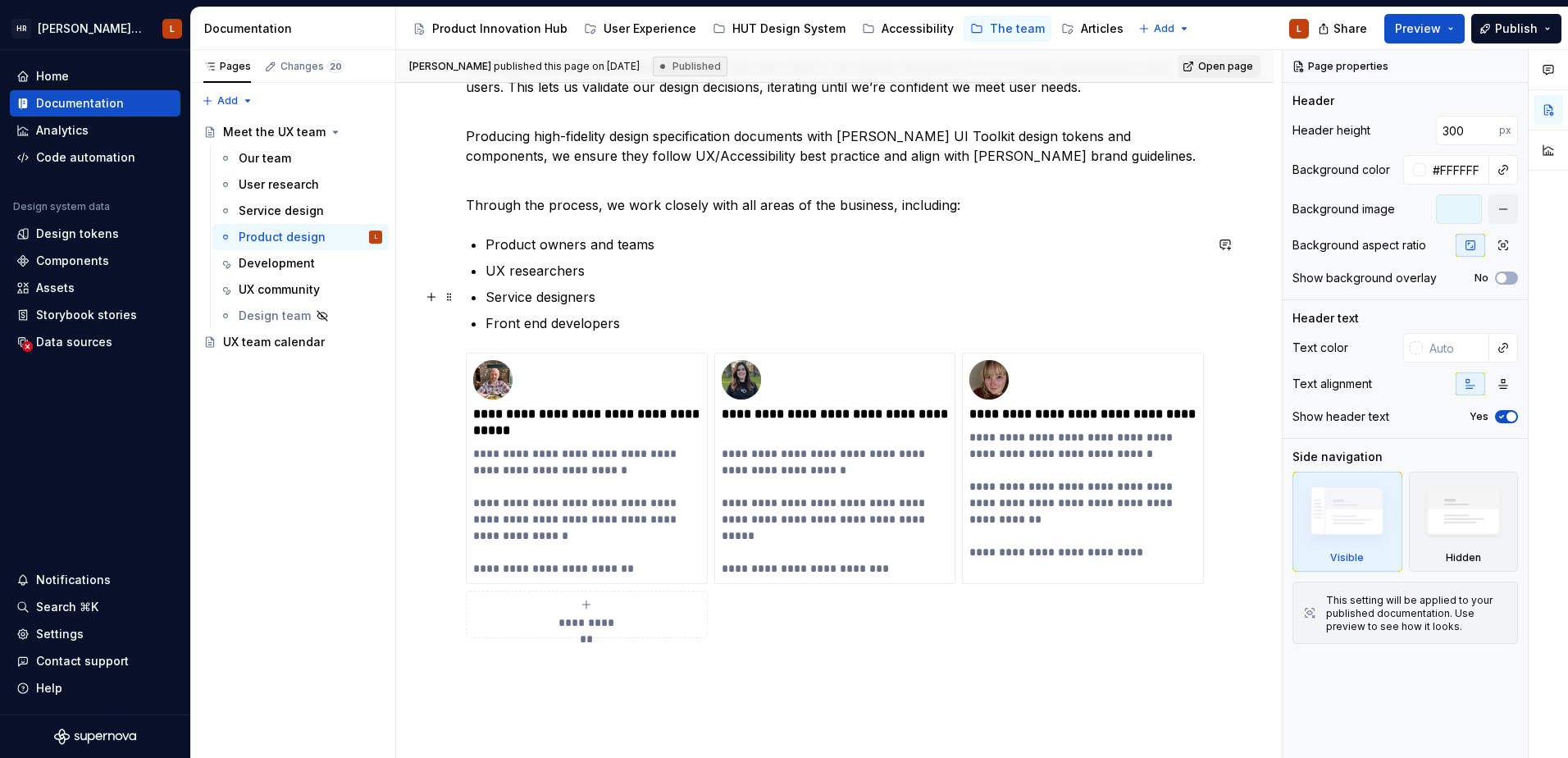
scroll to position [492, 0]
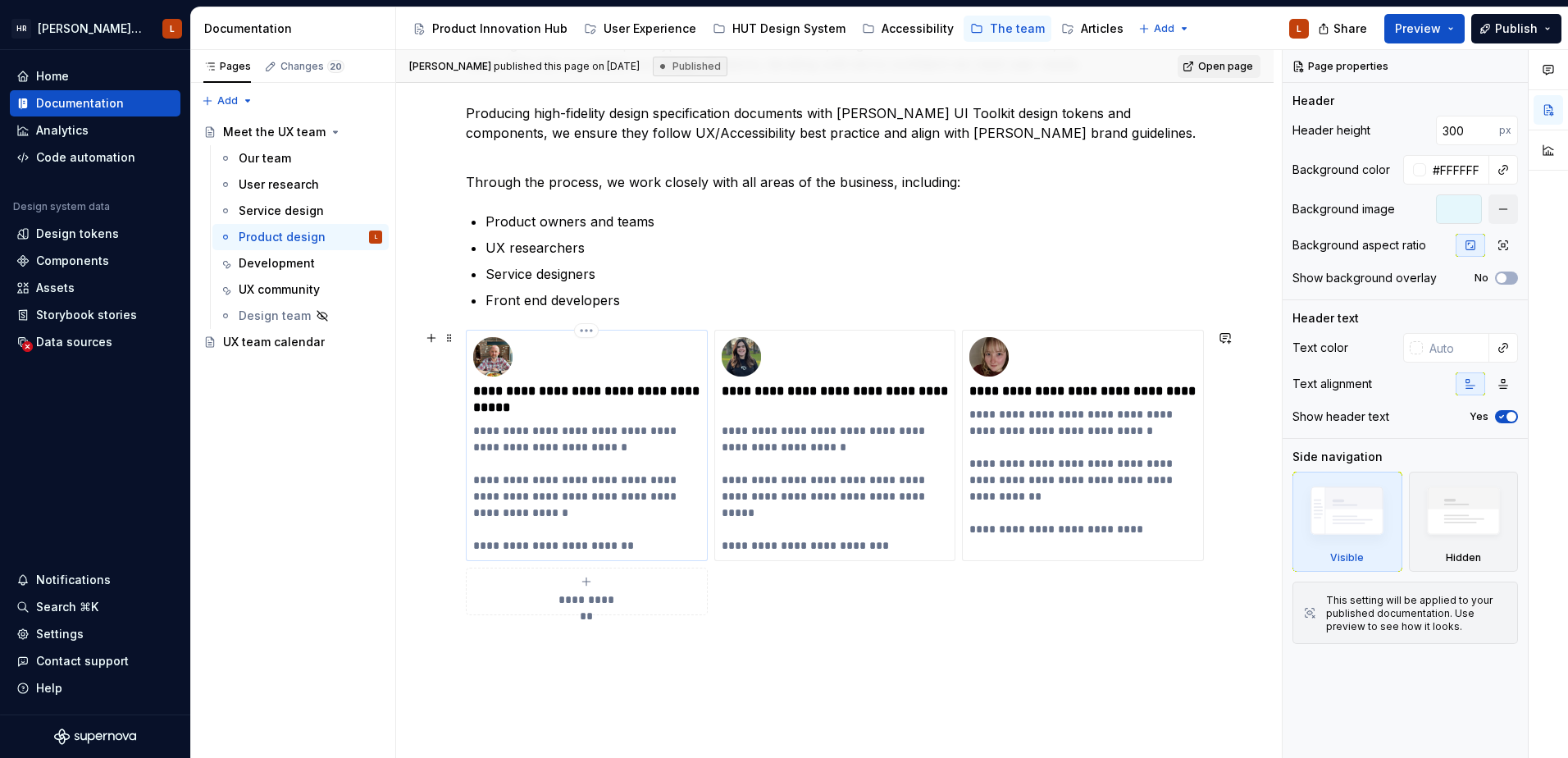
click at [642, 505] on p "**********" at bounding box center [587, 487] width 227 height 131
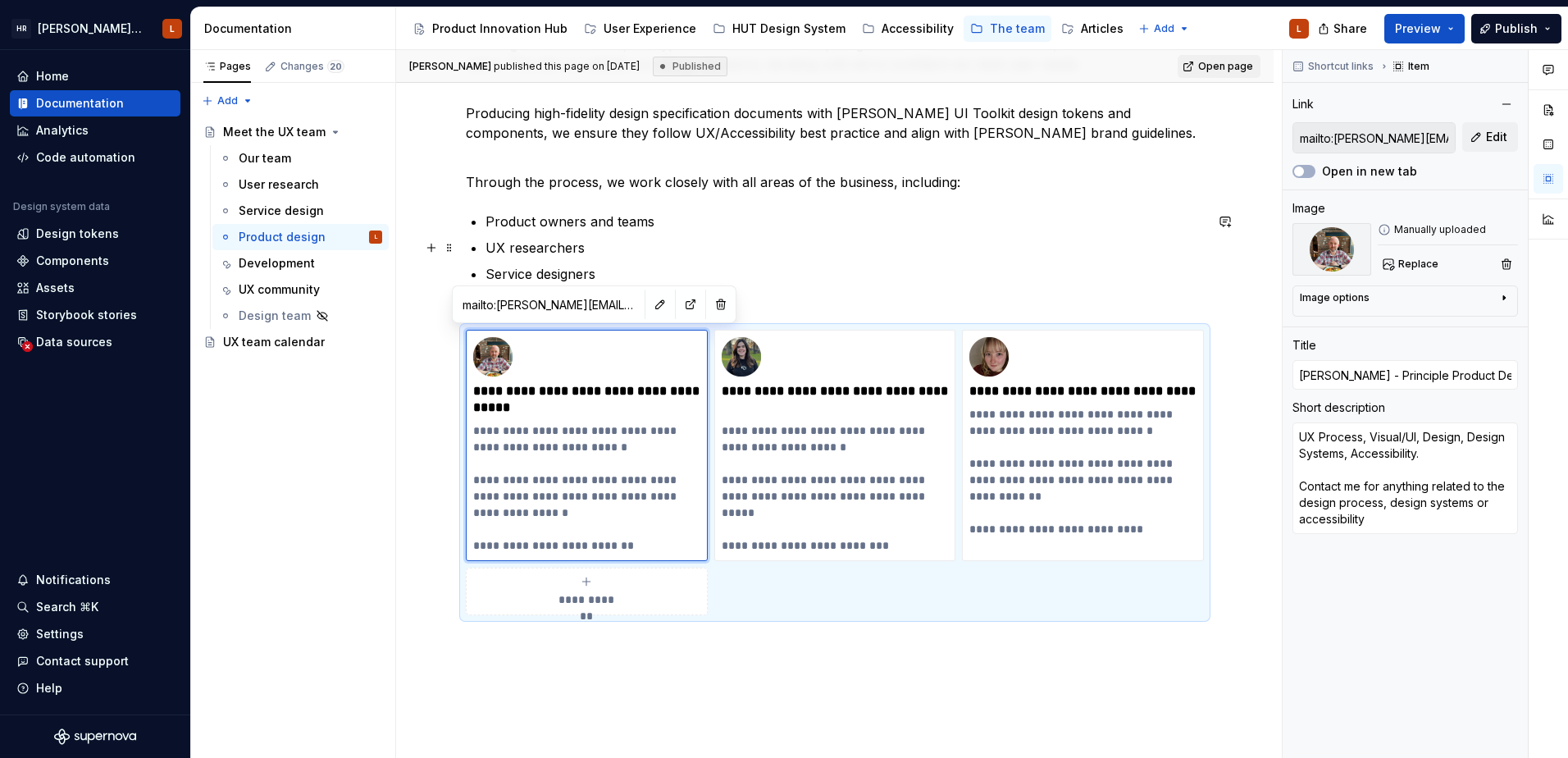
click at [983, 244] on p "UX researchers" at bounding box center [844, 248] width 718 height 20
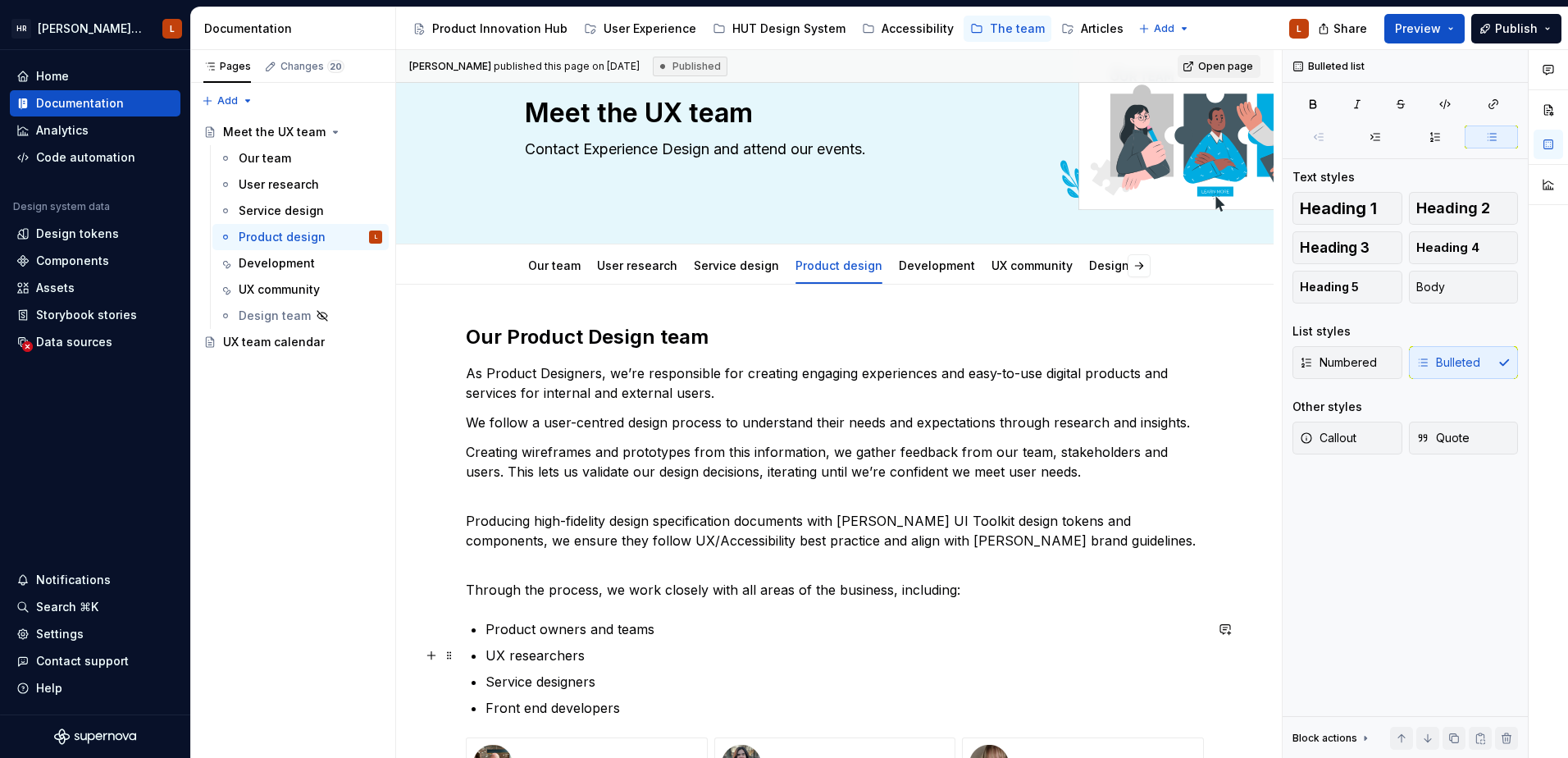
scroll to position [0, 0]
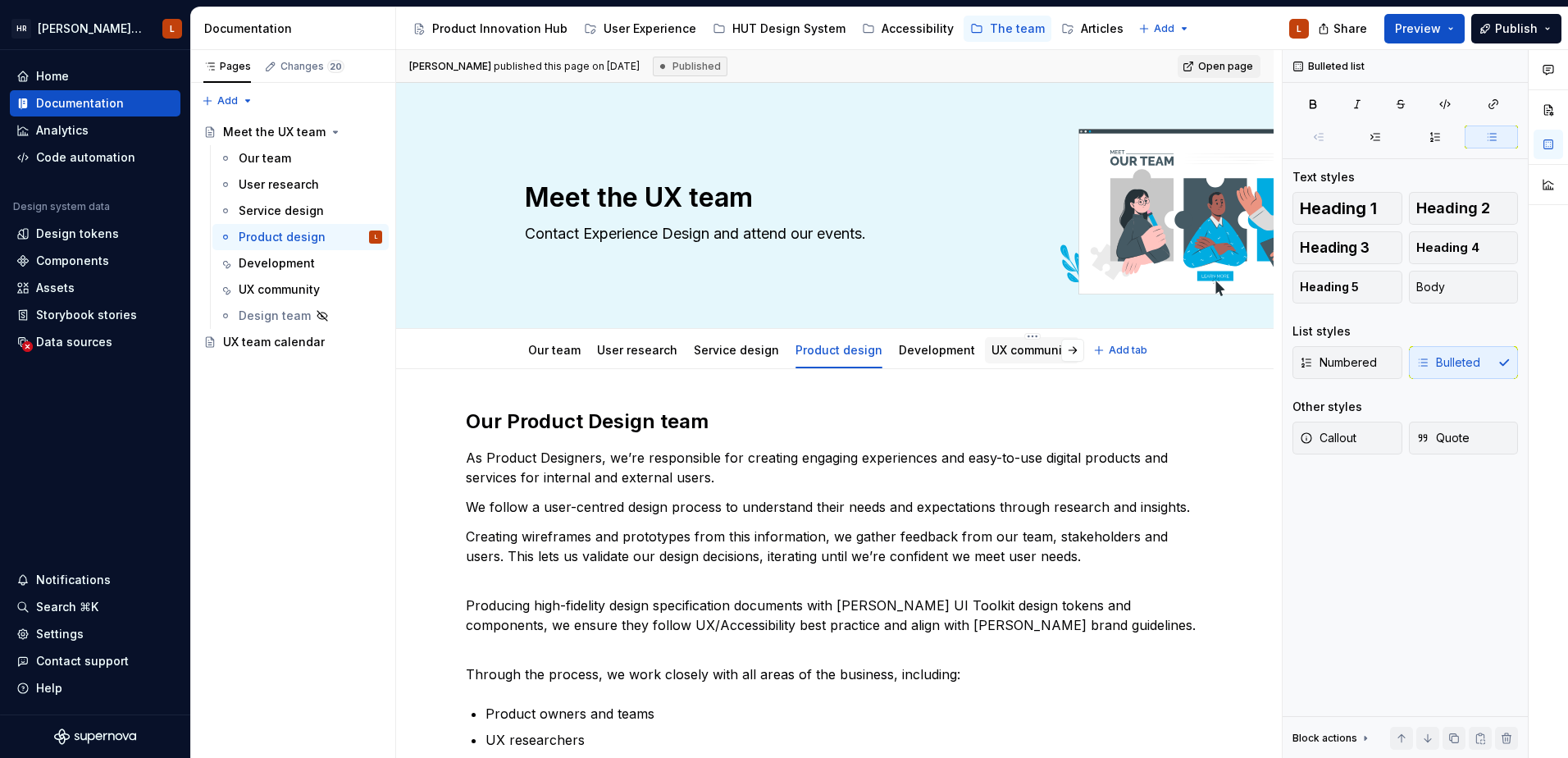
click at [990, 366] on div at bounding box center [1032, 366] width 94 height 2
click at [991, 361] on div "UX community" at bounding box center [1032, 350] width 94 height 26
click at [1001, 355] on link "UX community" at bounding box center [1032, 349] width 81 height 14
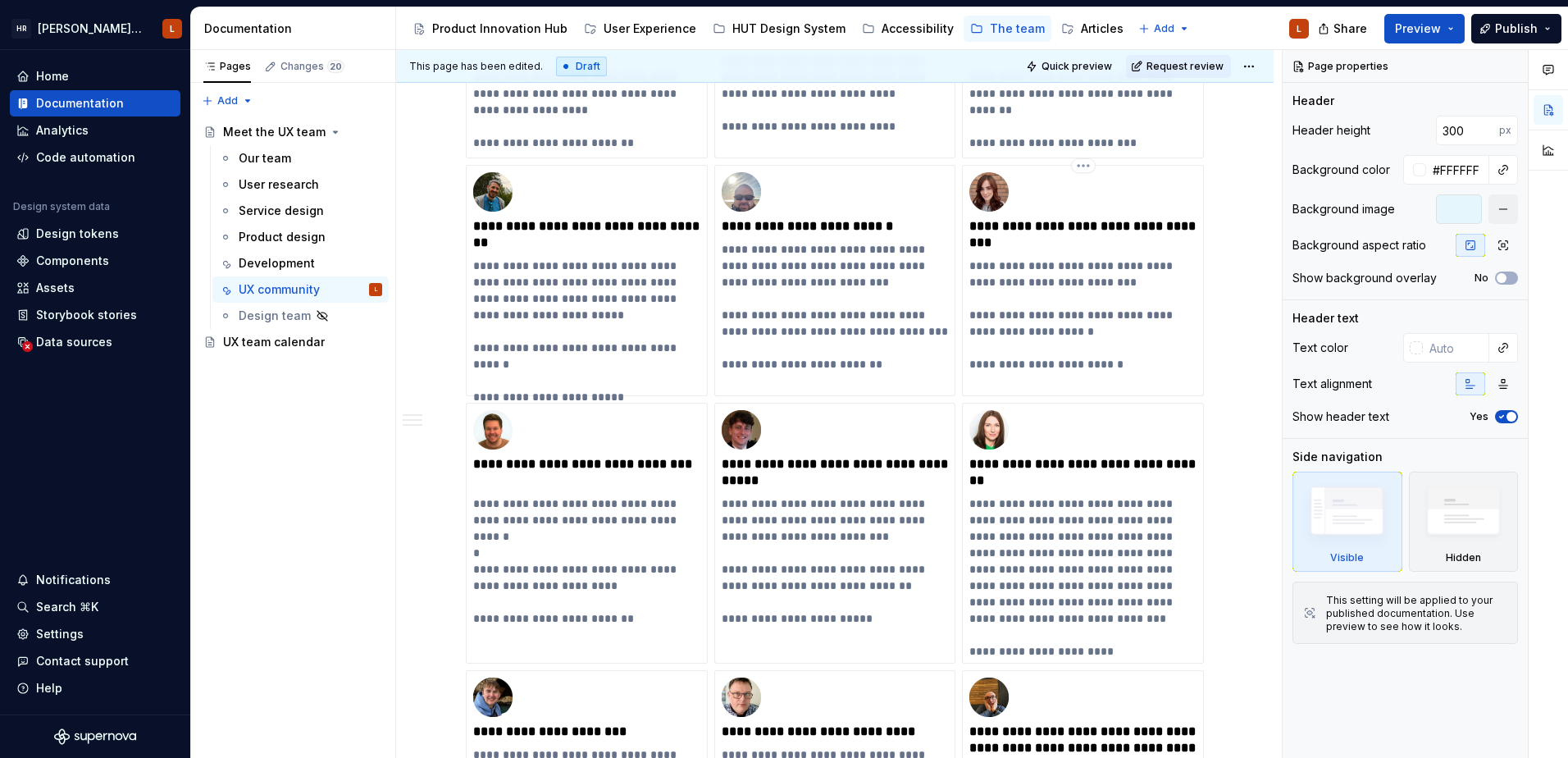
scroll to position [1230, 0]
click at [1079, 329] on p "**********" at bounding box center [1083, 313] width 227 height 115
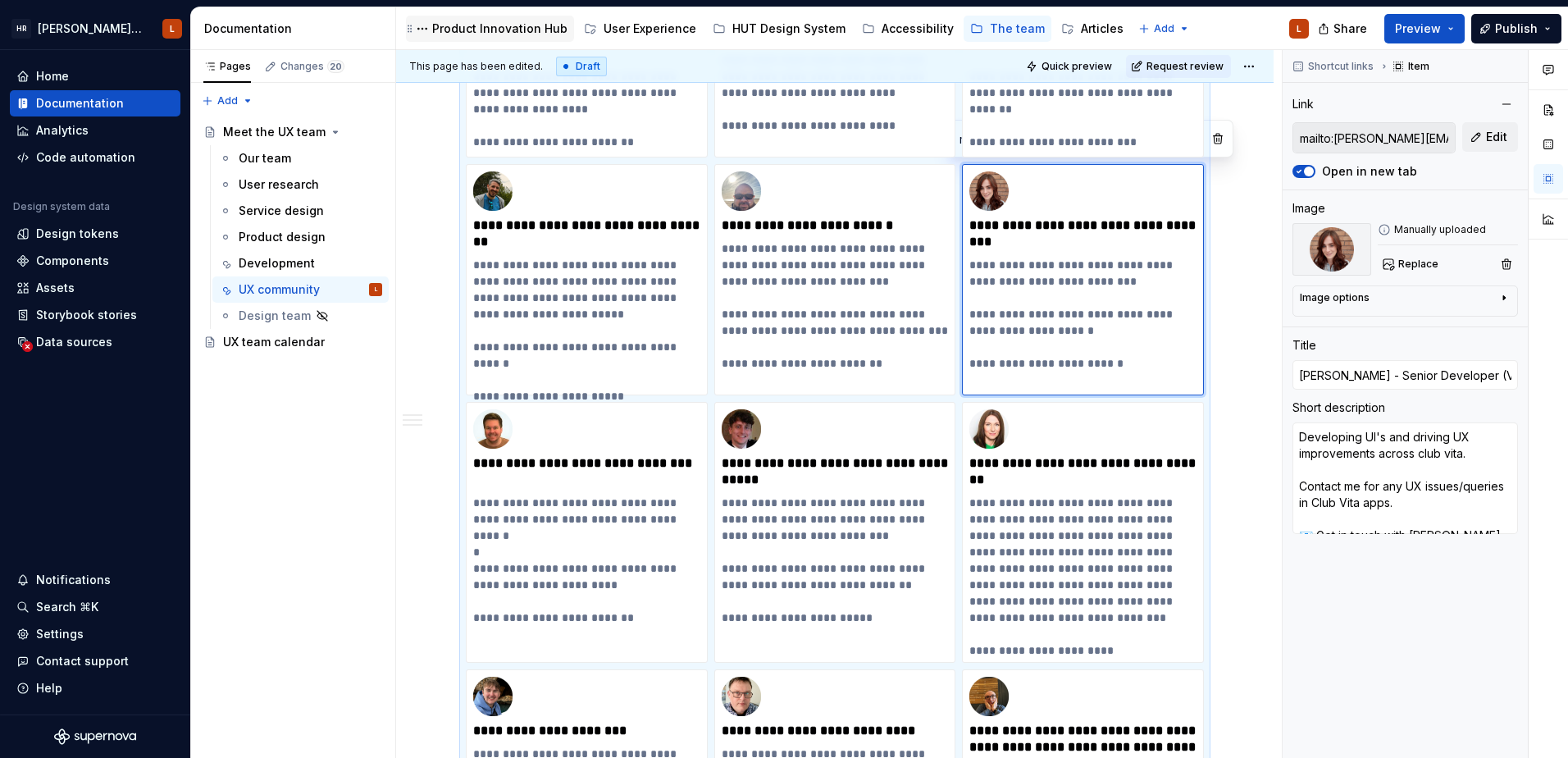
click at [502, 33] on div "Product Innovation Hub" at bounding box center [500, 29] width 136 height 16
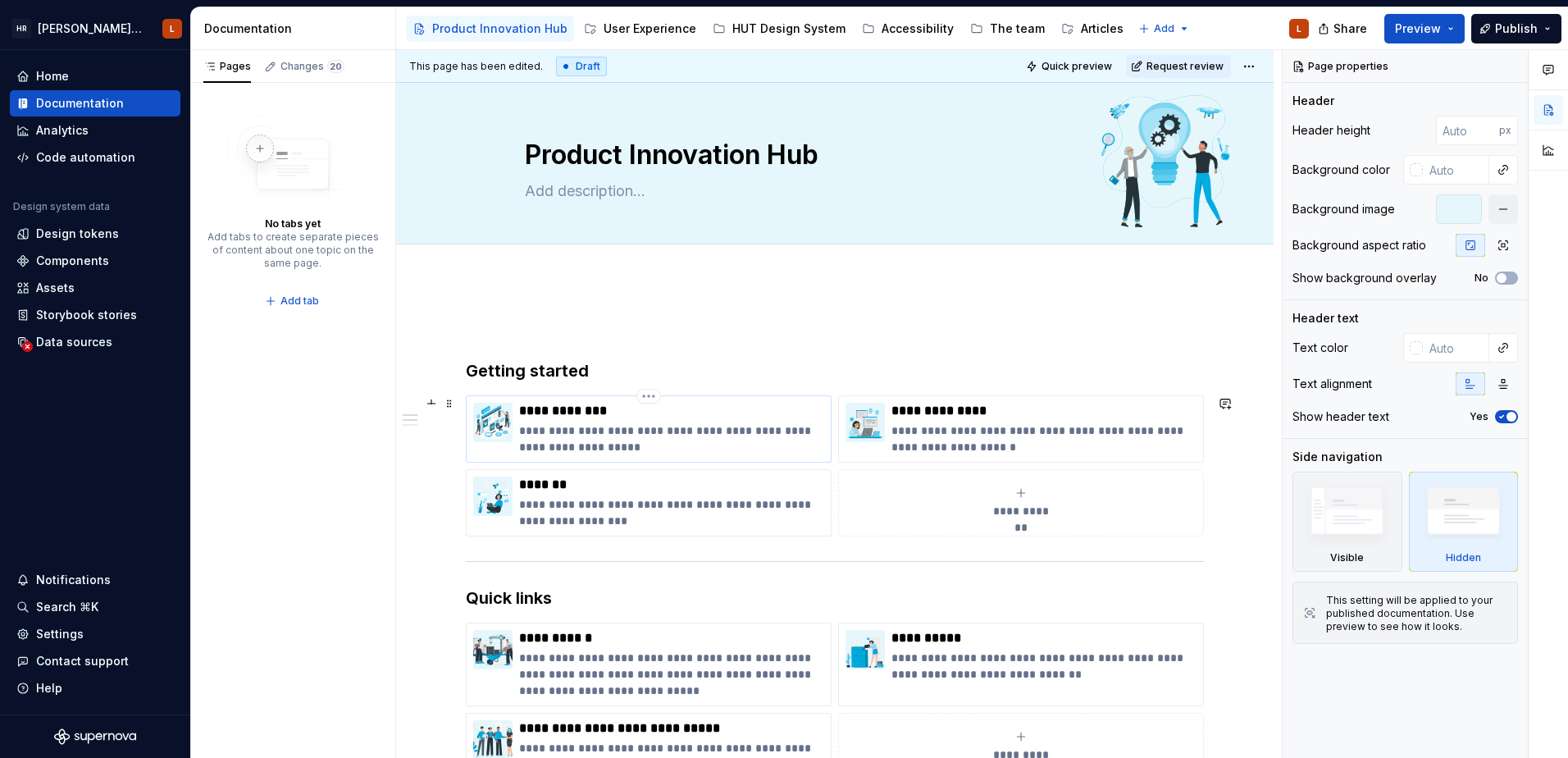
click at [722, 409] on p "**********" at bounding box center [672, 411] width 305 height 16
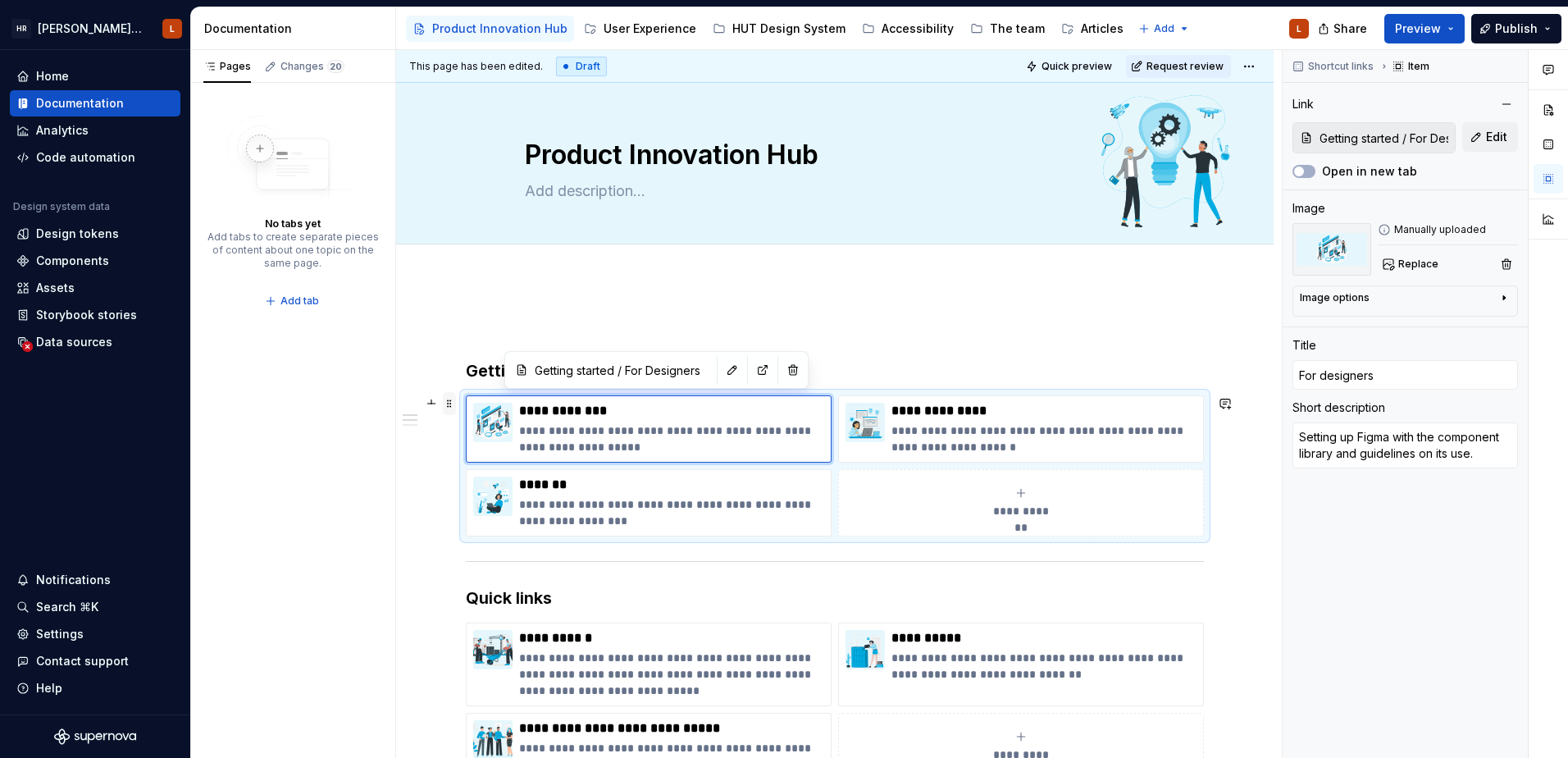
click at [448, 405] on span at bounding box center [449, 403] width 14 height 23
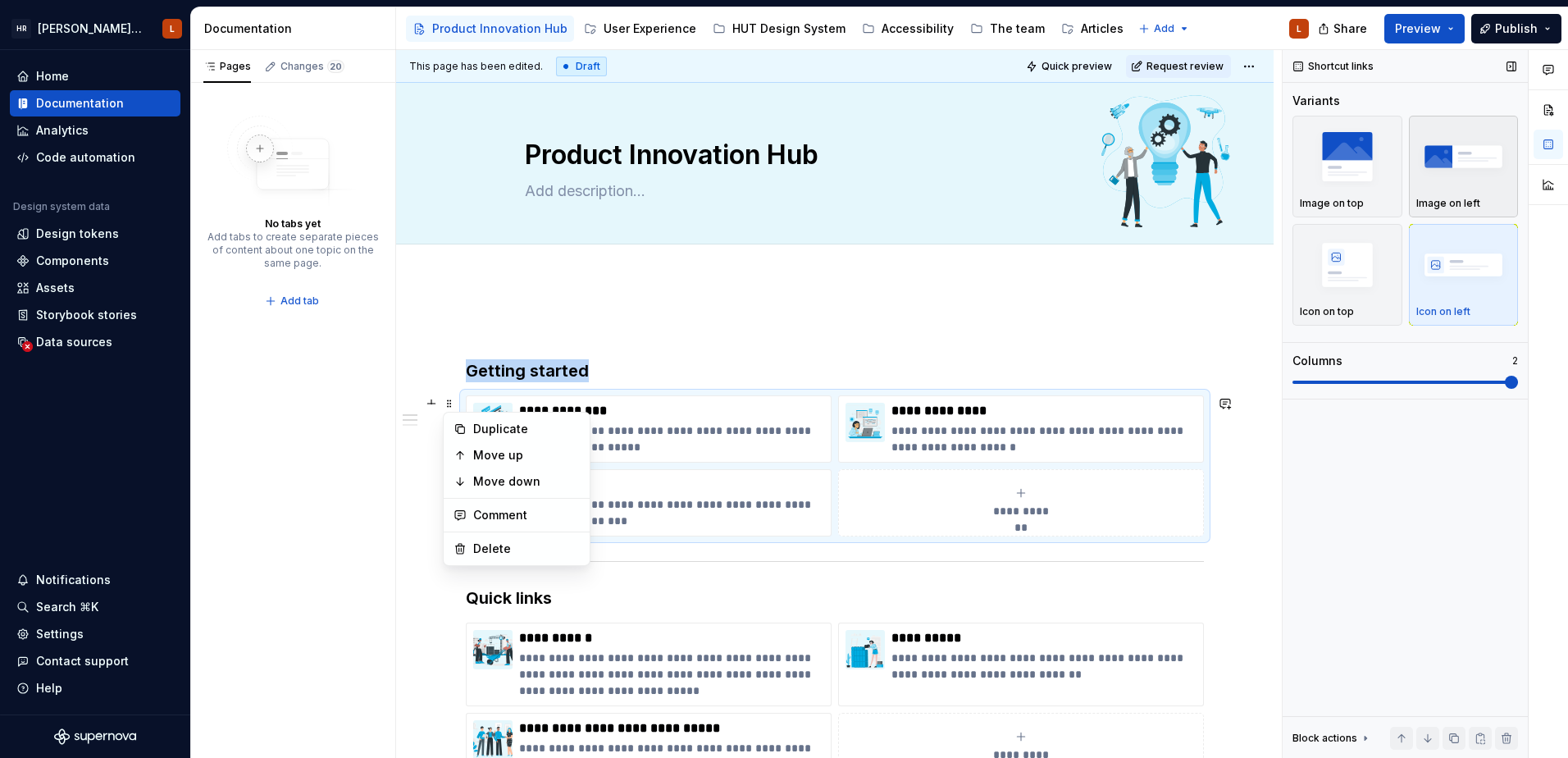
click at [1434, 182] on img "button" at bounding box center [1464, 156] width 95 height 60
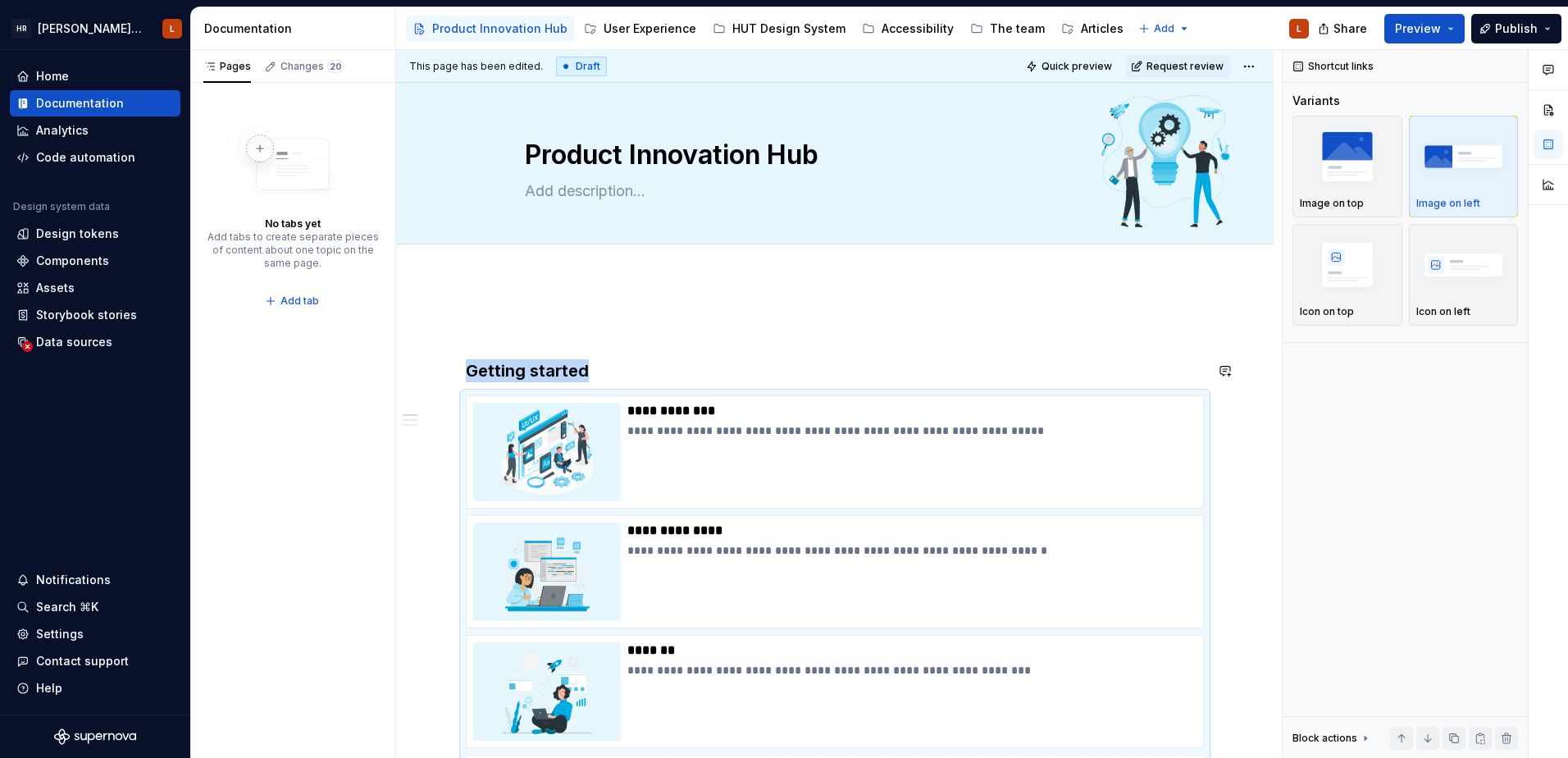
scroll to position [43, 0]
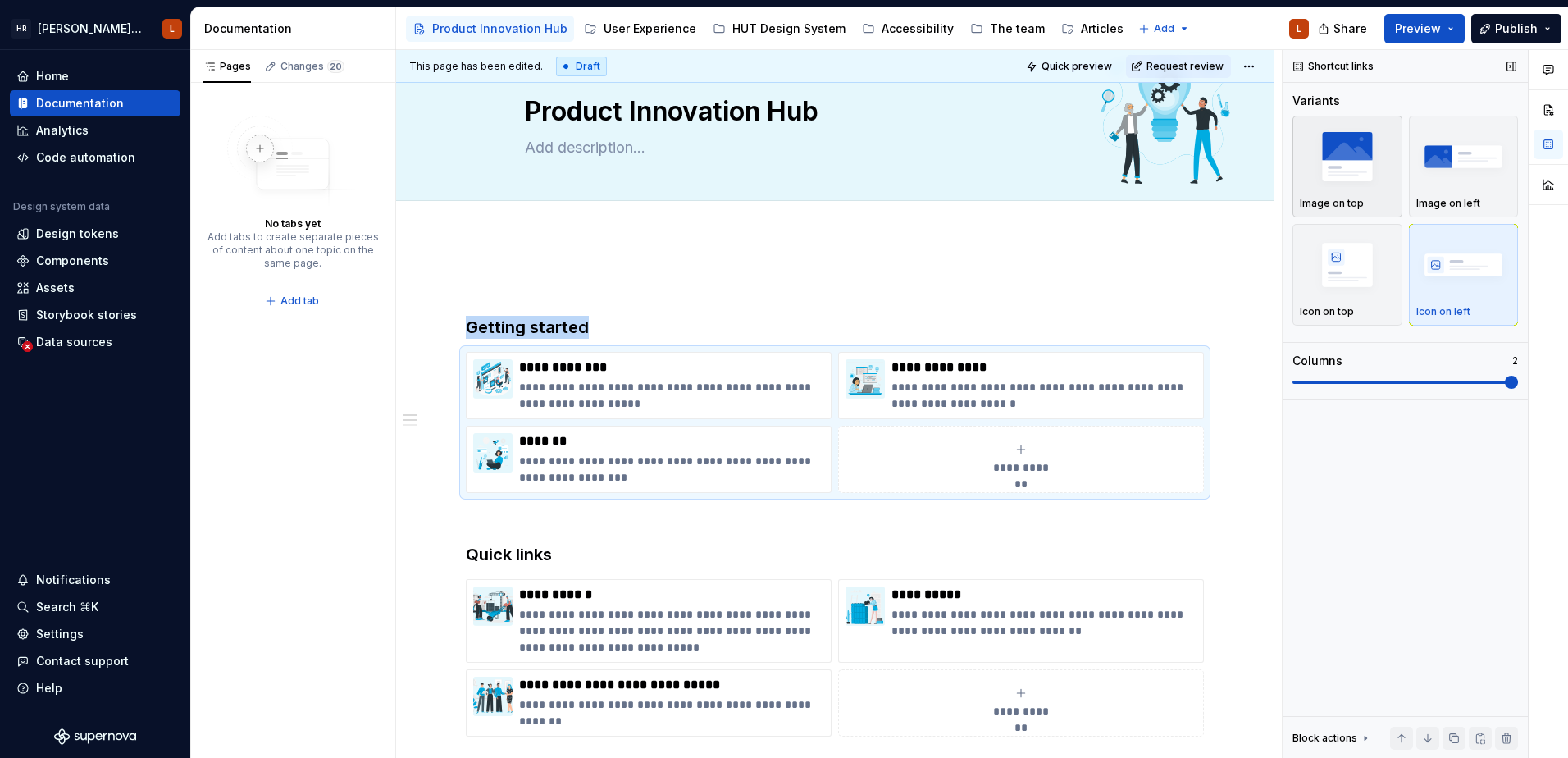
click at [1365, 209] on div "Image on top" at bounding box center [1347, 203] width 95 height 14
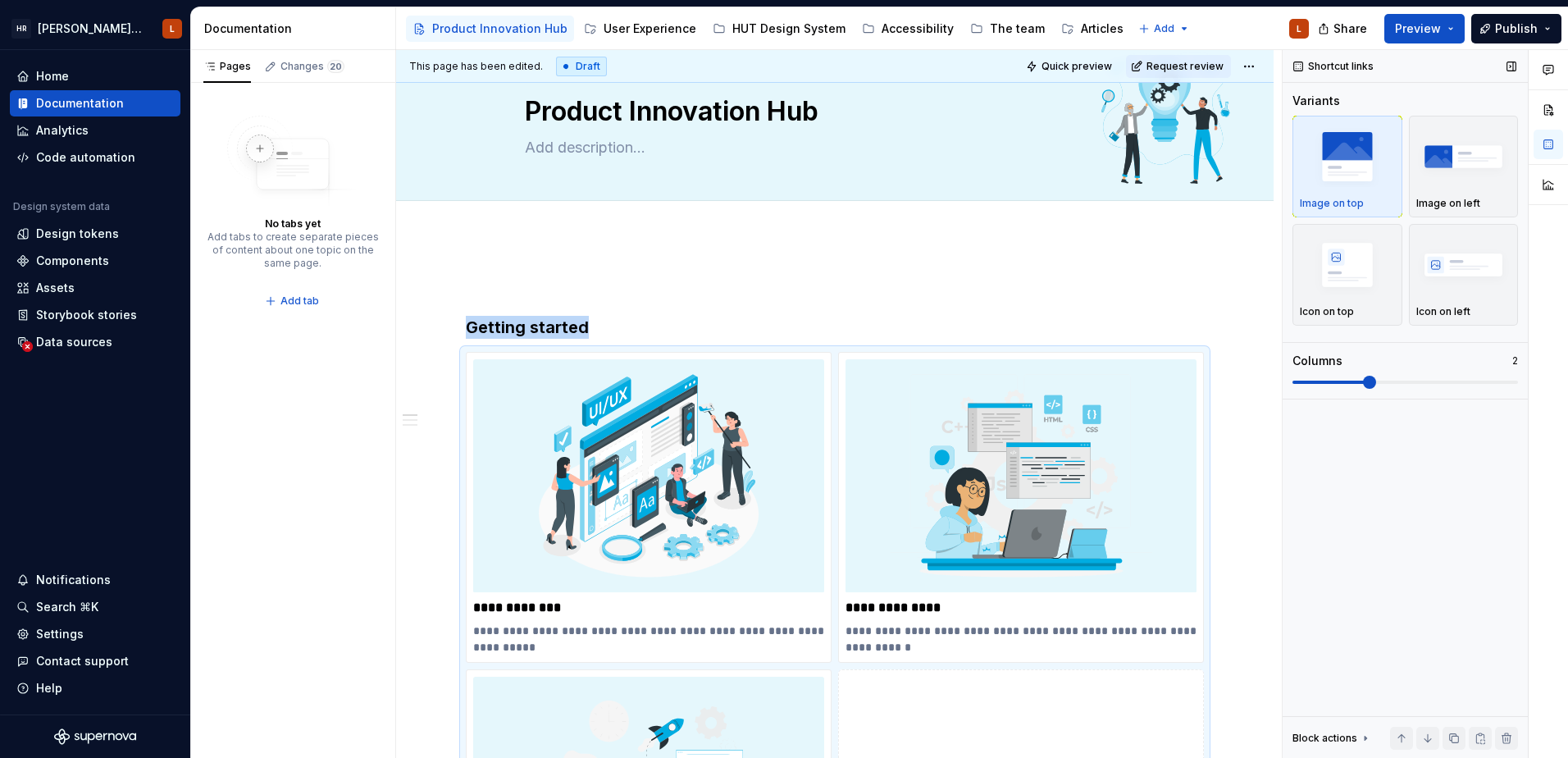
scroll to position [266, 0]
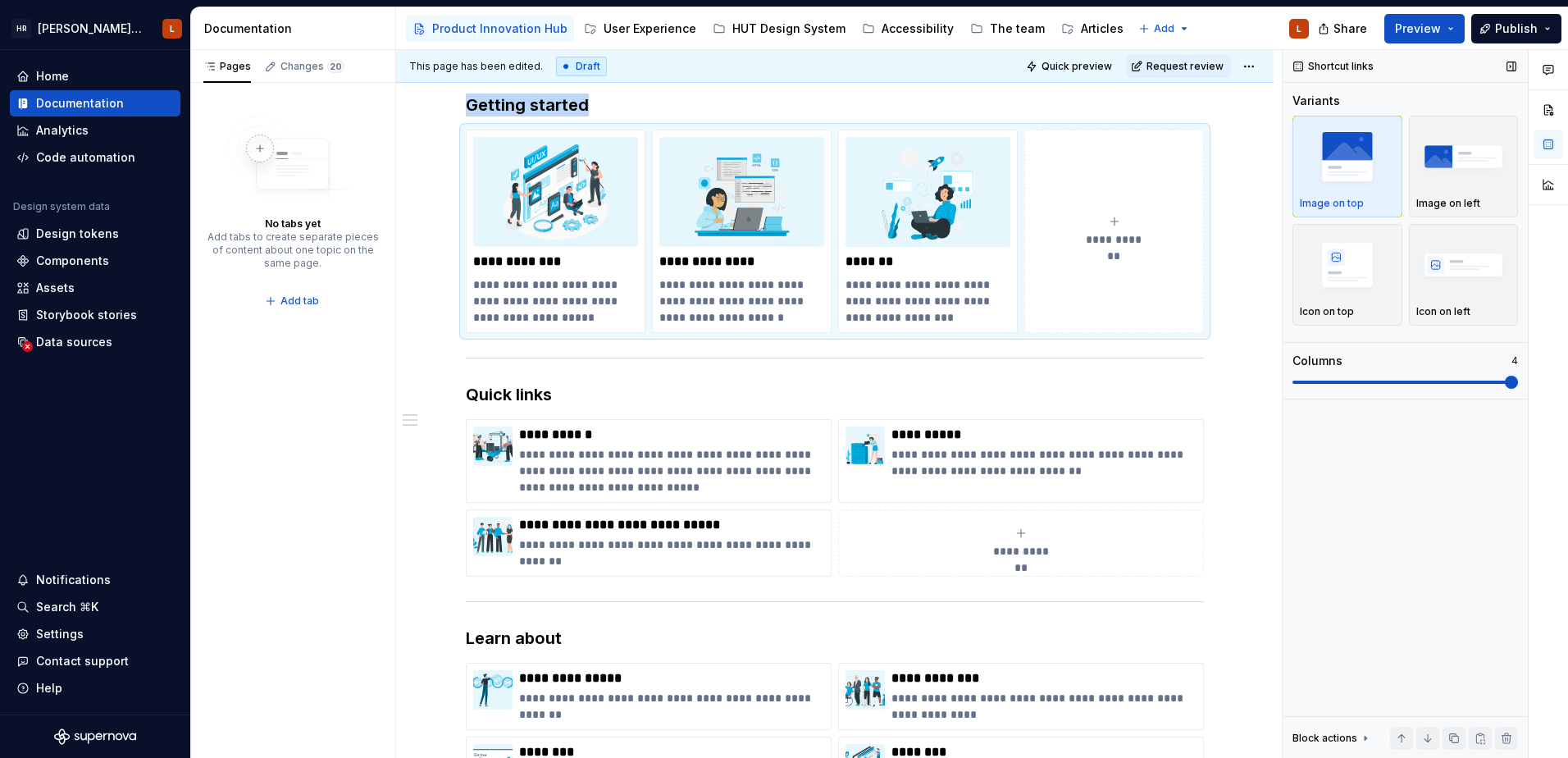
click at [1518, 386] on span at bounding box center [1512, 382] width 14 height 14
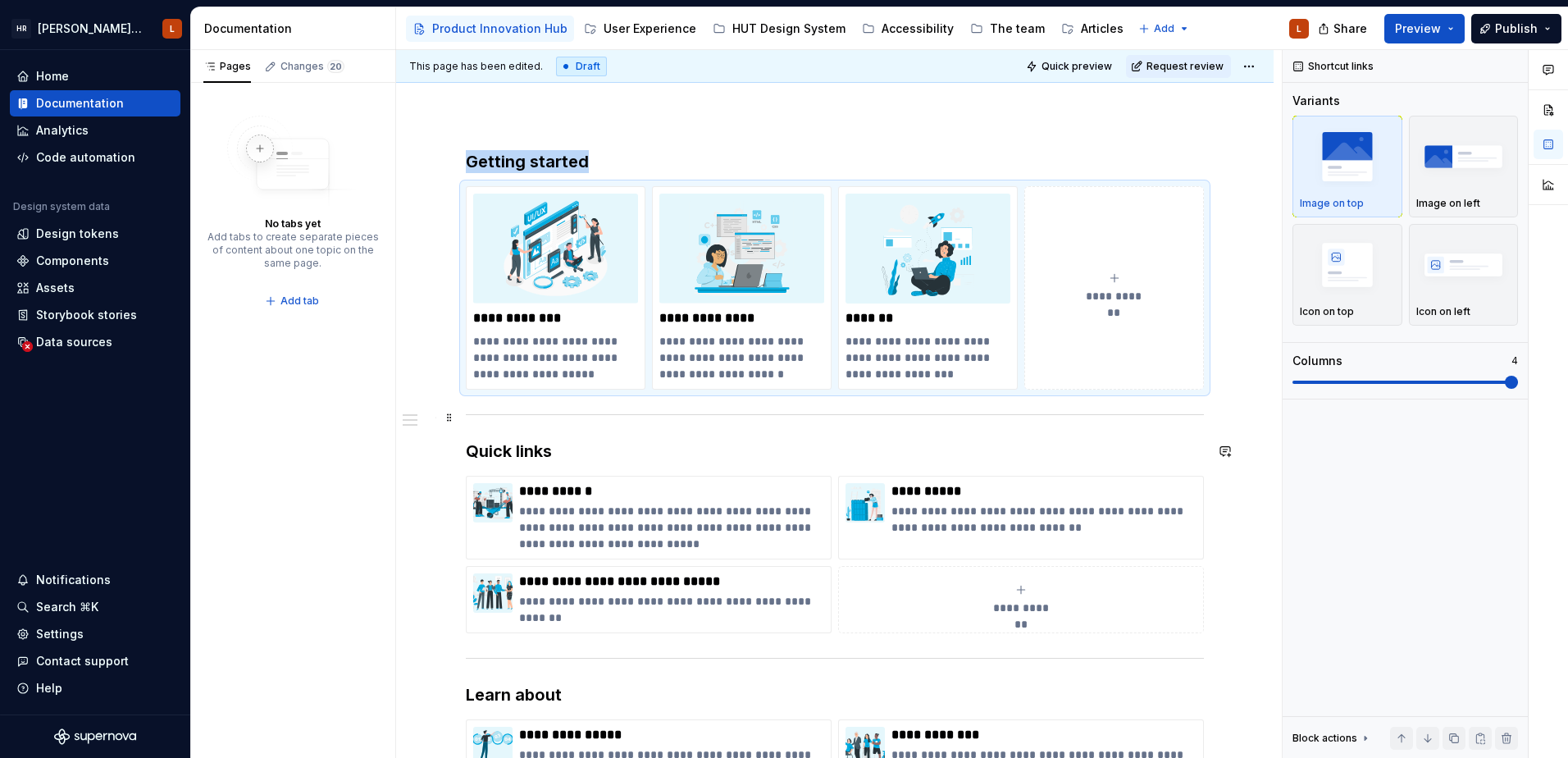
scroll to position [183, 0]
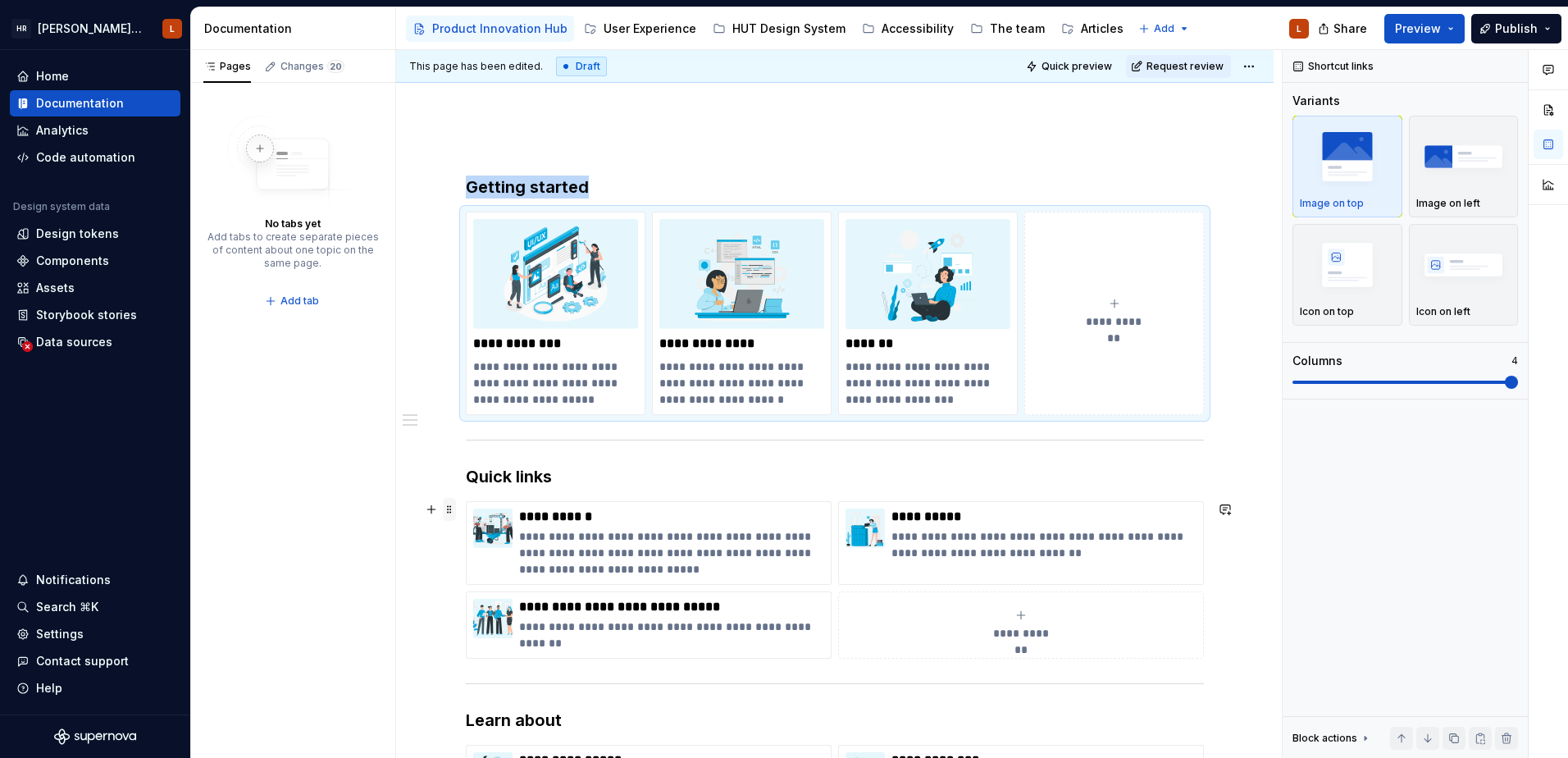
click at [452, 510] on span at bounding box center [449, 509] width 14 height 23
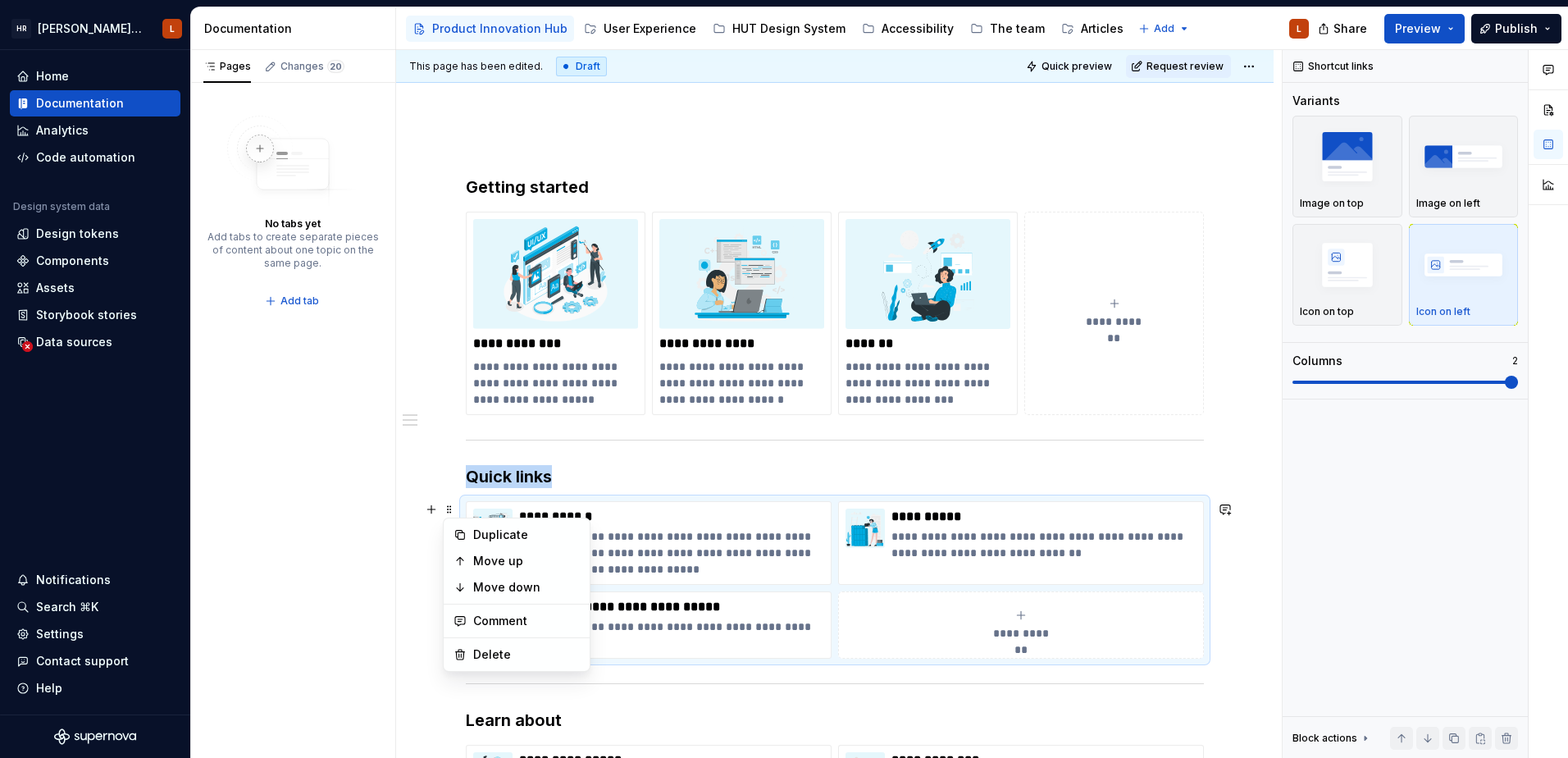
click at [400, 581] on div "**********" at bounding box center [834, 676] width 878 height 1159
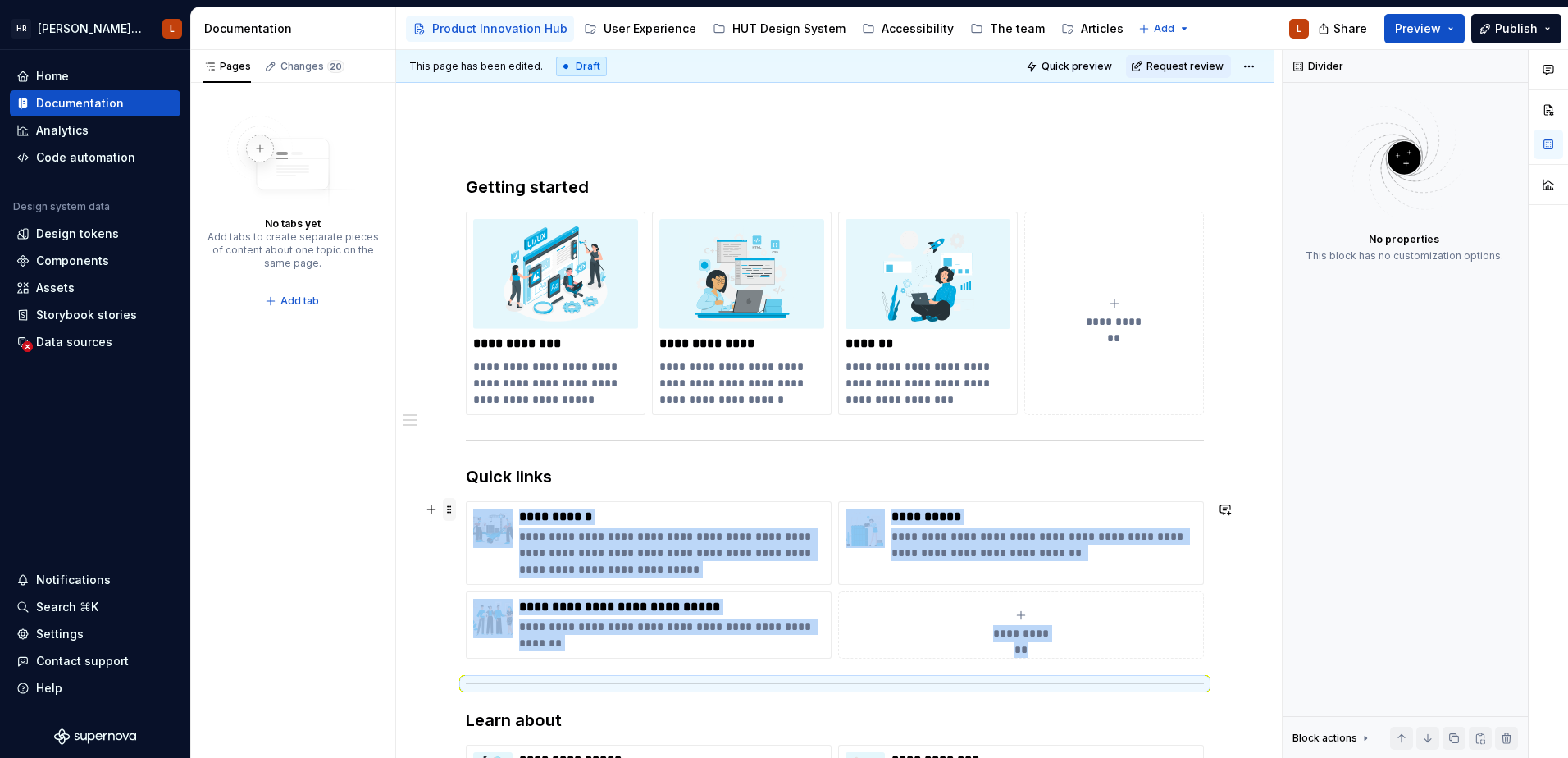
click at [453, 514] on span at bounding box center [449, 509] width 14 height 23
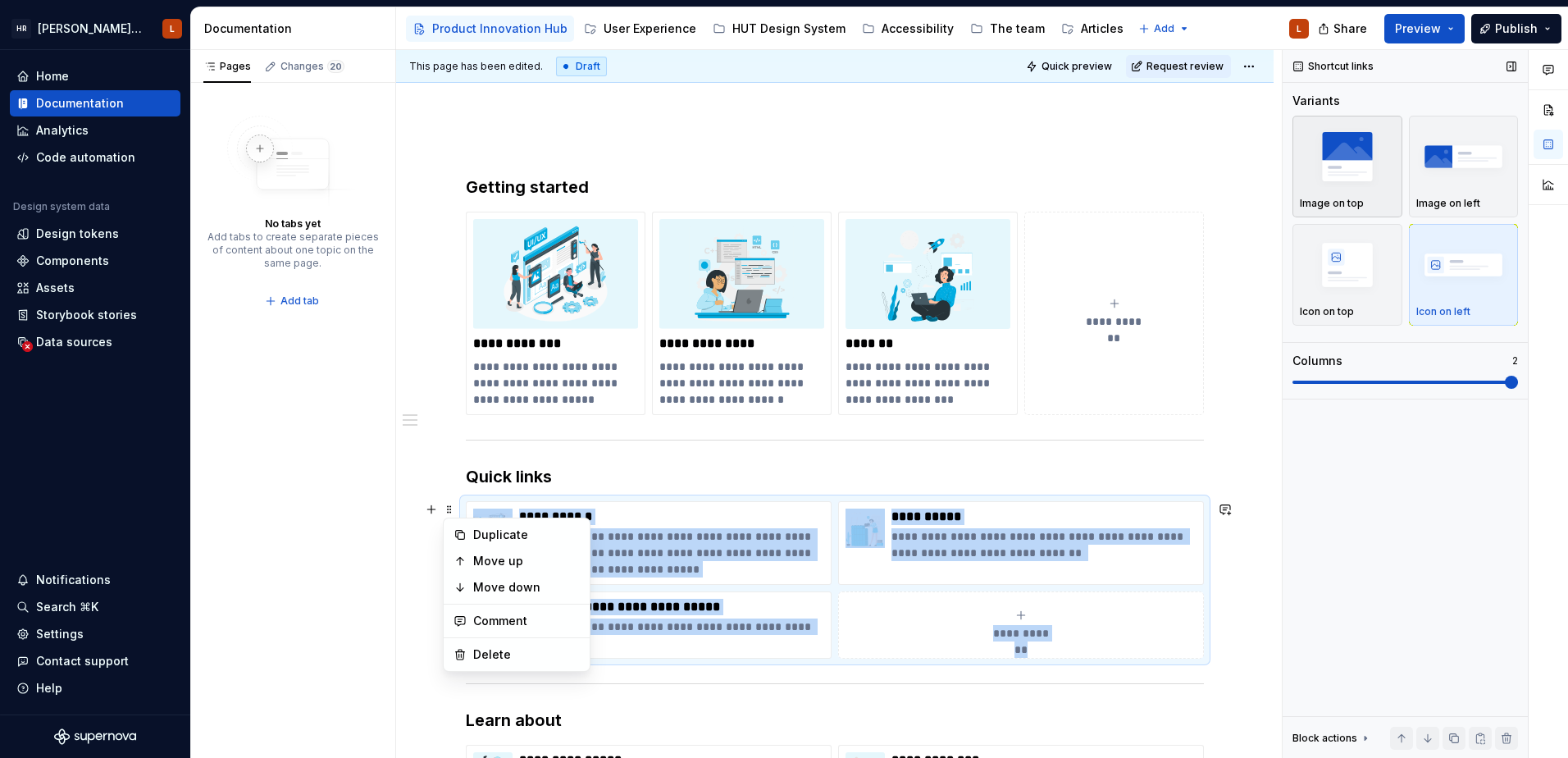
click at [1348, 168] on img "button" at bounding box center [1347, 156] width 95 height 60
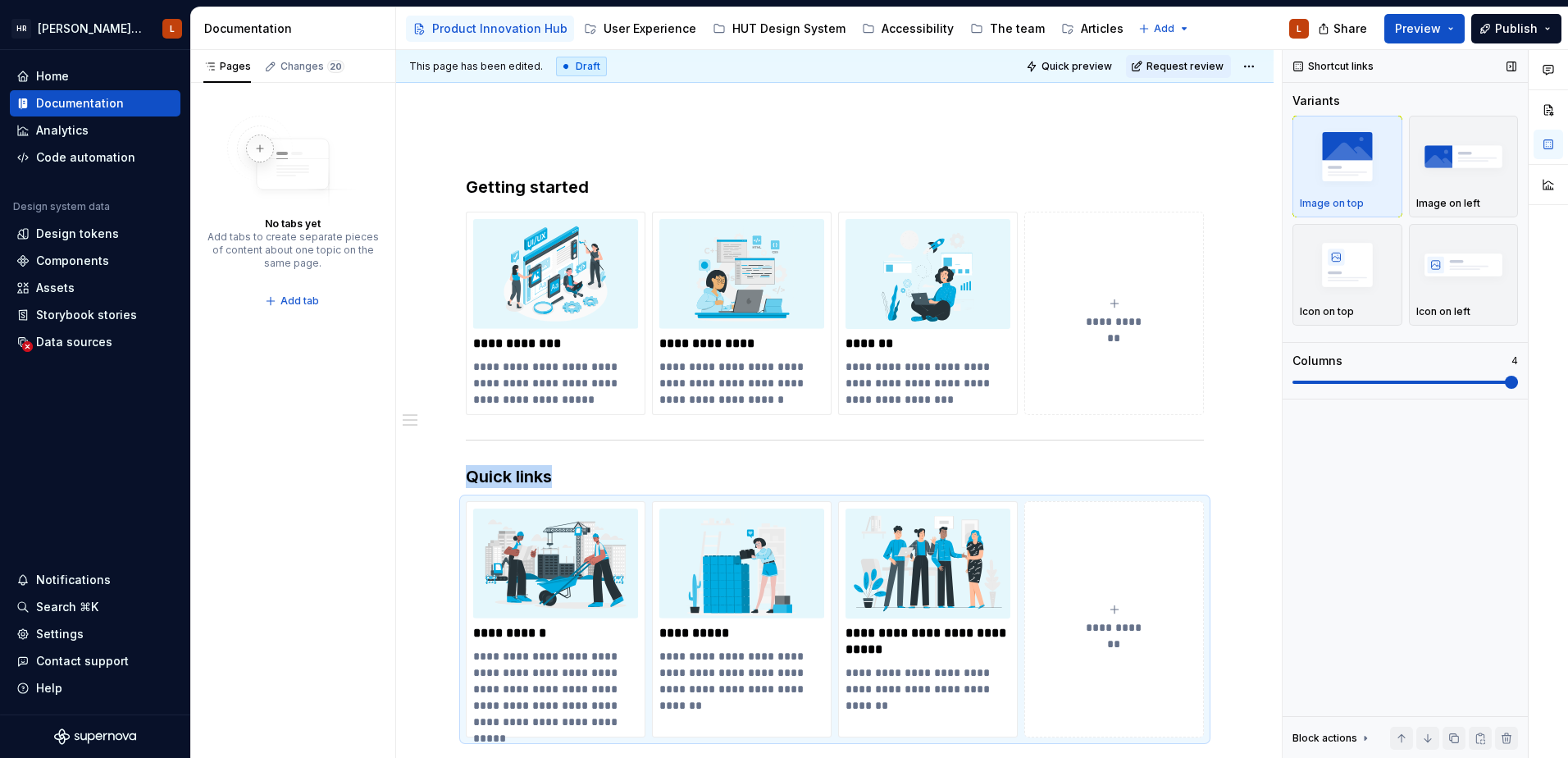
scroll to position [241, 0]
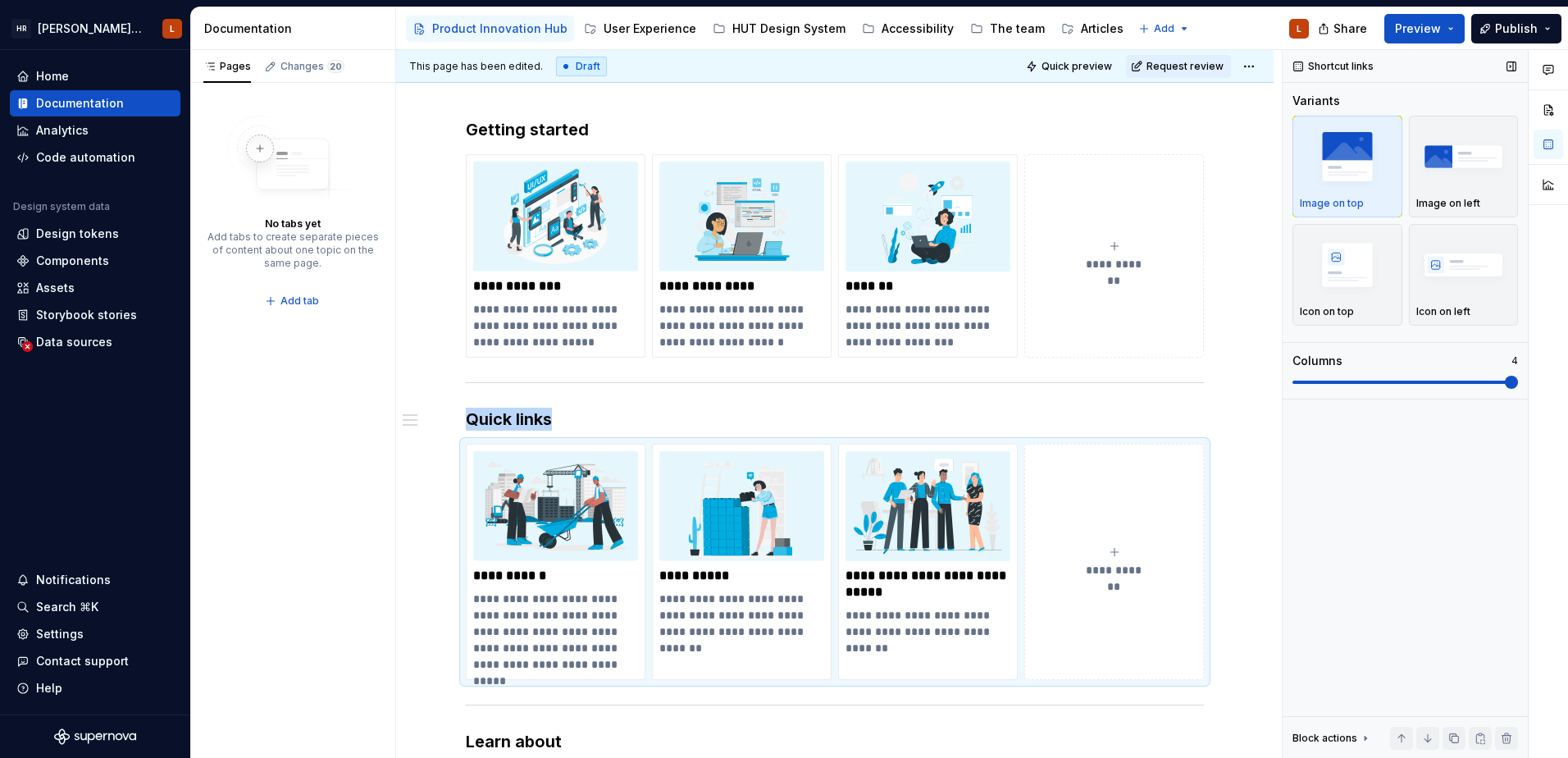
click at [1506, 378] on span at bounding box center [1512, 382] width 14 height 14
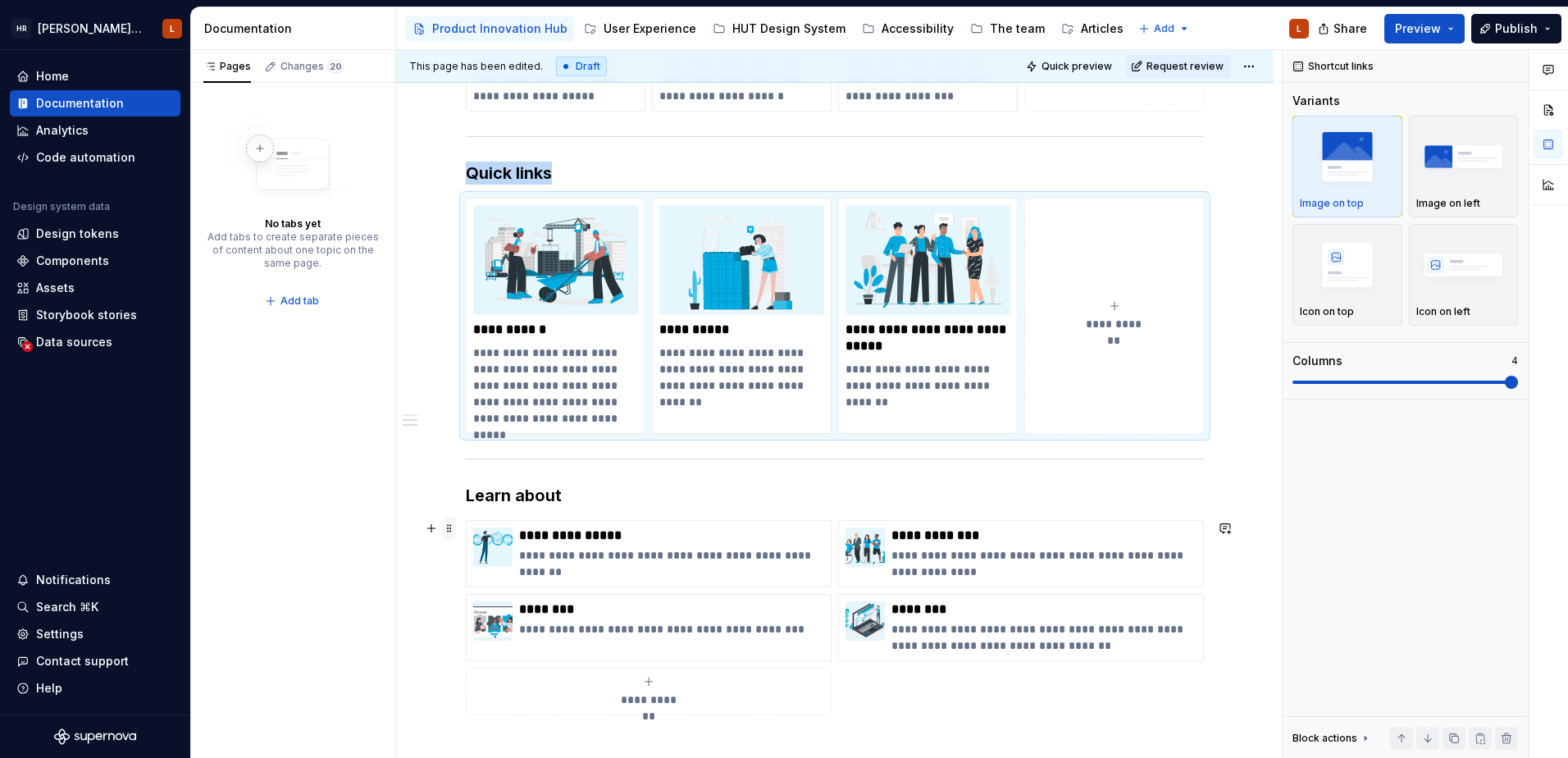
click at [450, 530] on span at bounding box center [449, 528] width 14 height 23
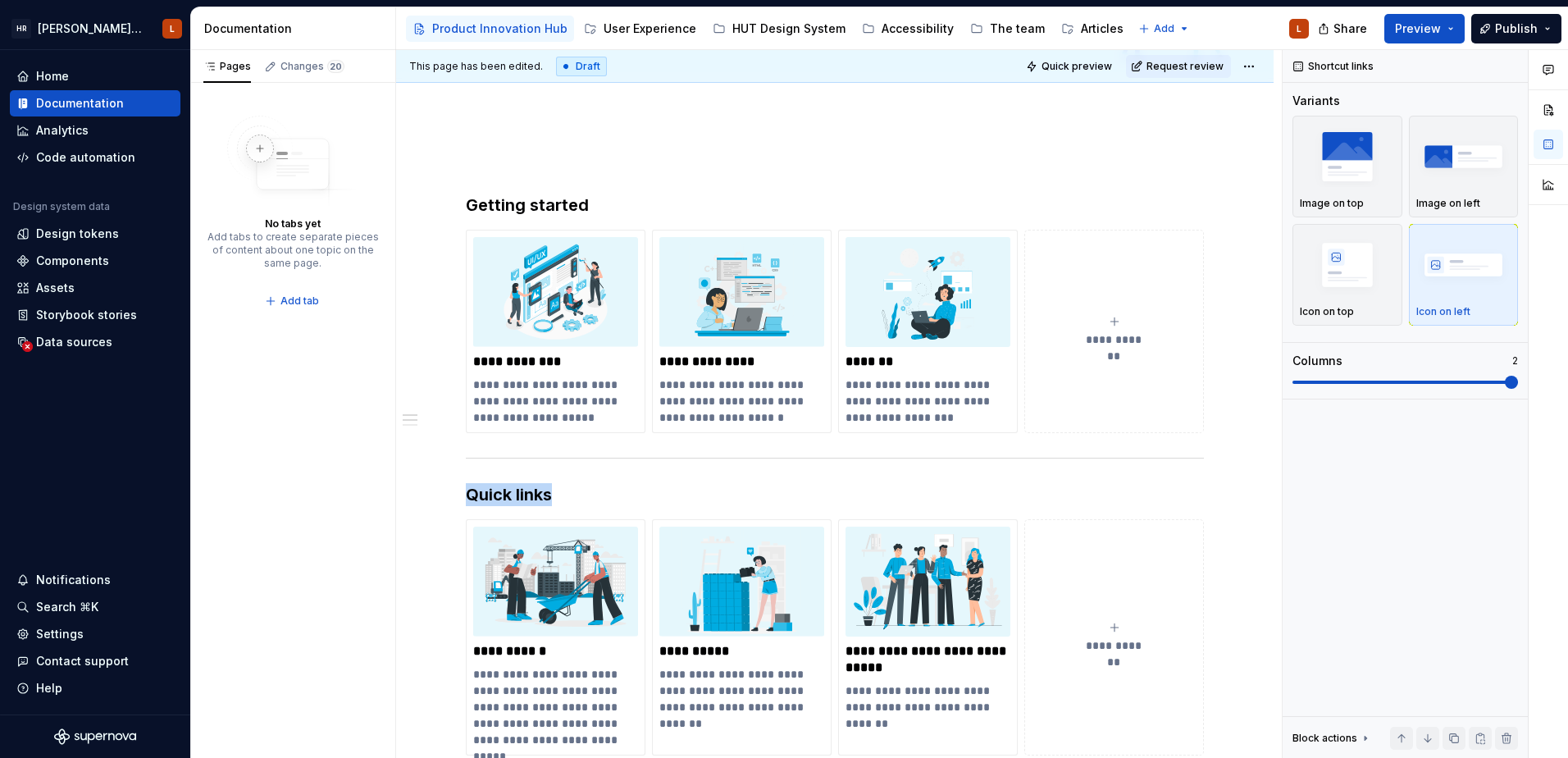
scroll to position [159, 0]
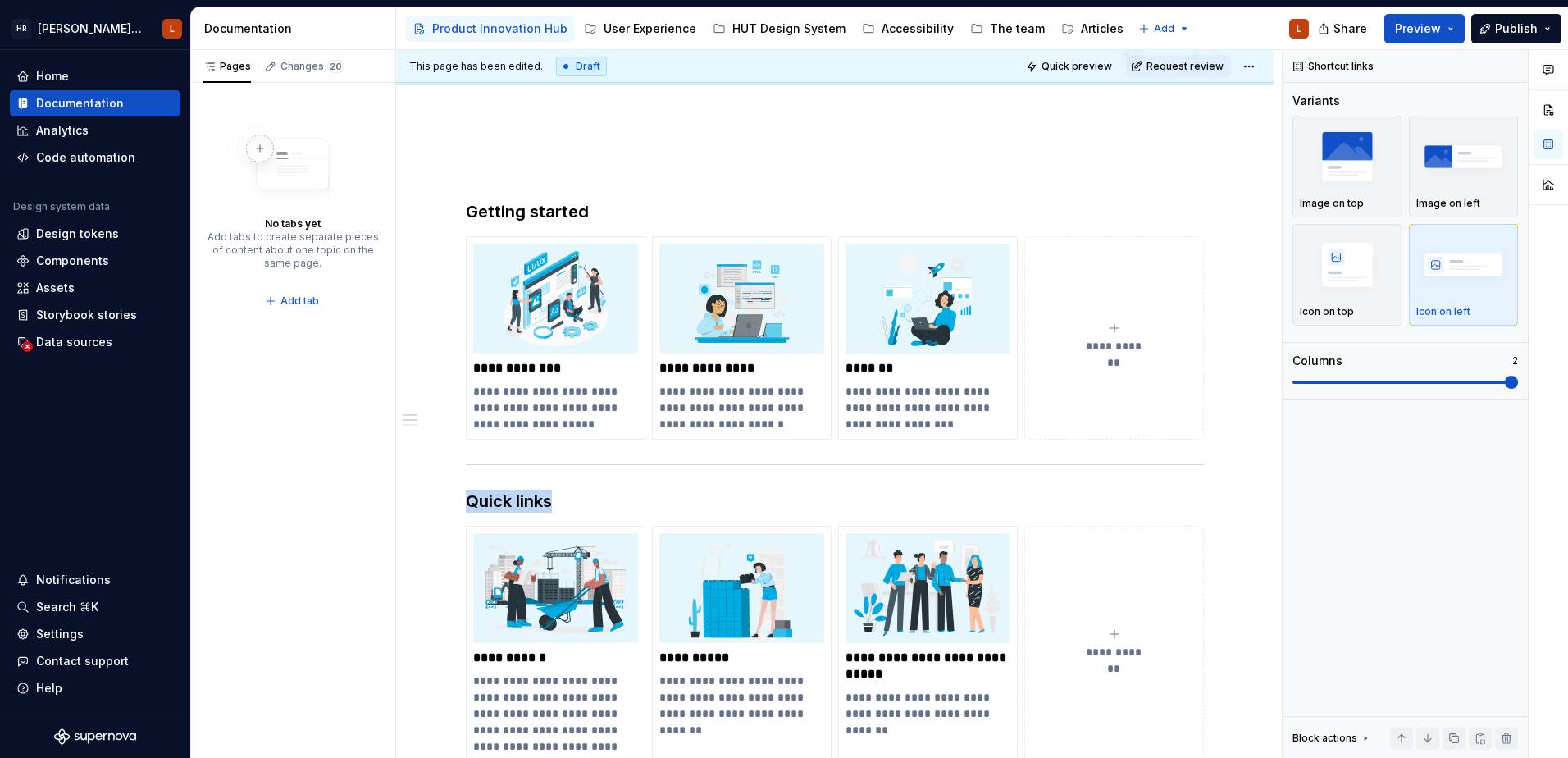
click at [713, 485] on div "**********" at bounding box center [835, 636] width 738 height 951
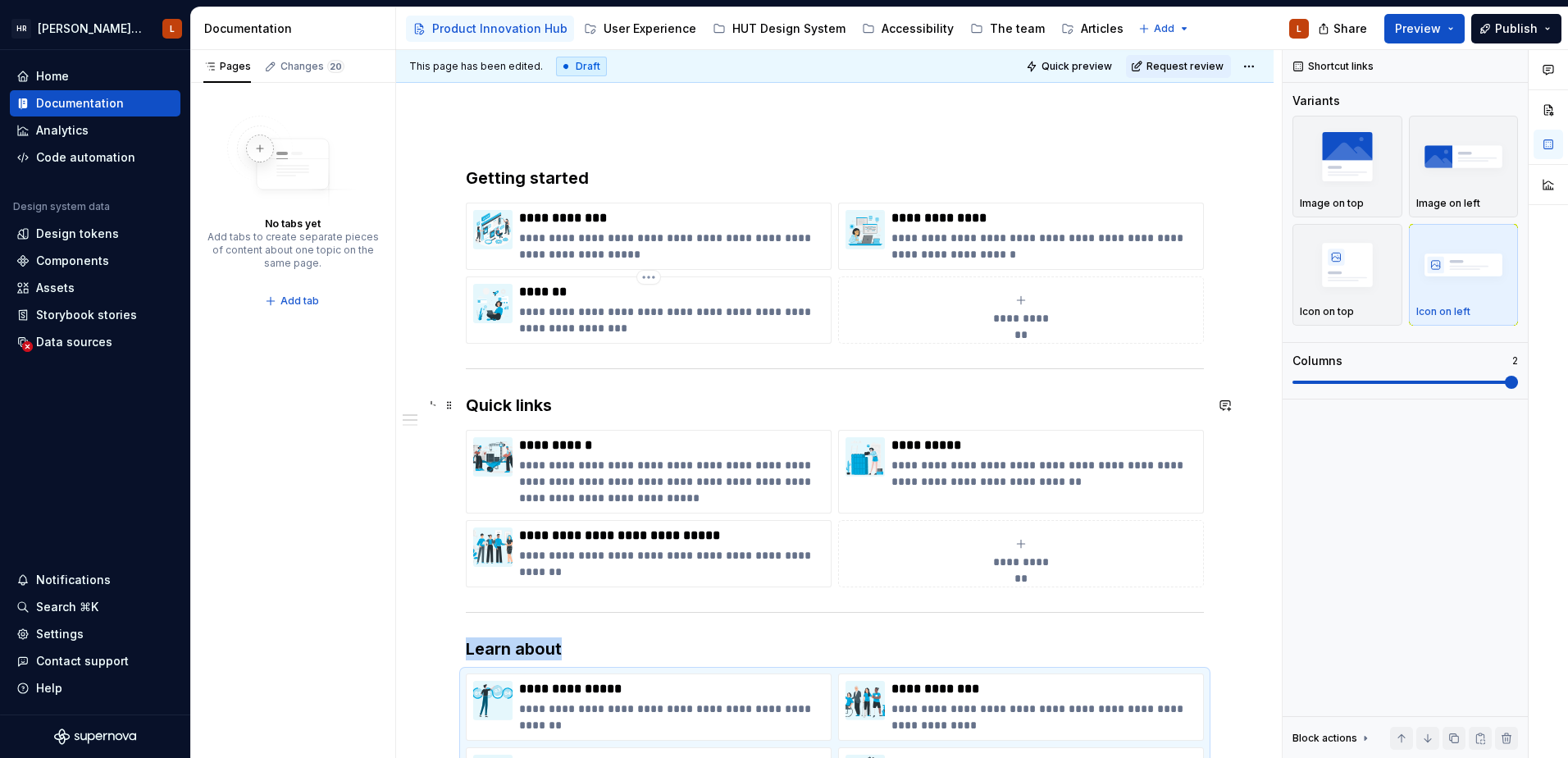
scroll to position [0, 0]
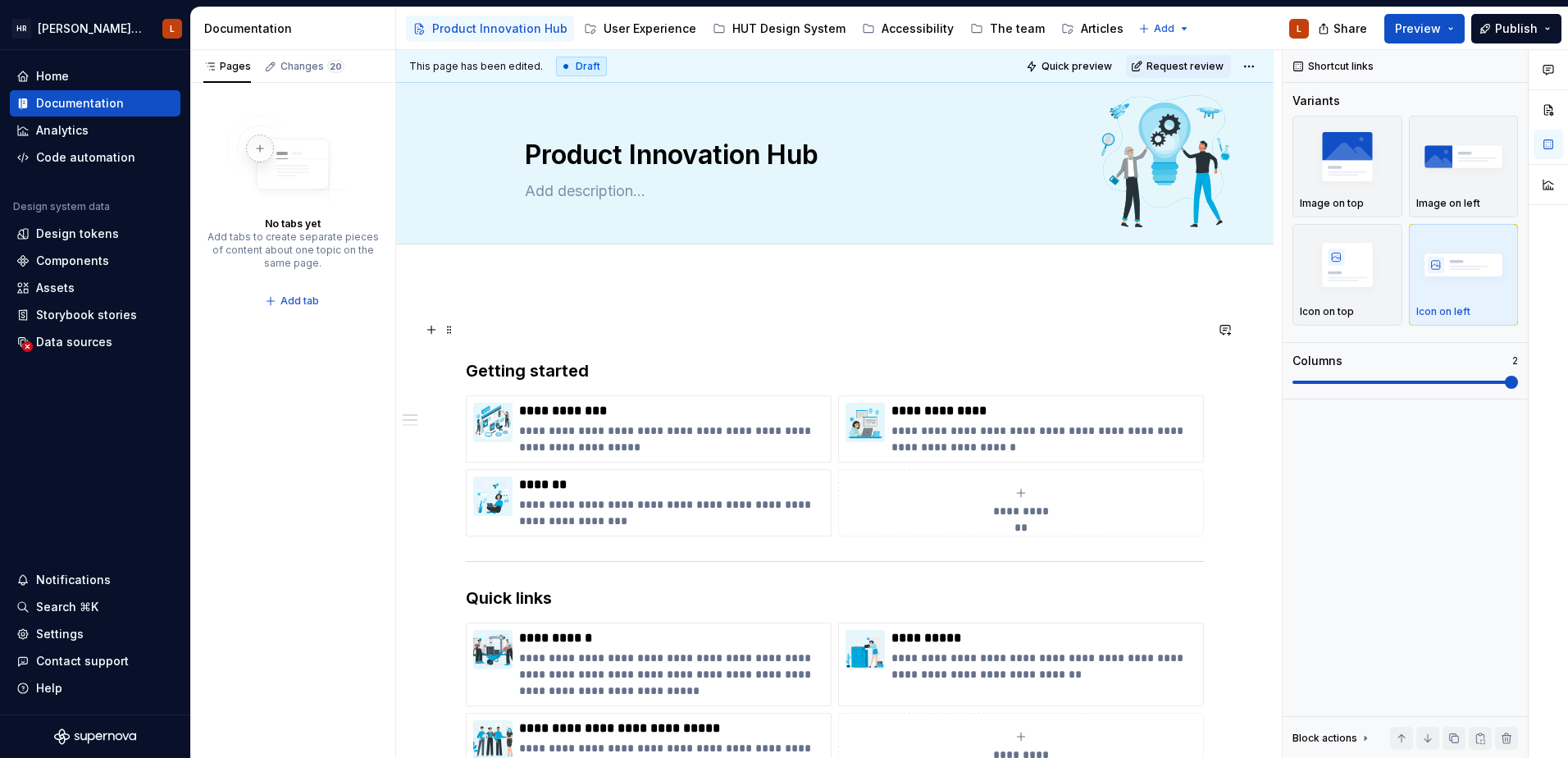
click at [594, 338] on p at bounding box center [835, 330] width 738 height 20
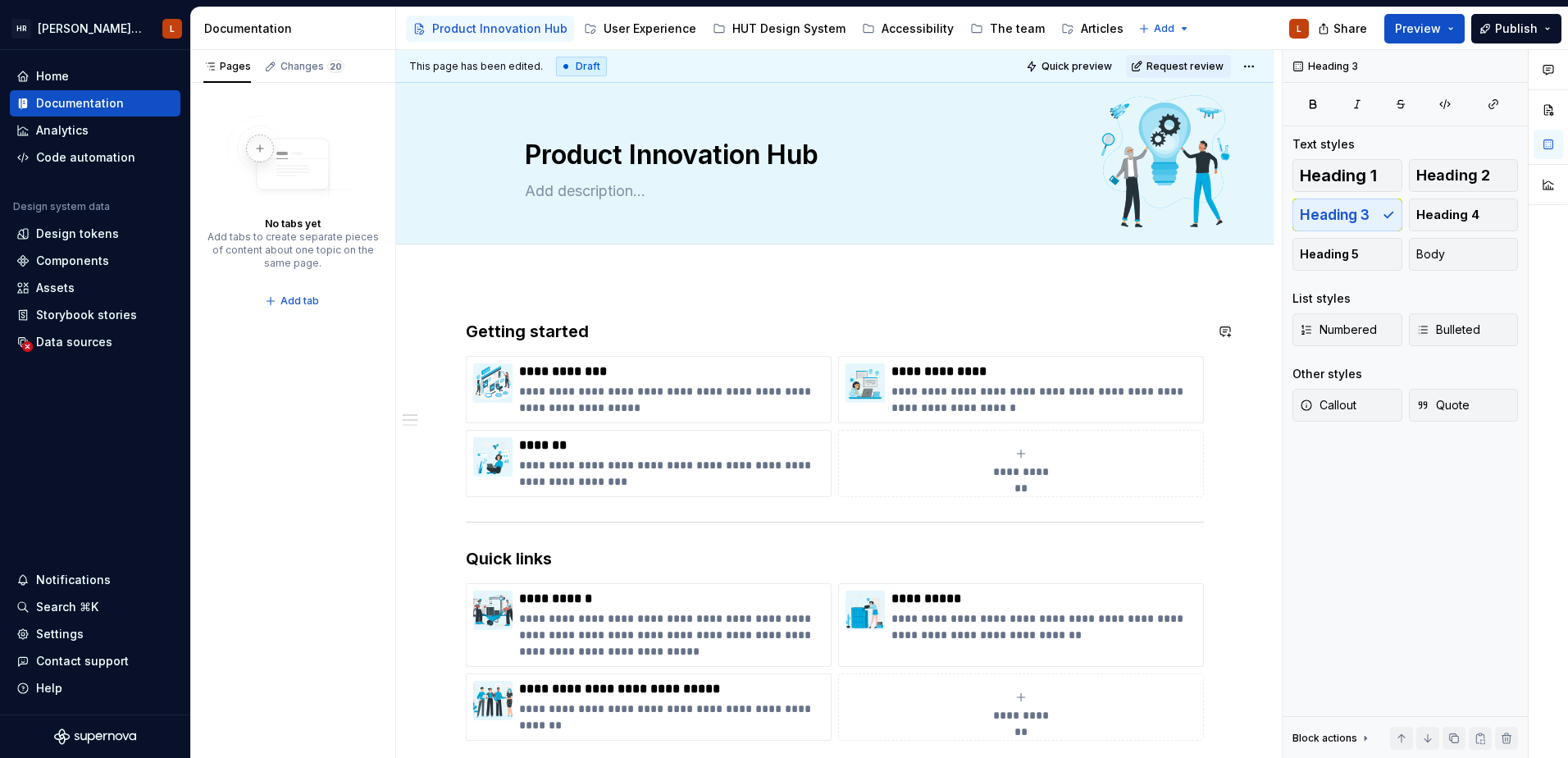
click at [571, 297] on div "**********" at bounding box center [839, 404] width 886 height 708
click at [502, 20] on div "Product Innovation Hub" at bounding box center [491, 29] width 155 height 20
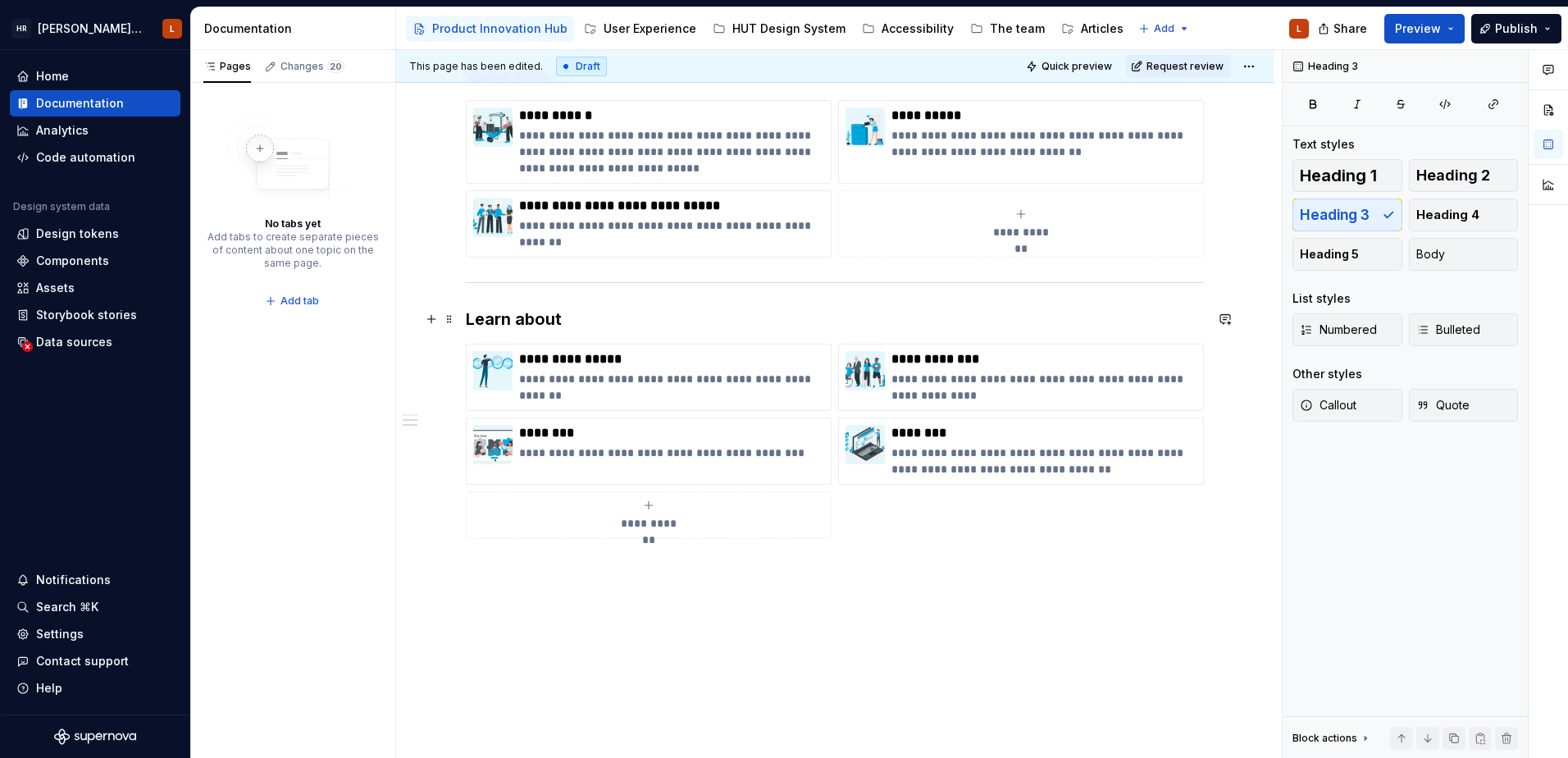
scroll to position [492, 0]
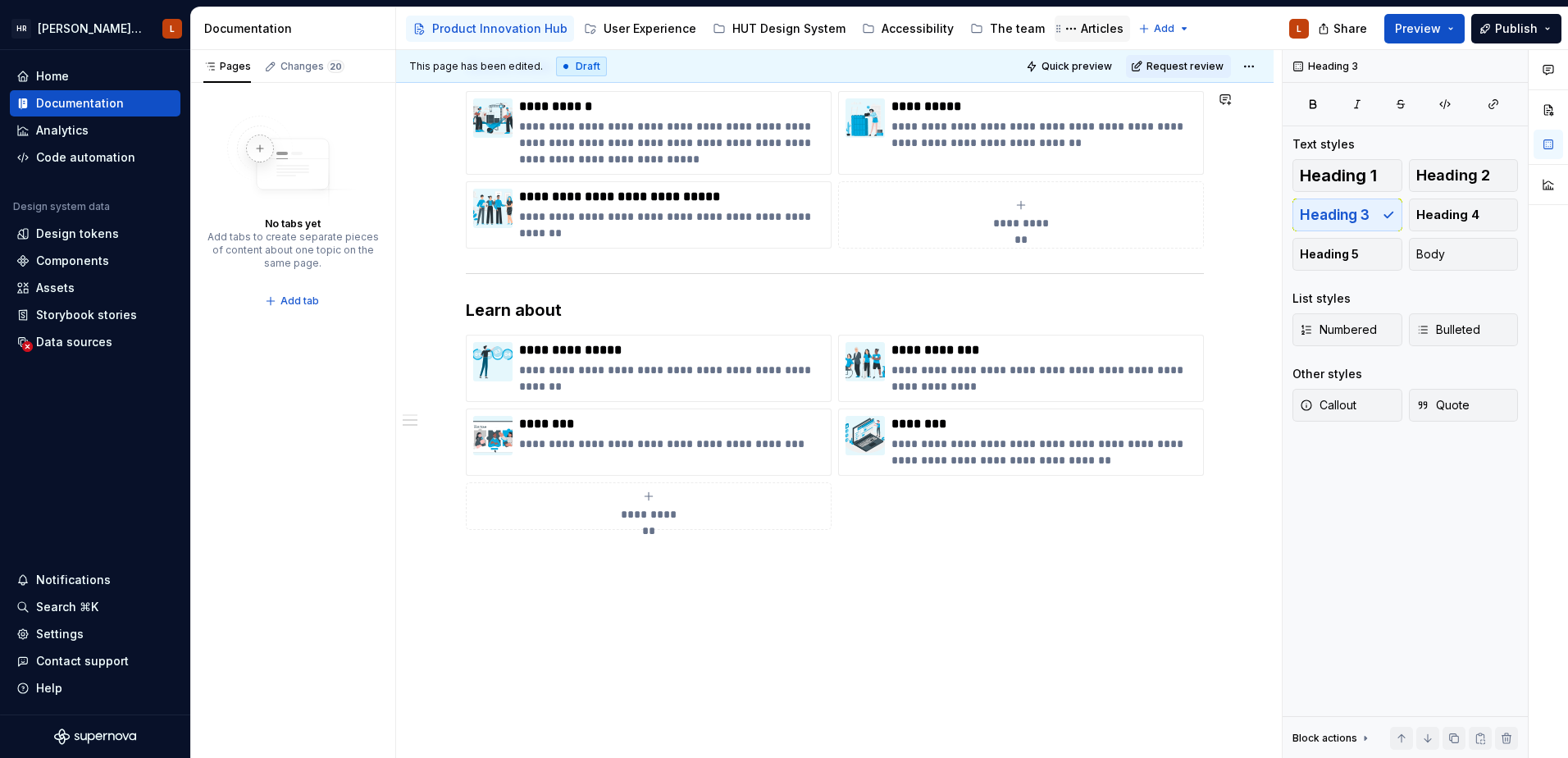
click at [1091, 31] on div "Articles" at bounding box center [1102, 29] width 42 height 16
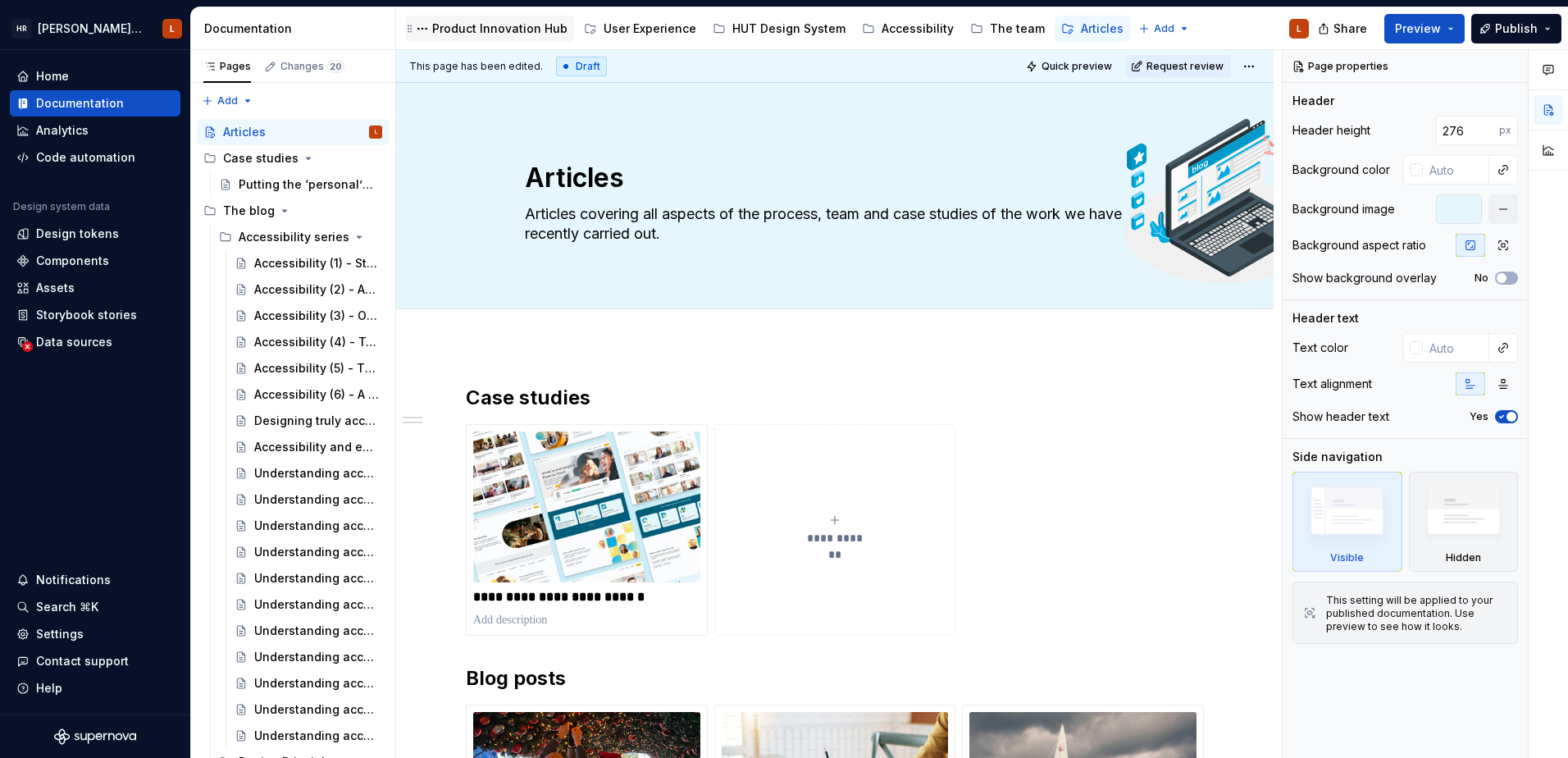
click at [481, 29] on div "Product Innovation Hub" at bounding box center [500, 29] width 136 height 16
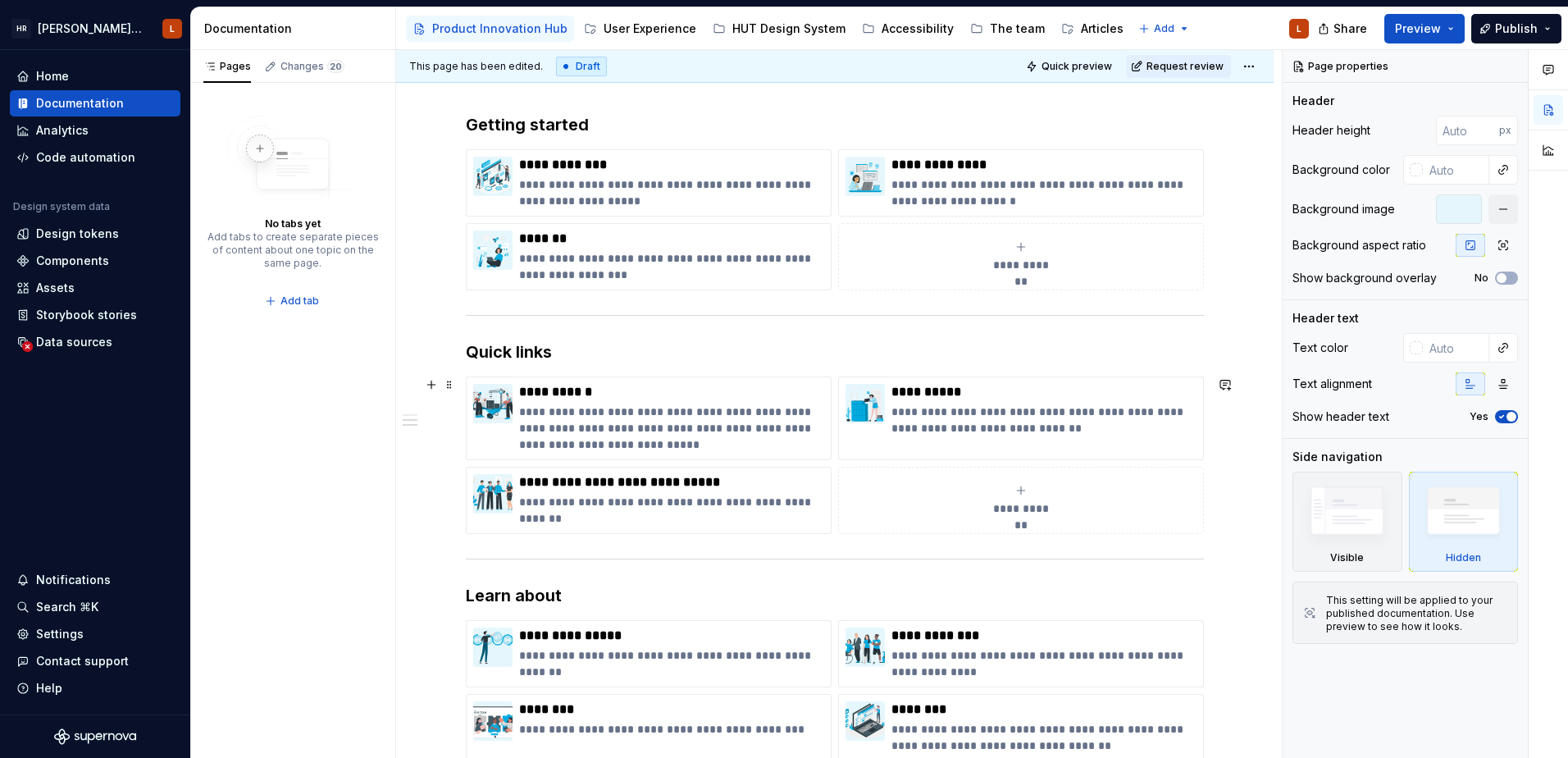
scroll to position [410, 0]
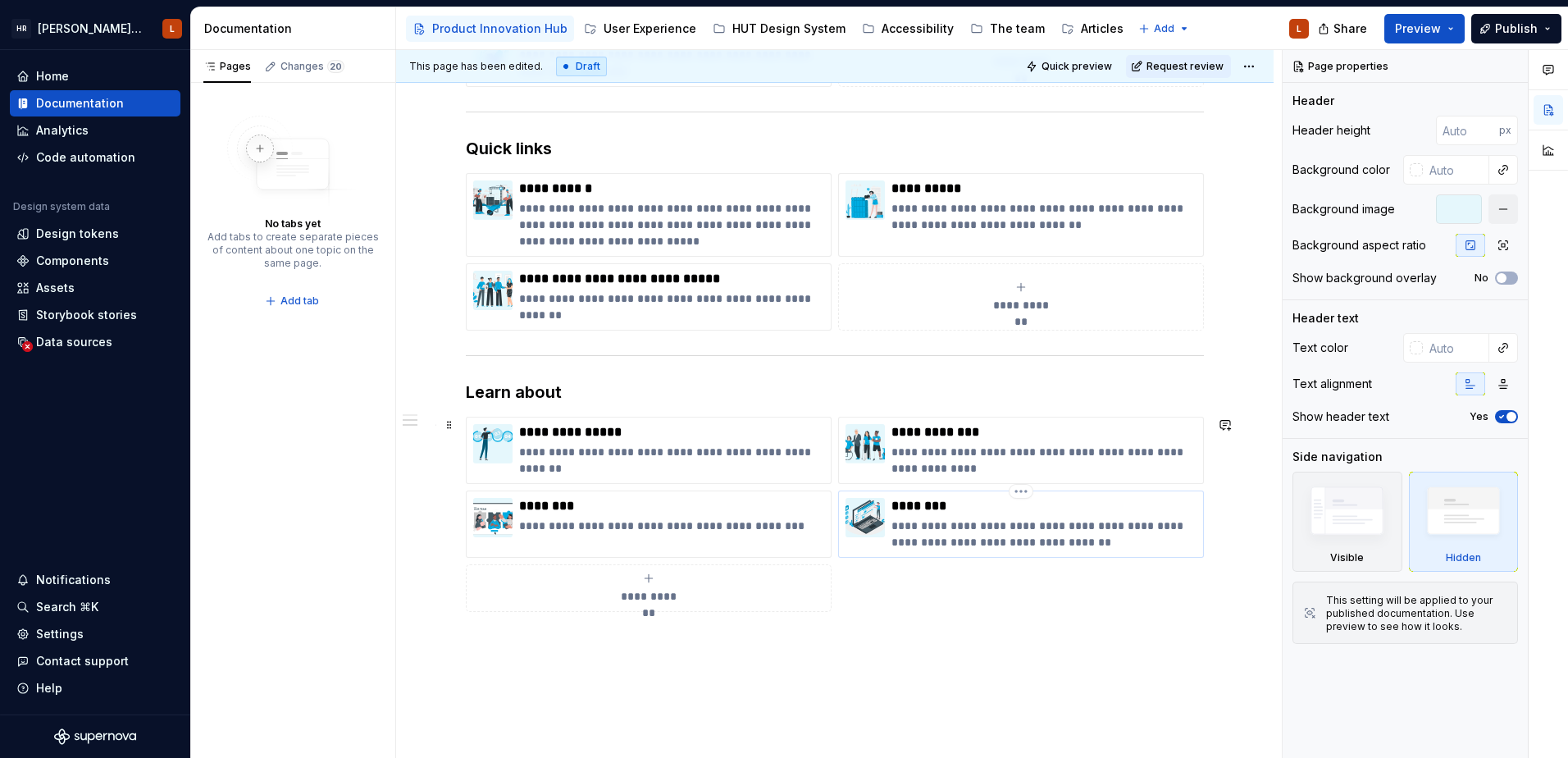
click at [953, 531] on p "**********" at bounding box center [1045, 534] width 305 height 33
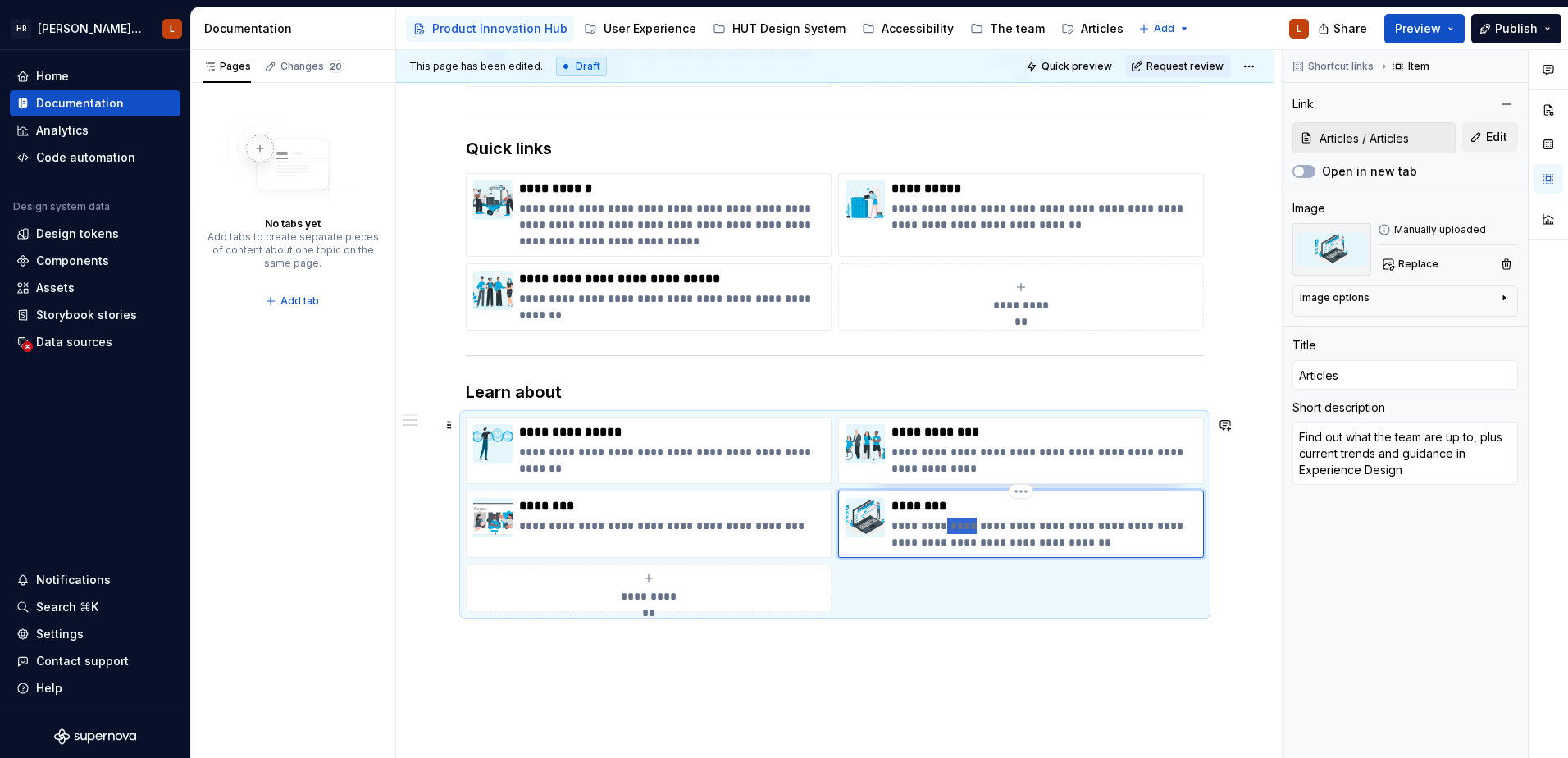
click at [953, 531] on p "**********" at bounding box center [1045, 534] width 305 height 33
click at [1080, 538] on p "**********" at bounding box center [1045, 534] width 305 height 33
drag, startPoint x: 1083, startPoint y: 538, endPoint x: 890, endPoint y: 523, distance: 193.6
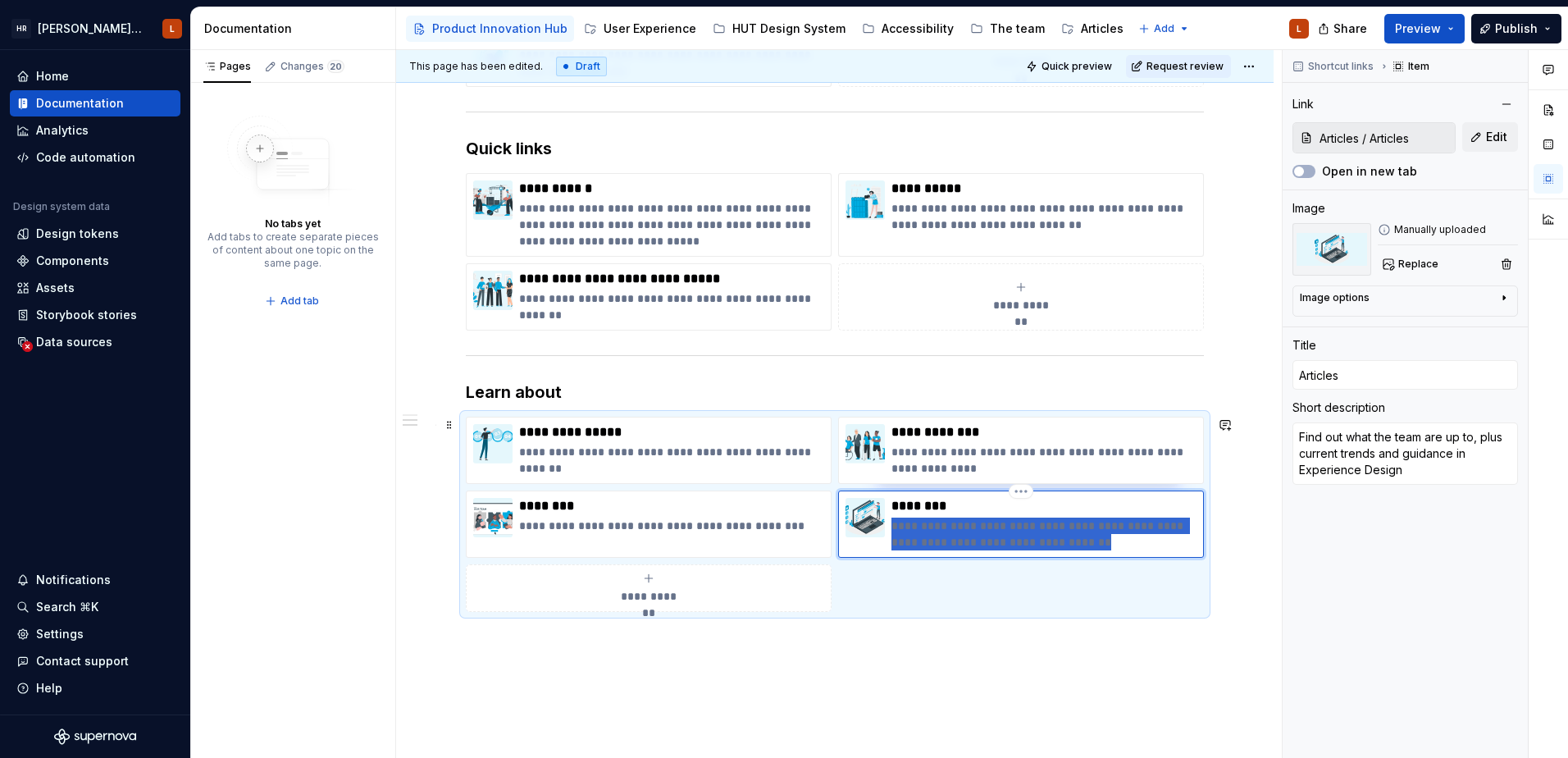
click at [890, 523] on div "**********" at bounding box center [1021, 524] width 351 height 52
type textarea "*"
type textarea "Articles covering all aspects of the process, team and case studies of the work…"
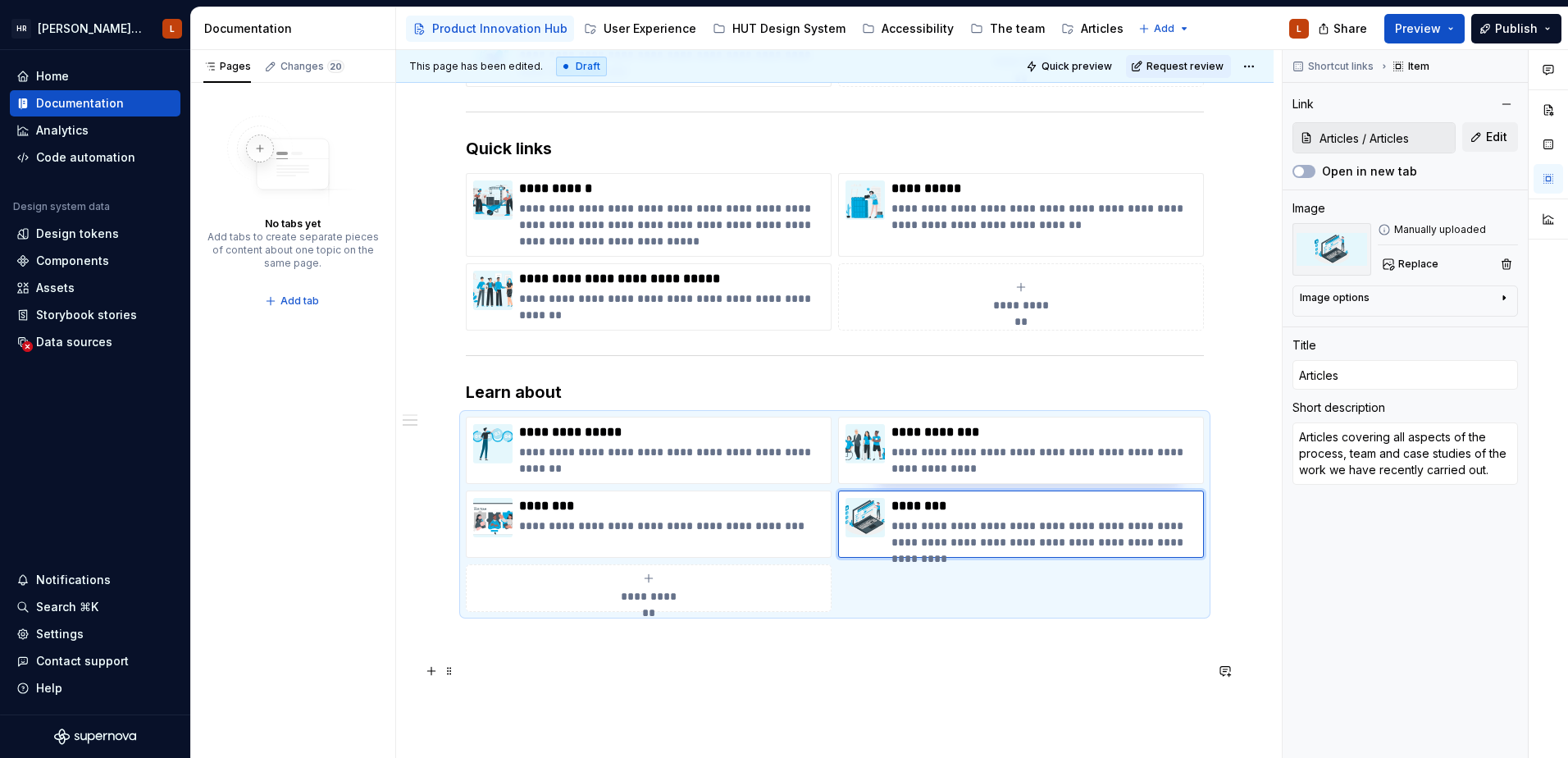
click at [942, 674] on p at bounding box center [835, 671] width 738 height 20
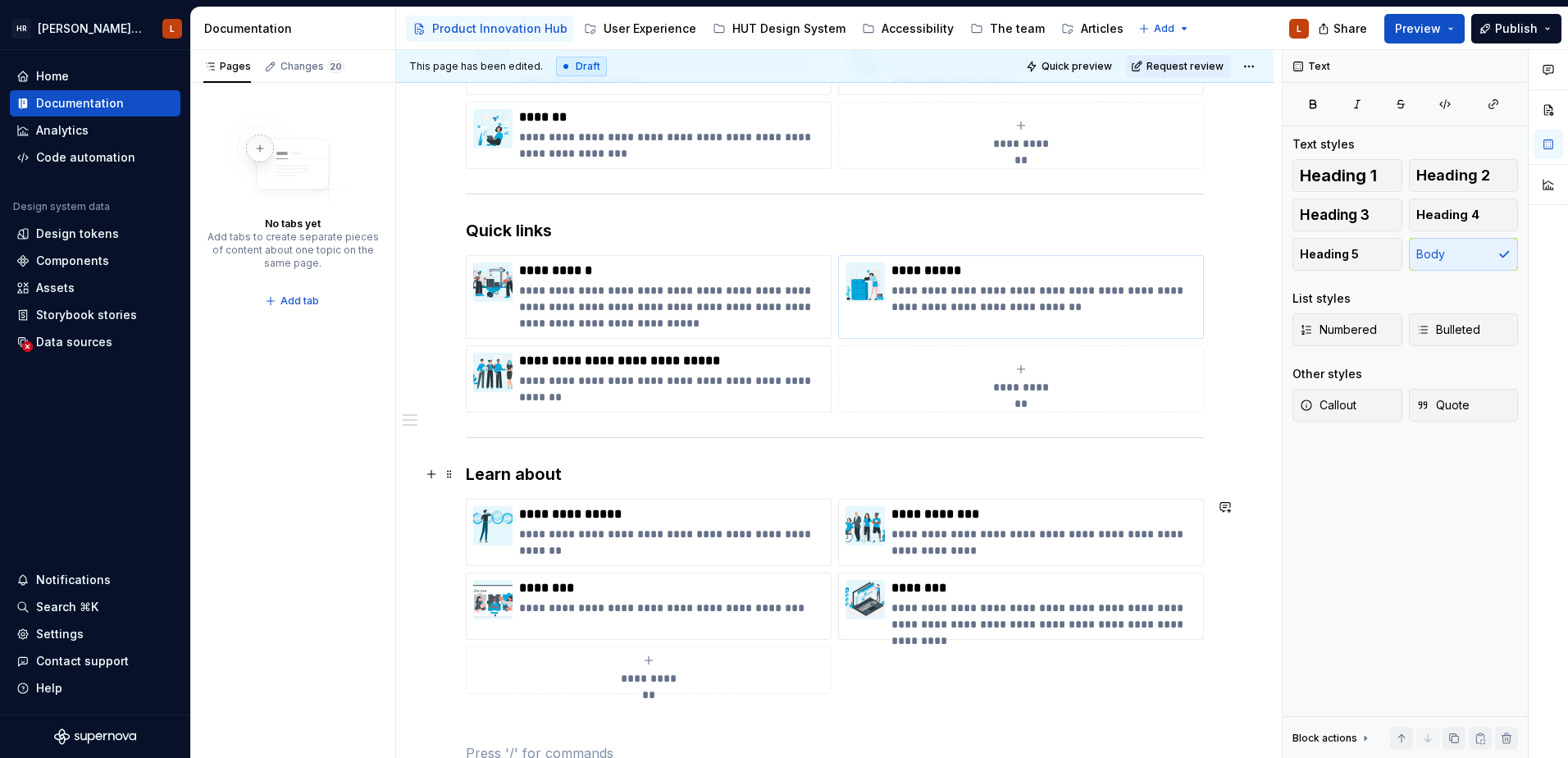
scroll to position [0, 0]
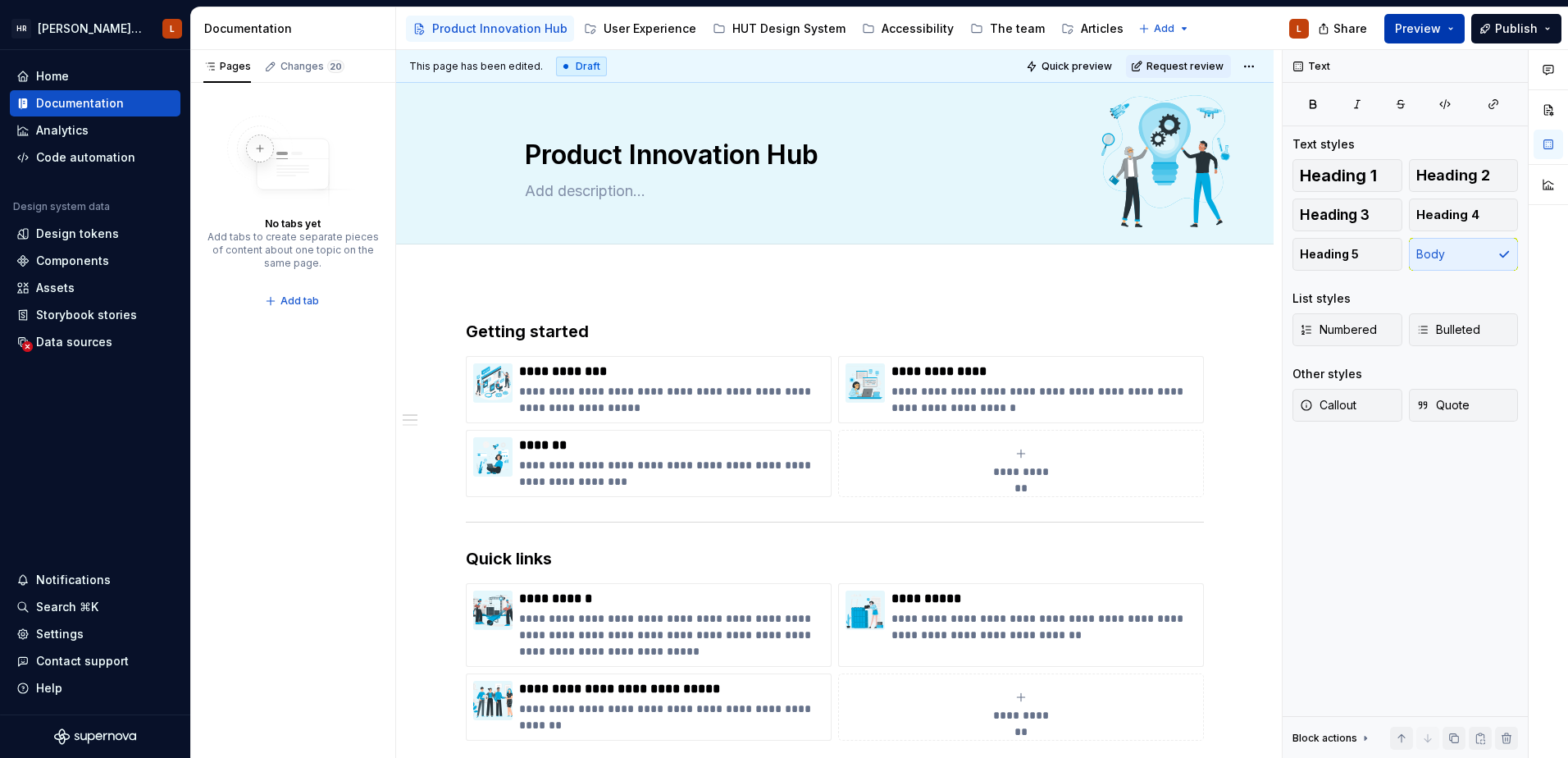
click at [1447, 27] on button "Preview" at bounding box center [1424, 28] width 80 height 30
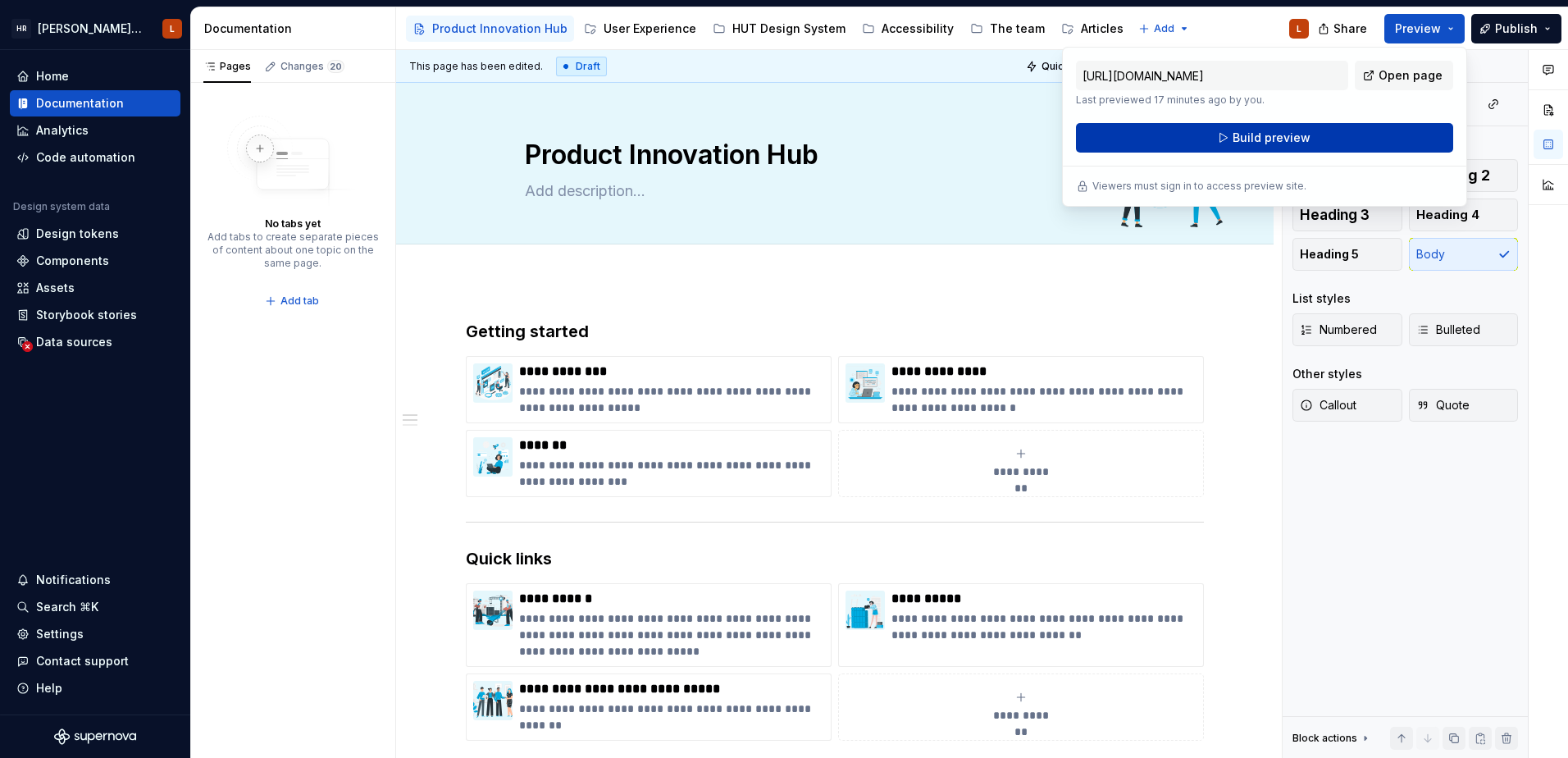
click at [1285, 146] on button "Build preview" at bounding box center [1265, 137] width 378 height 30
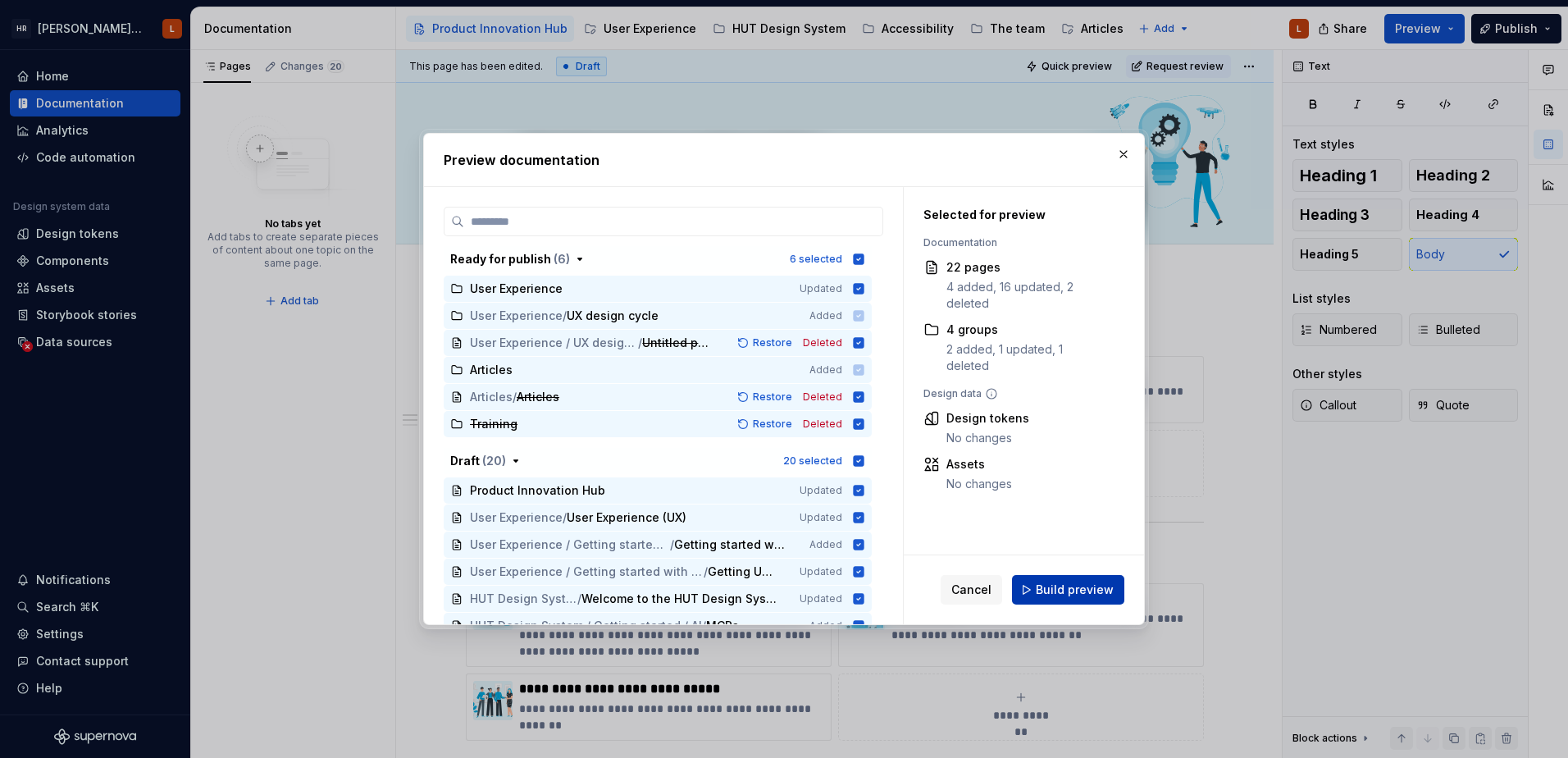
click at [1059, 589] on span "Build preview" at bounding box center [1075, 590] width 78 height 16
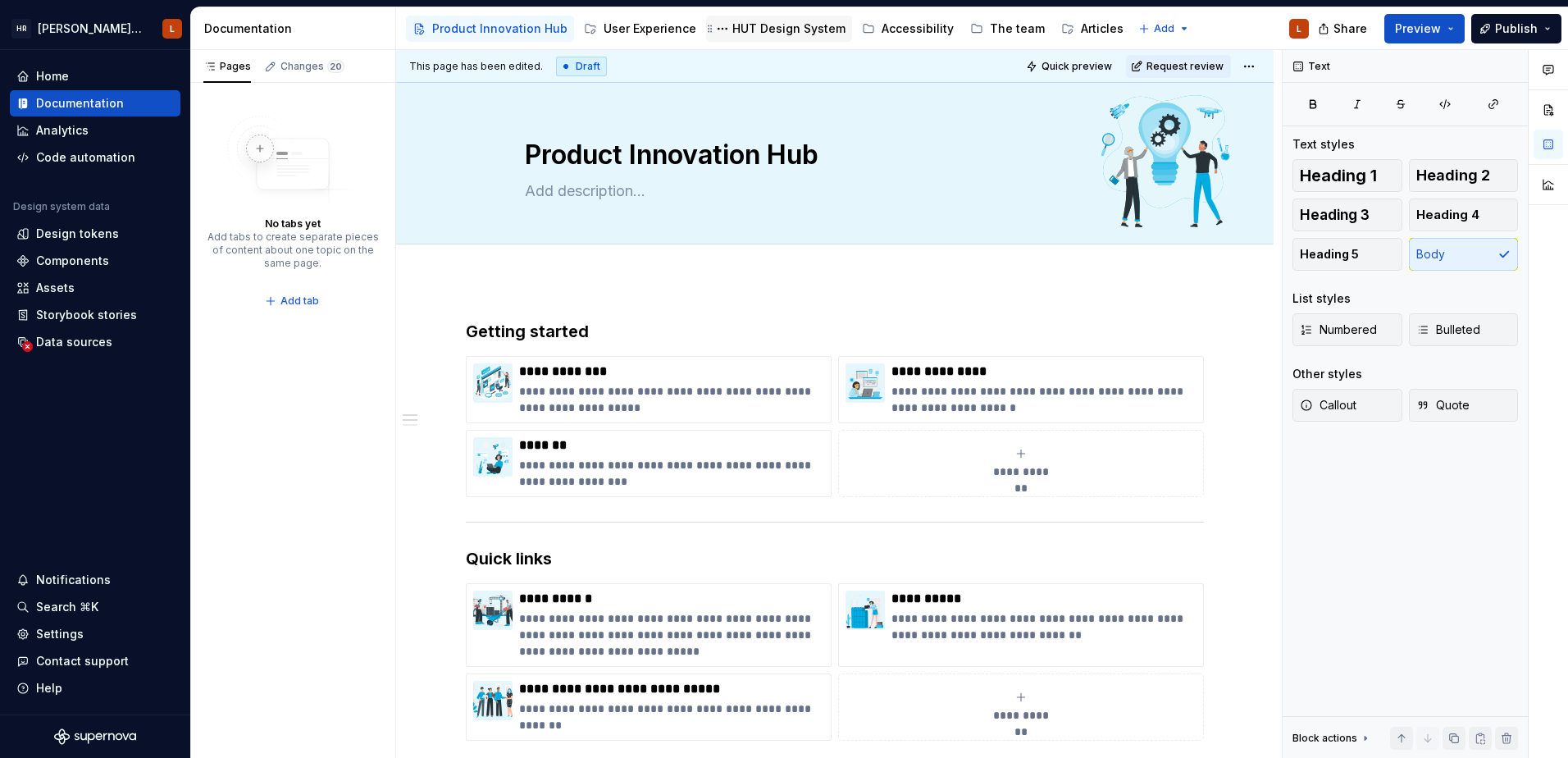
click at [756, 28] on div "HUT Design System" at bounding box center [789, 29] width 113 height 16
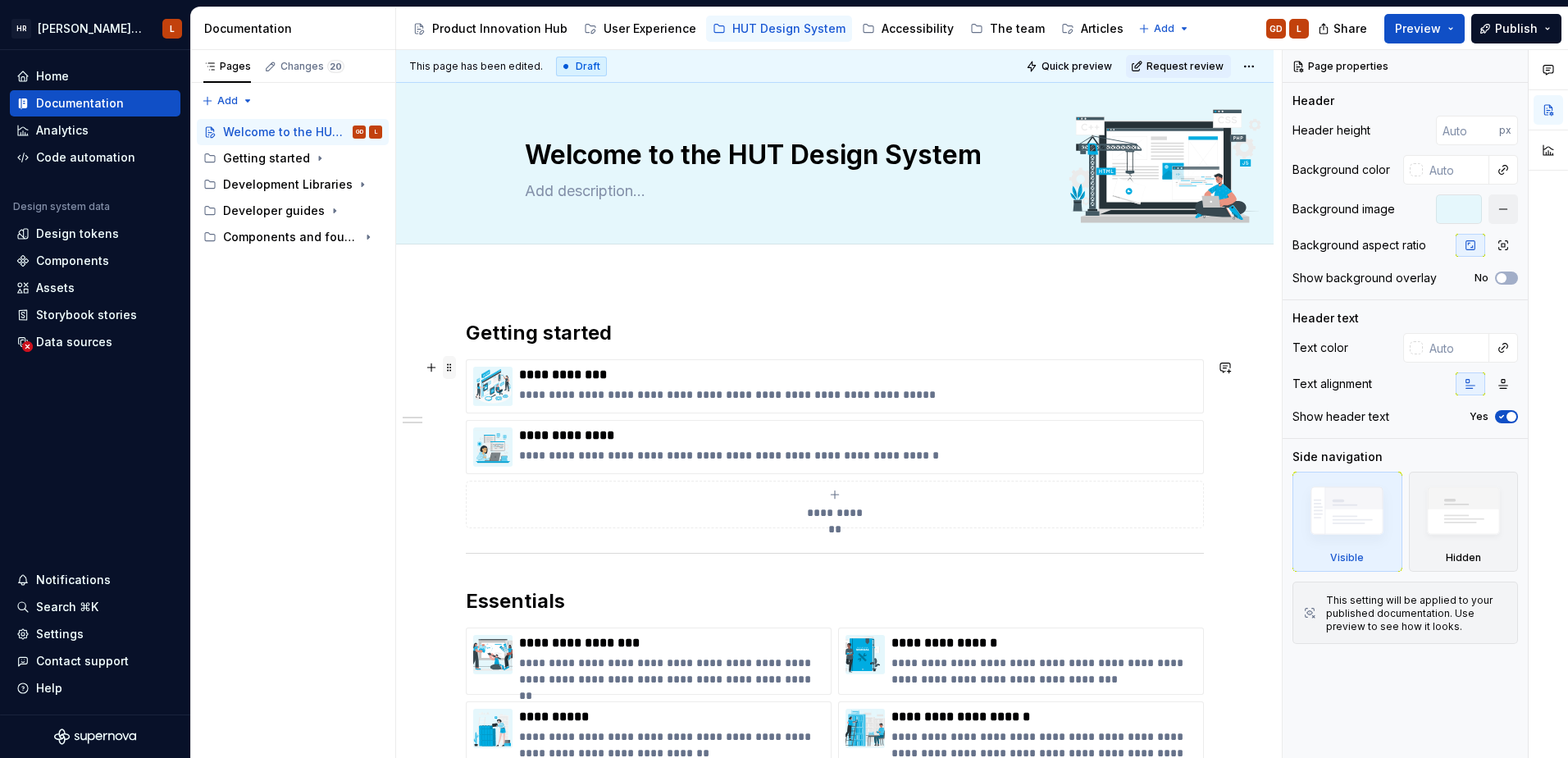
click at [450, 369] on span at bounding box center [449, 367] width 14 height 23
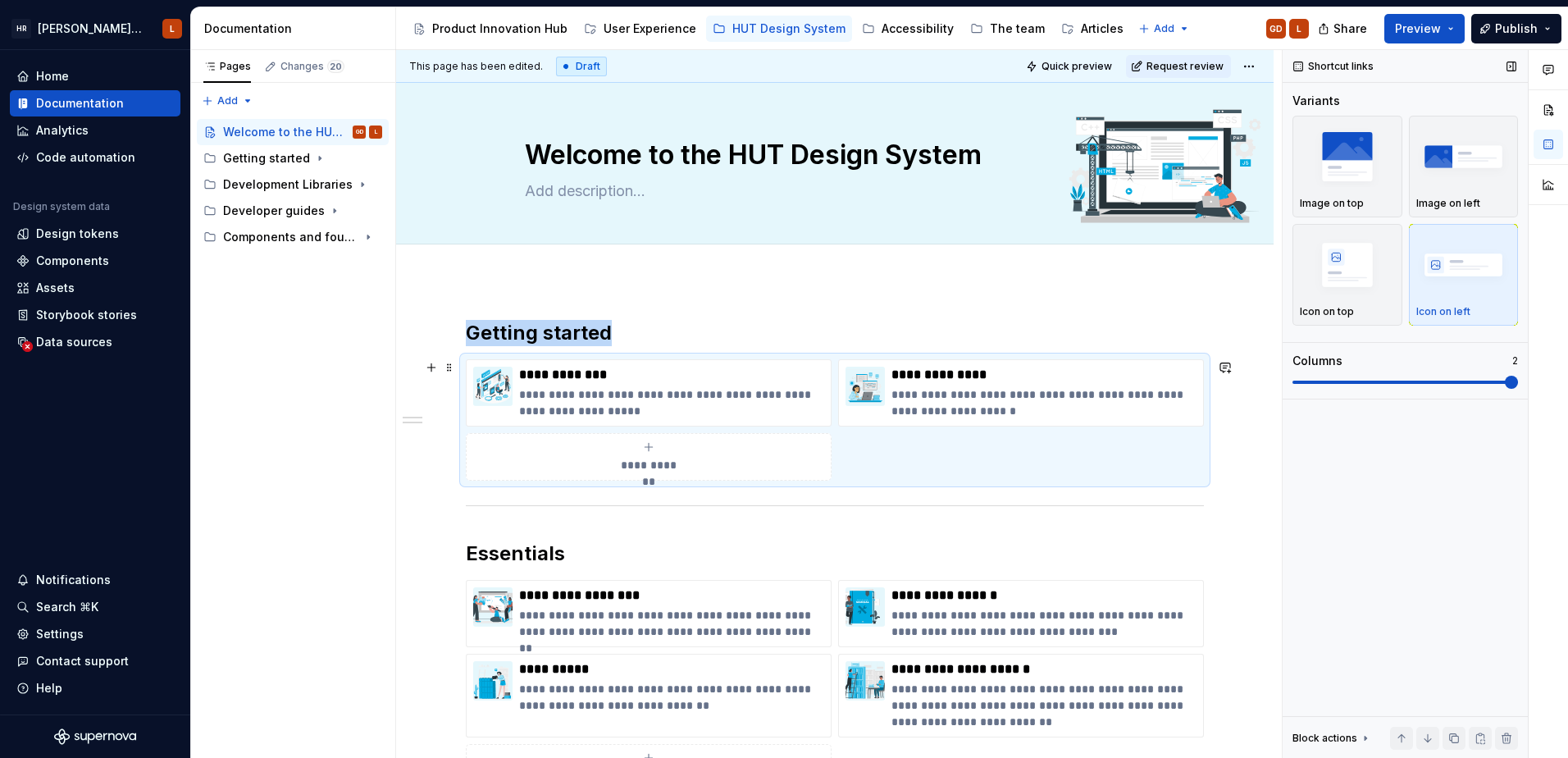
click at [1518, 380] on span at bounding box center [1512, 382] width 14 height 14
click at [1453, 29] on button "Preview" at bounding box center [1424, 28] width 80 height 30
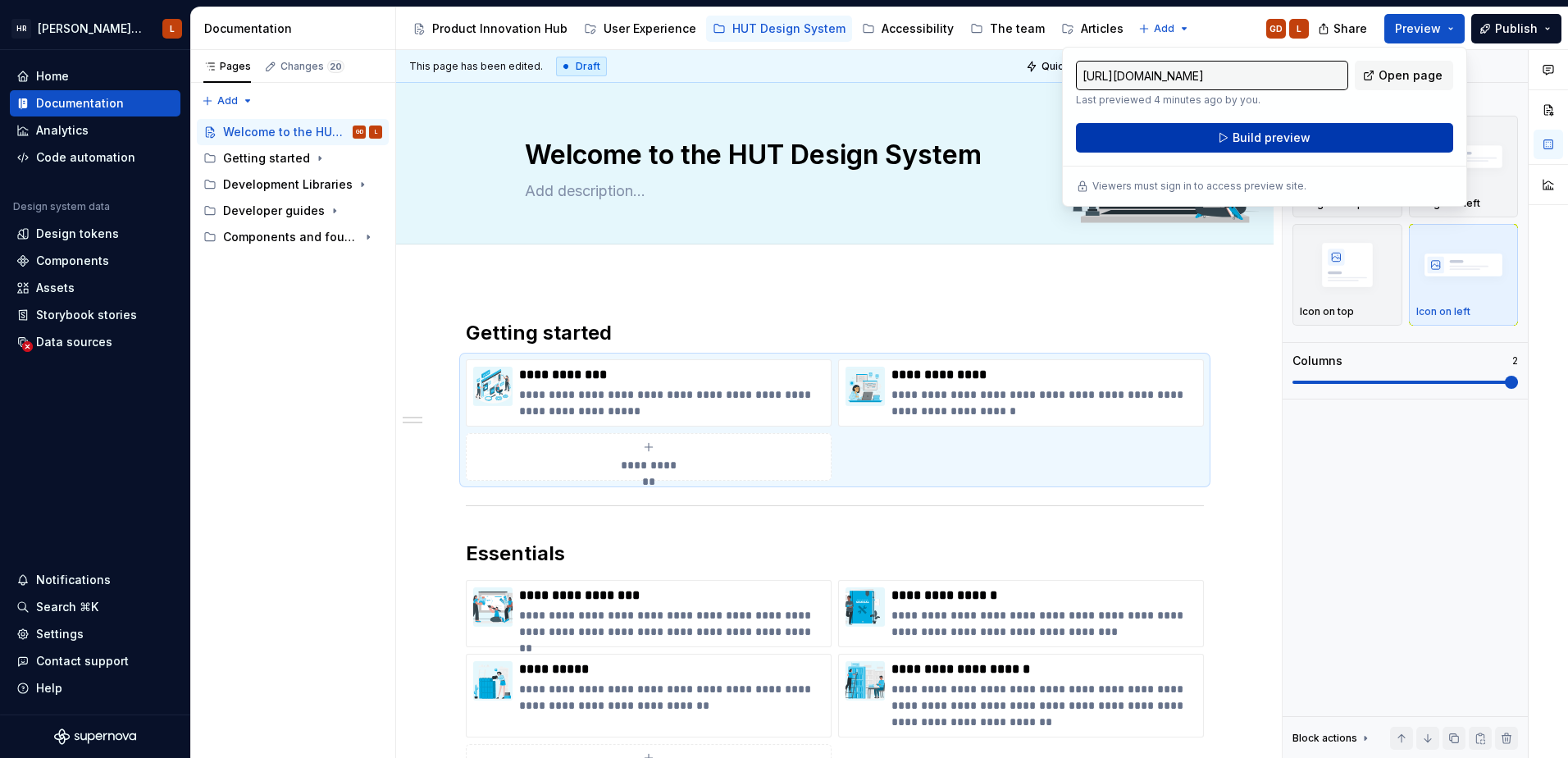
drag, startPoint x: 1453, startPoint y: 29, endPoint x: 1337, endPoint y: 136, distance: 157.8
click at [1337, 136] on button "Build preview" at bounding box center [1265, 137] width 378 height 30
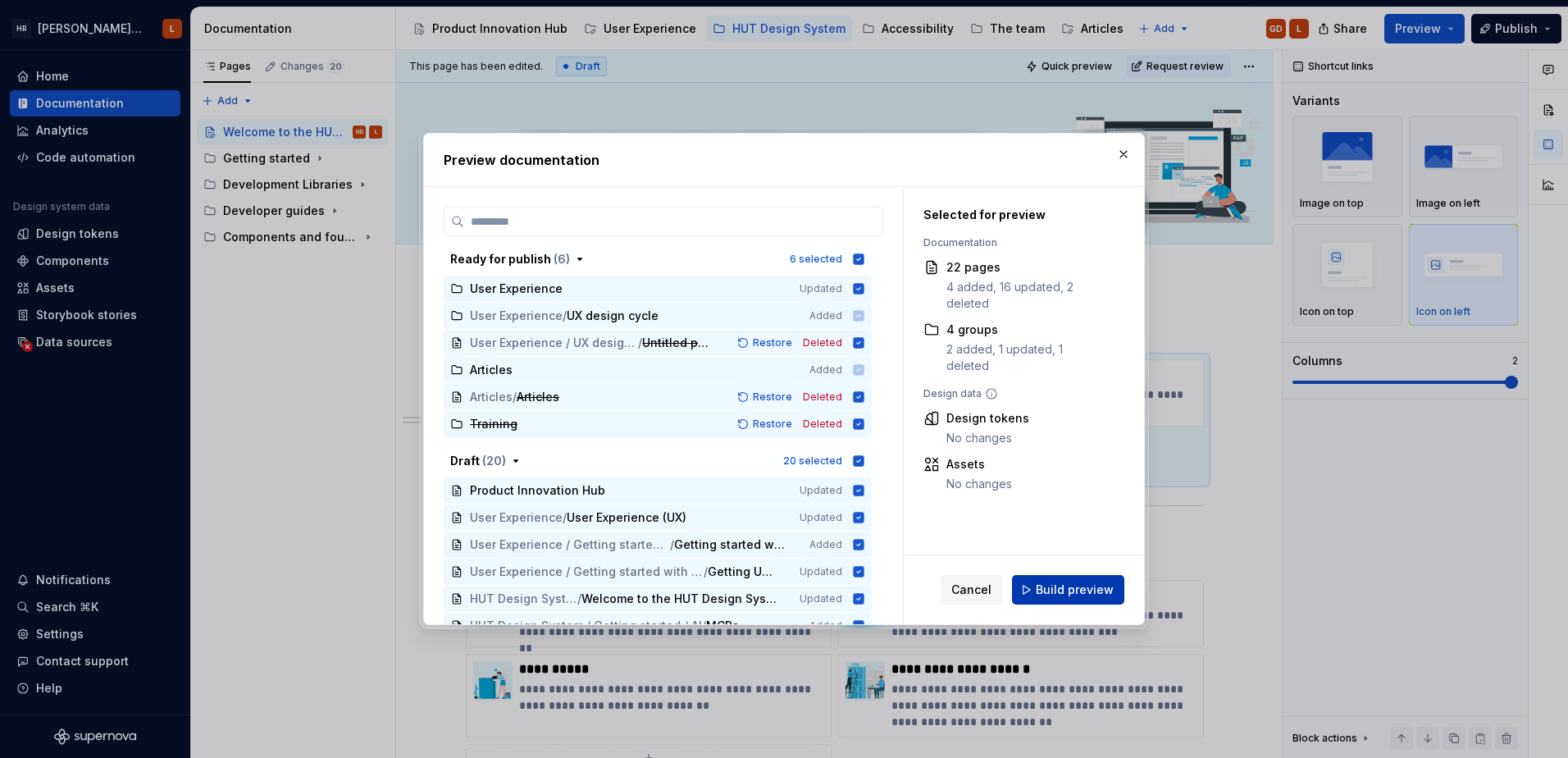
click at [1042, 585] on span "Build preview" at bounding box center [1075, 590] width 78 height 16
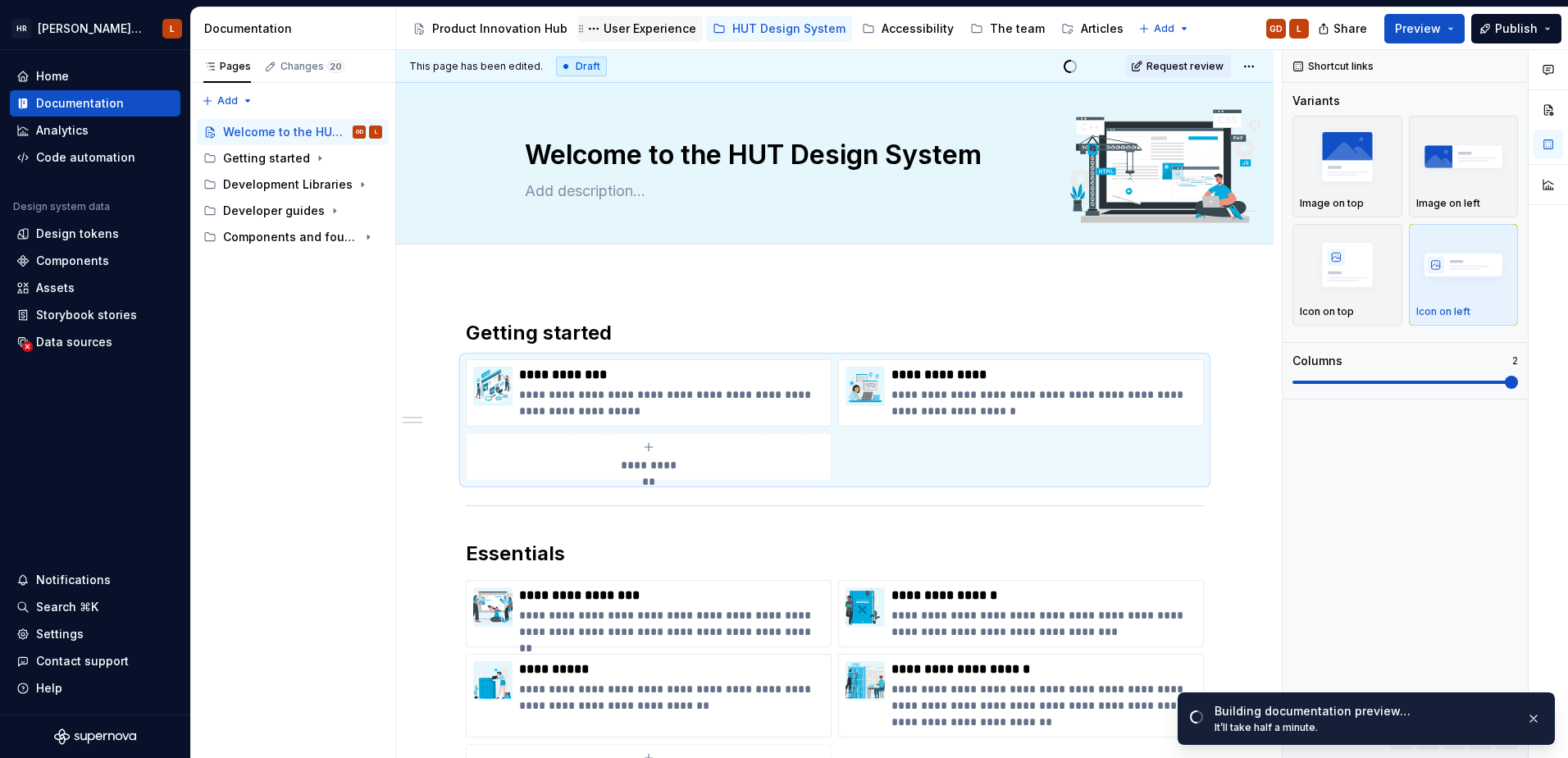
click at [644, 24] on div "User Experience" at bounding box center [650, 29] width 93 height 16
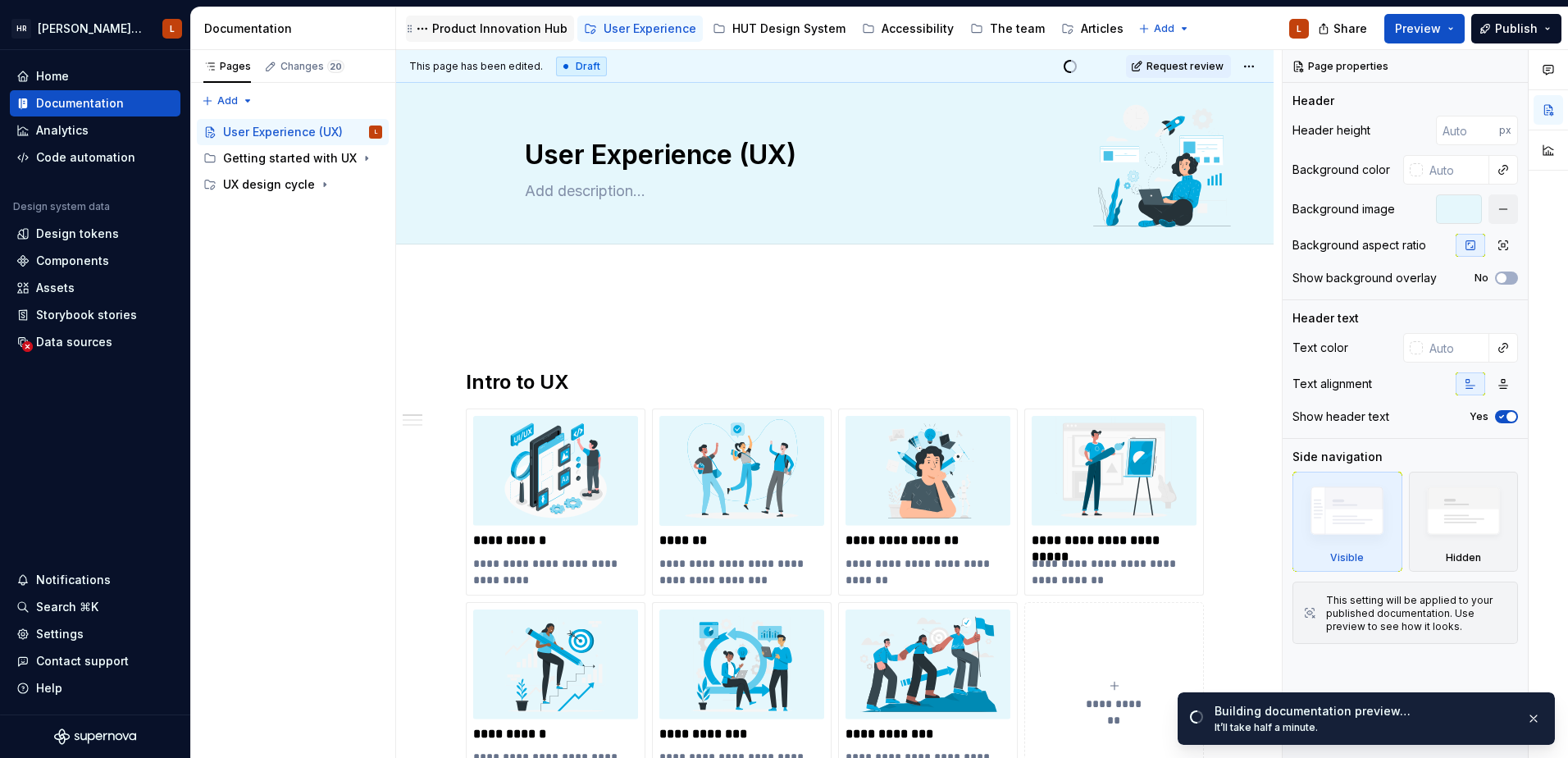
click at [471, 18] on div "Product Innovation Hub" at bounding box center [490, 28] width 168 height 26
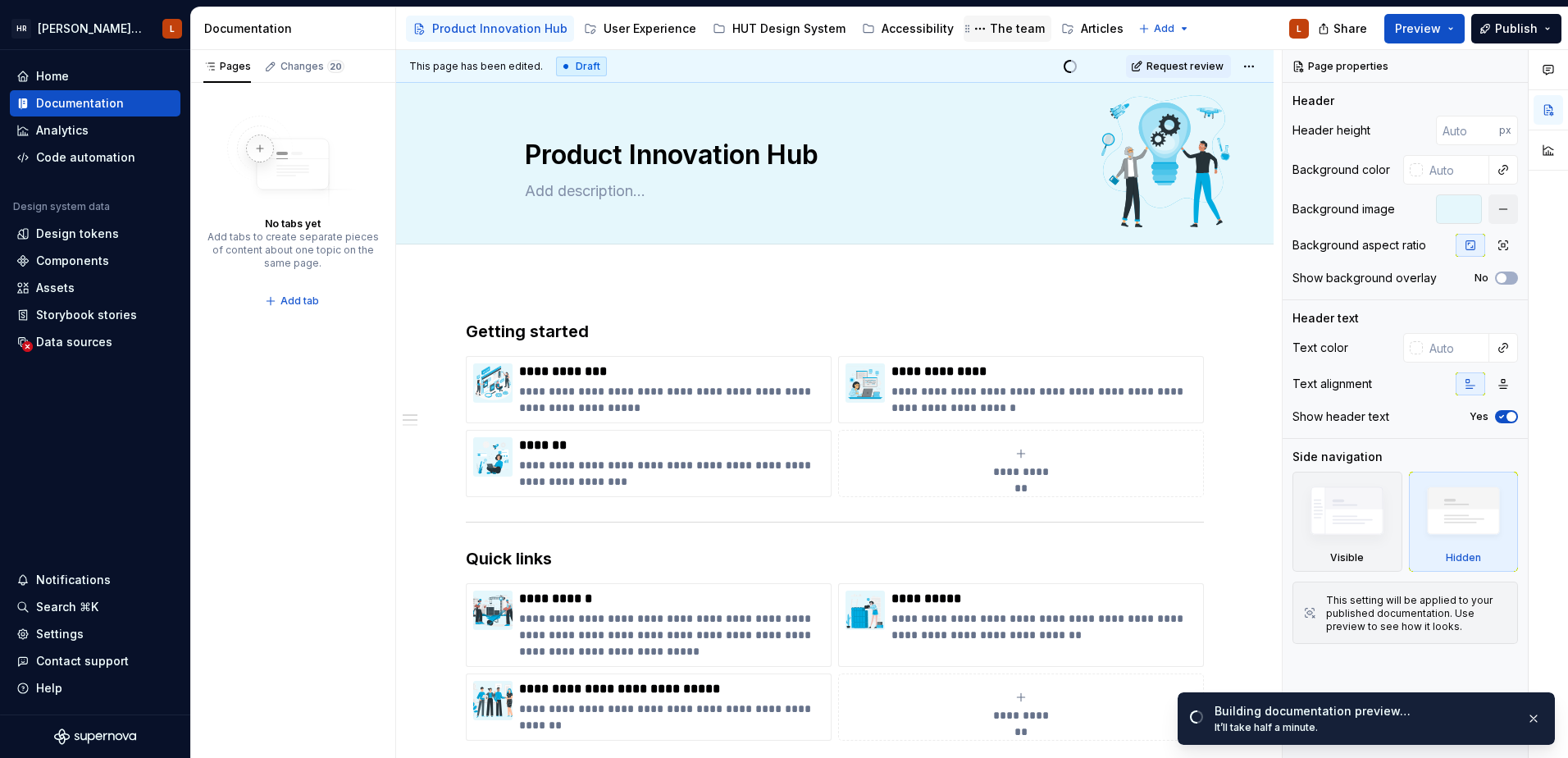
click at [993, 25] on div "The team" at bounding box center [1018, 29] width 55 height 16
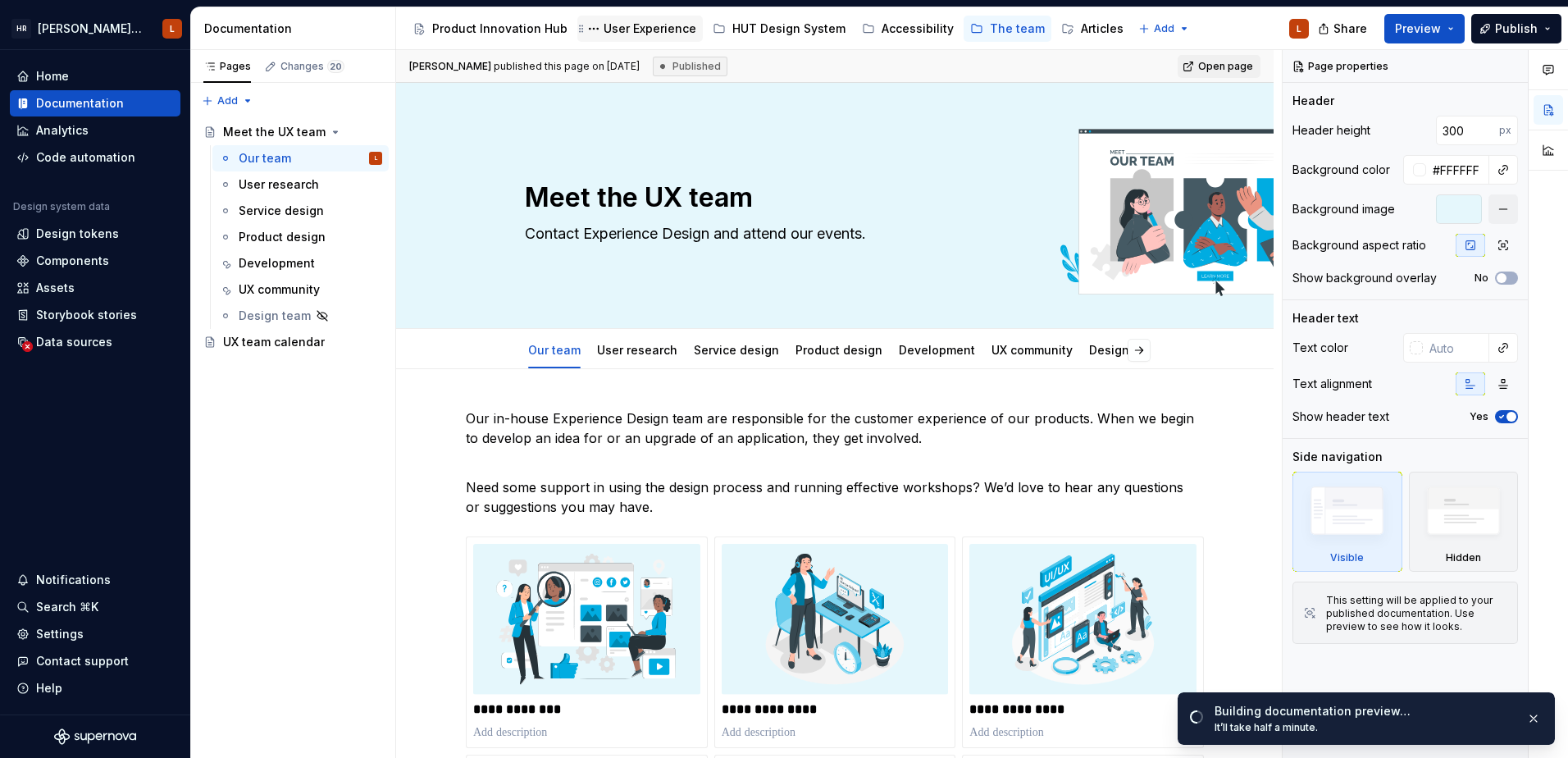
click at [633, 39] on div "User Experience" at bounding box center [640, 28] width 126 height 26
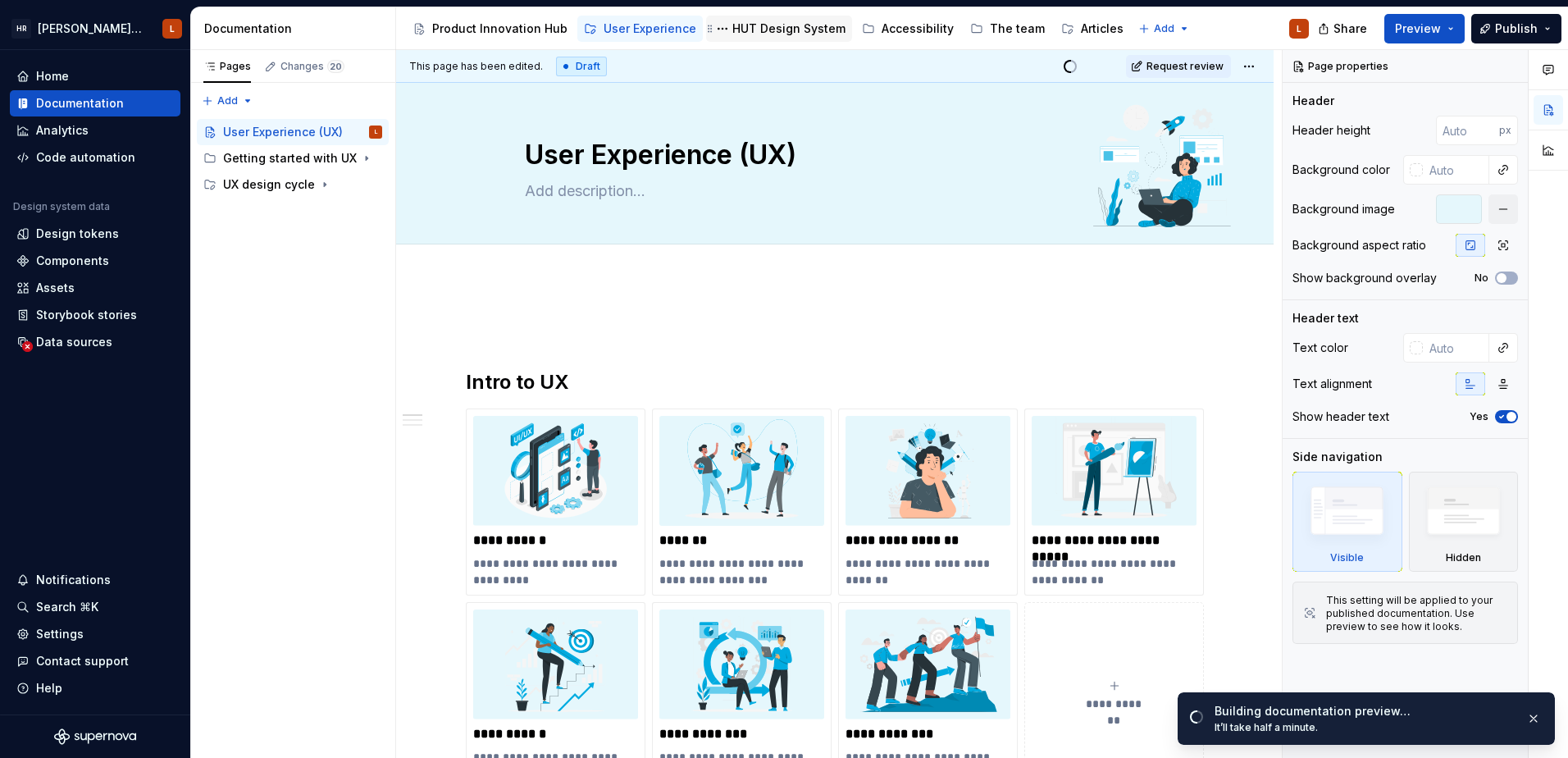
click at [777, 23] on div "HUT Design System" at bounding box center [789, 29] width 113 height 16
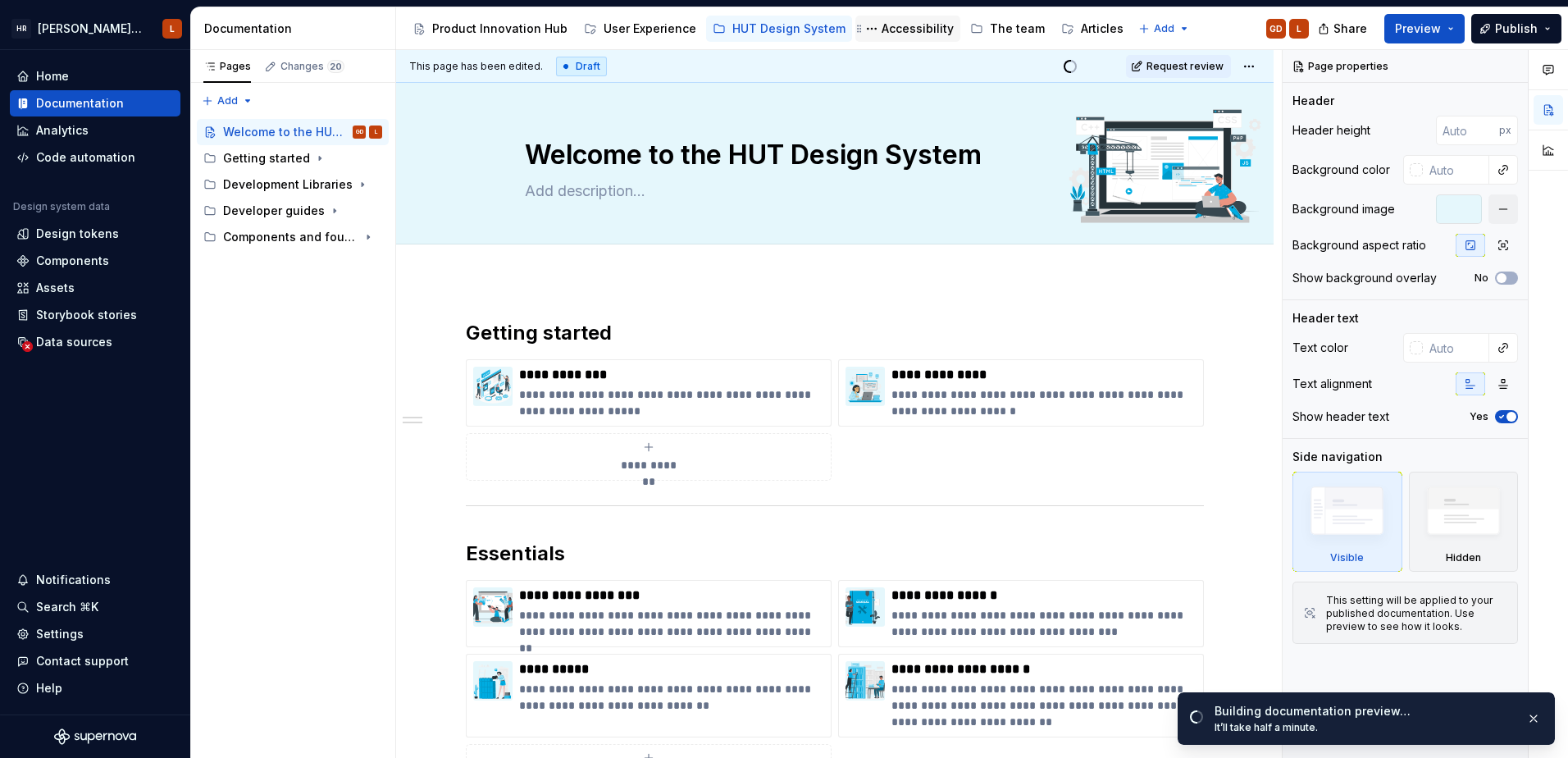
click at [887, 19] on div "Accessibility" at bounding box center [908, 29] width 92 height 20
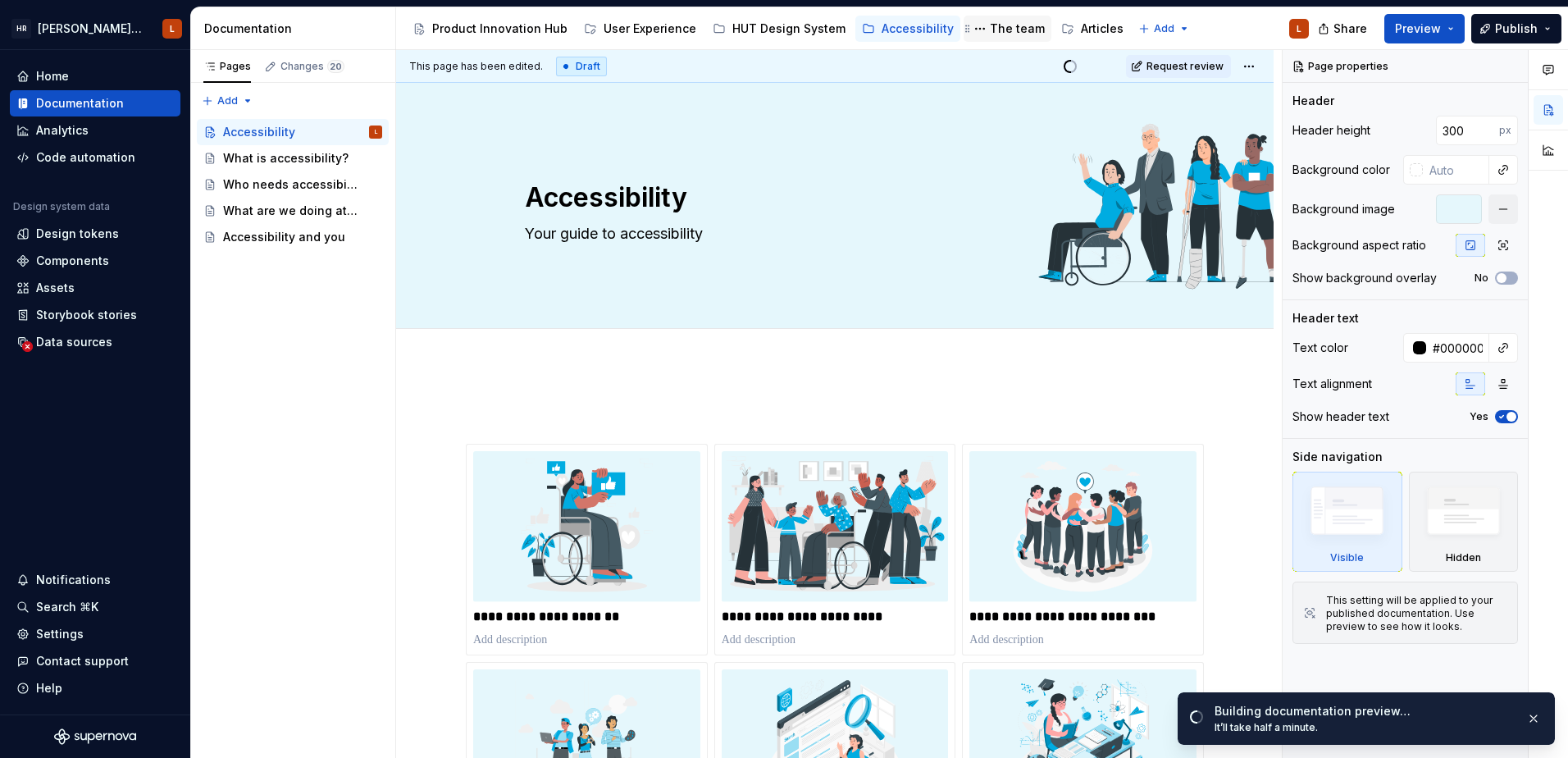
click at [991, 25] on div "The team" at bounding box center [1018, 29] width 55 height 16
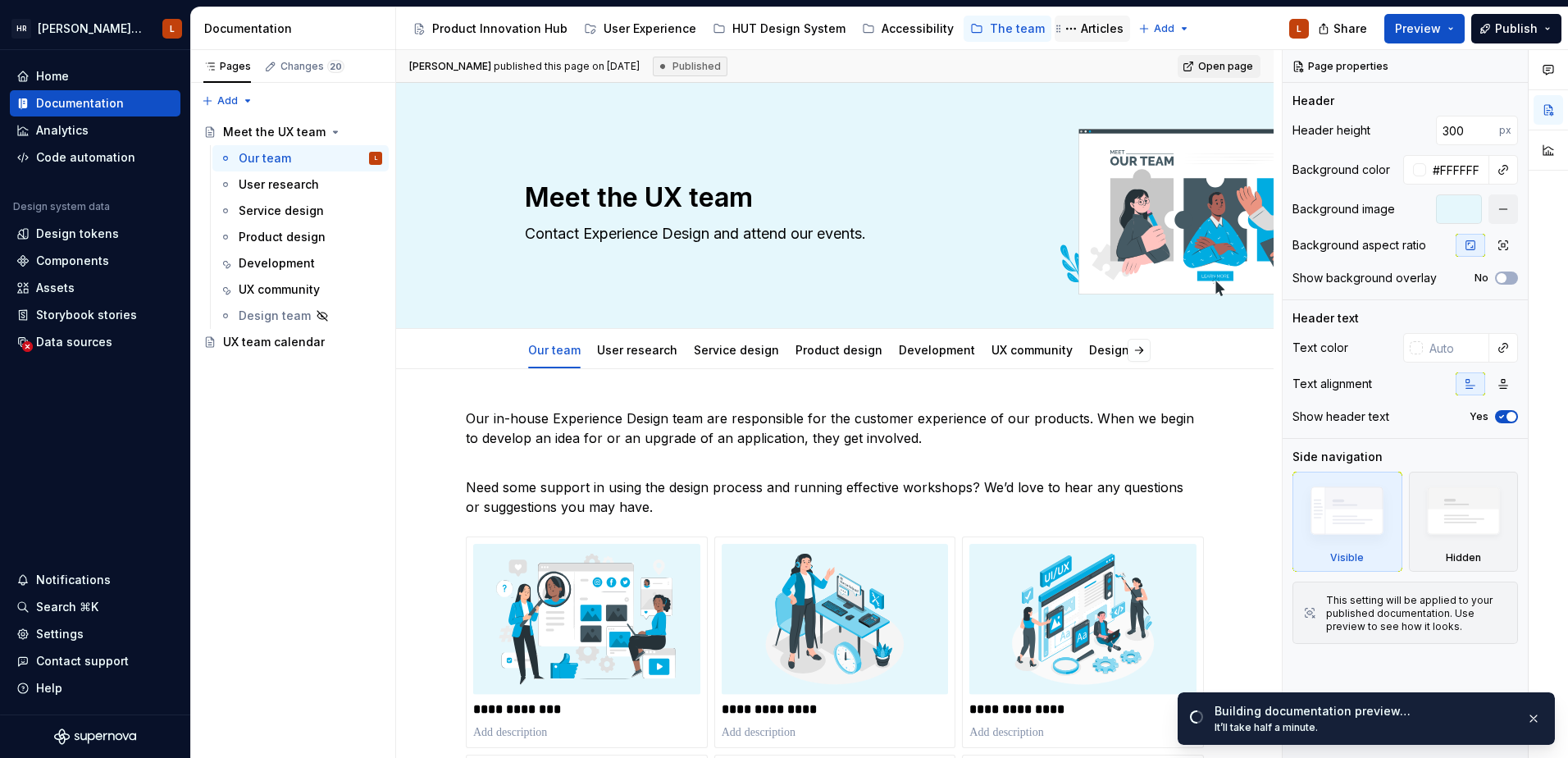
click at [1083, 23] on div "Articles" at bounding box center [1102, 29] width 42 height 16
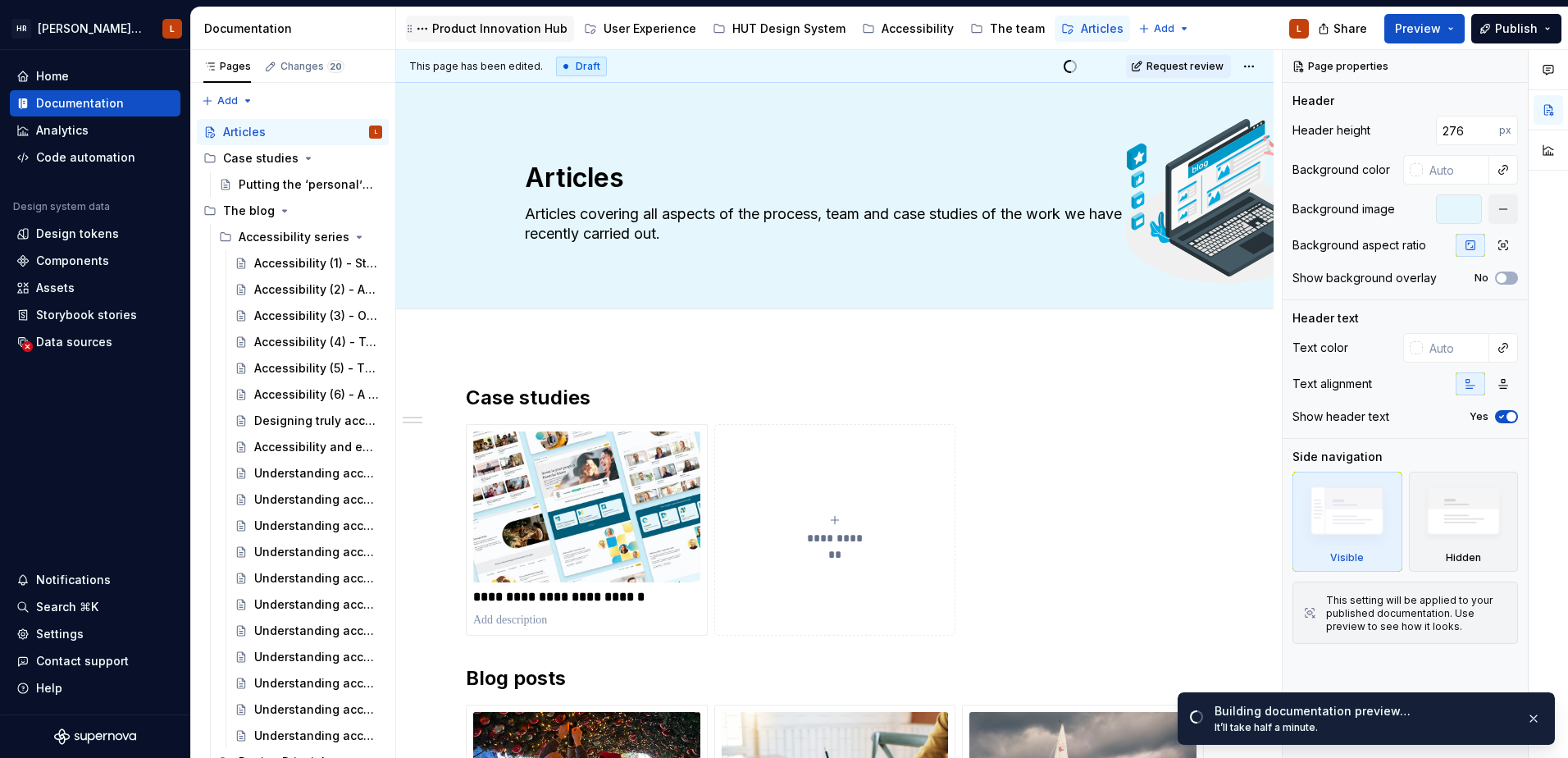
click at [486, 32] on div "Product Innovation Hub" at bounding box center [500, 29] width 136 height 16
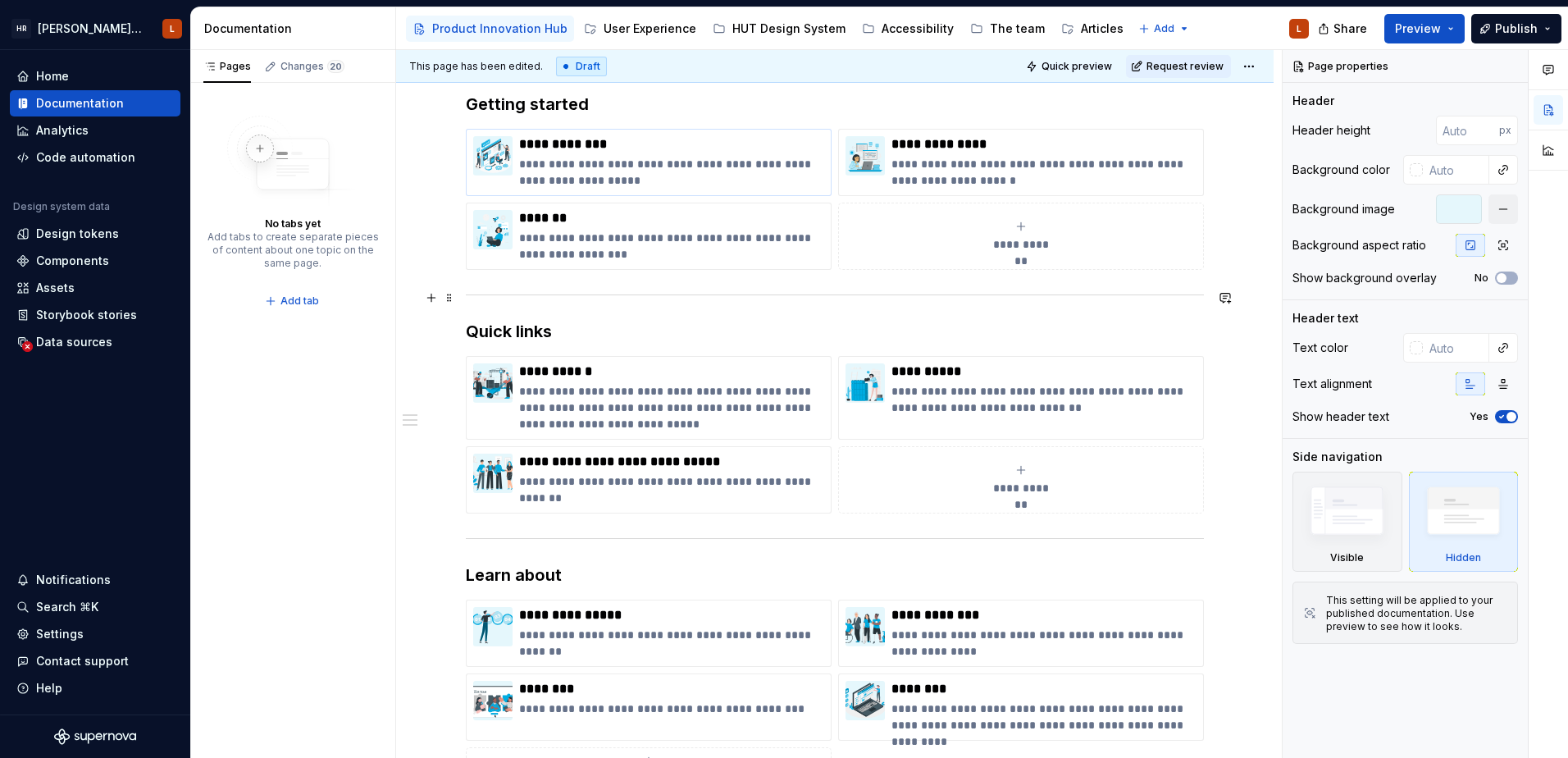
scroll to position [246, 0]
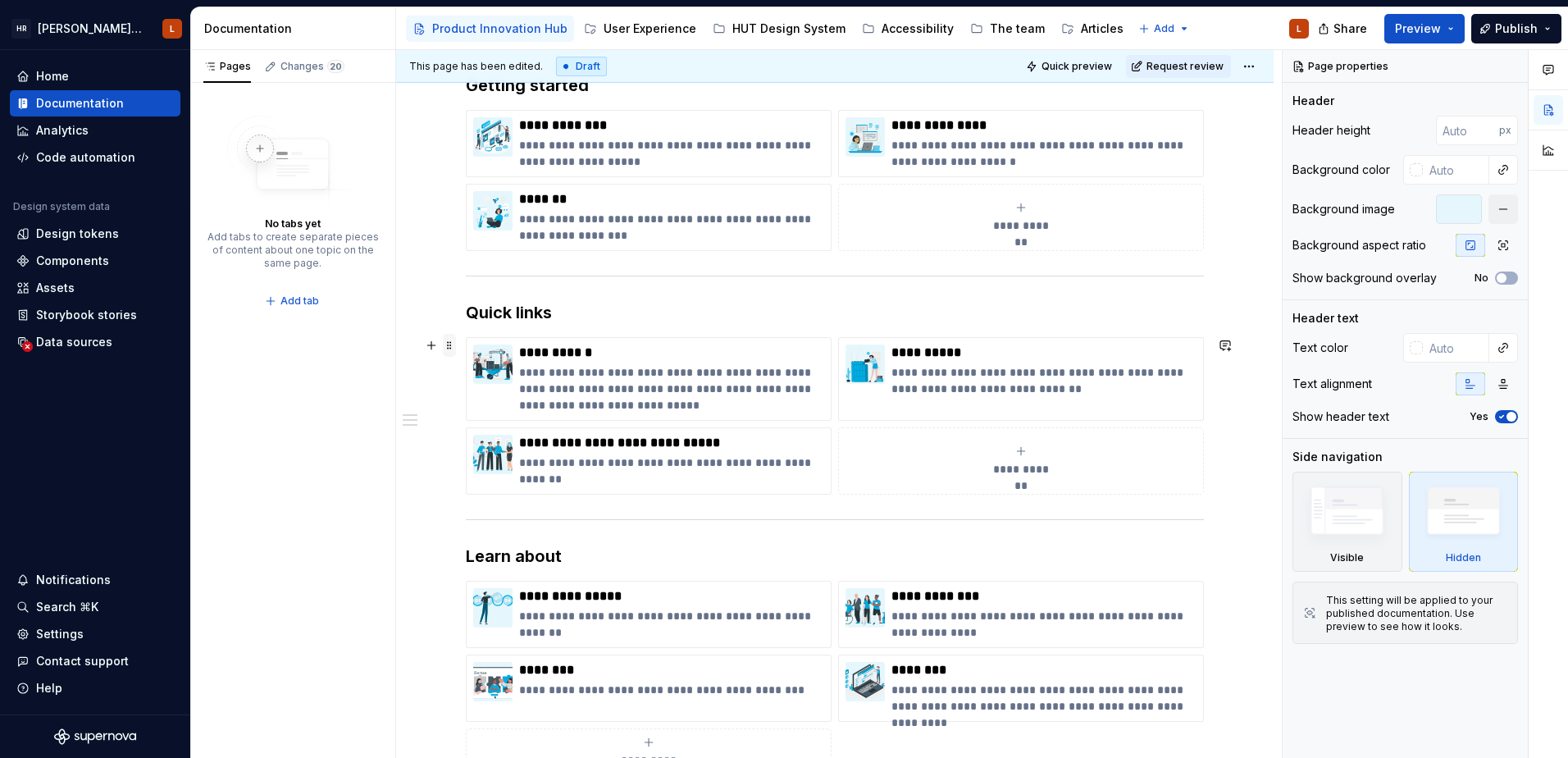
click at [448, 350] on span at bounding box center [449, 344] width 14 height 23
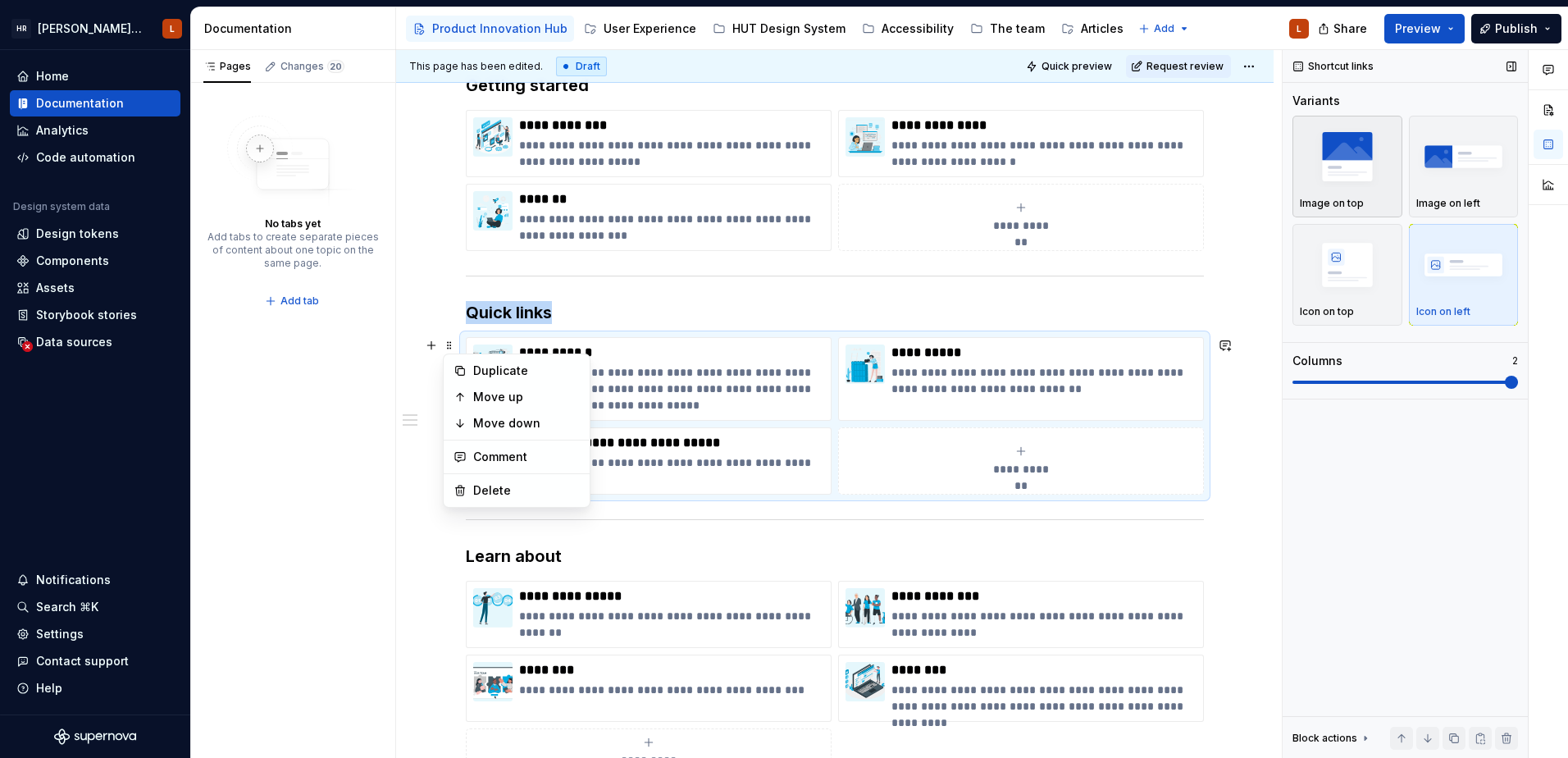
click at [1348, 178] on img "button" at bounding box center [1347, 156] width 95 height 60
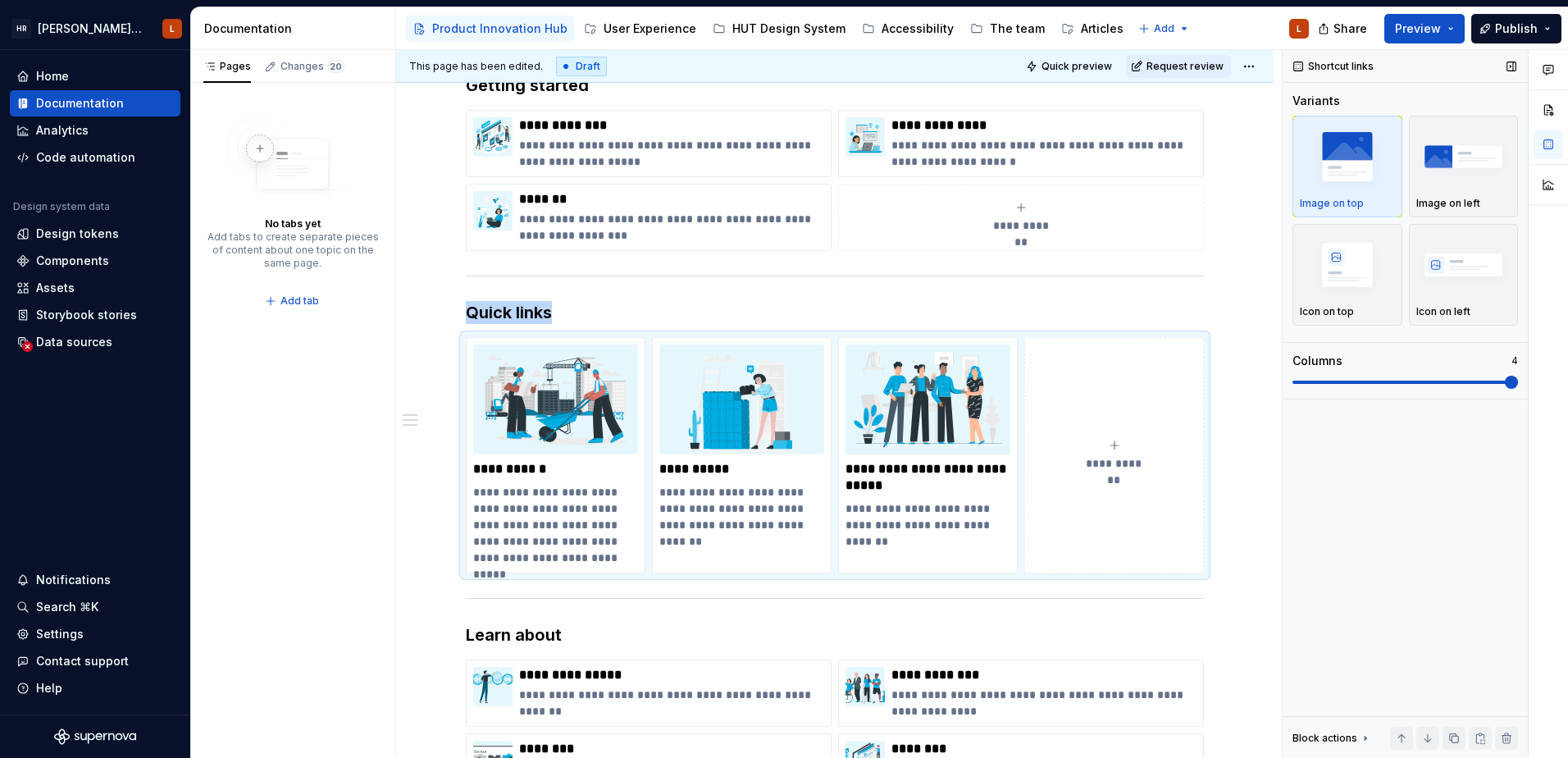
click at [1506, 384] on span at bounding box center [1512, 382] width 14 height 14
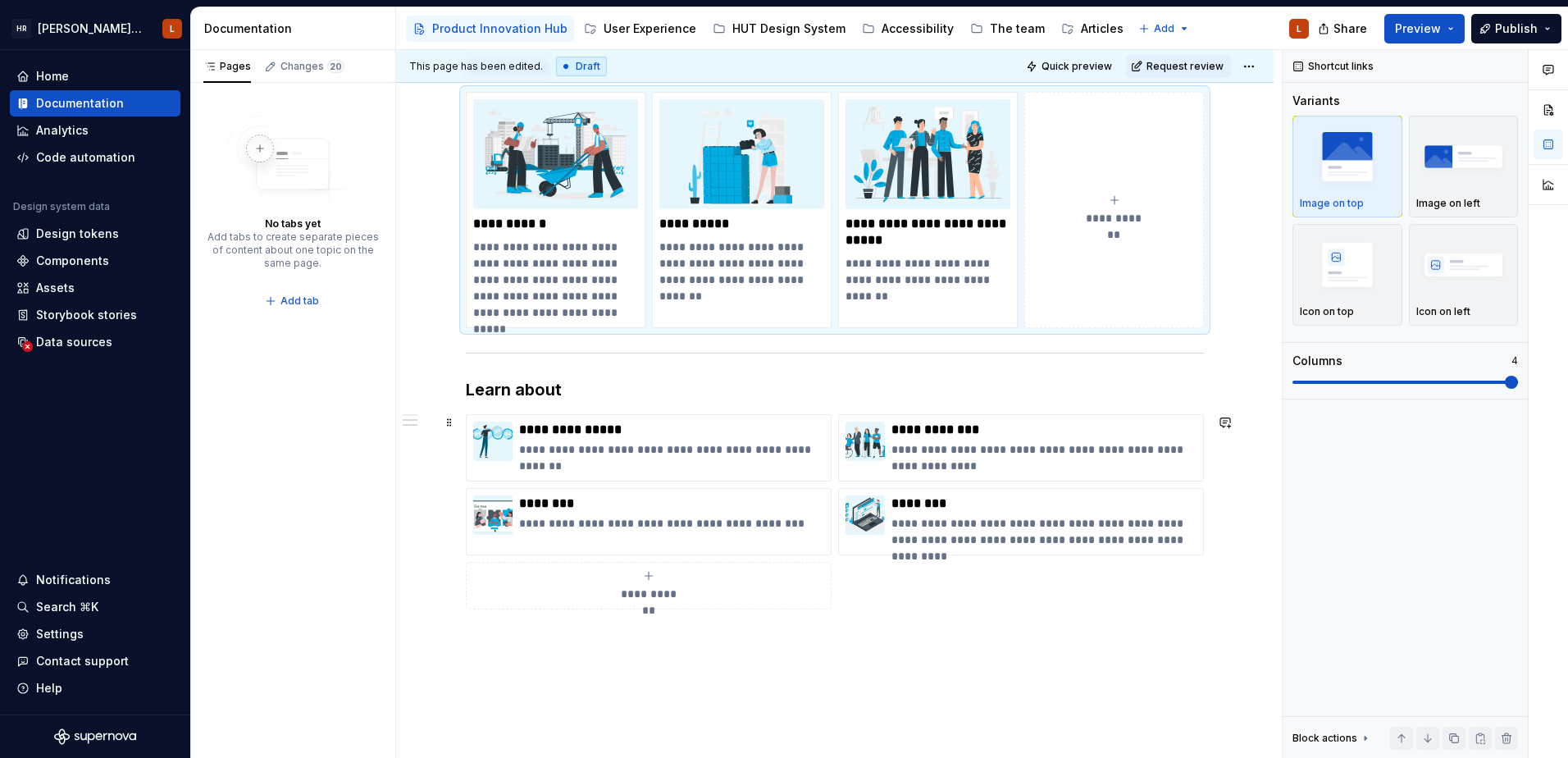
scroll to position [492, 0]
click at [451, 422] on span at bounding box center [449, 421] width 14 height 23
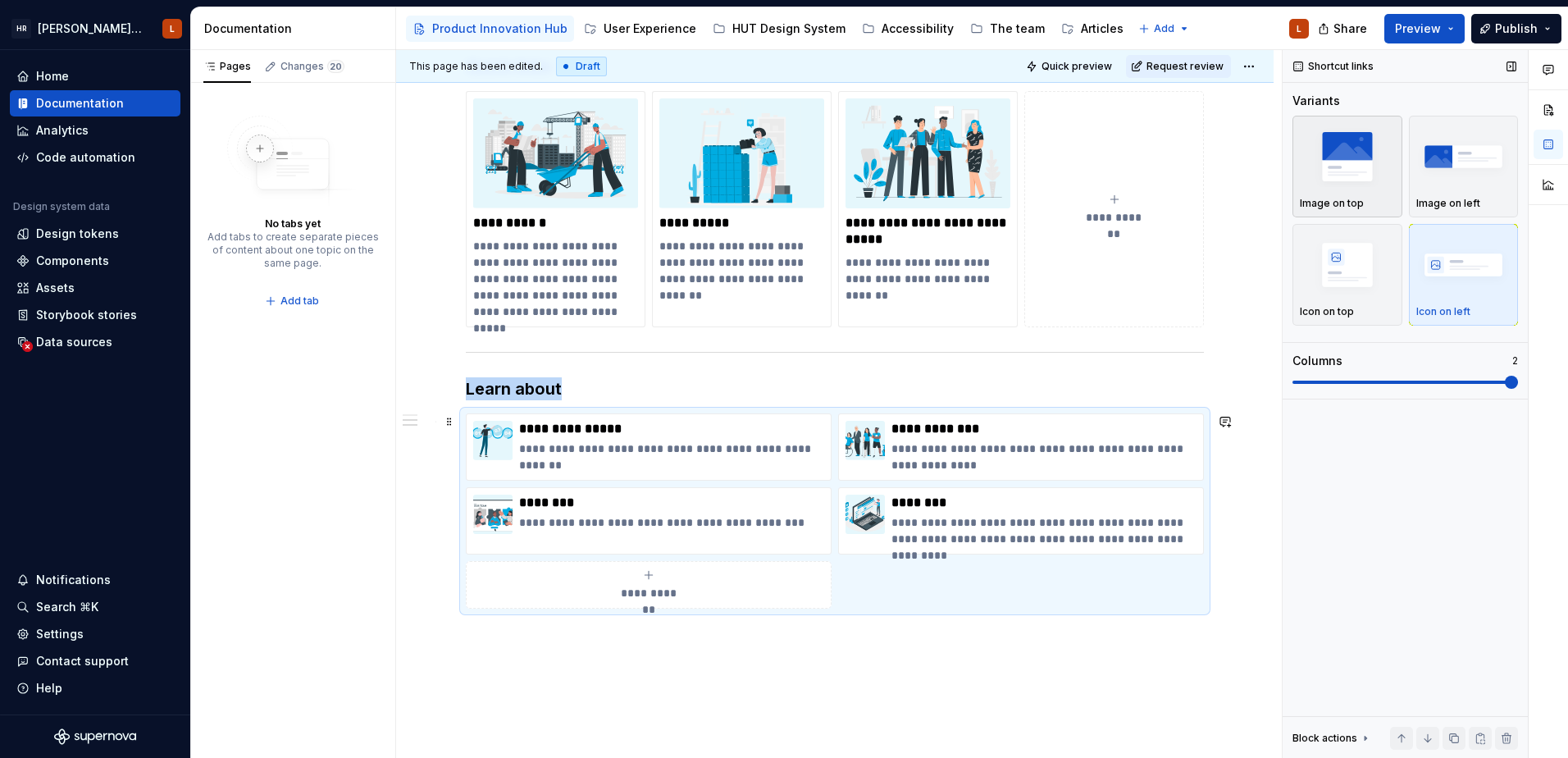
click at [1332, 161] on img "button" at bounding box center [1347, 156] width 95 height 60
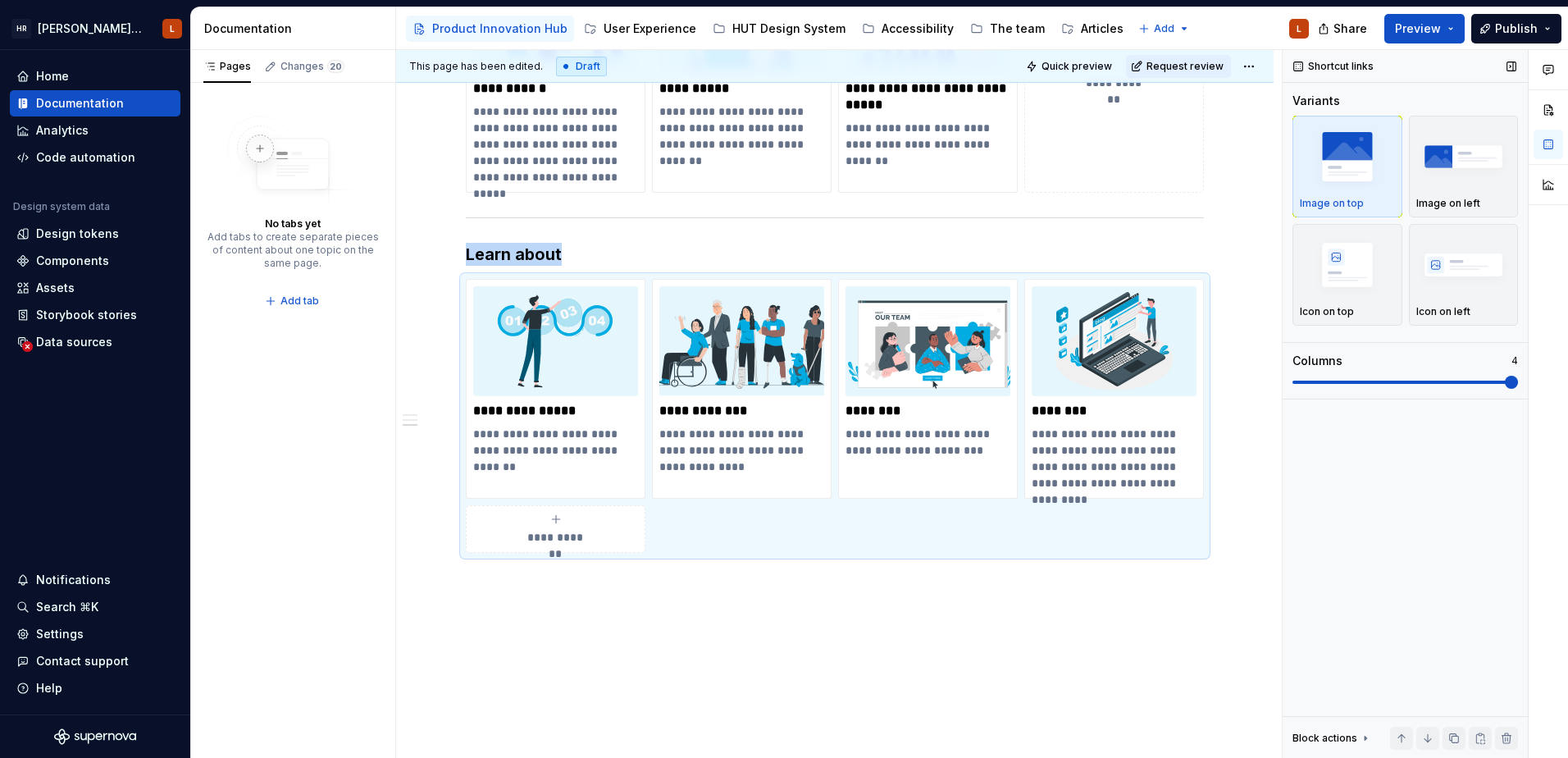
click at [1518, 388] on span at bounding box center [1512, 382] width 14 height 14
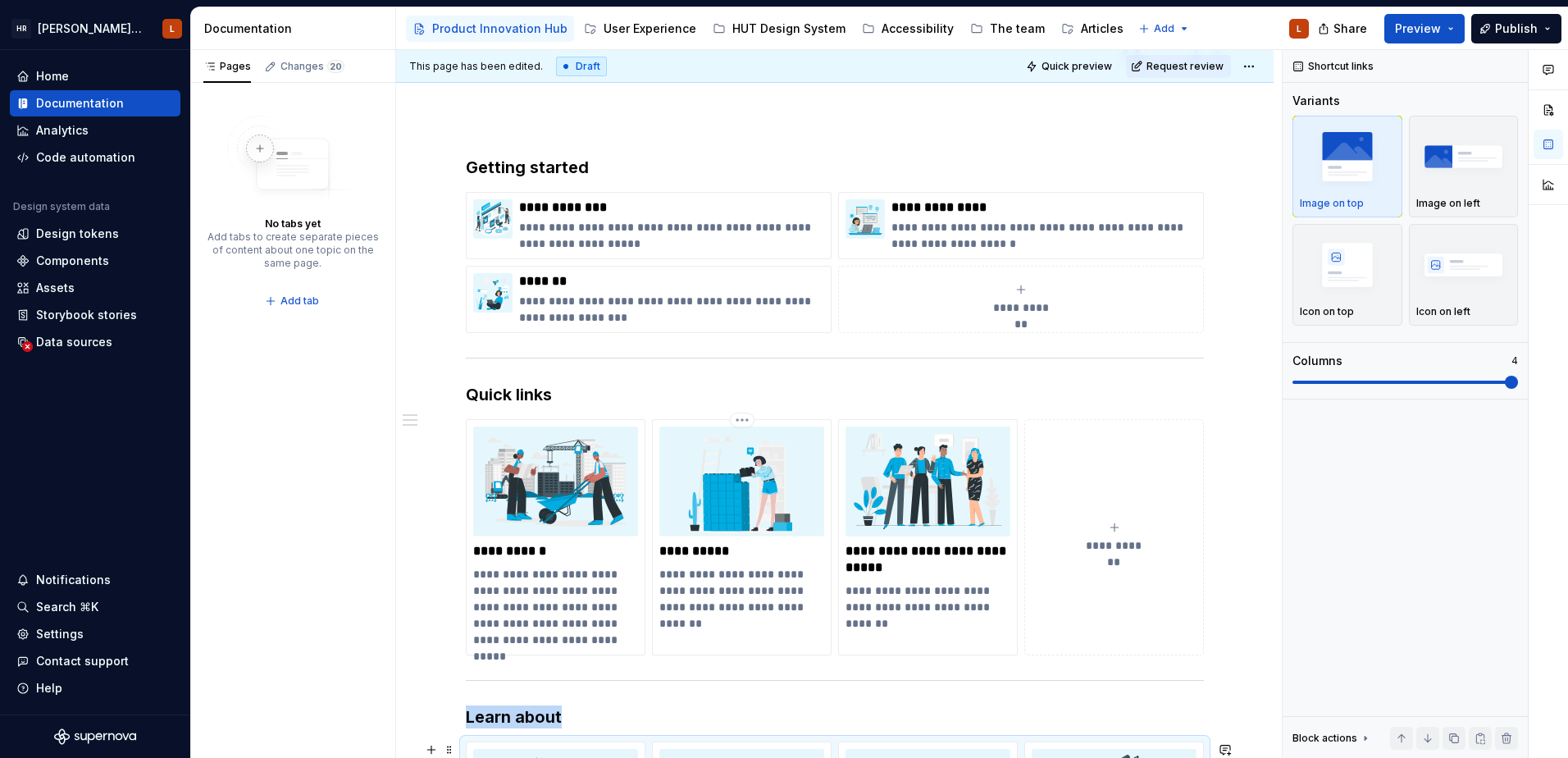
scroll to position [0, 0]
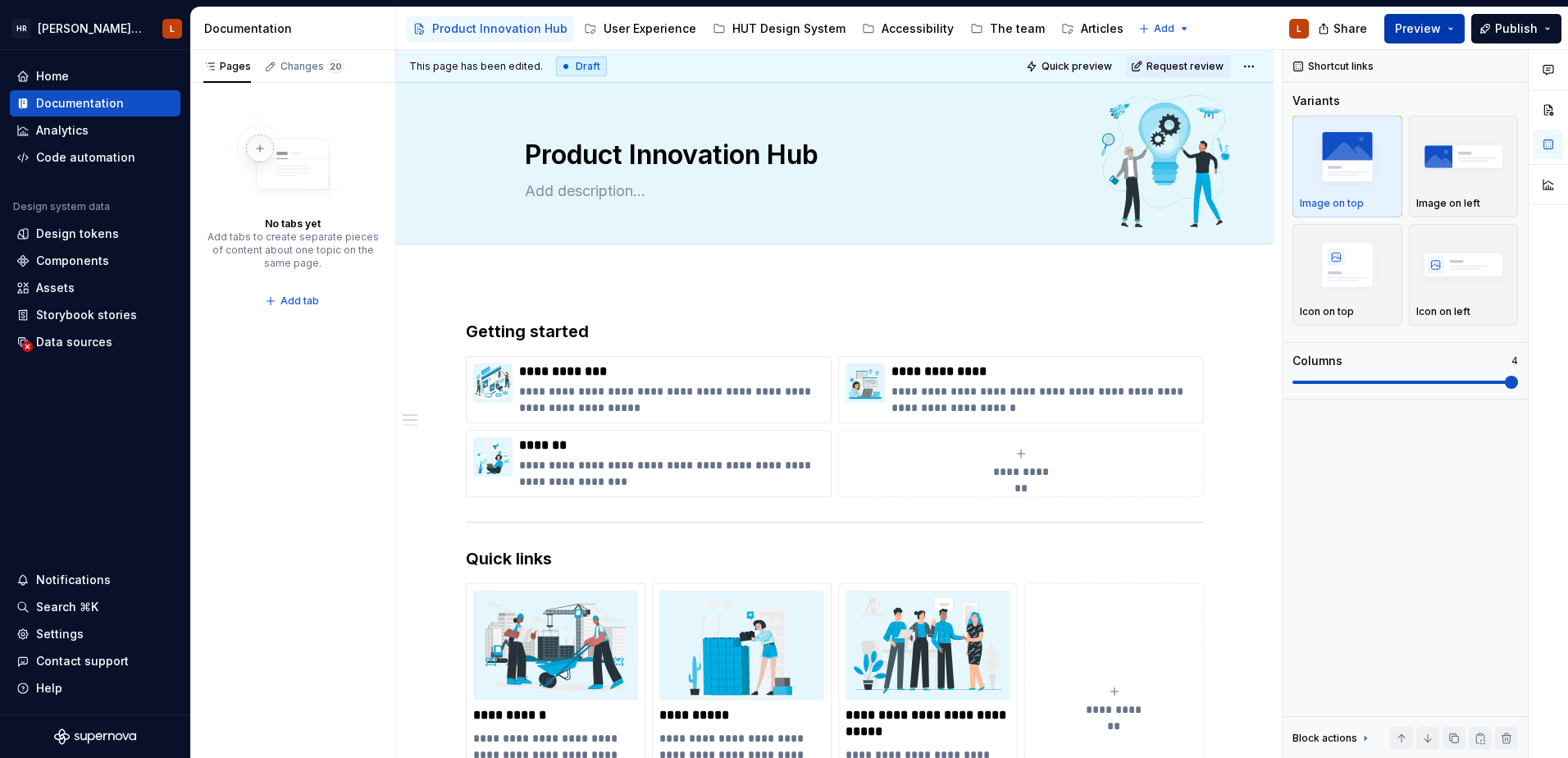
click at [1451, 28] on button "Preview" at bounding box center [1424, 28] width 80 height 30
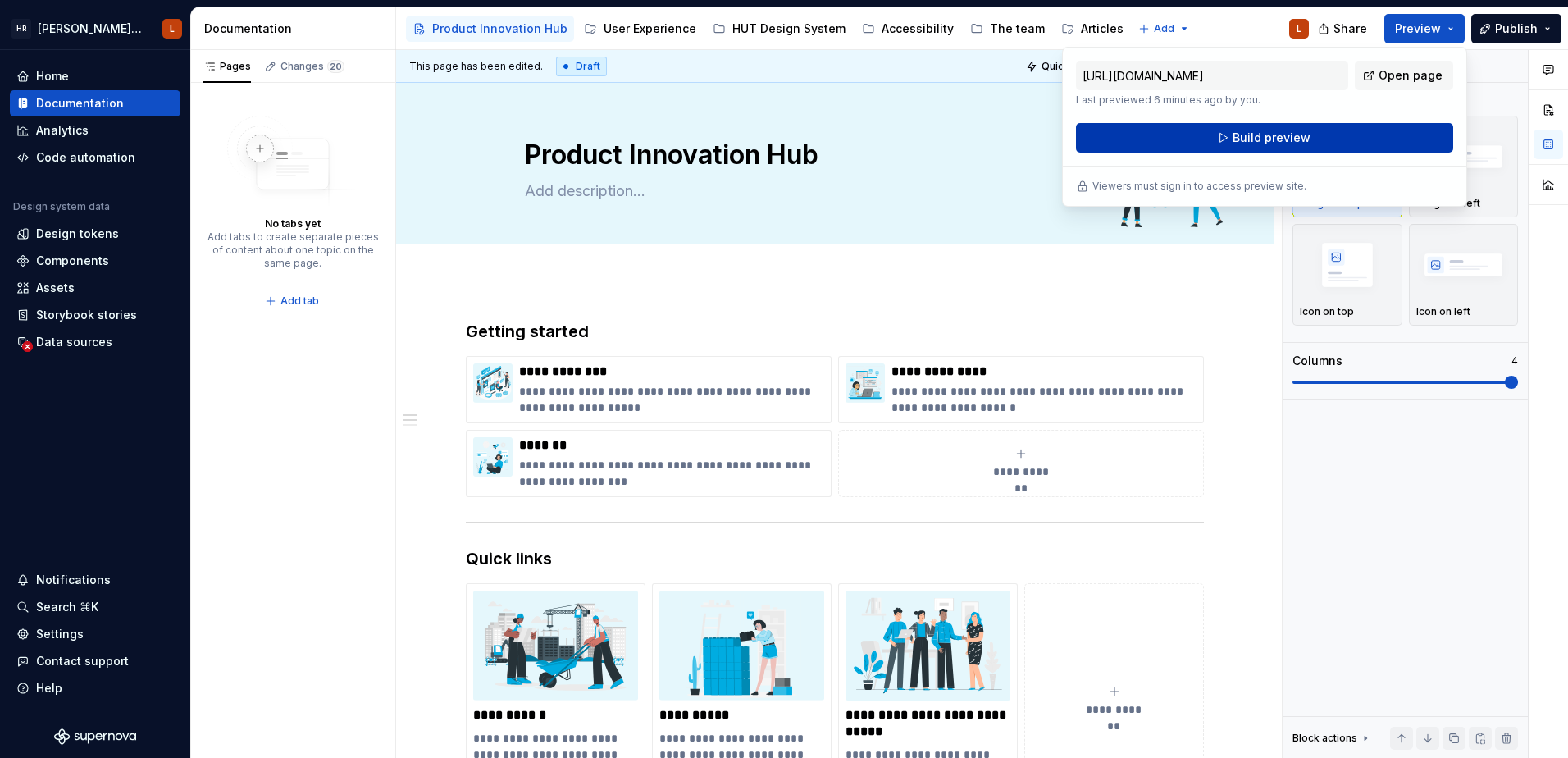
drag, startPoint x: 1451, startPoint y: 28, endPoint x: 1319, endPoint y: 139, distance: 172.5
click at [1319, 139] on button "Build preview" at bounding box center [1265, 137] width 378 height 30
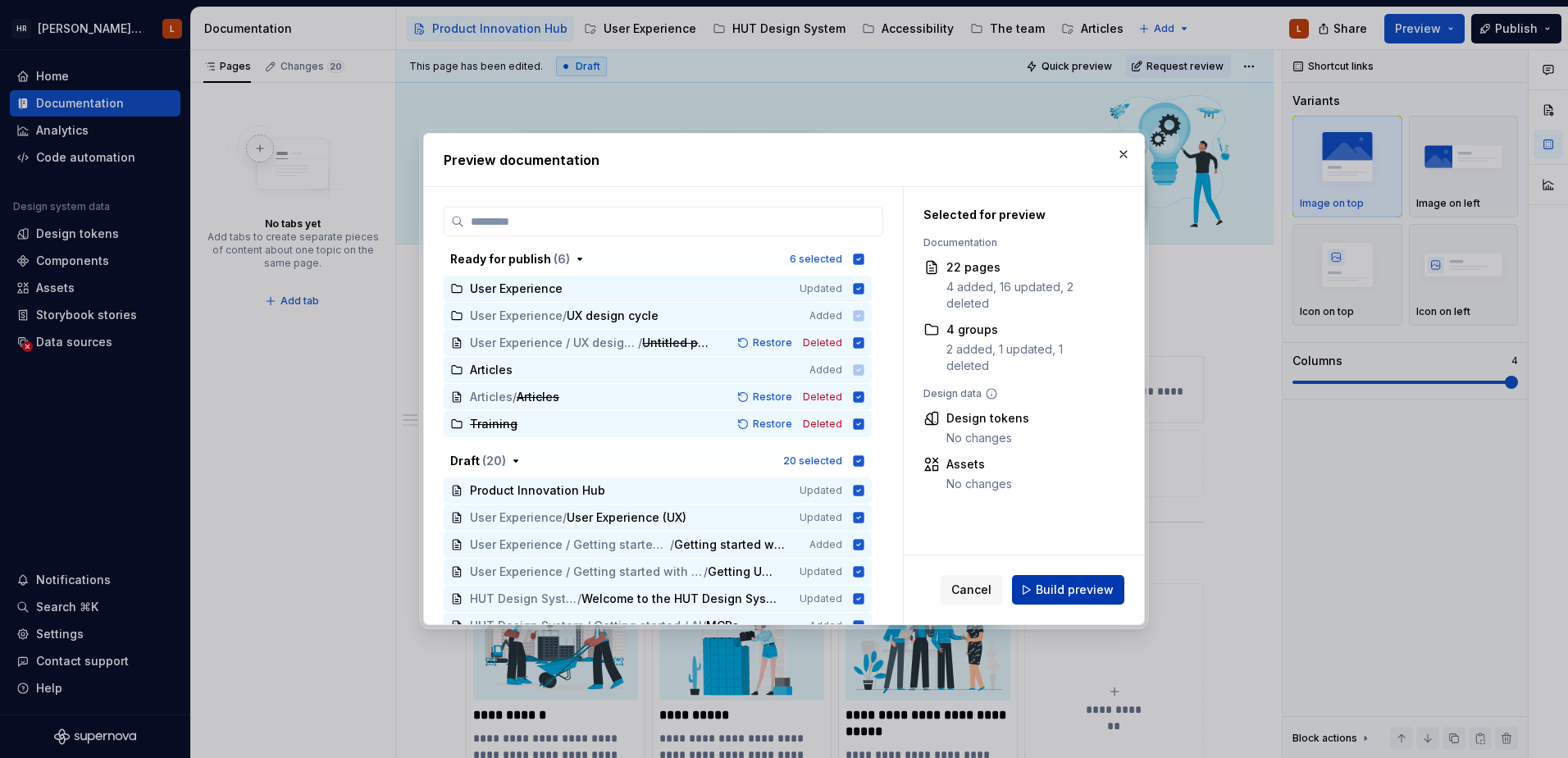
click at [1046, 588] on span "Build preview" at bounding box center [1075, 590] width 78 height 16
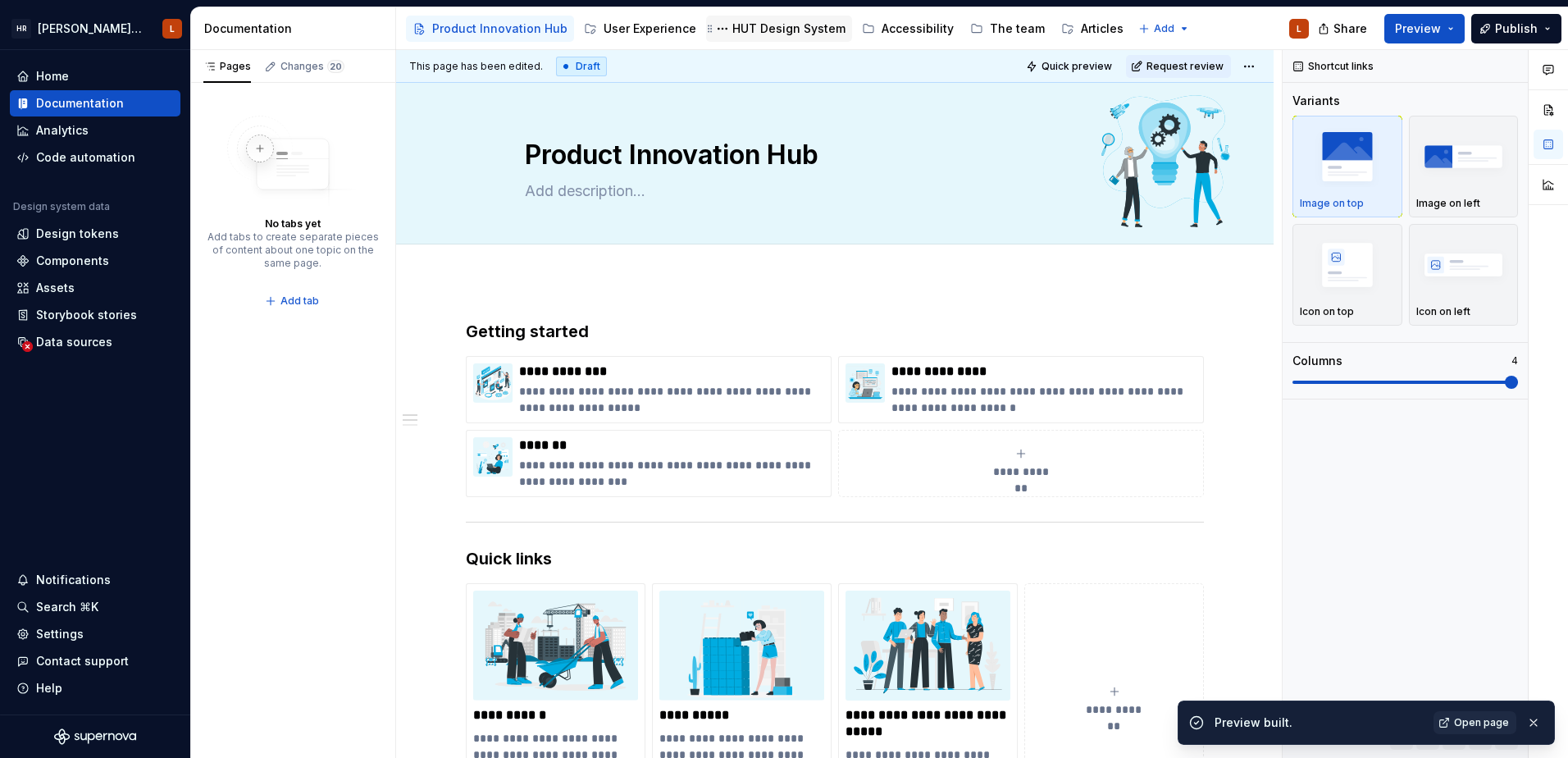
click at [777, 33] on div "HUT Design System" at bounding box center [789, 29] width 113 height 16
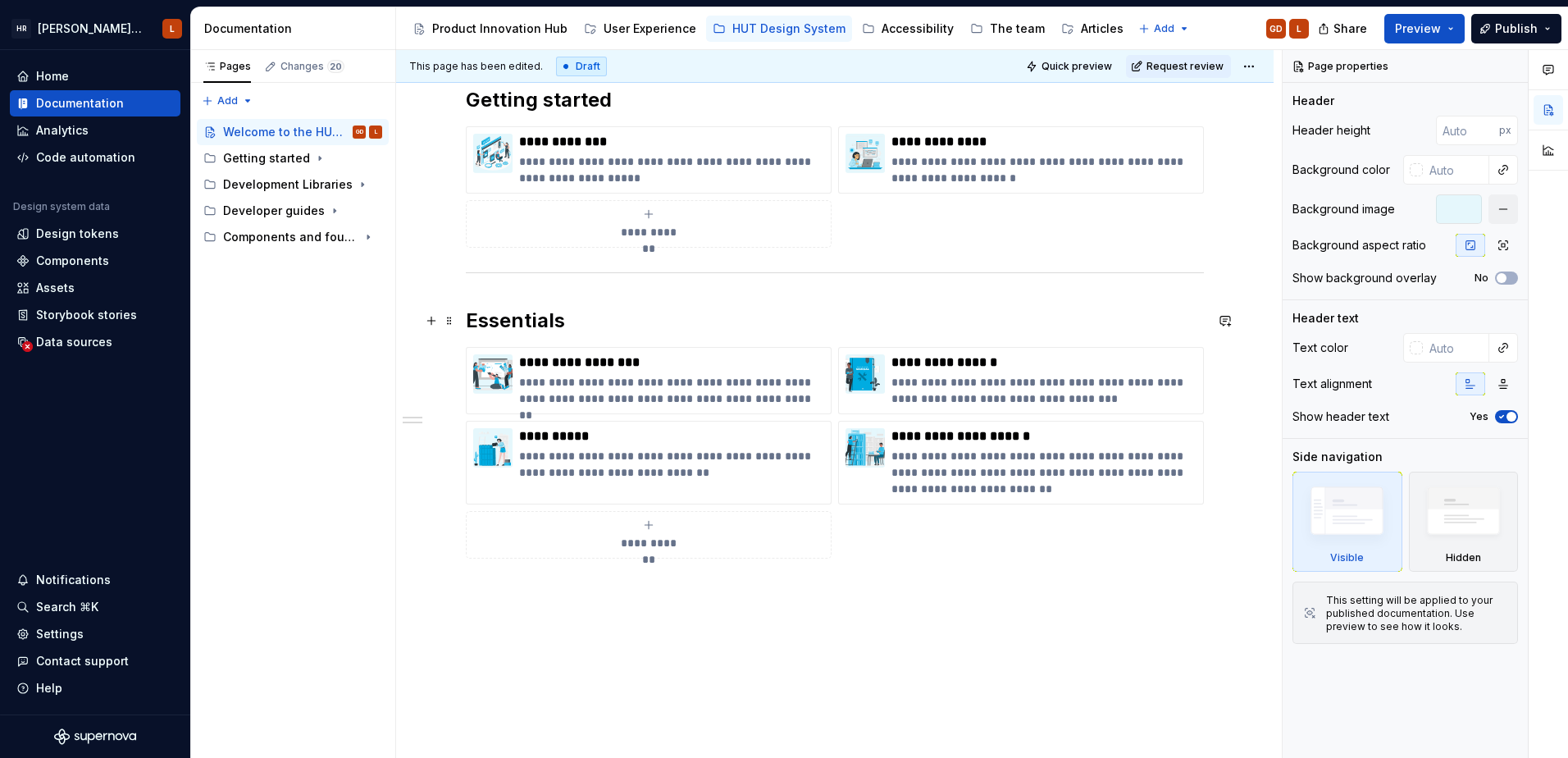
scroll to position [246, 0]
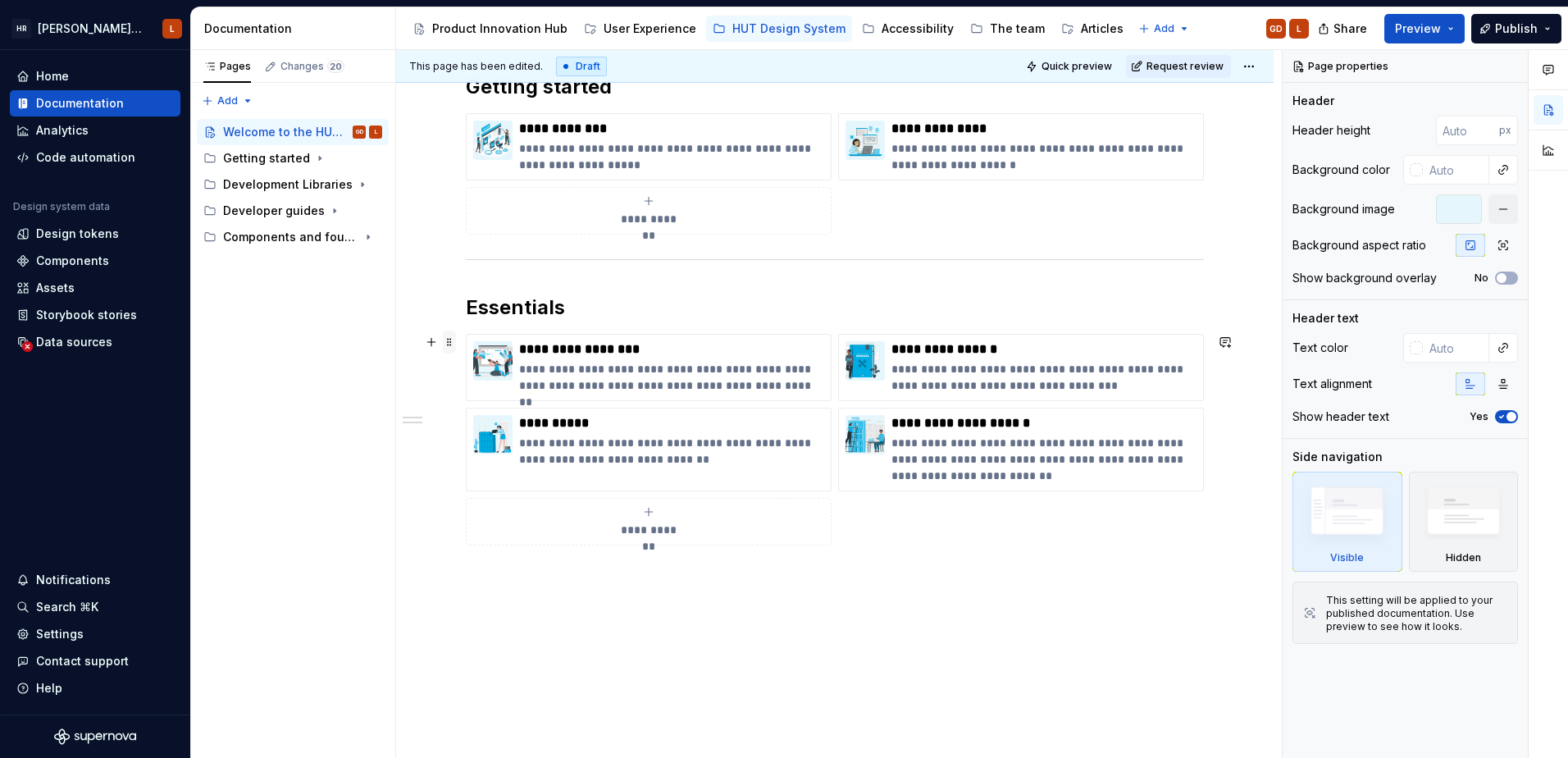
click at [448, 348] on span at bounding box center [449, 342] width 14 height 23
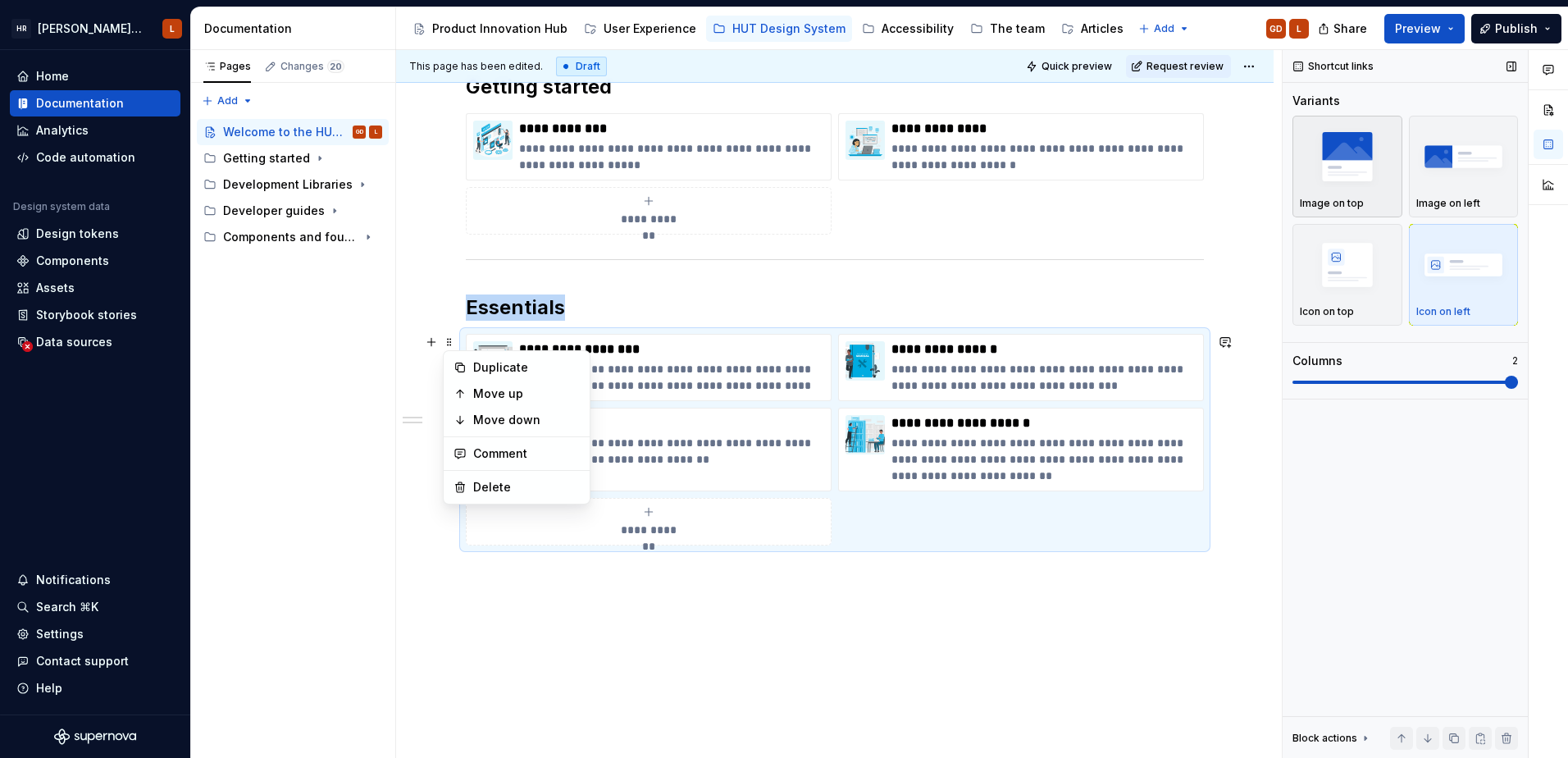
click at [1357, 149] on img "button" at bounding box center [1347, 156] width 95 height 60
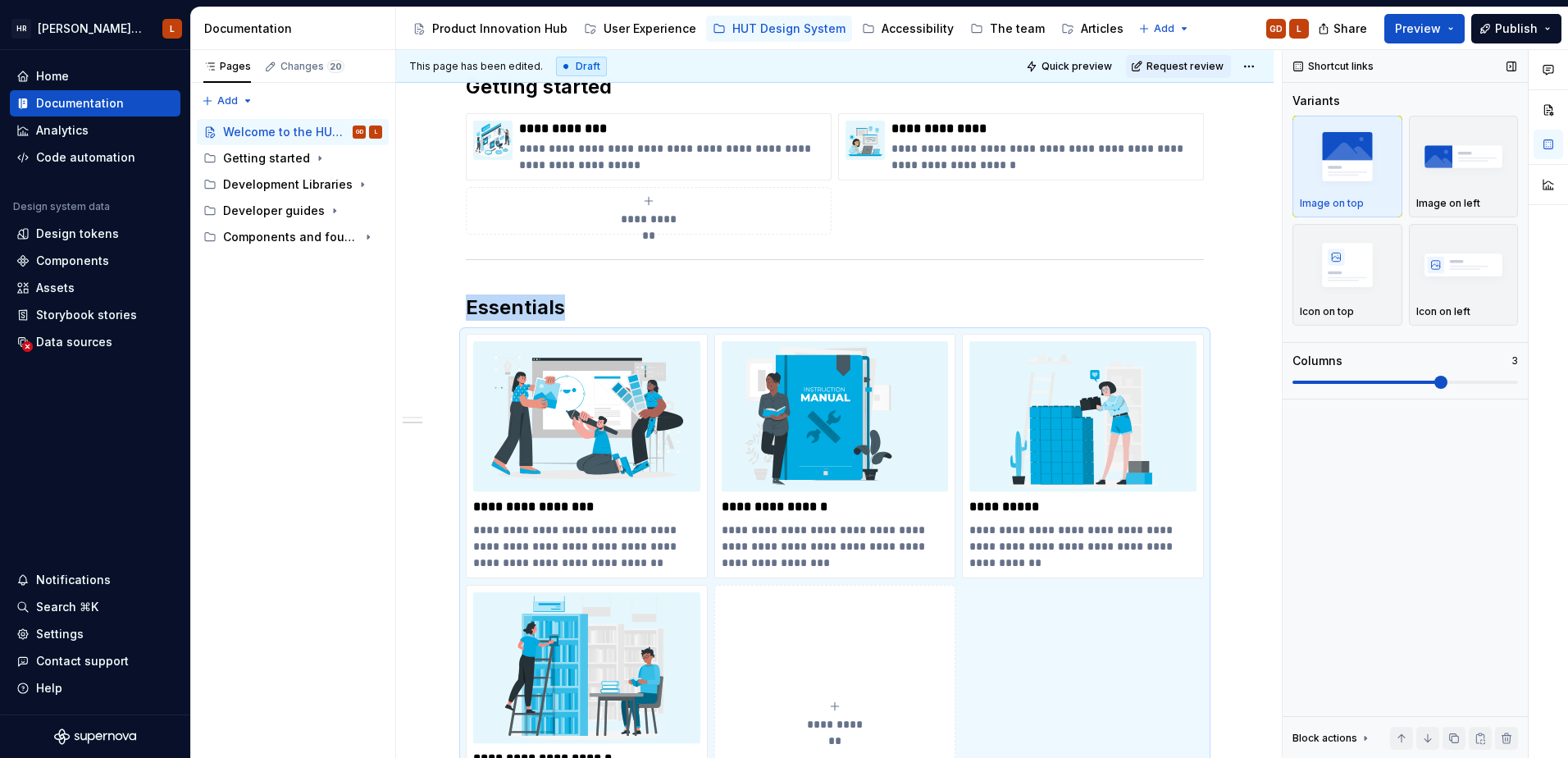
scroll to position [333, 0]
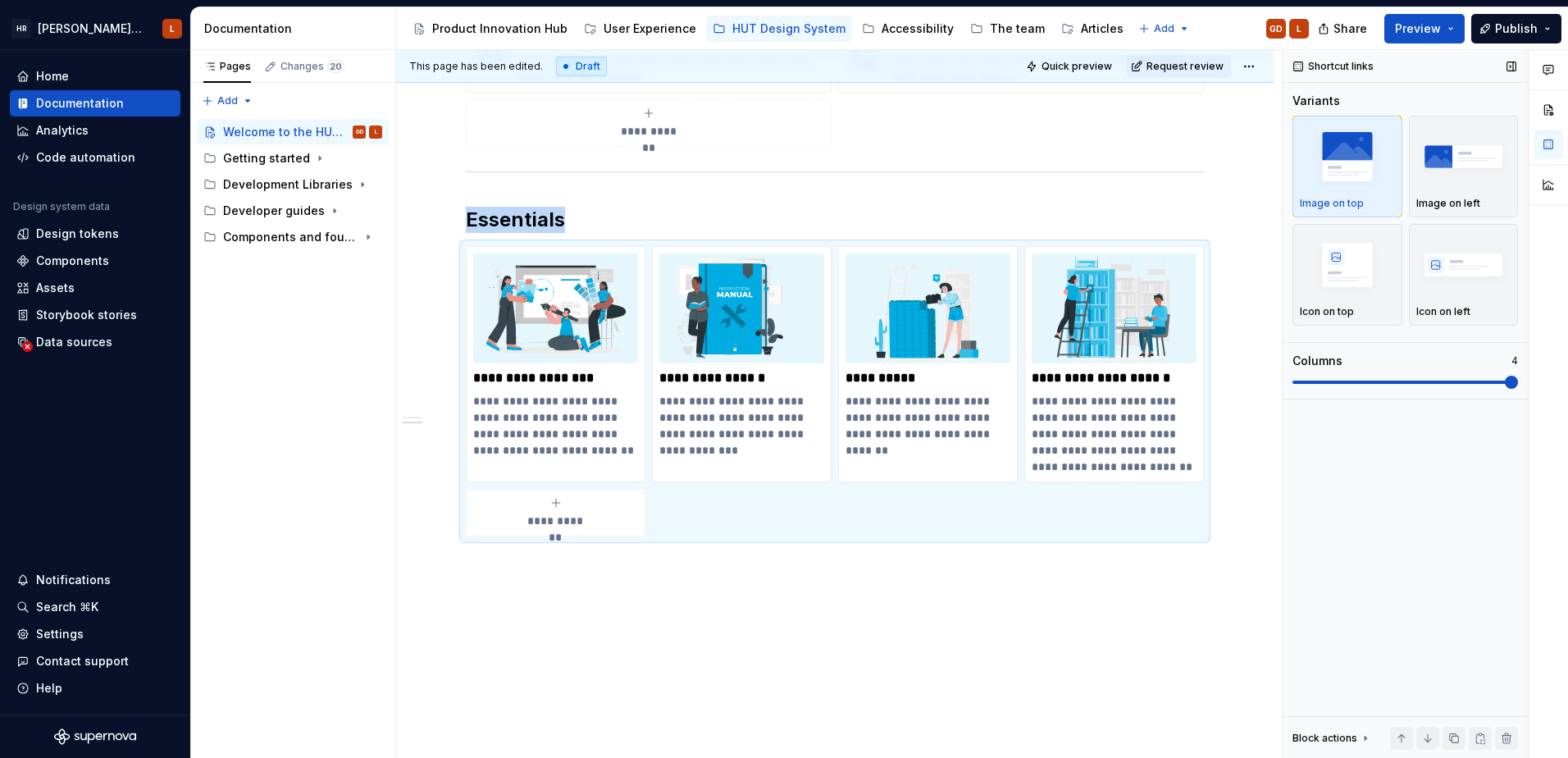
click at [1506, 376] on span at bounding box center [1512, 382] width 14 height 14
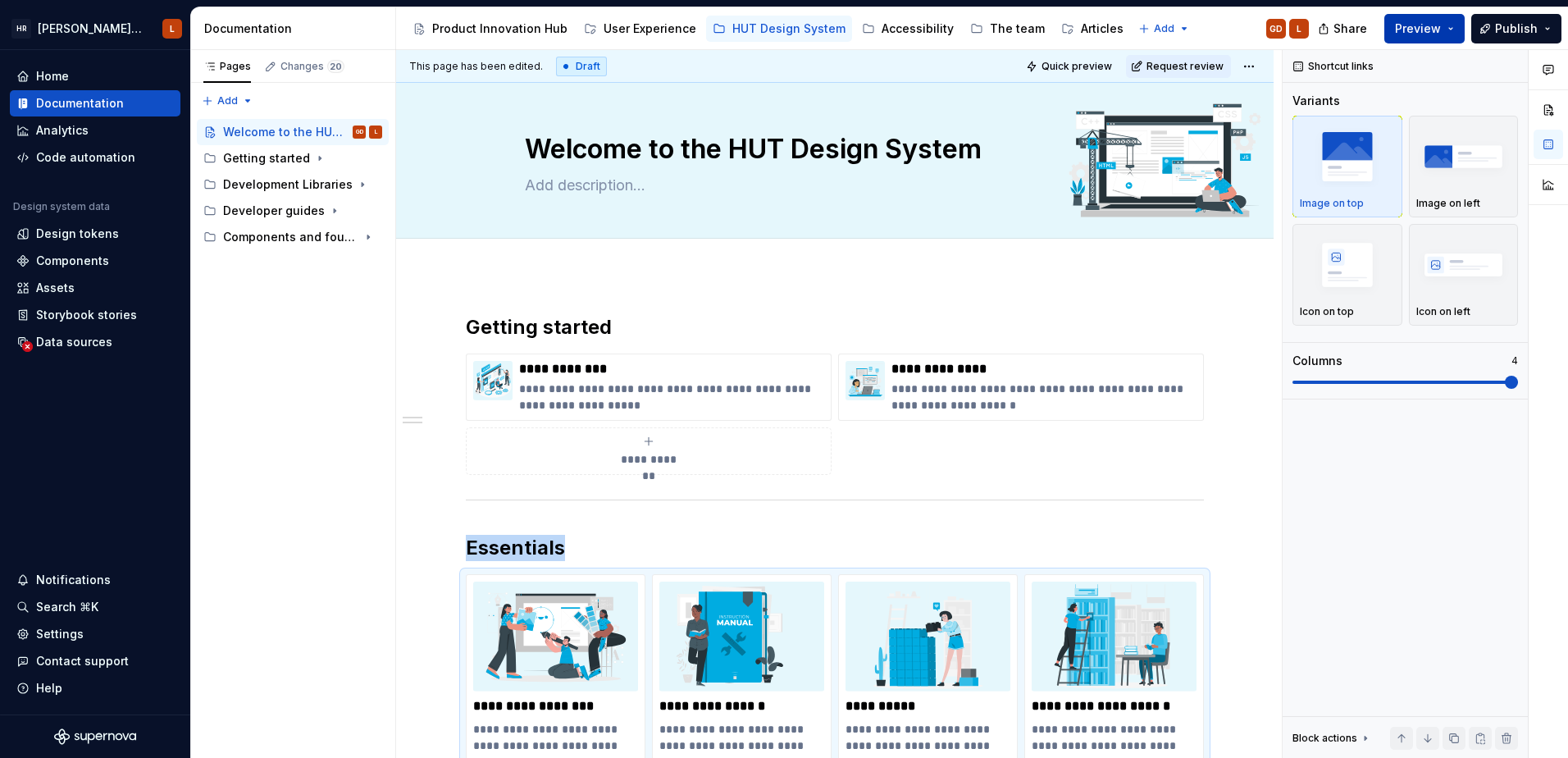
click at [1451, 25] on button "Preview" at bounding box center [1424, 28] width 80 height 30
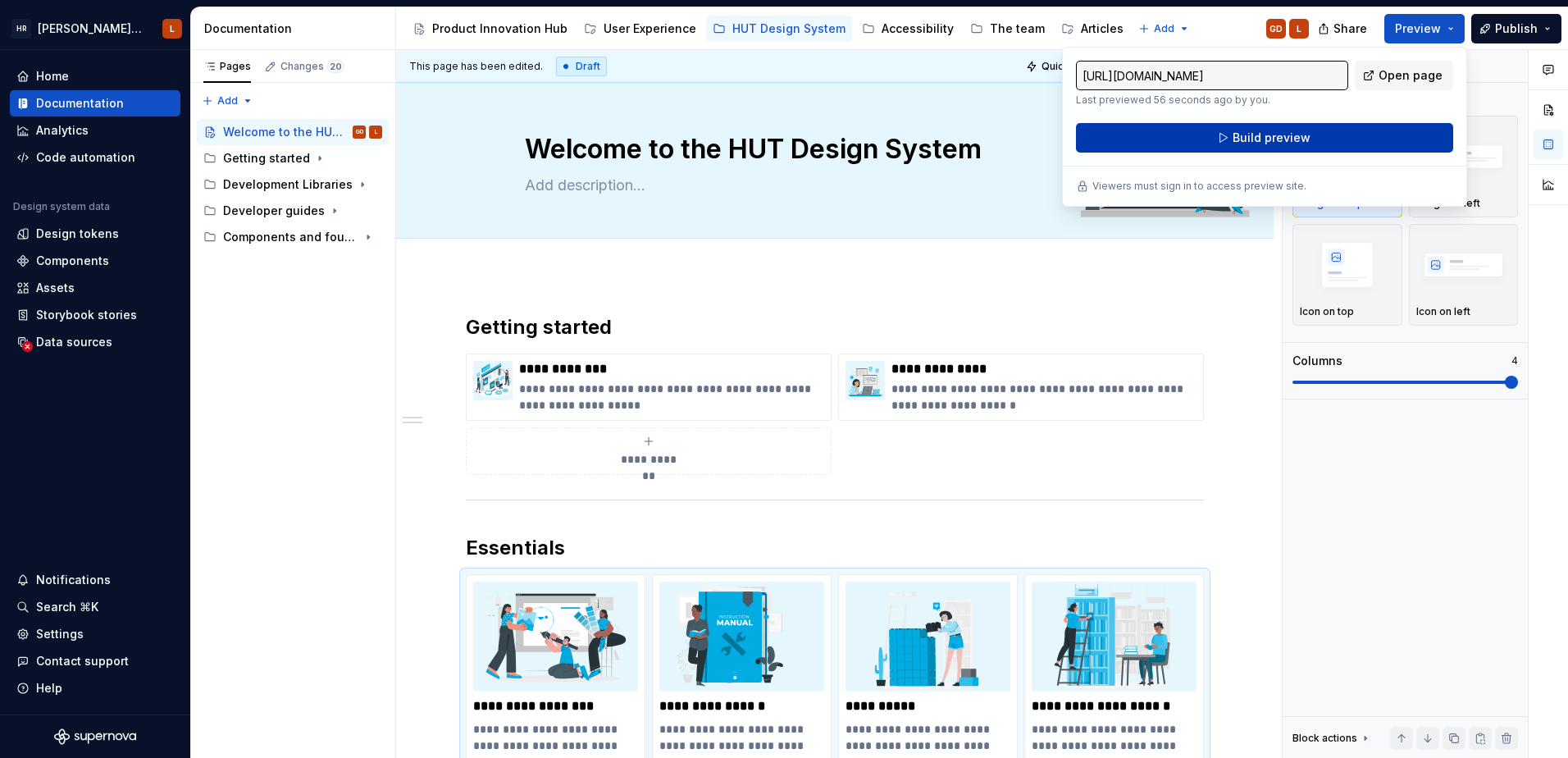
drag, startPoint x: 1451, startPoint y: 25, endPoint x: 1342, endPoint y: 140, distance: 158.4
click at [1342, 140] on button "Build preview" at bounding box center [1265, 137] width 378 height 30
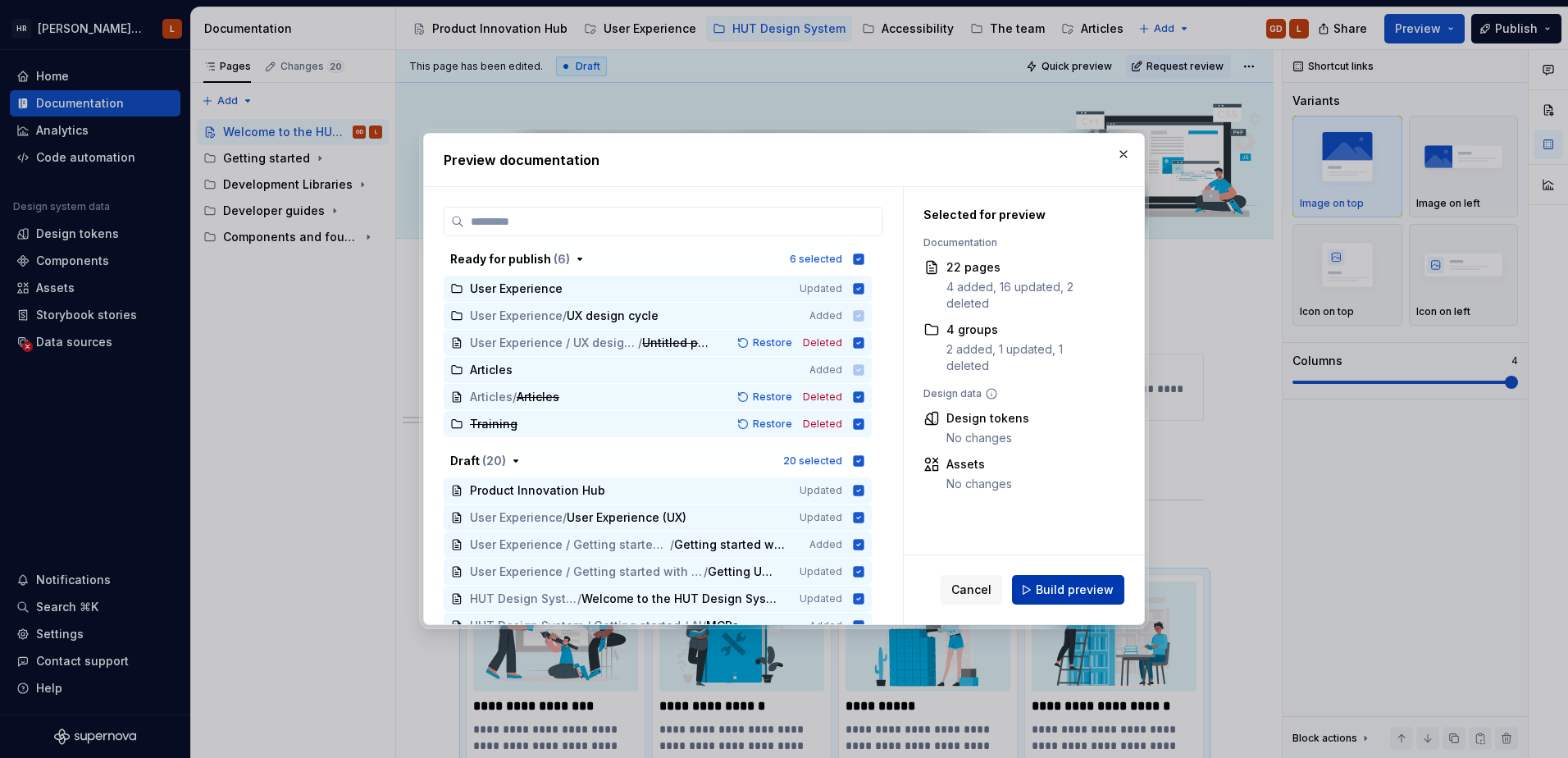
click at [1094, 587] on span "Build preview" at bounding box center [1075, 590] width 78 height 16
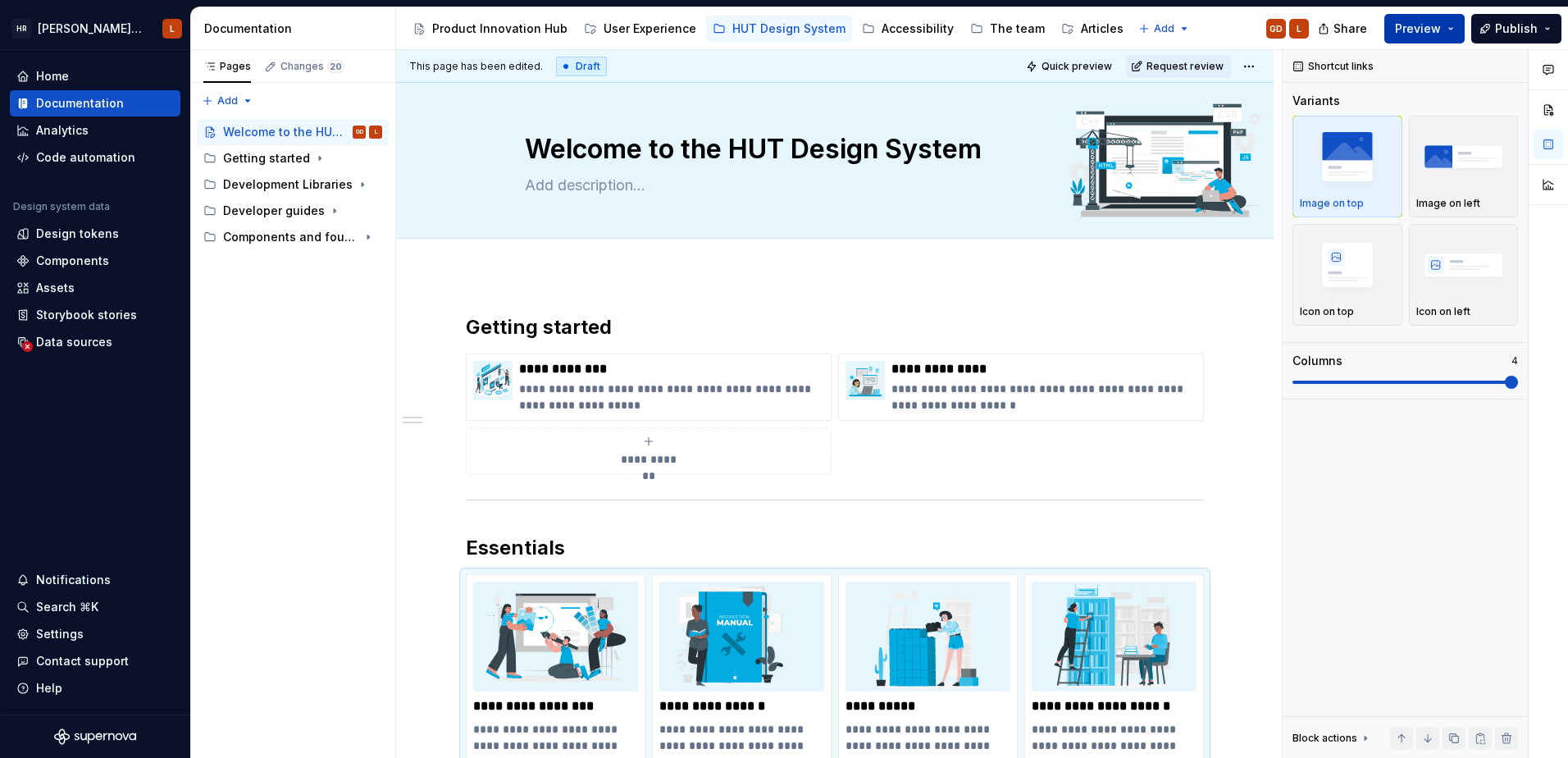
click at [1451, 26] on button "Preview" at bounding box center [1424, 28] width 80 height 30
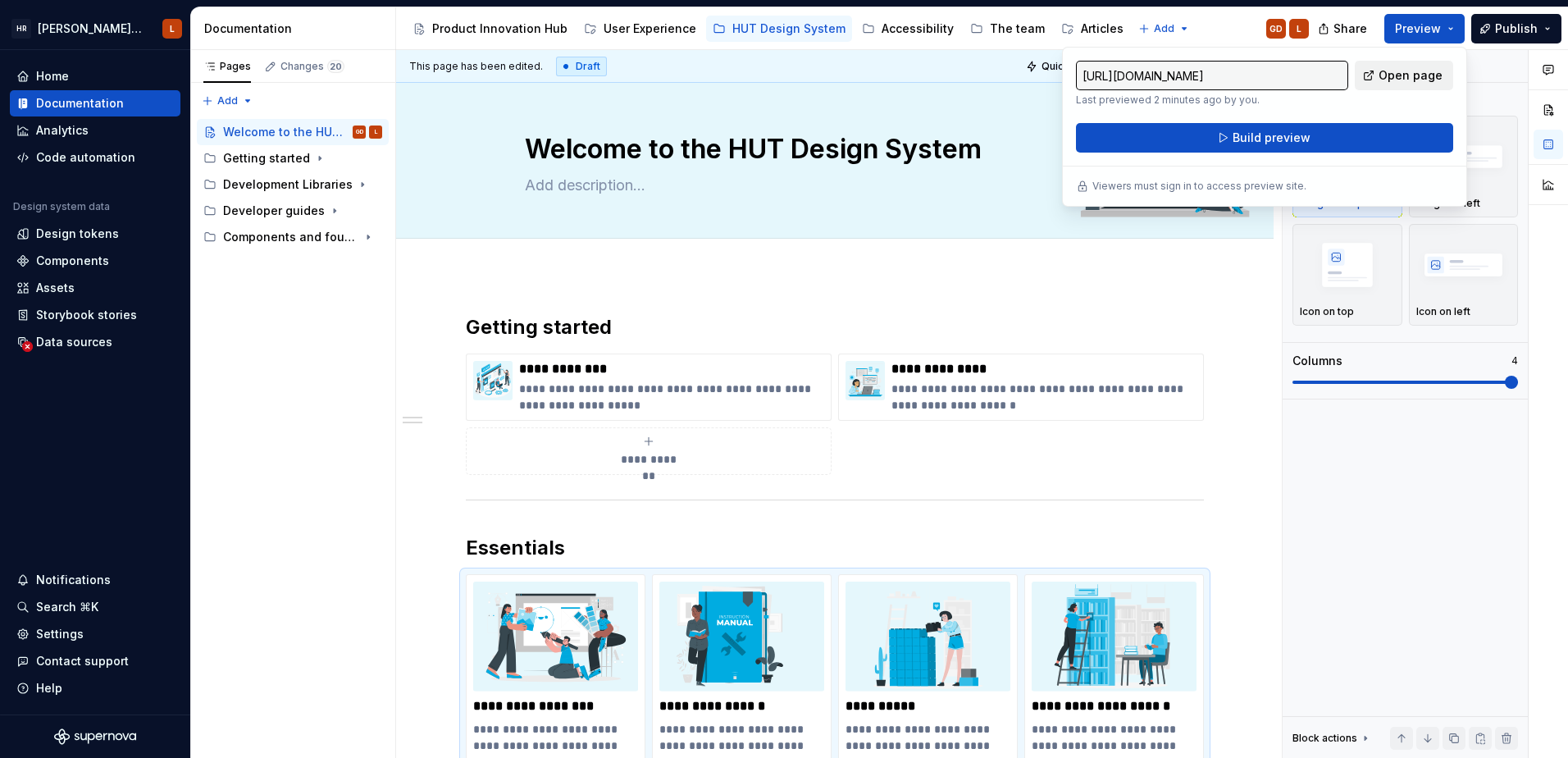
drag, startPoint x: 1451, startPoint y: 26, endPoint x: 1422, endPoint y: 82, distance: 63.1
click at [1422, 82] on span "Open page" at bounding box center [1411, 75] width 64 height 16
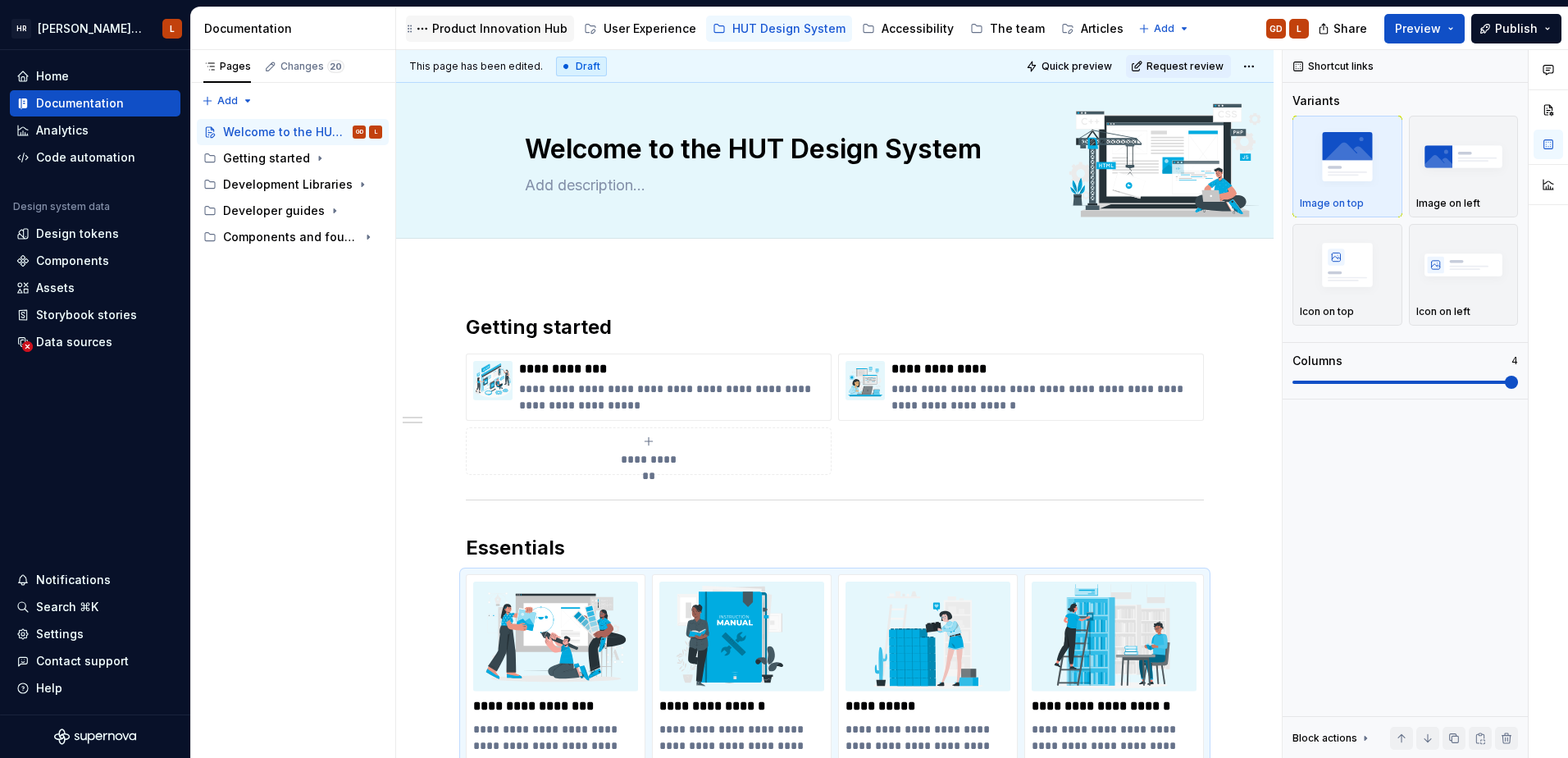
click at [467, 28] on div "Product Innovation Hub" at bounding box center [500, 29] width 136 height 16
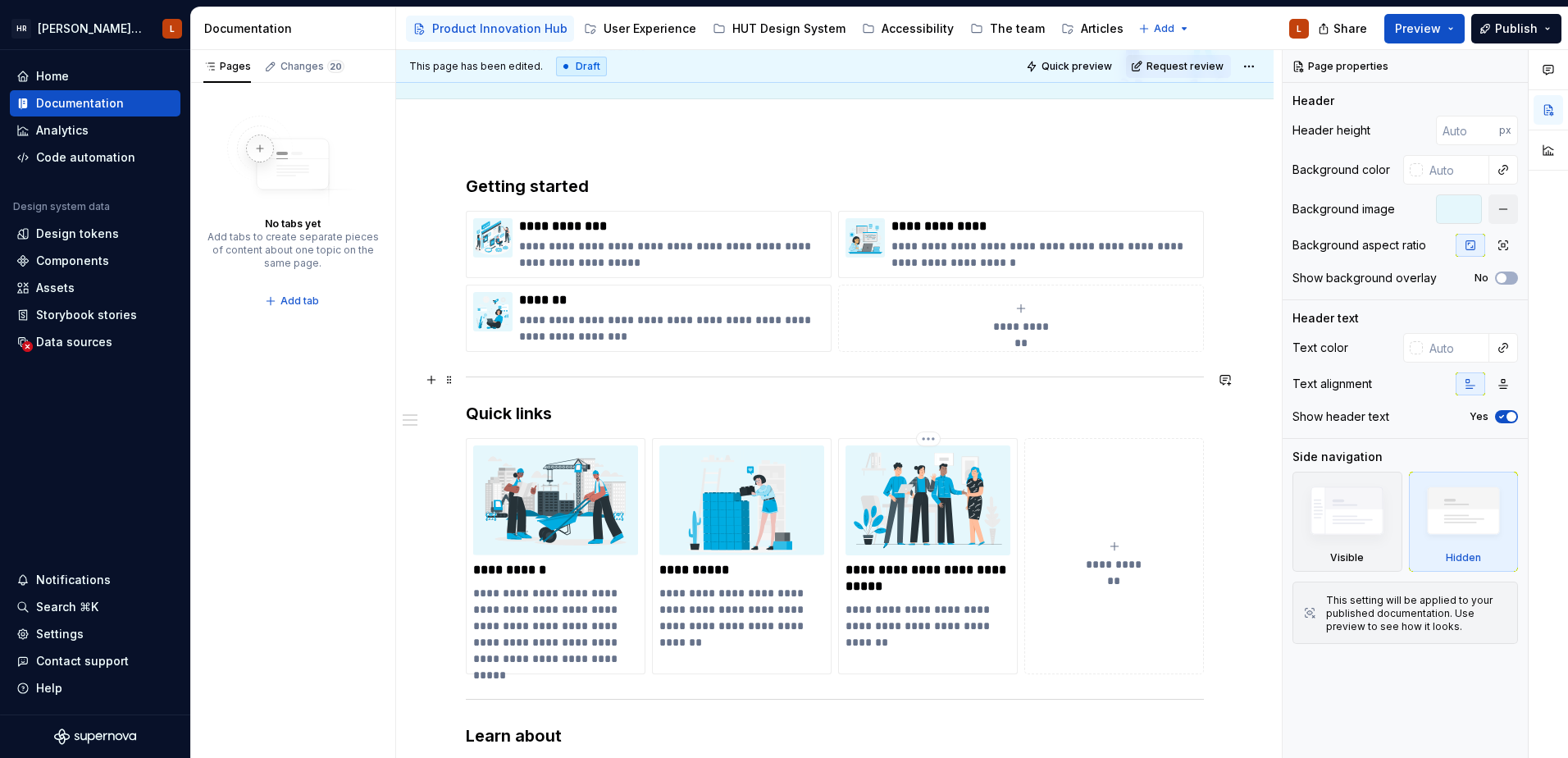
scroll to position [246, 0]
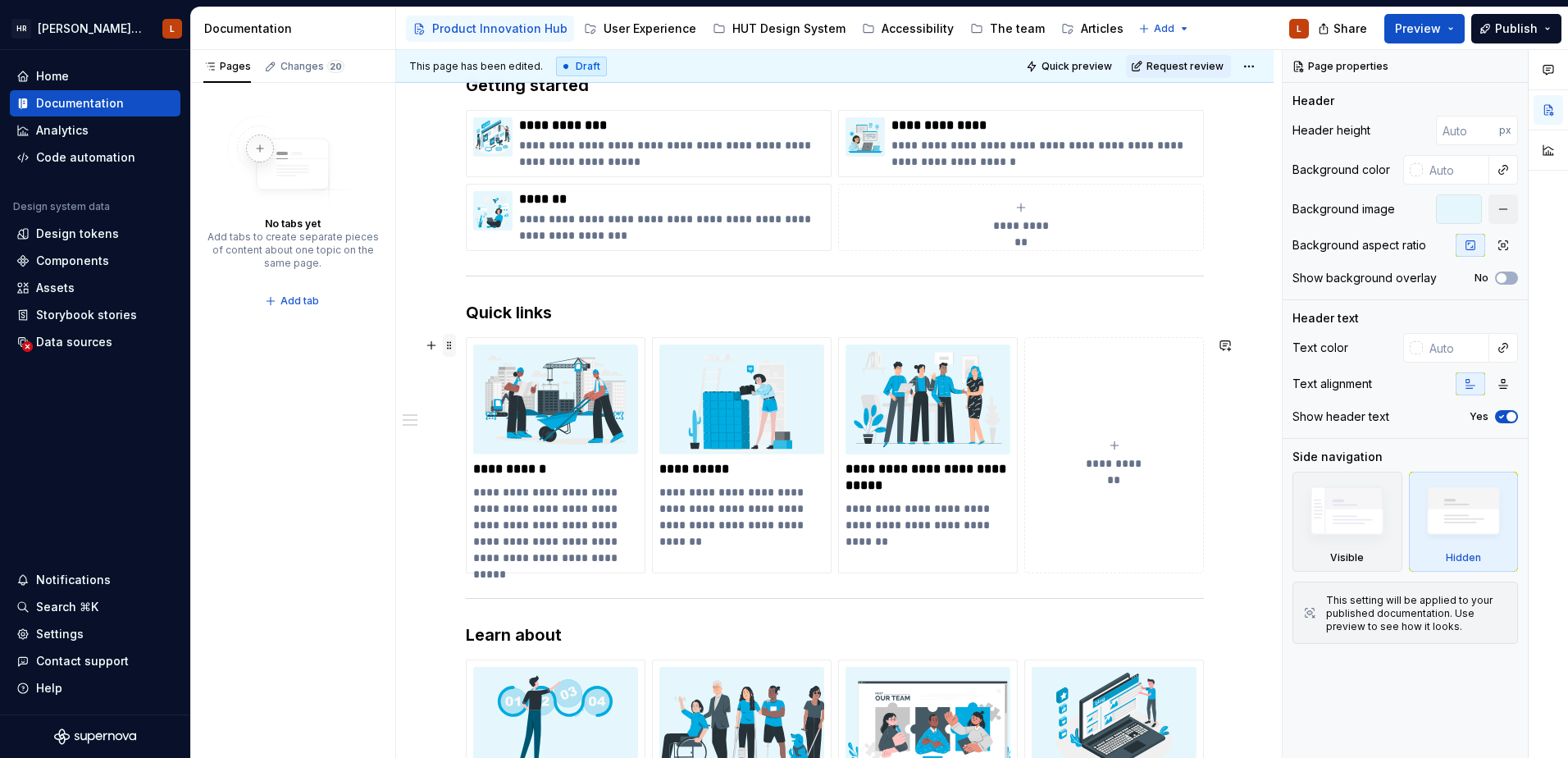
click at [449, 346] on span at bounding box center [449, 344] width 14 height 23
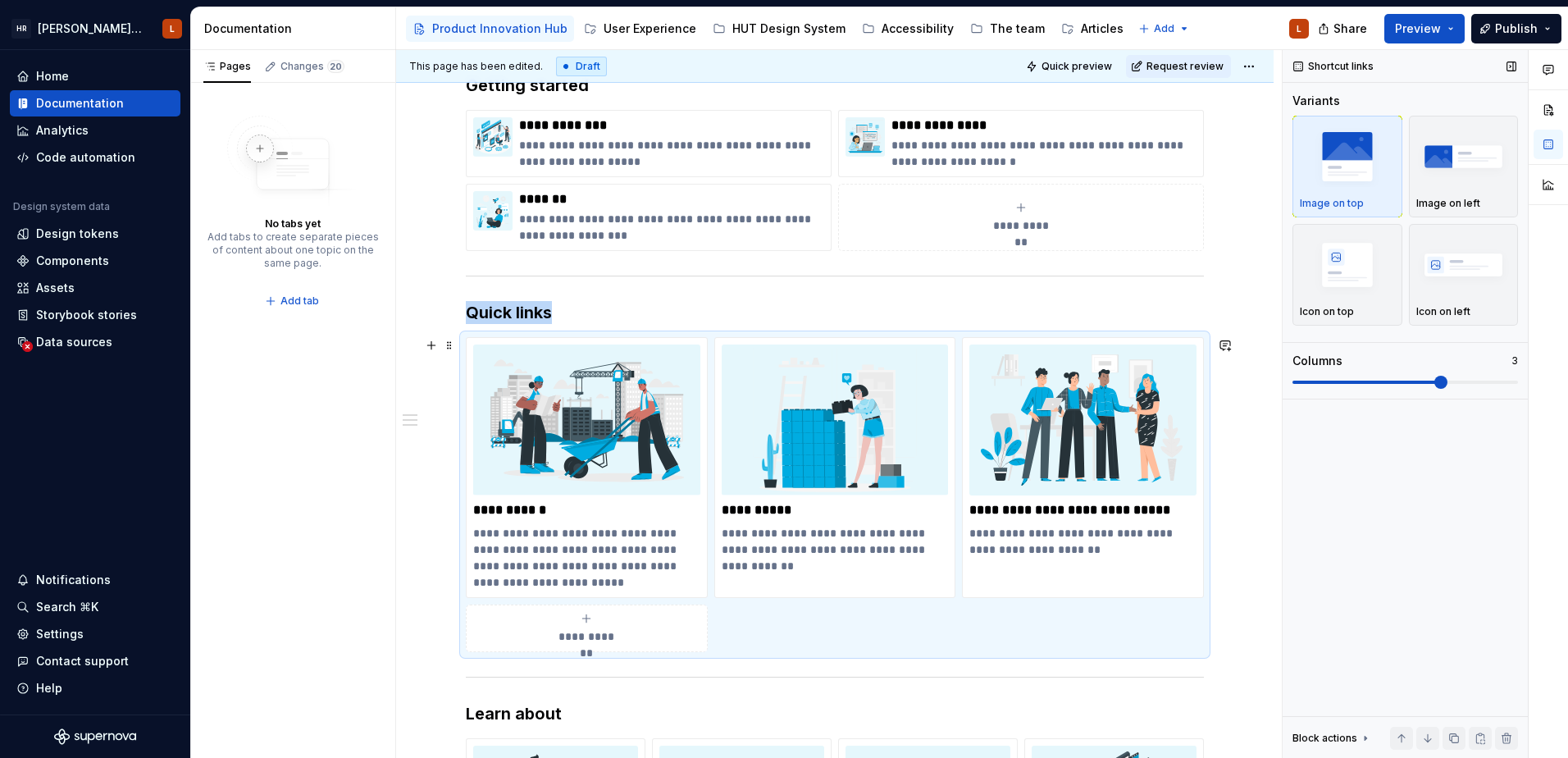
click at [1448, 380] on span at bounding box center [1441, 382] width 14 height 14
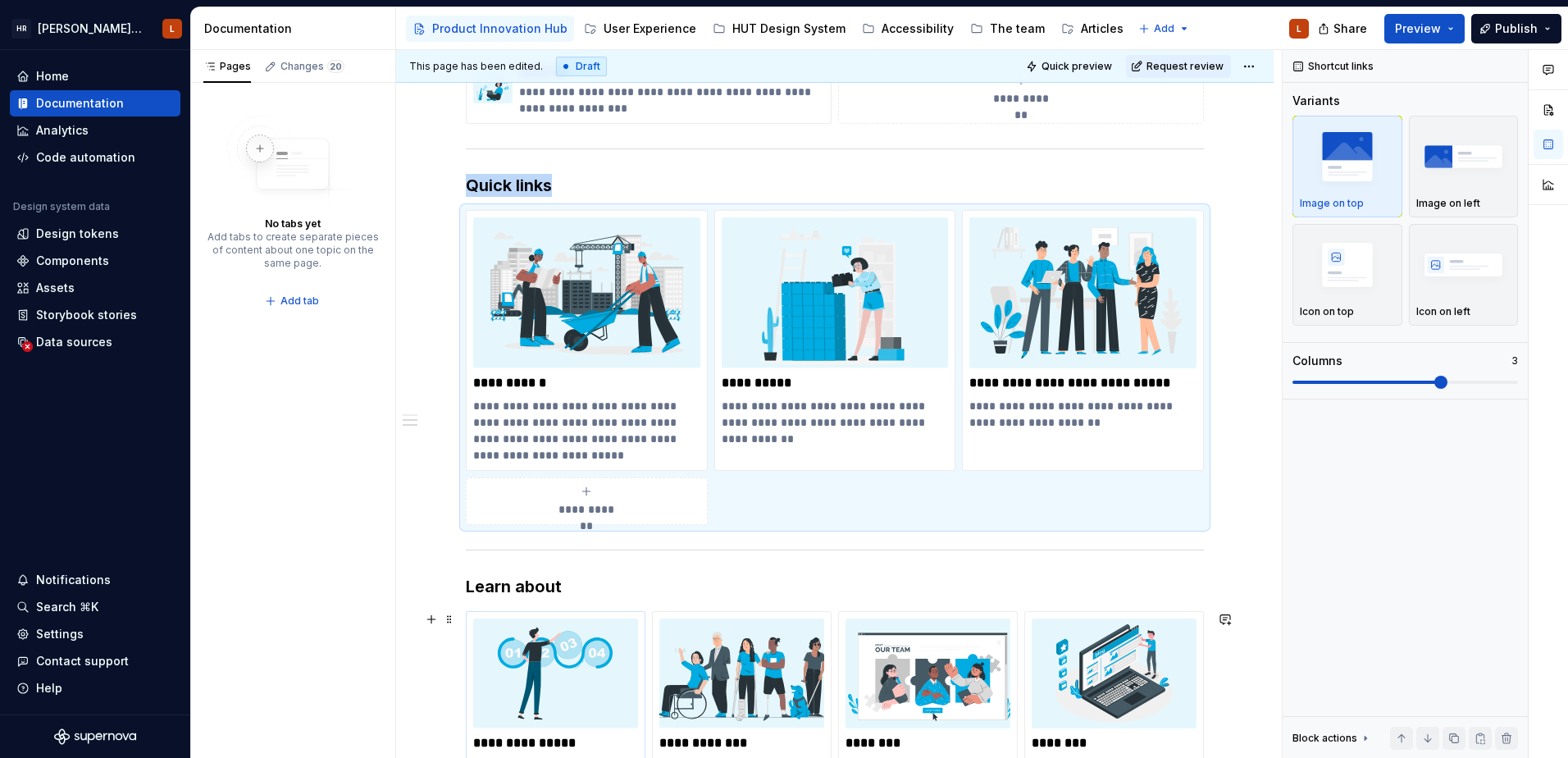
scroll to position [574, 0]
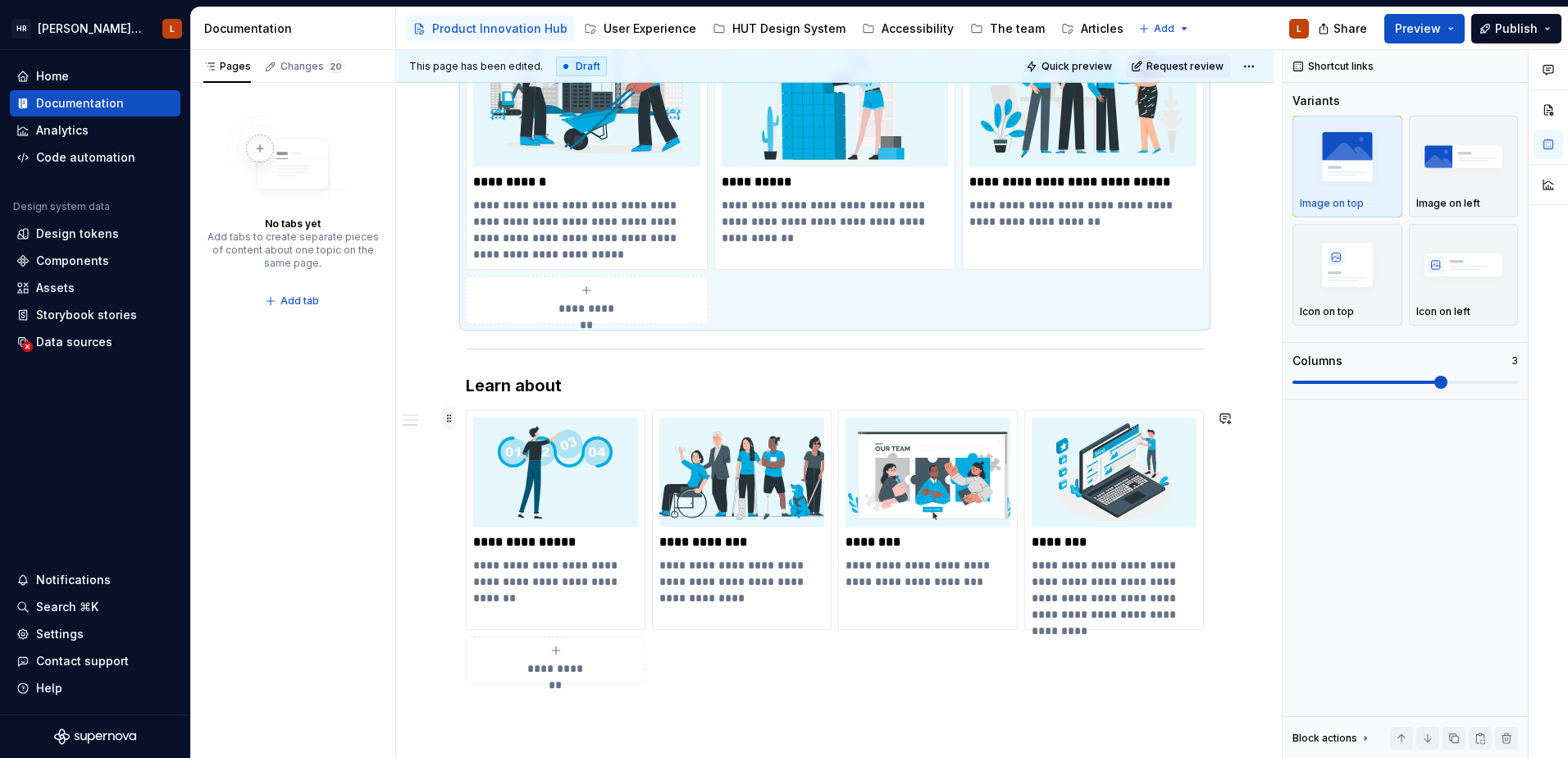
click at [451, 418] on span at bounding box center [449, 417] width 14 height 23
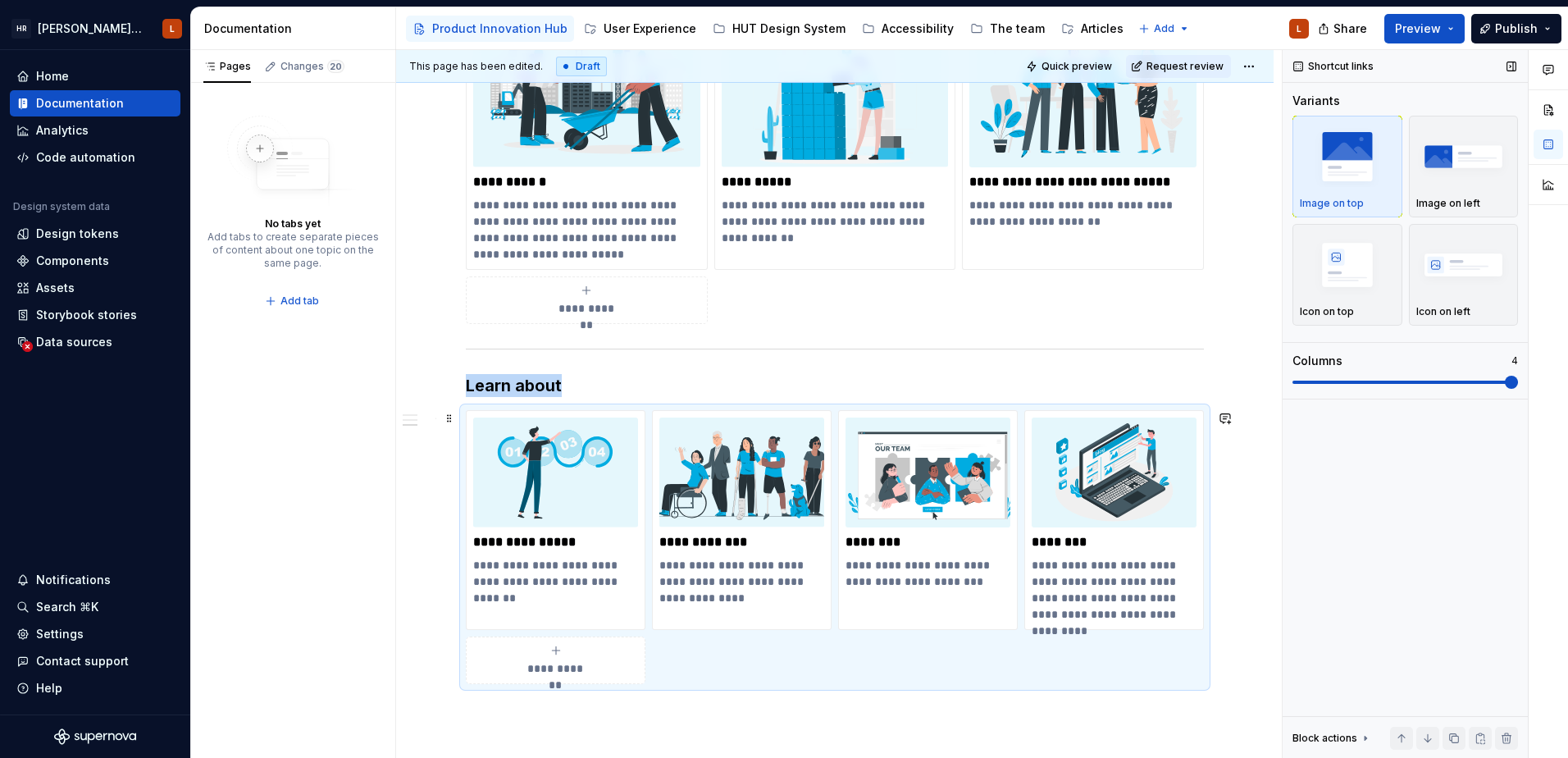
scroll to position [706, 0]
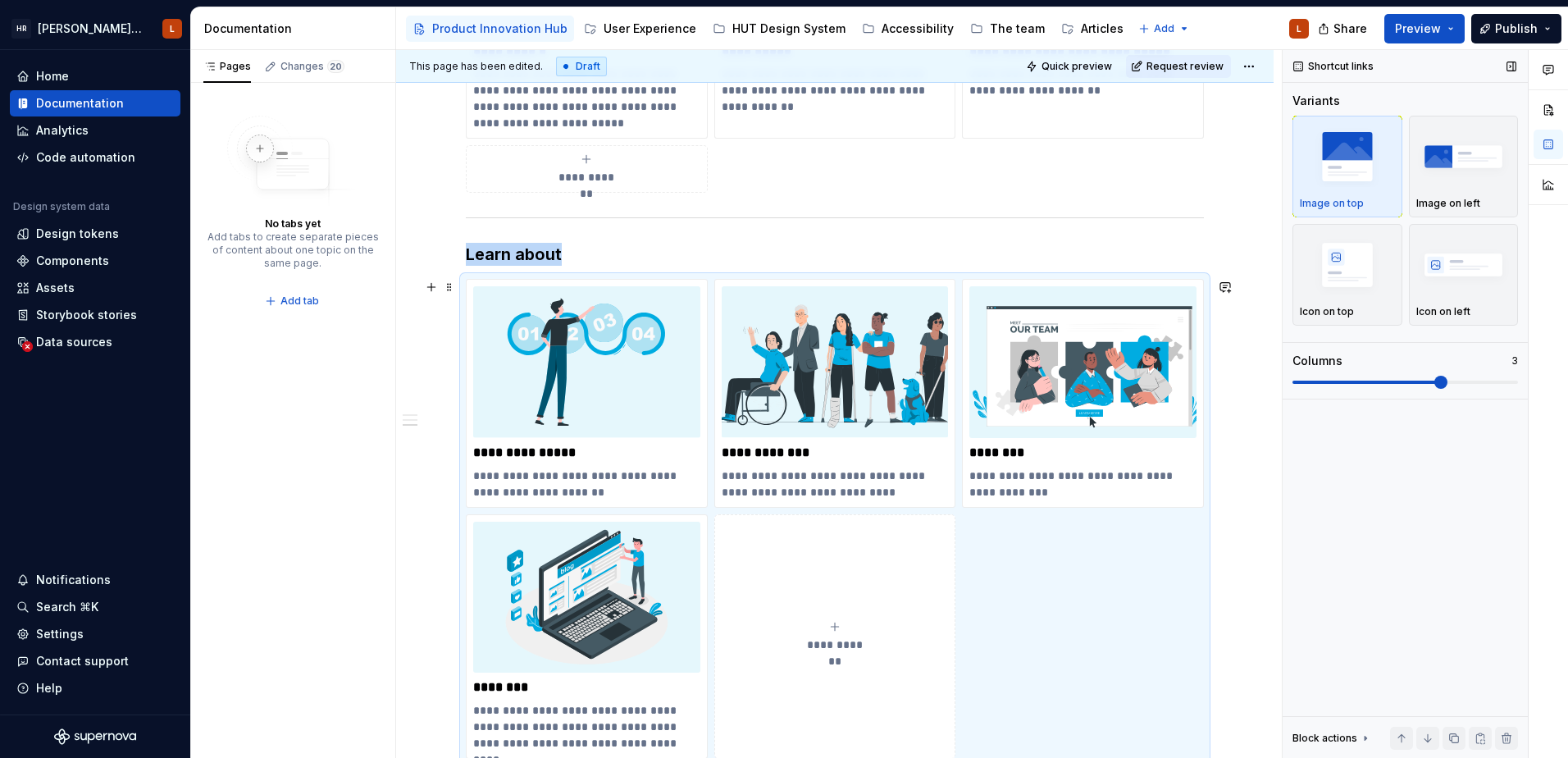
click at [1448, 388] on span at bounding box center [1441, 382] width 14 height 14
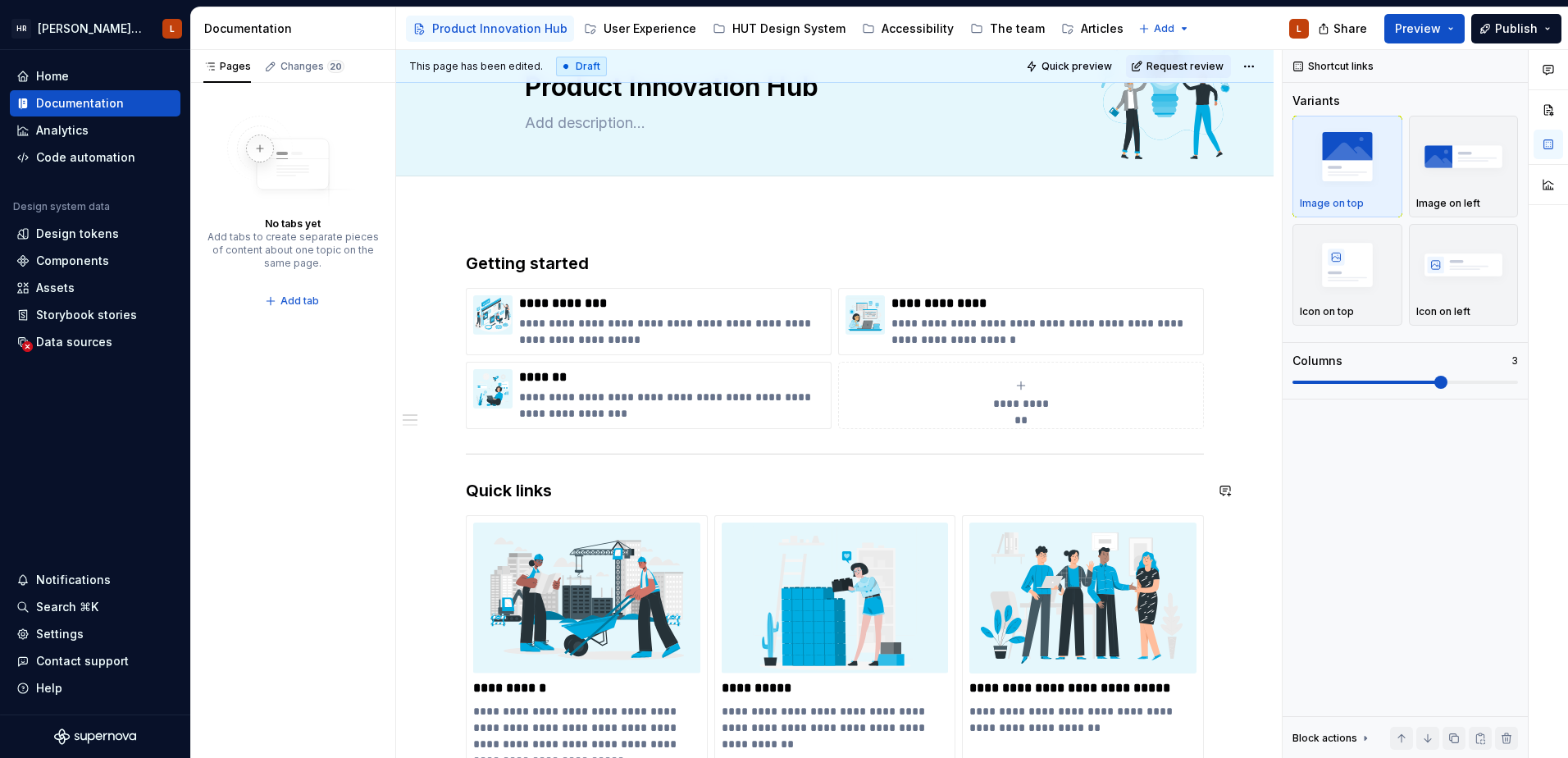
scroll to position [0, 0]
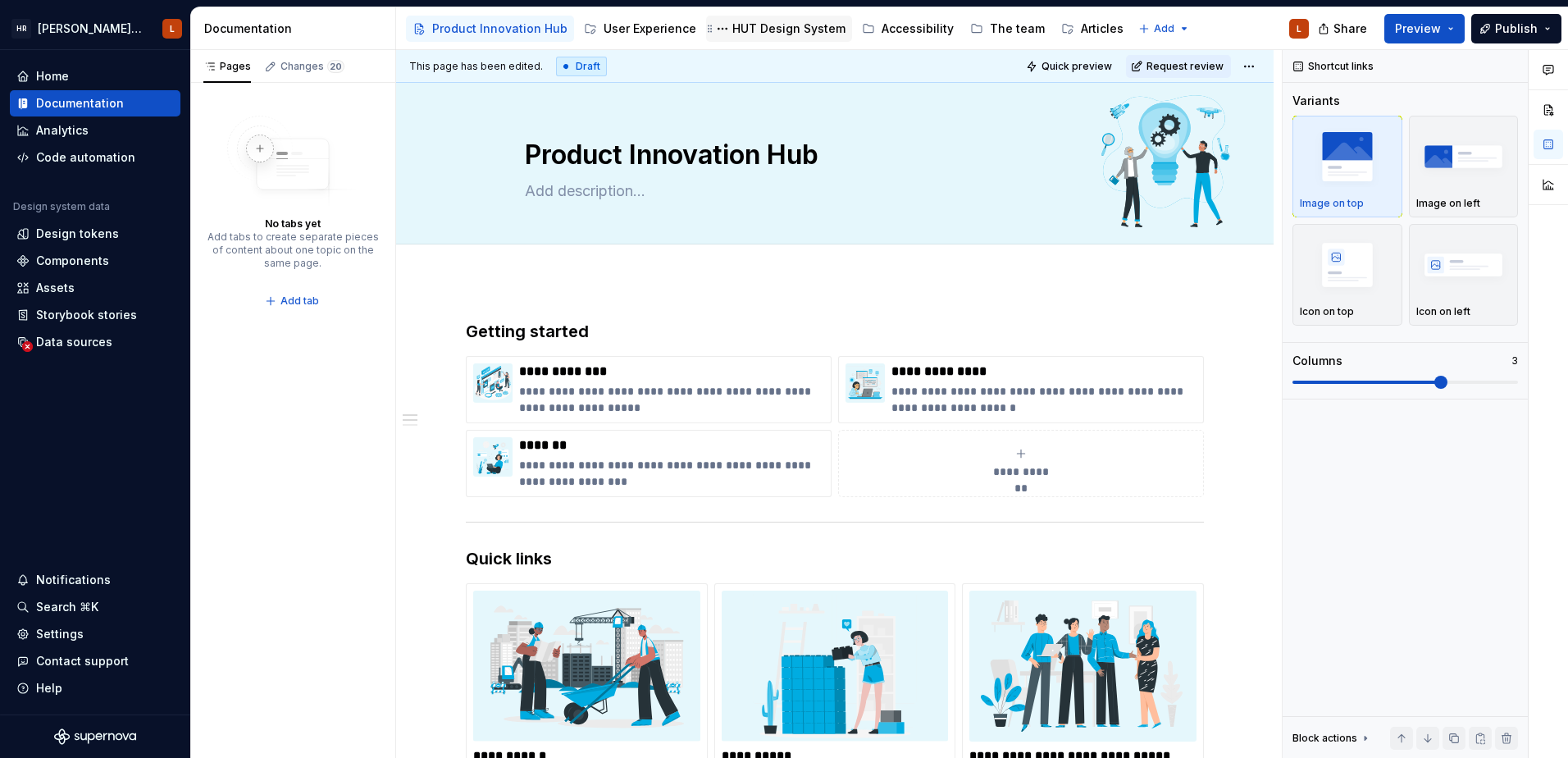
click at [756, 30] on div "HUT Design System" at bounding box center [789, 29] width 113 height 16
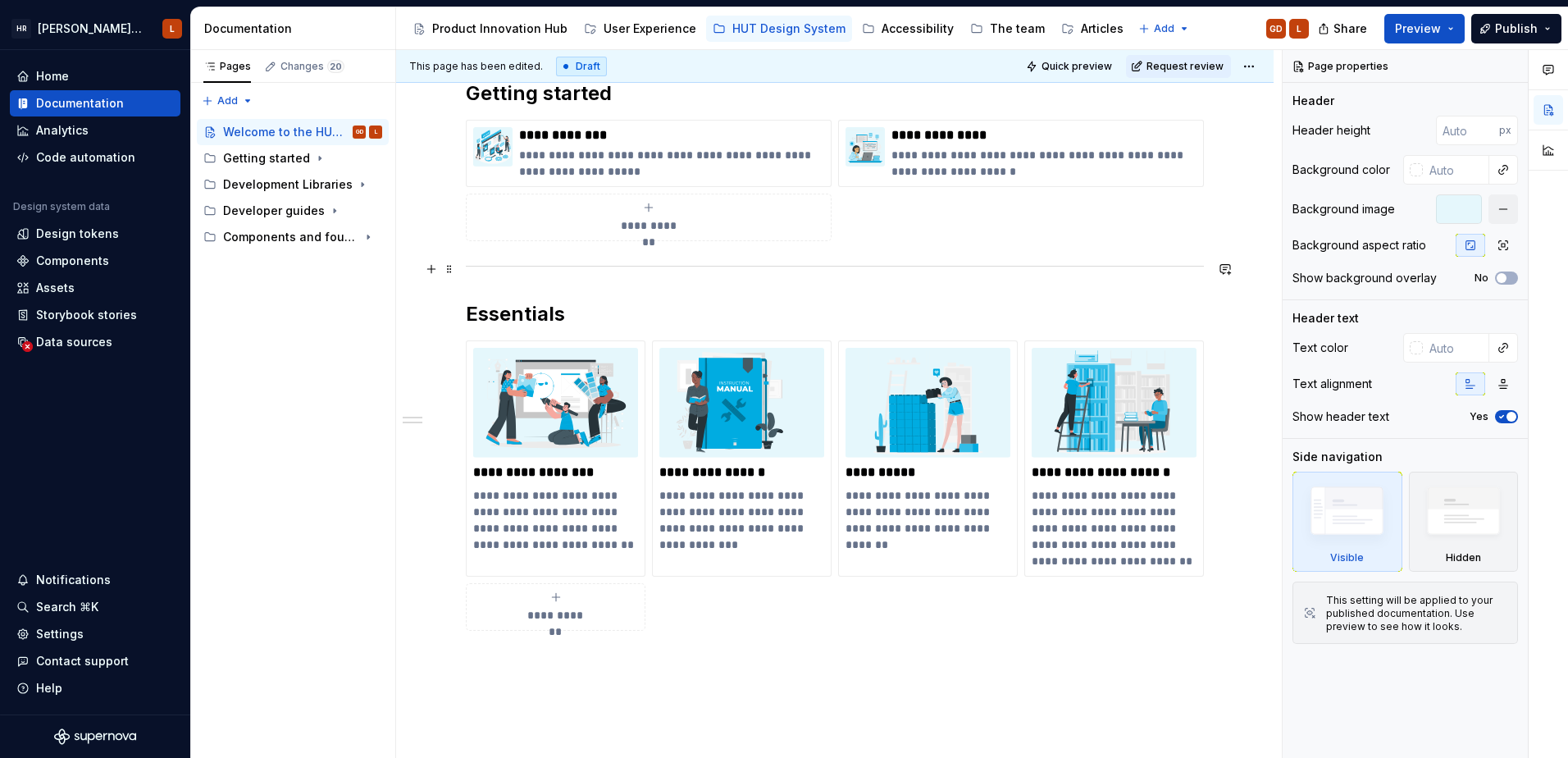
scroll to position [246, 0]
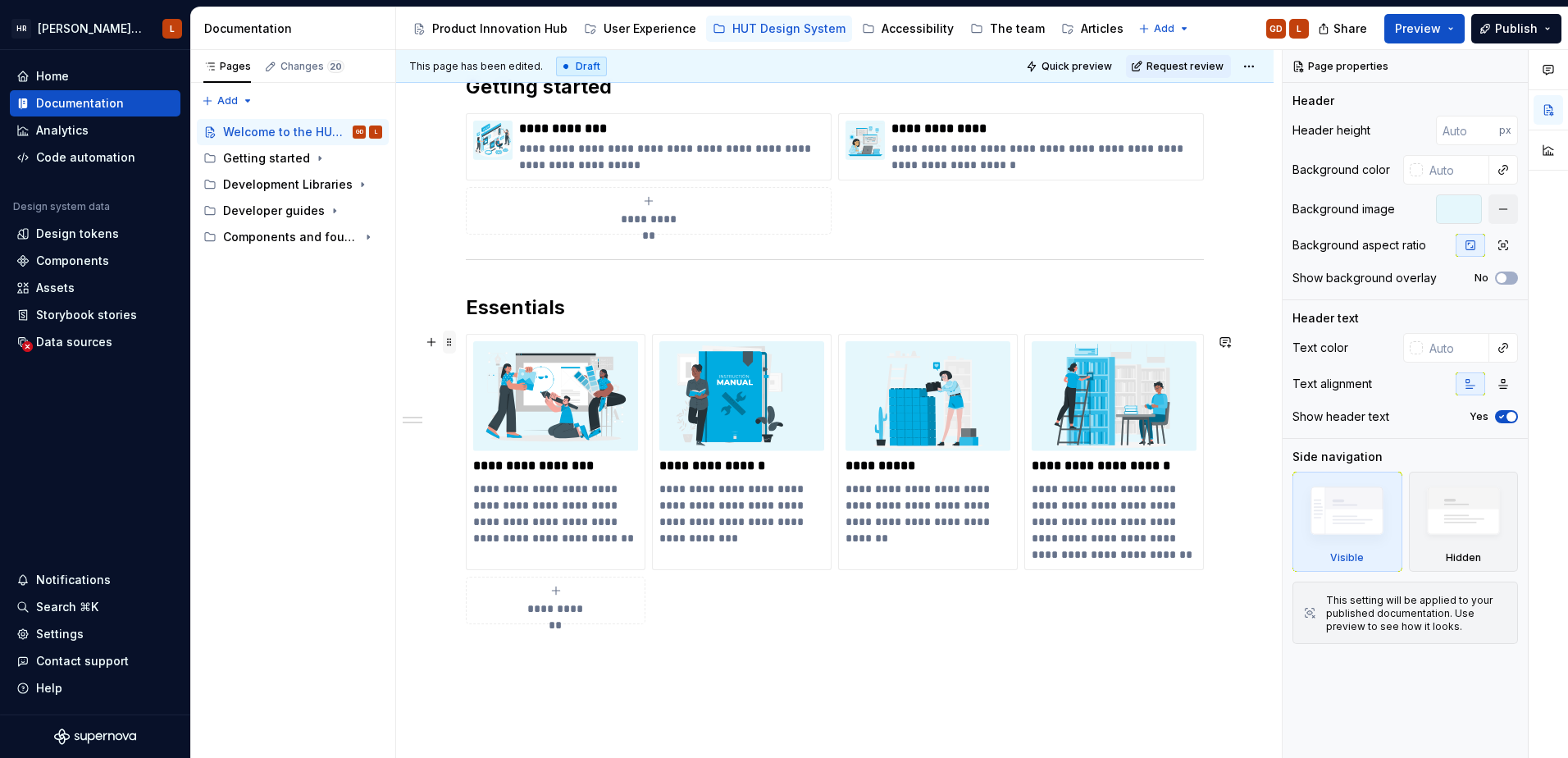
click at [450, 343] on span at bounding box center [449, 342] width 14 height 23
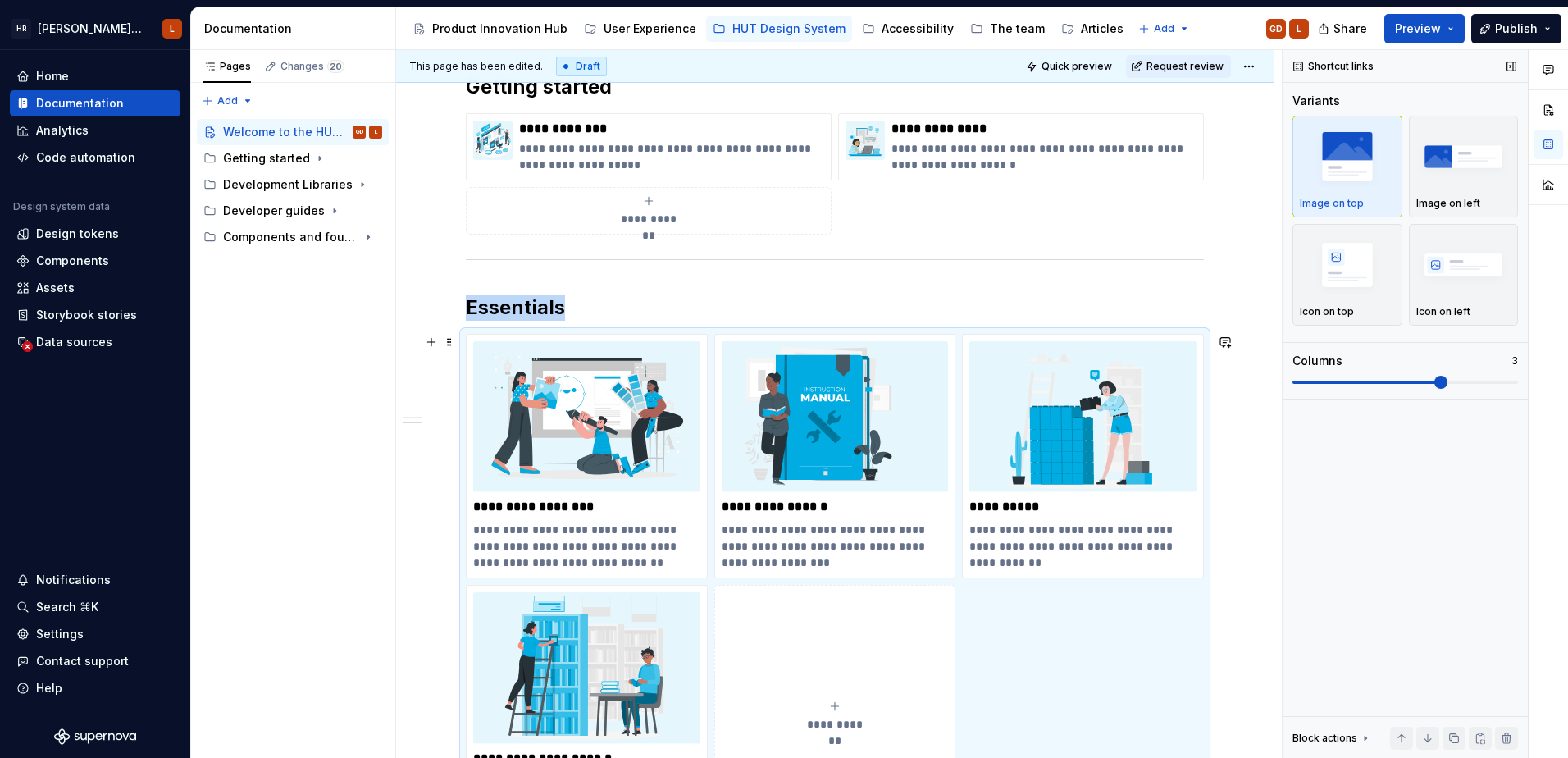
scroll to position [333, 0]
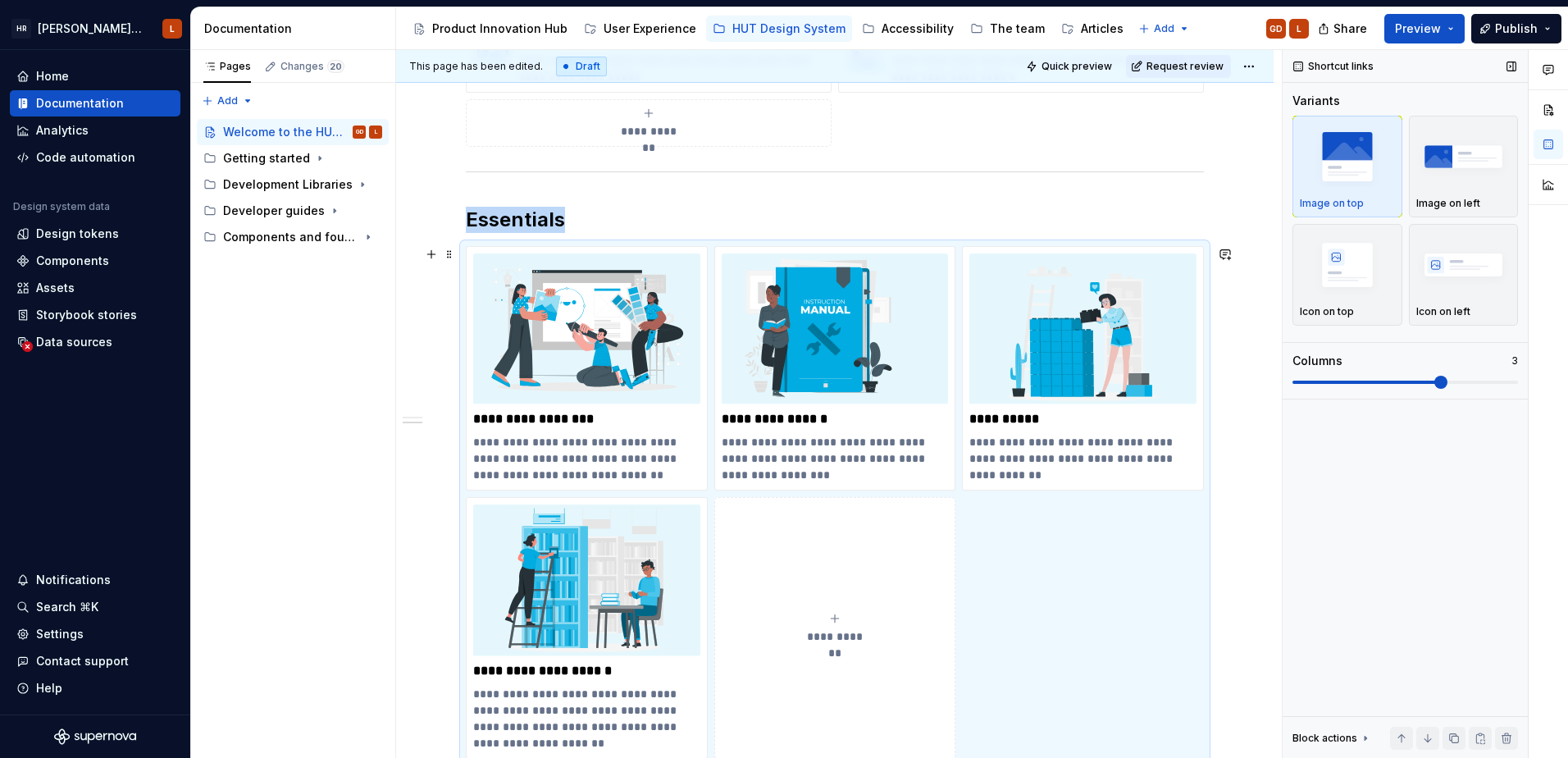
click at [1448, 384] on span at bounding box center [1441, 382] width 14 height 14
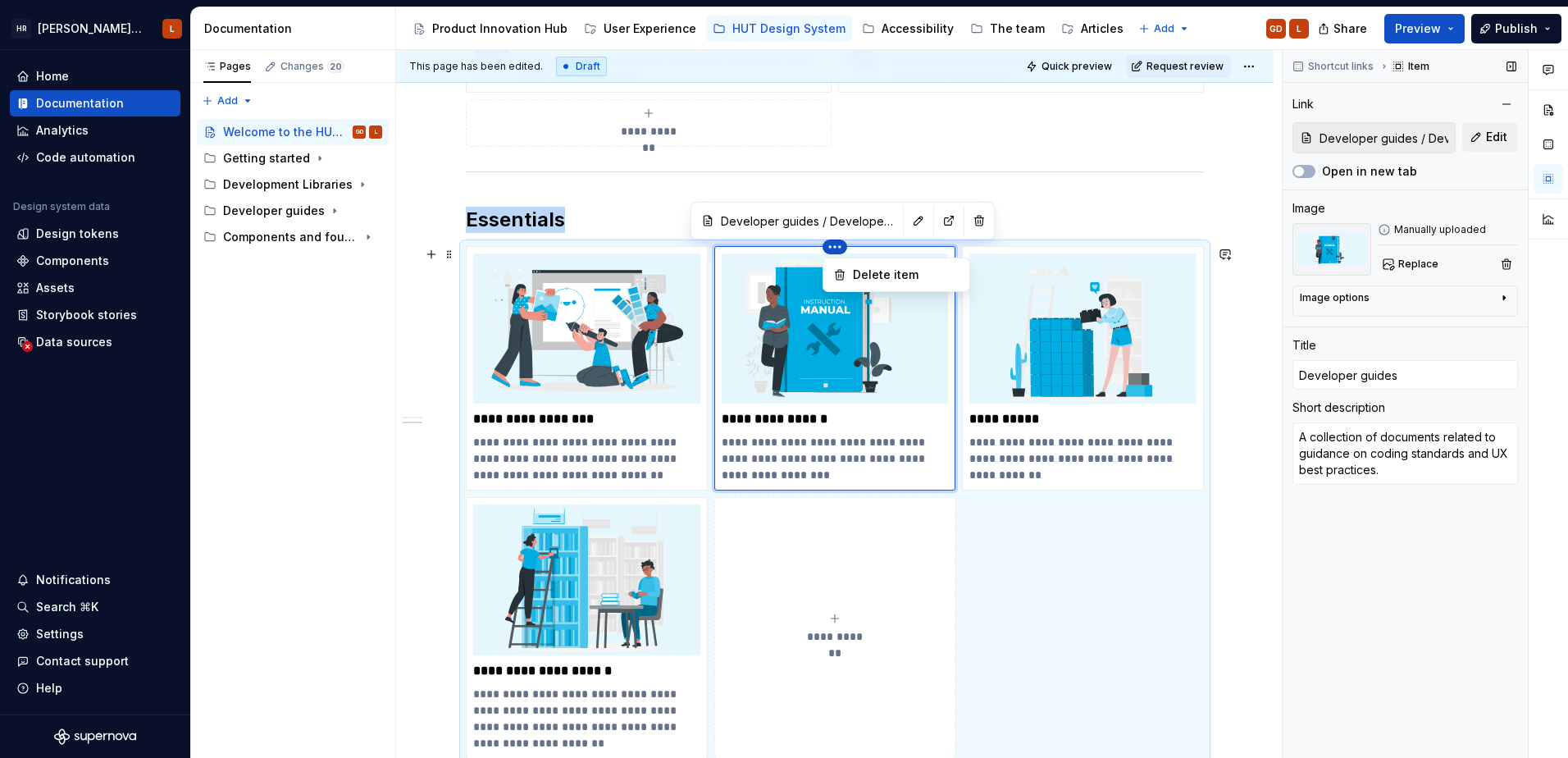
click at [741, 588] on html "[PERSON_NAME] UI Toolkit (HUT) L Home Documentation Analytics Code automation D…" at bounding box center [784, 379] width 1568 height 758
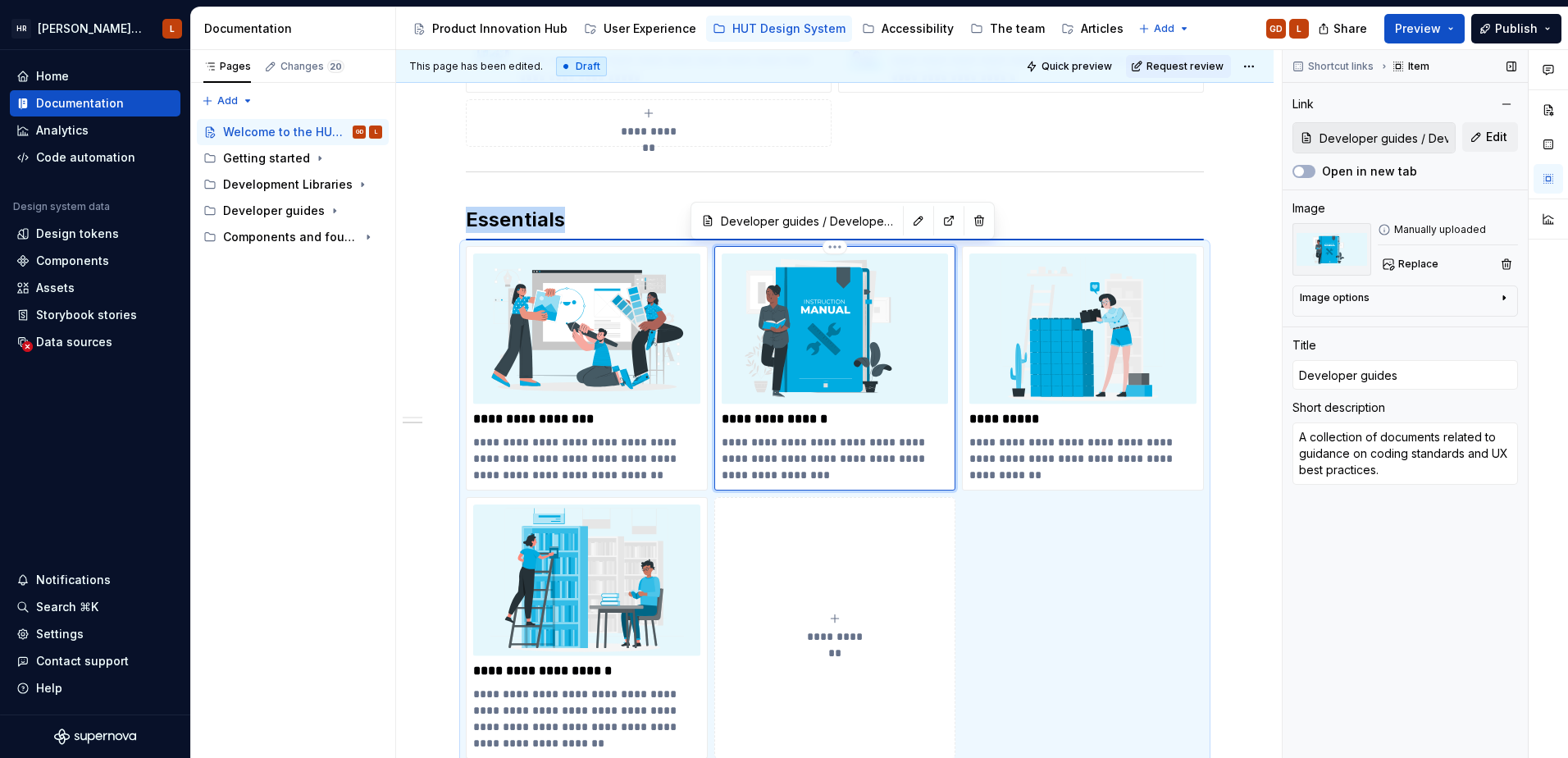
type textarea "*"
type textarea "A collection of documents related to guidance on coding standards and UX best […"
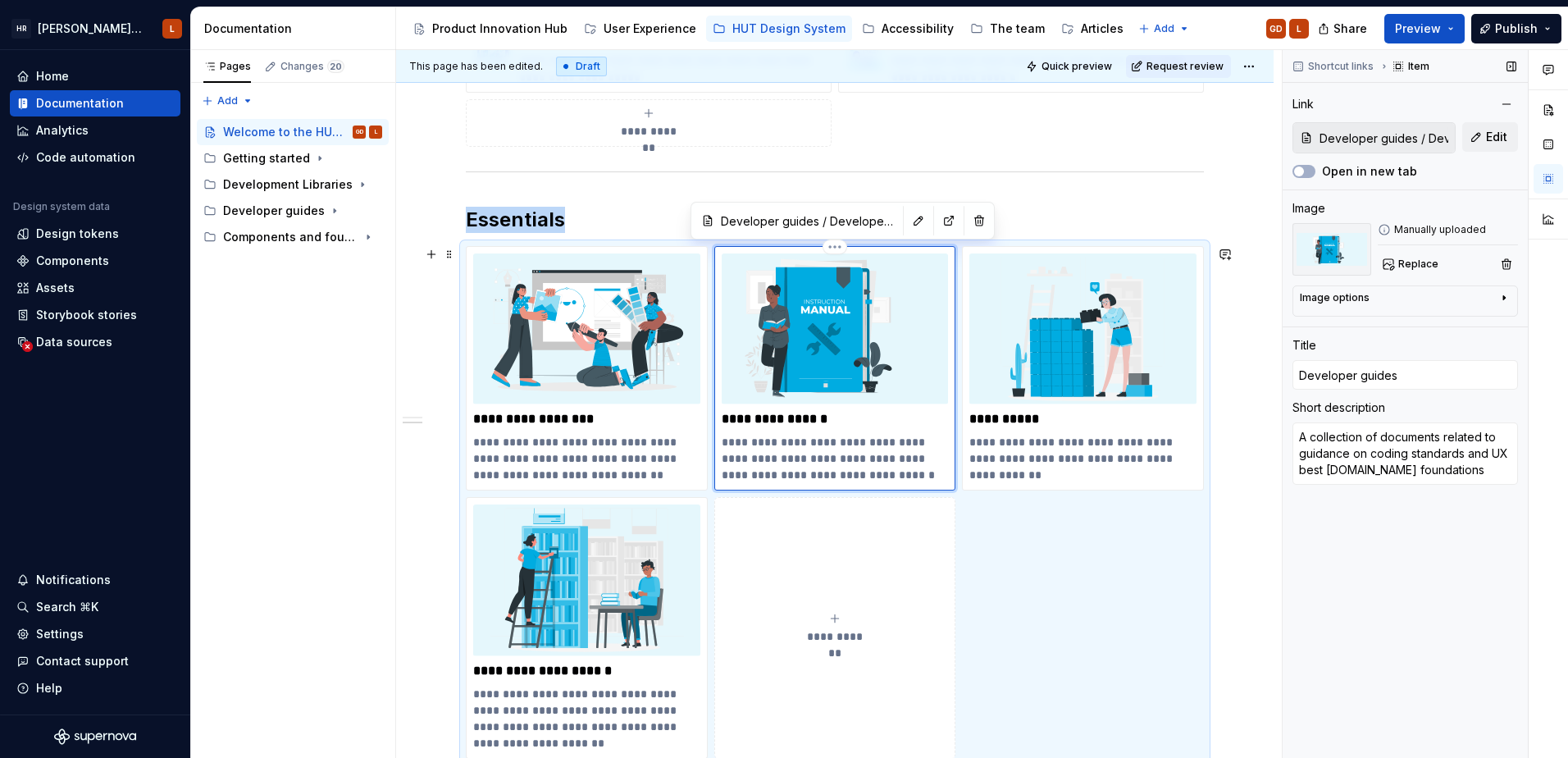
click at [781, 328] on img at bounding box center [835, 328] width 227 height 151
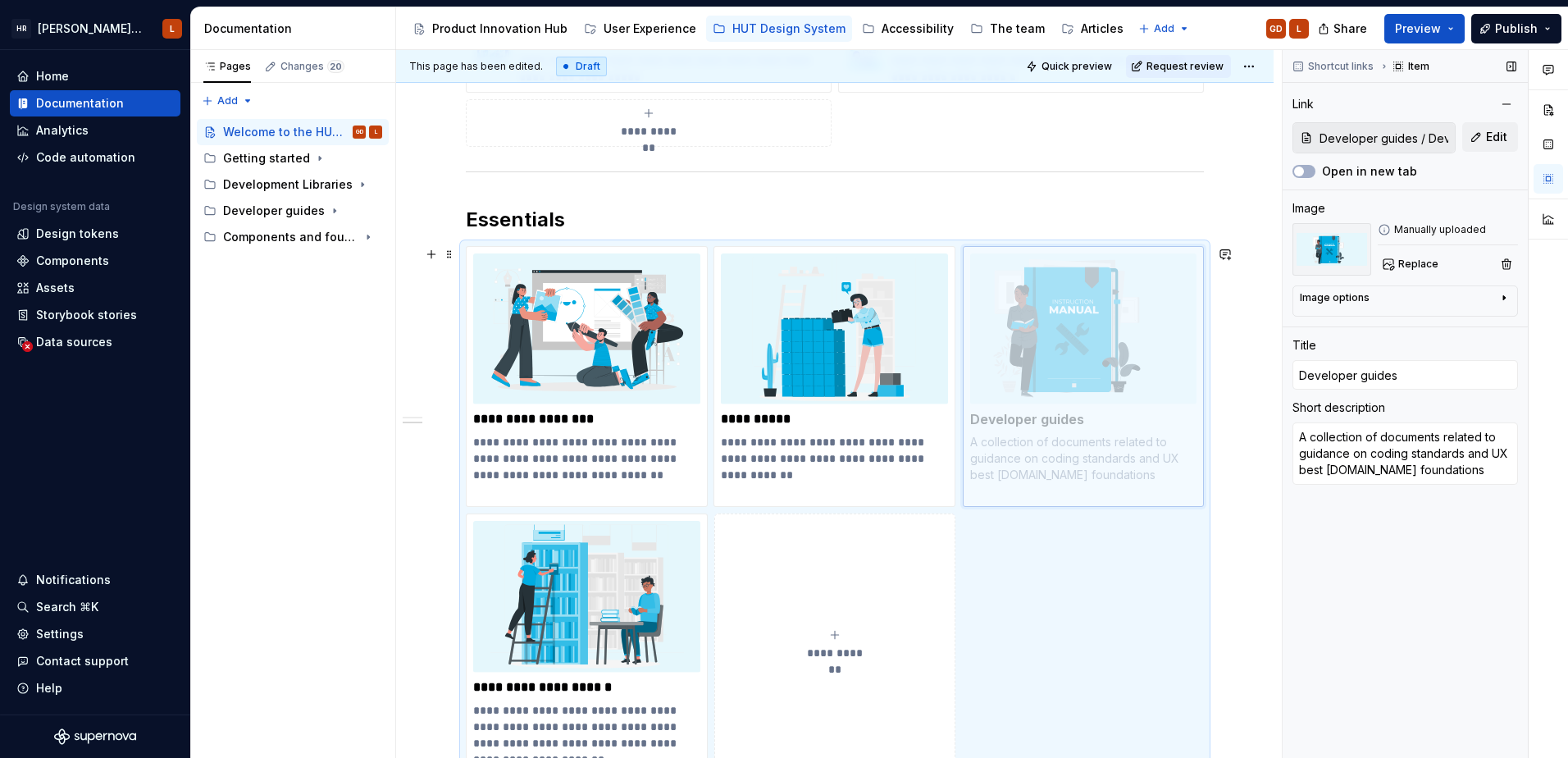
drag, startPoint x: 801, startPoint y: 306, endPoint x: 1011, endPoint y: 339, distance: 212.6
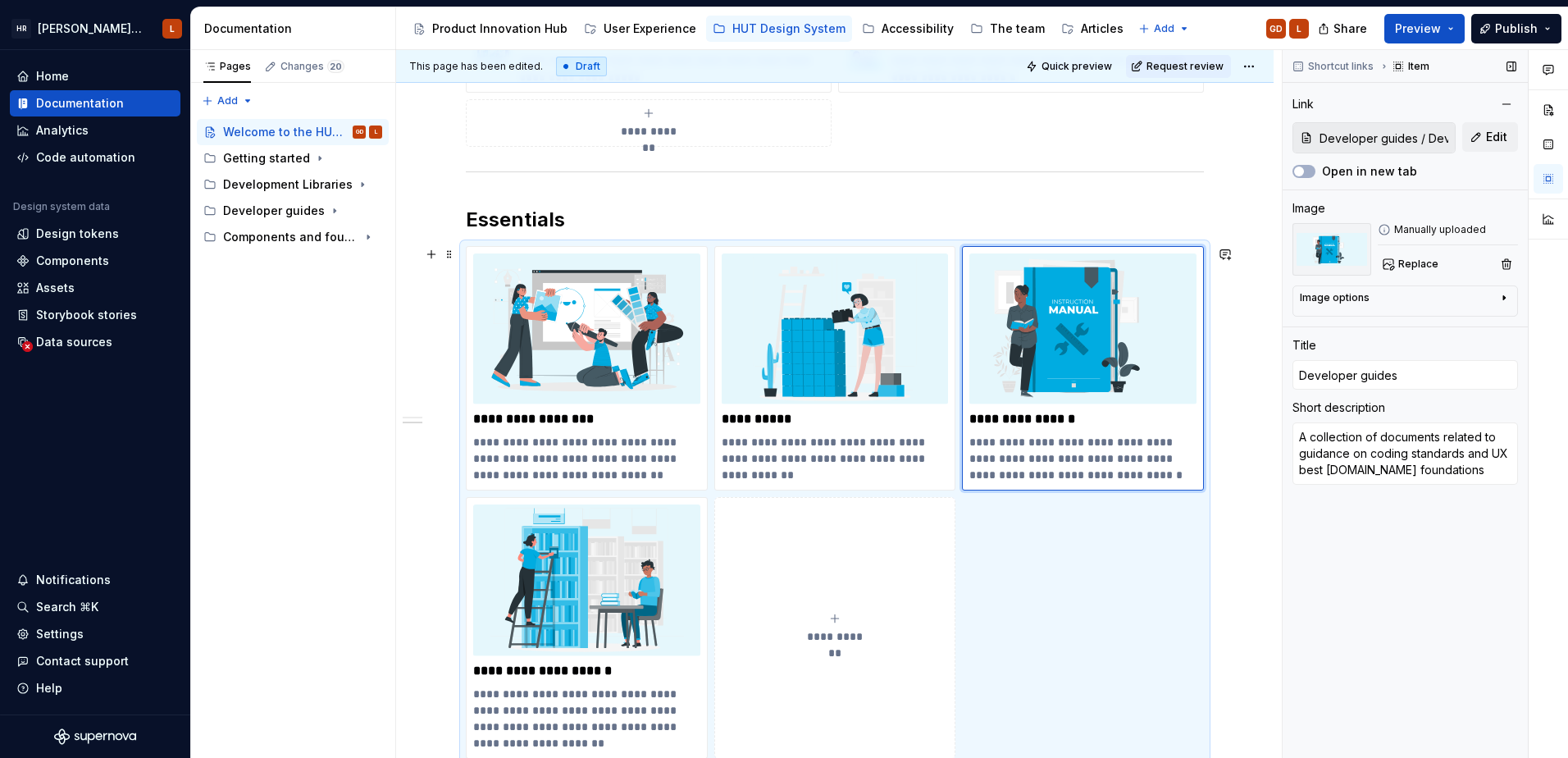
click at [1044, 639] on div "**********" at bounding box center [835, 501] width 738 height 512
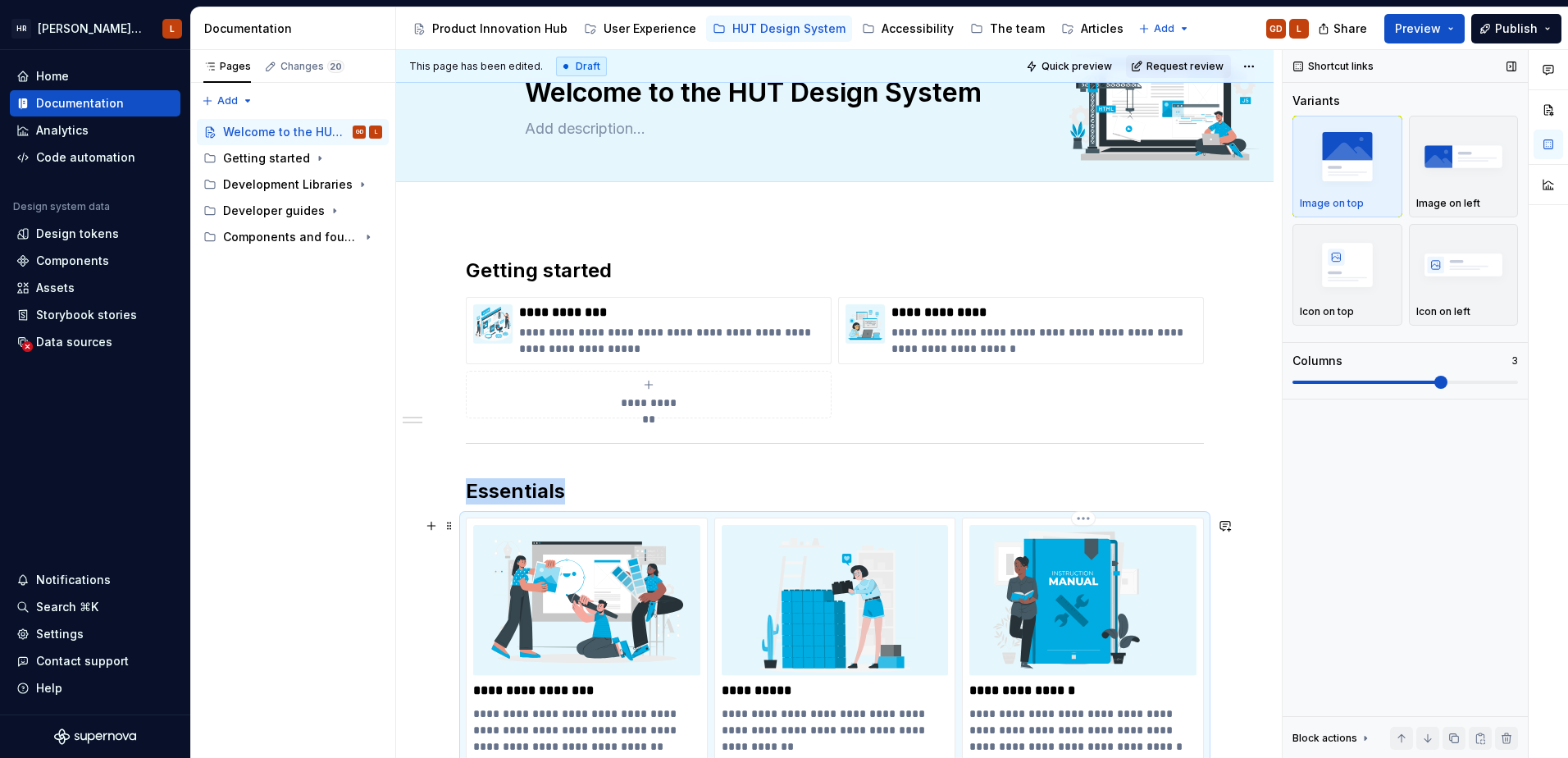
scroll to position [0, 0]
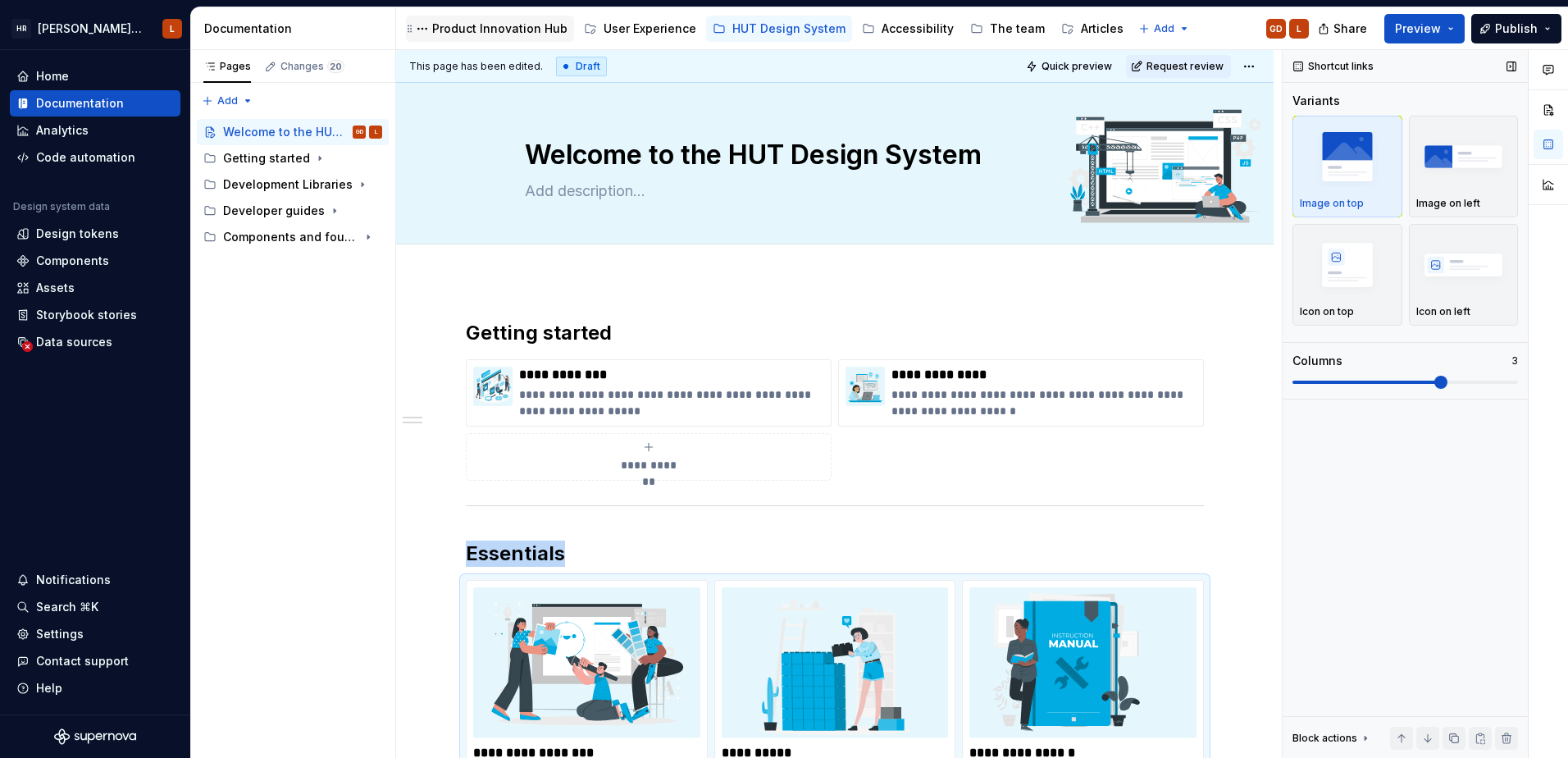
click at [487, 35] on div "Product Innovation Hub" at bounding box center [500, 29] width 136 height 16
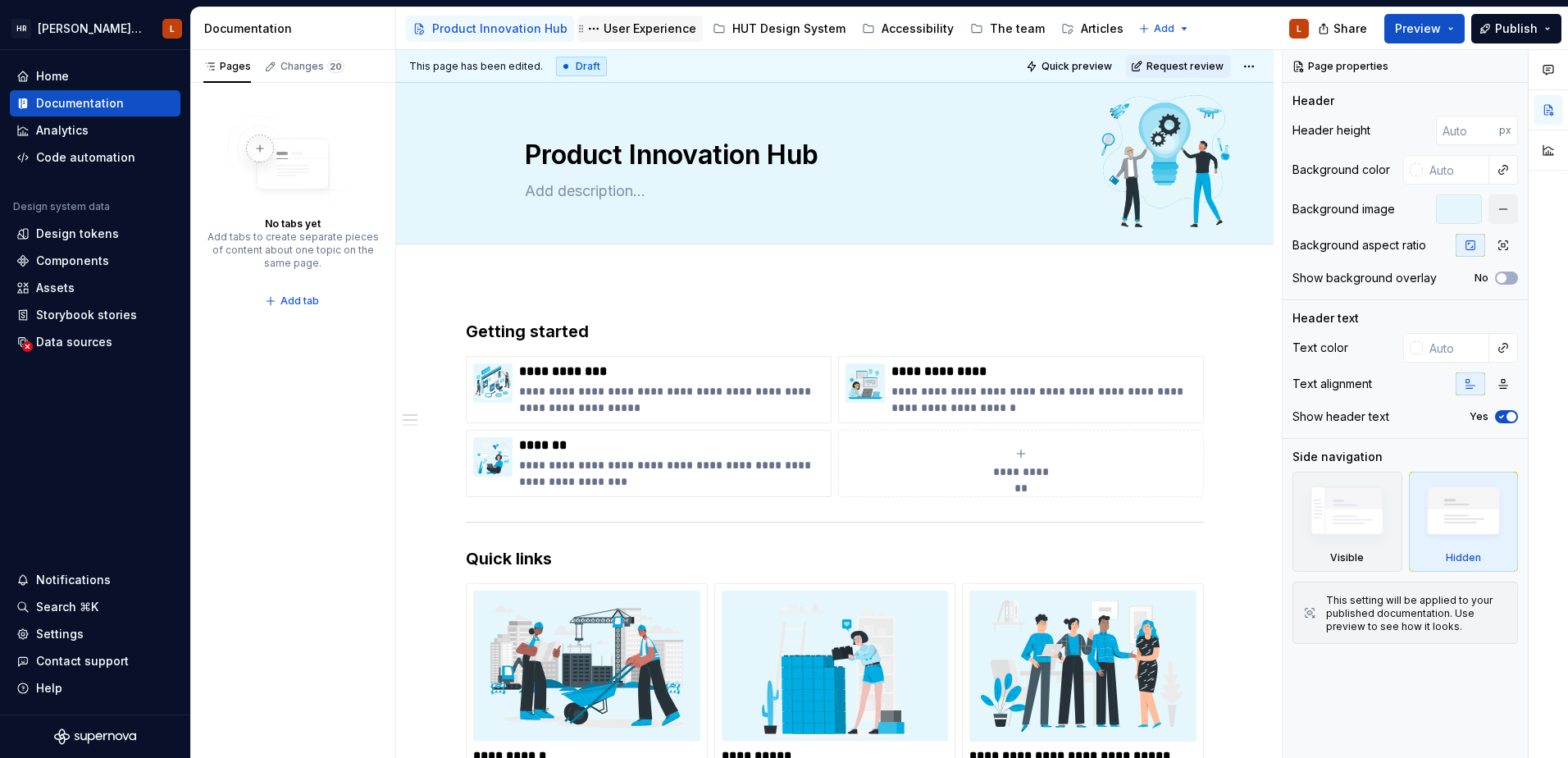
click at [651, 33] on div "User Experience" at bounding box center [650, 29] width 93 height 16
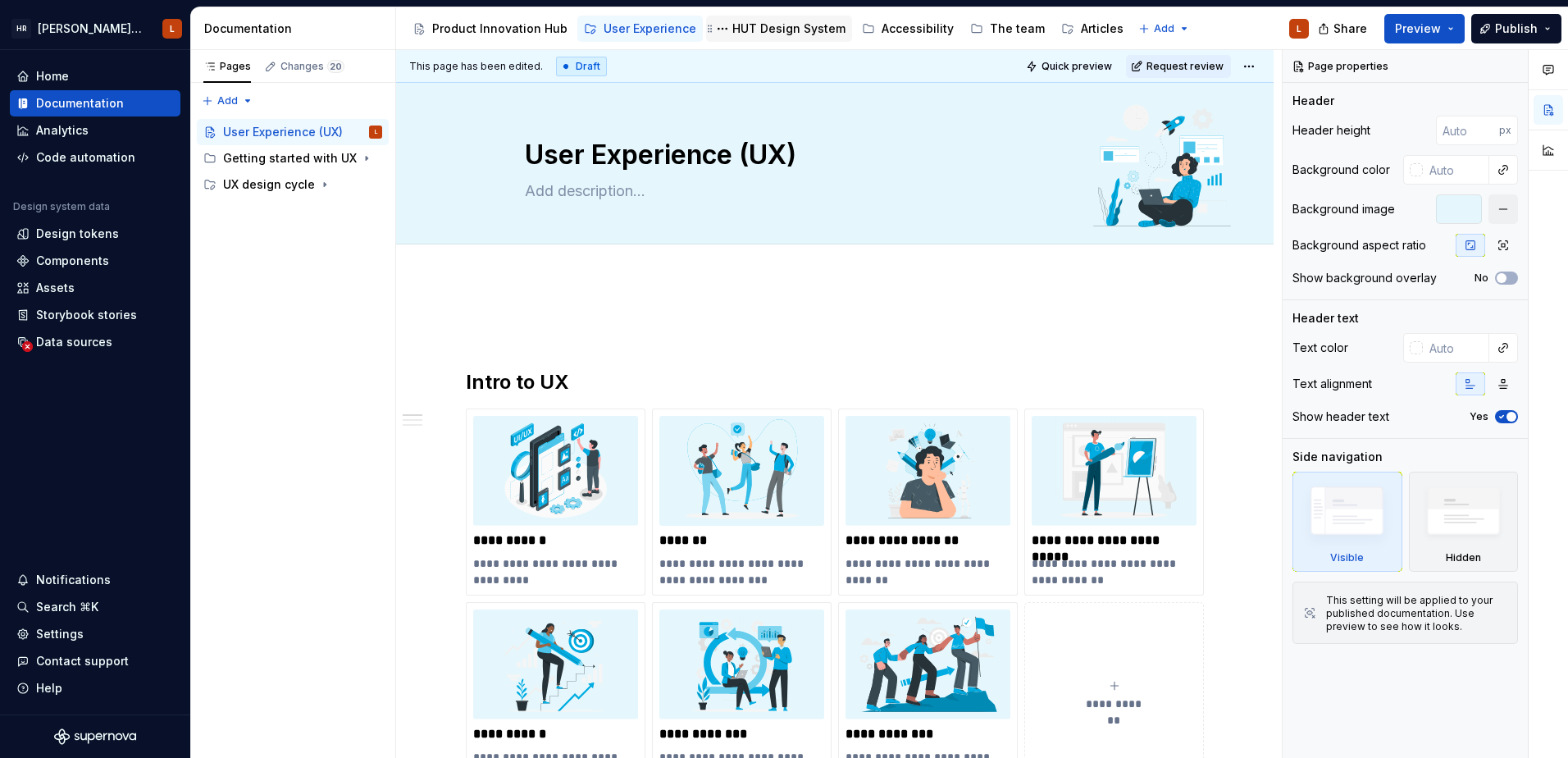
click at [775, 33] on div "HUT Design System" at bounding box center [789, 29] width 113 height 16
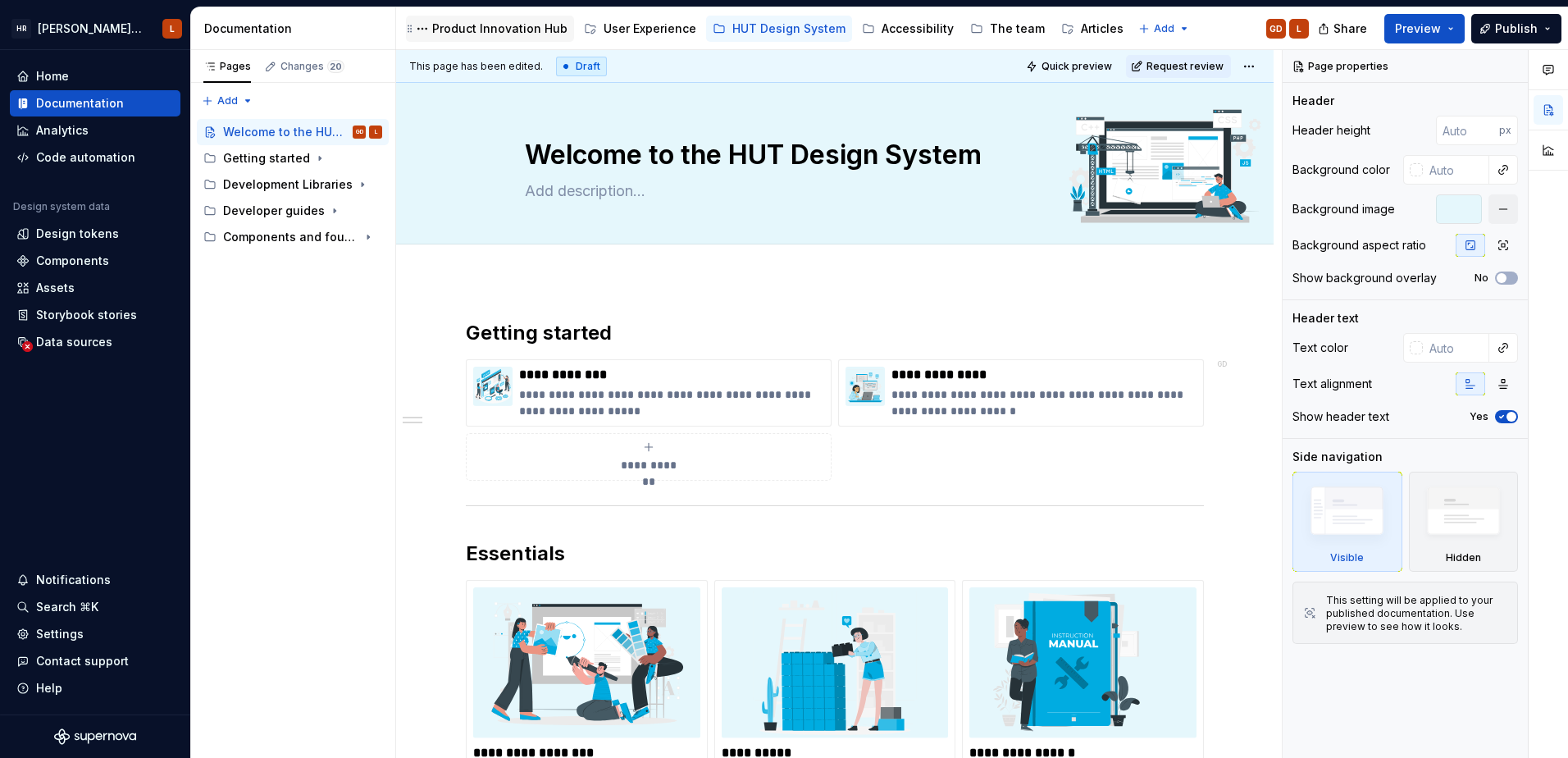
click at [500, 19] on div "Product Innovation Hub" at bounding box center [491, 29] width 155 height 20
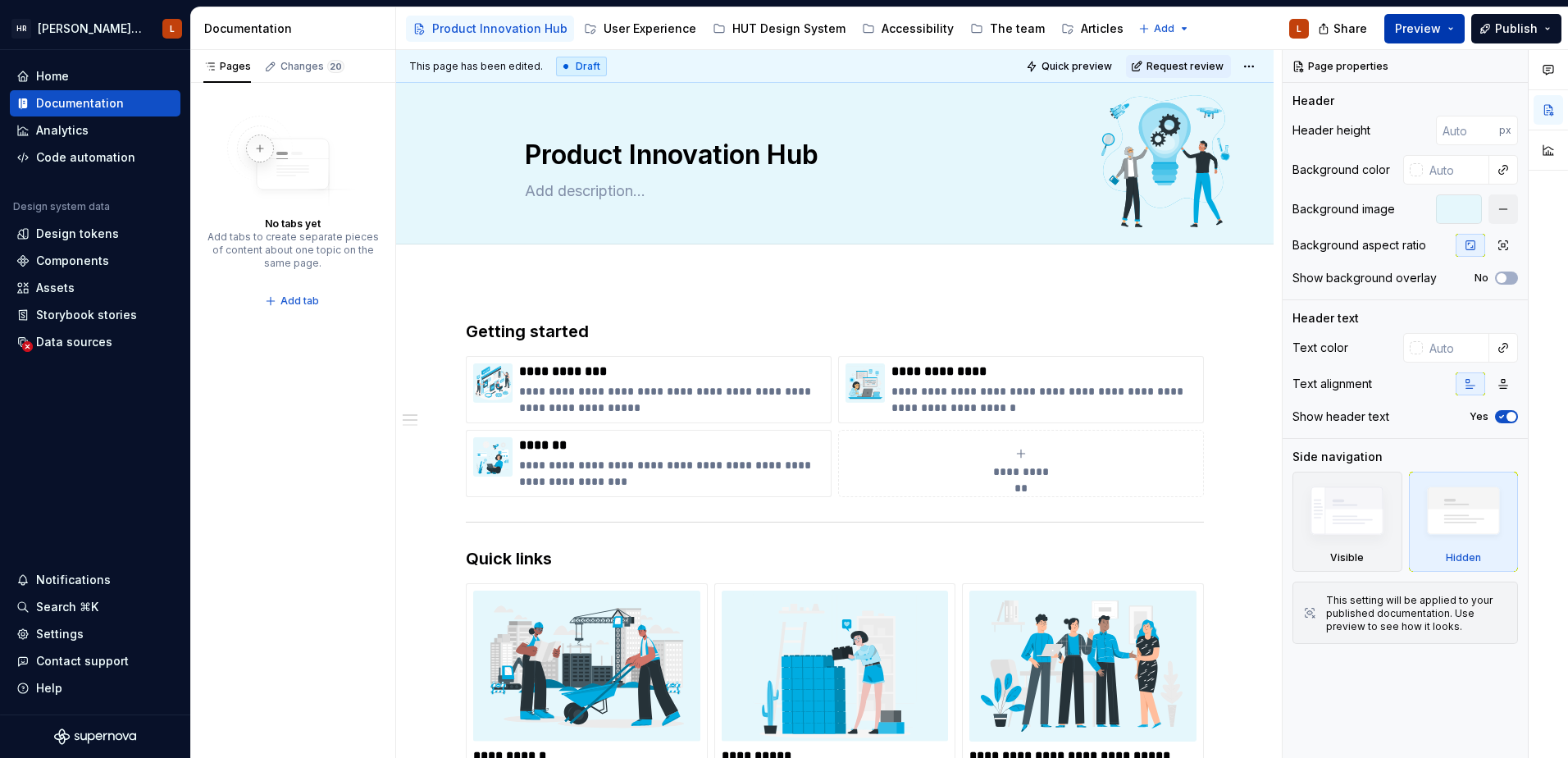
click at [1447, 28] on button "Preview" at bounding box center [1424, 28] width 80 height 30
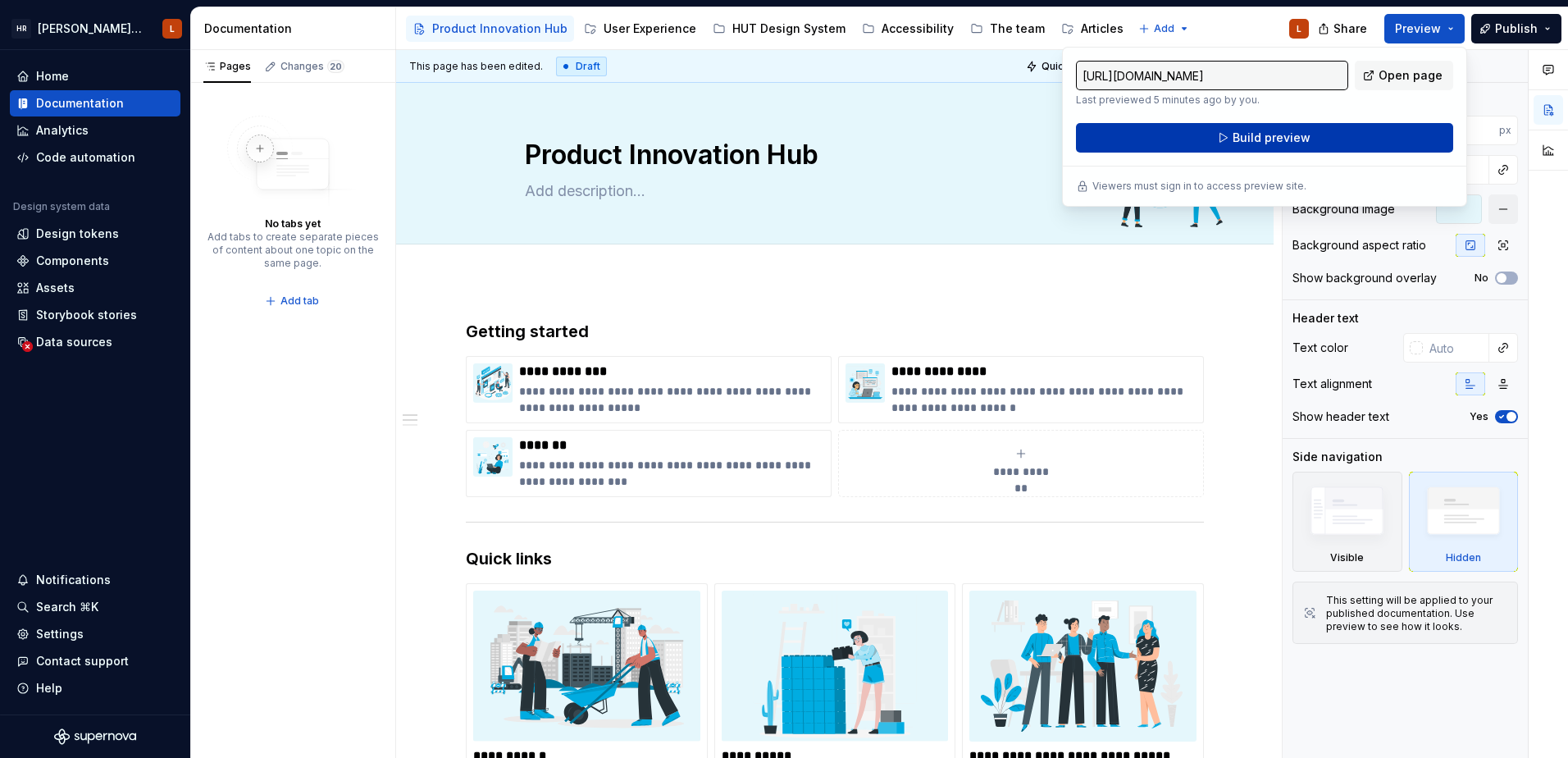
click at [1278, 142] on span "Build preview" at bounding box center [1272, 137] width 78 height 16
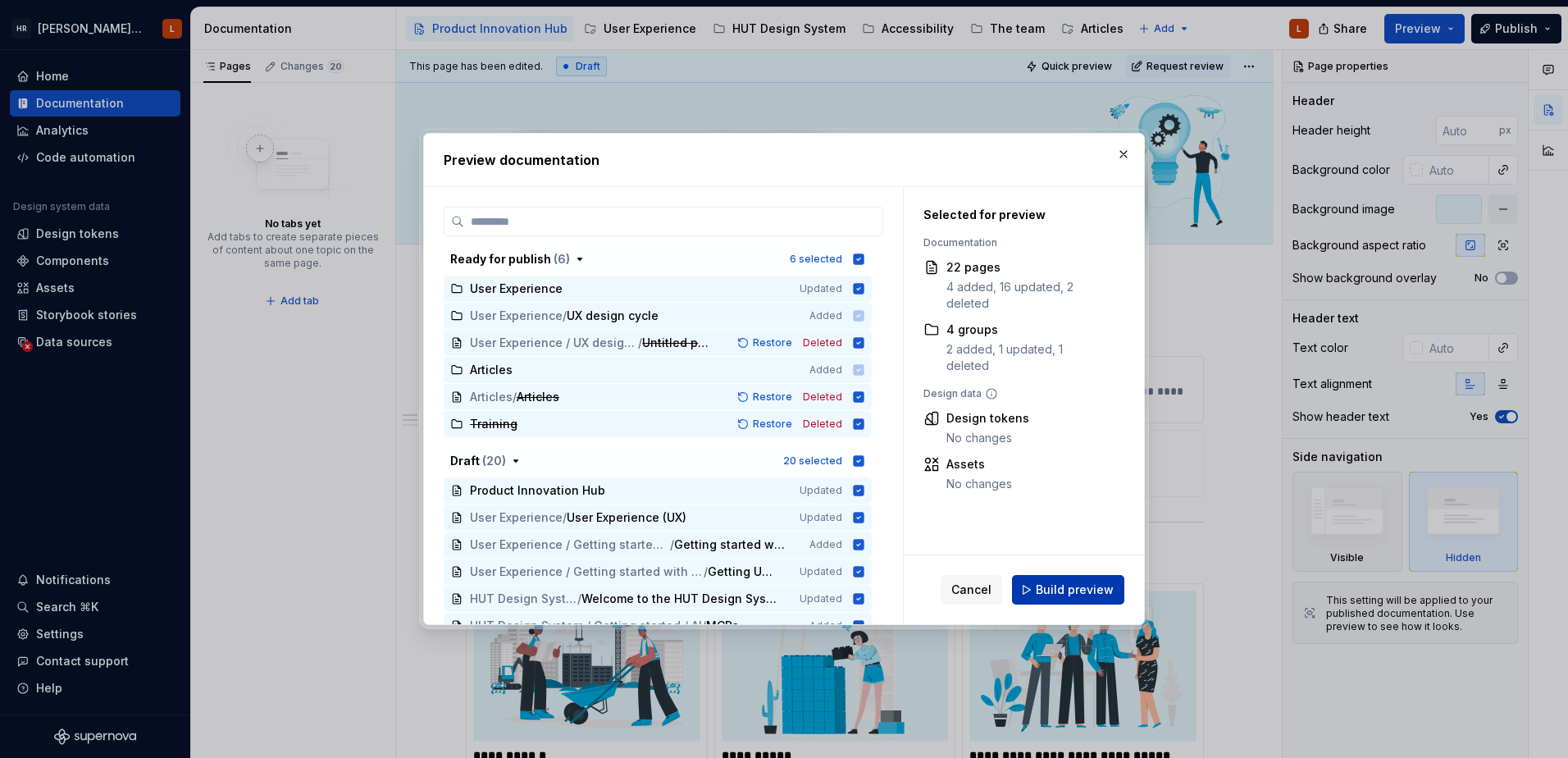
click at [1035, 584] on button "Build preview" at bounding box center [1068, 589] width 112 height 30
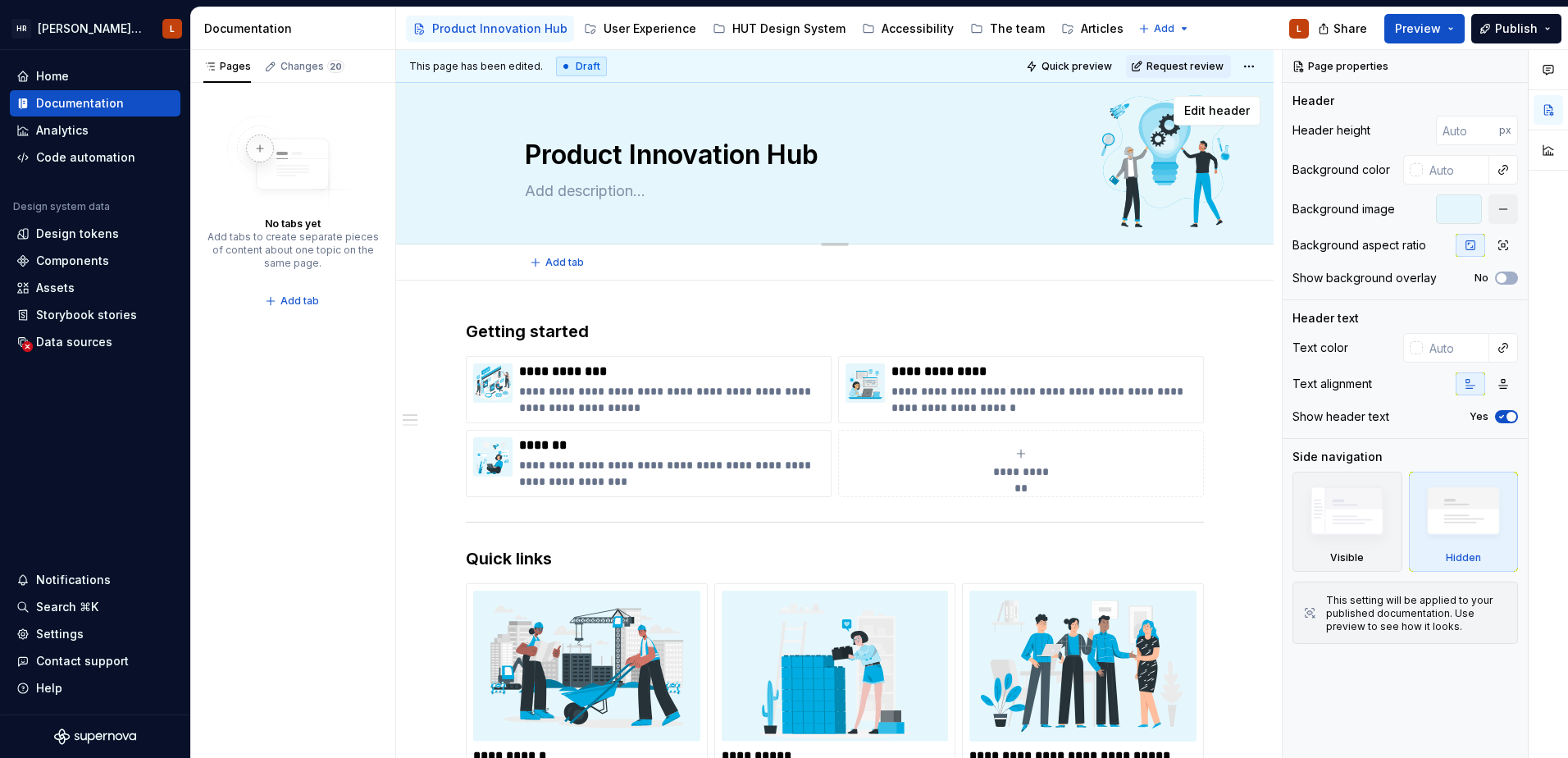
click at [951, 174] on div "Product Innovation Hub" at bounding box center [835, 164] width 620 height 161
click at [902, 27] on div "Accessibility" at bounding box center [918, 29] width 72 height 16
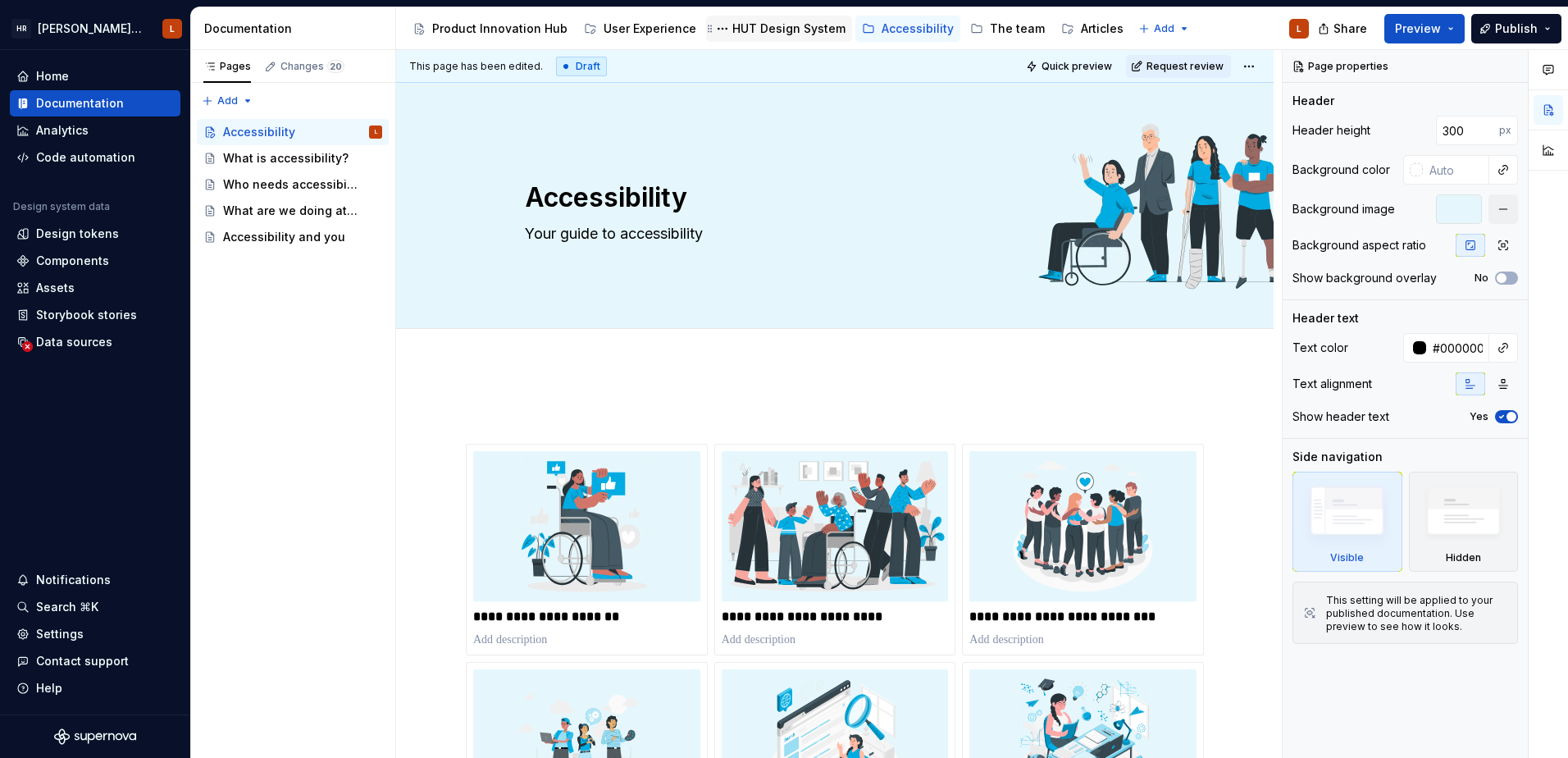
click at [763, 21] on div "HUT Design System" at bounding box center [789, 29] width 113 height 16
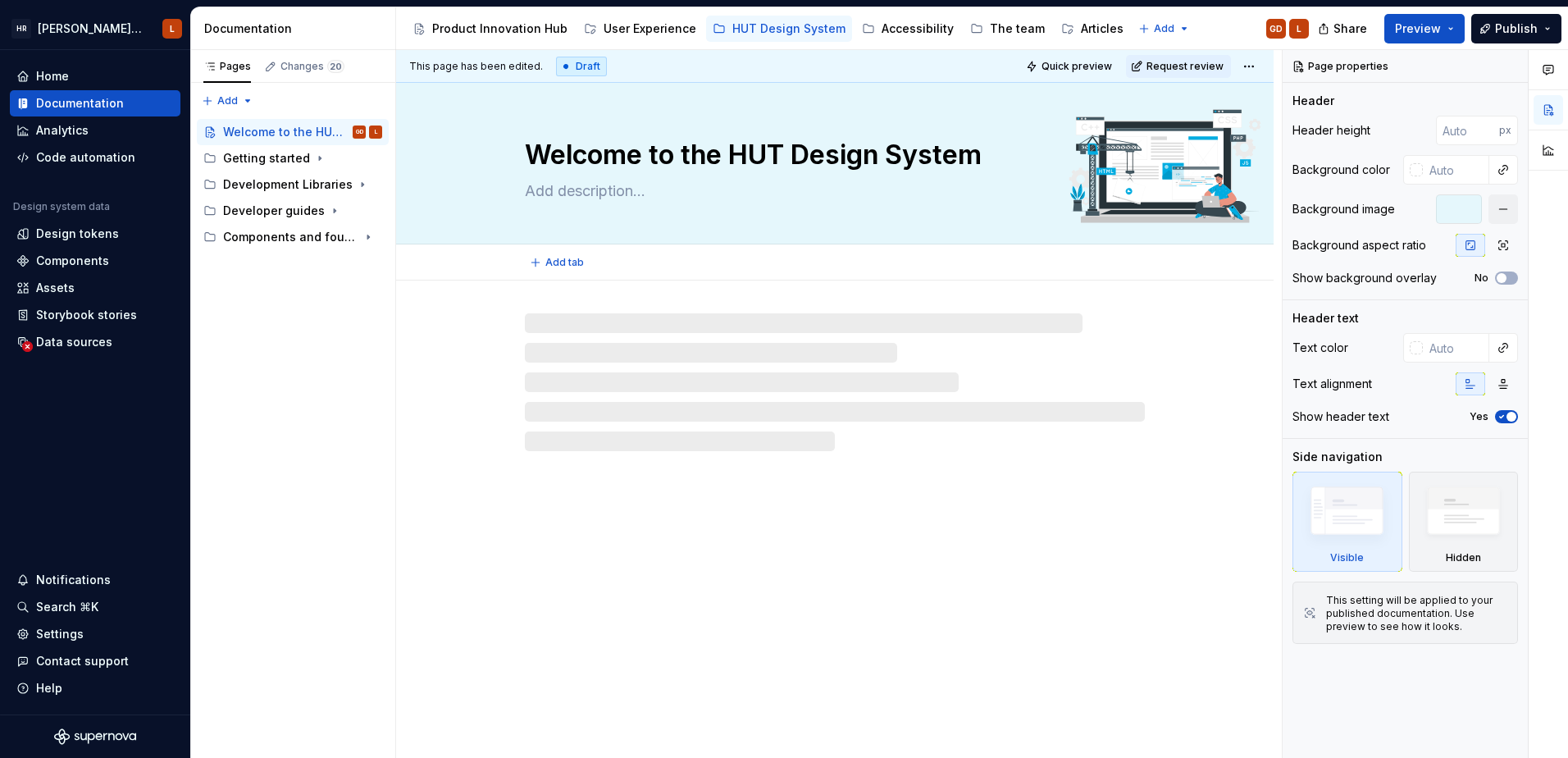
click at [830, 212] on div "Welcome to the HUT Design System" at bounding box center [835, 164] width 620 height 161
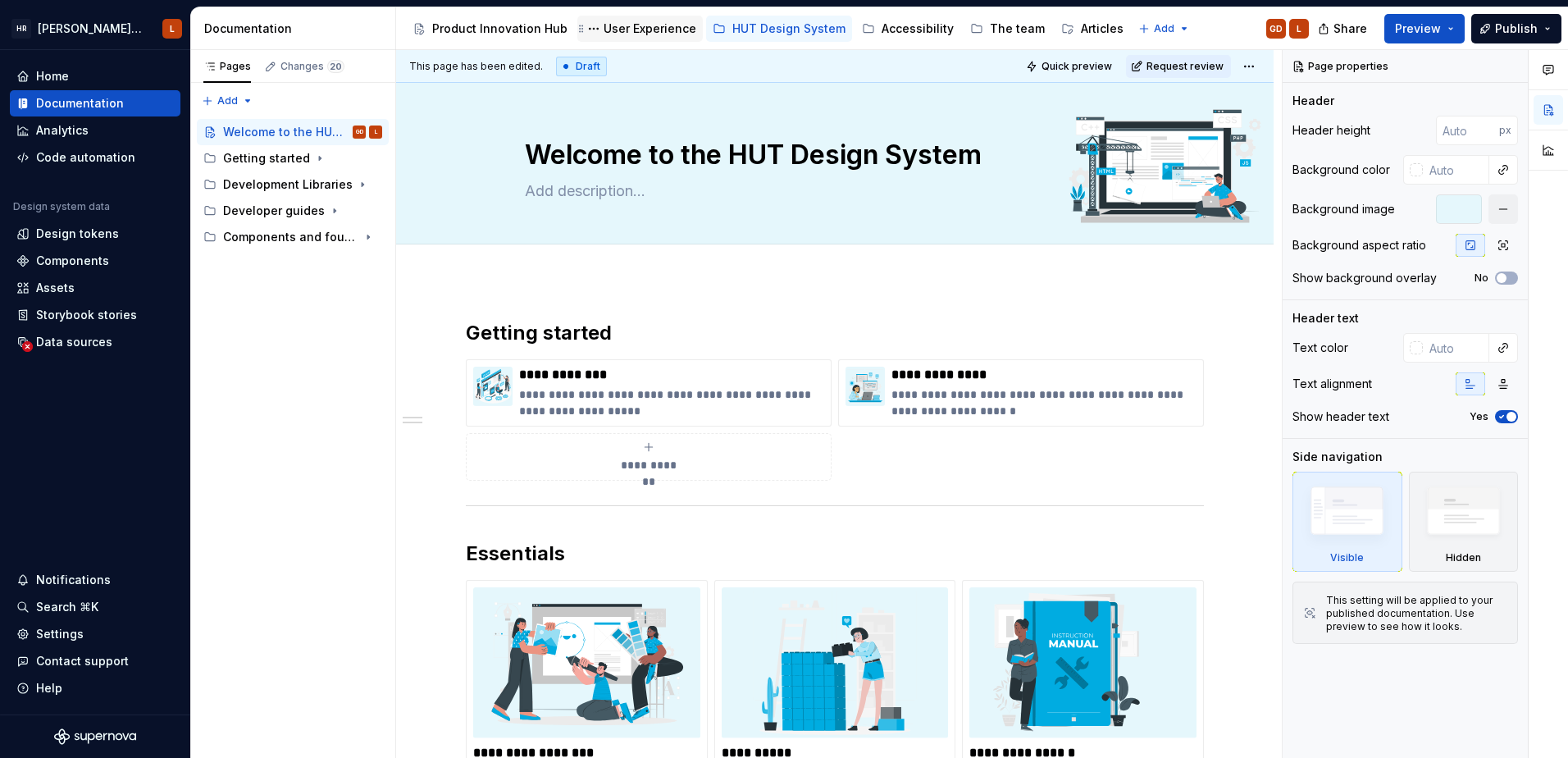
click at [634, 33] on div "User Experience" at bounding box center [650, 29] width 93 height 16
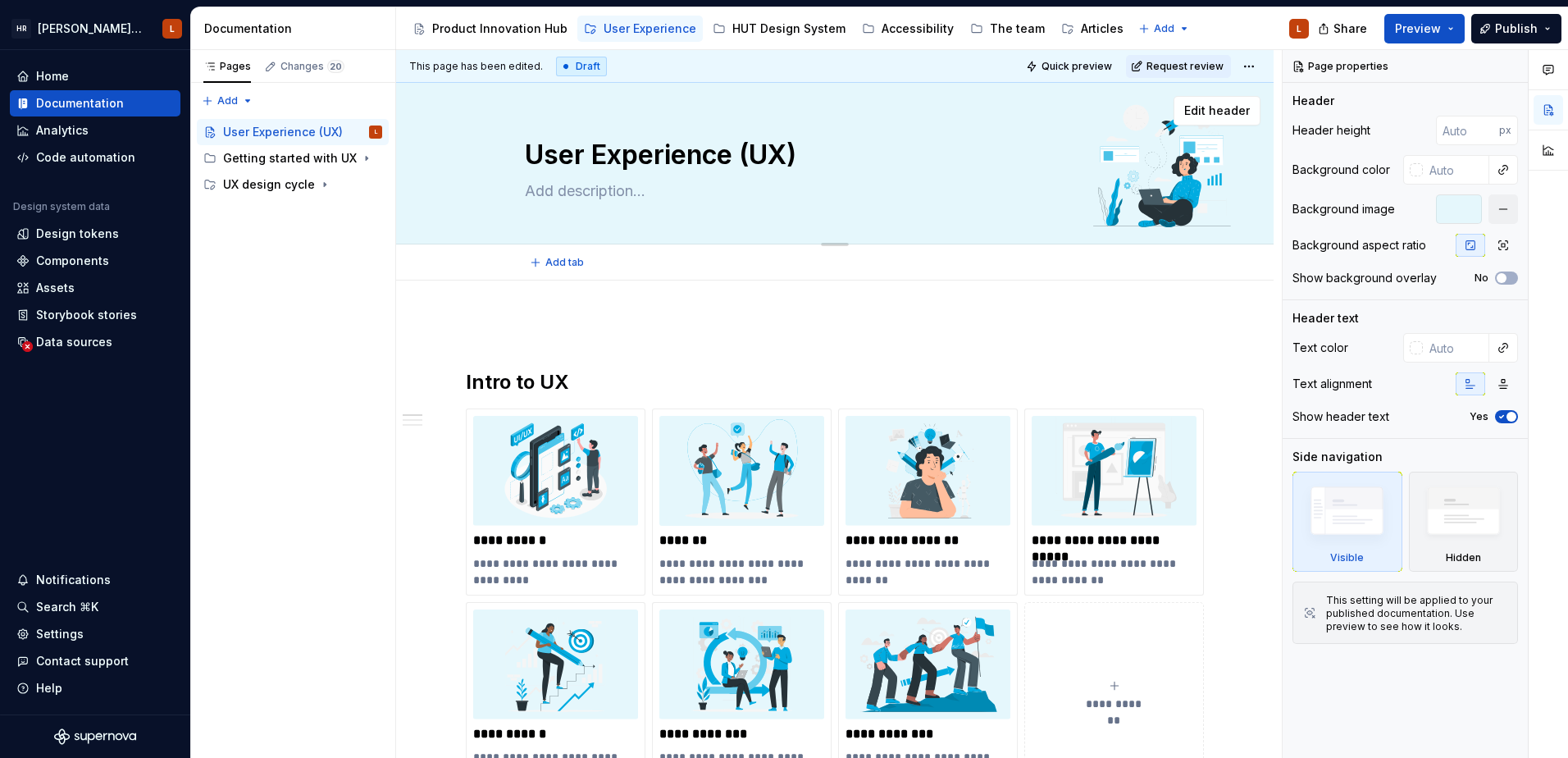
click at [946, 154] on textarea "User Experience (UX)" at bounding box center [831, 155] width 620 height 40
click at [972, 205] on div "User Experience (UX)" at bounding box center [835, 164] width 620 height 161
type textarea "*"
click at [1472, 133] on input "number" at bounding box center [1468, 130] width 63 height 30
type input "300"
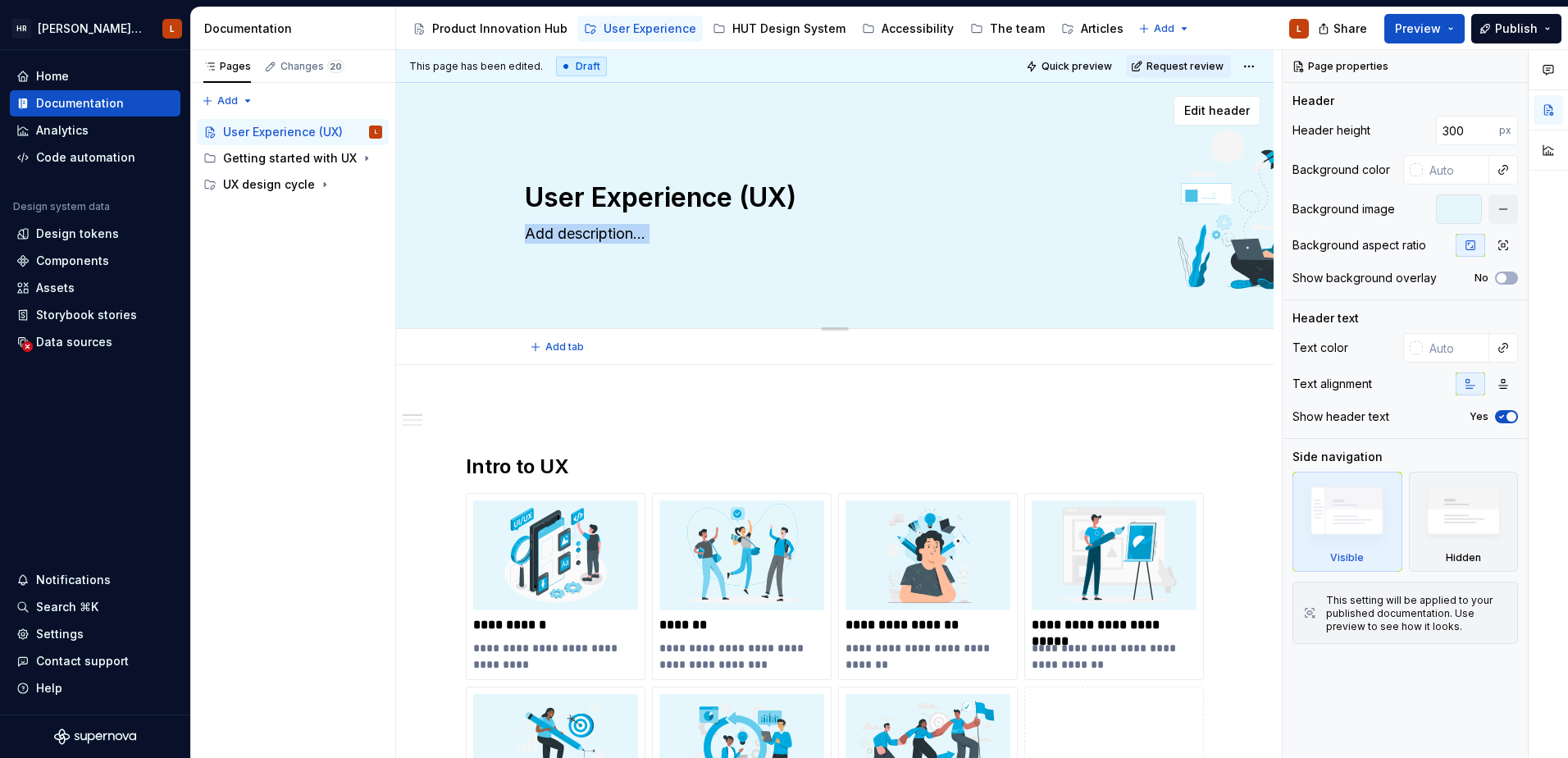
drag, startPoint x: 831, startPoint y: 325, endPoint x: 1241, endPoint y: 327, distance: 410.0
click at [1241, 327] on div "User Experience (UX) Edit header" at bounding box center [834, 206] width 878 height 246
click at [769, 32] on div "HUT Design System" at bounding box center [789, 29] width 113 height 16
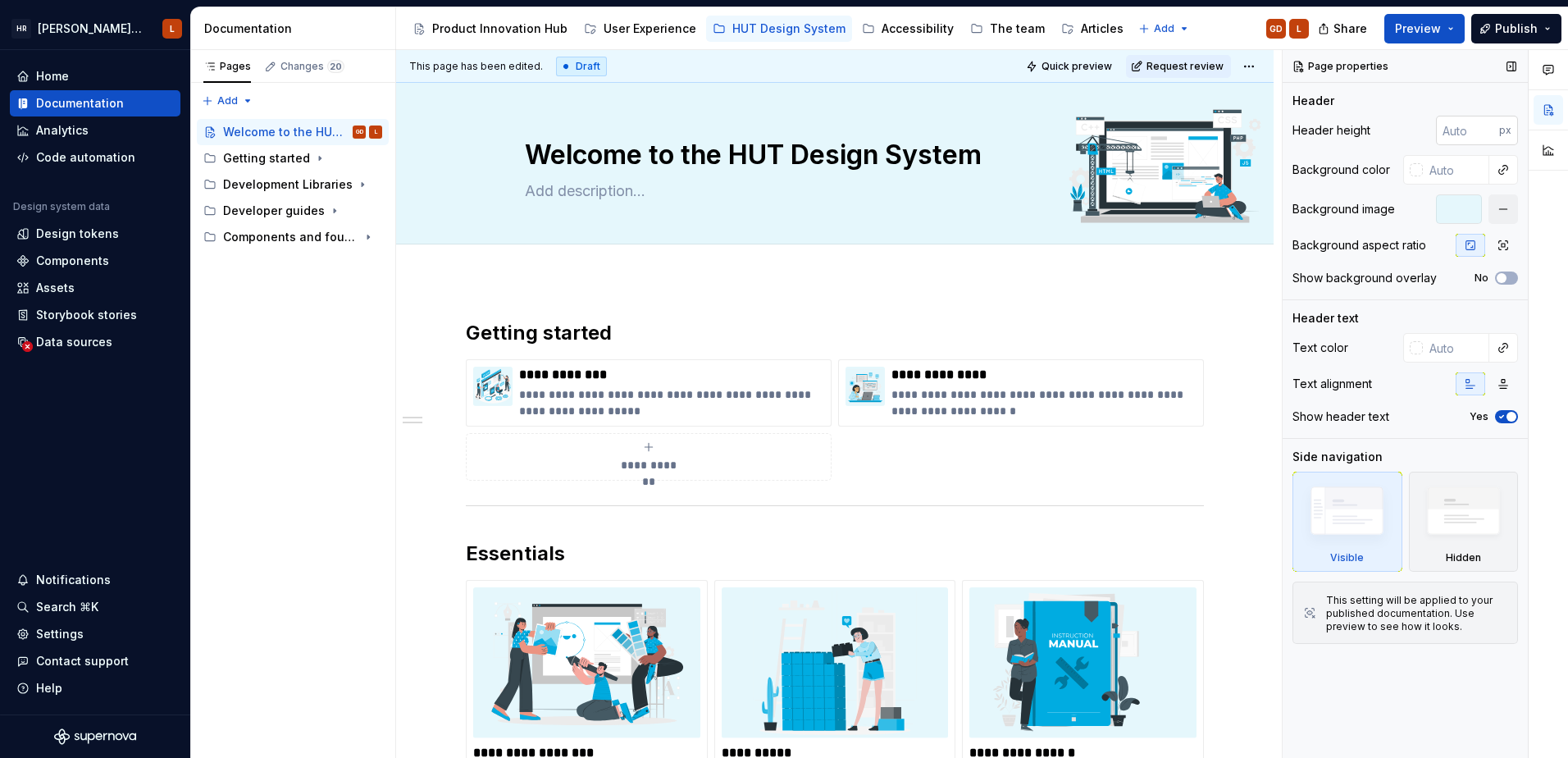
type textarea "*"
click at [1478, 126] on input "number" at bounding box center [1468, 130] width 63 height 30
type input "300"
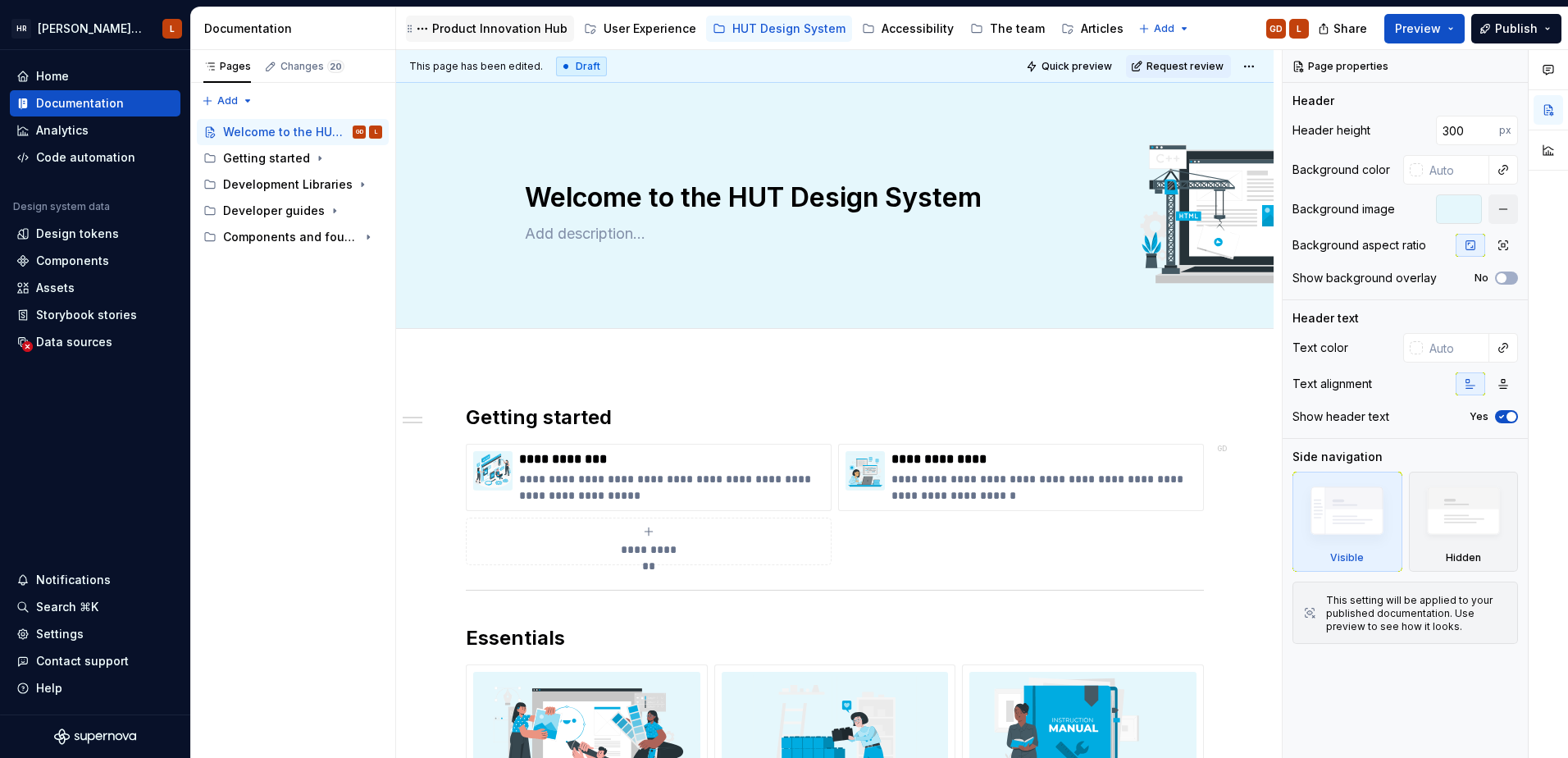
click at [494, 29] on div "Product Innovation Hub" at bounding box center [500, 29] width 136 height 16
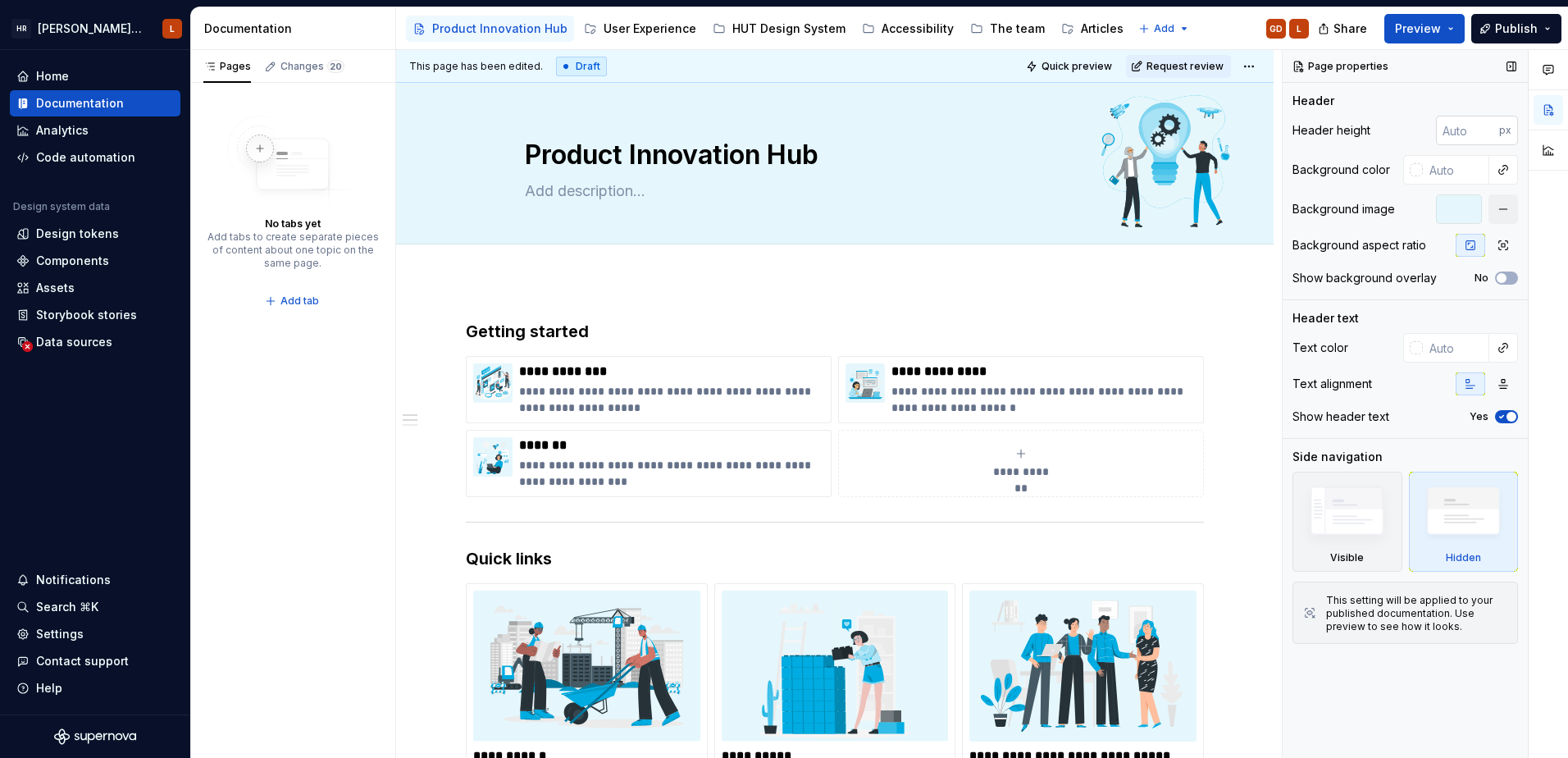
type textarea "*"
click at [1469, 136] on input "number" at bounding box center [1468, 130] width 63 height 30
type input "300"
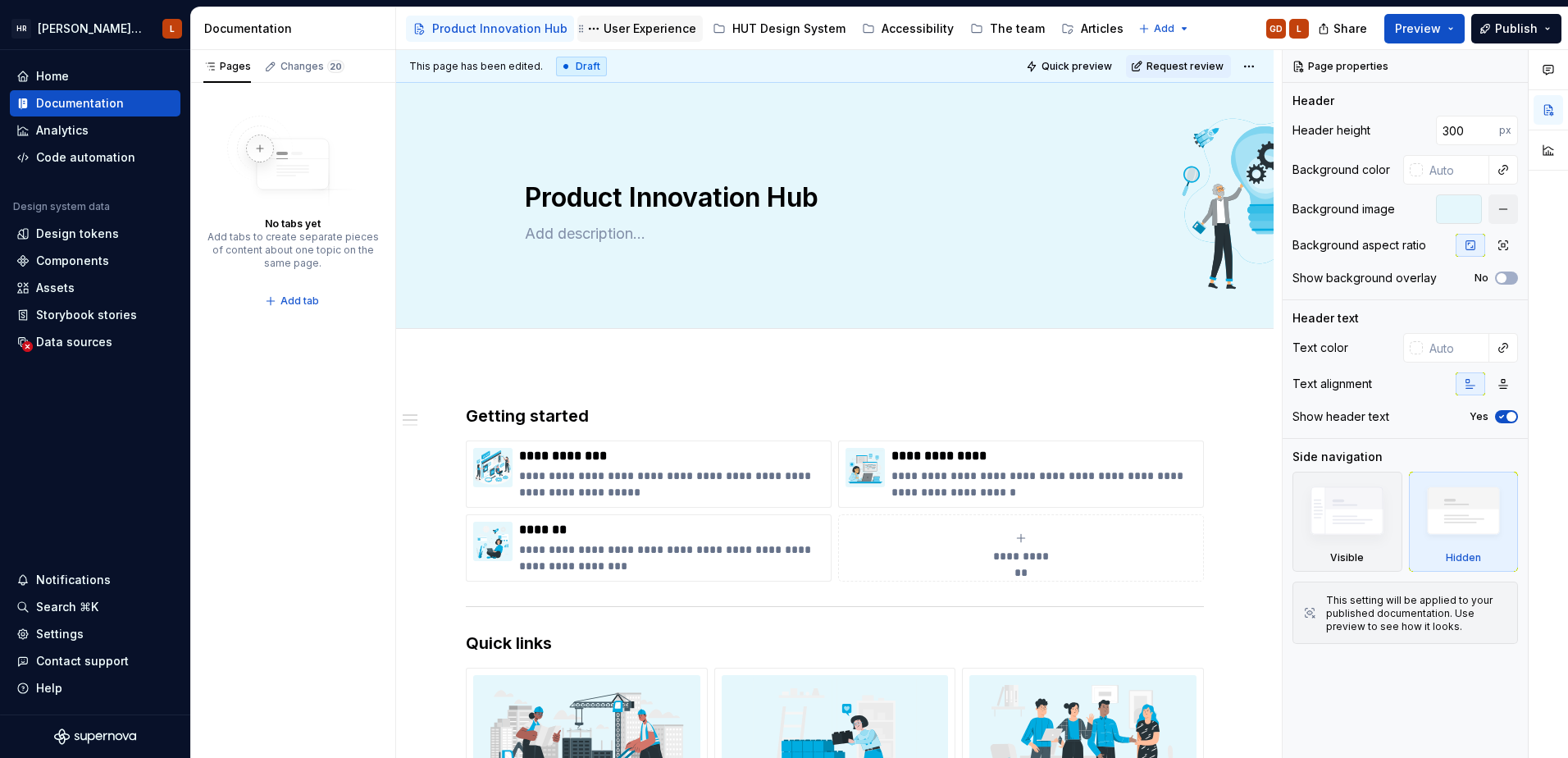
click at [637, 27] on div "User Experience" at bounding box center [650, 29] width 93 height 16
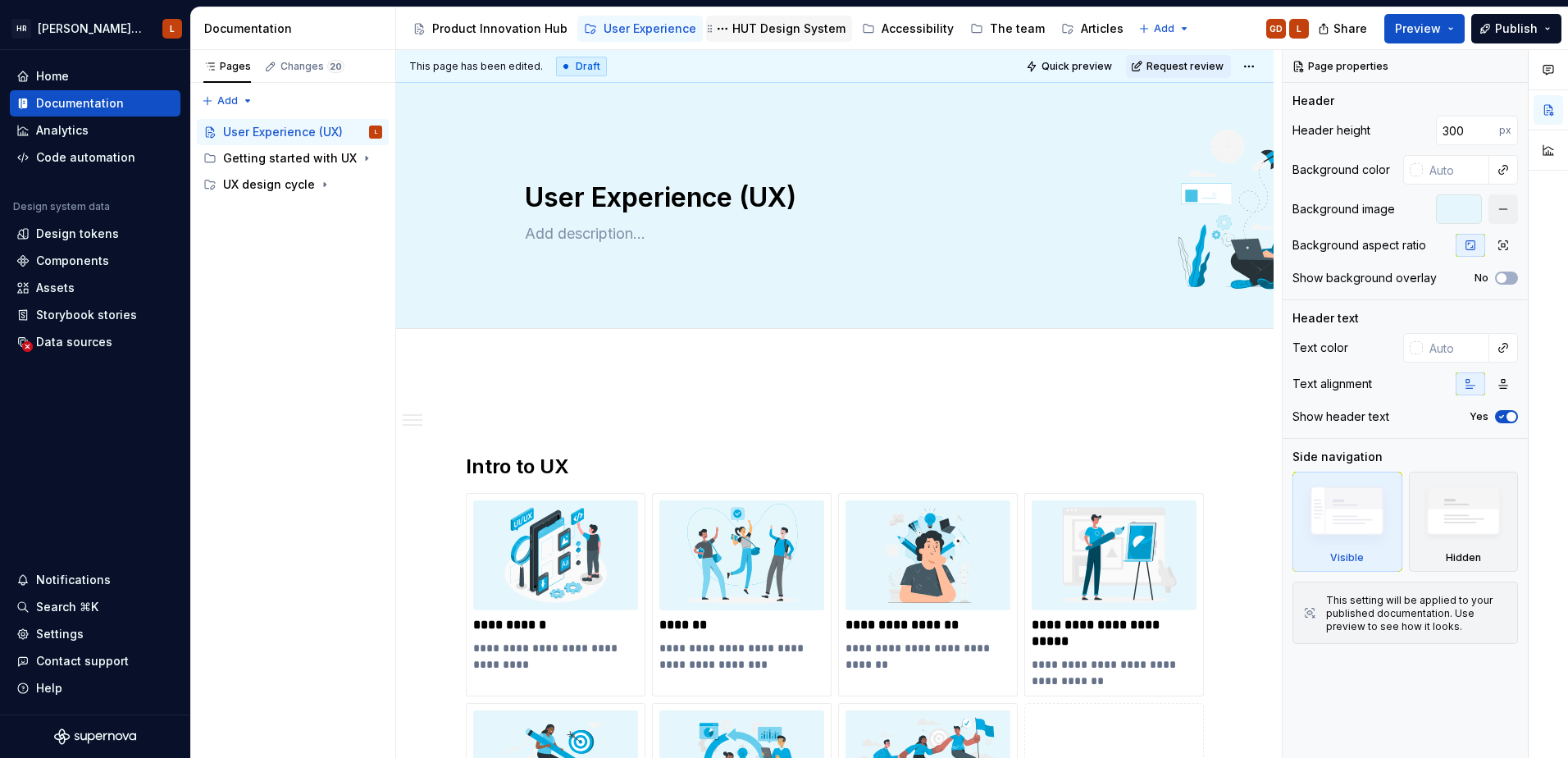
click at [777, 29] on div "HUT Design System" at bounding box center [789, 29] width 113 height 16
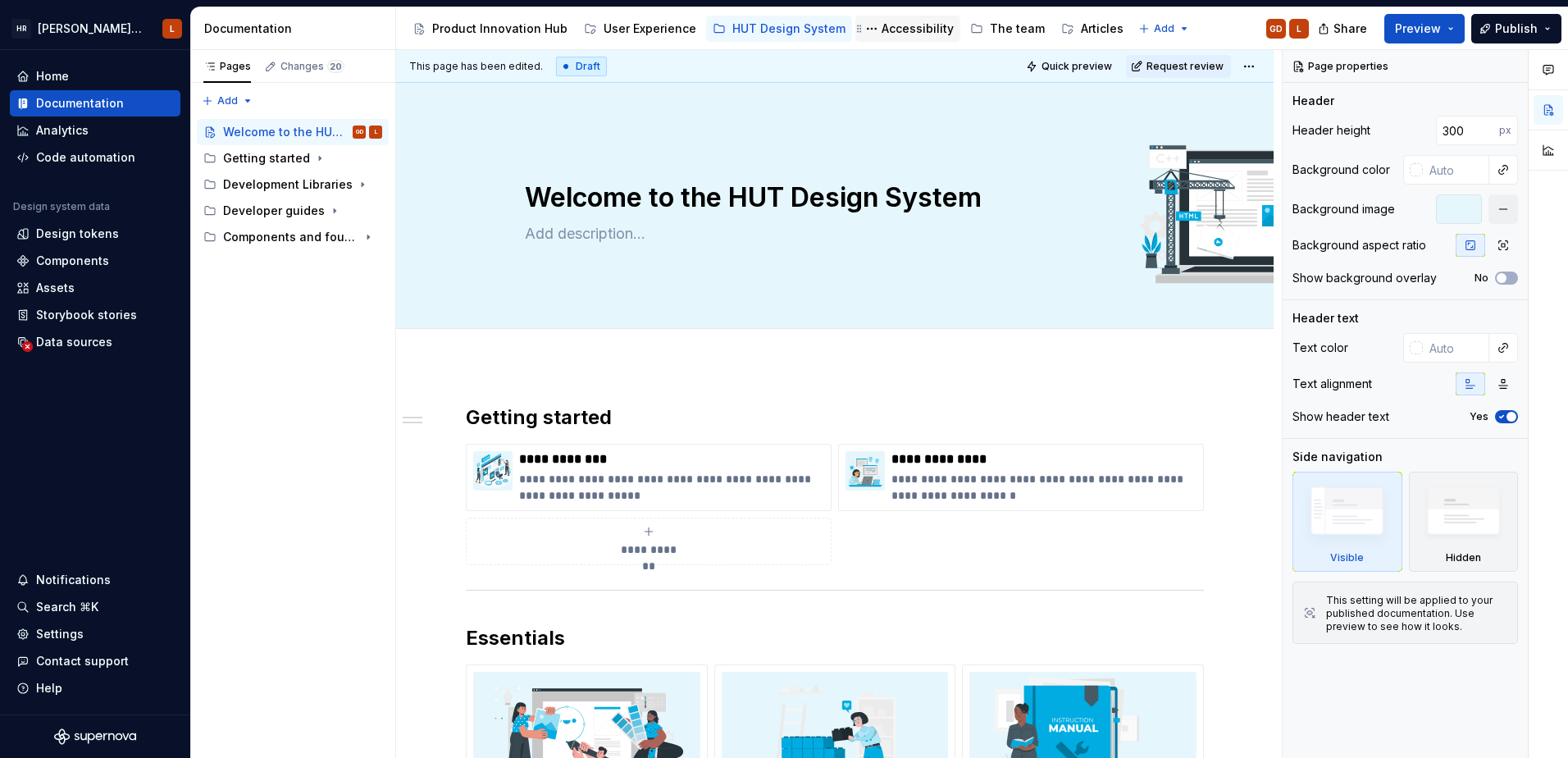
click at [891, 26] on div "Accessibility" at bounding box center [918, 29] width 72 height 16
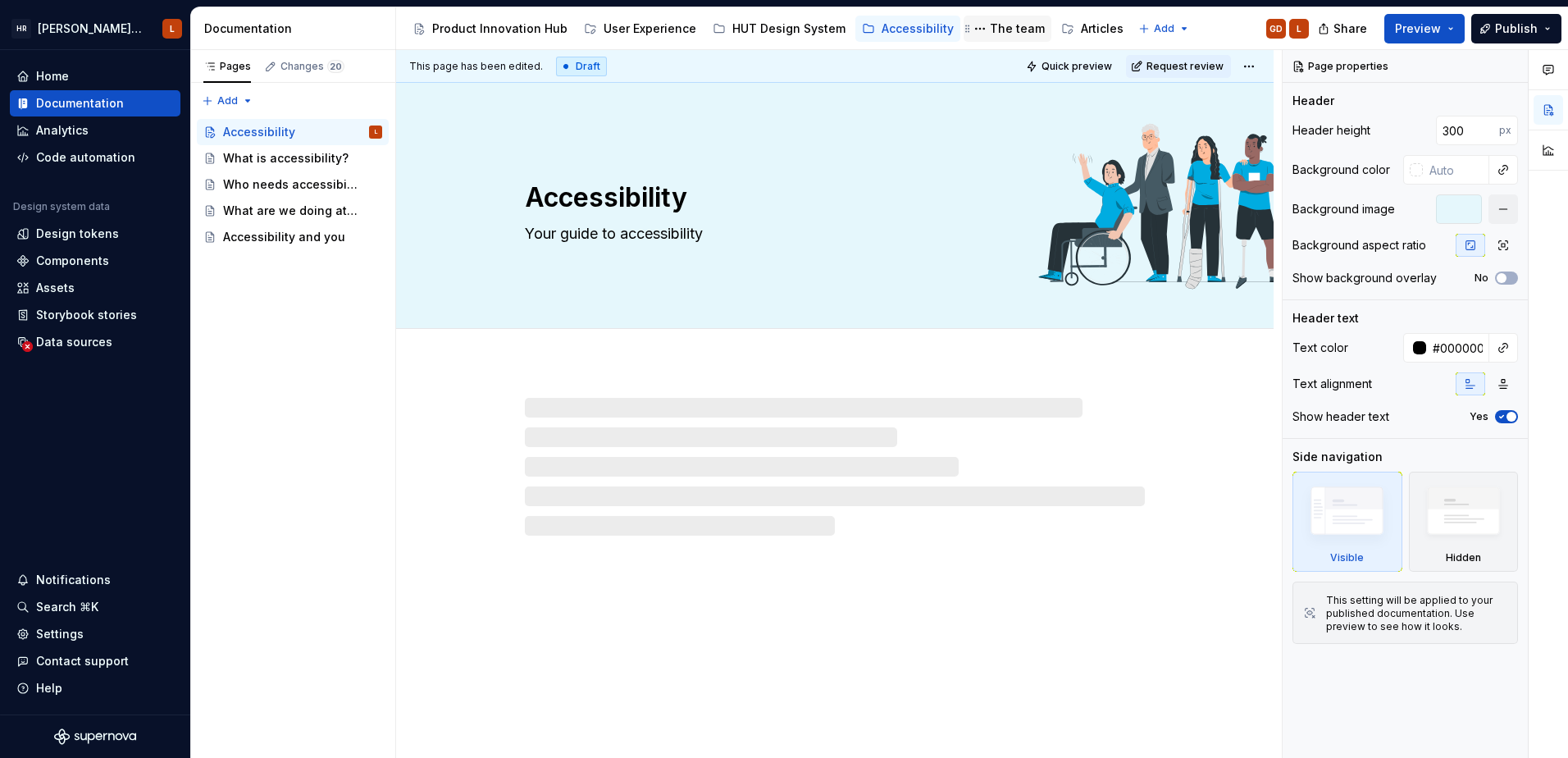
click at [1006, 31] on div "The team" at bounding box center [1018, 29] width 55 height 16
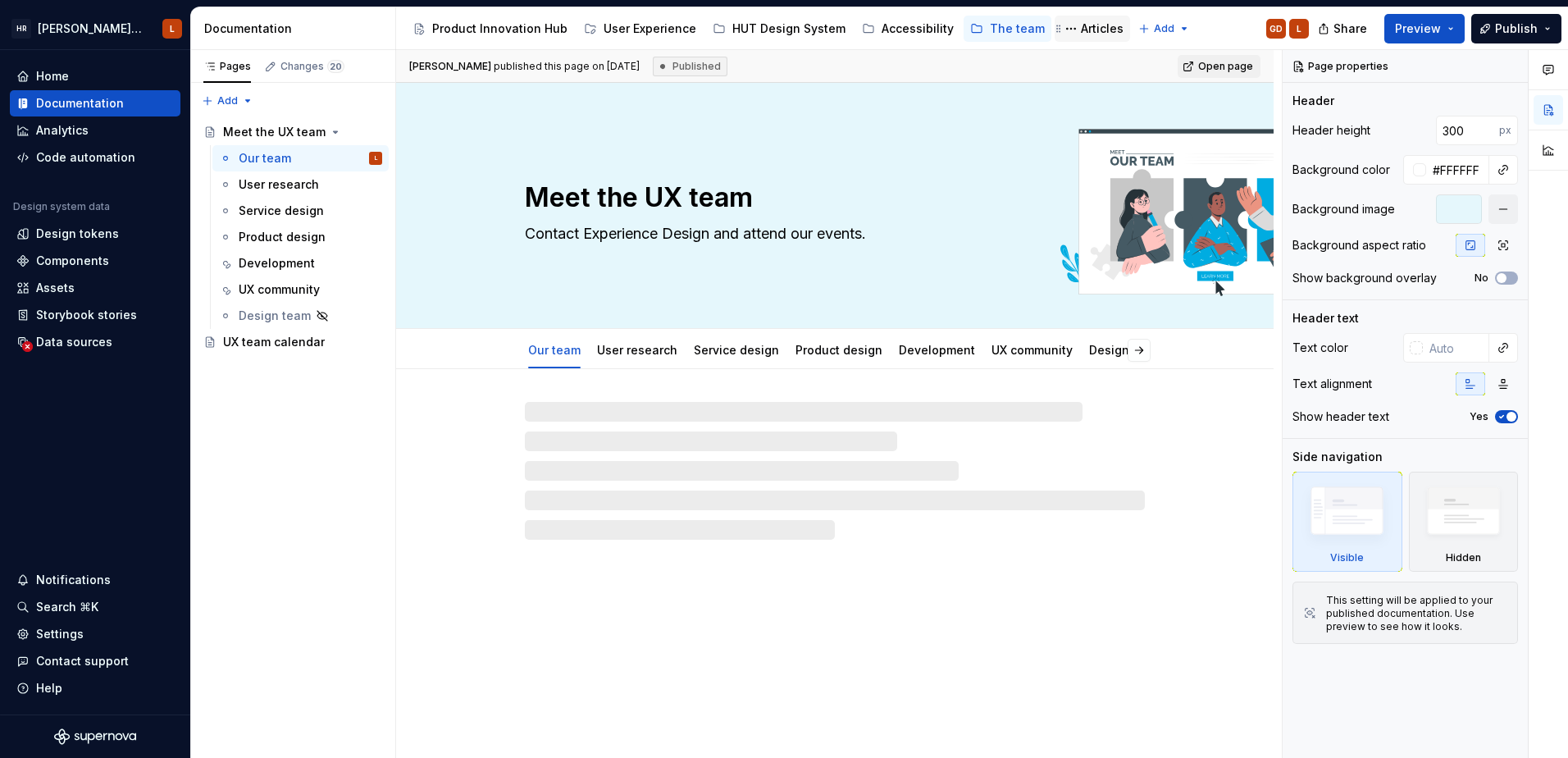
click at [1081, 27] on div "Articles" at bounding box center [1102, 29] width 42 height 16
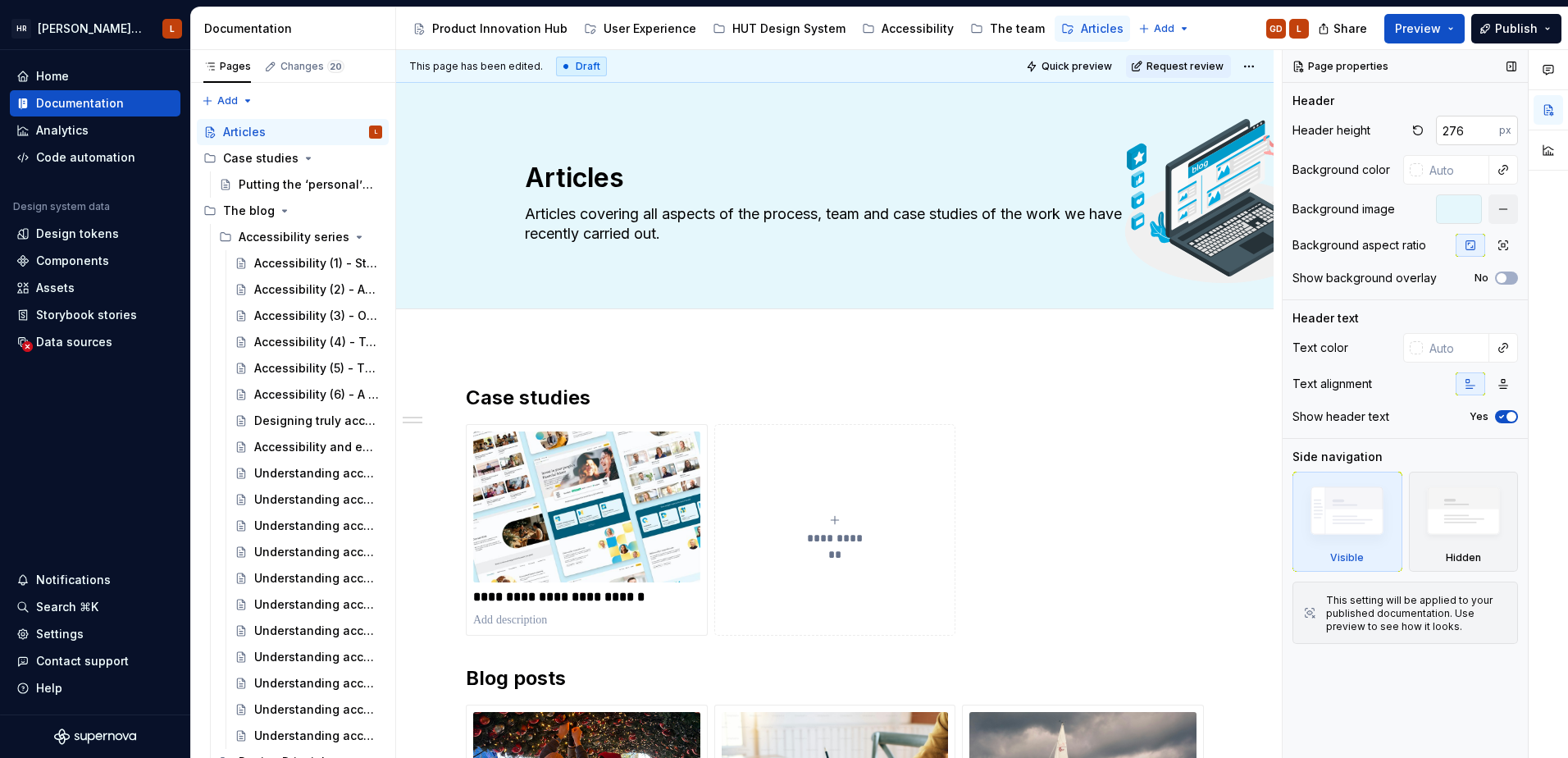
type textarea "*"
drag, startPoint x: 1481, startPoint y: 137, endPoint x: 1430, endPoint y: 143, distance: 51.4
click at [1436, 143] on input "262" at bounding box center [1468, 130] width 63 height 30
drag, startPoint x: 1443, startPoint y: 129, endPoint x: 1427, endPoint y: 129, distance: 16.0
click at [1427, 129] on div "262 px" at bounding box center [1462, 130] width 111 height 30
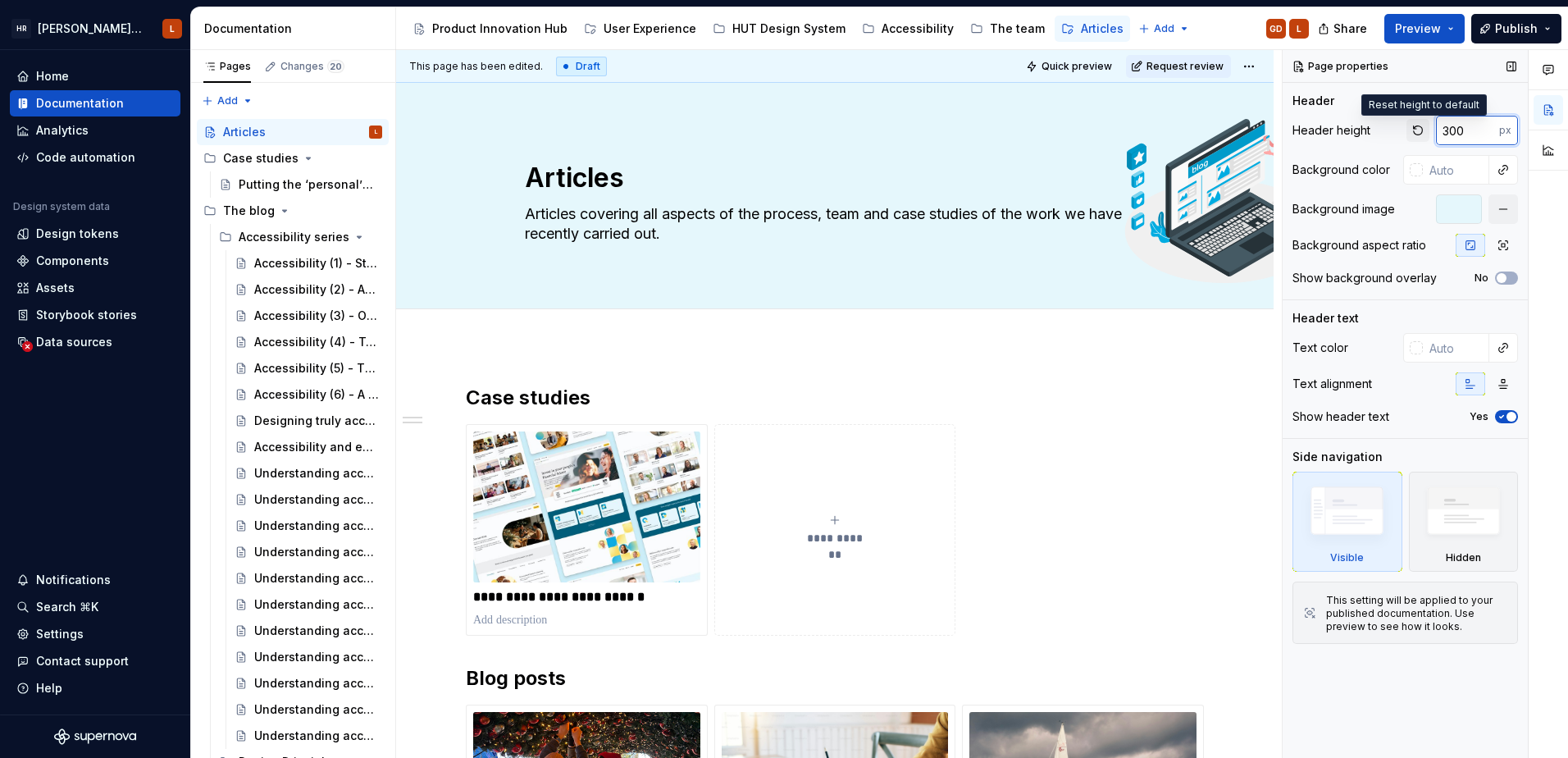
type input "300"
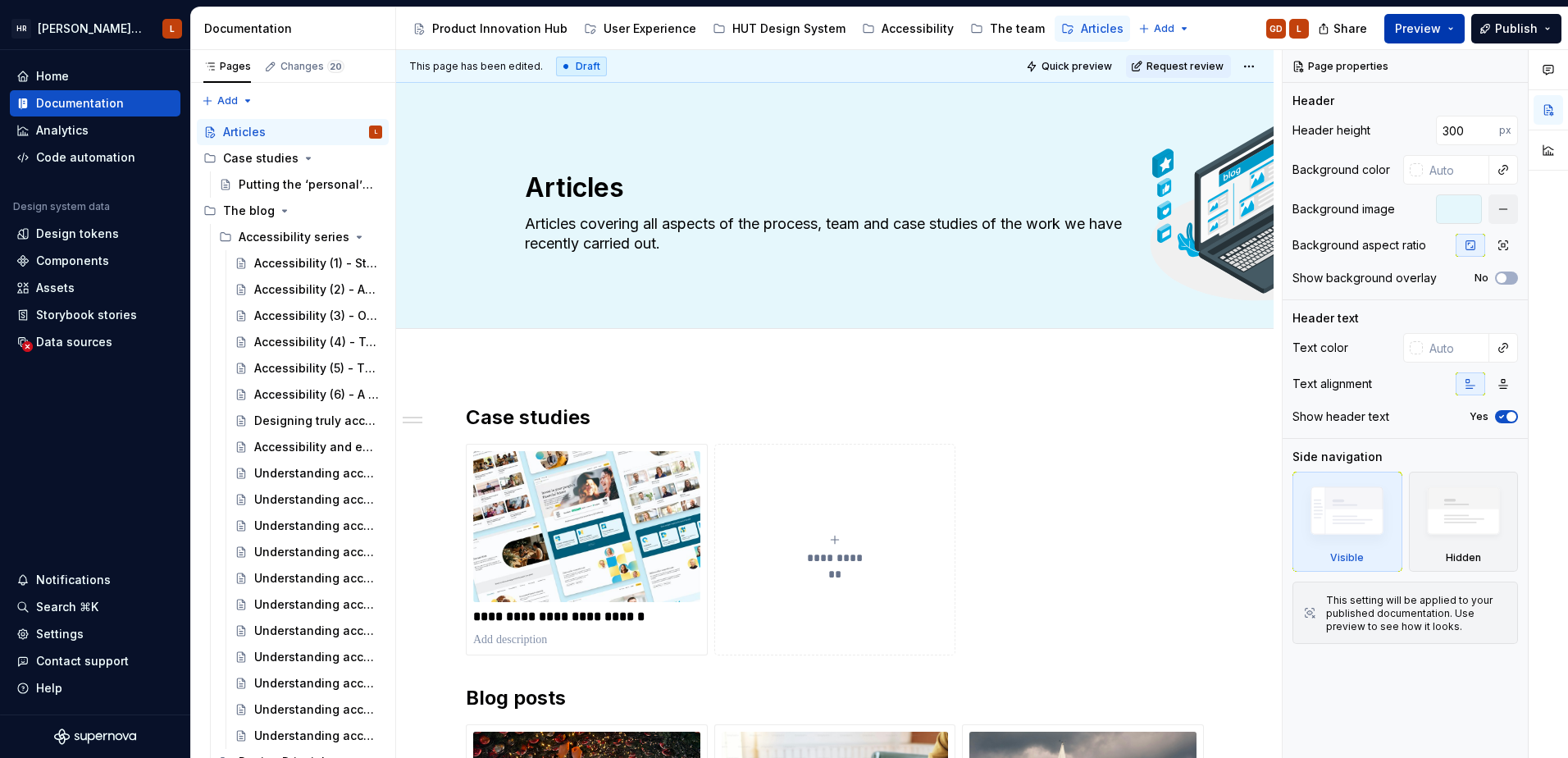
click at [1453, 24] on button "Preview" at bounding box center [1424, 28] width 80 height 30
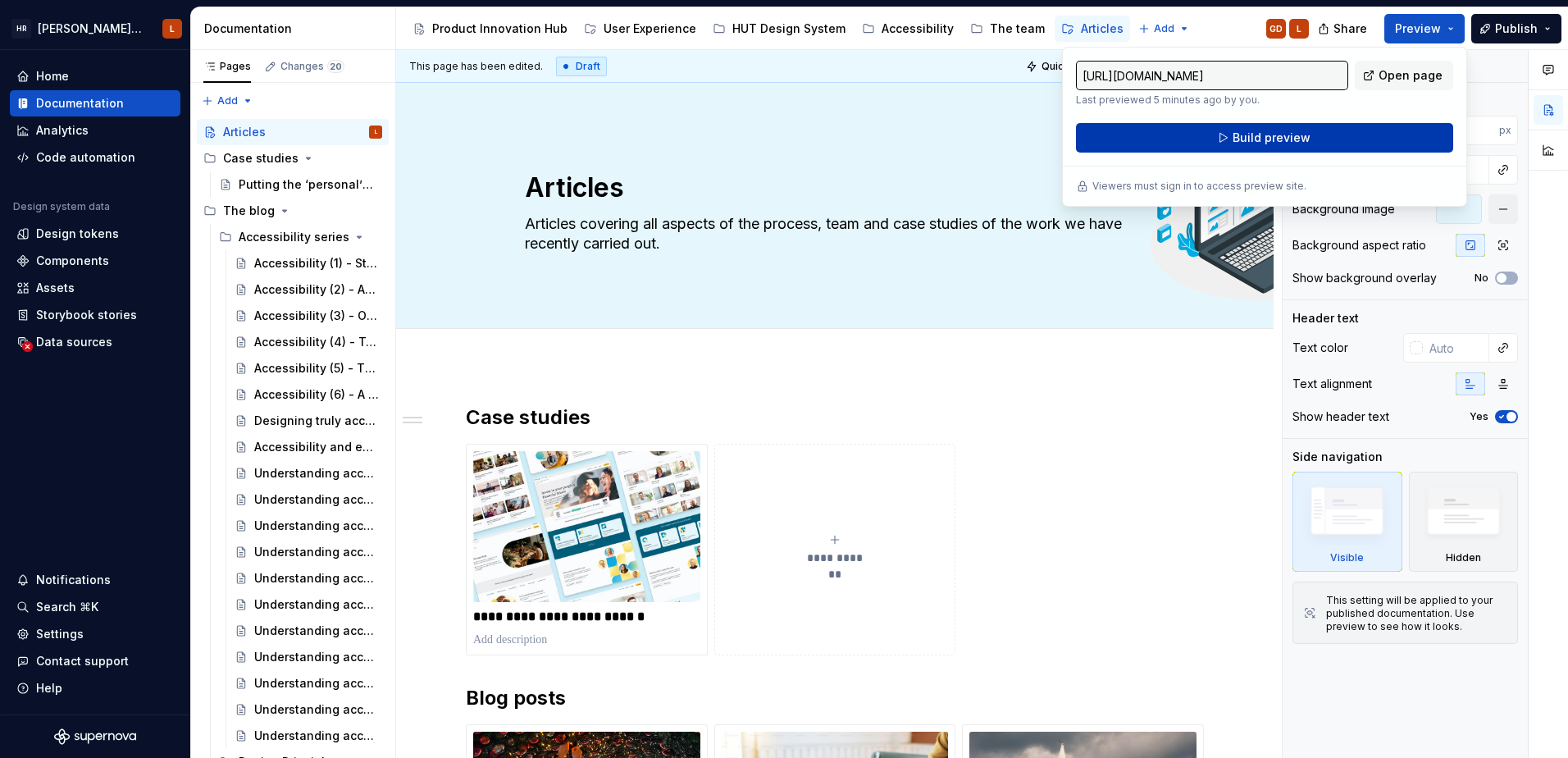
click at [1292, 133] on span "Build preview" at bounding box center [1272, 137] width 78 height 16
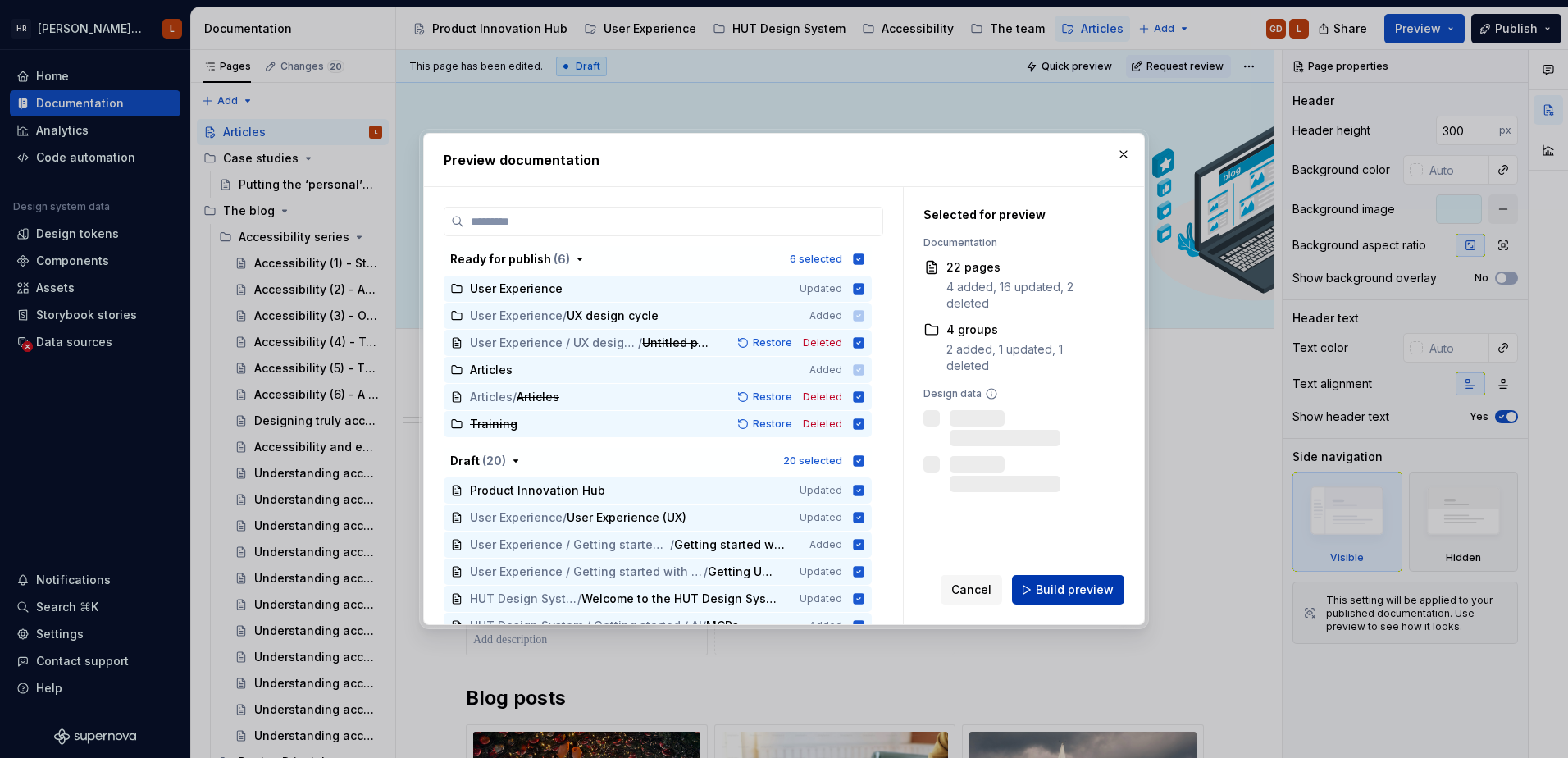
click at [1056, 582] on span "Build preview" at bounding box center [1075, 590] width 78 height 16
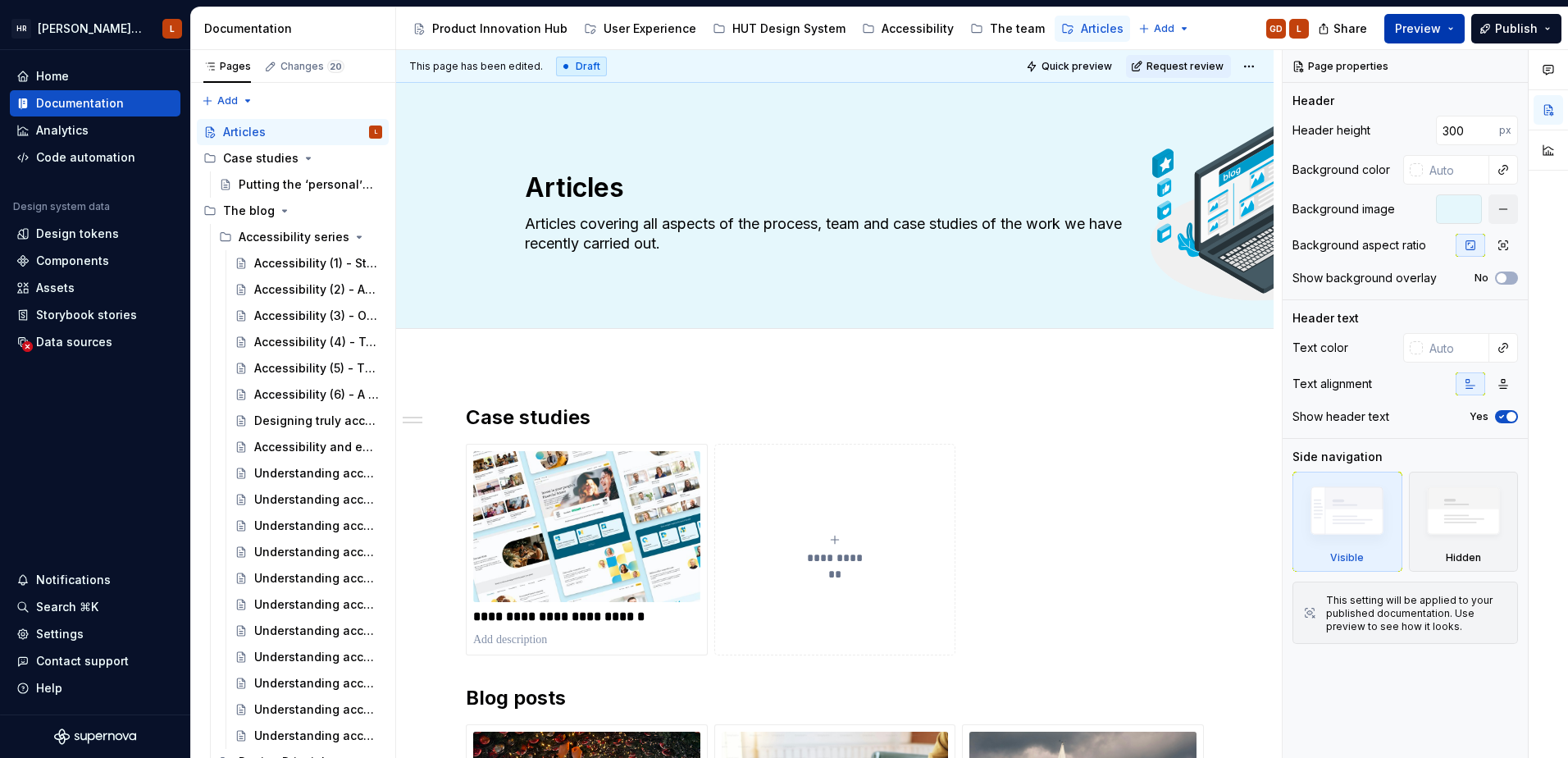
click at [1453, 31] on button "Preview" at bounding box center [1424, 28] width 80 height 30
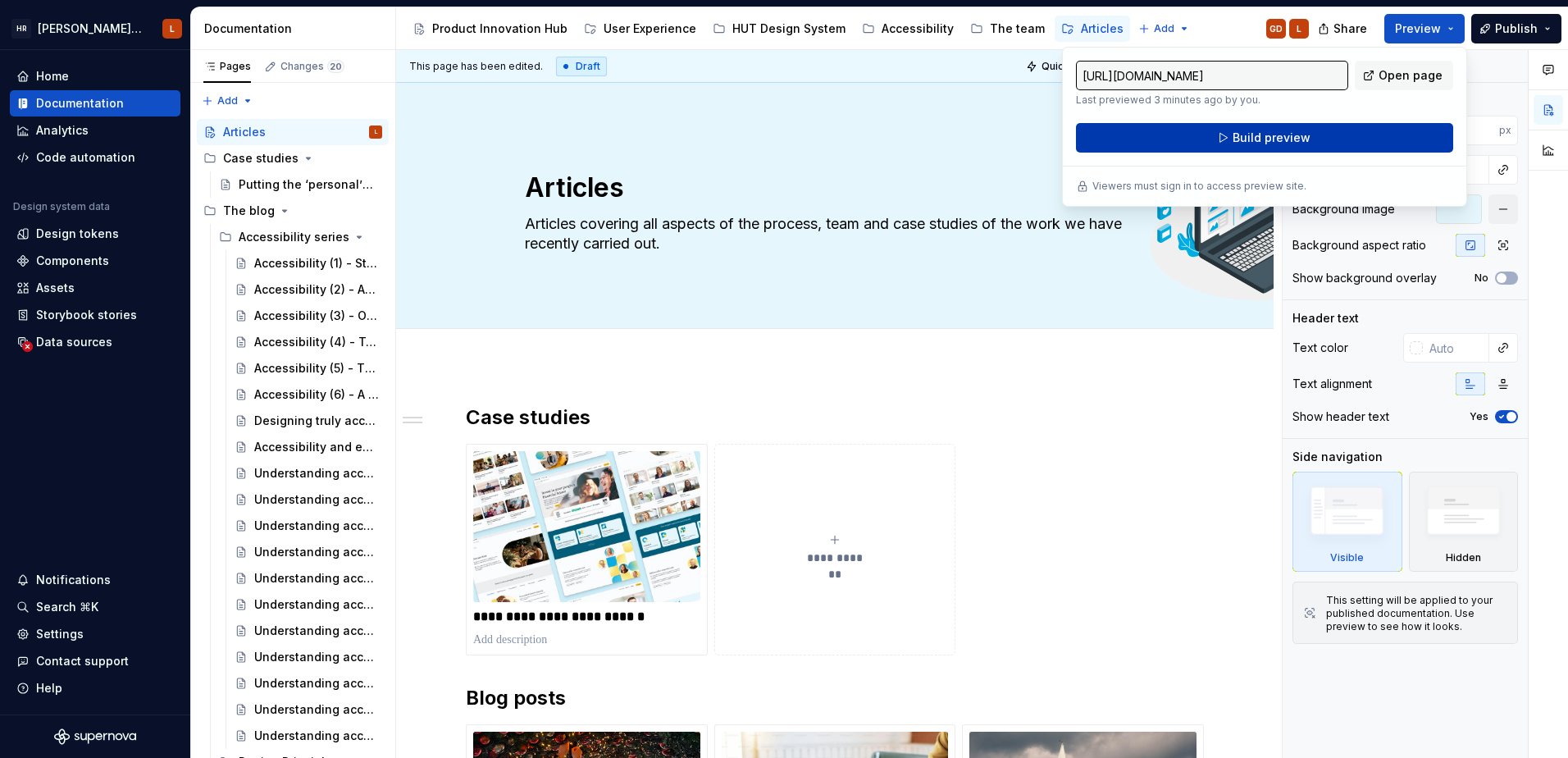
drag, startPoint x: 1453, startPoint y: 31, endPoint x: 1367, endPoint y: 137, distance: 136.5
click at [1367, 137] on button "Build preview" at bounding box center [1265, 137] width 378 height 30
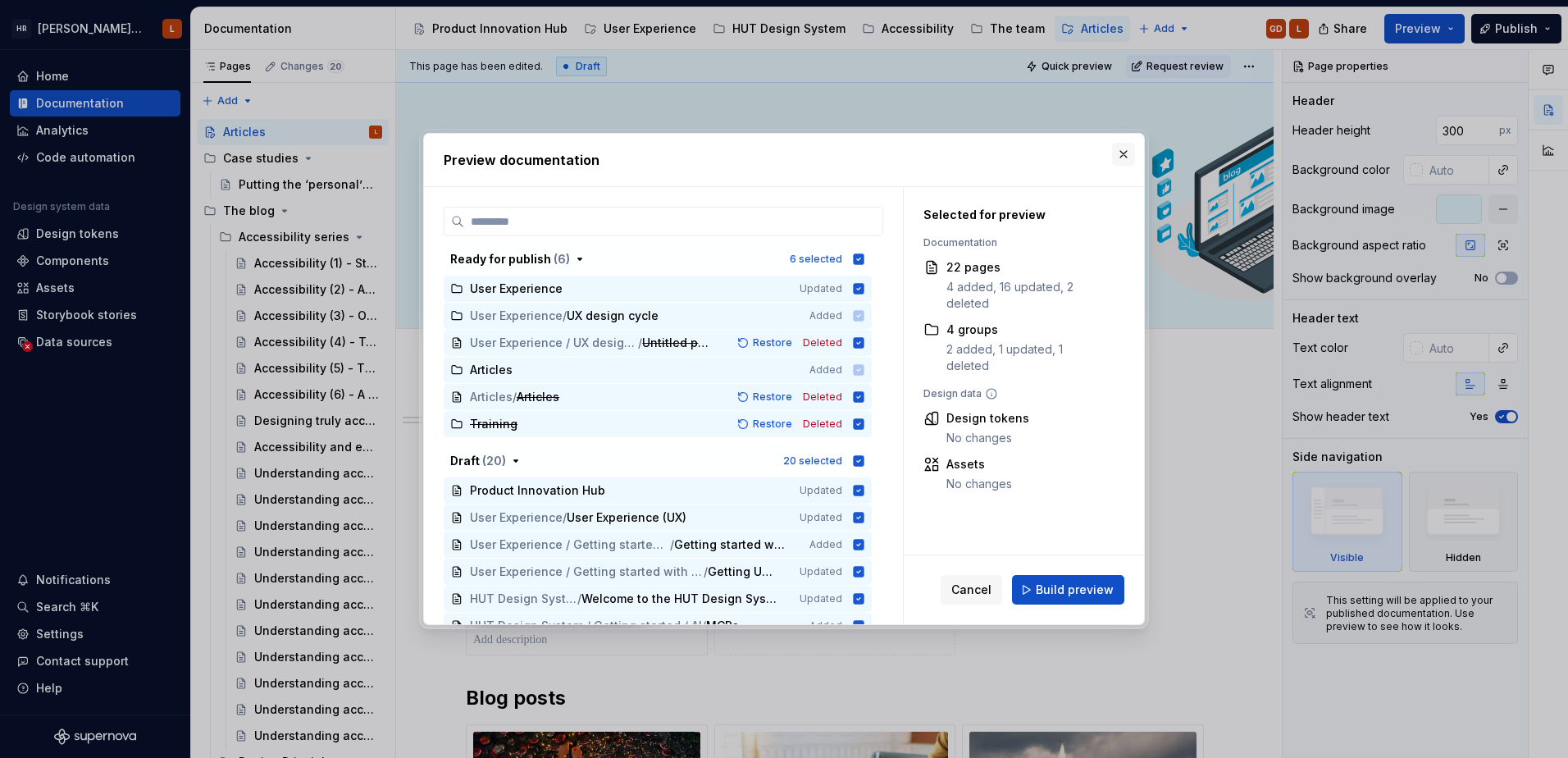
click at [1119, 150] on button "button" at bounding box center [1123, 154] width 23 height 23
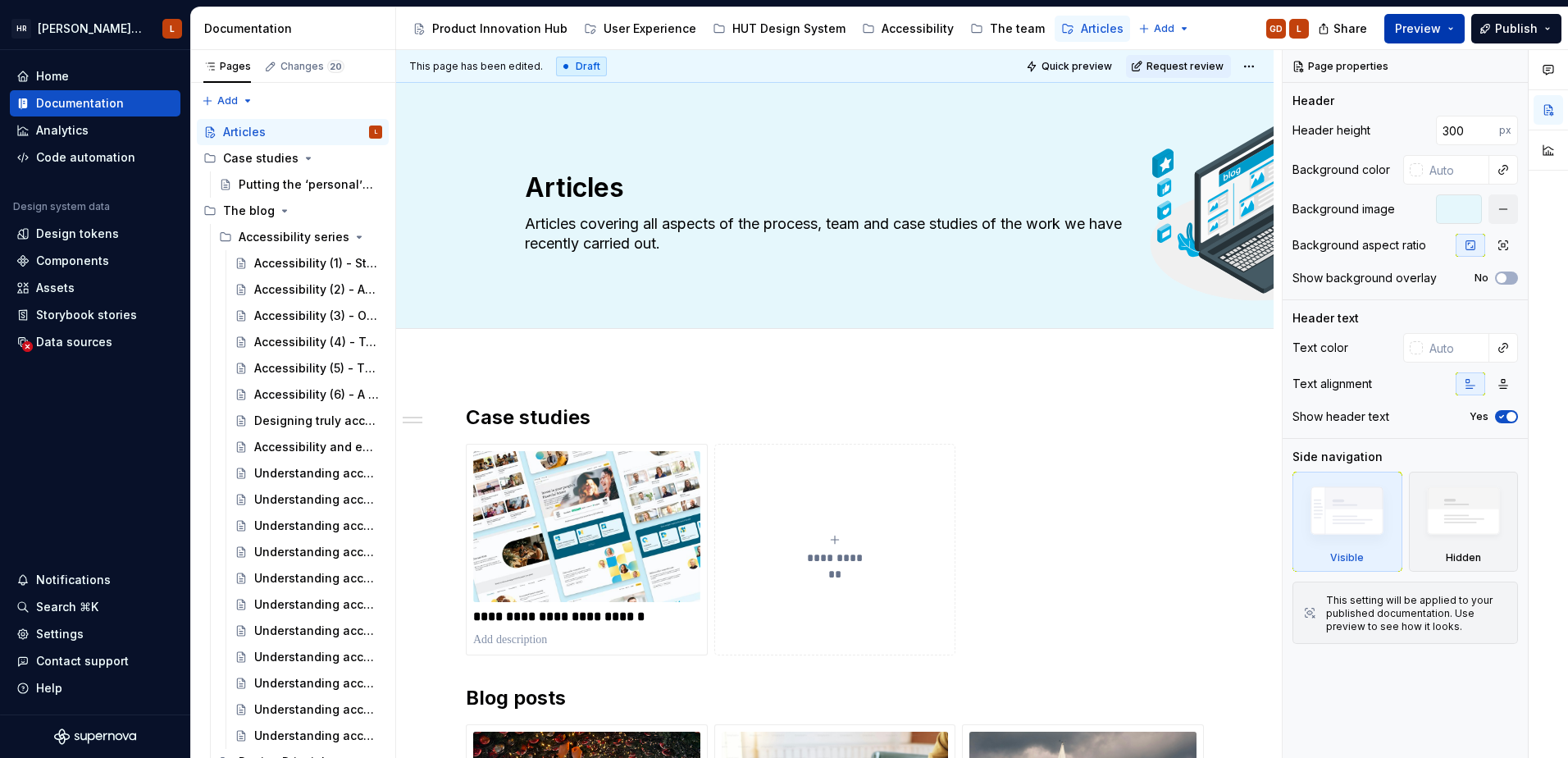
click at [1430, 31] on span "Preview" at bounding box center [1418, 29] width 46 height 16
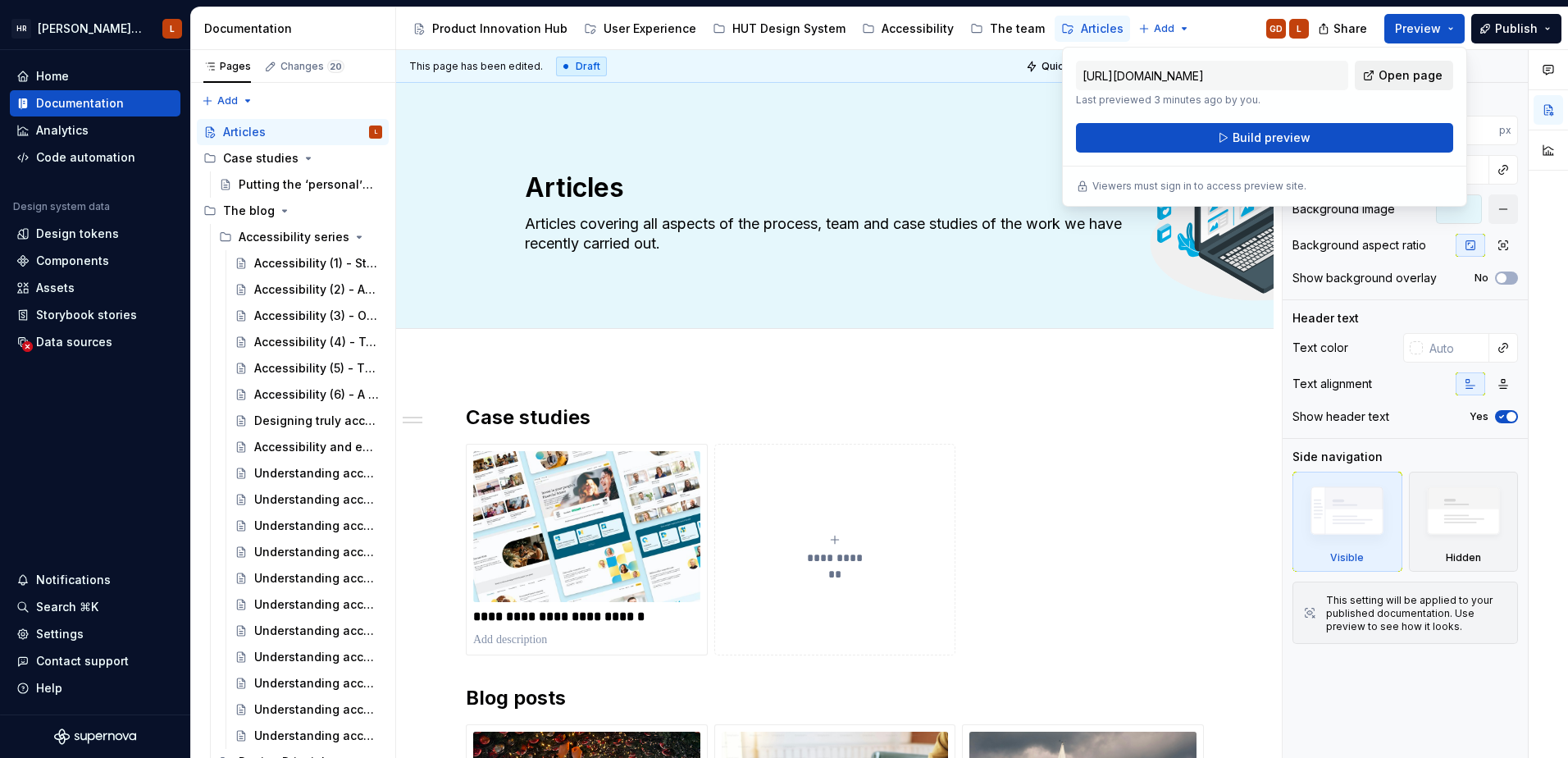
drag, startPoint x: 1430, startPoint y: 31, endPoint x: 1406, endPoint y: 81, distance: 55.5
click at [1406, 81] on span "Open page" at bounding box center [1411, 75] width 64 height 16
click at [476, 39] on div "Product Innovation Hub" at bounding box center [490, 28] width 168 height 26
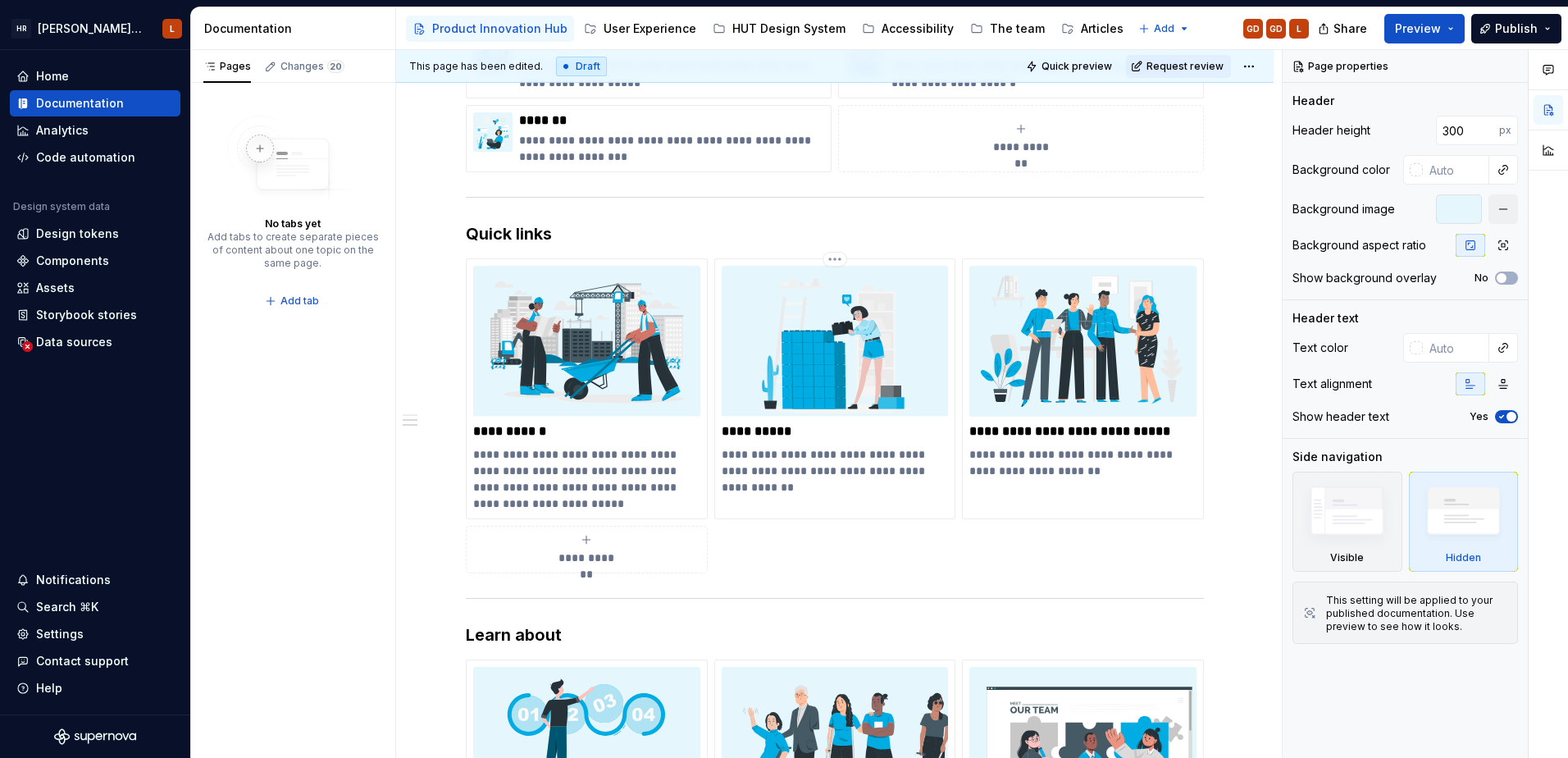
scroll to position [410, 0]
click at [451, 270] on span at bounding box center [449, 265] width 14 height 23
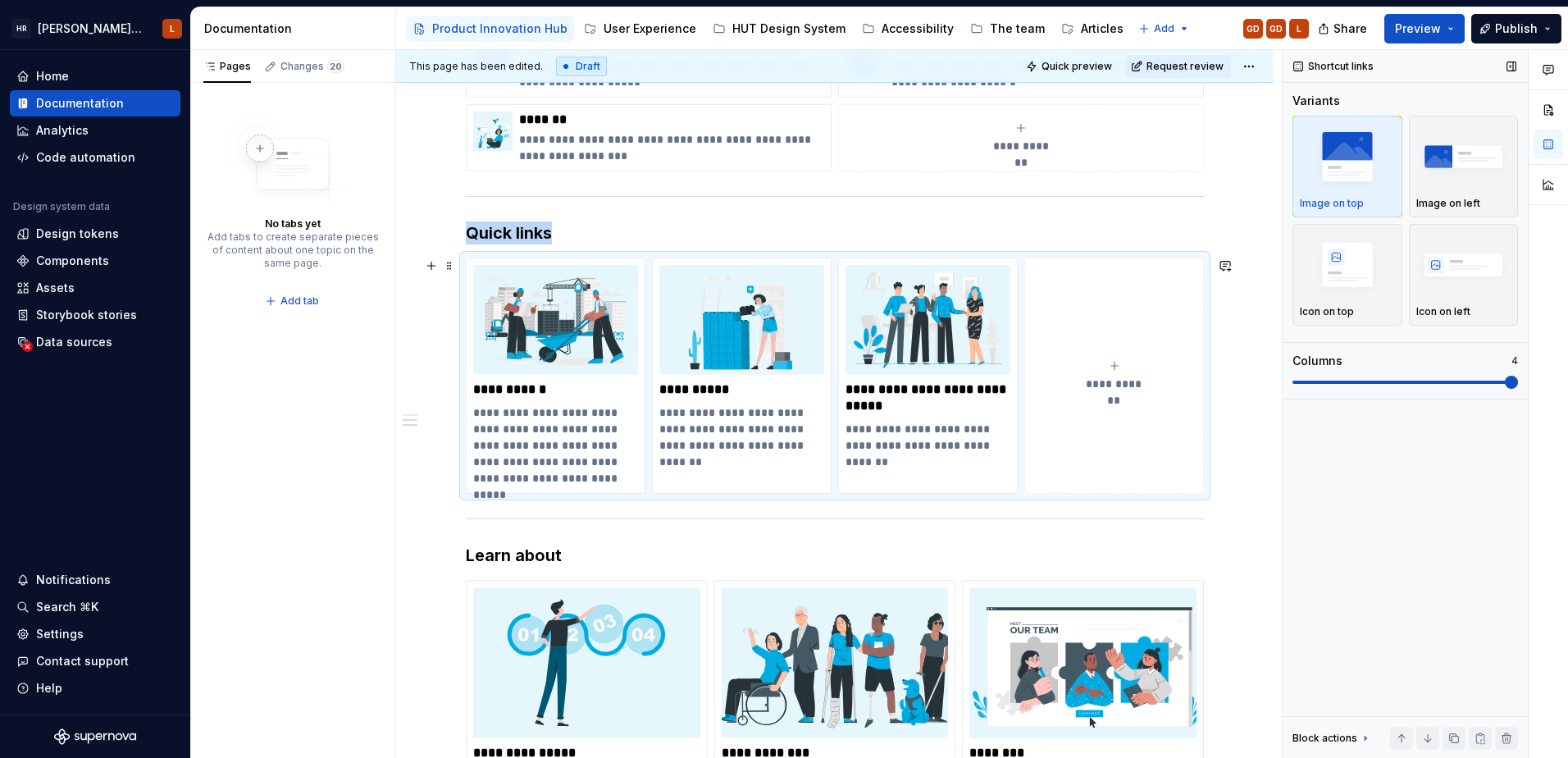
click at [1518, 379] on span at bounding box center [1512, 382] width 14 height 14
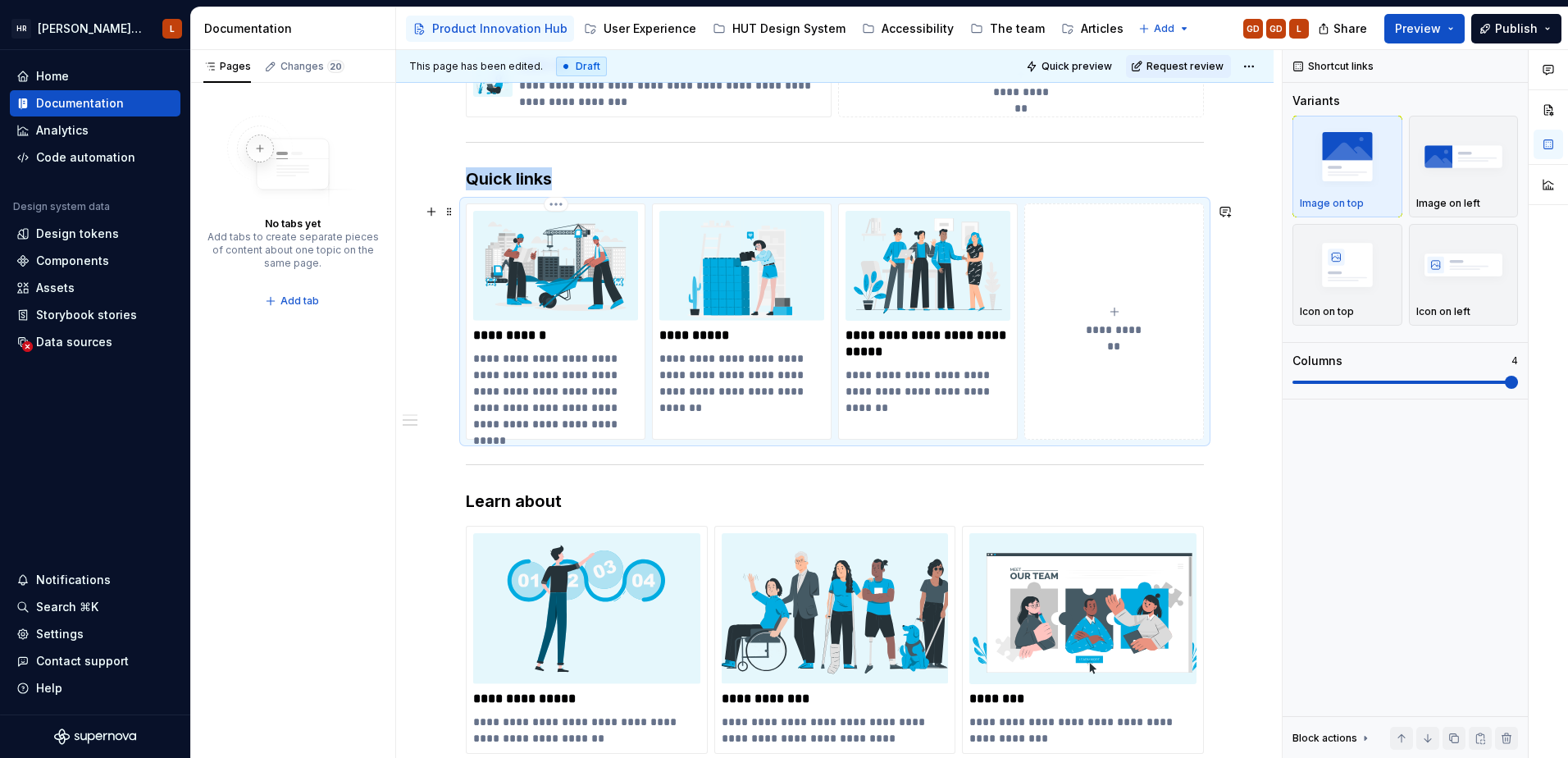
scroll to position [492, 0]
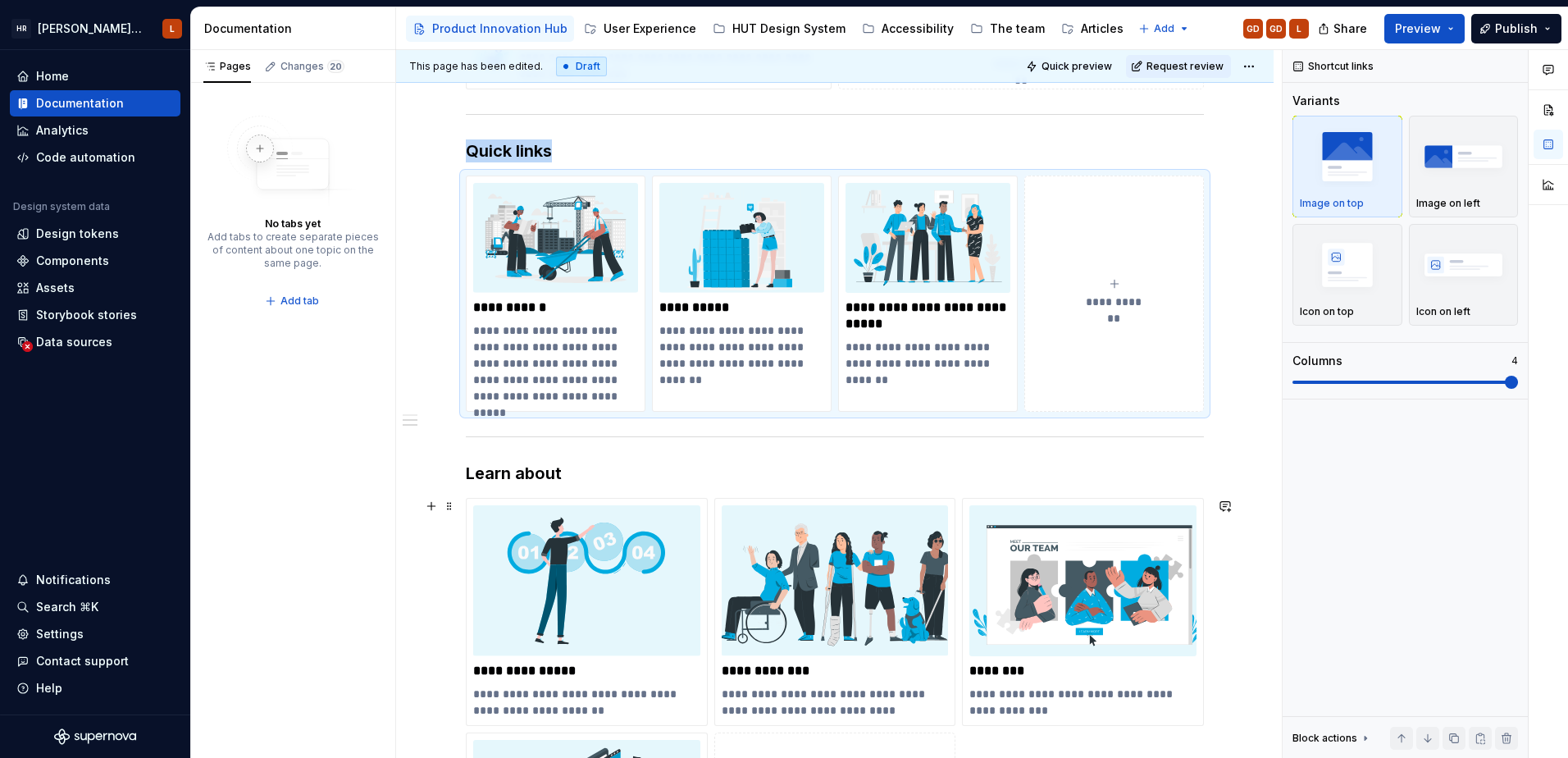
drag, startPoint x: 453, startPoint y: 510, endPoint x: 493, endPoint y: 497, distance: 42.1
click at [453, 510] on span at bounding box center [449, 505] width 14 height 23
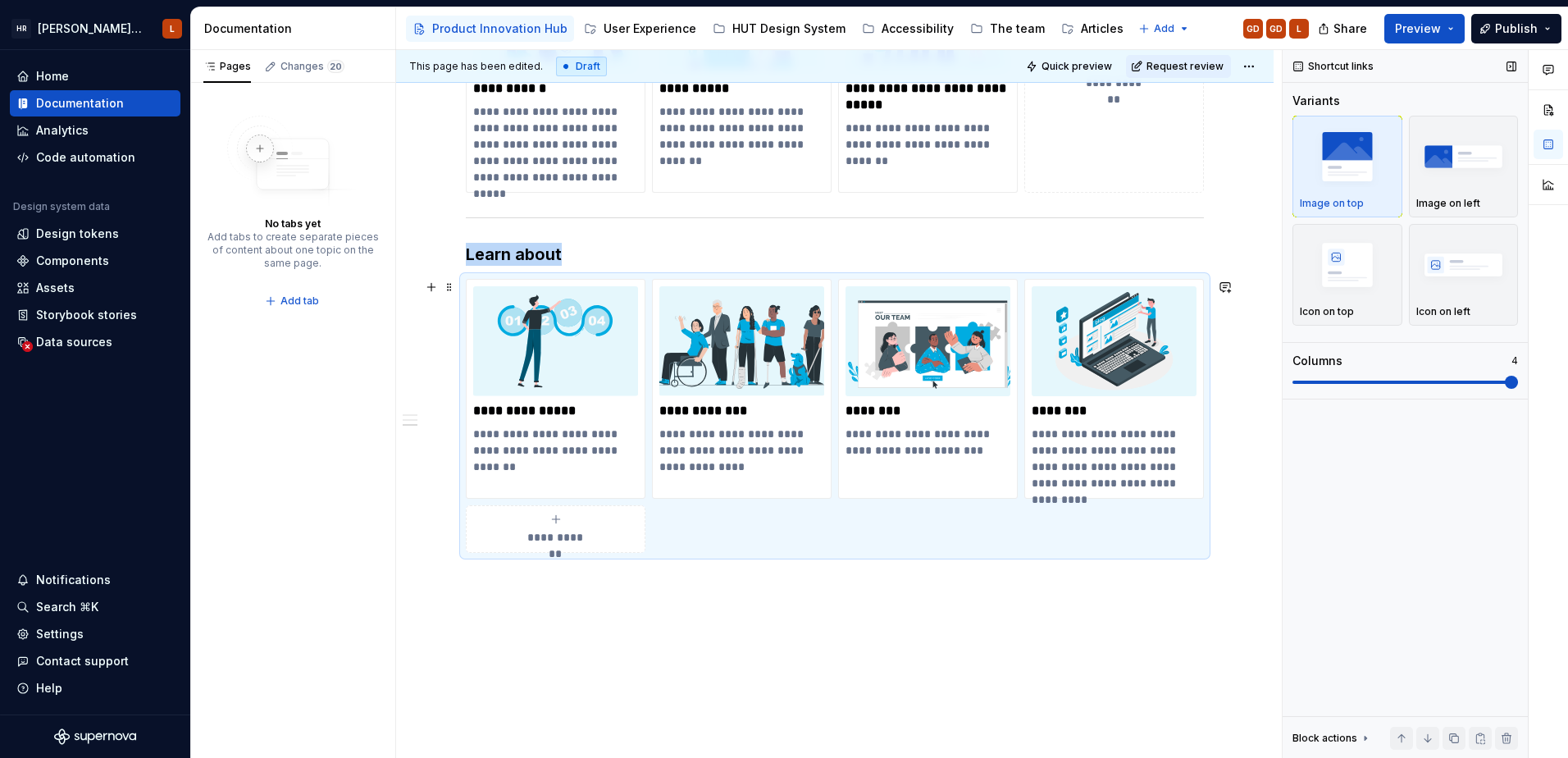
click at [1518, 384] on span at bounding box center [1512, 382] width 14 height 14
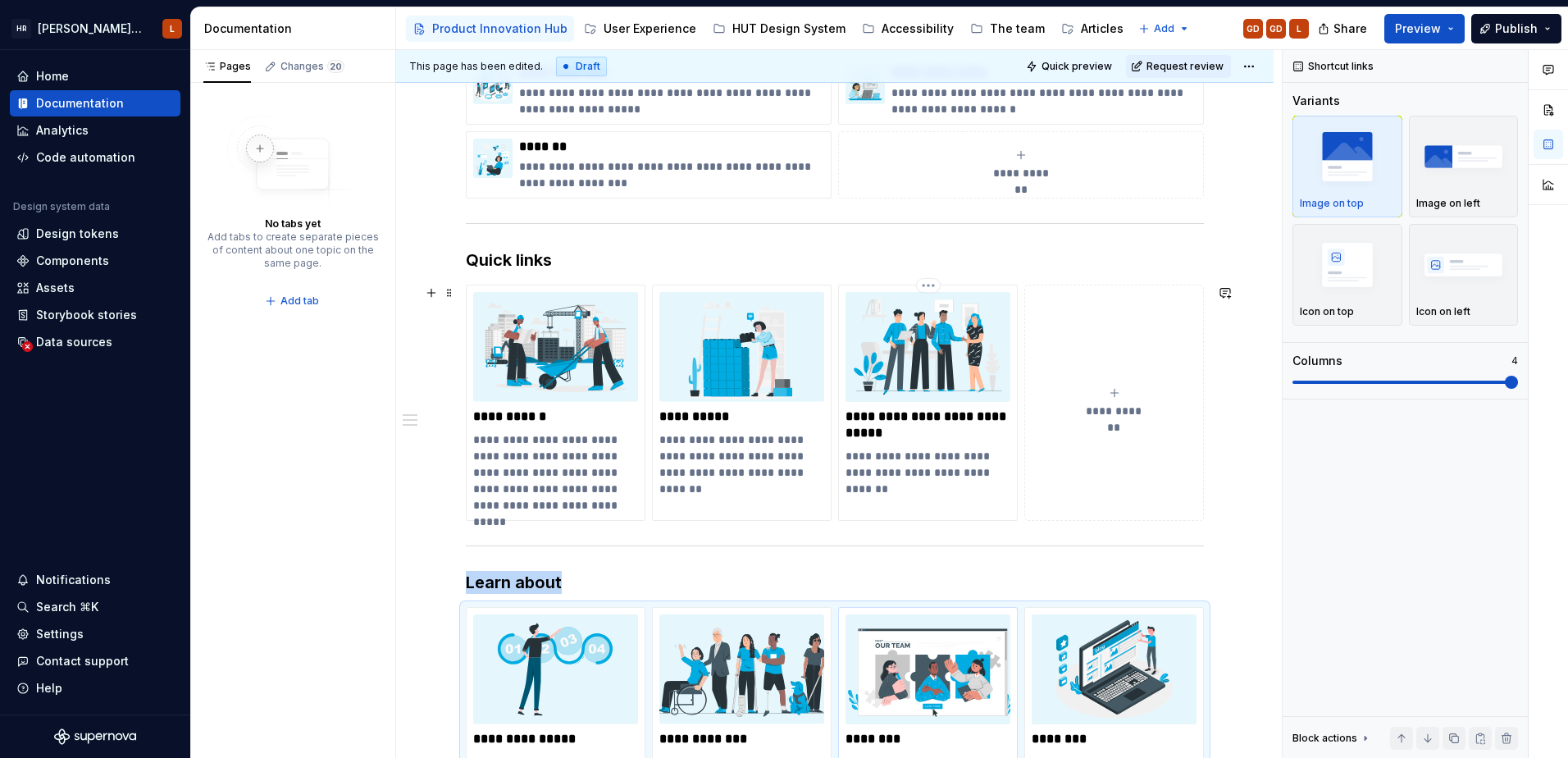
scroll to position [137, 0]
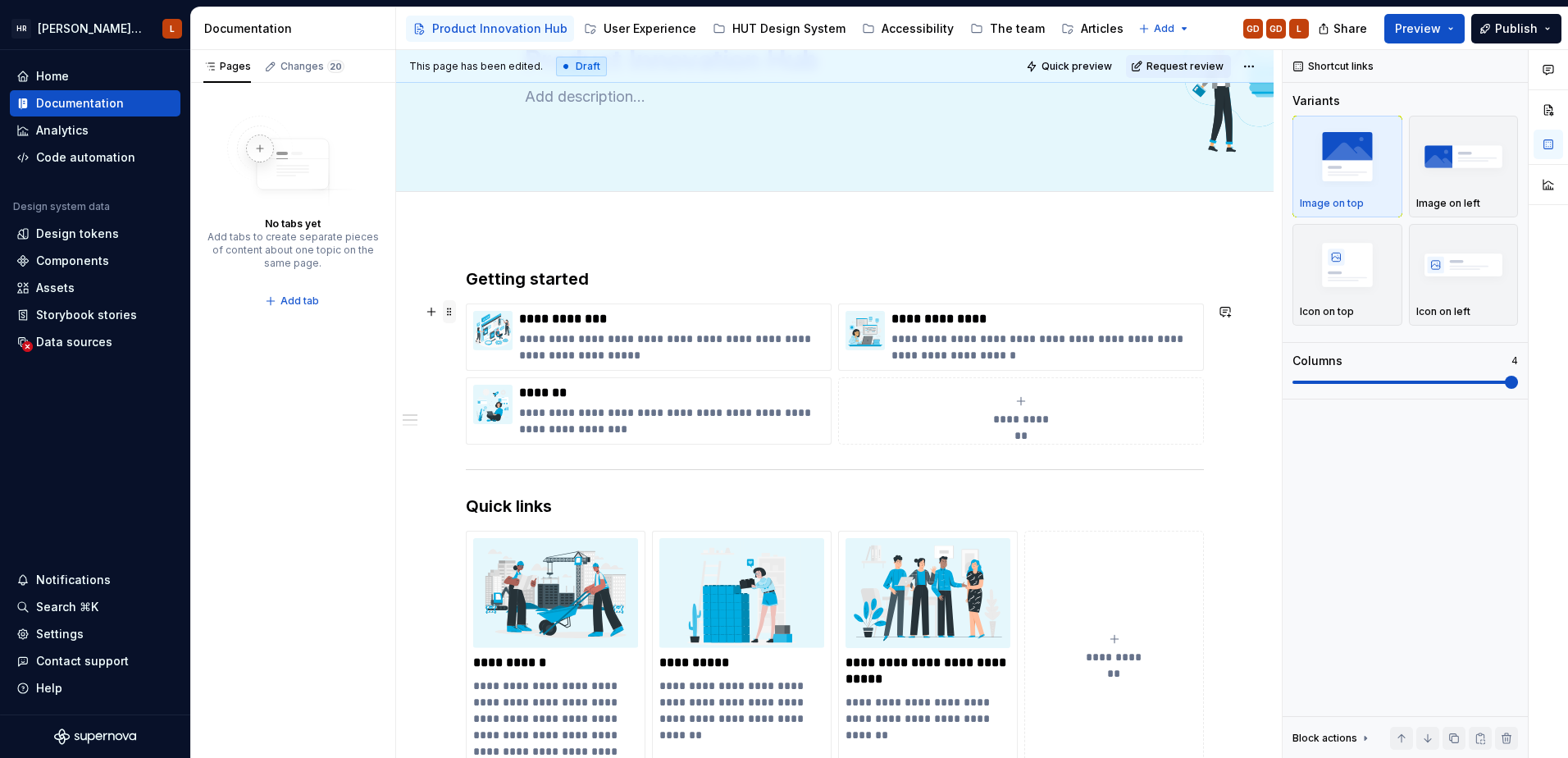
click at [451, 311] on span at bounding box center [449, 311] width 14 height 23
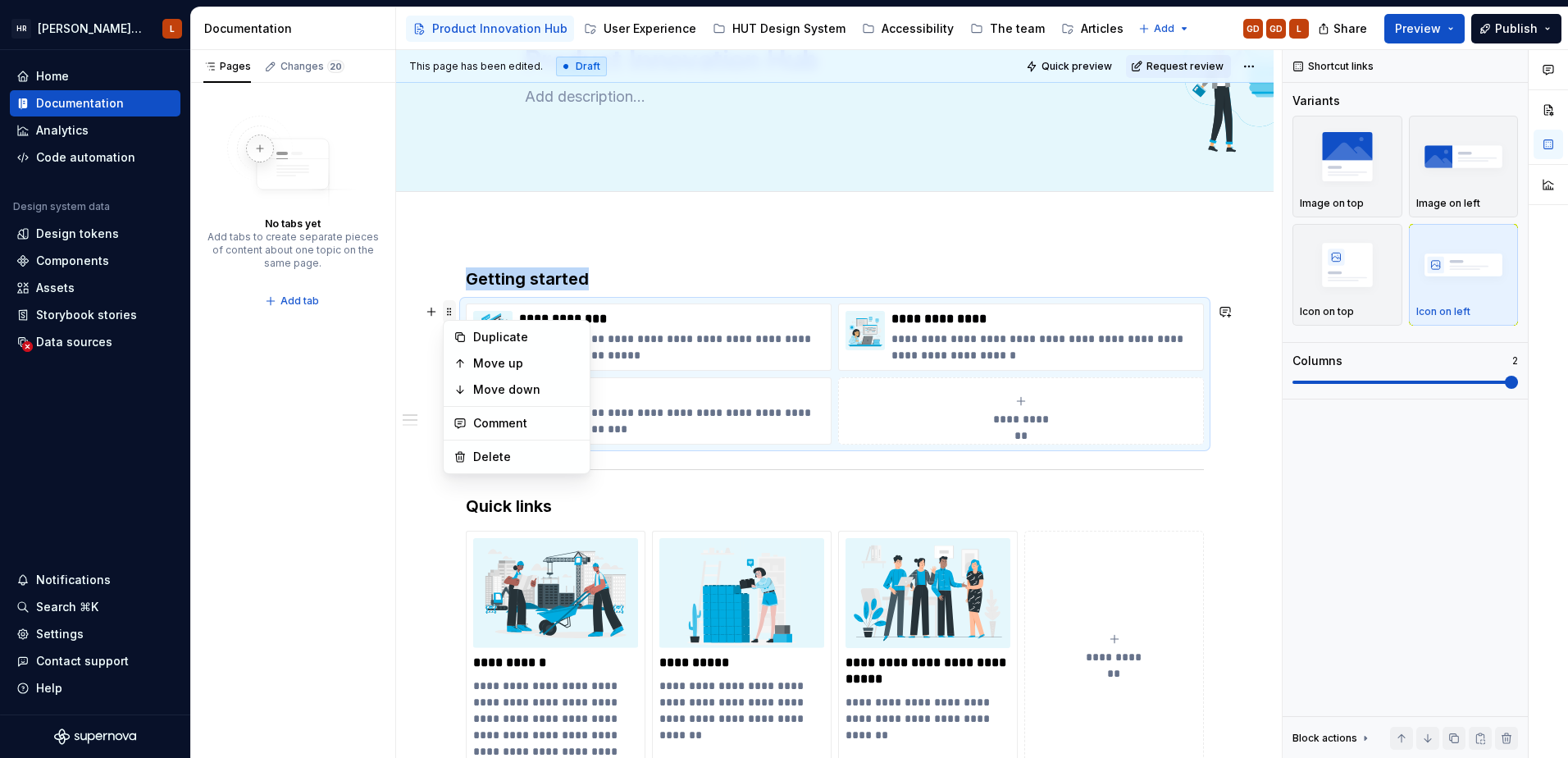
click at [450, 316] on span at bounding box center [449, 311] width 14 height 23
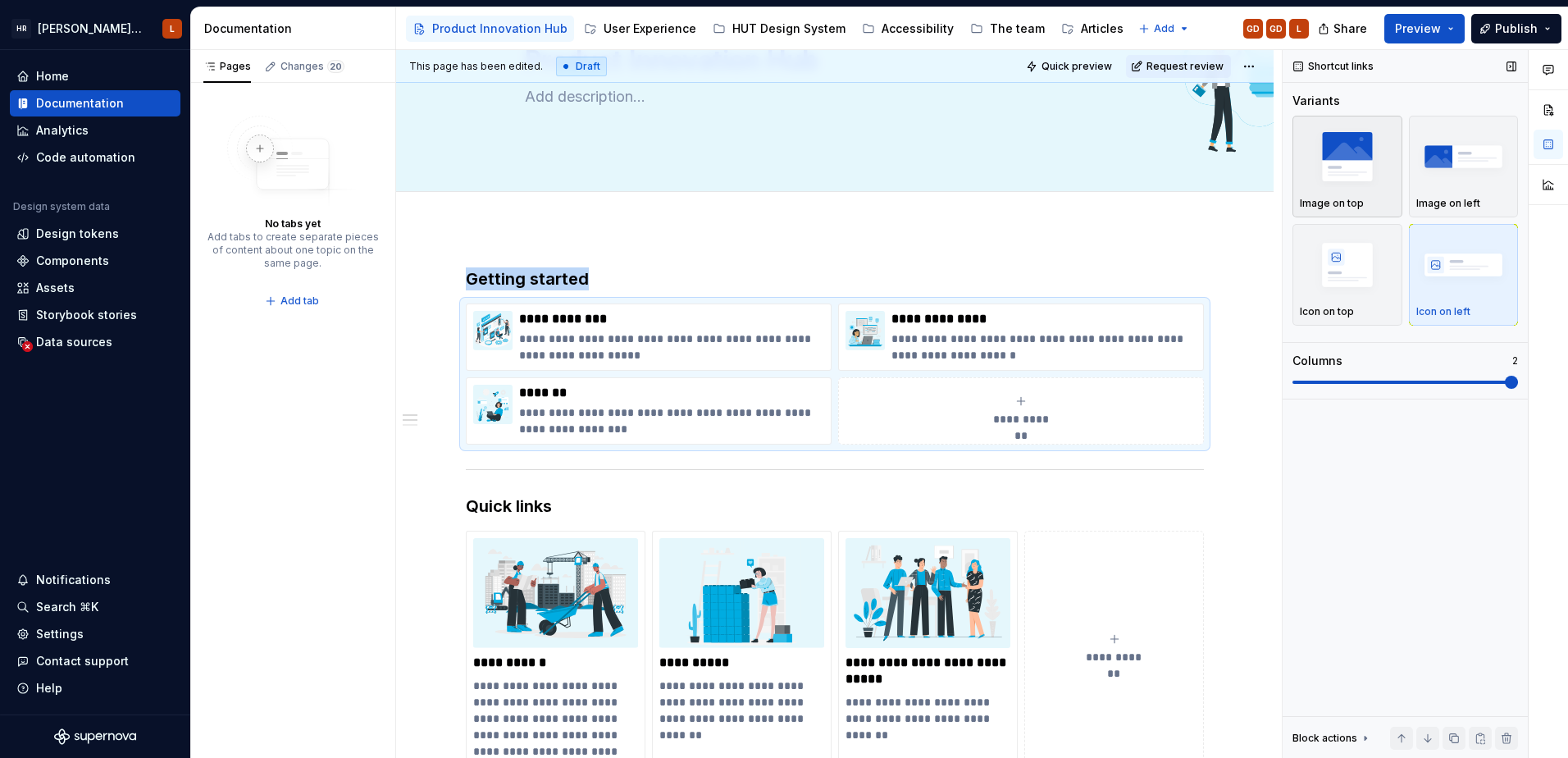
click at [1355, 165] on img "button" at bounding box center [1347, 156] width 95 height 60
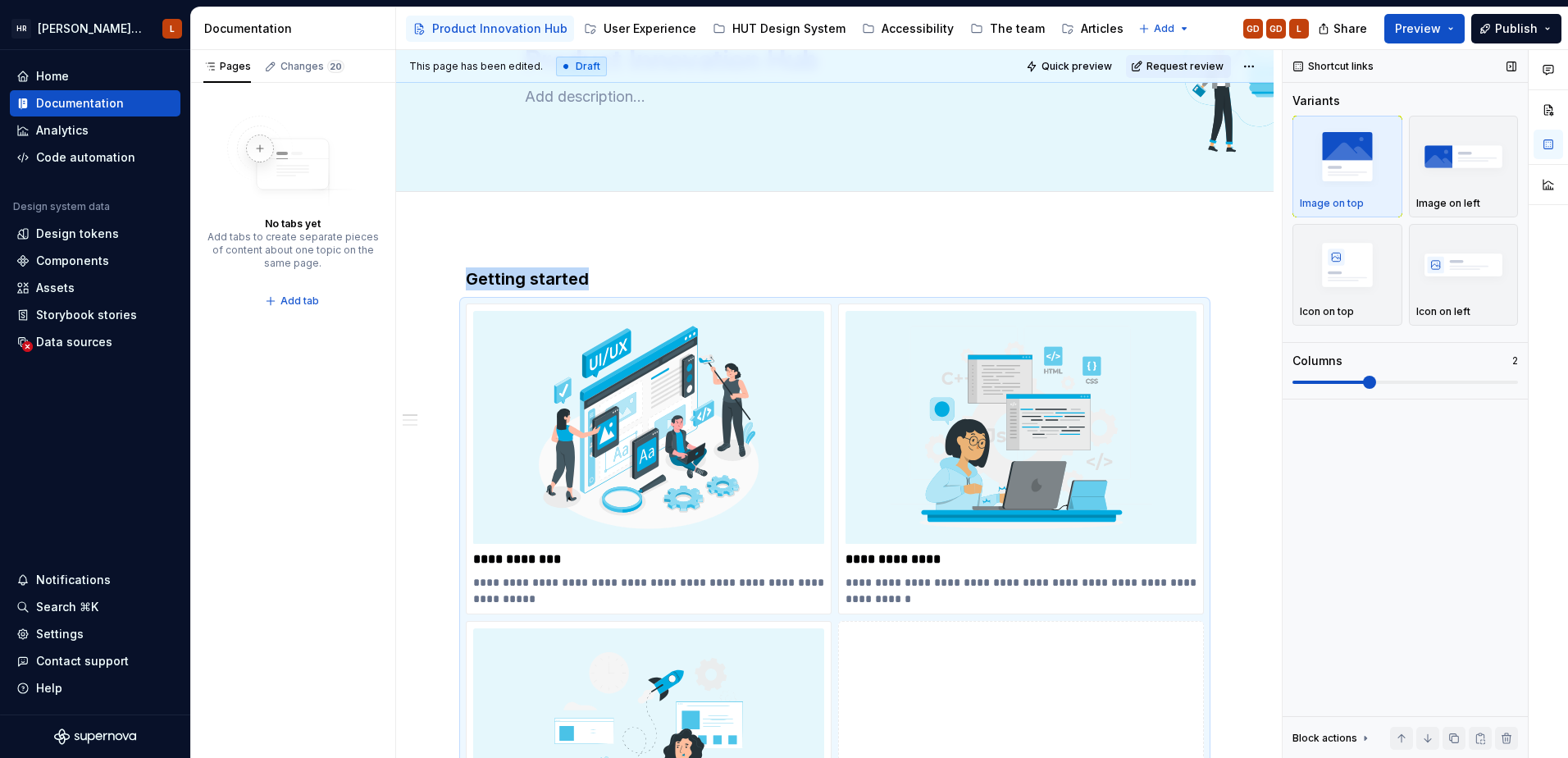
scroll to position [311, 0]
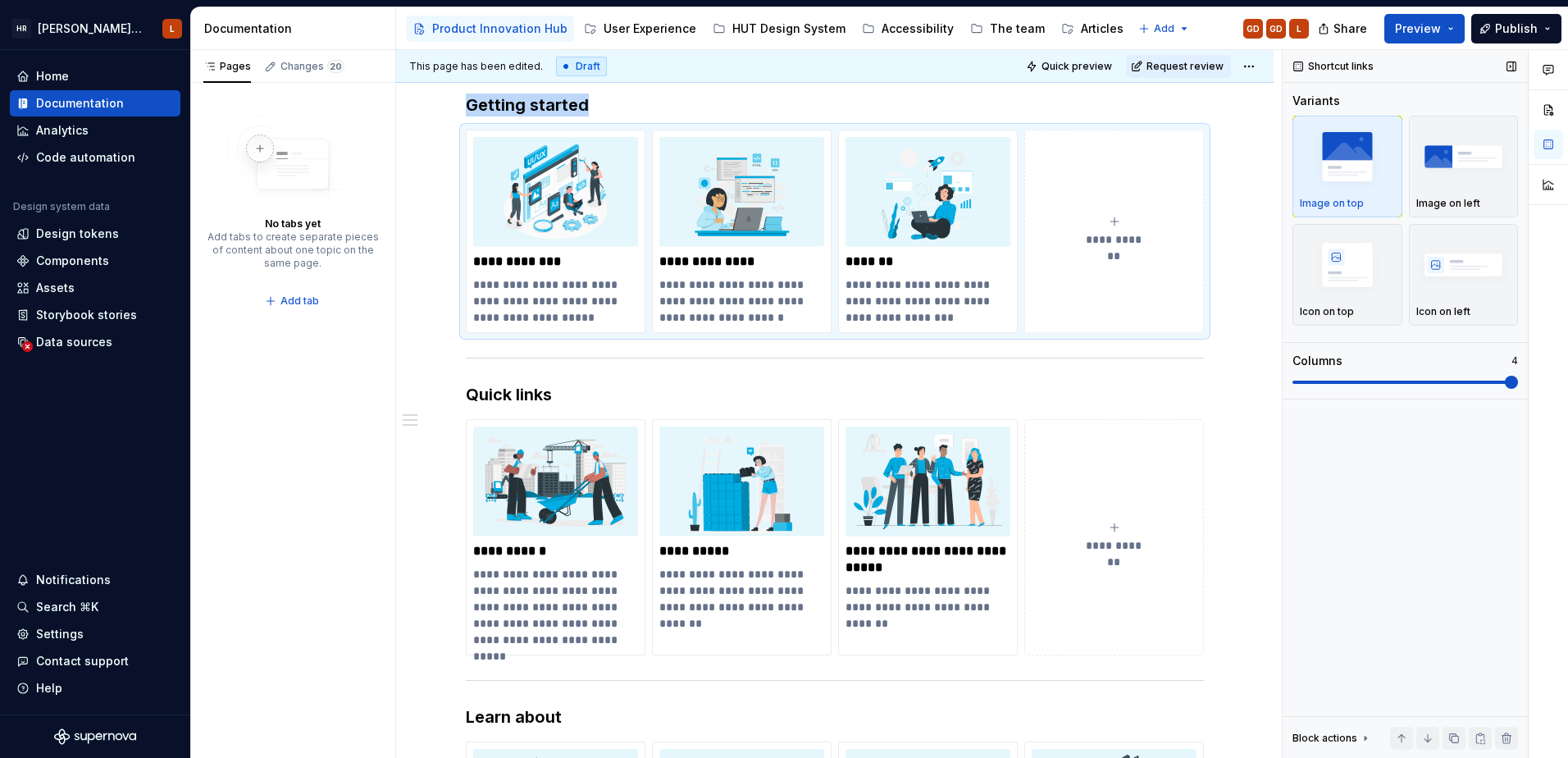
click at [1518, 383] on span at bounding box center [1512, 382] width 14 height 14
click at [449, 429] on span at bounding box center [449, 426] width 14 height 23
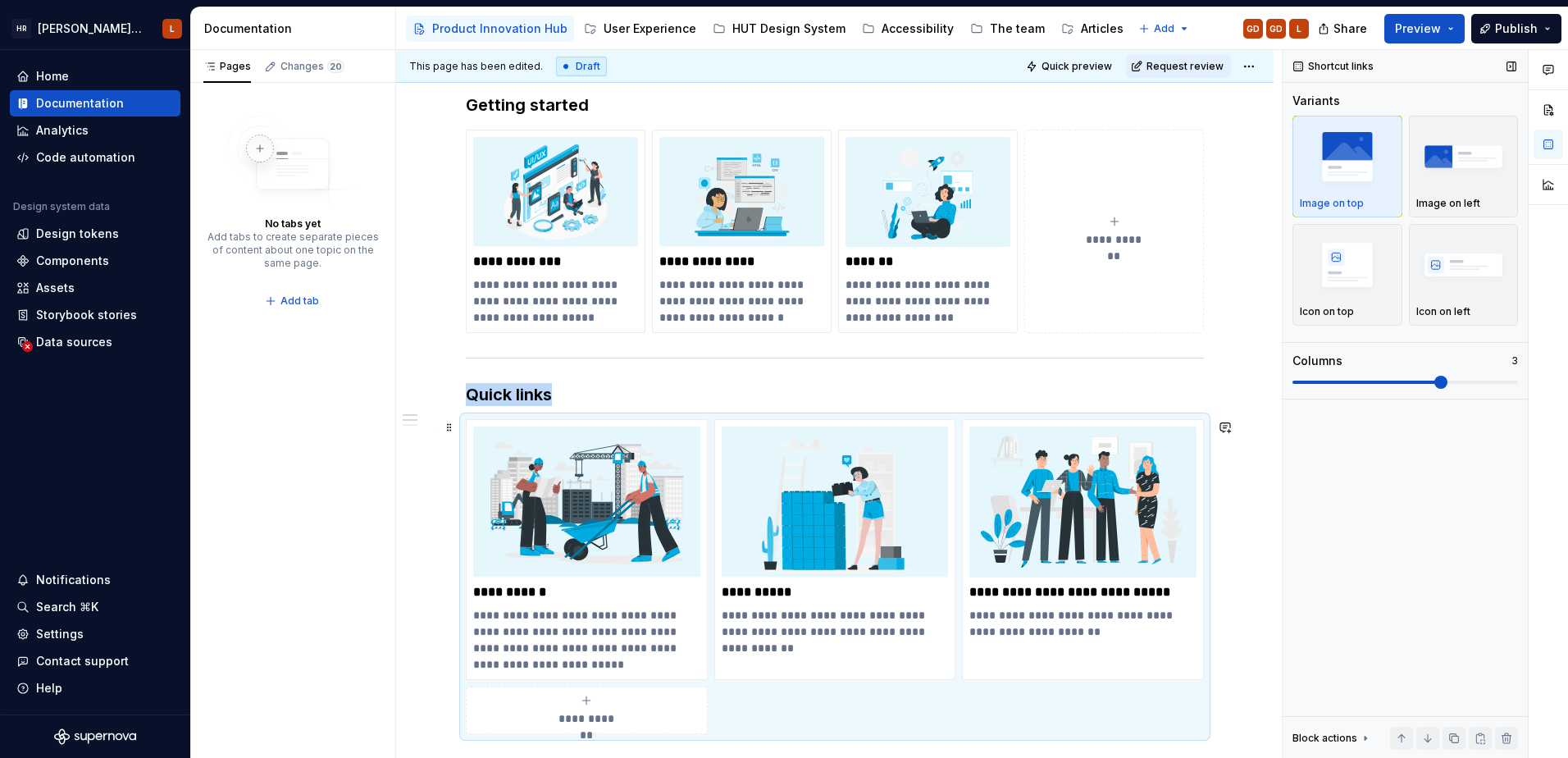
click at [1448, 387] on span at bounding box center [1441, 382] width 14 height 14
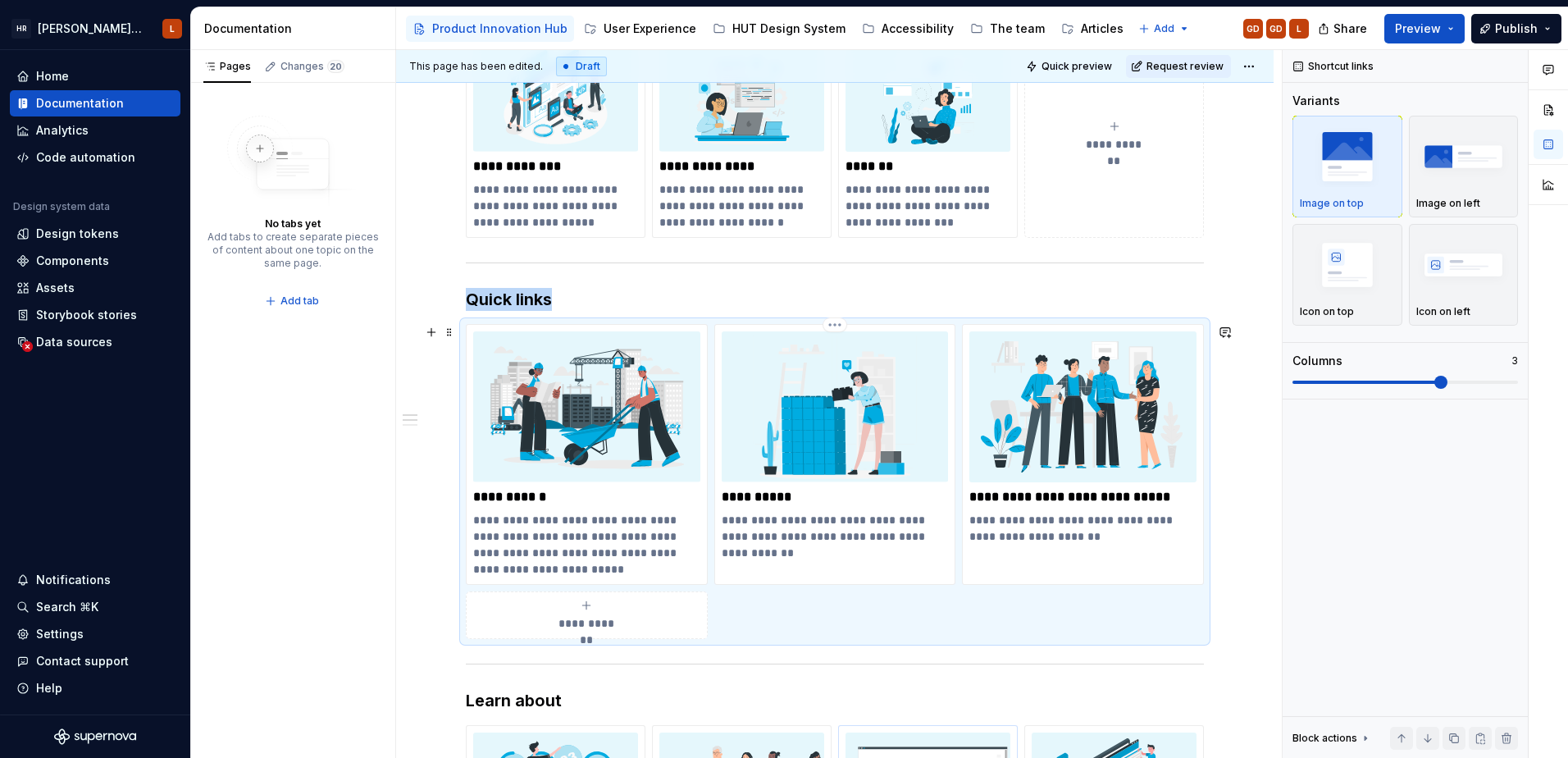
scroll to position [639, 0]
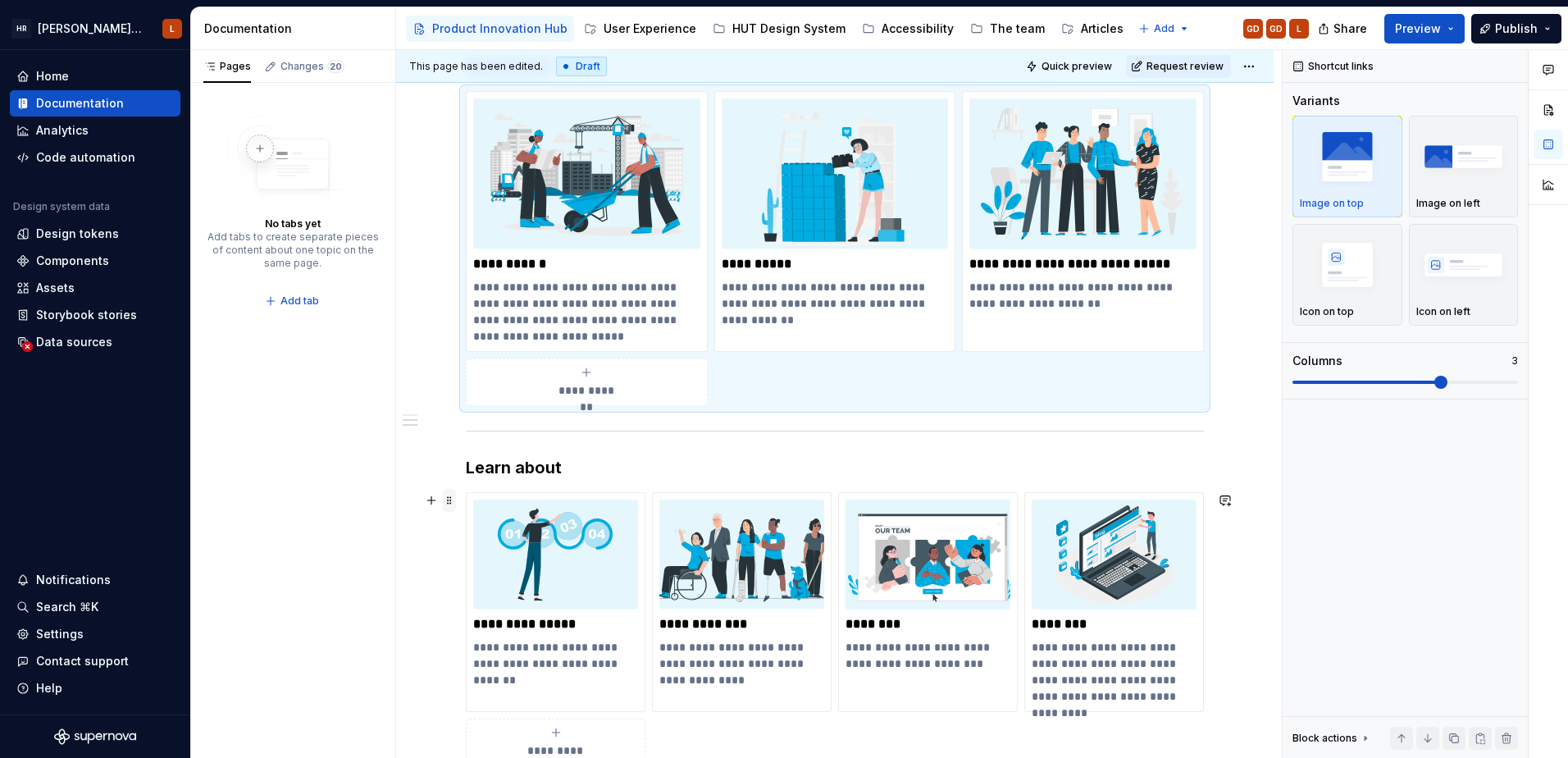
click at [450, 504] on span at bounding box center [449, 500] width 14 height 23
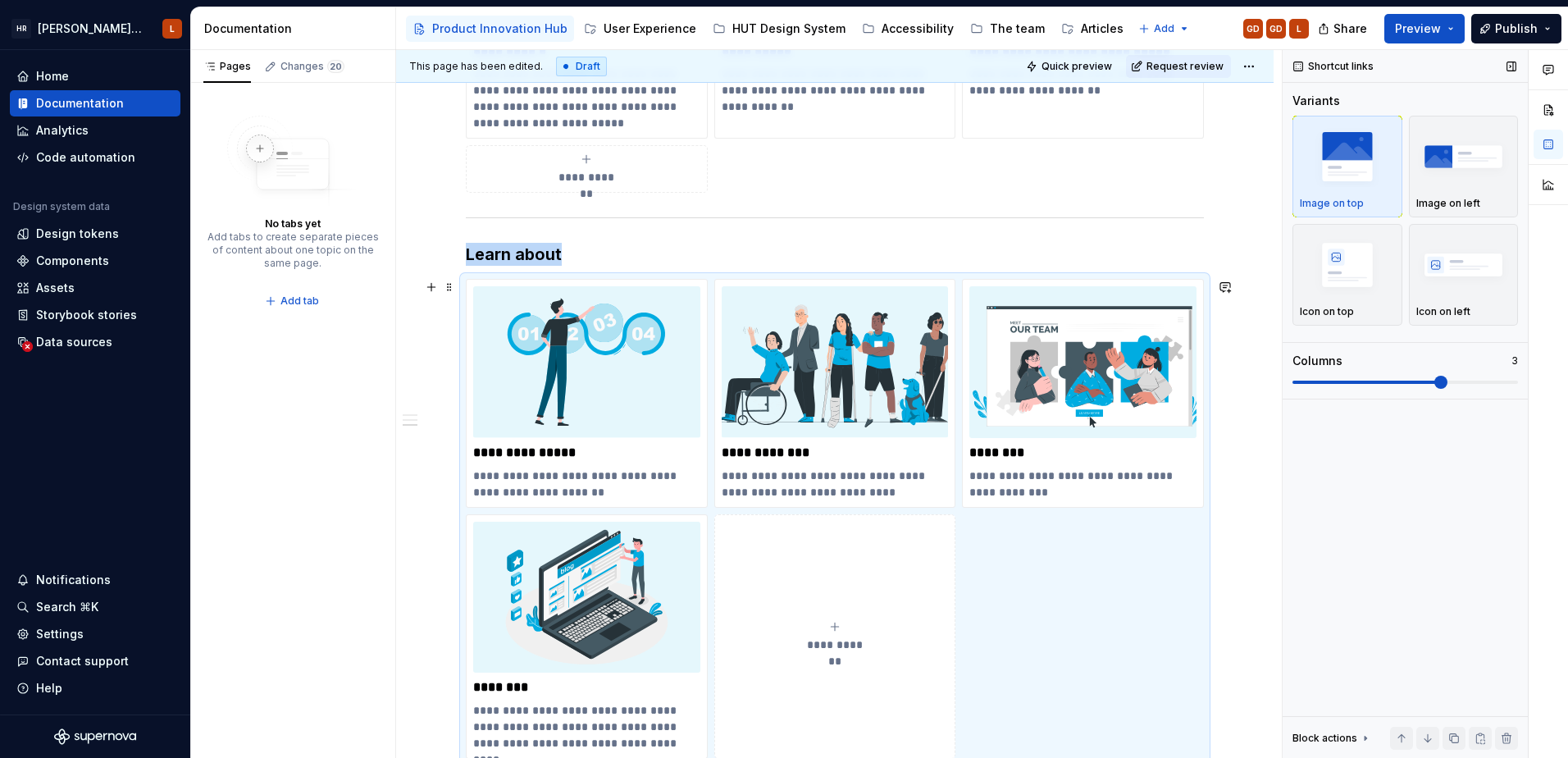
click at [1443, 388] on span at bounding box center [1441, 382] width 14 height 14
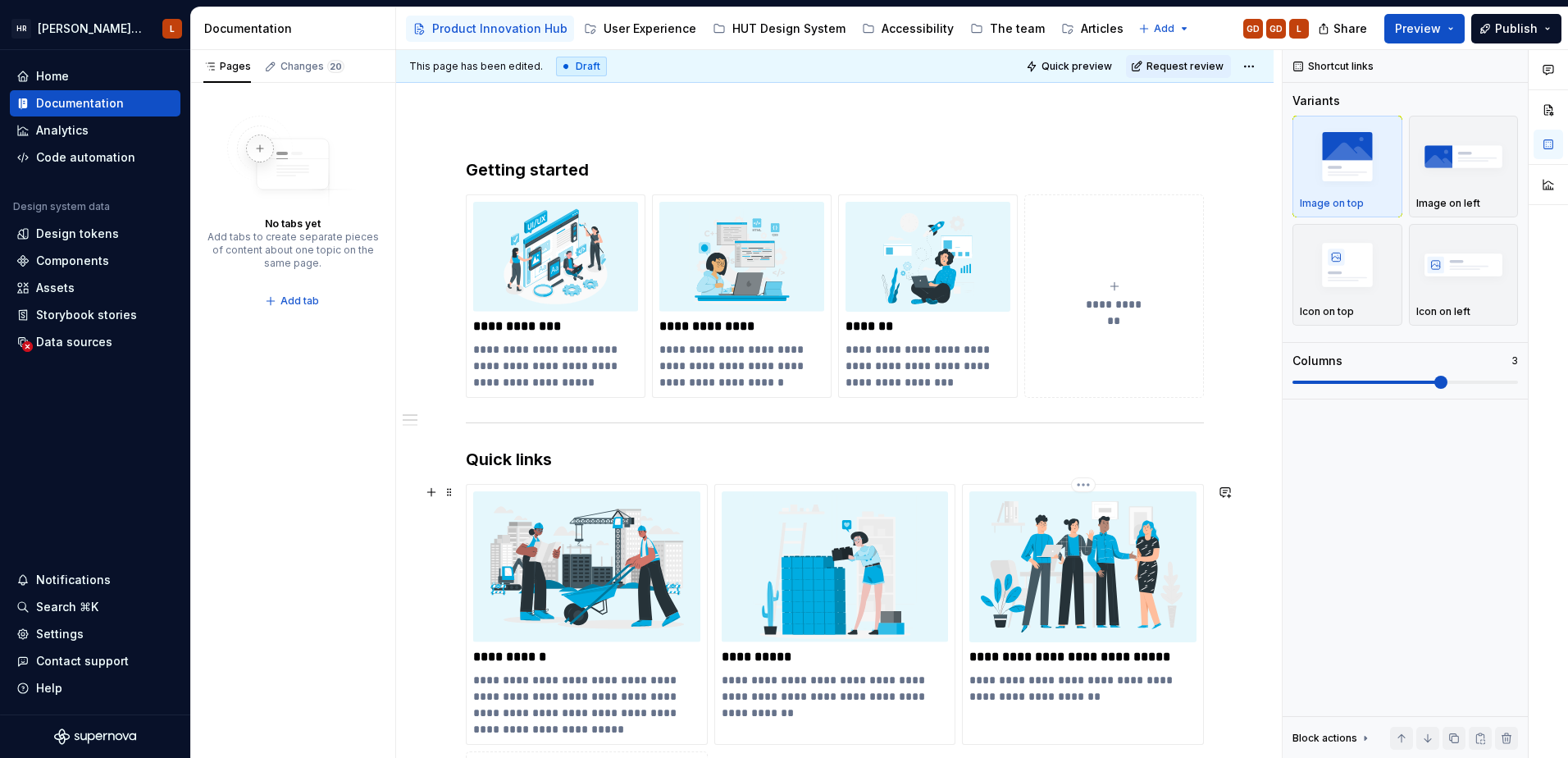
scroll to position [0, 0]
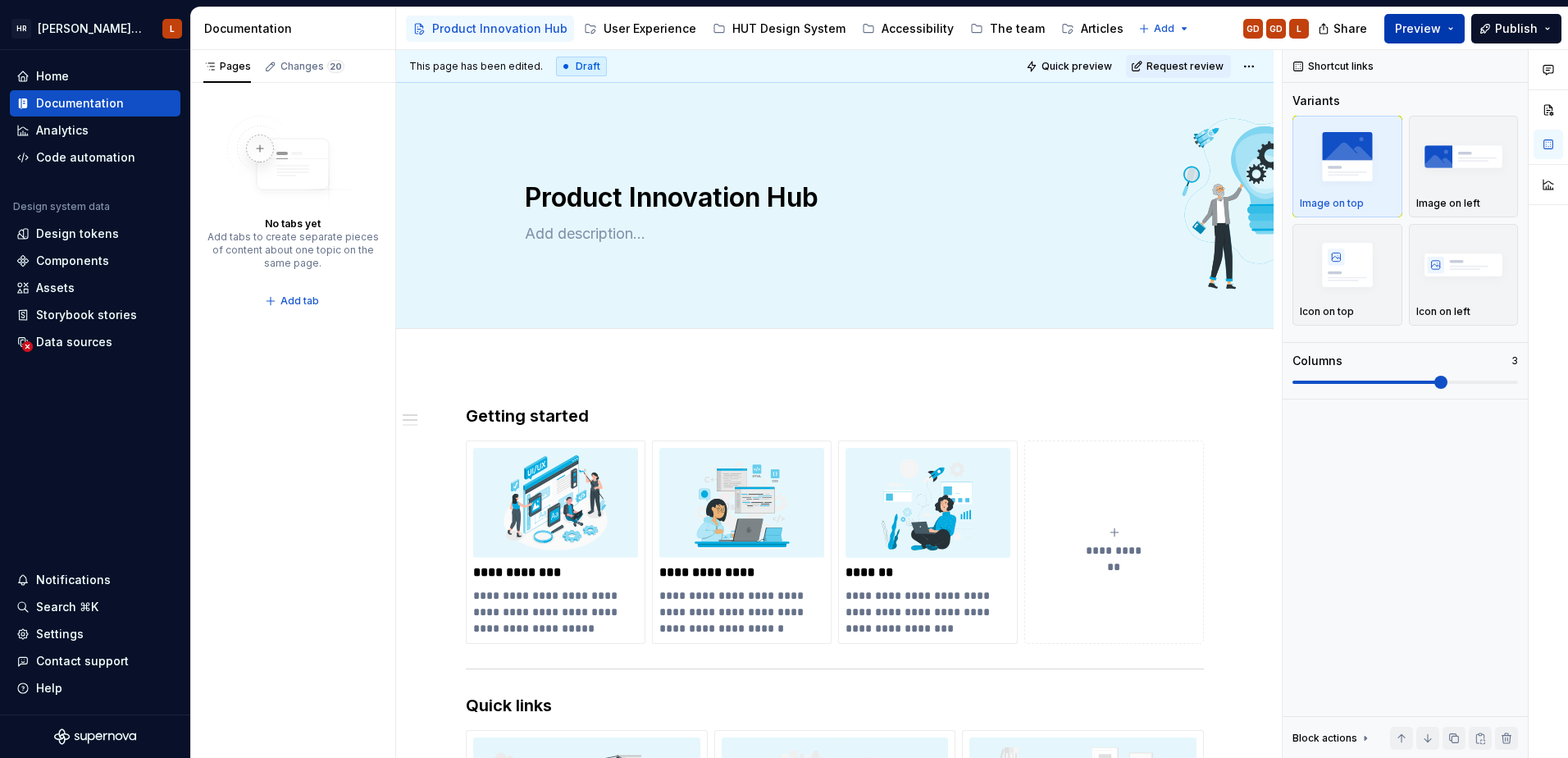
click at [1459, 30] on button "Preview" at bounding box center [1424, 28] width 80 height 30
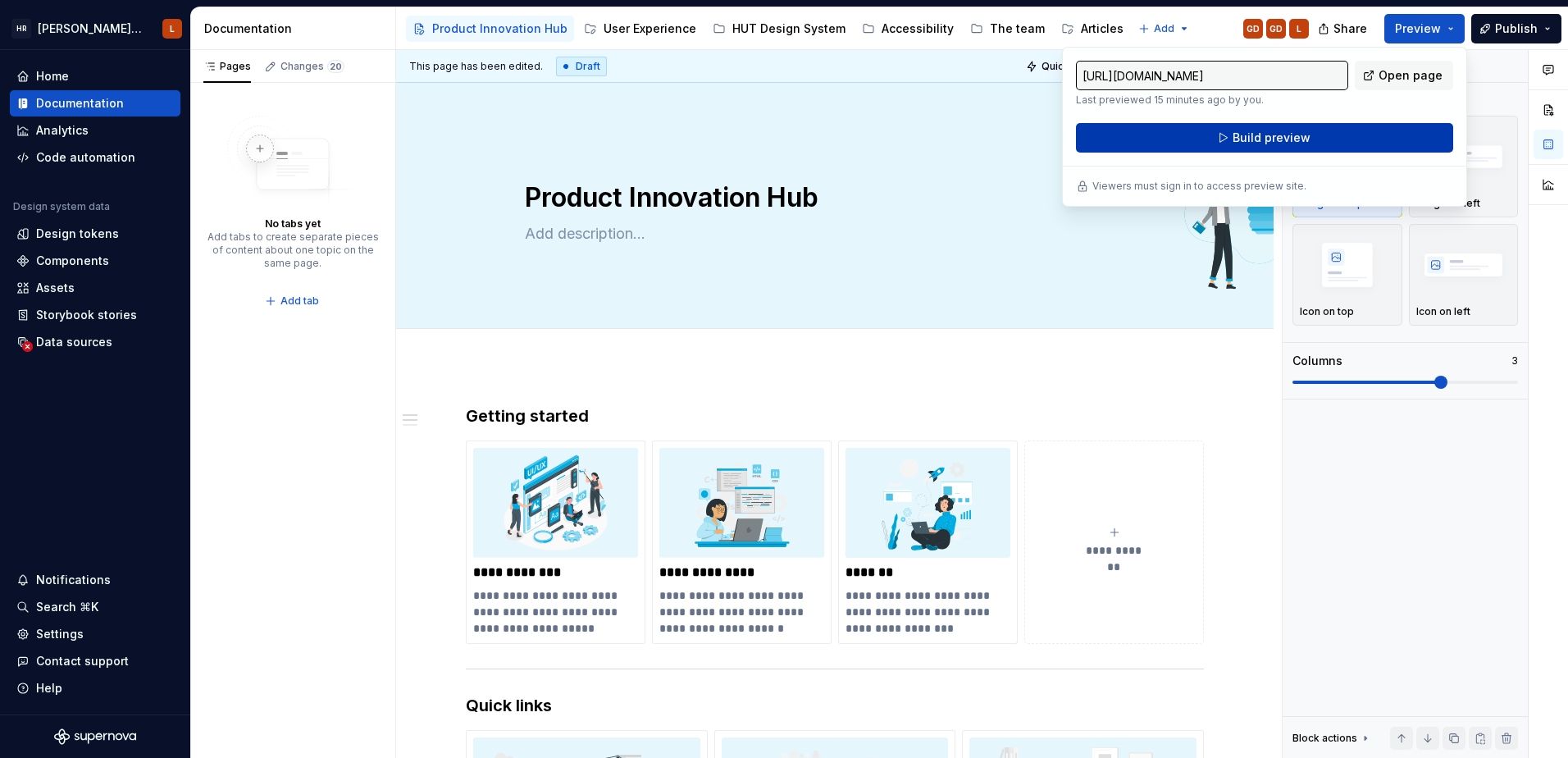
drag, startPoint x: 1459, startPoint y: 30, endPoint x: 1374, endPoint y: 133, distance: 133.5
click at [1374, 133] on button "Build preview" at bounding box center [1265, 137] width 378 height 30
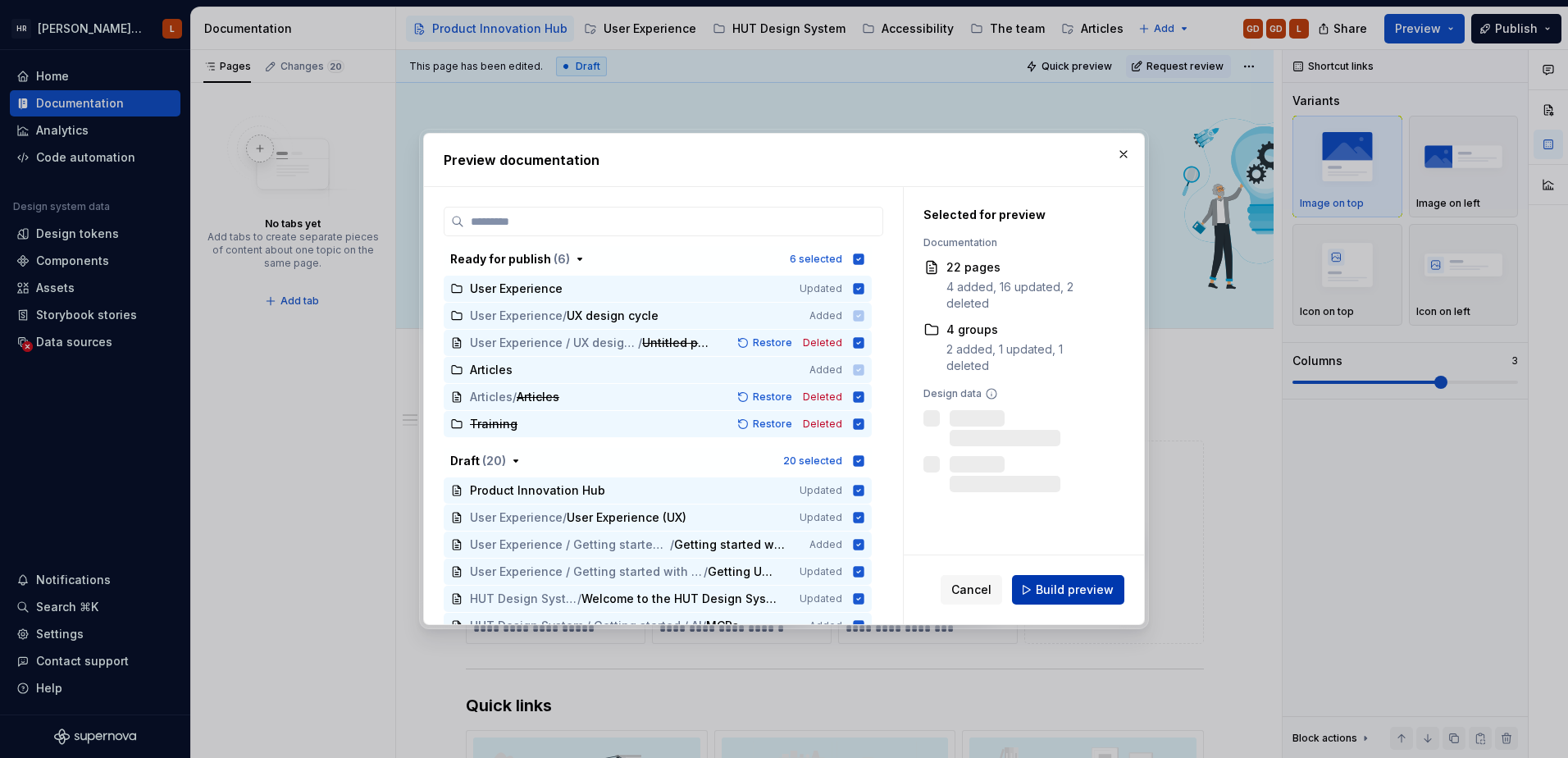
click at [1056, 596] on span "Build preview" at bounding box center [1075, 590] width 78 height 16
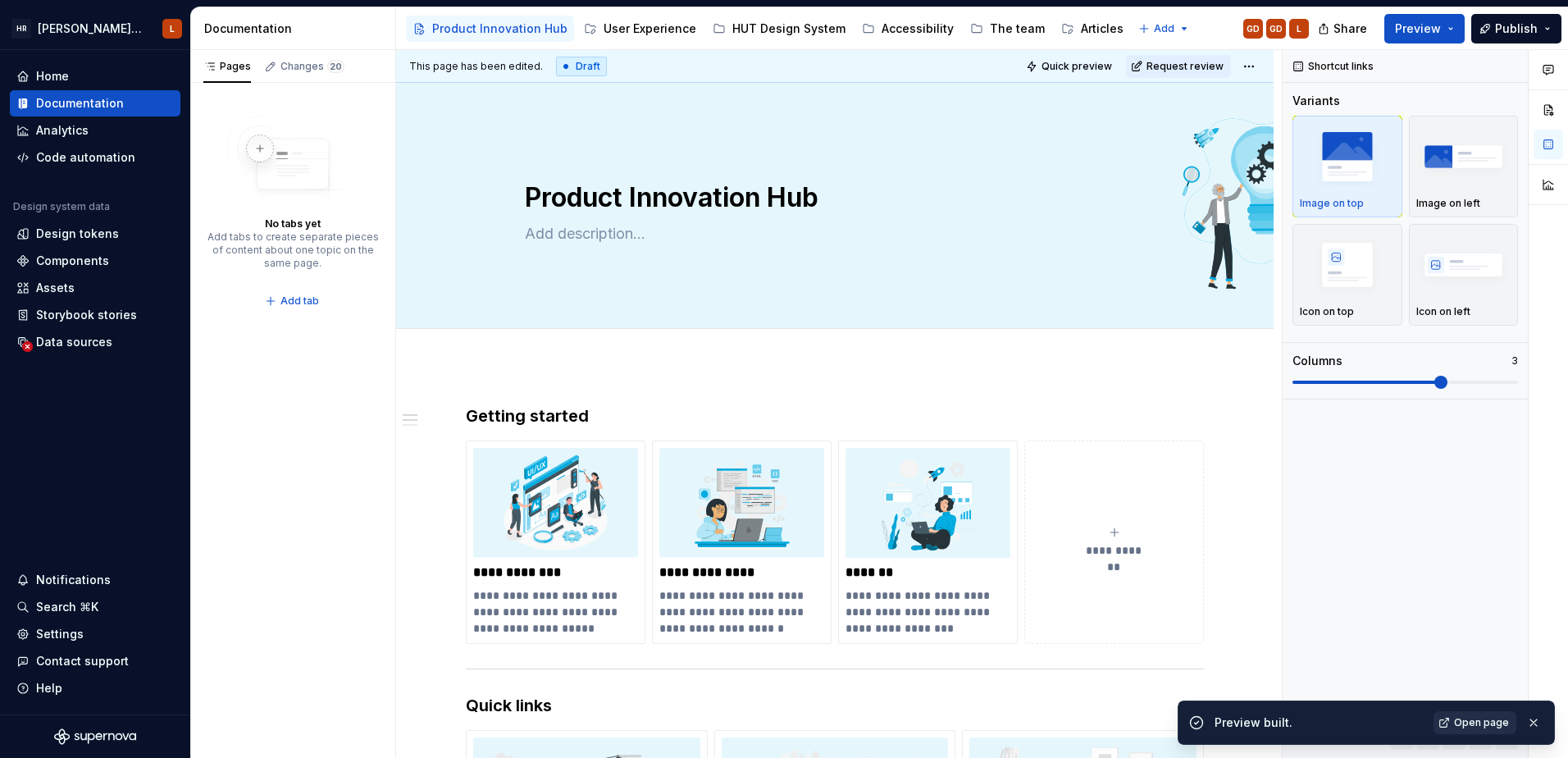
click at [1479, 716] on span "Open page" at bounding box center [1481, 722] width 55 height 14
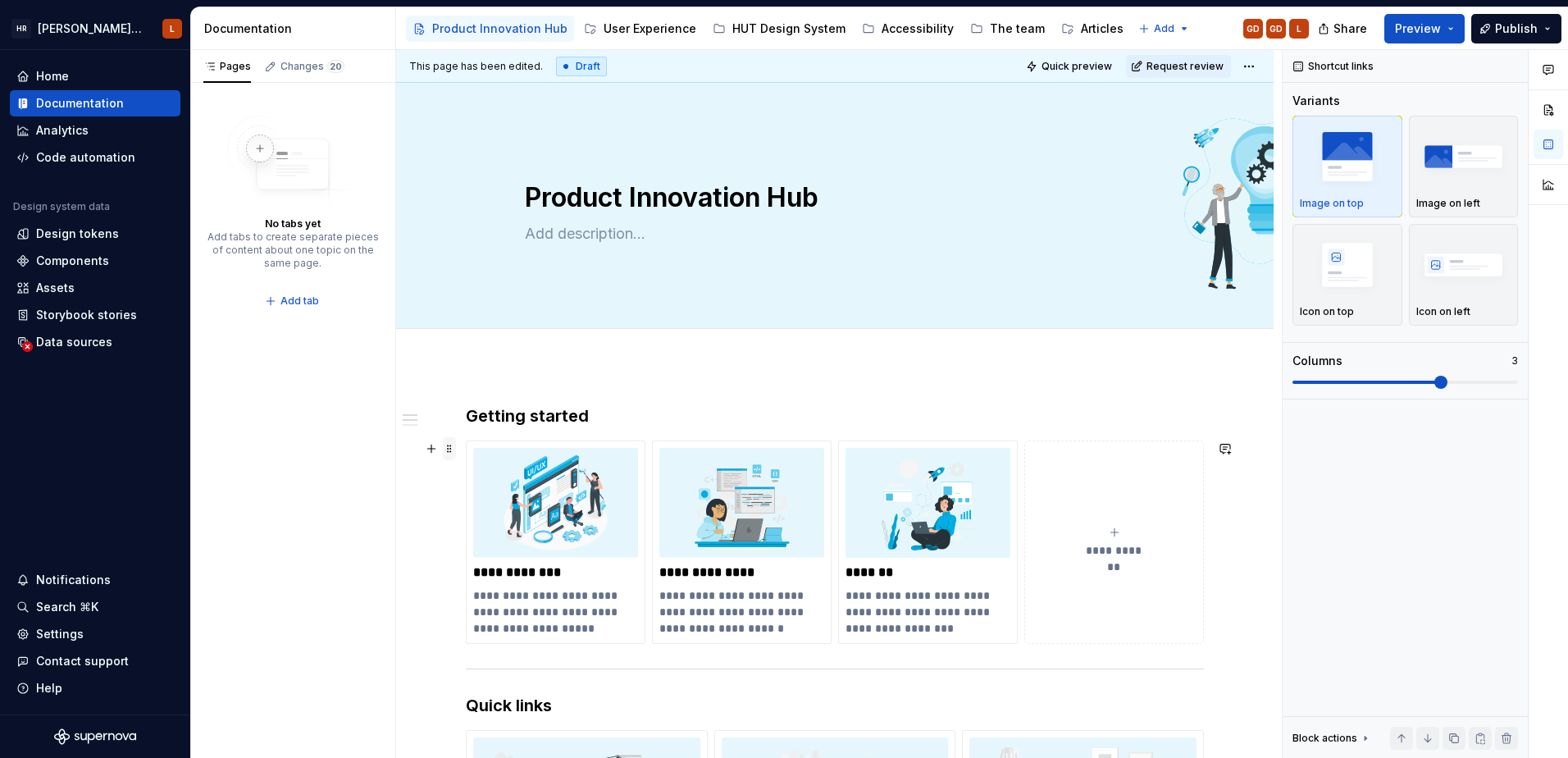
click at [448, 453] on span at bounding box center [449, 448] width 14 height 23
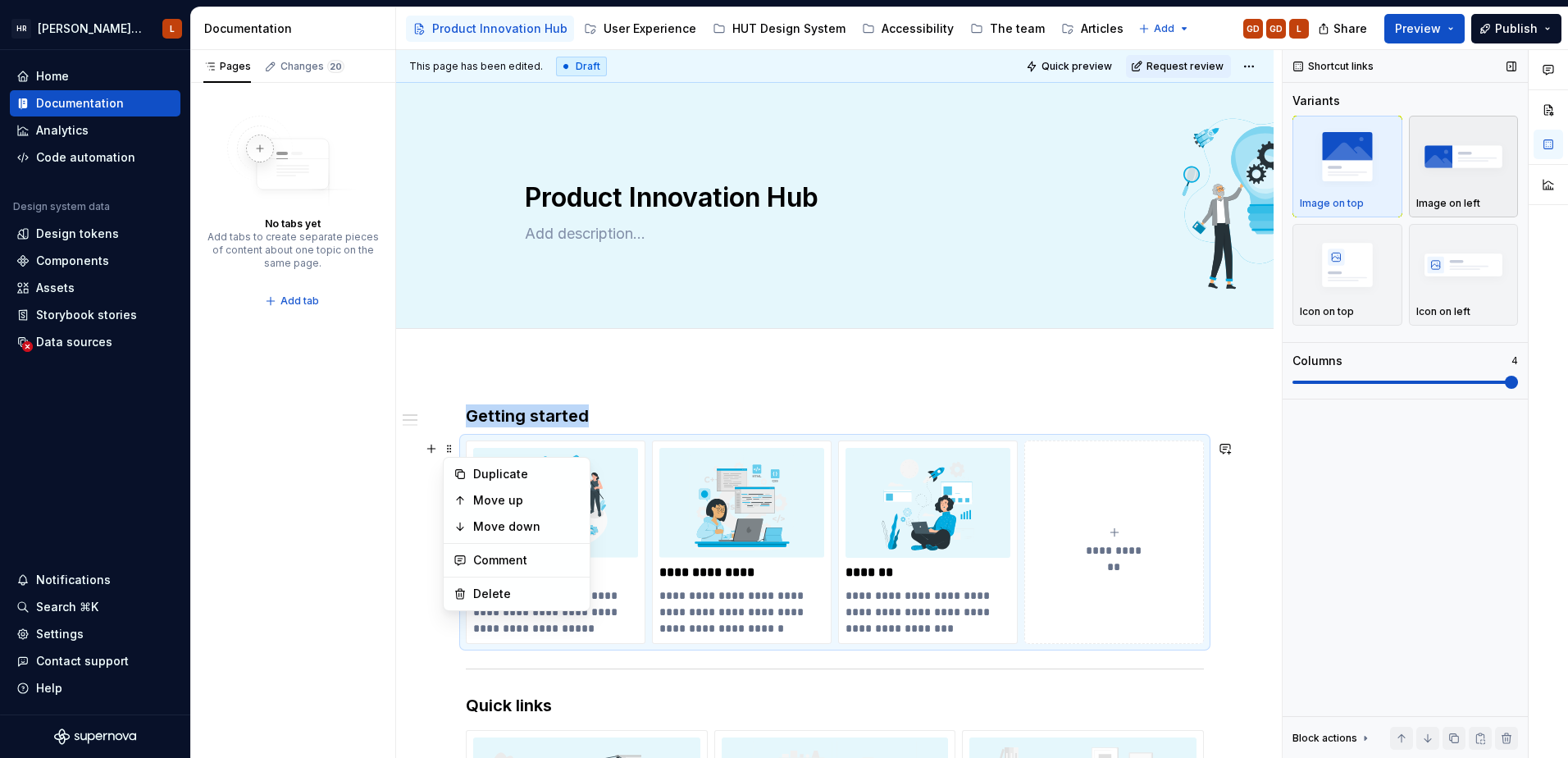
click at [1469, 187] on div "button" at bounding box center [1464, 156] width 95 height 67
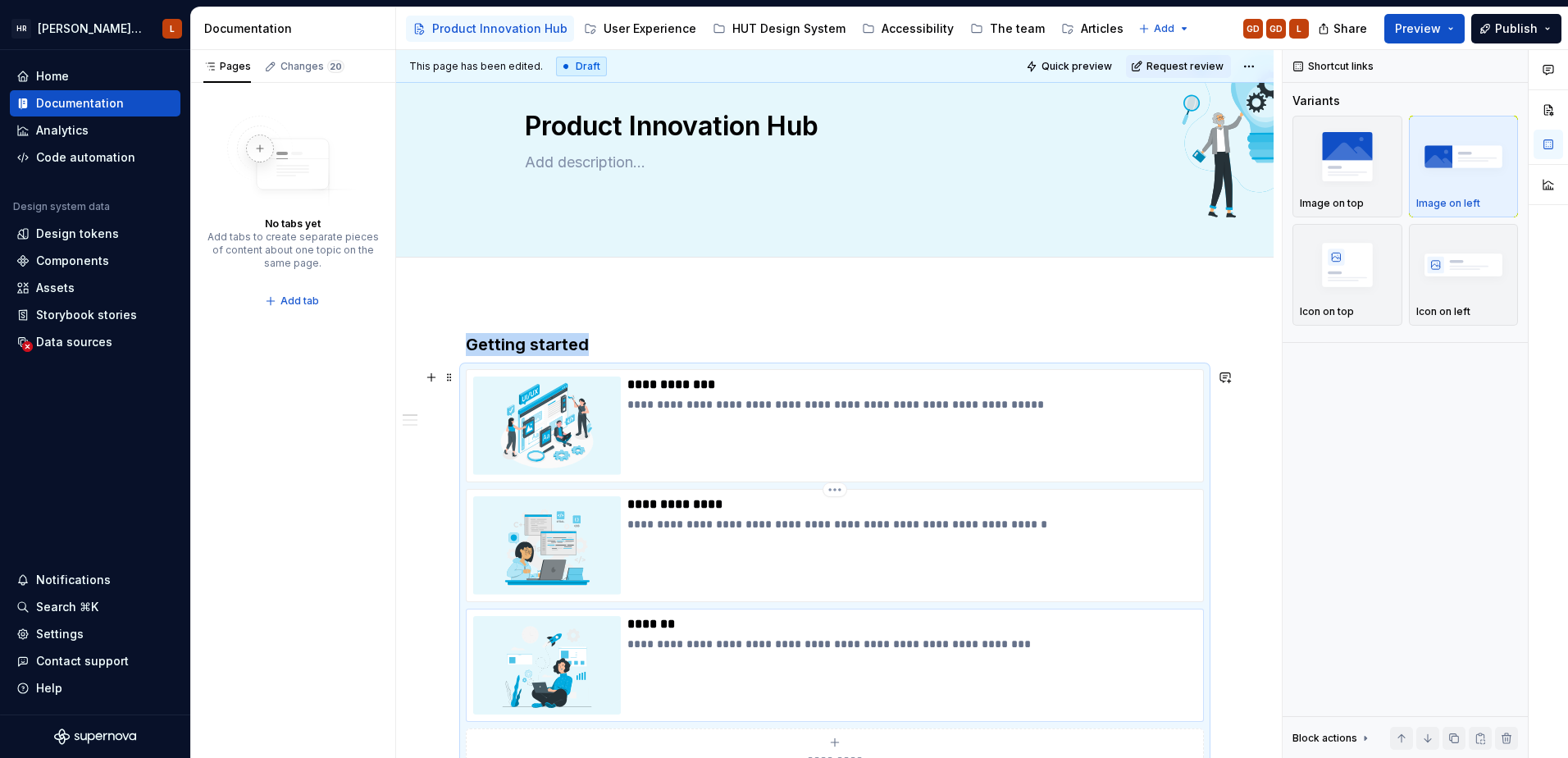
scroll to position [164, 0]
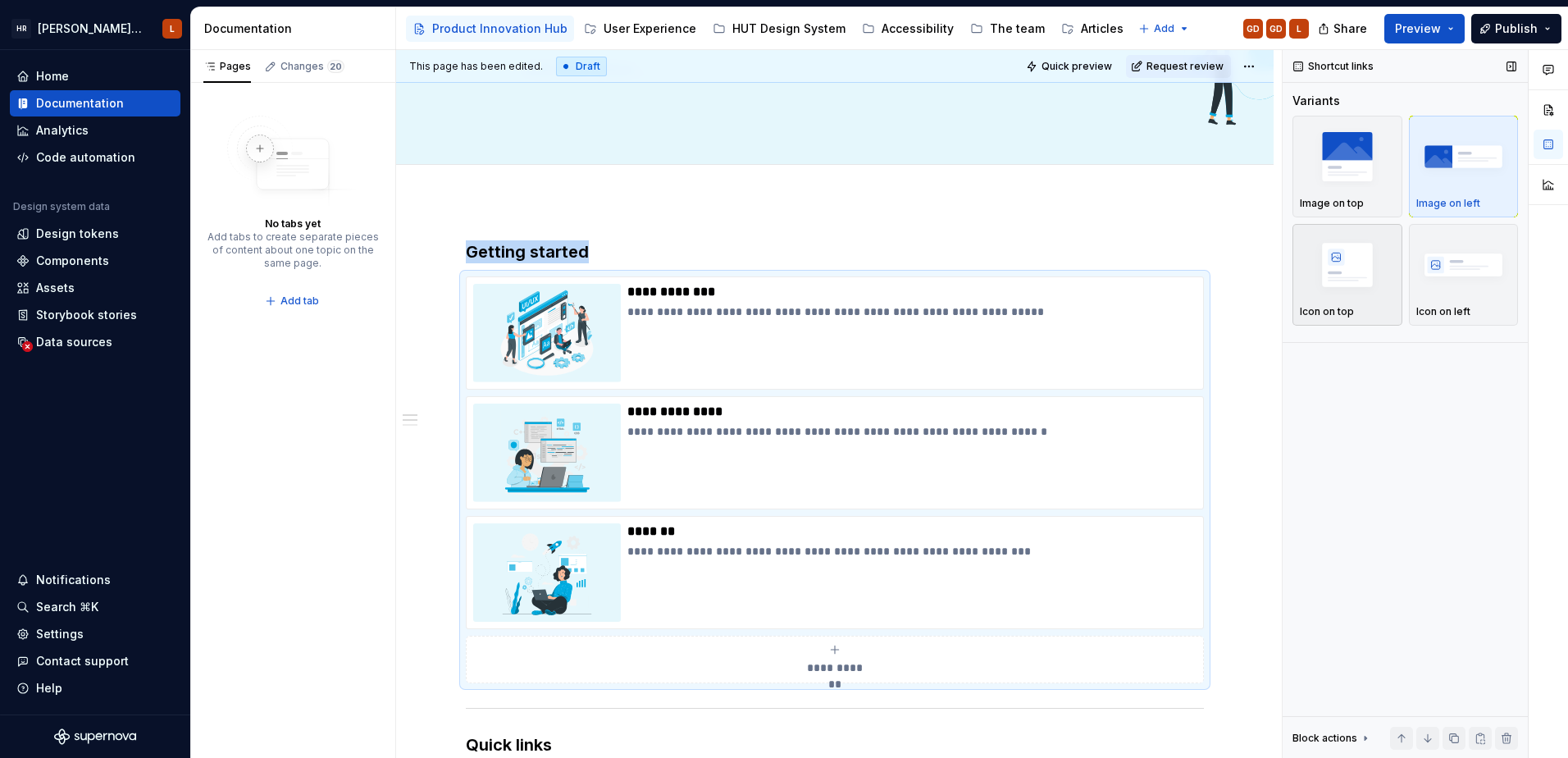
click at [1337, 289] on img "button" at bounding box center [1347, 265] width 95 height 60
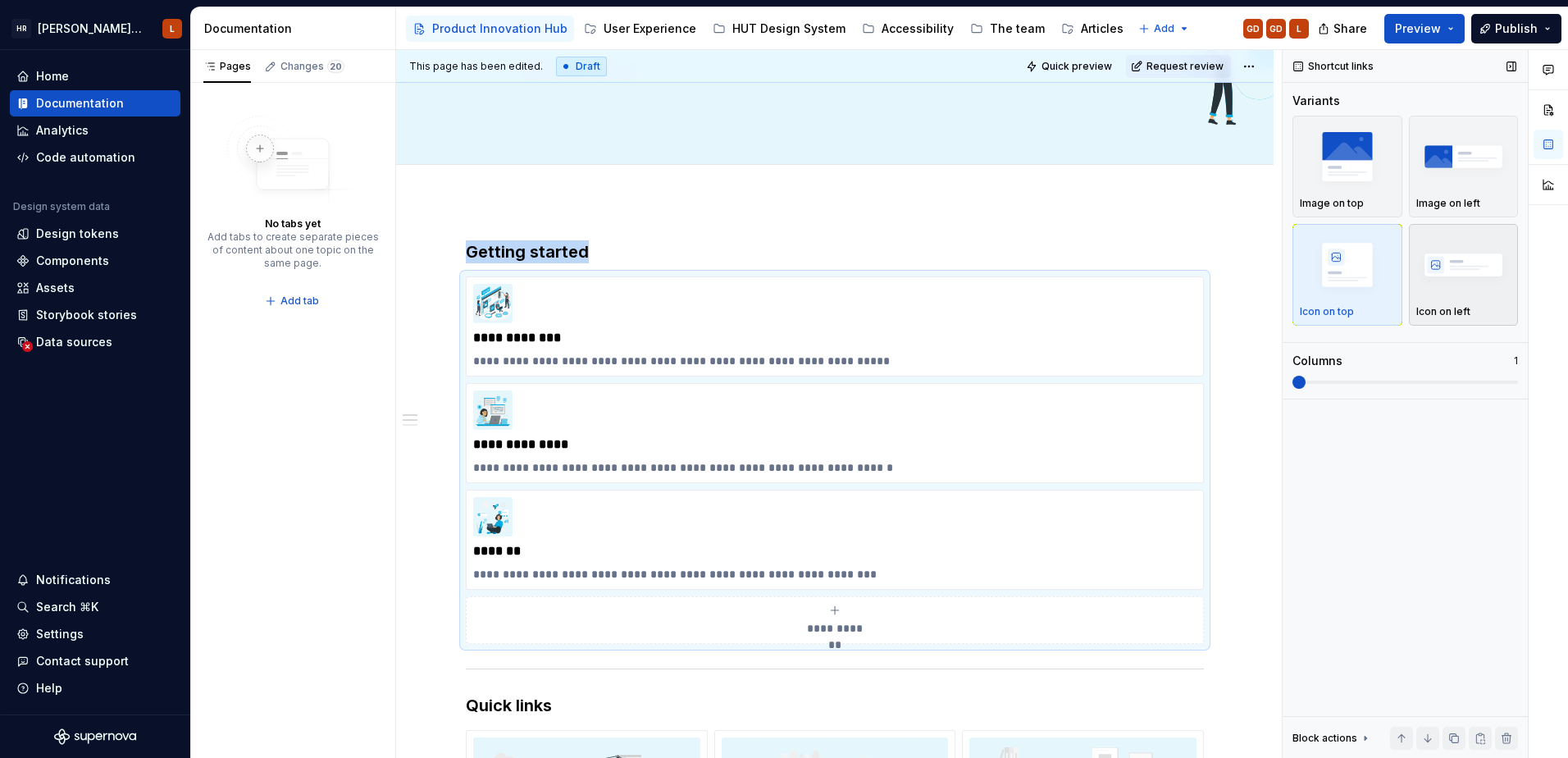
click at [1451, 282] on img "button" at bounding box center [1464, 265] width 95 height 60
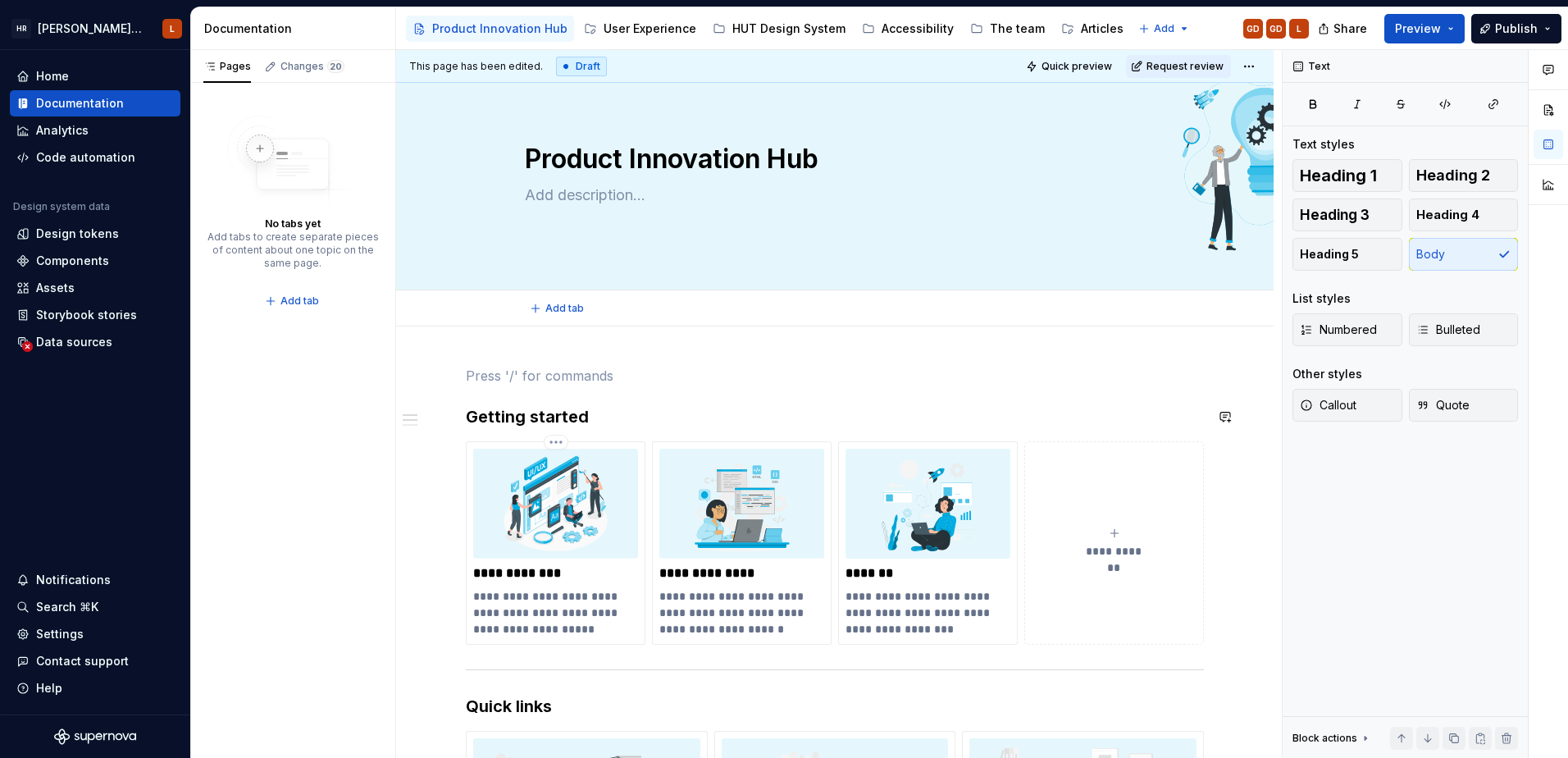
scroll to position [0, 0]
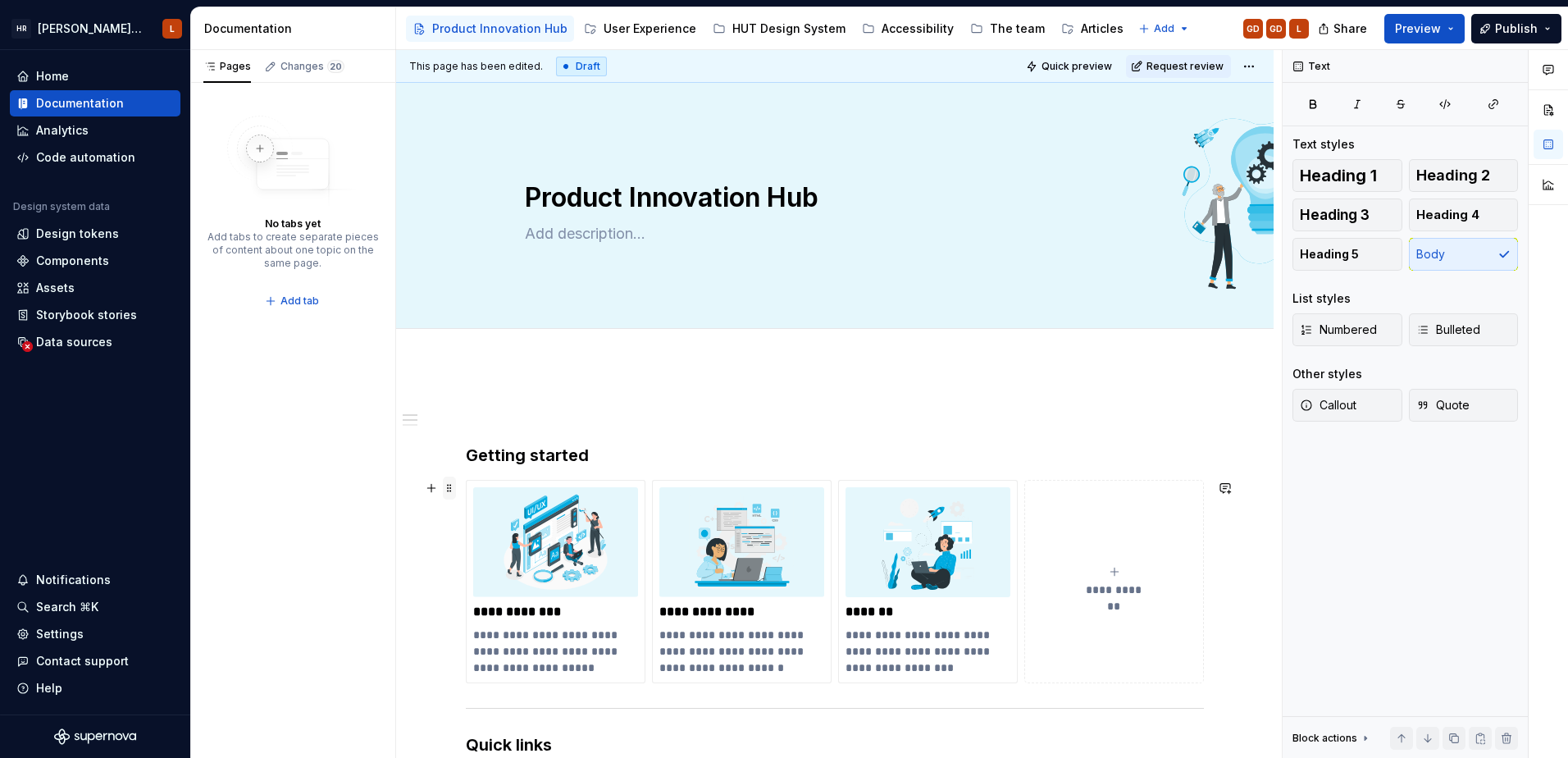
click at [448, 494] on span at bounding box center [449, 487] width 14 height 23
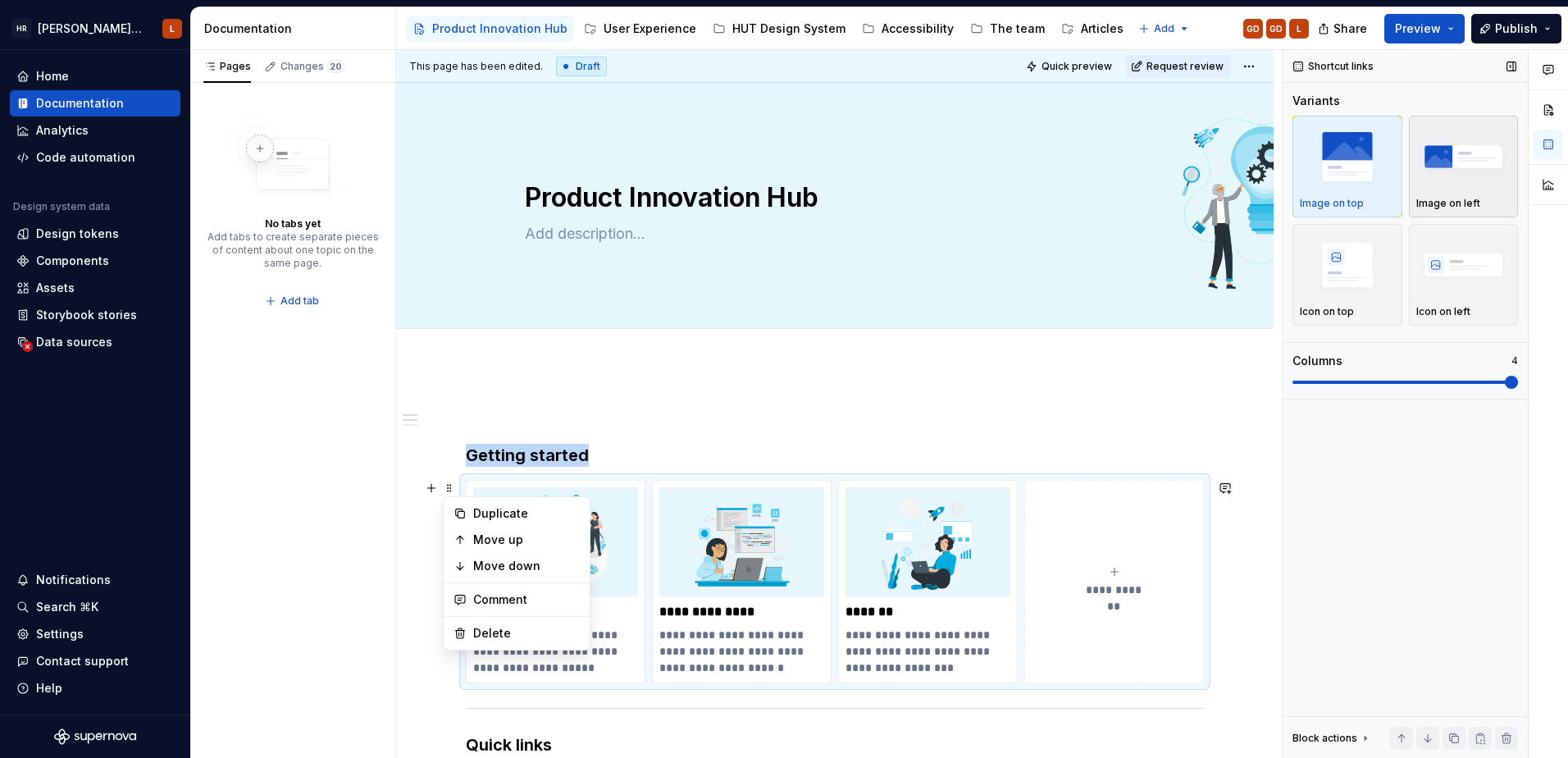
click at [1483, 205] on div "Image on left" at bounding box center [1464, 203] width 95 height 14
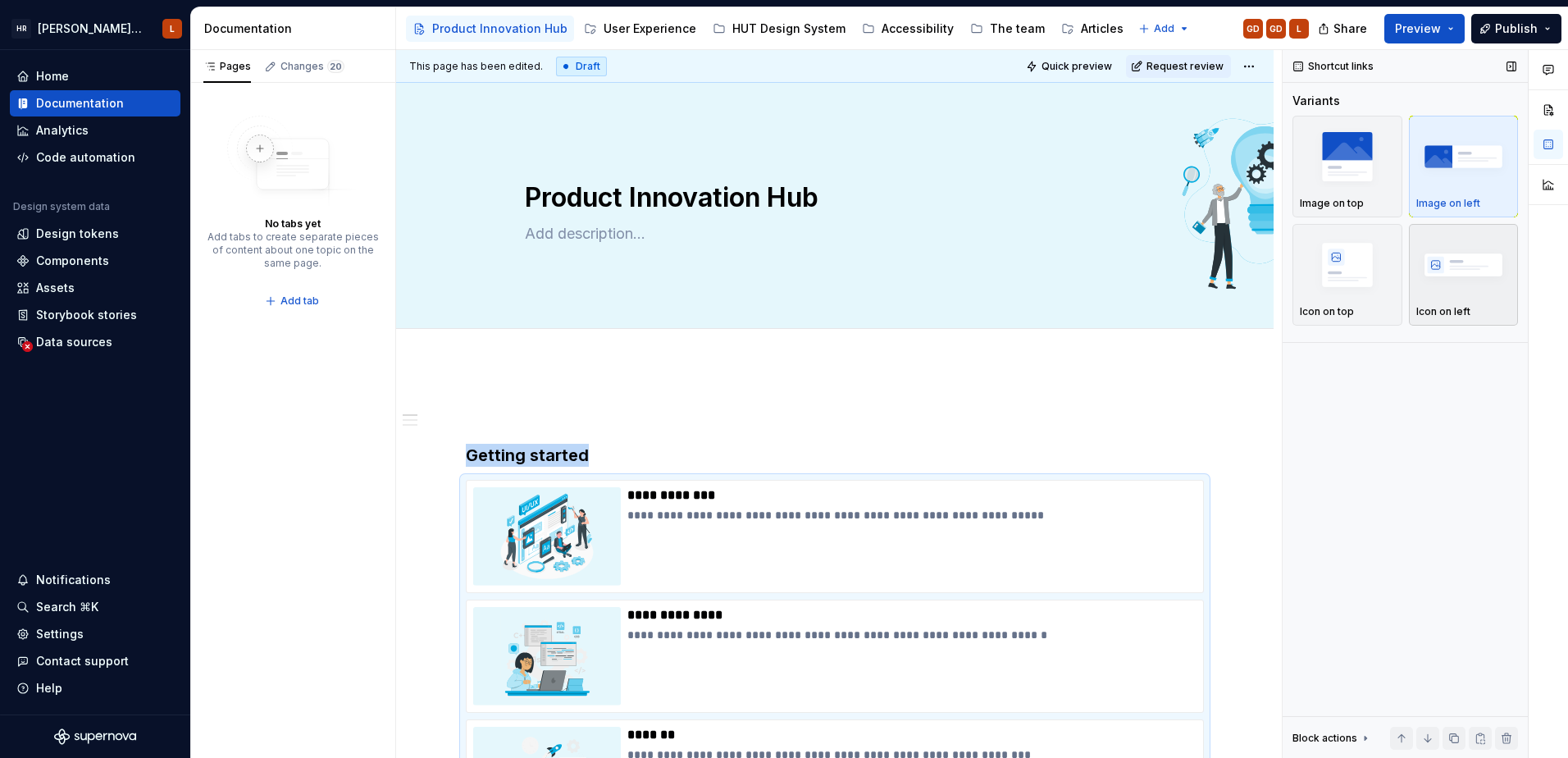
click at [1461, 286] on img "button" at bounding box center [1464, 265] width 95 height 60
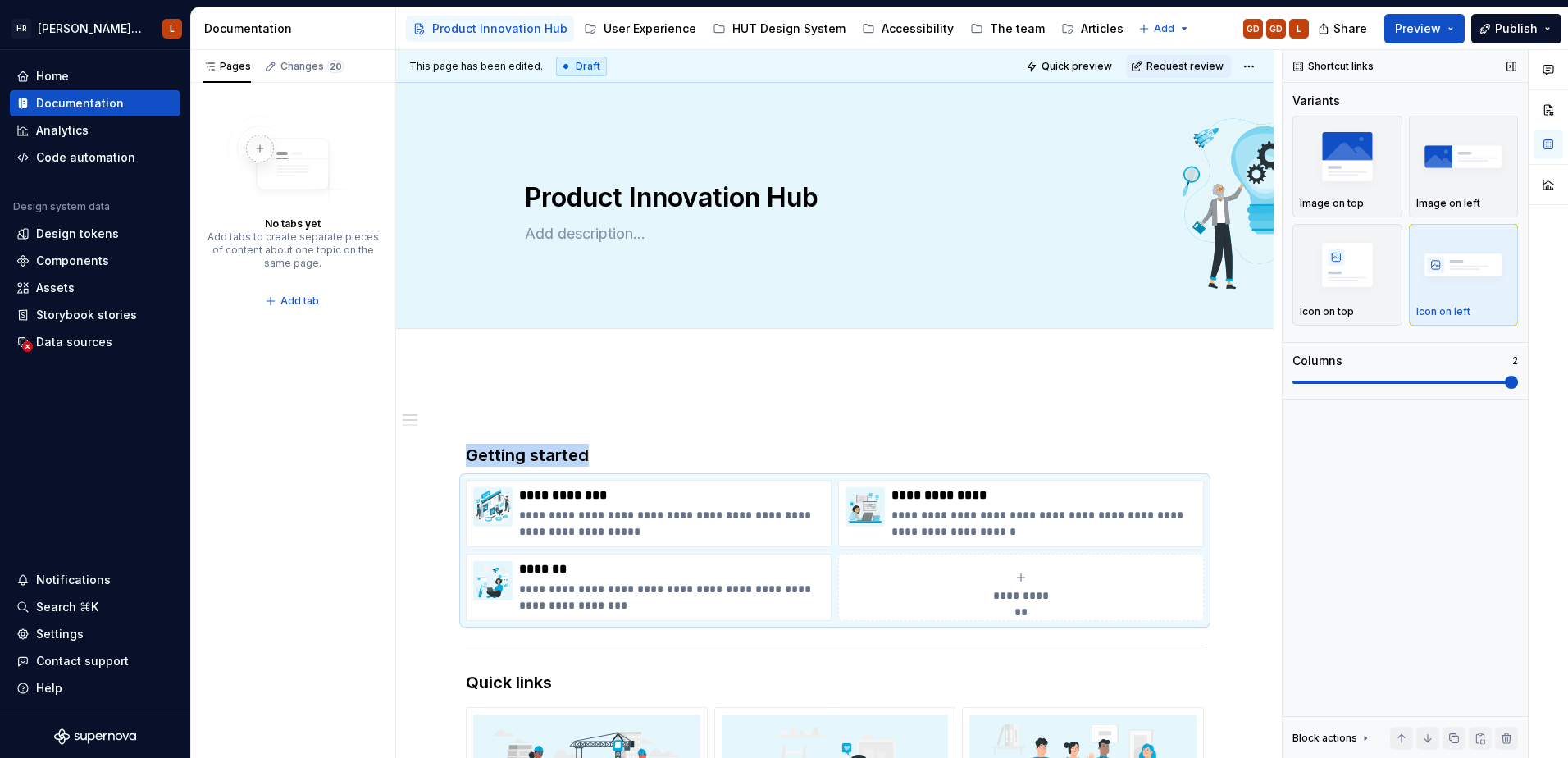
click at [1506, 380] on span at bounding box center [1512, 382] width 14 height 14
click at [953, 336] on div "Add tab" at bounding box center [835, 346] width 620 height 23
click at [1457, 24] on button "Preview" at bounding box center [1424, 28] width 80 height 30
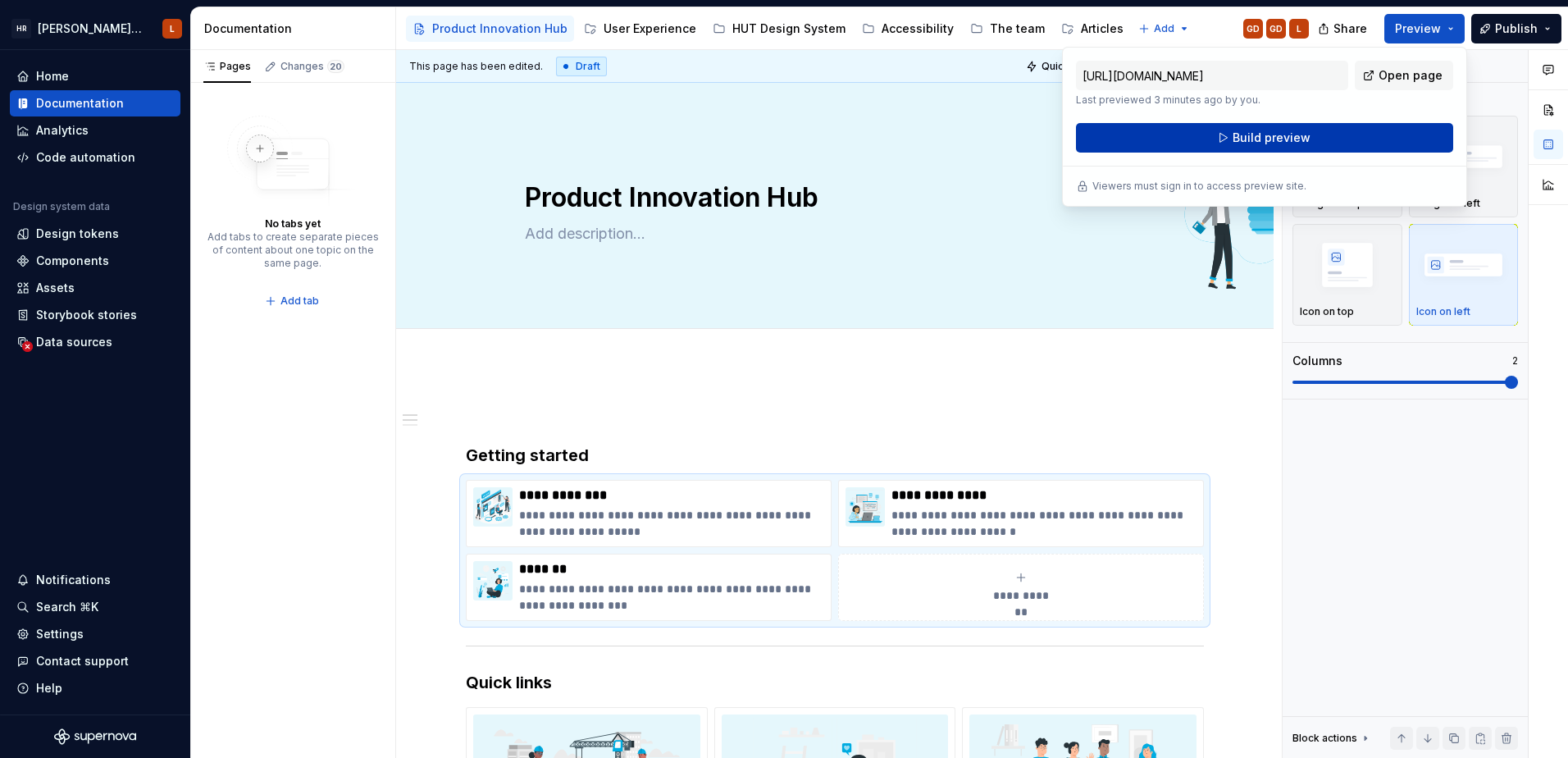
drag, startPoint x: 1457, startPoint y: 24, endPoint x: 1327, endPoint y: 132, distance: 169.0
click at [1327, 132] on button "Build preview" at bounding box center [1265, 137] width 378 height 30
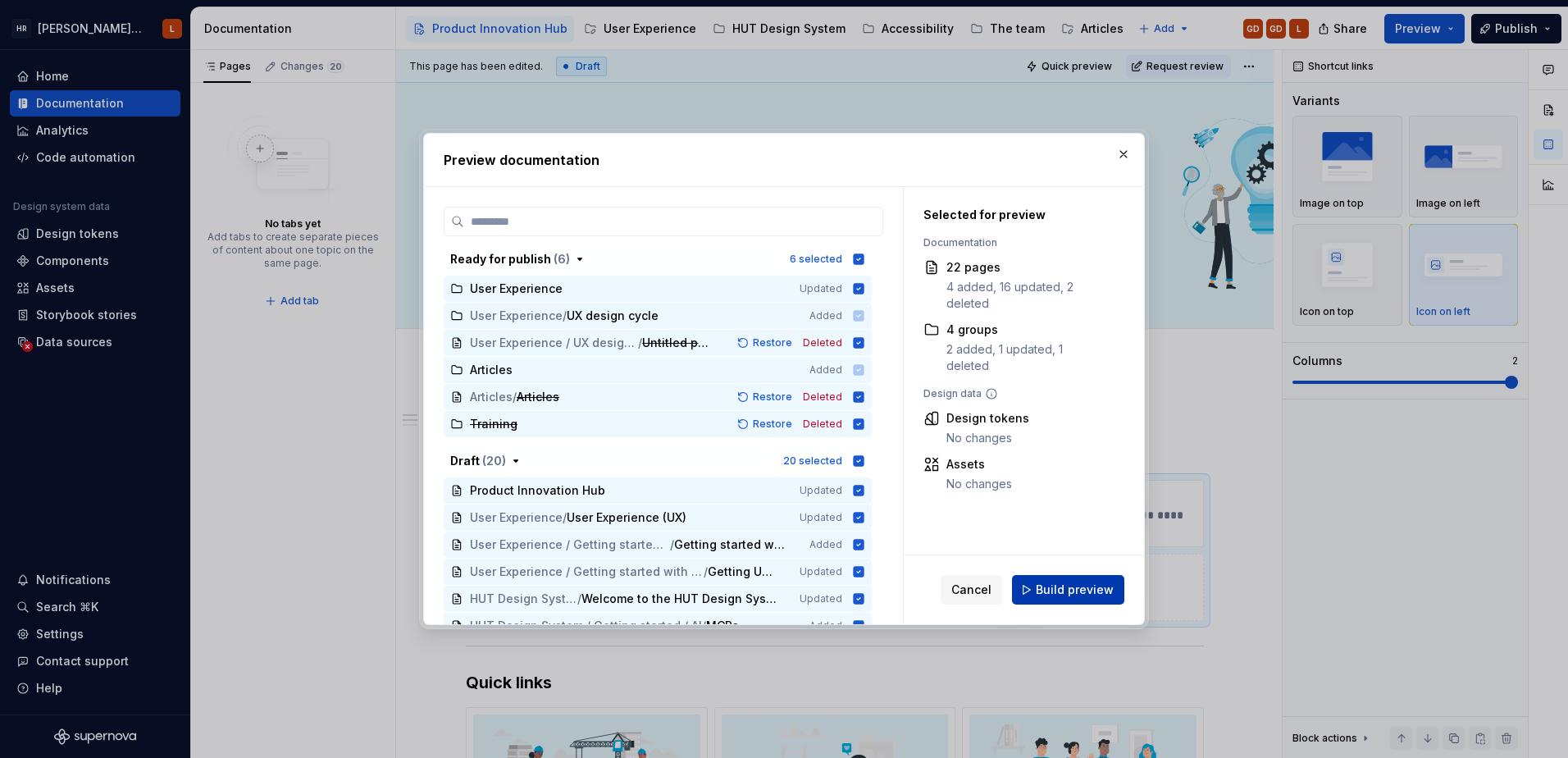
click at [1089, 583] on span "Build preview" at bounding box center [1075, 590] width 78 height 16
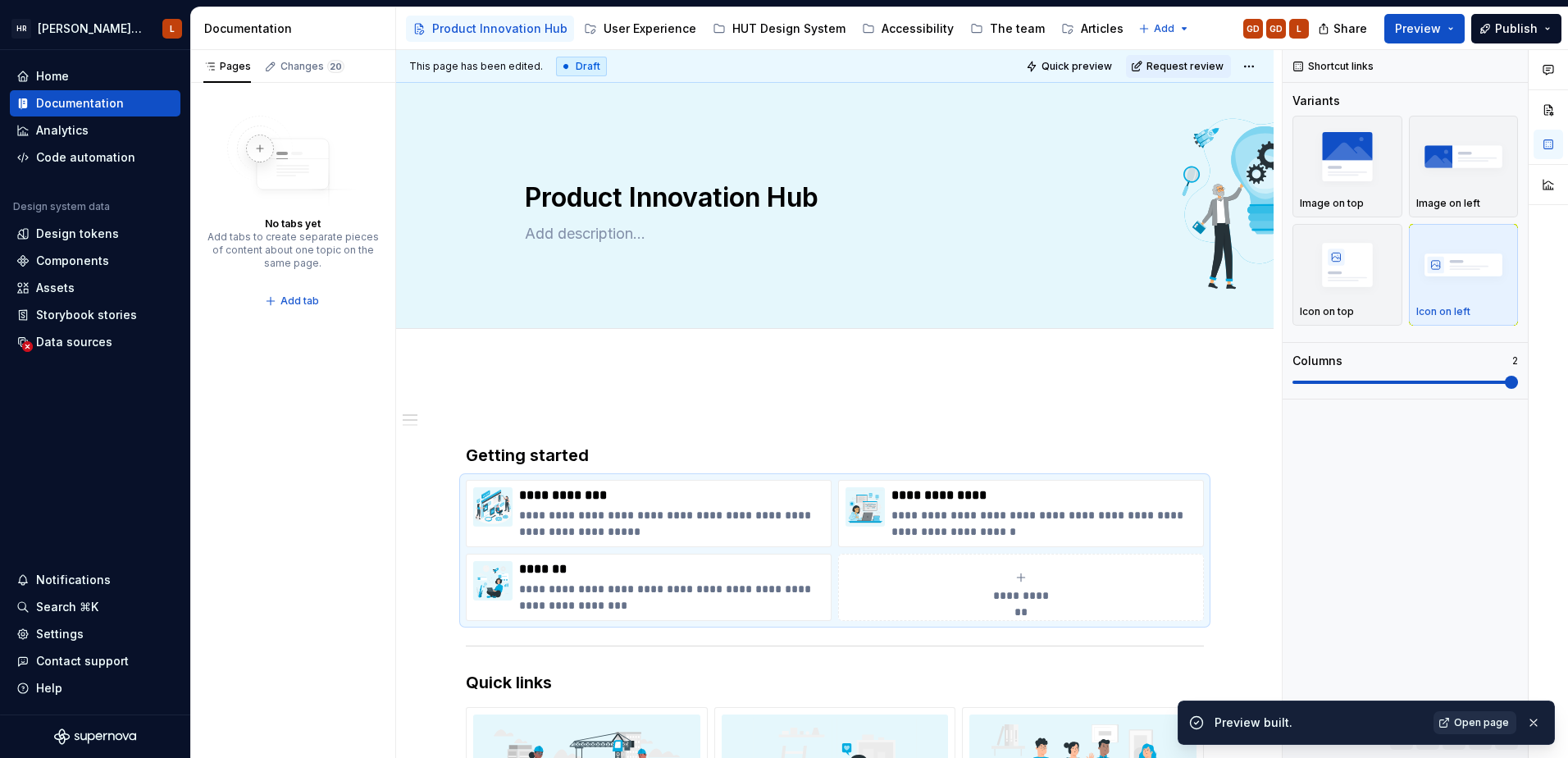
click at [1453, 717] on link "Open page" at bounding box center [1476, 722] width 83 height 23
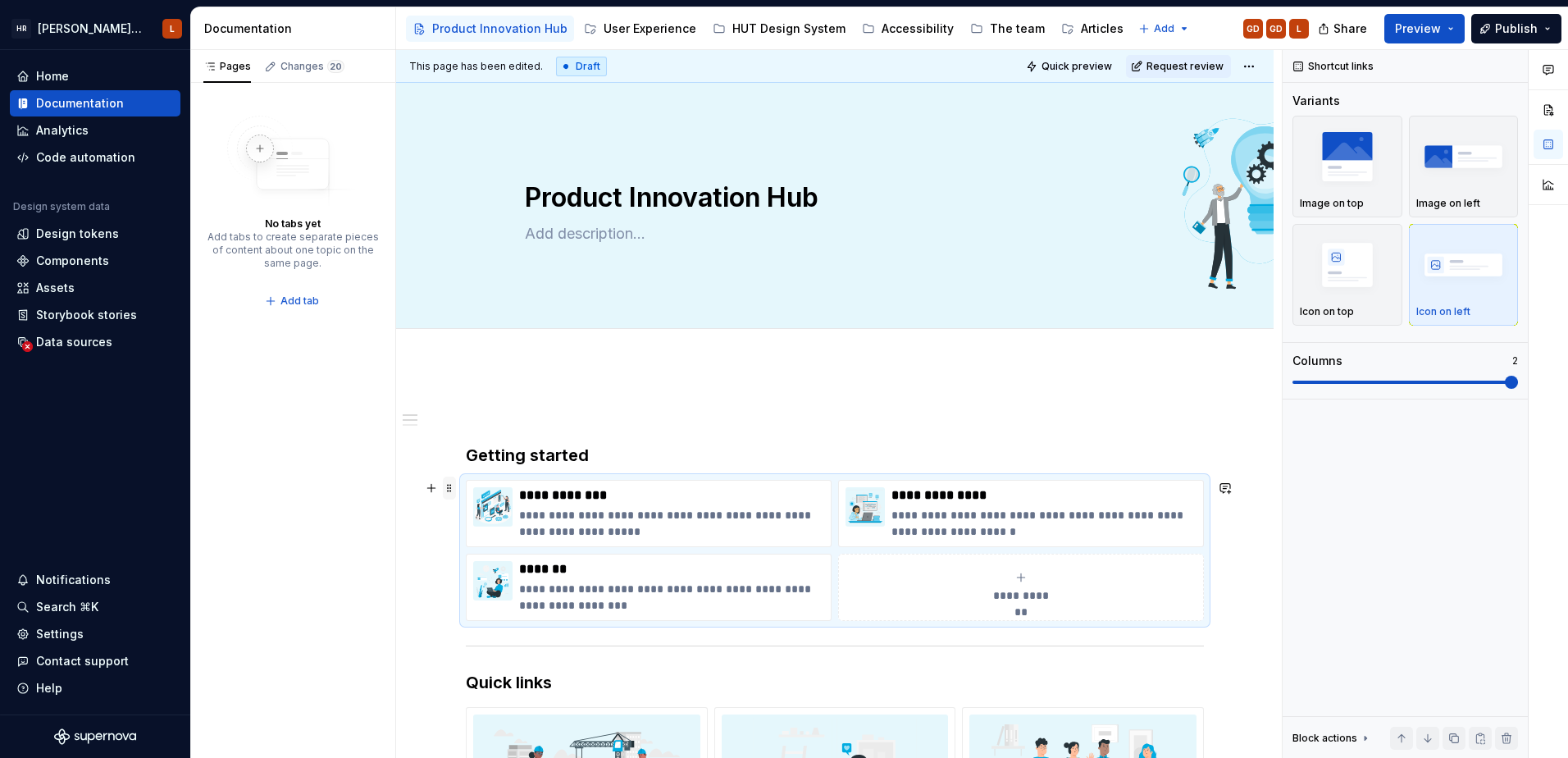
click at [447, 495] on span at bounding box center [449, 487] width 14 height 23
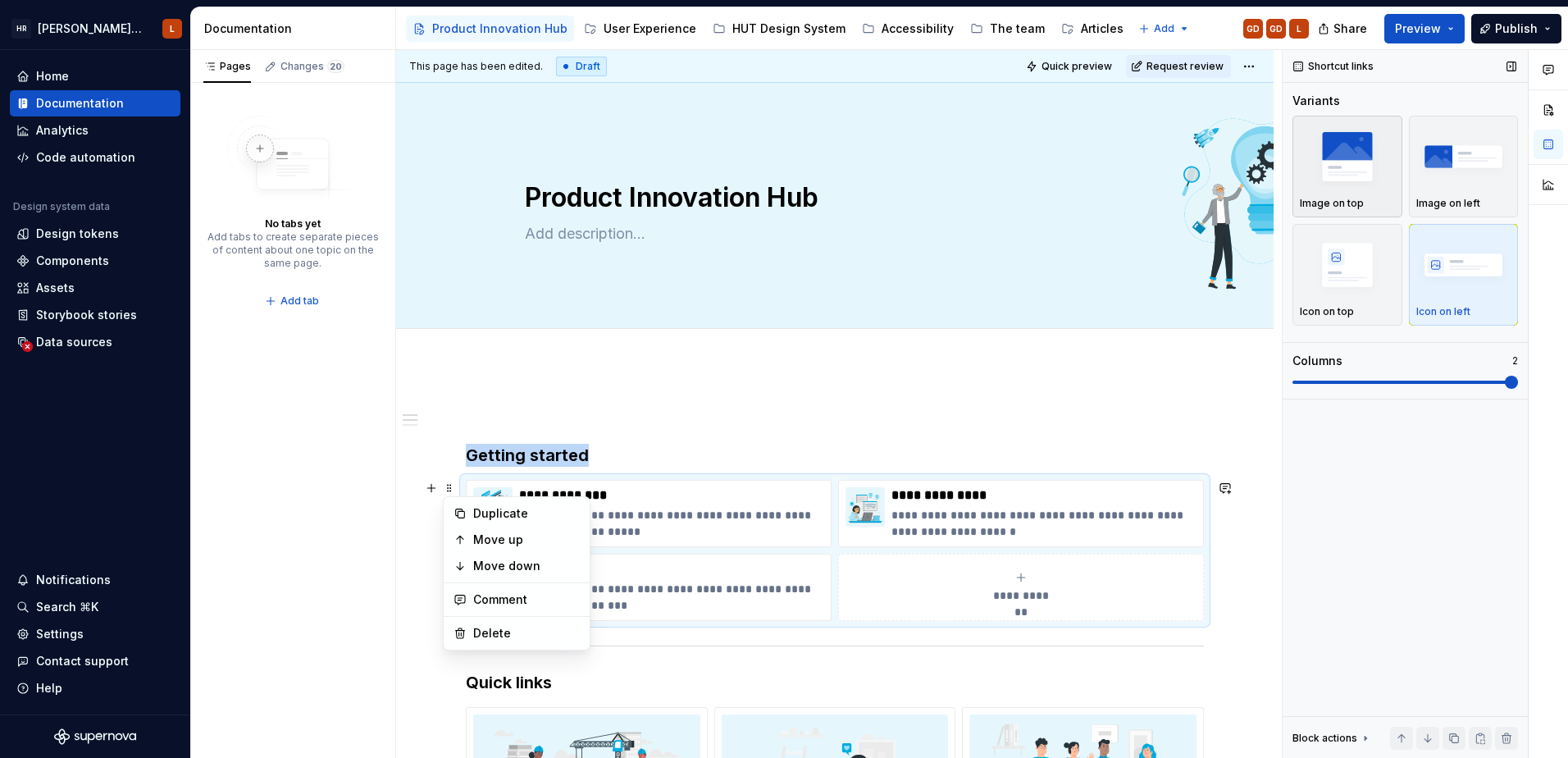
click at [1354, 158] on img "button" at bounding box center [1347, 156] width 95 height 60
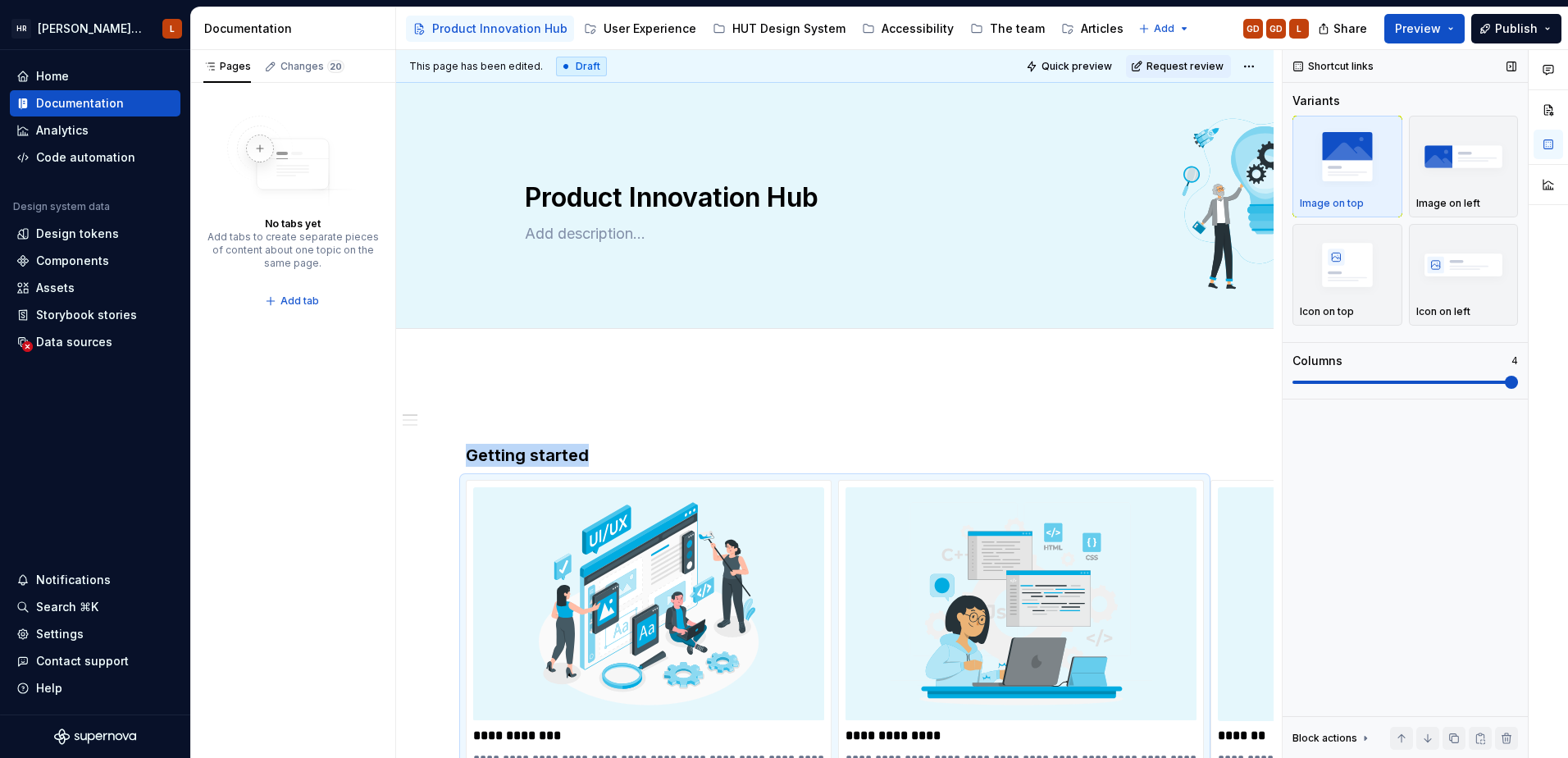
scroll to position [4, 0]
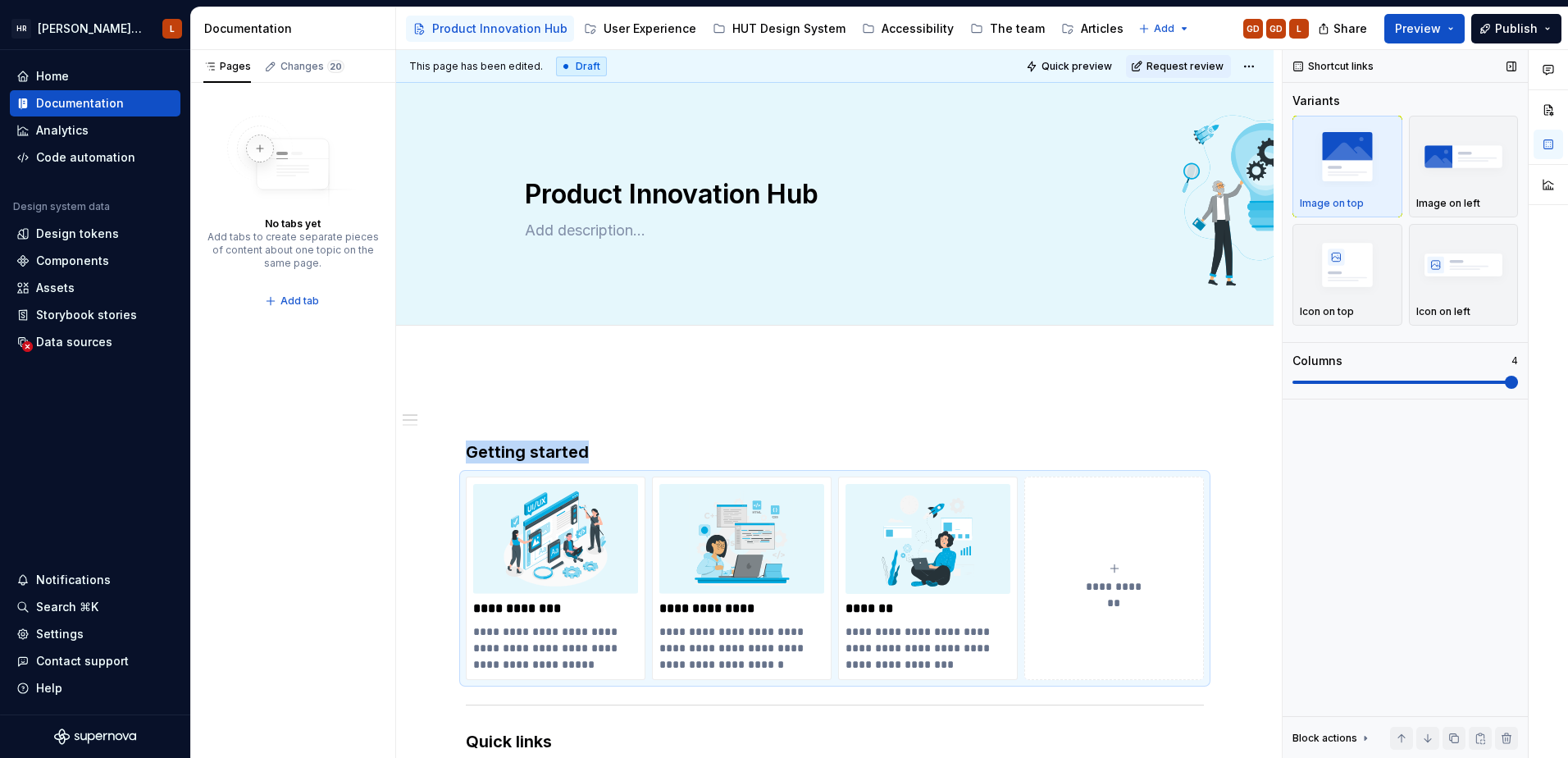
click at [1518, 381] on span at bounding box center [1512, 382] width 14 height 14
click at [1439, 33] on span "Preview" at bounding box center [1418, 29] width 46 height 16
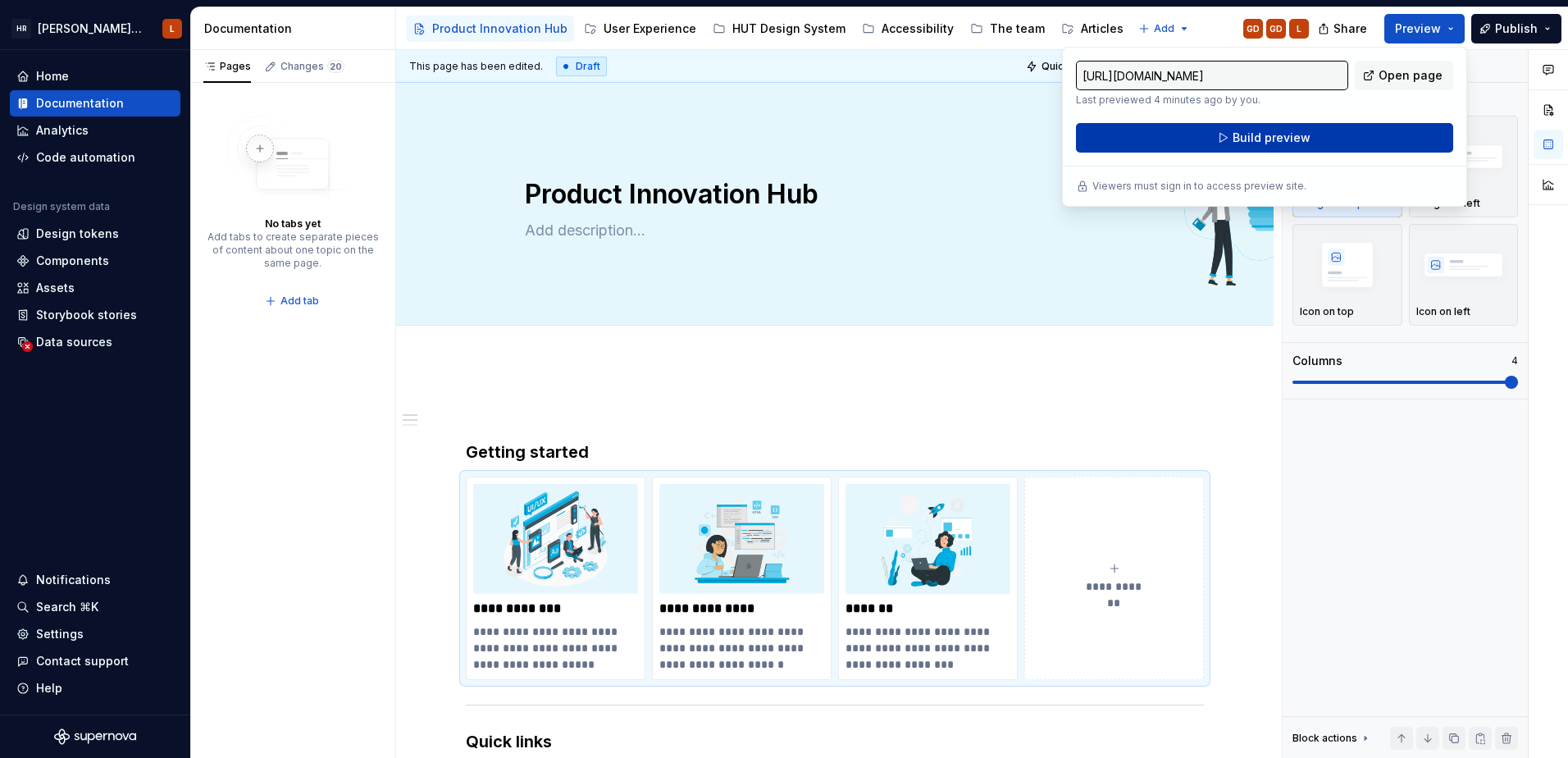
drag, startPoint x: 1439, startPoint y: 33, endPoint x: 1306, endPoint y: 141, distance: 171.3
click at [1306, 141] on span "Build preview" at bounding box center [1272, 137] width 78 height 16
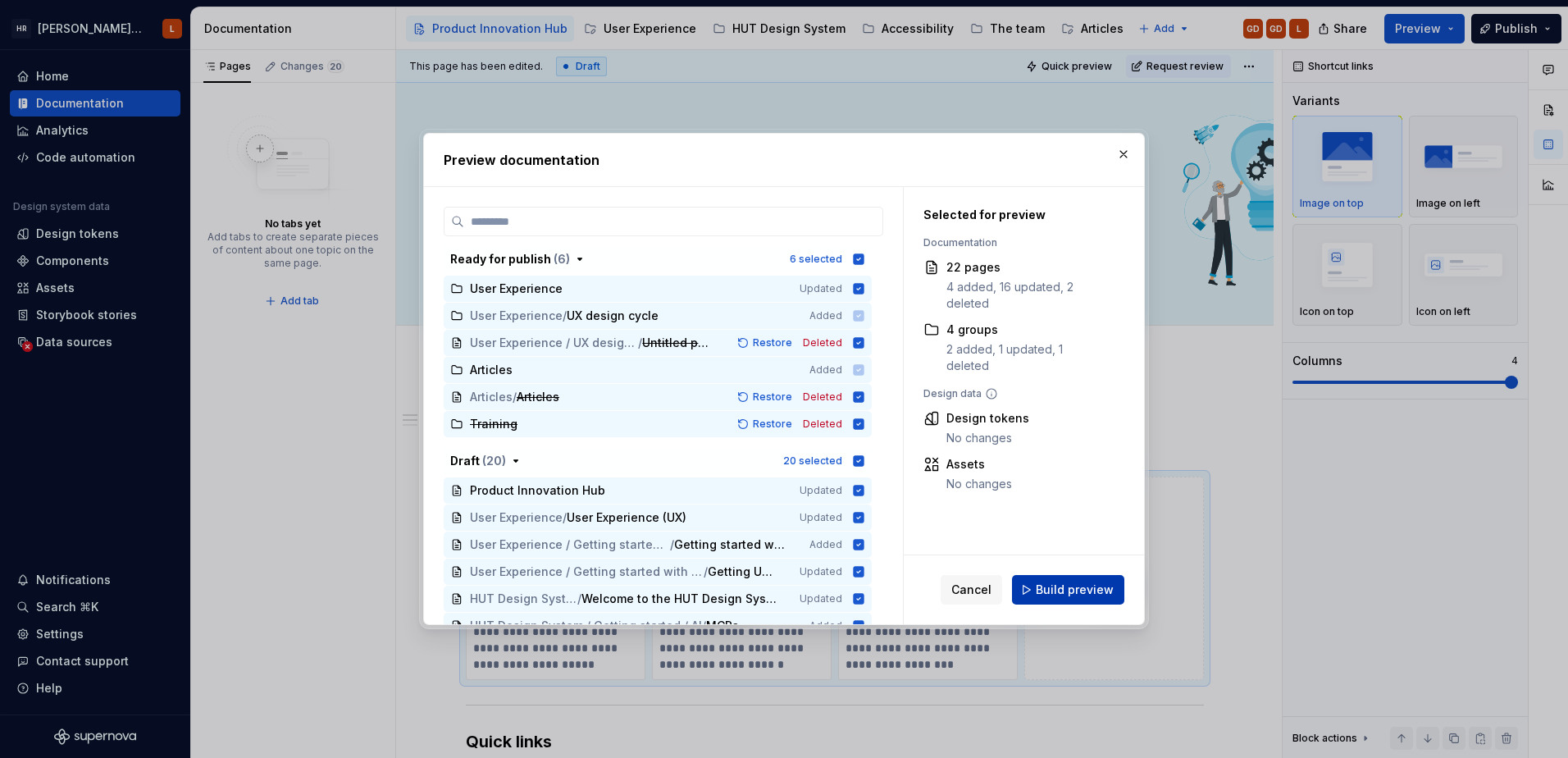
click at [1058, 596] on span "Build preview" at bounding box center [1075, 590] width 78 height 16
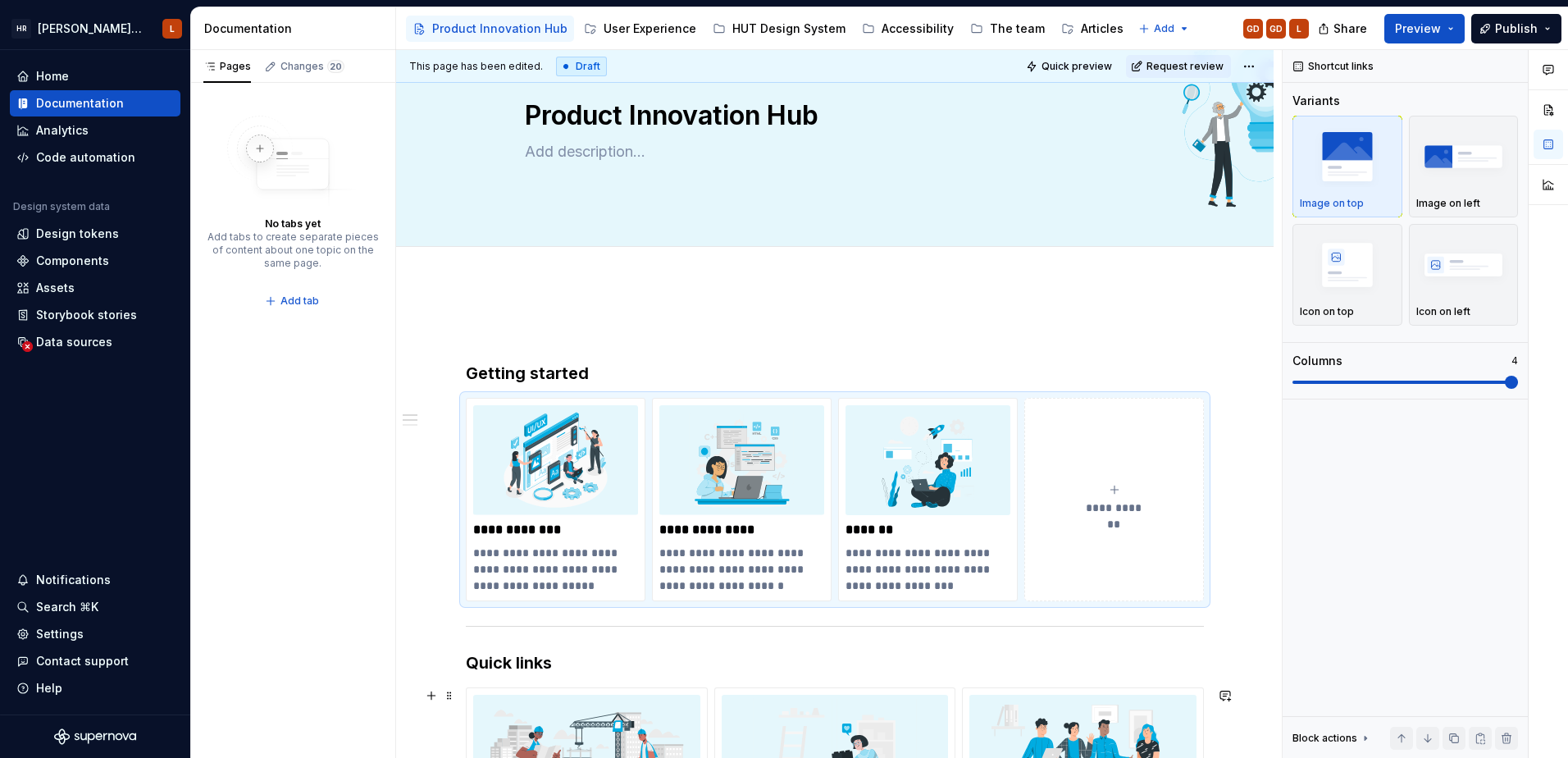
scroll to position [0, 0]
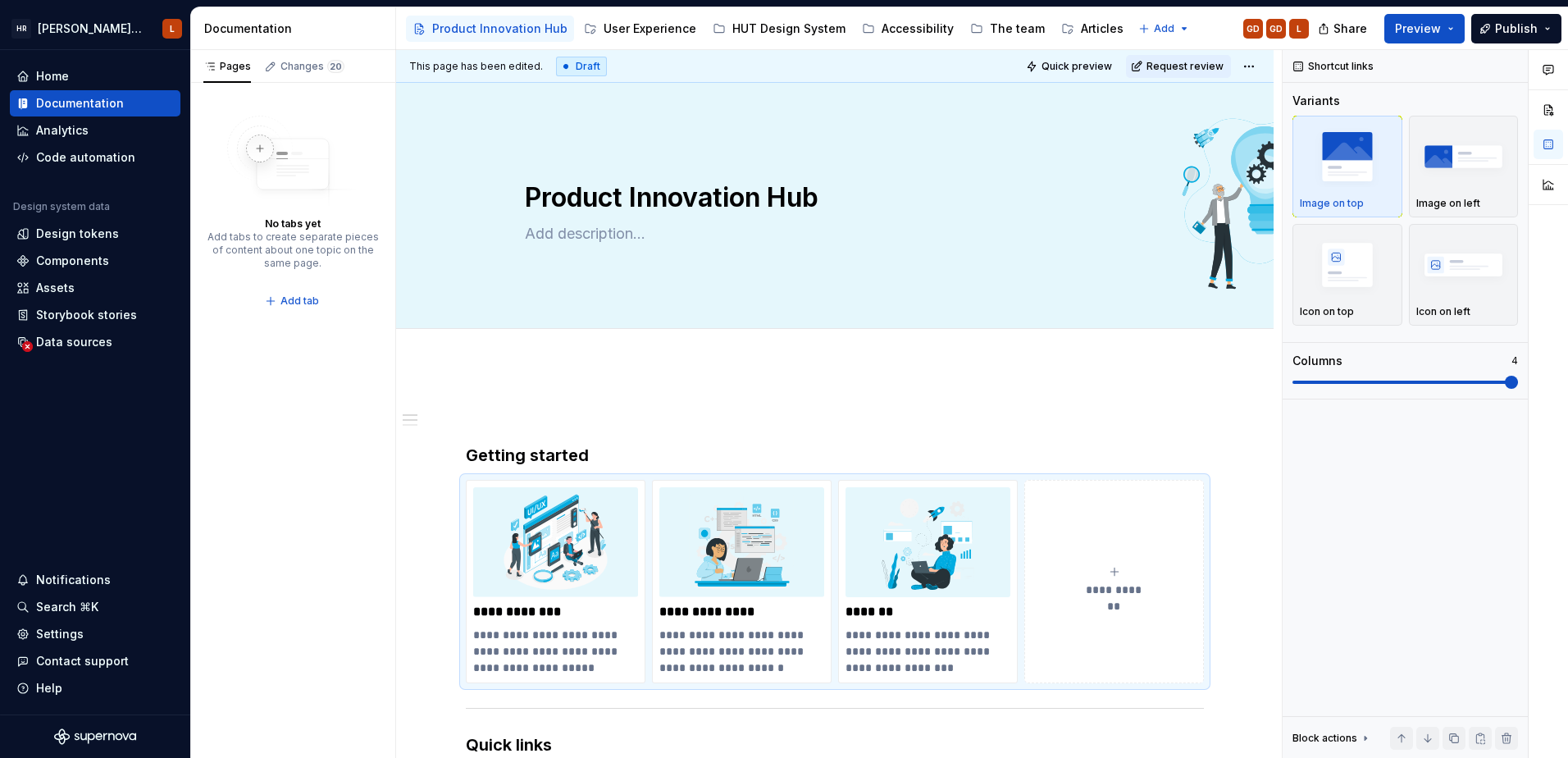
type textarea "*"
